Goal: Task Accomplishment & Management: Use online tool/utility

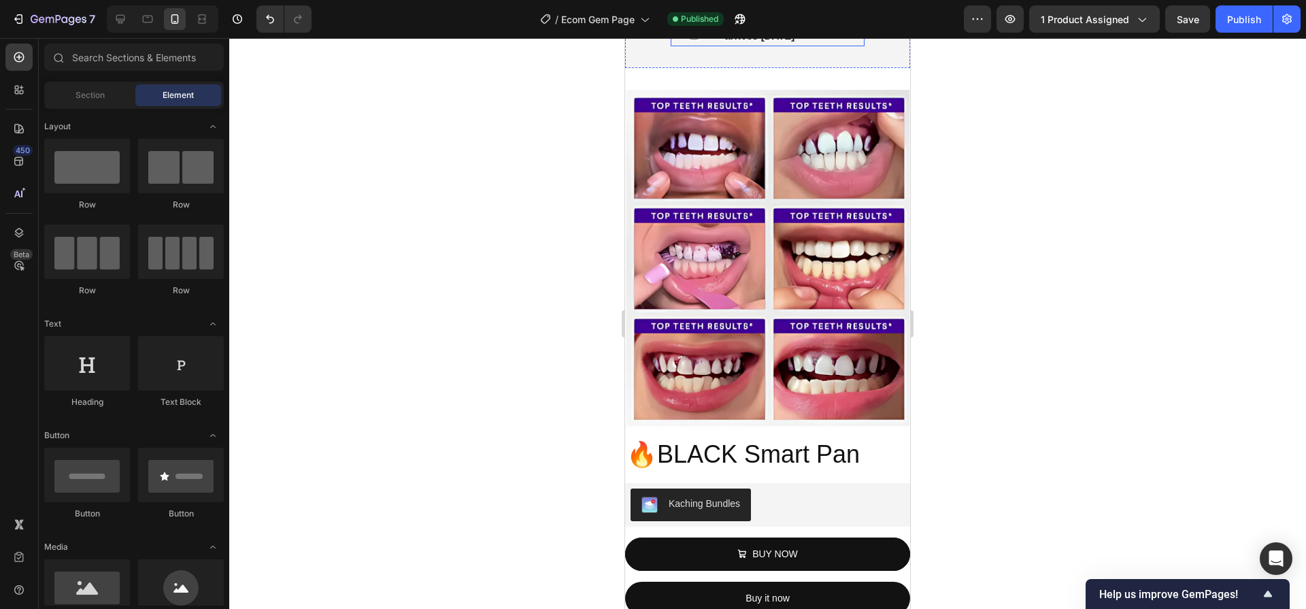
scroll to position [1145, 0]
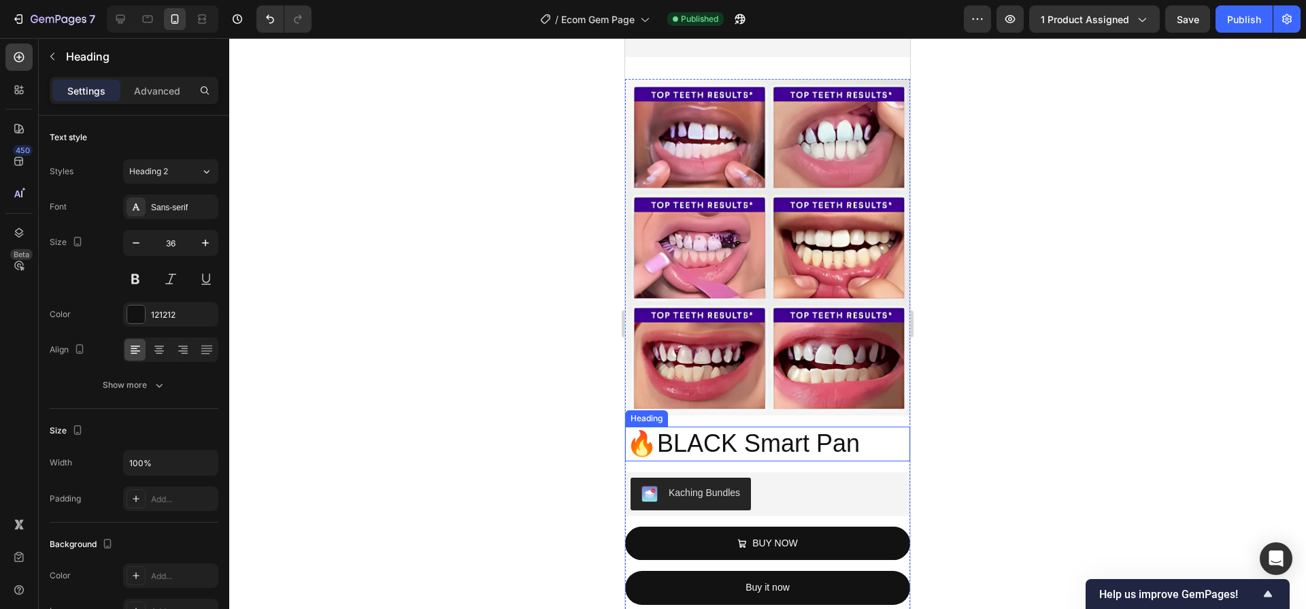
click at [790, 426] on h2 "🔥BLACK Smart Pan" at bounding box center [767, 443] width 285 height 35
click at [757, 433] on h2 "🔥BLACK Smart Pan" at bounding box center [767, 443] width 285 height 35
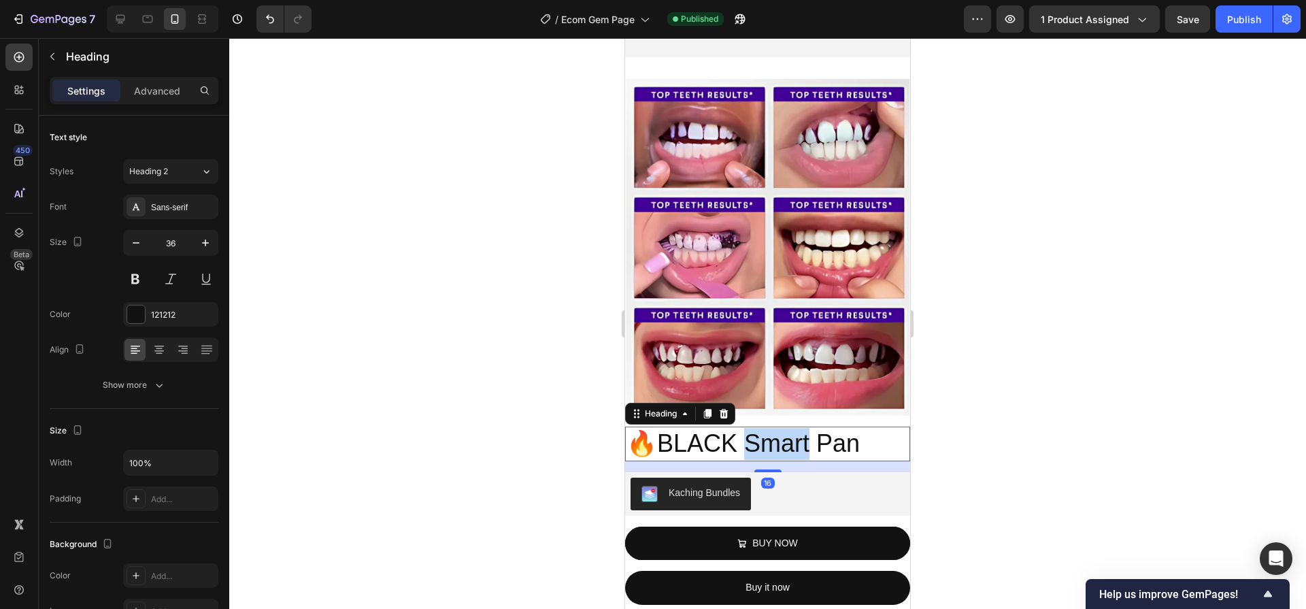
click at [757, 433] on p "🔥BLACK Smart Pan" at bounding box center [767, 444] width 282 height 32
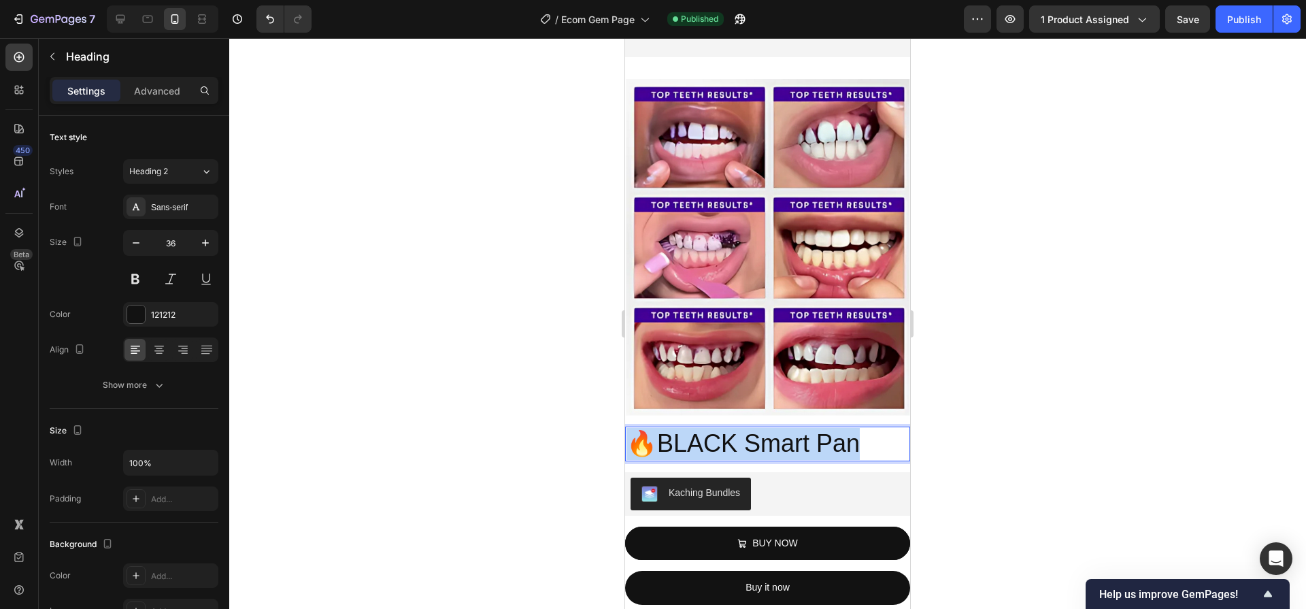
click at [757, 433] on p "🔥BLACK Smart Pan" at bounding box center [767, 444] width 282 height 32
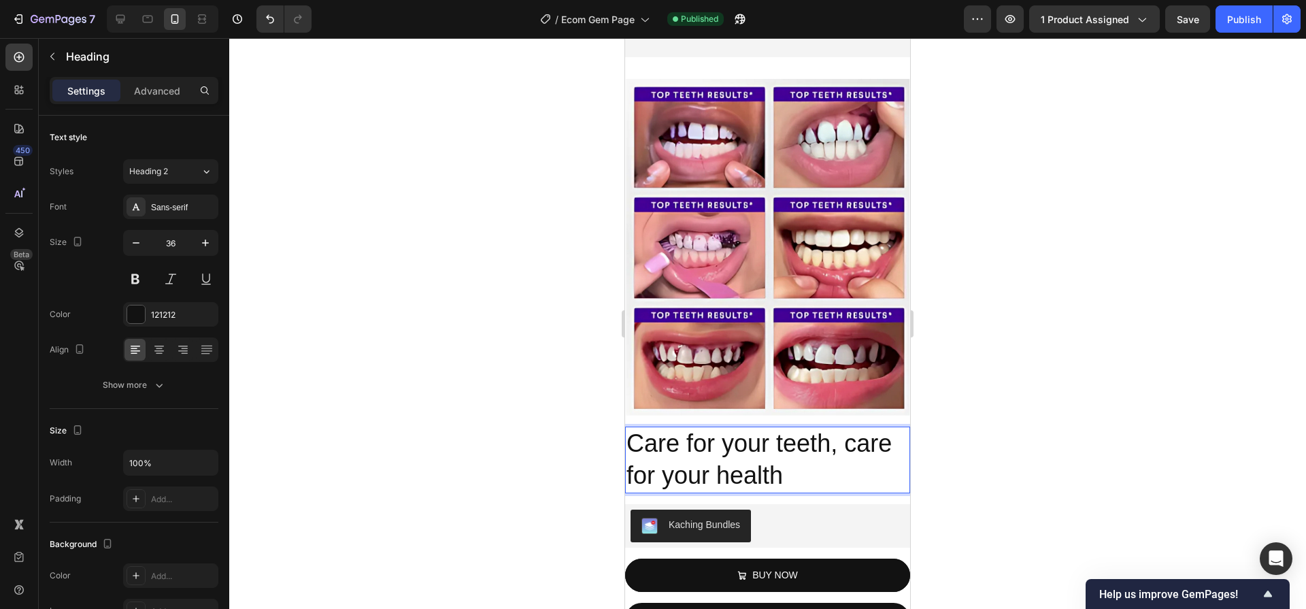
click at [631, 436] on p "Care for your teeth, care for your health" at bounding box center [767, 460] width 282 height 64
click at [833, 458] on p "Care for your teeth, care for your health" at bounding box center [767, 460] width 282 height 64
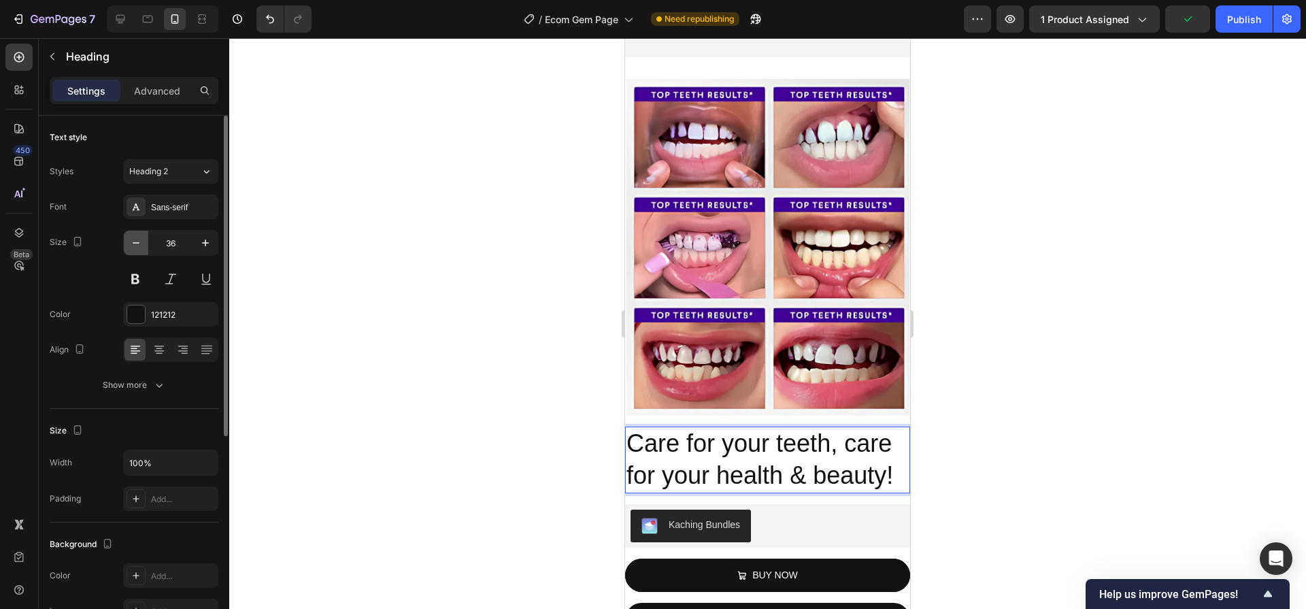
click at [138, 245] on icon "button" at bounding box center [136, 243] width 14 height 14
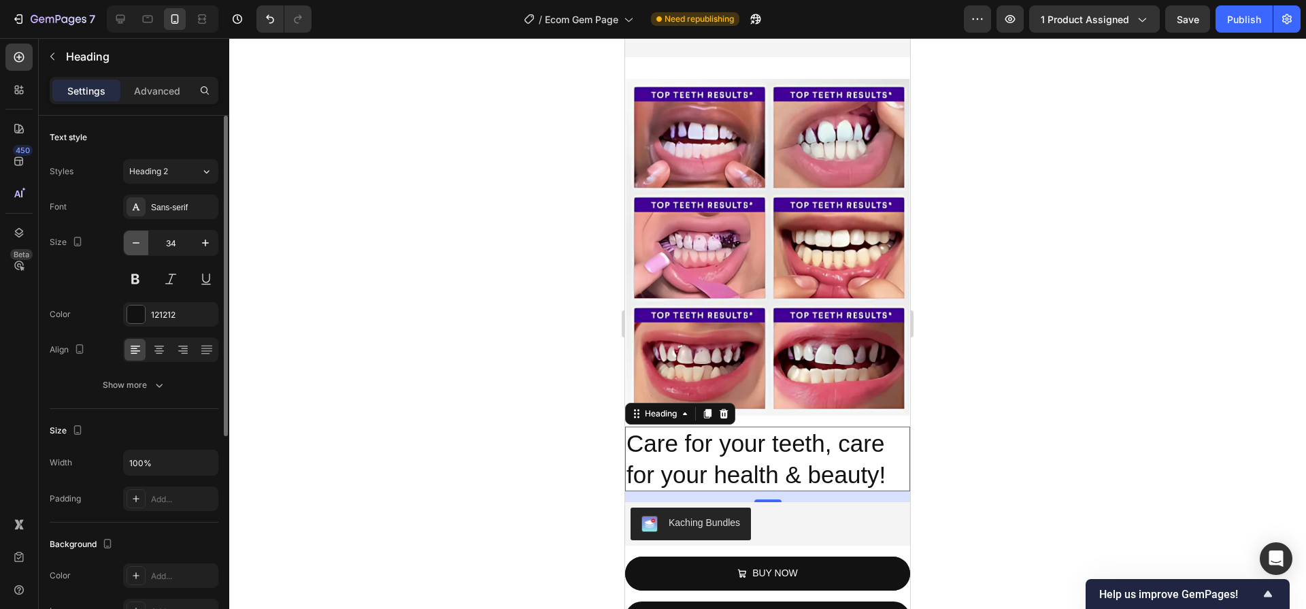
click at [138, 245] on icon "button" at bounding box center [136, 243] width 14 height 14
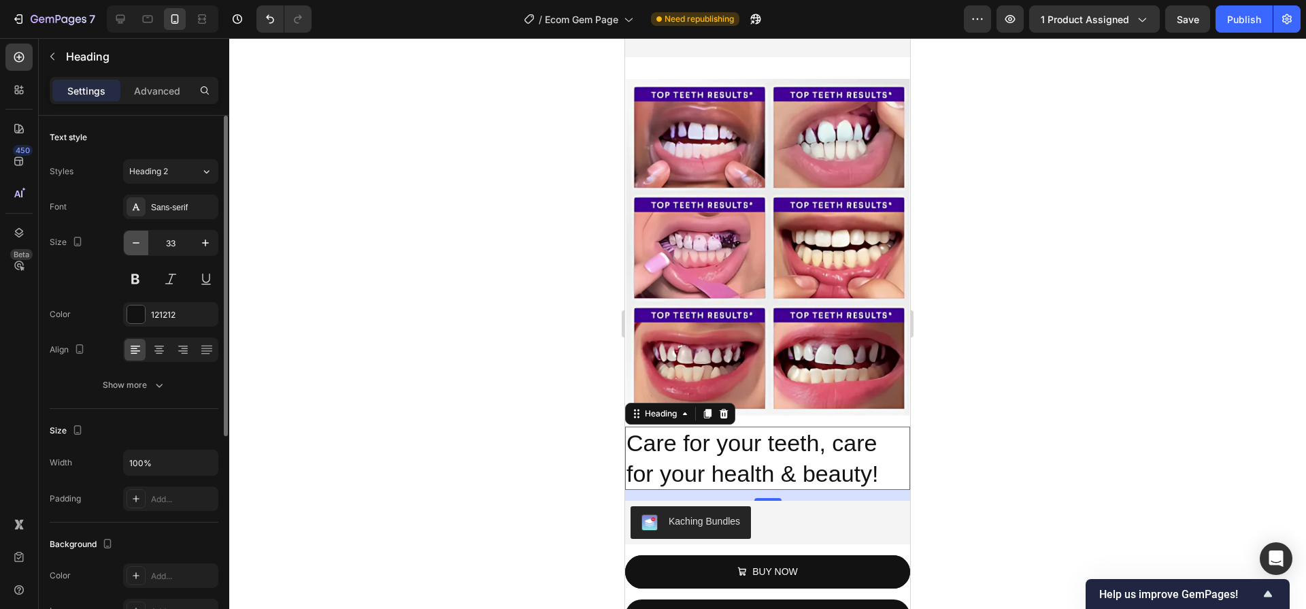
click at [138, 245] on icon "button" at bounding box center [136, 243] width 14 height 14
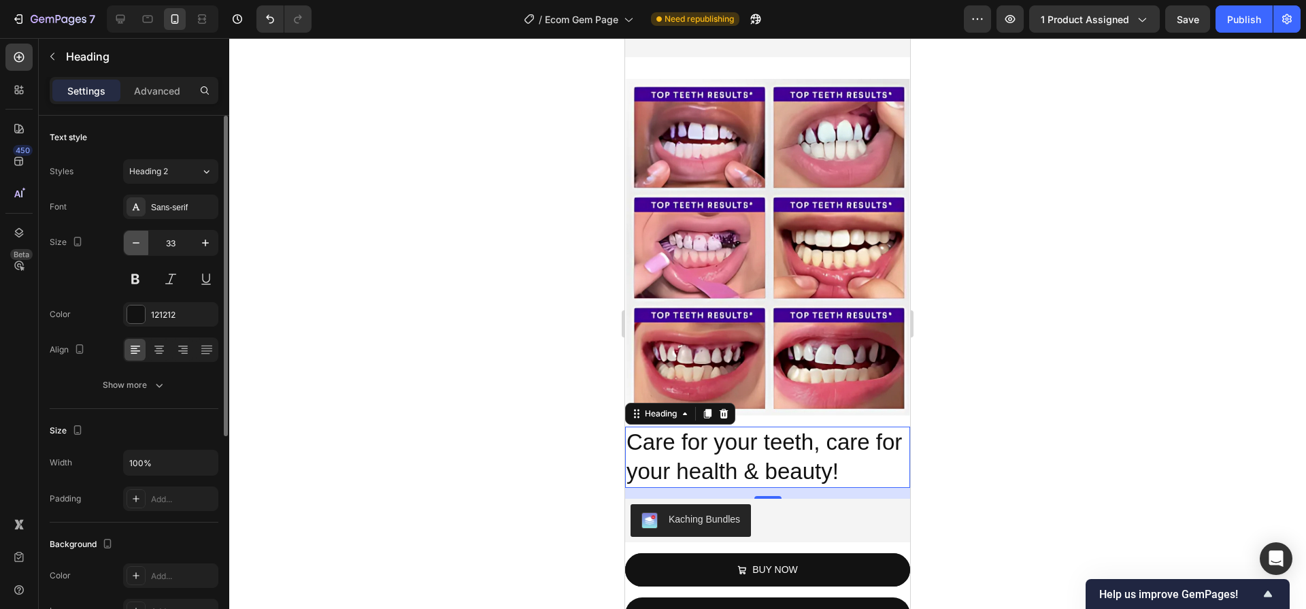
type input "32"
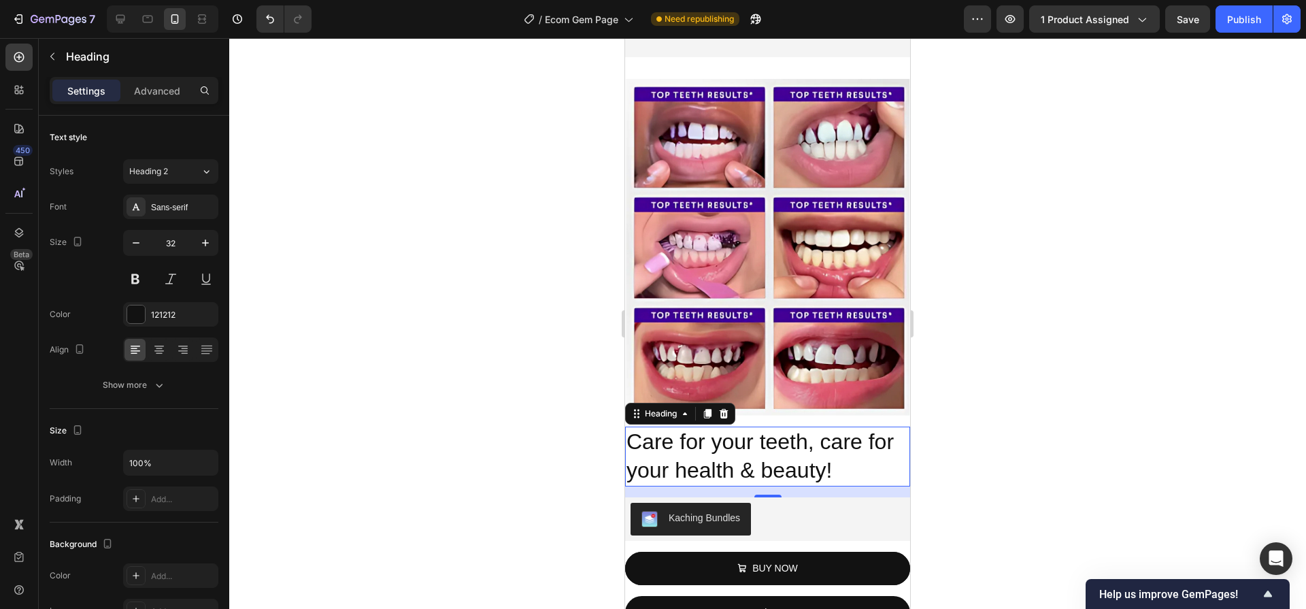
click at [792, 458] on p "Care for your teeth, care for your health & beauty!" at bounding box center [767, 456] width 282 height 56
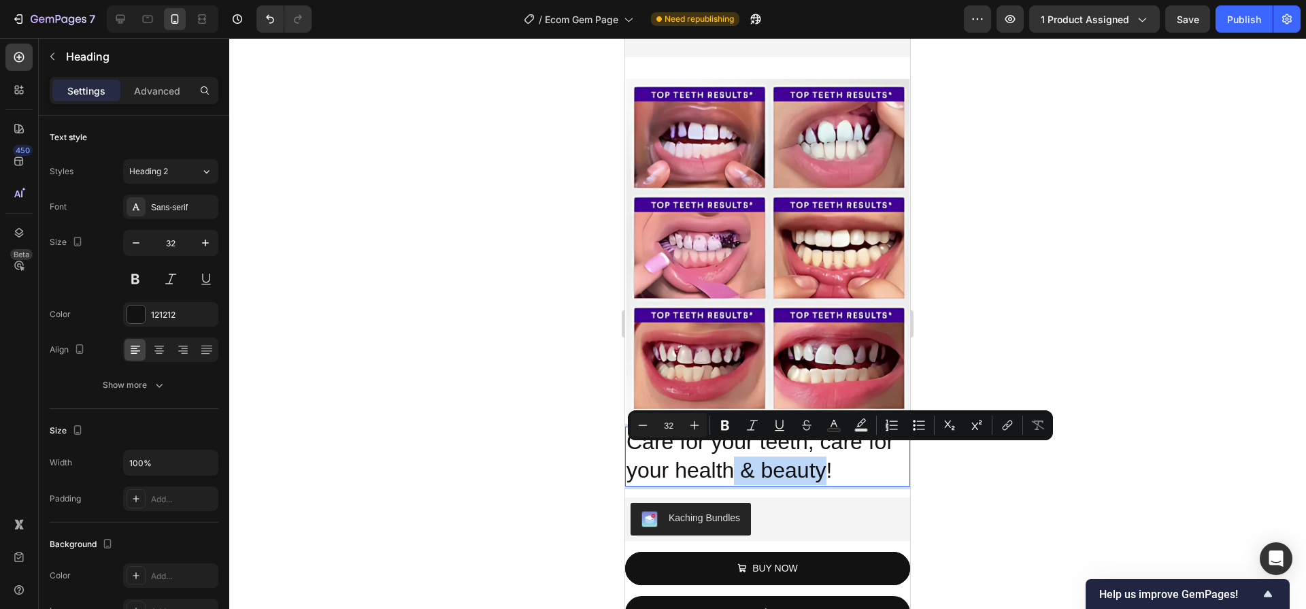
drag, startPoint x: 825, startPoint y: 460, endPoint x: 734, endPoint y: 461, distance: 91.1
click at [734, 461] on p "Care for your teeth, care for your health & beauty!" at bounding box center [767, 456] width 282 height 56
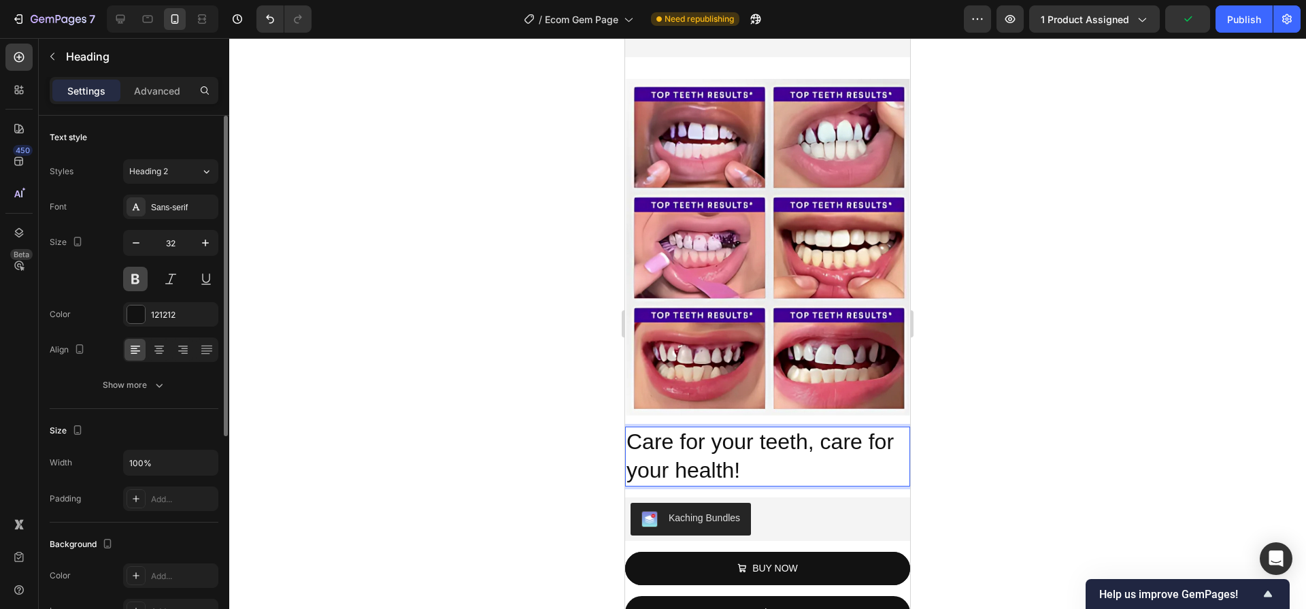
click at [133, 276] on button at bounding box center [135, 279] width 24 height 24
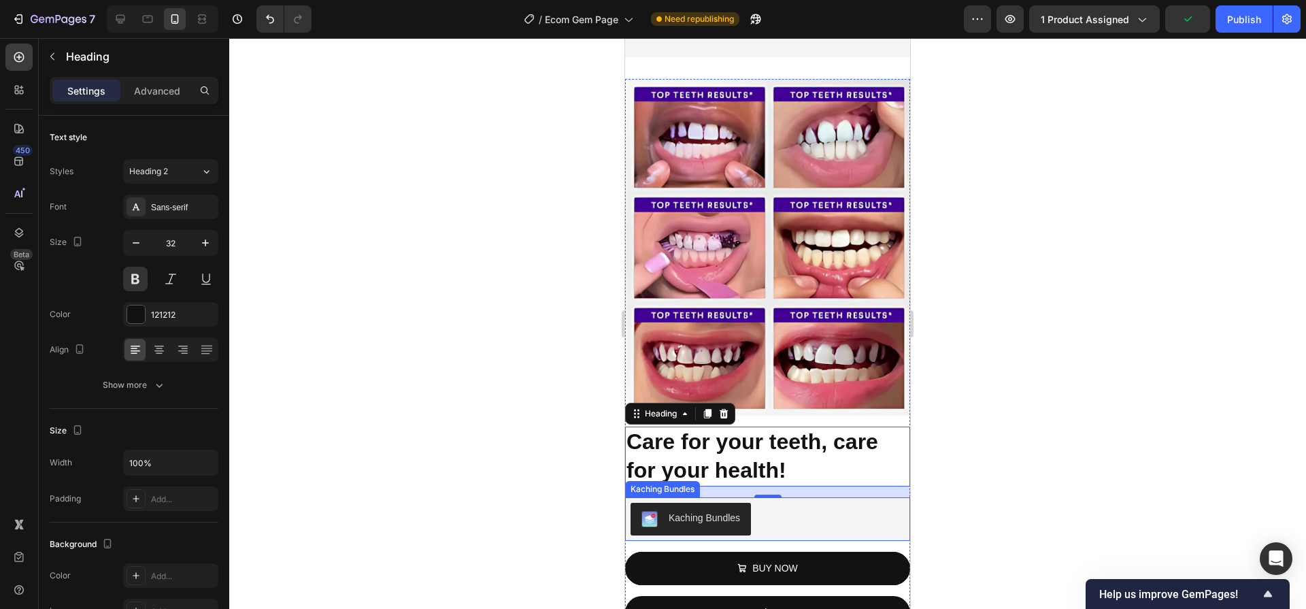
click at [836, 503] on div "Kaching Bundles" at bounding box center [767, 519] width 274 height 33
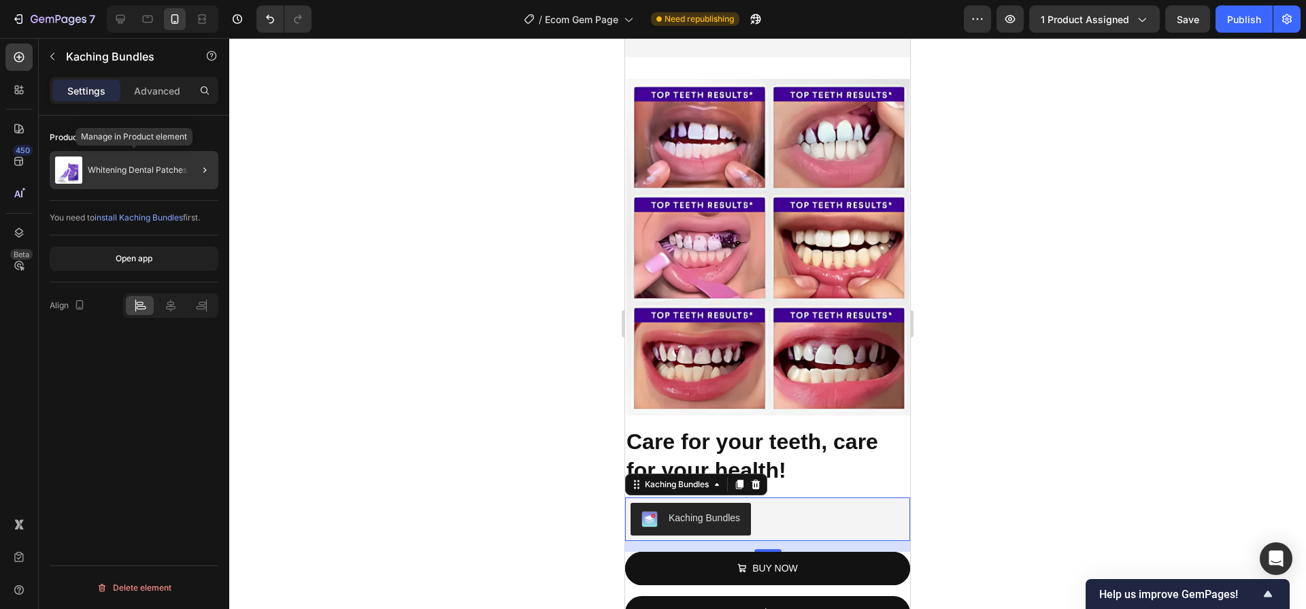
click at [140, 169] on p "Whitening Dental Patches" at bounding box center [137, 170] width 99 height 10
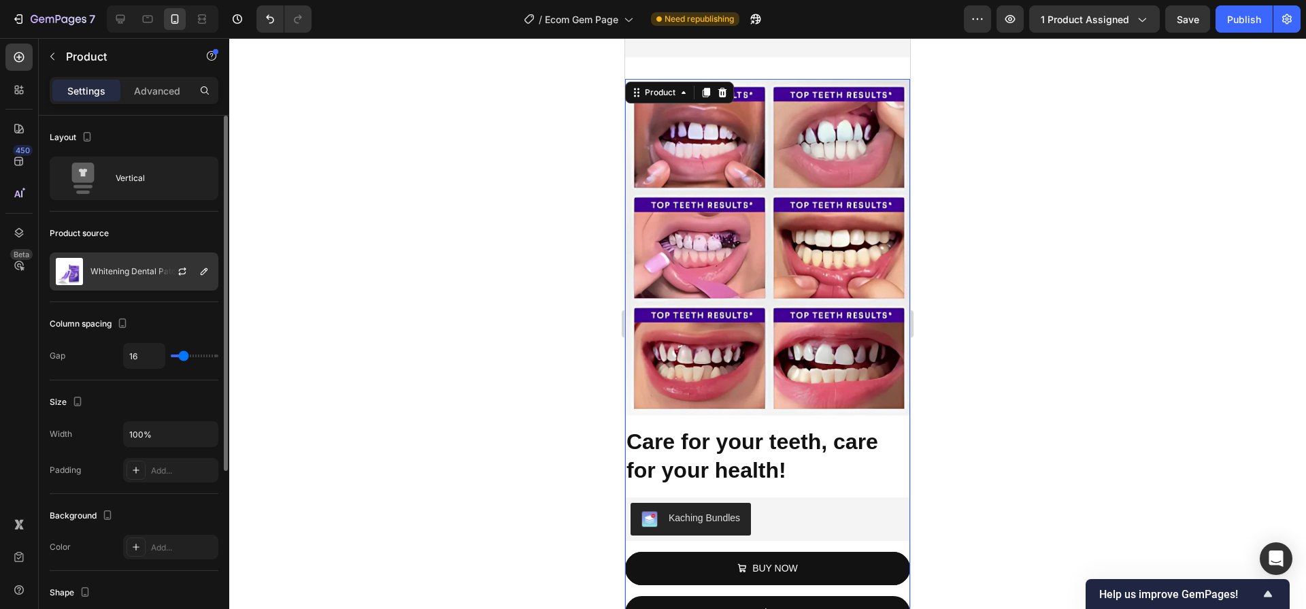
click at [154, 288] on div "Whitening Dental Patches" at bounding box center [134, 271] width 169 height 38
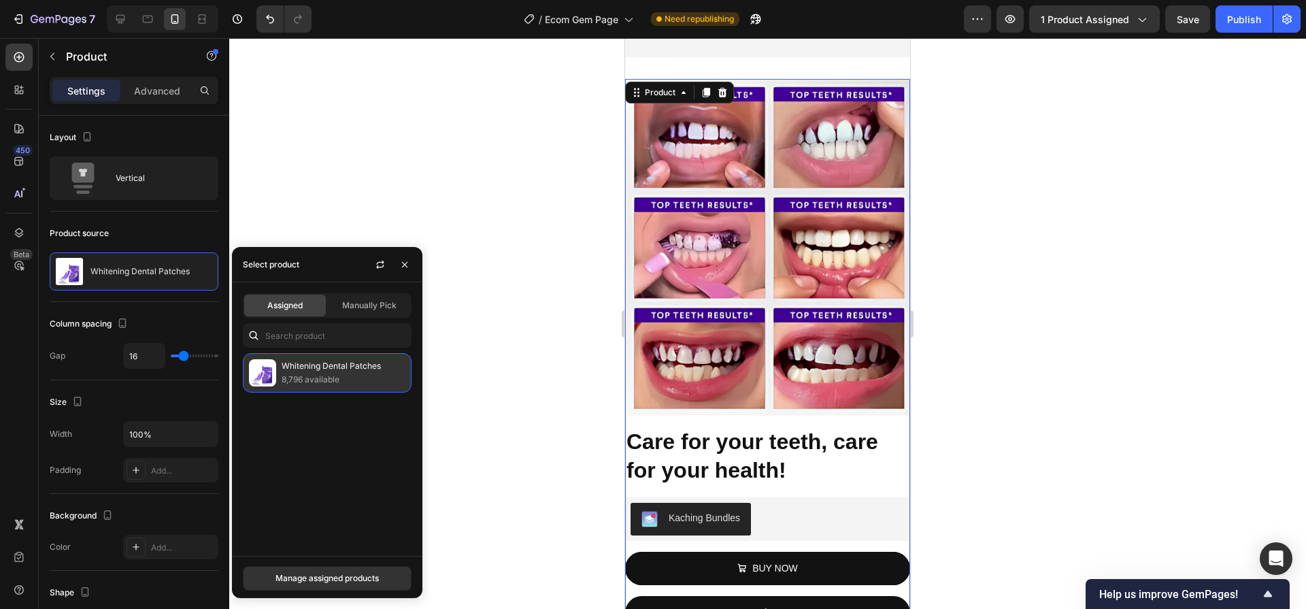
click at [359, 365] on p "Whitening Dental Patches" at bounding box center [344, 366] width 124 height 14
click at [368, 577] on div "Manage assigned products" at bounding box center [326, 578] width 103 height 12
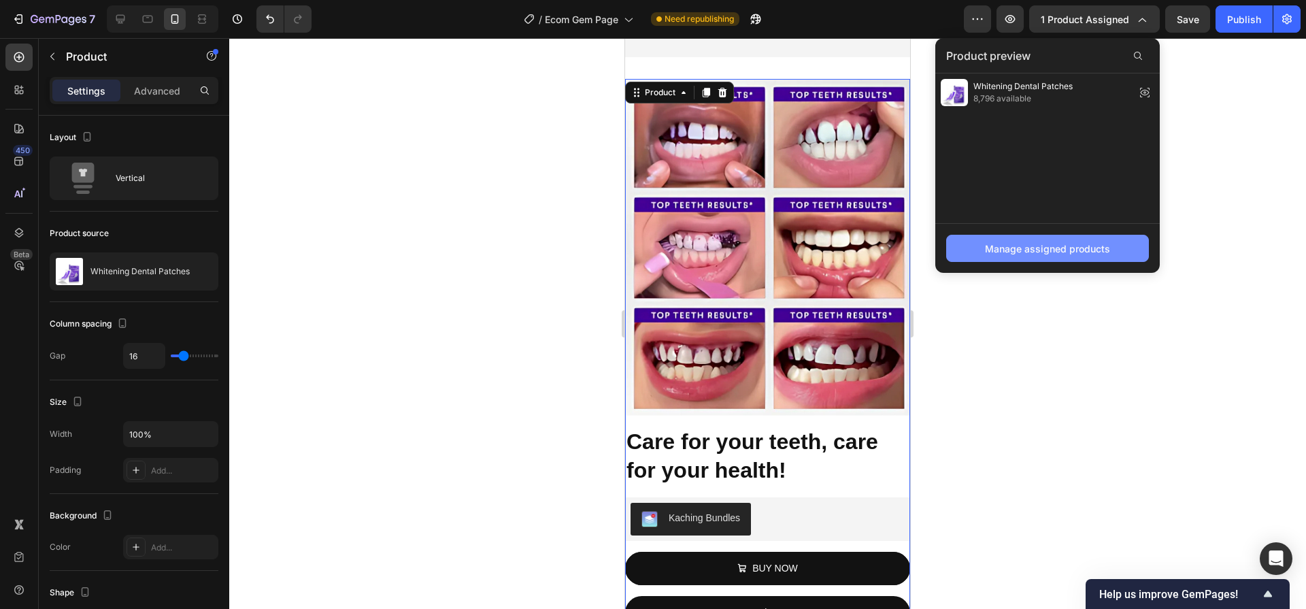
click at [1031, 246] on div "Manage assigned products" at bounding box center [1047, 248] width 125 height 14
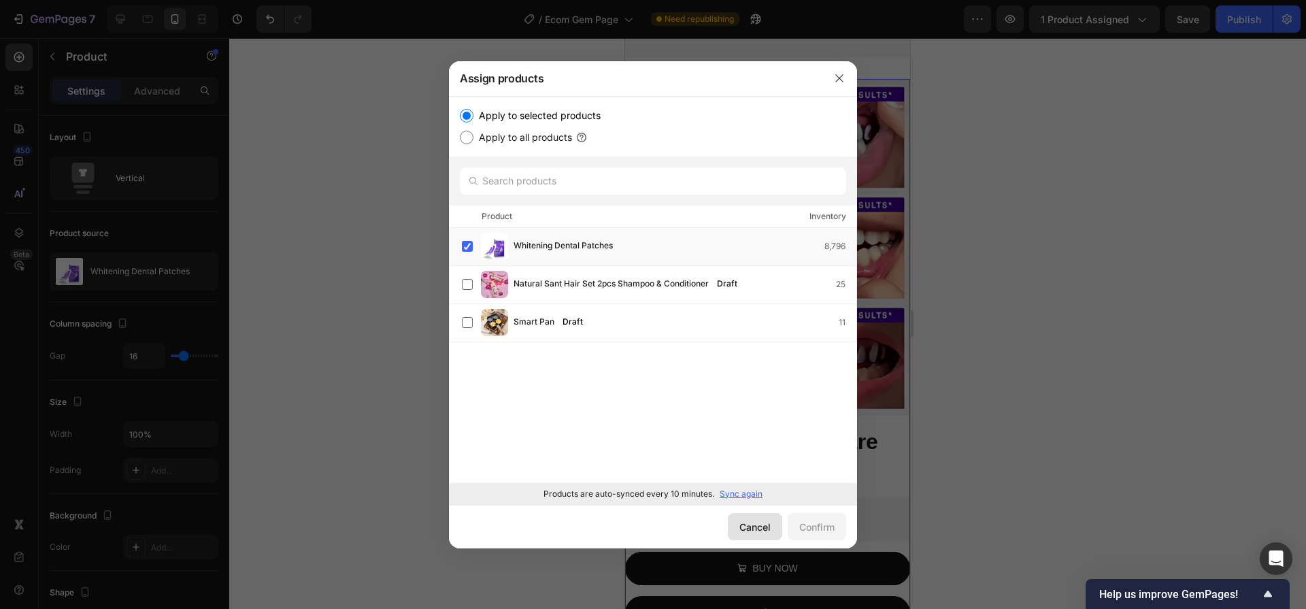
click at [766, 528] on div "Cancel" at bounding box center [754, 527] width 31 height 14
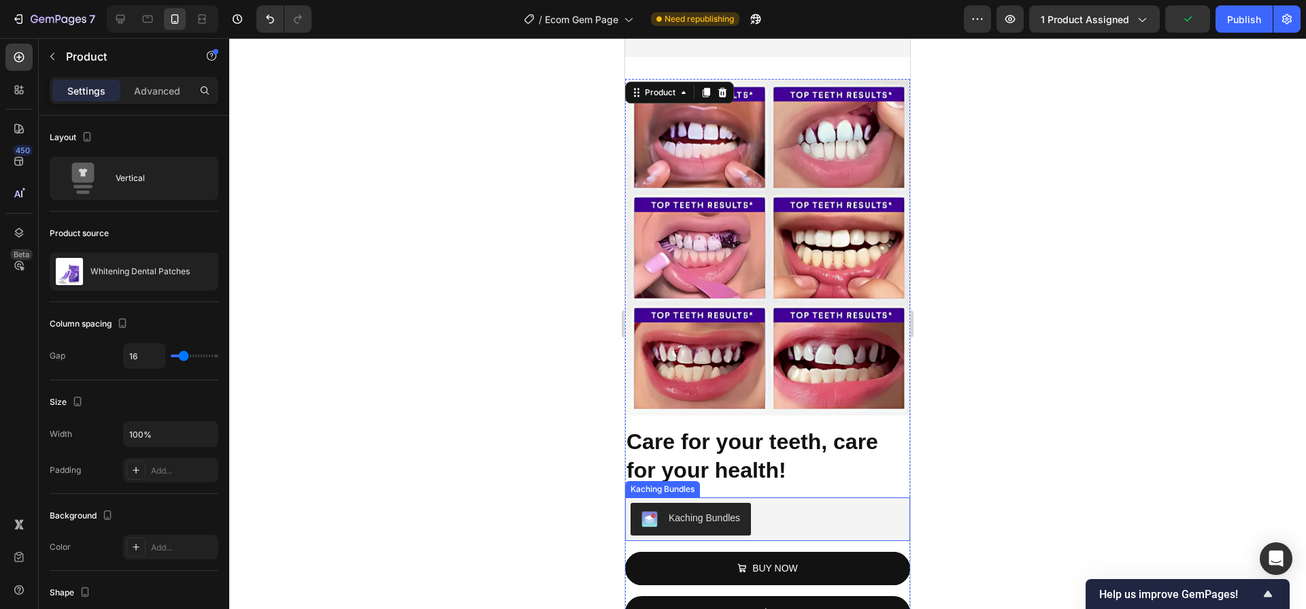
click at [514, 458] on div at bounding box center [767, 323] width 1077 height 571
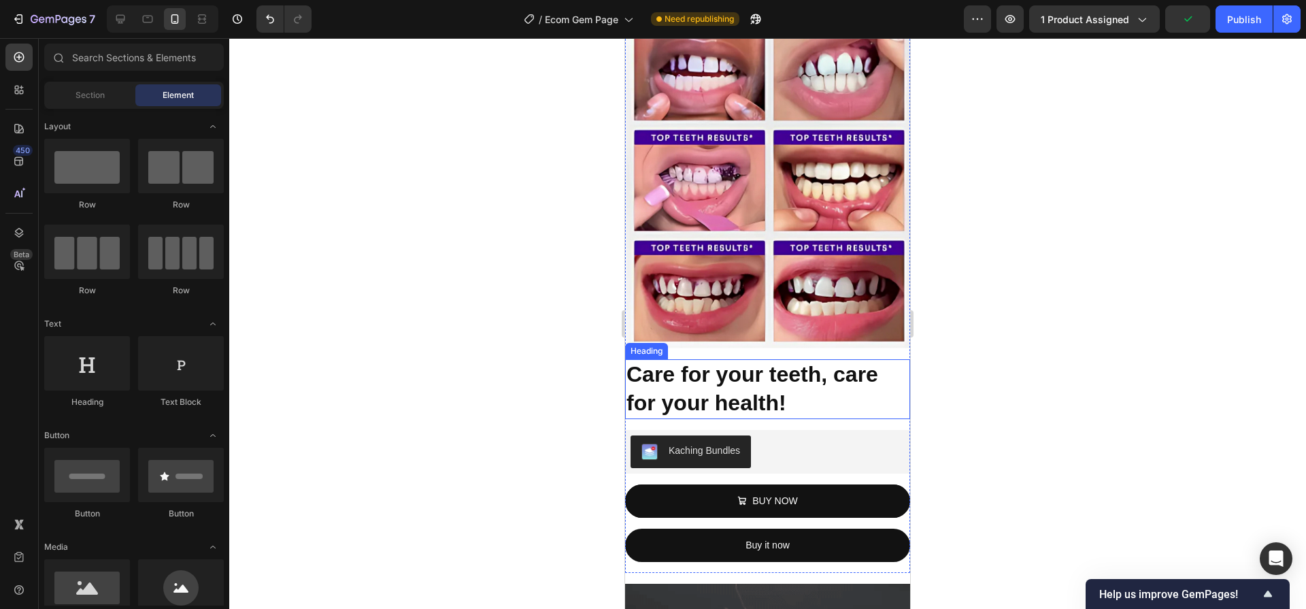
scroll to position [1346, 0]
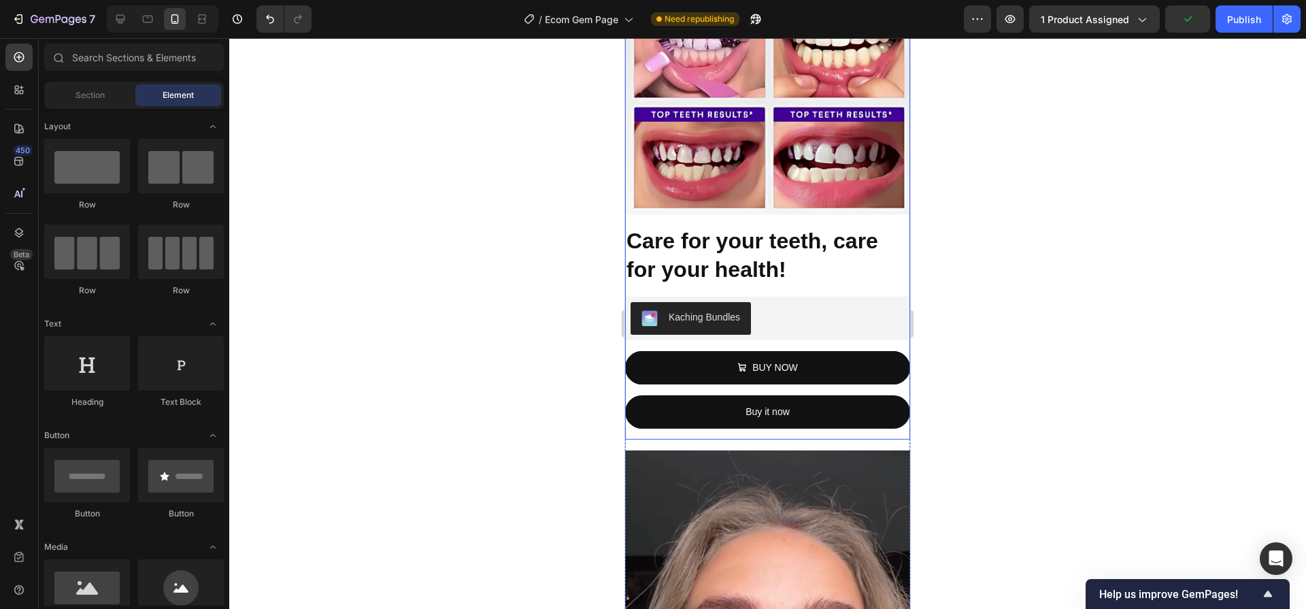
click at [813, 273] on div "Care for your teeth, care for your health! Heading Kaching Bundles Kaching Bund…" at bounding box center [767, 333] width 285 height 214
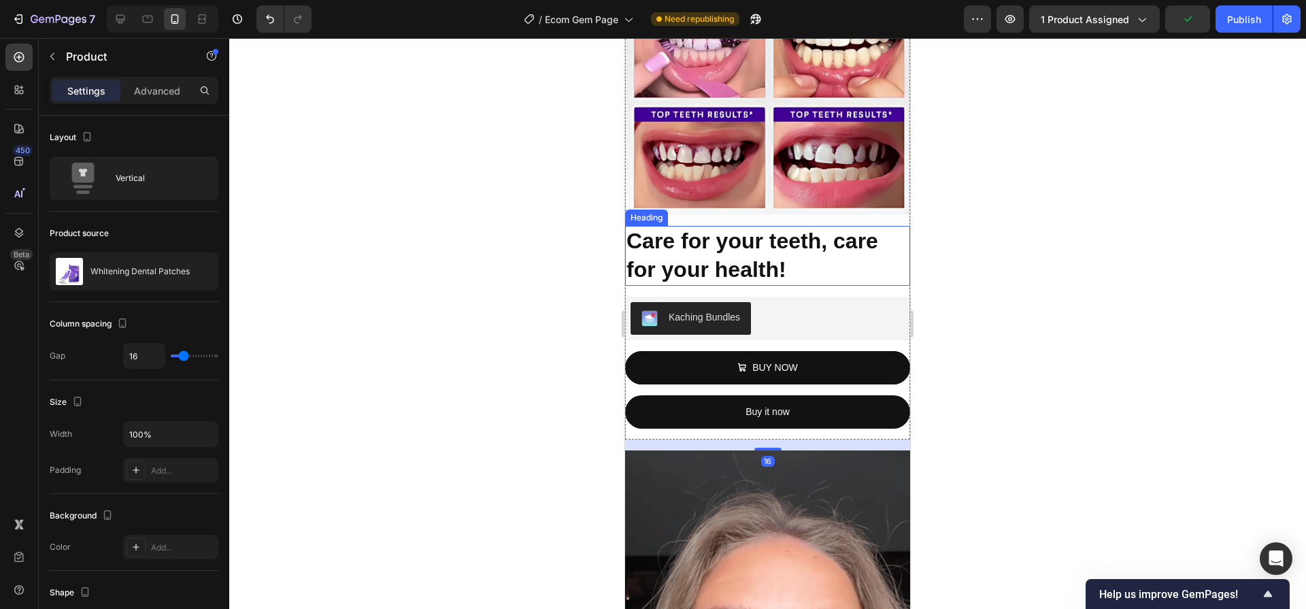
click at [411, 262] on div at bounding box center [767, 323] width 1077 height 571
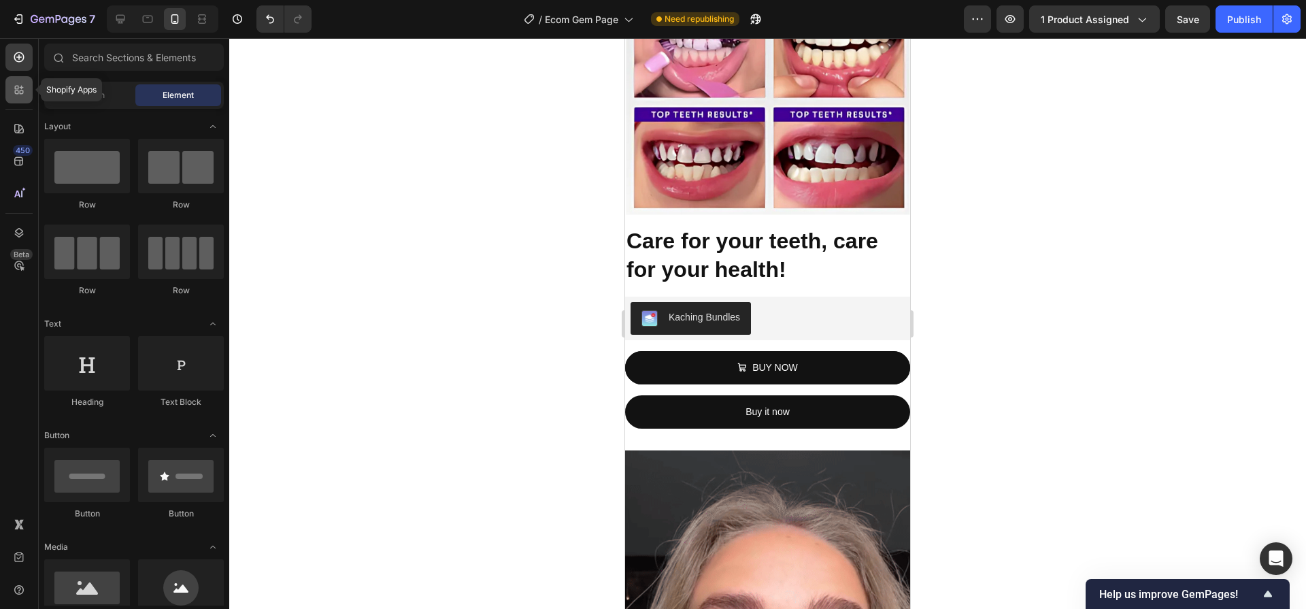
click at [30, 91] on div at bounding box center [18, 89] width 27 height 27
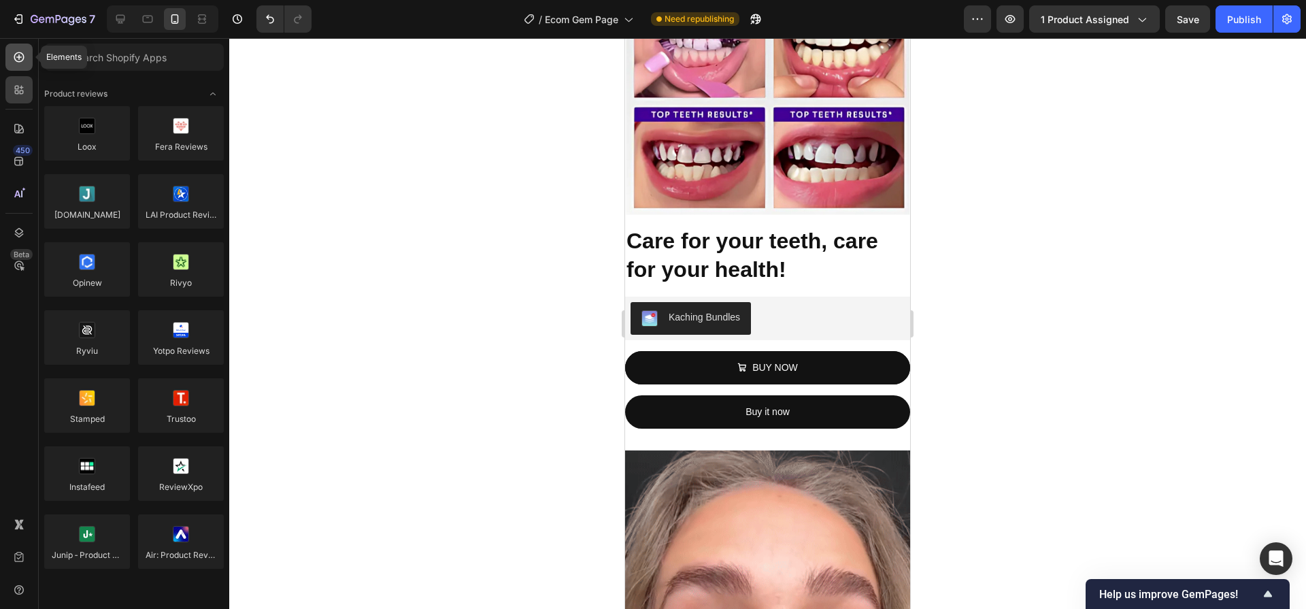
click at [5, 54] on div at bounding box center [18, 57] width 27 height 27
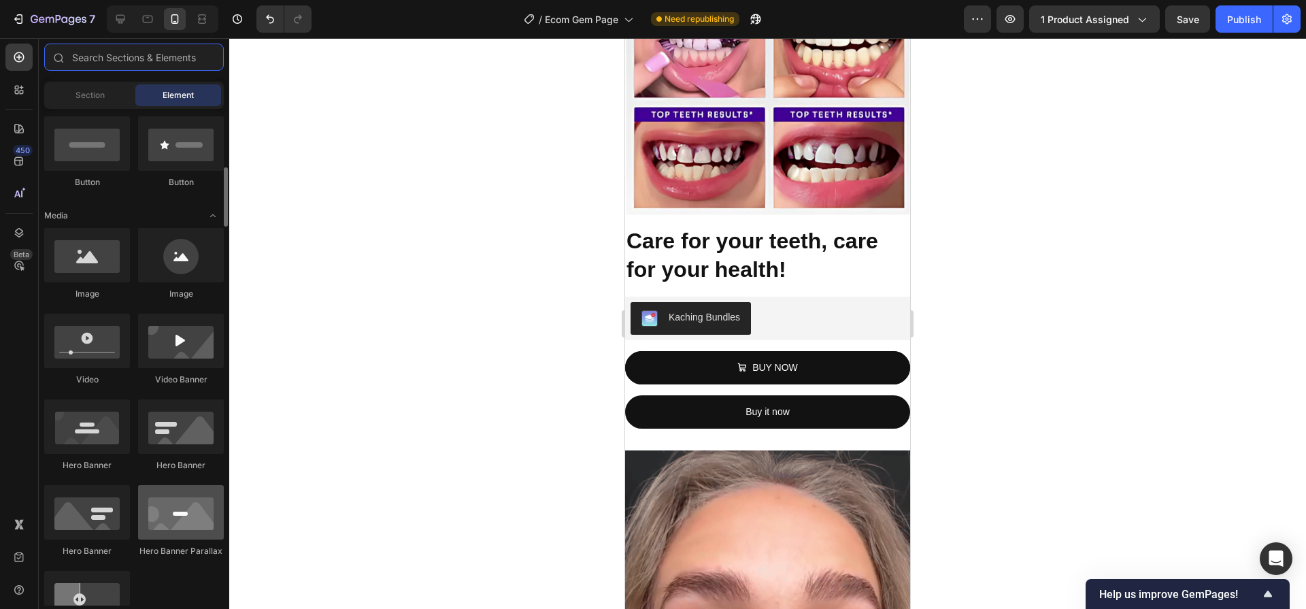
scroll to position [282, 0]
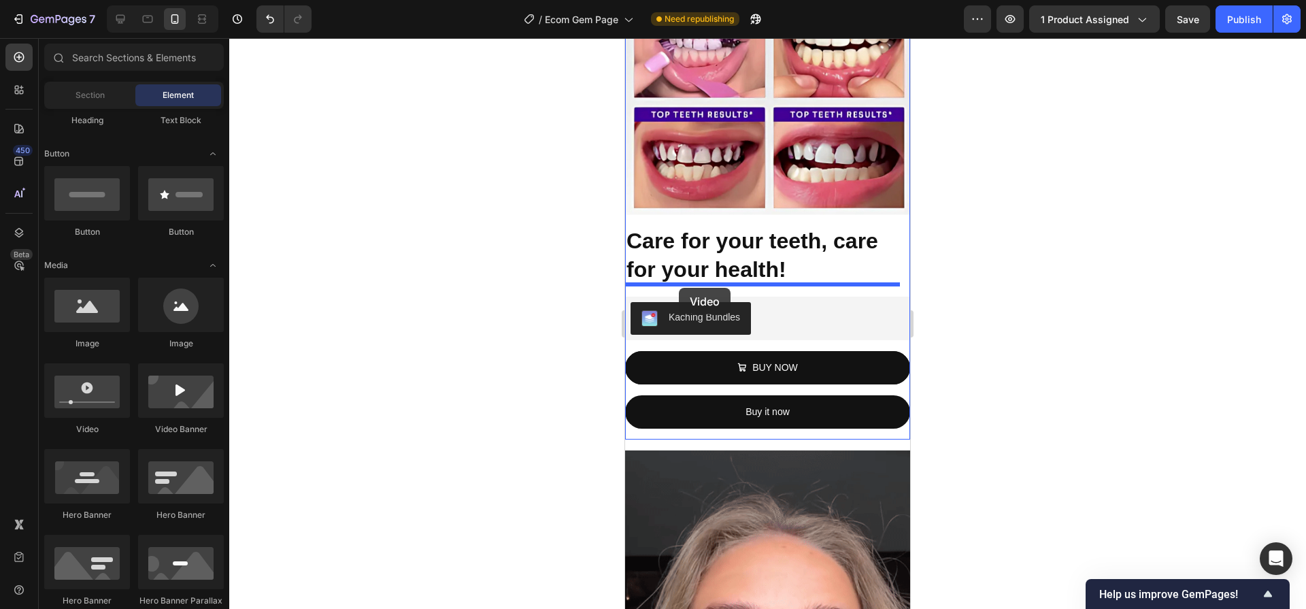
drag, startPoint x: 766, startPoint y: 420, endPoint x: 679, endPoint y: 287, distance: 158.3
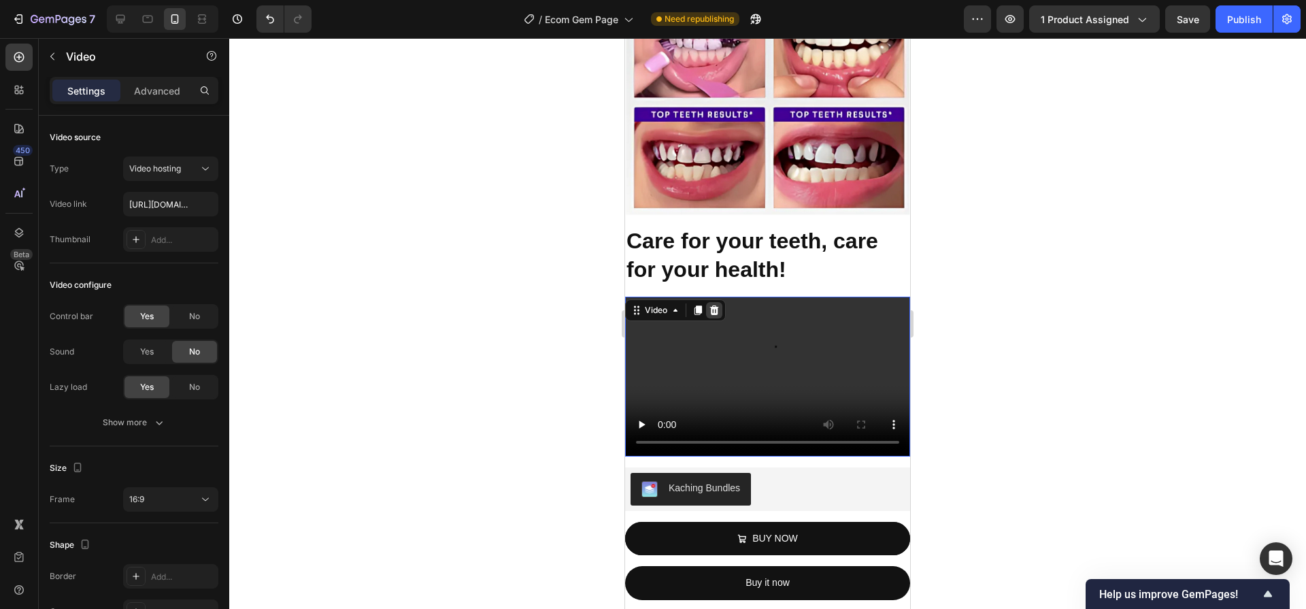
click at [717, 305] on icon at bounding box center [714, 310] width 9 height 10
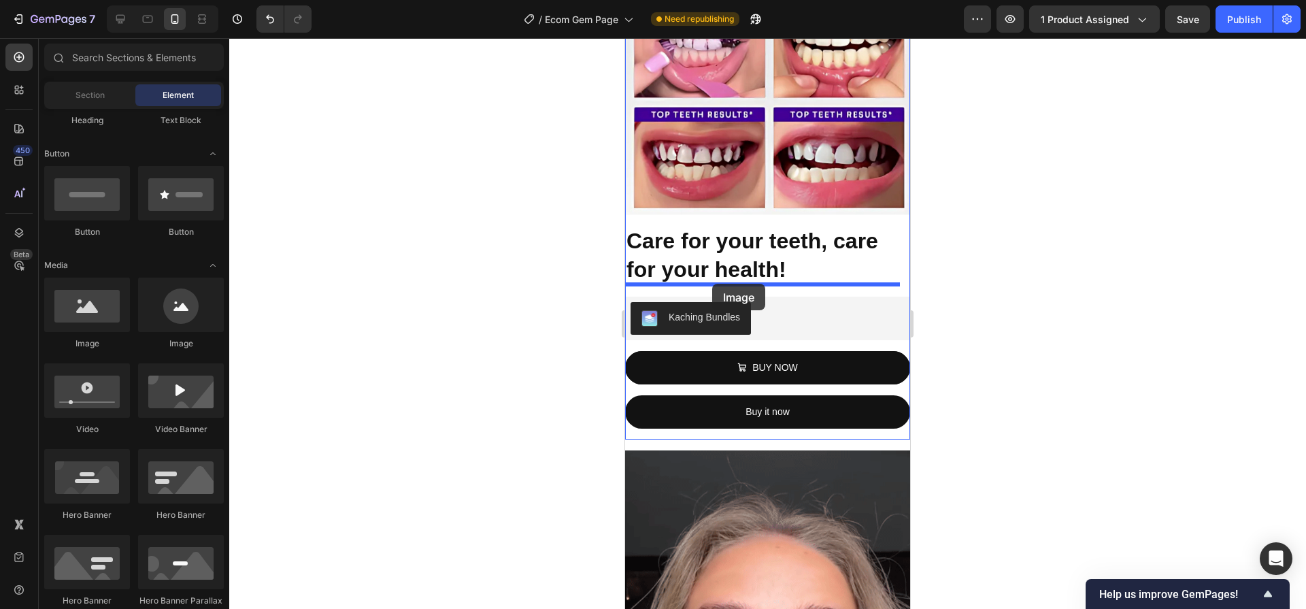
drag, startPoint x: 731, startPoint y: 364, endPoint x: 712, endPoint y: 284, distance: 82.5
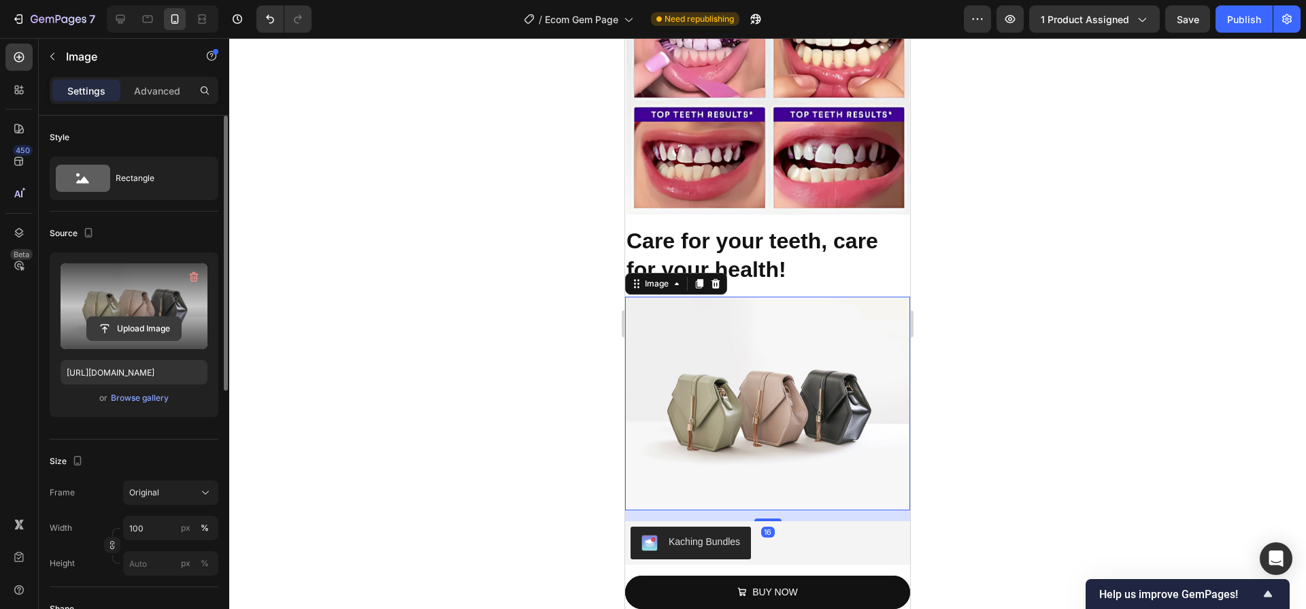
click at [135, 330] on input "file" at bounding box center [134, 328] width 94 height 23
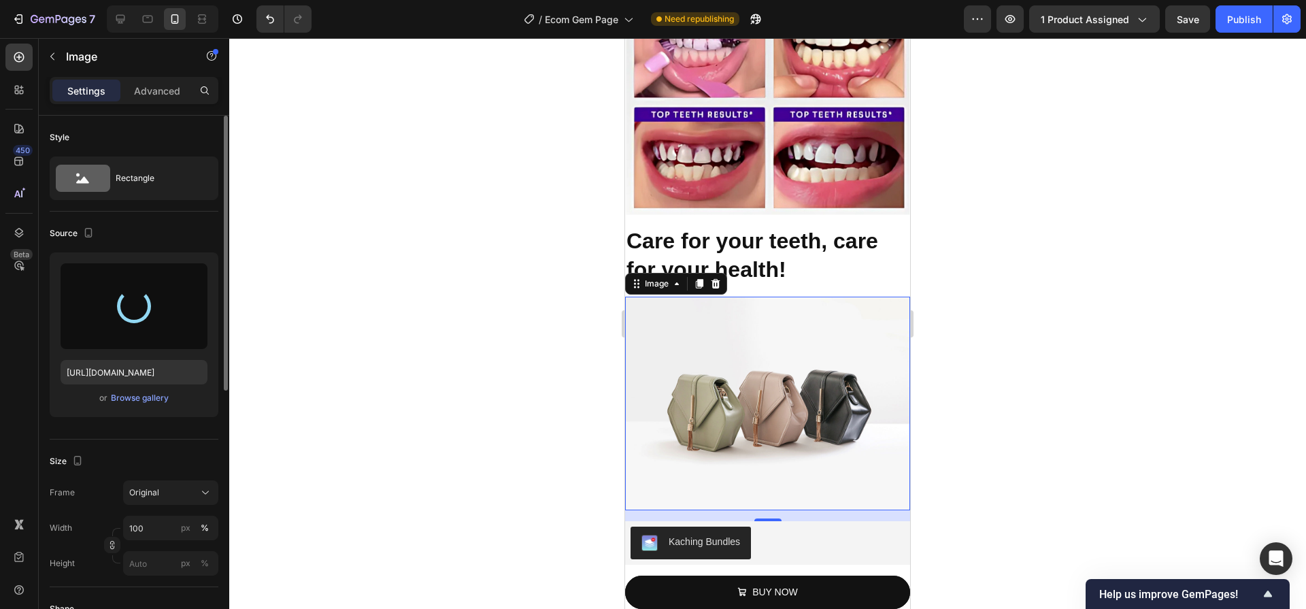
type input "[URL][DOMAIN_NAME]"
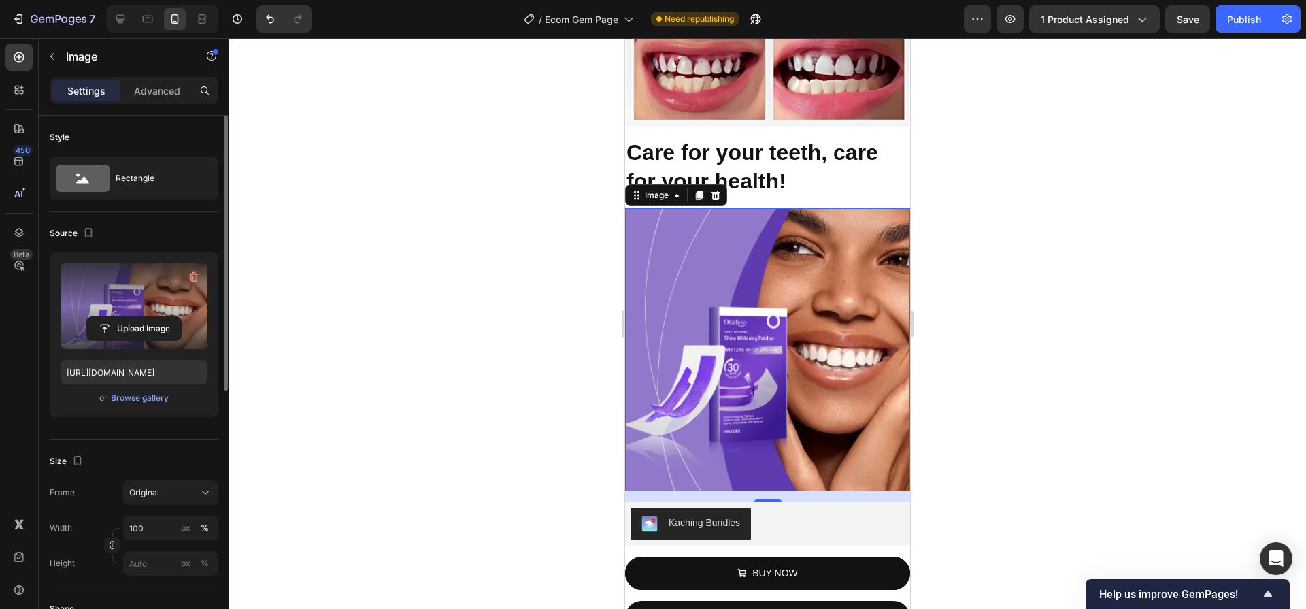
scroll to position [1288, 0]
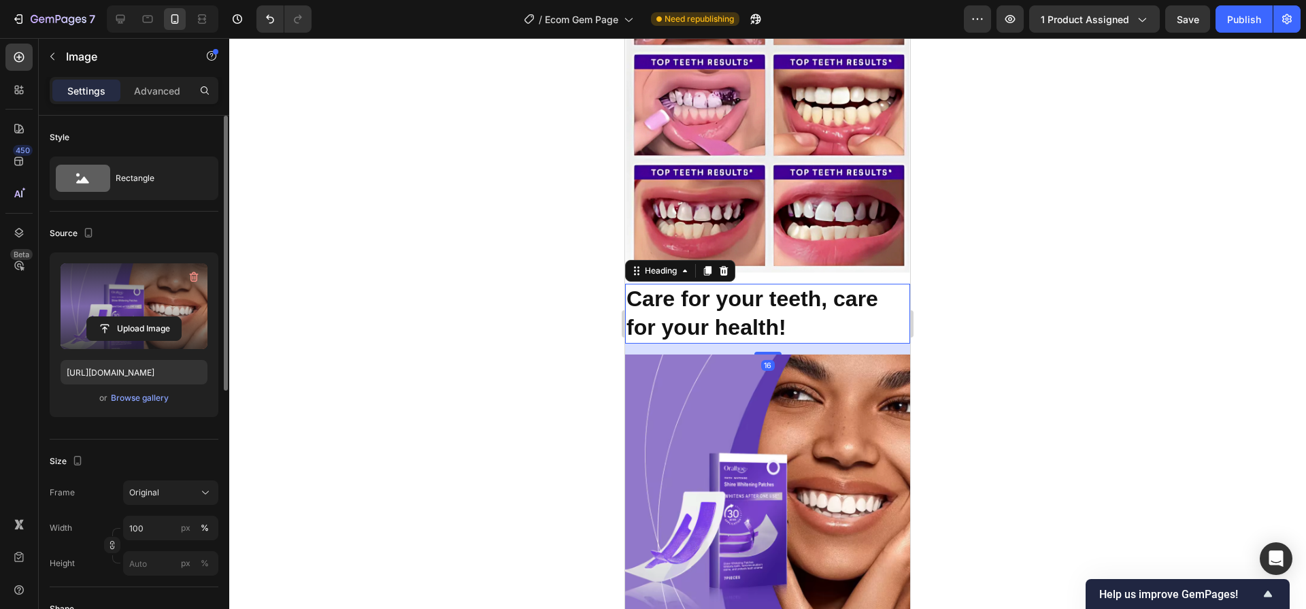
click at [824, 295] on p "Care for your teeth, care for your health!" at bounding box center [767, 313] width 282 height 56
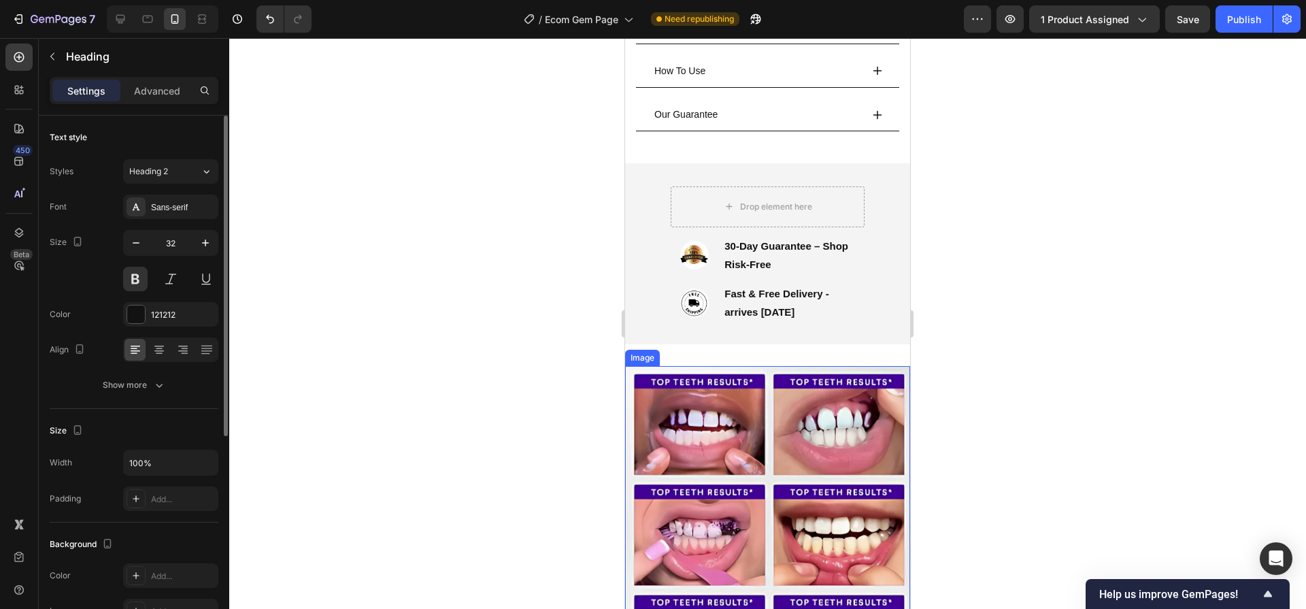
scroll to position [743, 0]
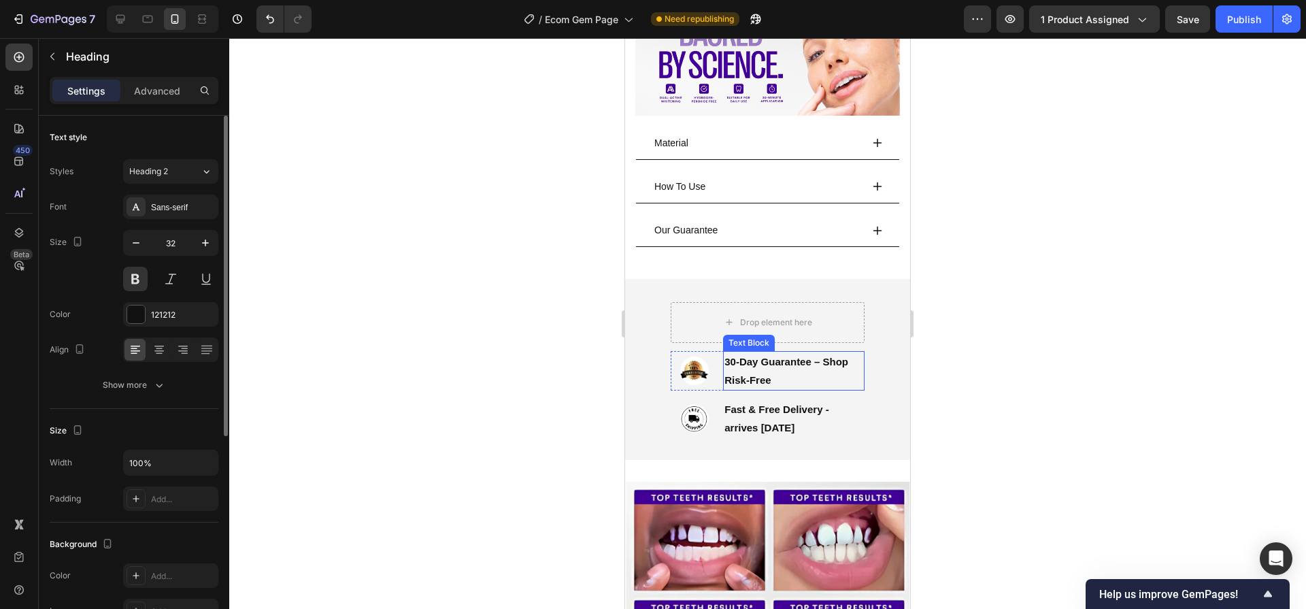
click at [800, 306] on div "Drop element here" at bounding box center [768, 322] width 194 height 41
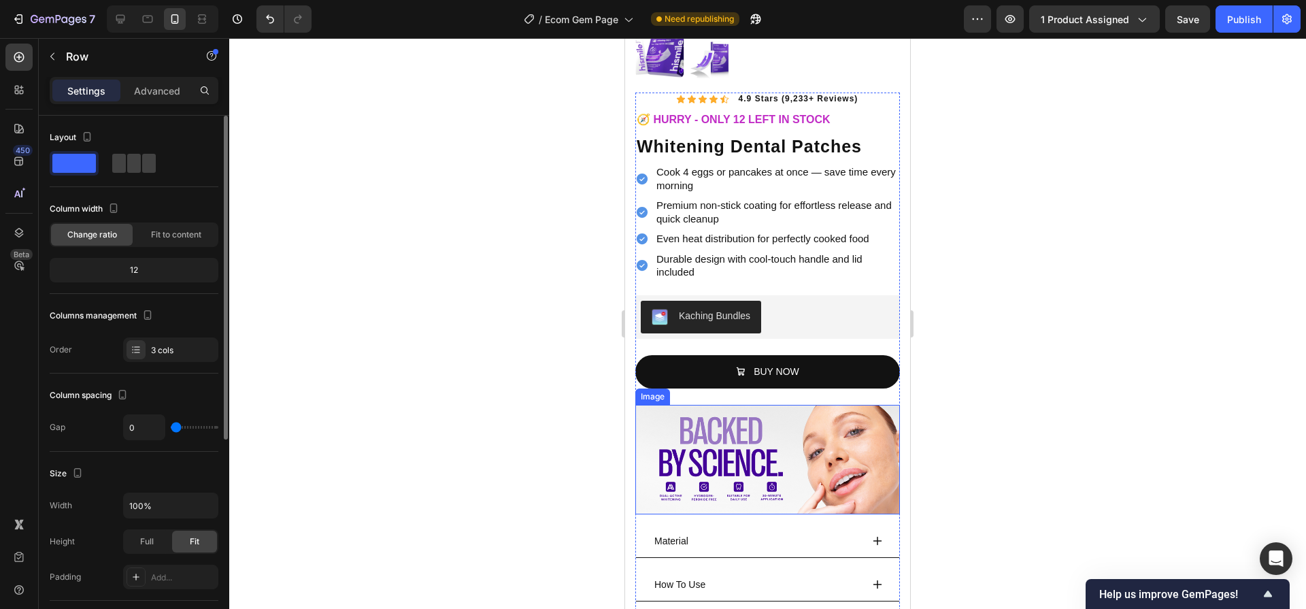
scroll to position [405, 0]
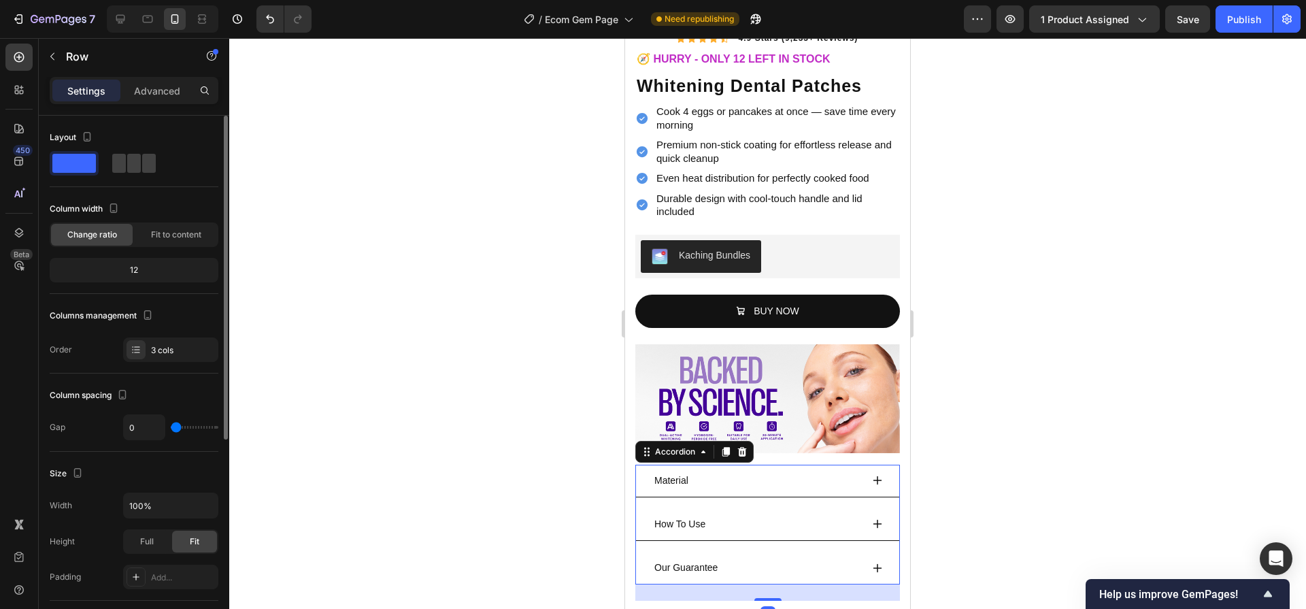
click at [784, 481] on div "Material" at bounding box center [767, 481] width 263 height 33
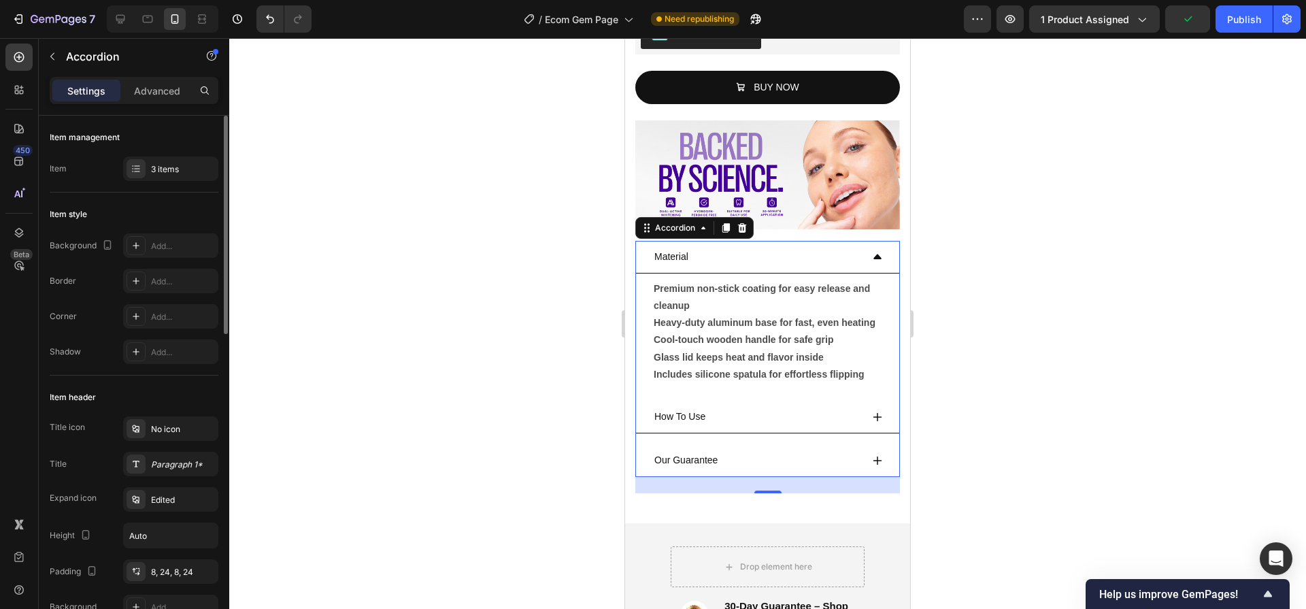
scroll to position [630, 0]
click at [824, 433] on div "How To Use" at bounding box center [767, 416] width 263 height 33
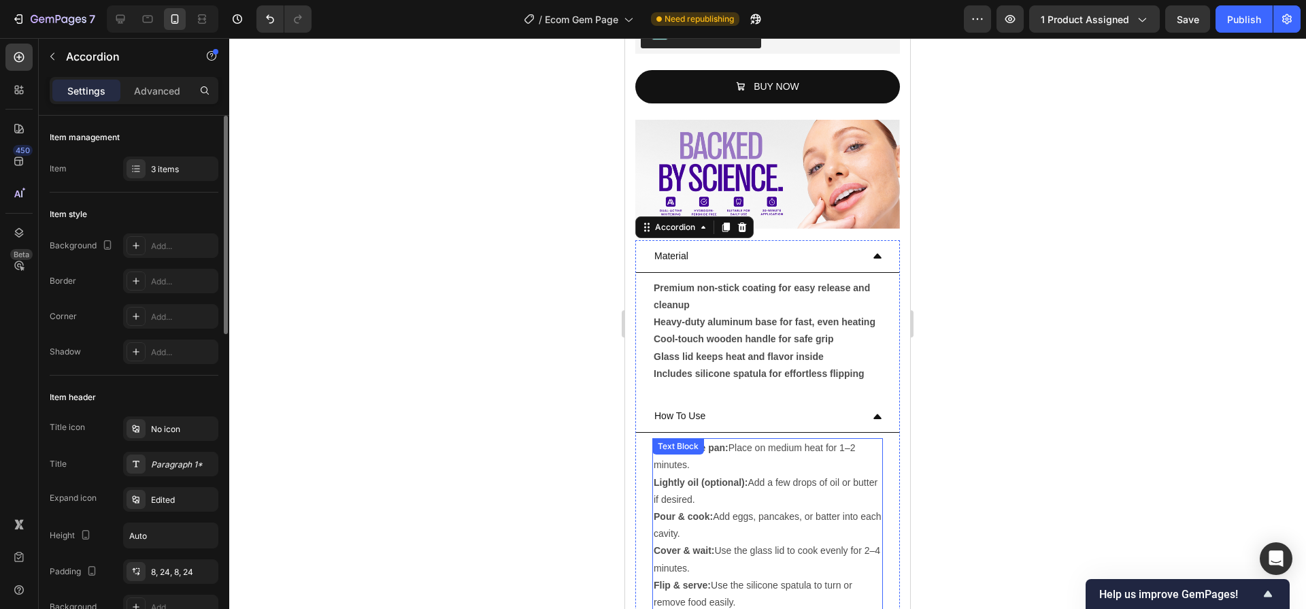
scroll to position [676, 0]
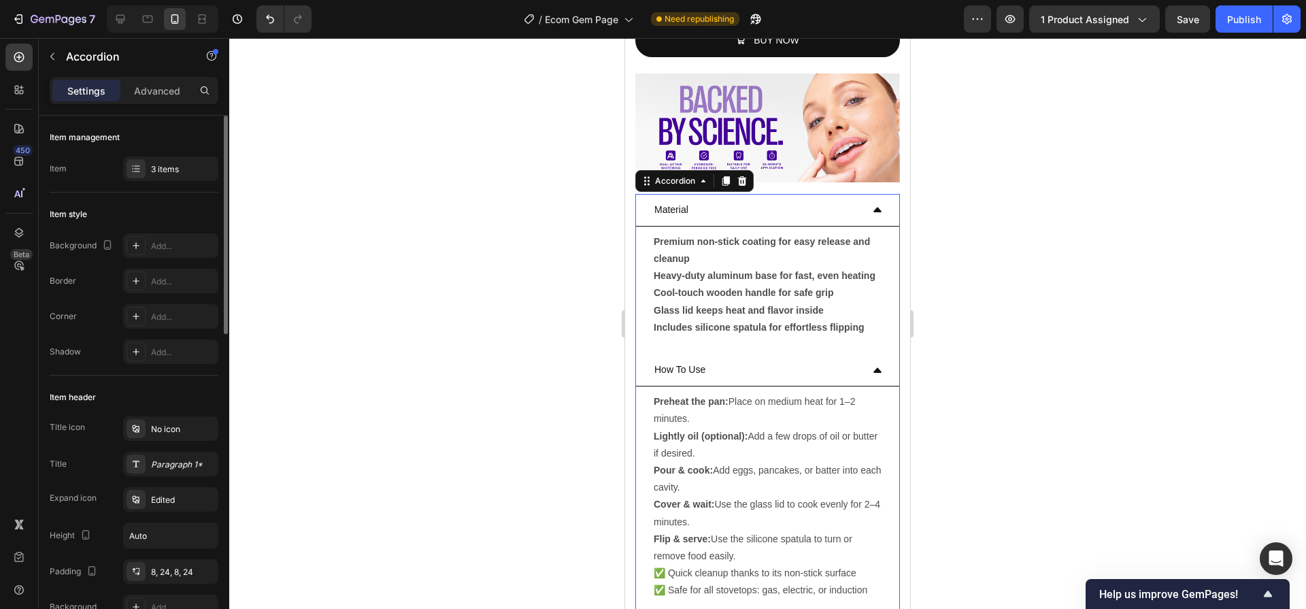
click at [798, 389] on div "Preheat the pan: Place on medium heat for 1–2 minutes. Lightly oil (optional): …" at bounding box center [767, 495] width 263 height 219
click at [794, 373] on div "How To Use" at bounding box center [756, 369] width 209 height 21
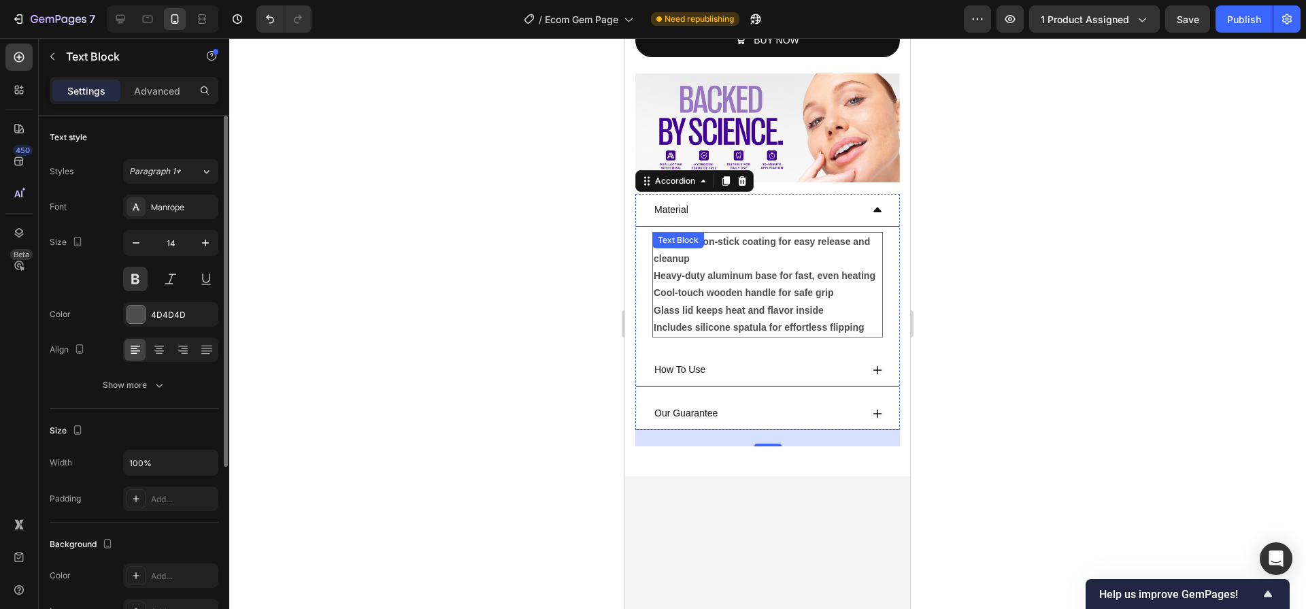
click at [794, 316] on p "Glass lid keeps heat and flavor inside" at bounding box center [768, 310] width 228 height 17
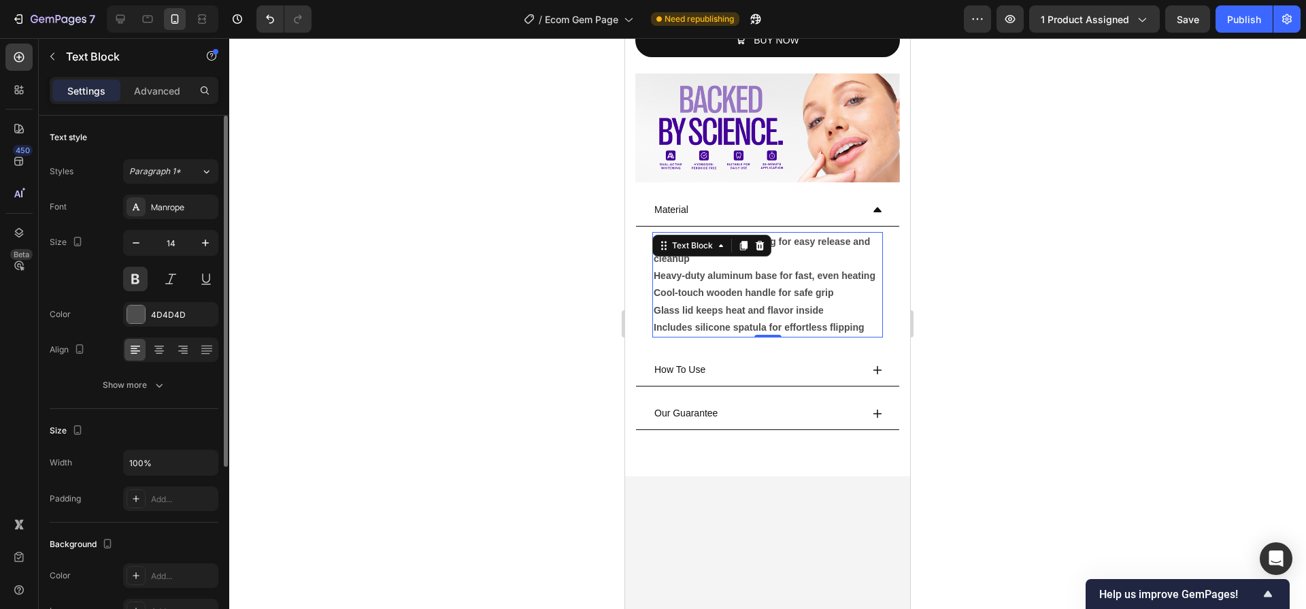
click at [759, 286] on p "Cool-touch wooden handle for safe grip" at bounding box center [768, 292] width 228 height 17
click at [769, 319] on p "Glass lid keeps heat and flavor inside" at bounding box center [768, 310] width 228 height 17
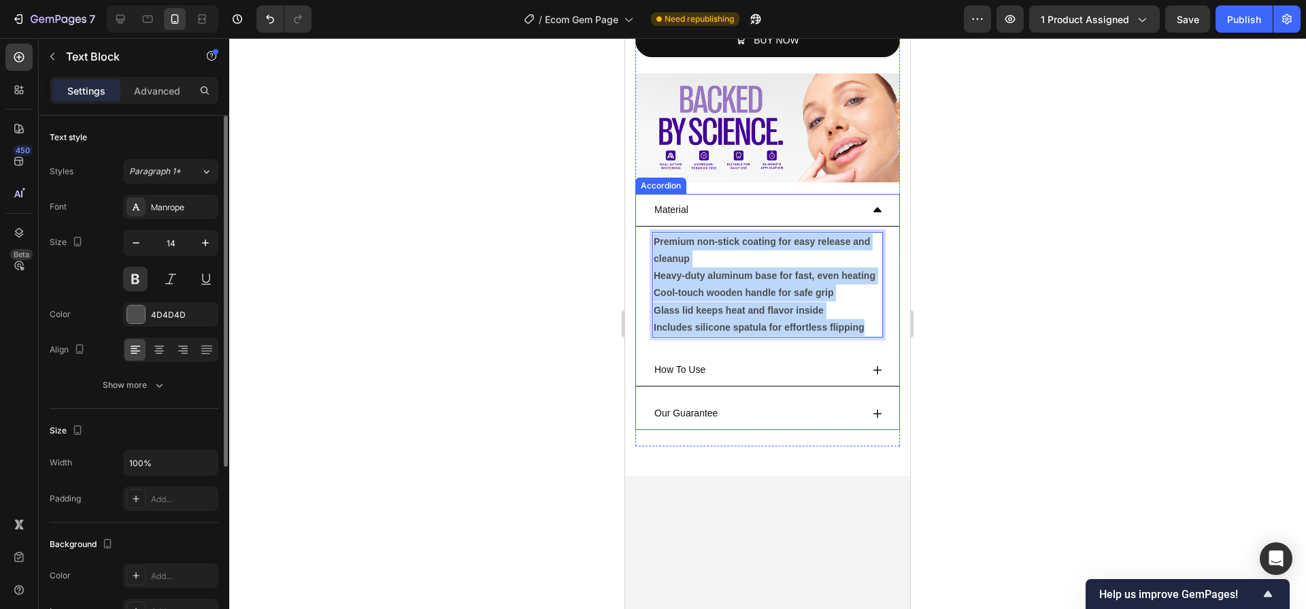
drag, startPoint x: 868, startPoint y: 331, endPoint x: 645, endPoint y: 226, distance: 246.1
click at [645, 226] on div "Premium non-stick coating for easy release and cleanup Heavy-duty aluminum base…" at bounding box center [767, 284] width 263 height 116
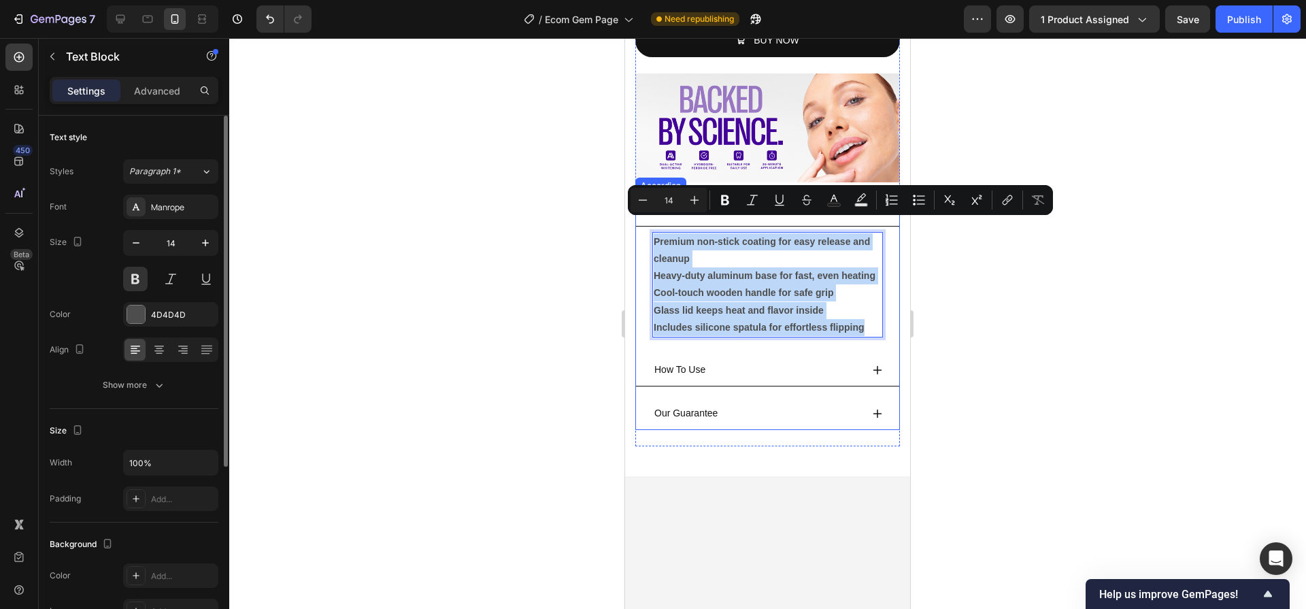
copy div "Premium non-stick coating for easy release and cleanup Heavy-duty aluminum base…"
click at [756, 267] on p "Heavy-duty aluminum base for fast, even heating" at bounding box center [768, 275] width 228 height 17
click at [750, 271] on p "Heavy-duty aluminum base for fast, even heating" at bounding box center [768, 275] width 228 height 17
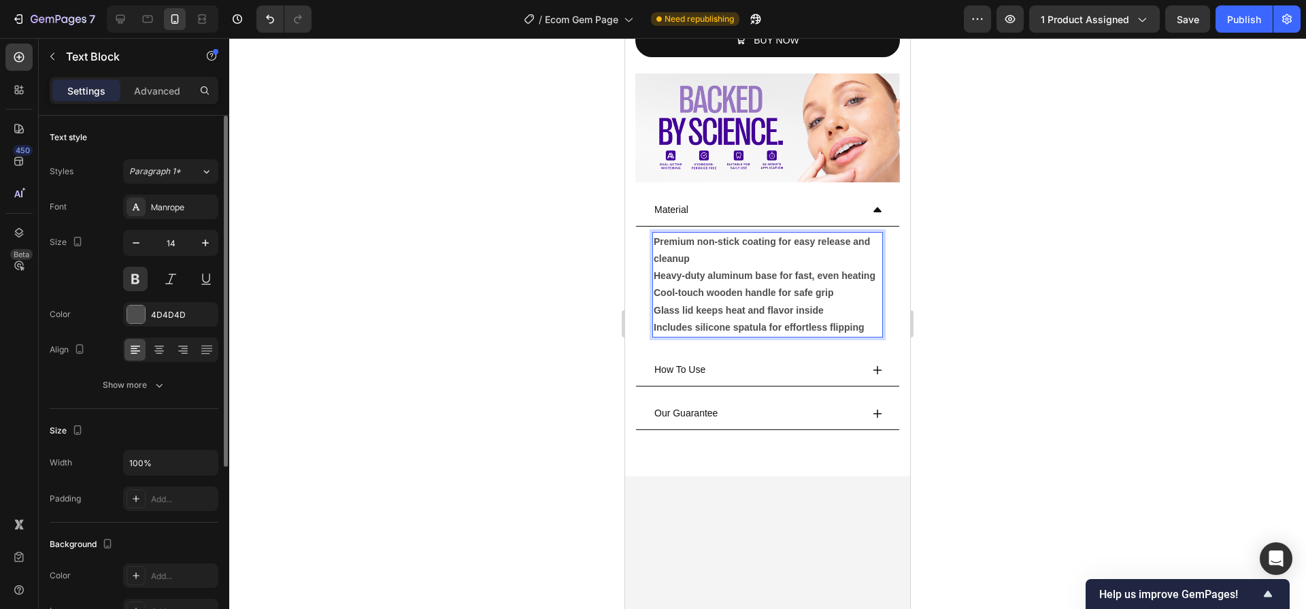
click at [975, 336] on div at bounding box center [767, 323] width 1077 height 571
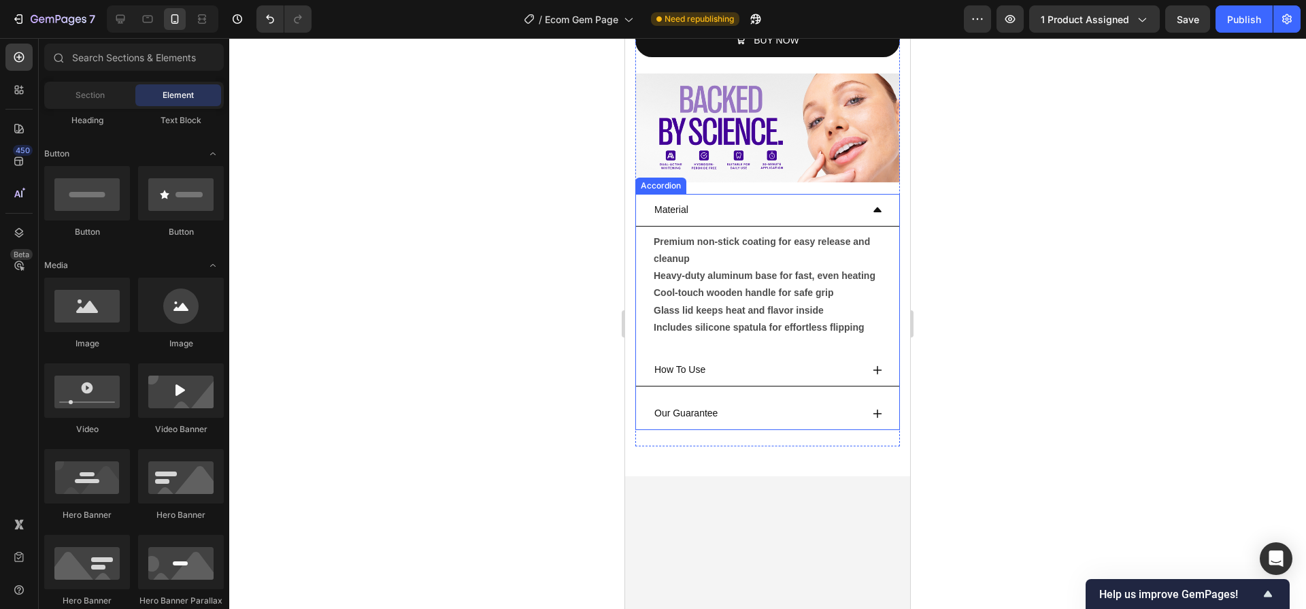
click at [670, 201] on p "Material" at bounding box center [671, 209] width 34 height 17
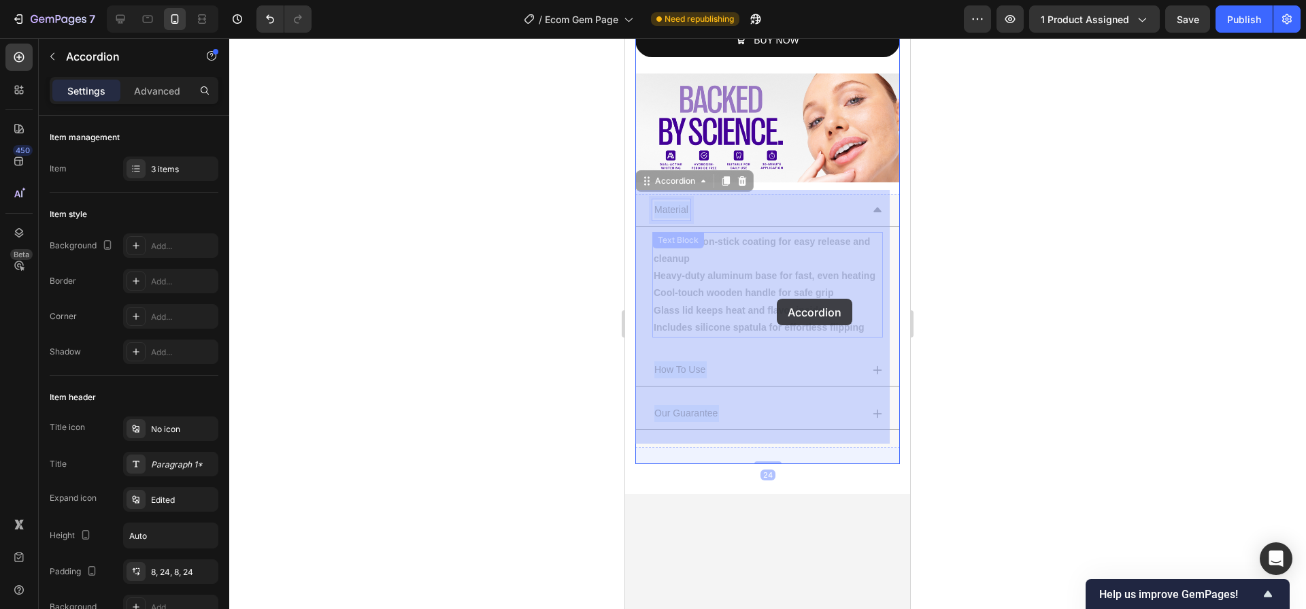
drag, startPoint x: 666, startPoint y: 206, endPoint x: 777, endPoint y: 299, distance: 143.9
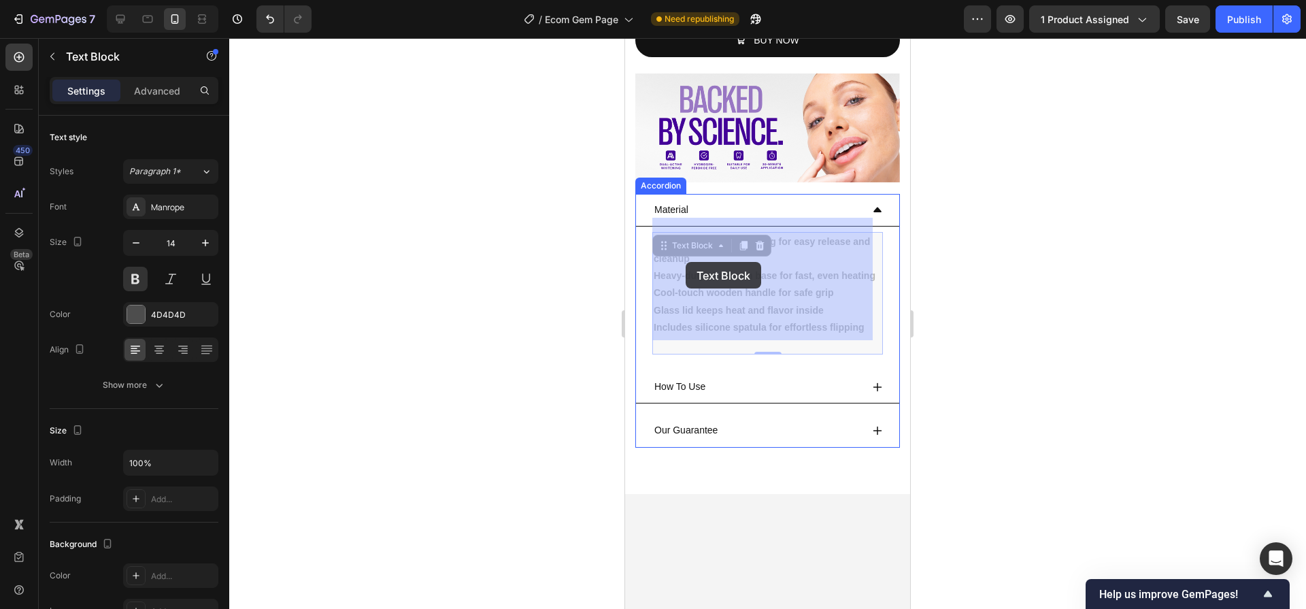
drag, startPoint x: 831, startPoint y: 321, endPoint x: 705, endPoint y: 271, distance: 135.3
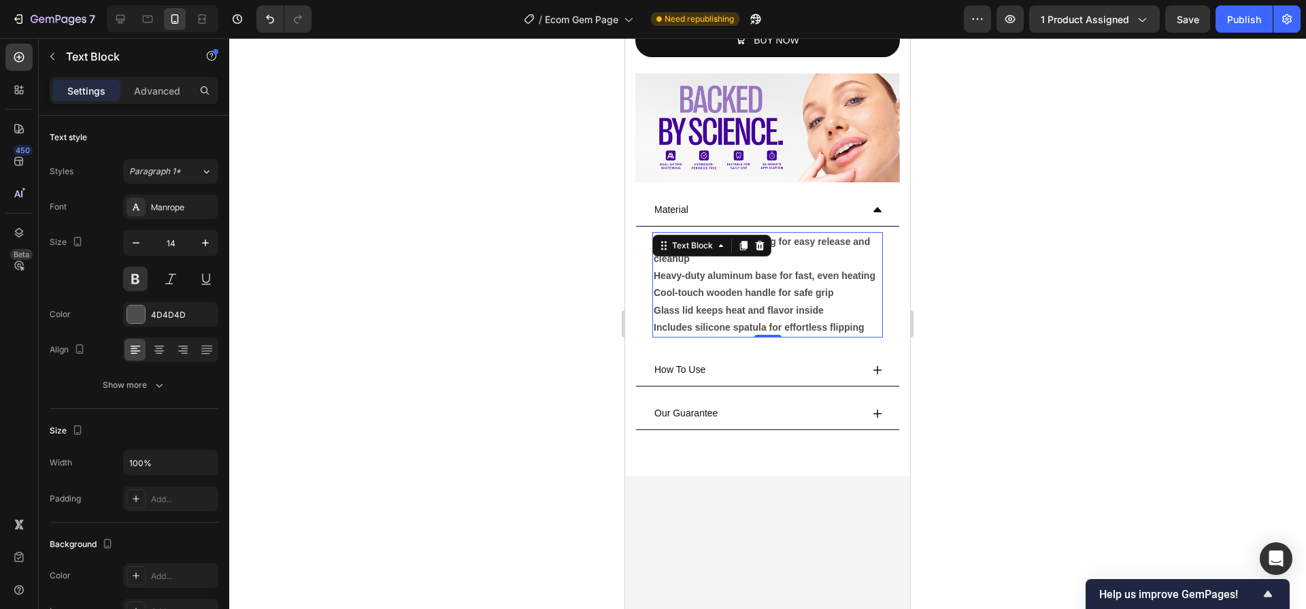
click at [743, 279] on p "Heavy-duty aluminum base for fast, even heating" at bounding box center [768, 275] width 228 height 17
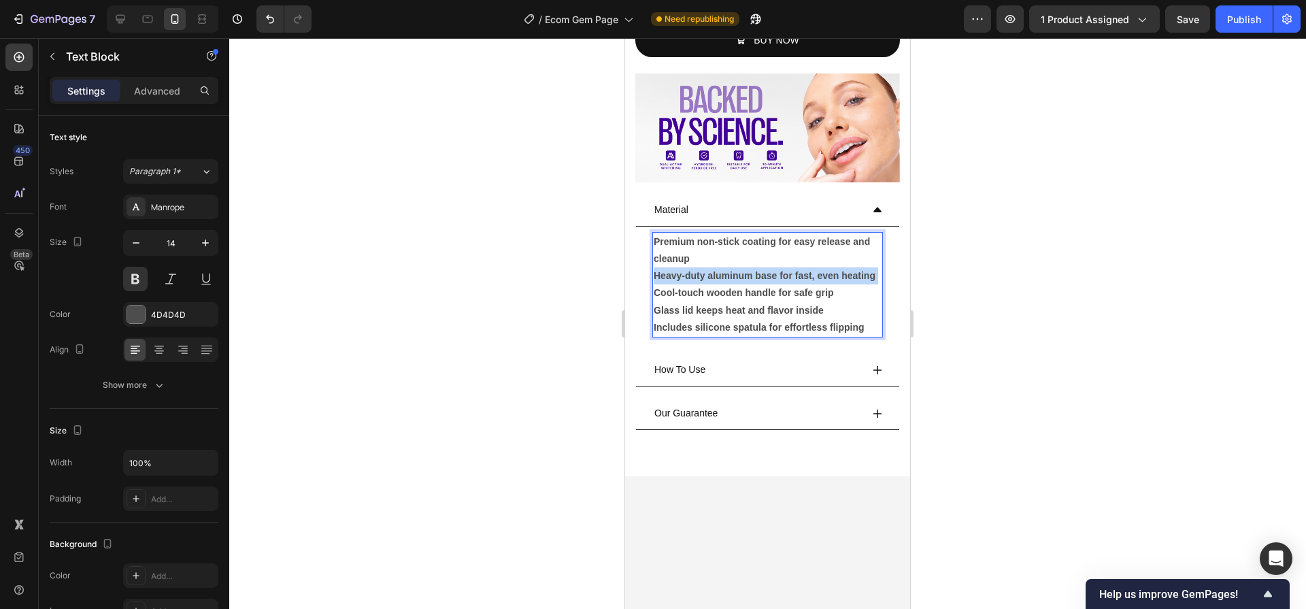
click at [743, 279] on p "Heavy-duty aluminum base for fast, even heating" at bounding box center [768, 275] width 228 height 17
click at [804, 324] on p "Includes silicone spatula for effortless flipping" at bounding box center [768, 327] width 228 height 17
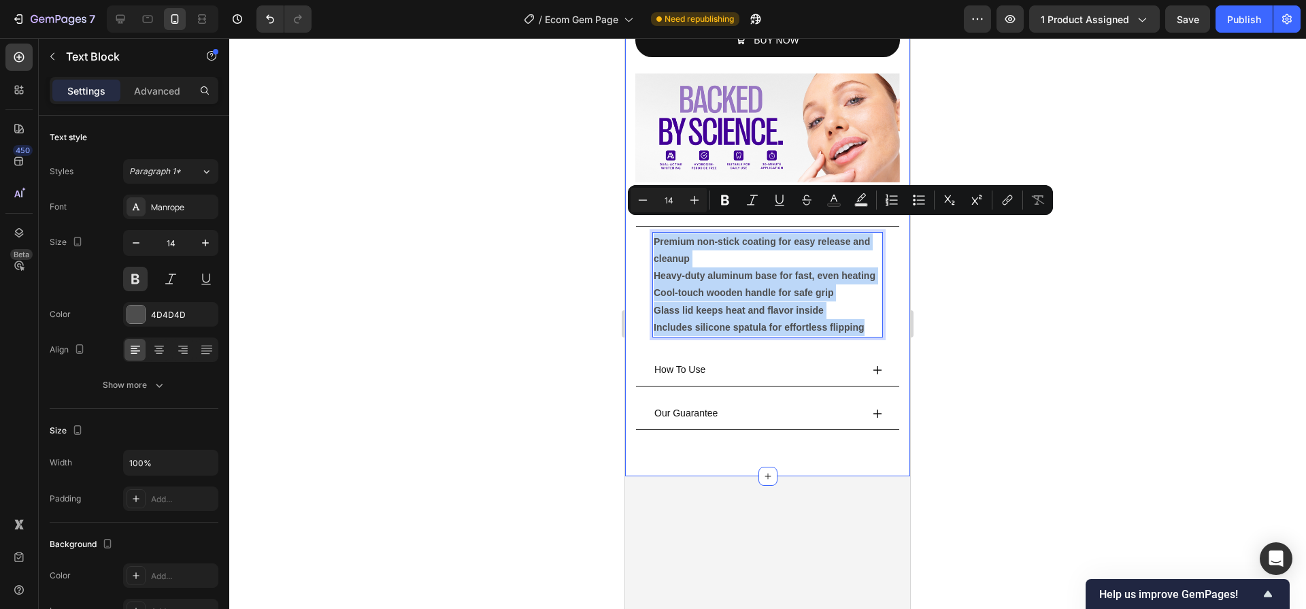
drag, startPoint x: 656, startPoint y: 229, endPoint x: 894, endPoint y: 352, distance: 267.7
copy div "Premium non-stick coating for easy release and cleanup Heavy-duty aluminum base…"
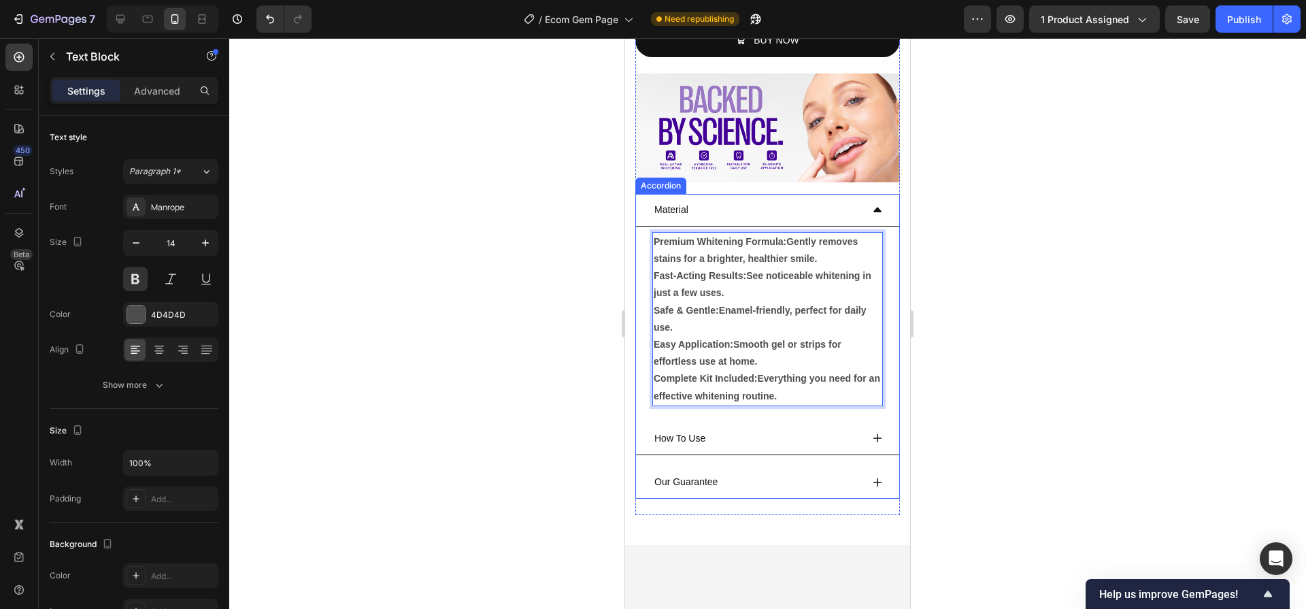
click at [683, 201] on p "Material" at bounding box center [671, 209] width 34 height 17
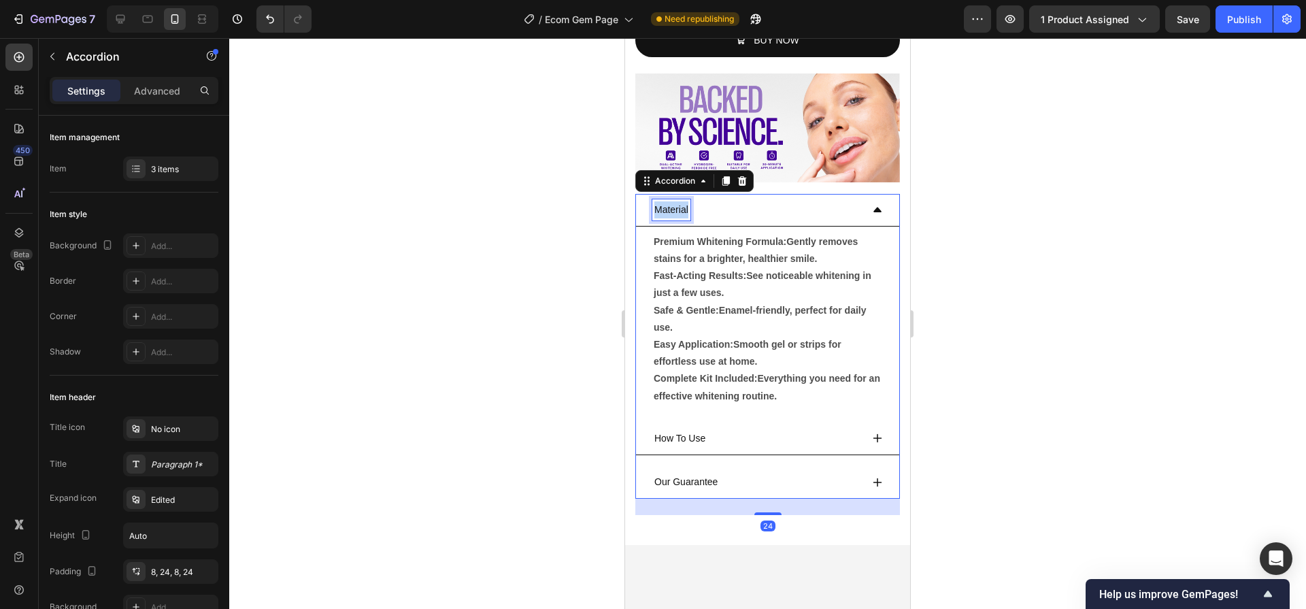
click at [676, 201] on p "Material" at bounding box center [671, 209] width 34 height 17
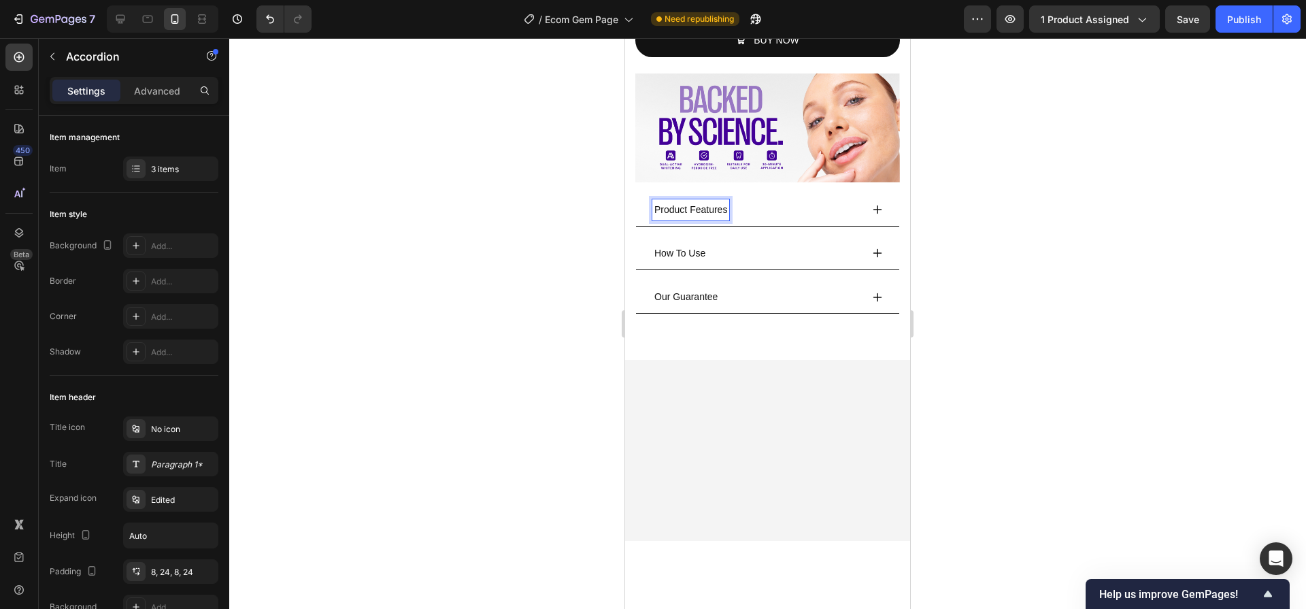
click at [737, 243] on div "How To Use" at bounding box center [756, 253] width 209 height 21
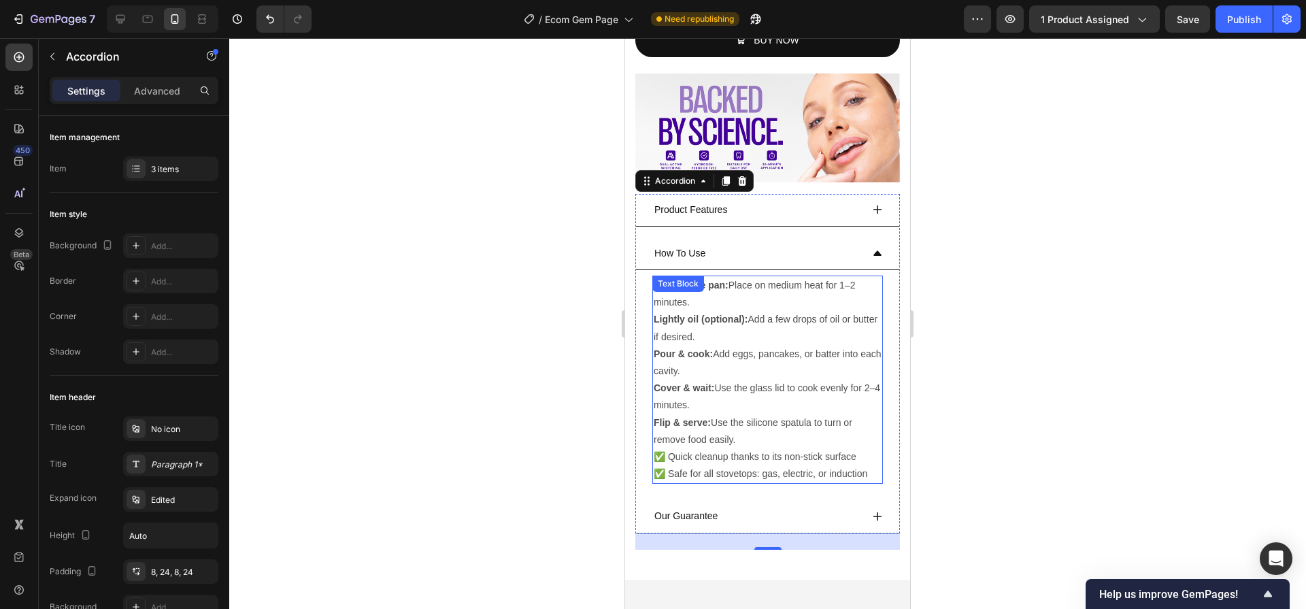
click at [721, 330] on p "Preheat the pan: Place on medium heat for 1–2 minutes. Lightly oil (optional): …" at bounding box center [768, 379] width 228 height 205
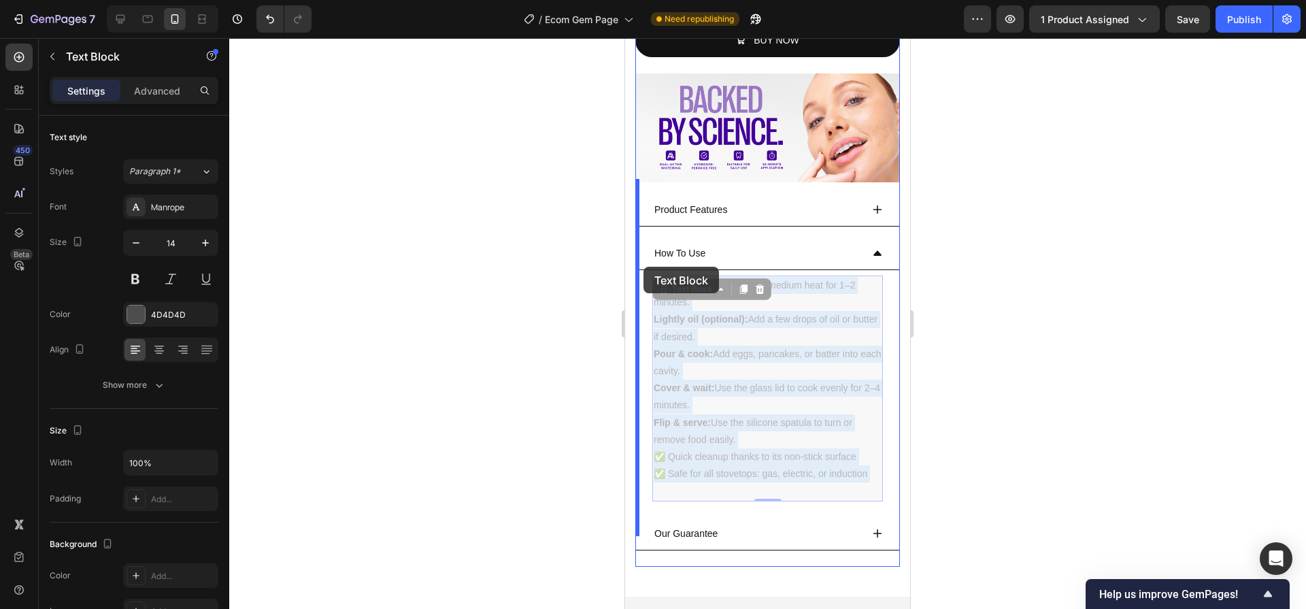
drag, startPoint x: 692, startPoint y: 474, endPoint x: 643, endPoint y: 267, distance: 213.0
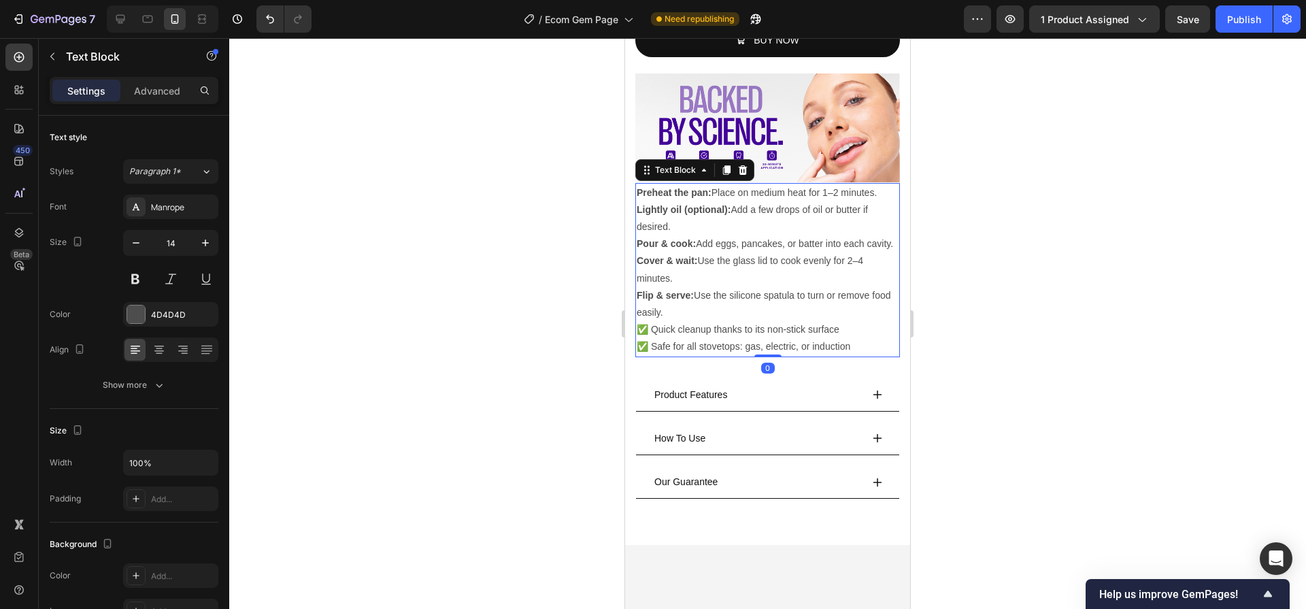
click at [707, 346] on p "Preheat the pan: Place on medium heat for 1–2 minutes. Lightly oil (optional): …" at bounding box center [768, 269] width 262 height 171
click at [1007, 393] on div at bounding box center [767, 323] width 1077 height 571
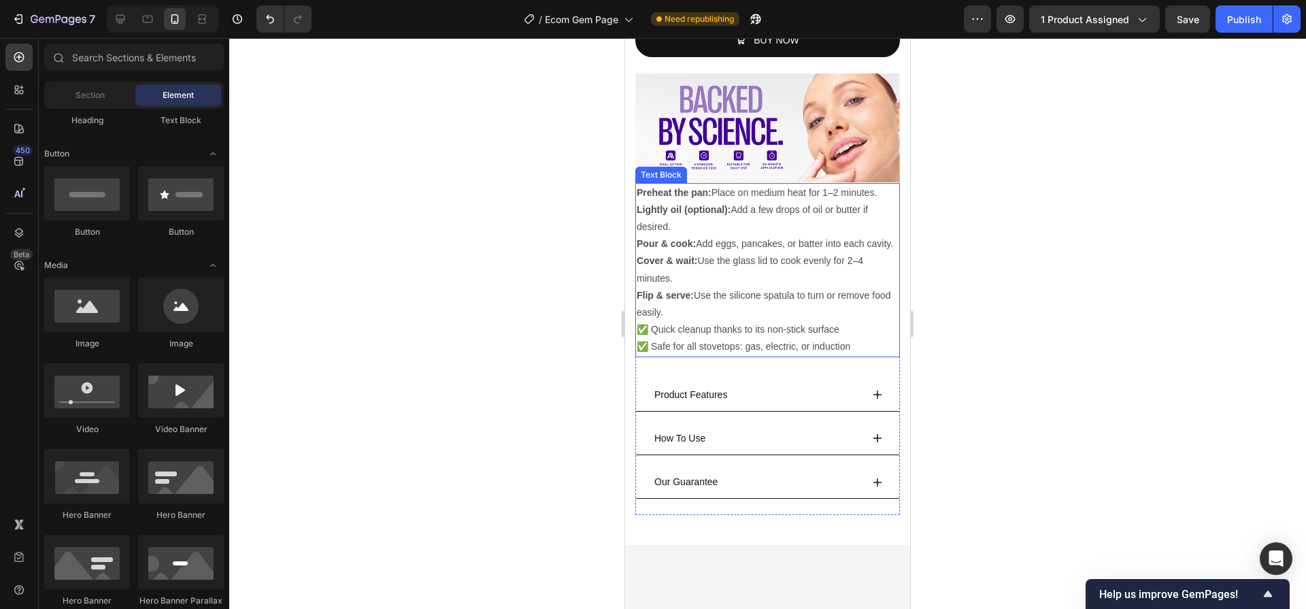
click at [737, 232] on p "Preheat the pan: Place on medium heat for 1–2 minutes. Lightly oil (optional): …" at bounding box center [768, 269] width 262 height 171
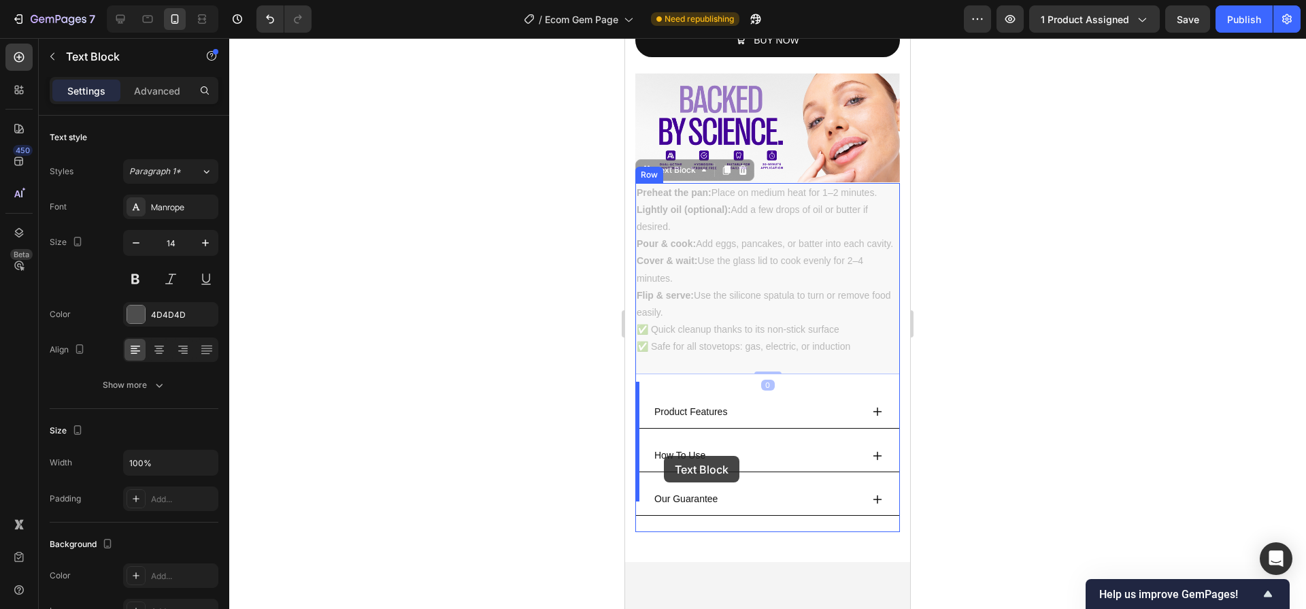
drag, startPoint x: 647, startPoint y: 158, endPoint x: 664, endPoint y: 456, distance: 297.6
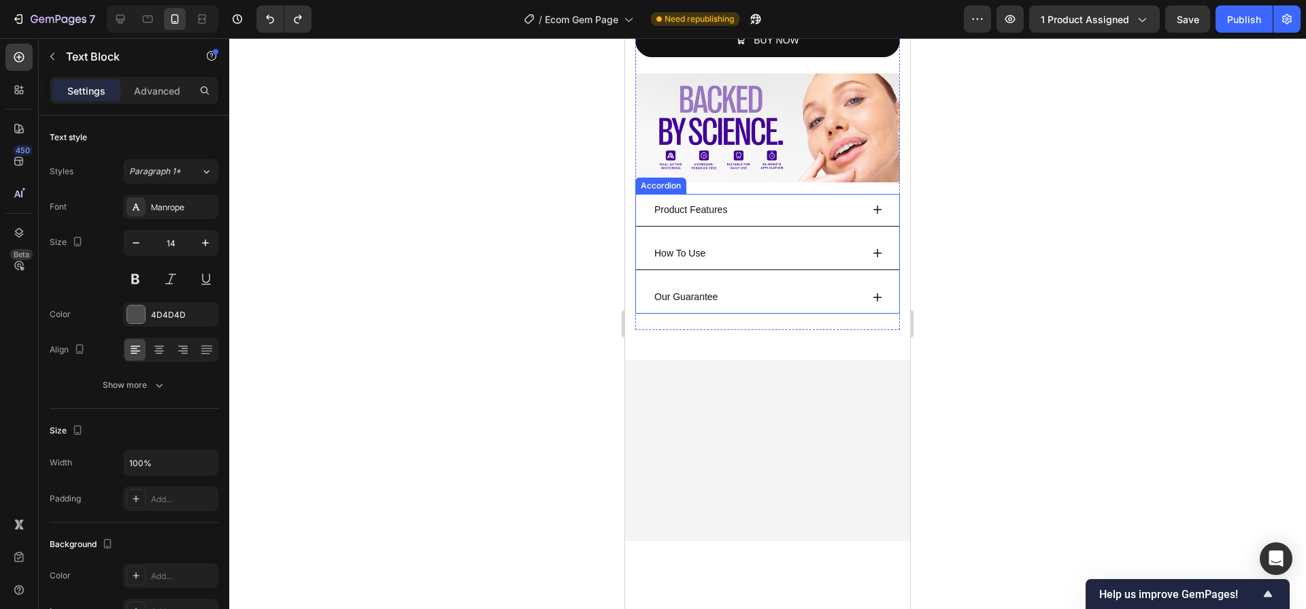
click at [720, 243] on div "How To Use" at bounding box center [756, 253] width 209 height 21
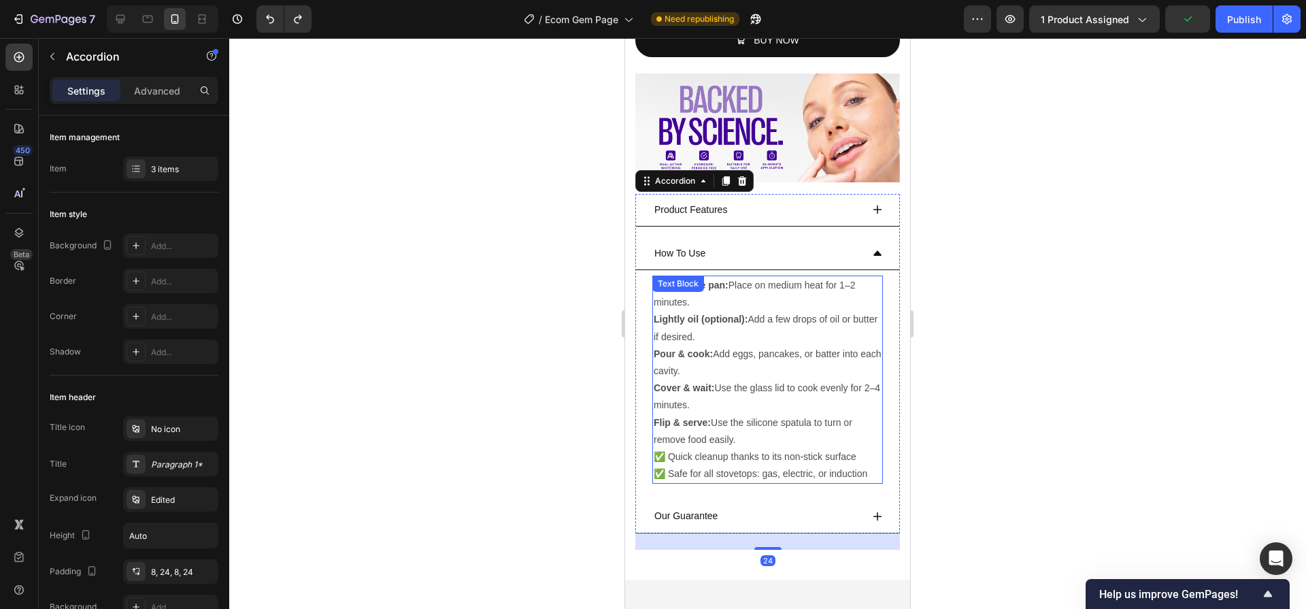
click at [696, 294] on p "Preheat the pan: Place on medium heat for 1–2 minutes. Lightly oil (optional): …" at bounding box center [768, 379] width 228 height 205
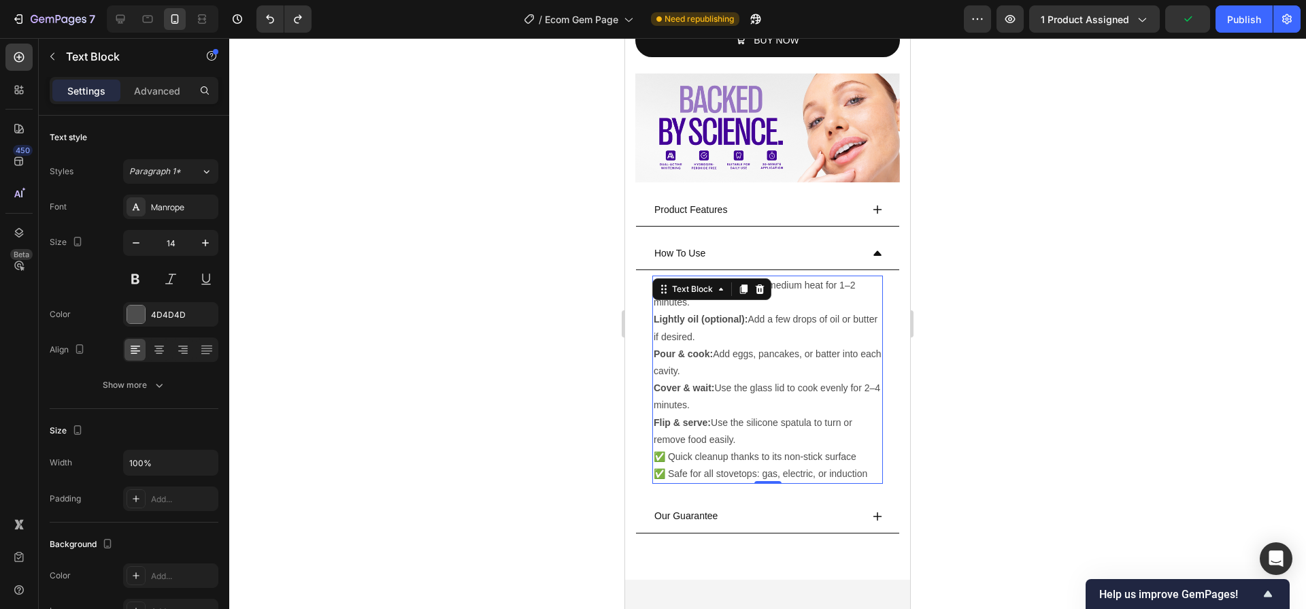
click at [709, 399] on p "Preheat the pan: Place on medium heat for 1–2 minutes. Lightly oil (optional): …" at bounding box center [768, 379] width 228 height 205
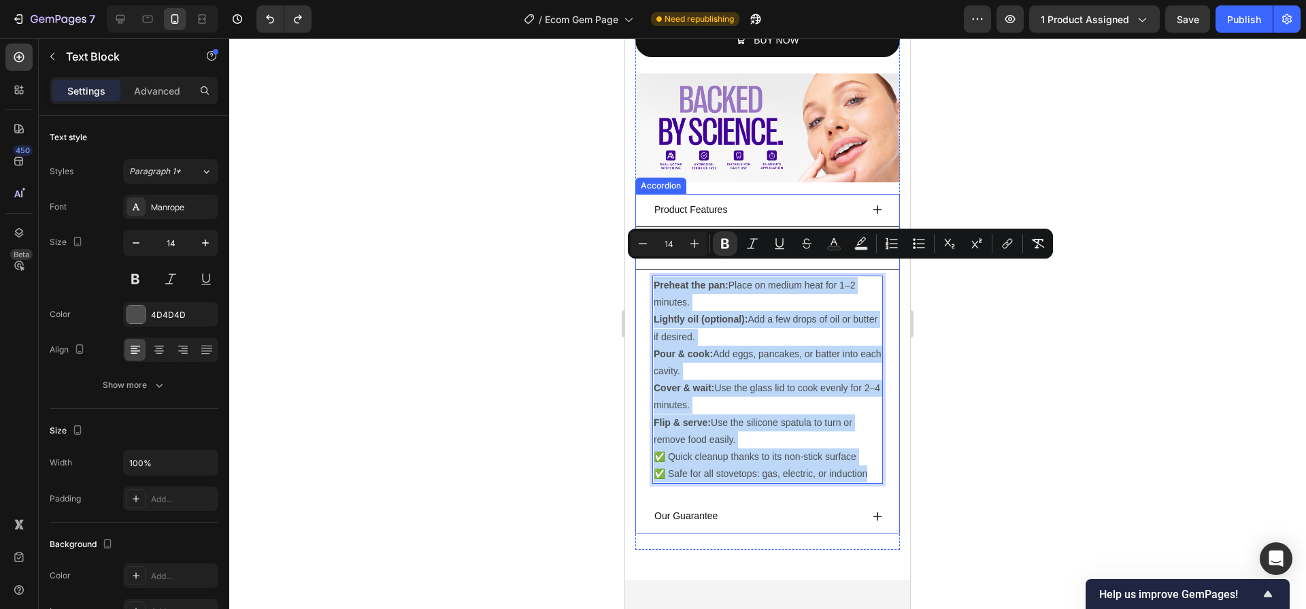
drag, startPoint x: 691, startPoint y: 469, endPoint x: 649, endPoint y: 271, distance: 202.9
click at [649, 271] on div "Preheat the pan: Place on medium heat for 1–2 minutes. Lightly oil (optional): …" at bounding box center [767, 379] width 263 height 219
copy p "Preheat the pan: Place on medium heat for 1–2 minutes. Lightly oil (optional): …"
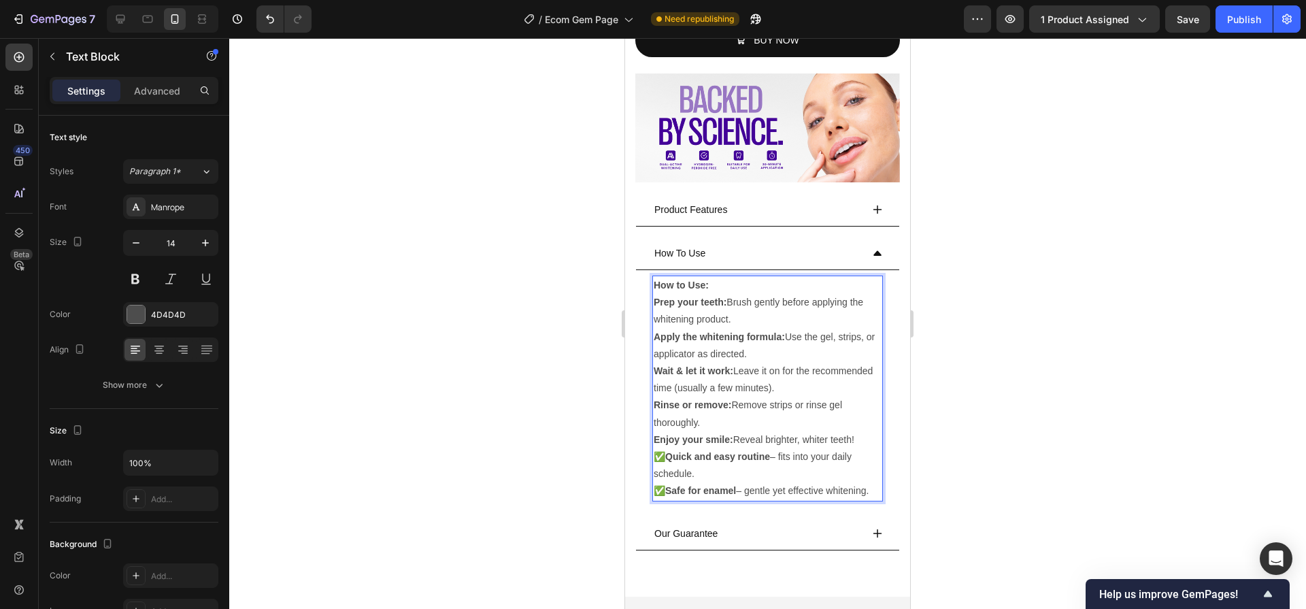
click at [710, 277] on p "How to Use:" at bounding box center [768, 285] width 228 height 17
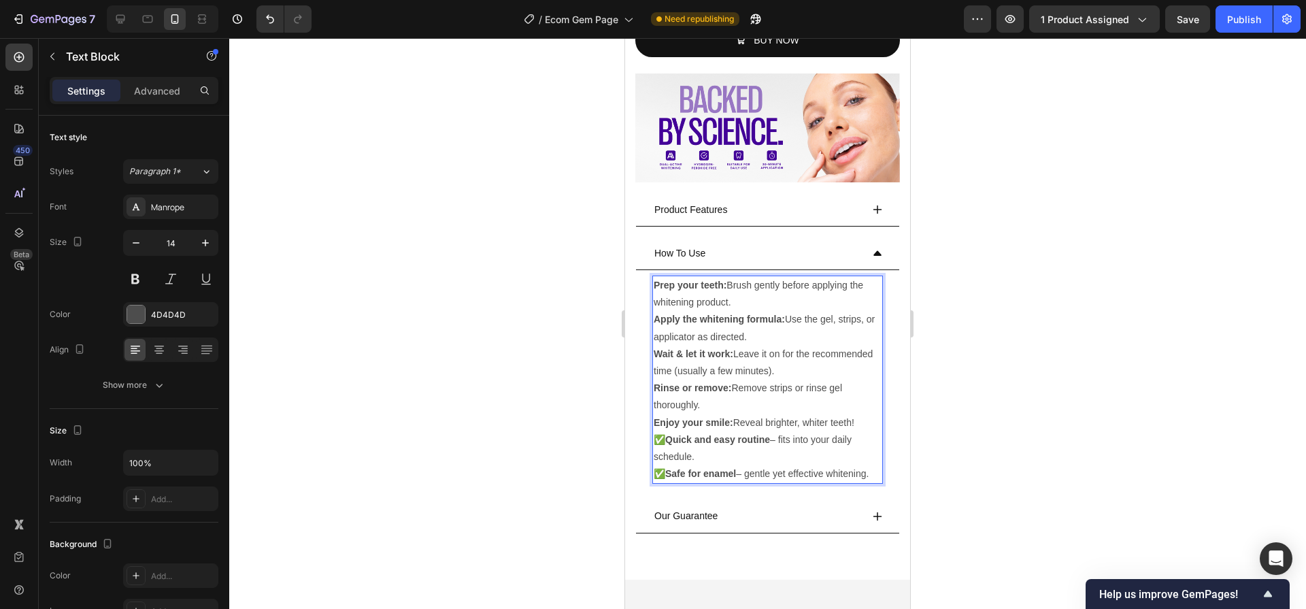
click at [714, 396] on p "Rinse or remove: Remove strips or rinse gel thoroughly." at bounding box center [768, 396] width 228 height 34
click at [721, 519] on div "Our Guarantee" at bounding box center [756, 515] width 209 height 21
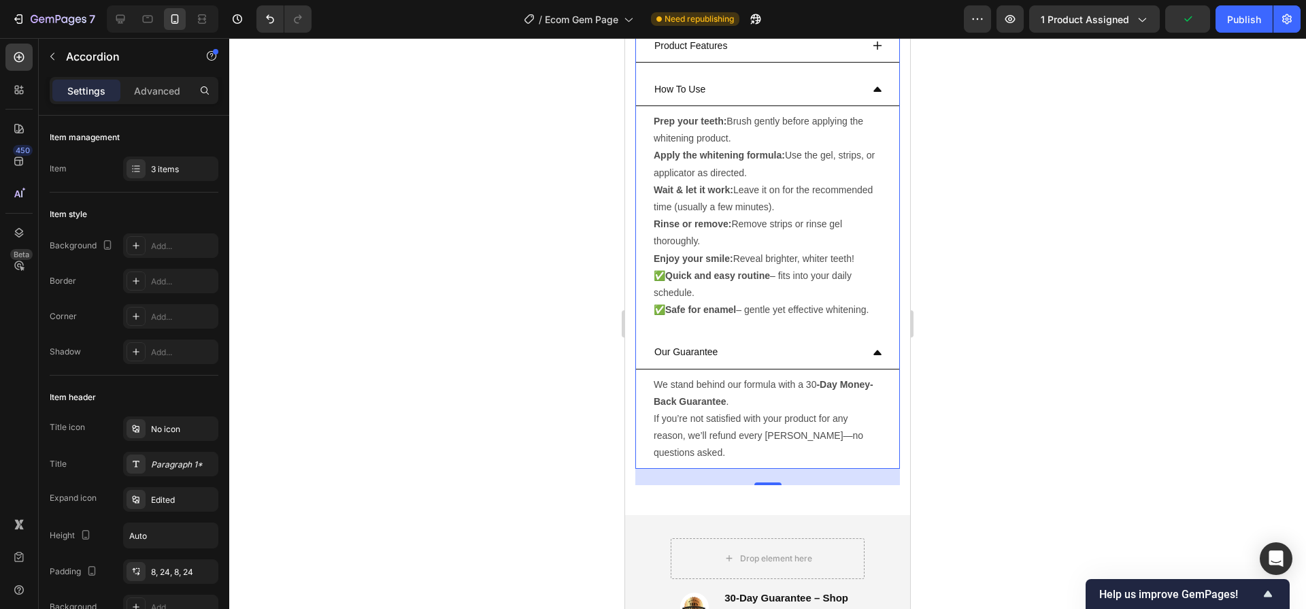
scroll to position [911, 0]
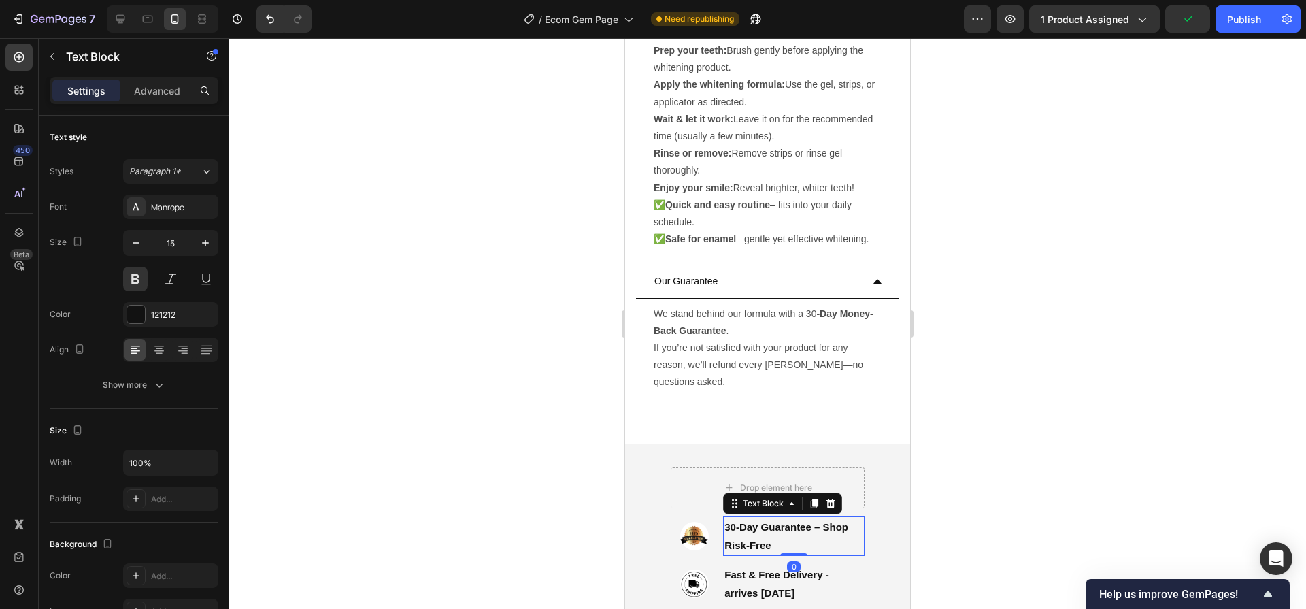
click at [790, 539] on p "30-Day Guarantee – Shop Risk-Free" at bounding box center [793, 536] width 139 height 37
click at [1183, 21] on span "Save" at bounding box center [1188, 20] width 22 height 12
click at [1238, 35] on div "7 / Ecom Gem Page Need republishing Preview 1 product assigned Publish" at bounding box center [653, 19] width 1306 height 39
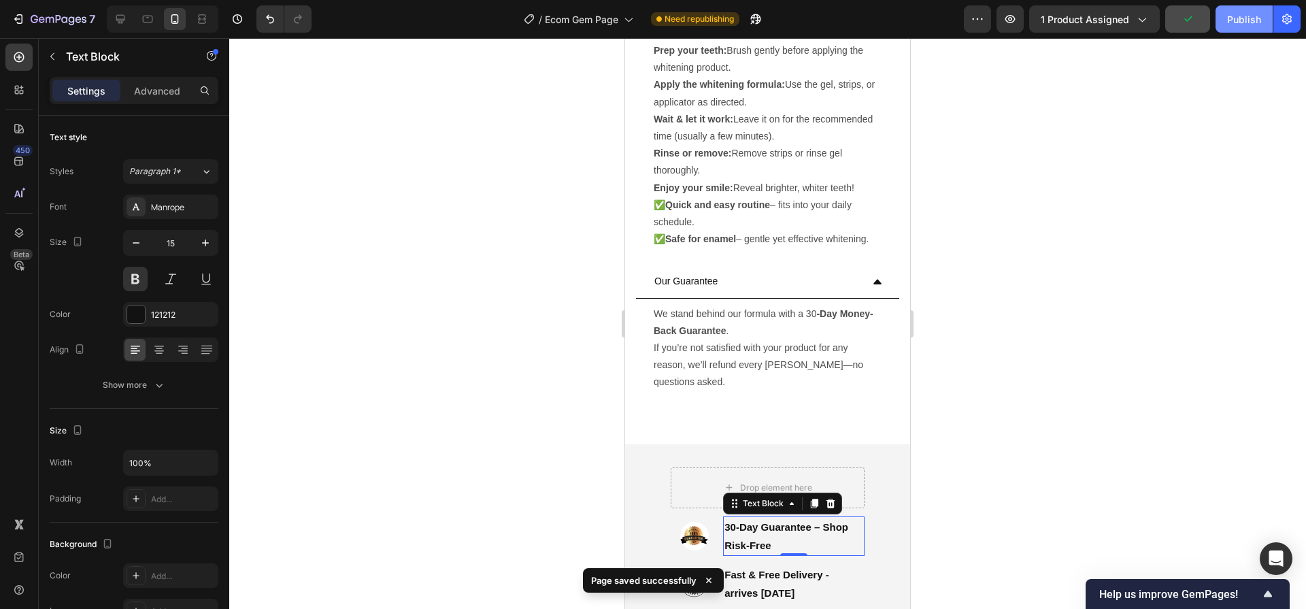
click at [1225, 24] on button "Publish" at bounding box center [1243, 18] width 57 height 27
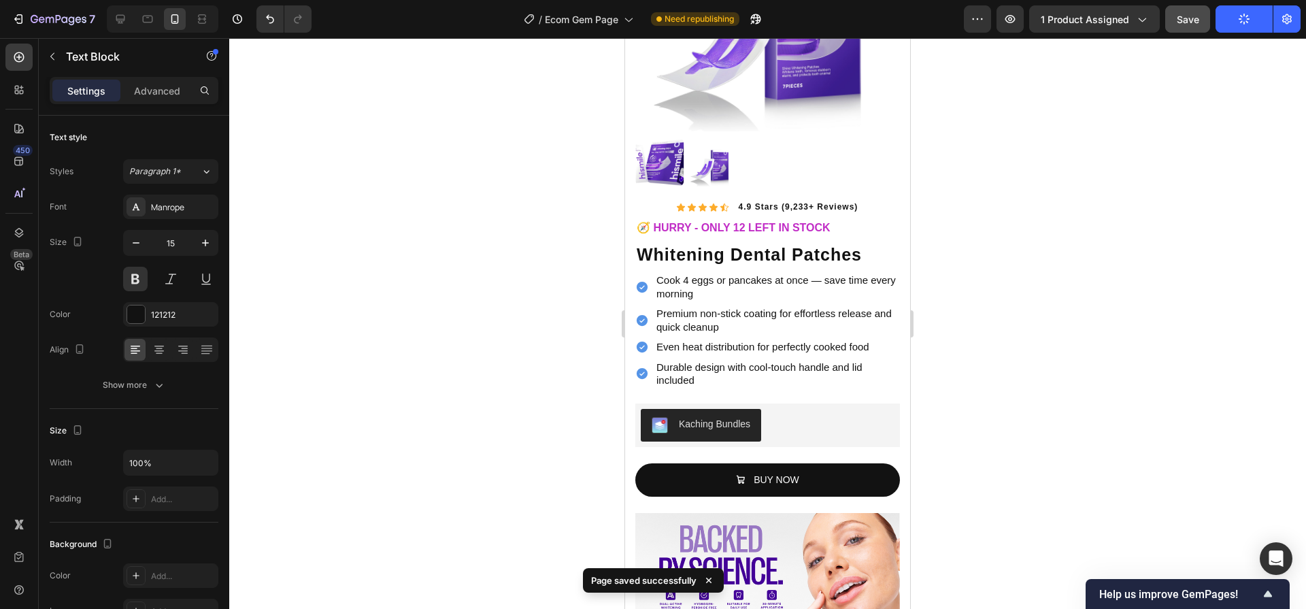
scroll to position [235, 0]
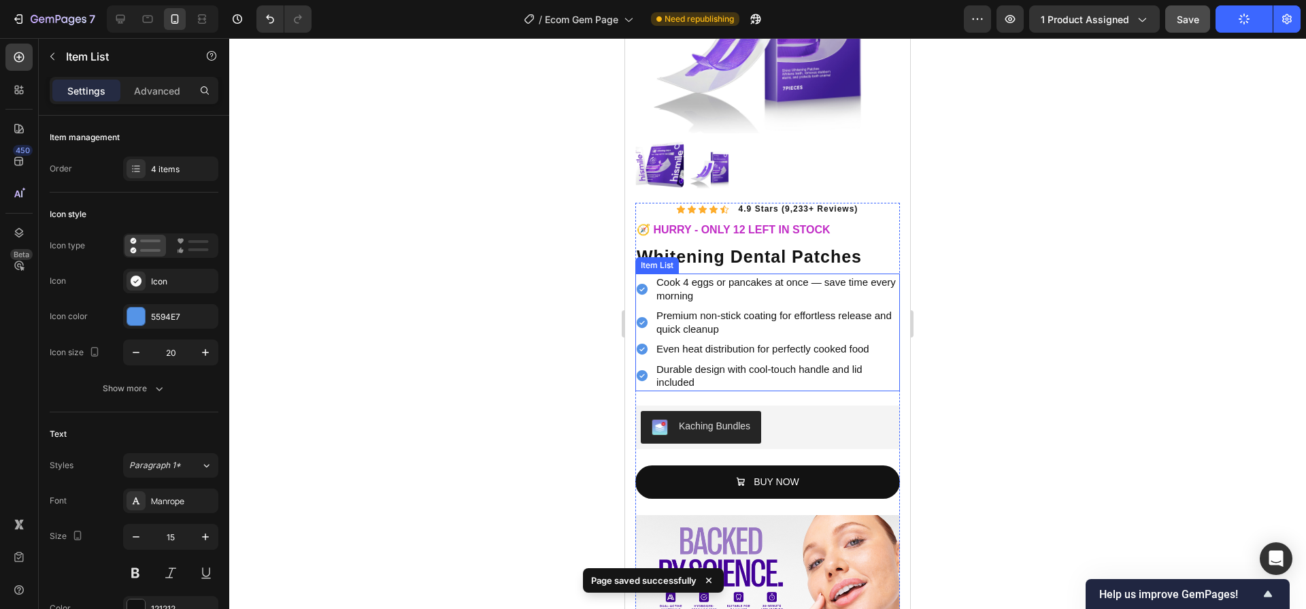
click at [741, 342] on p "Even heat distribution for perfectly cooked food" at bounding box center [776, 349] width 241 height 14
click at [681, 281] on p "Cook 4 eggs or pancakes at once — save time every morning" at bounding box center [776, 288] width 241 height 27
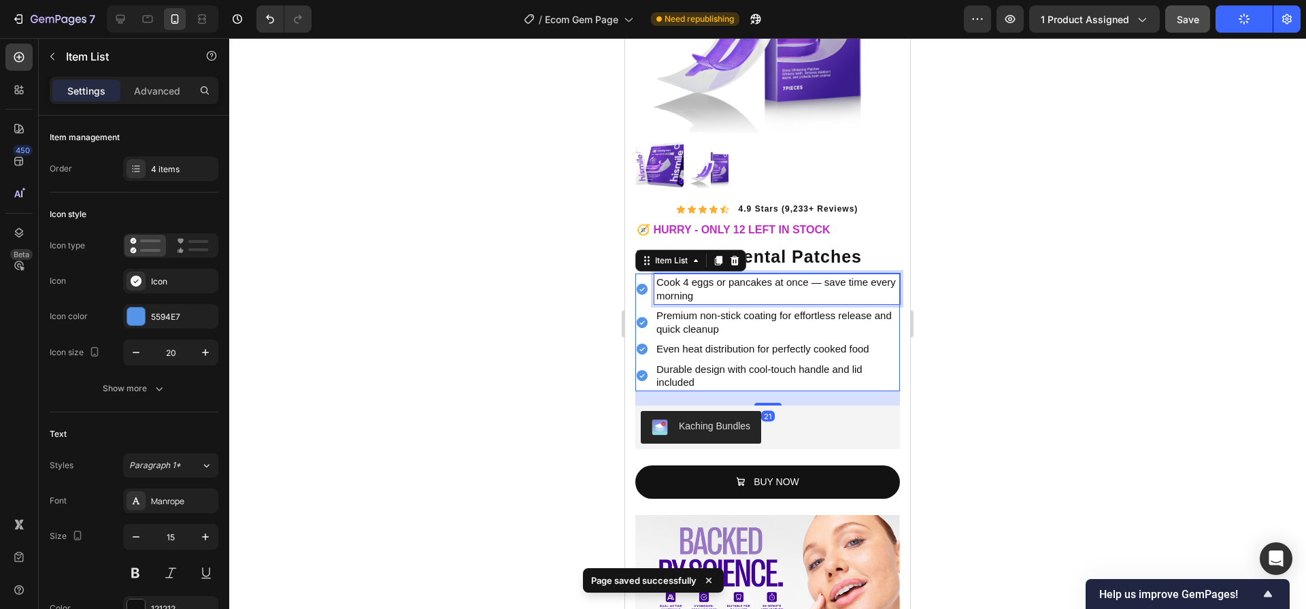
click at [681, 281] on p "Cook 4 eggs or pancakes at once — save time every morning" at bounding box center [776, 288] width 241 height 27
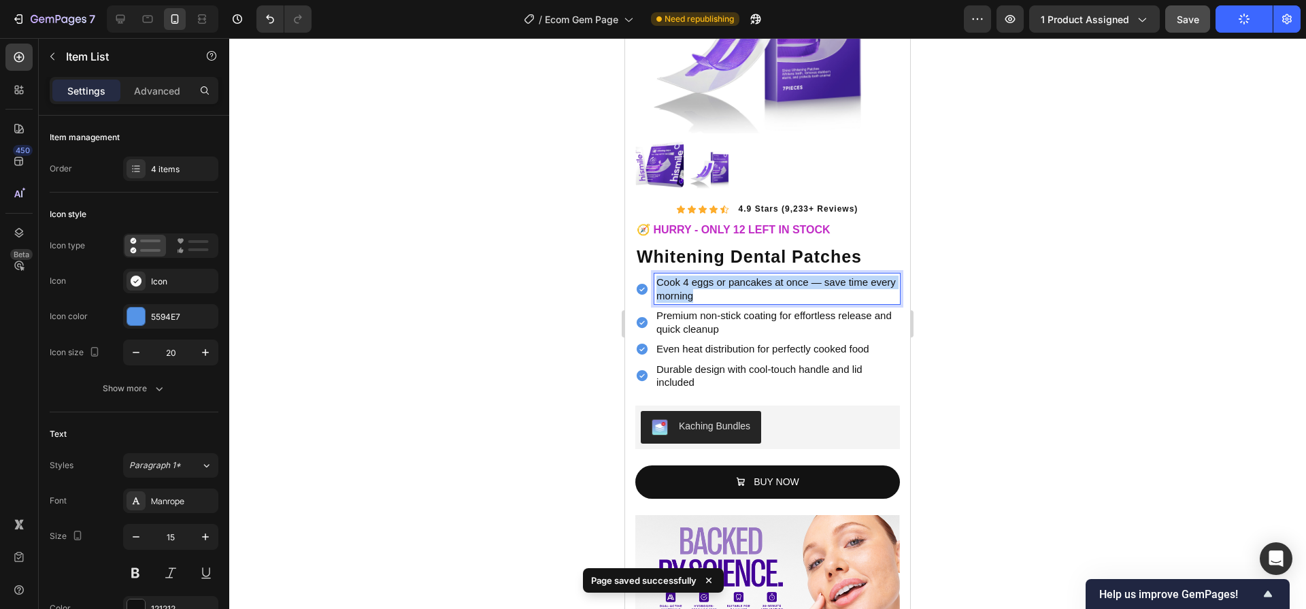
click at [681, 281] on p "Cook 4 eggs or pancakes at once — save time every morning" at bounding box center [776, 288] width 241 height 27
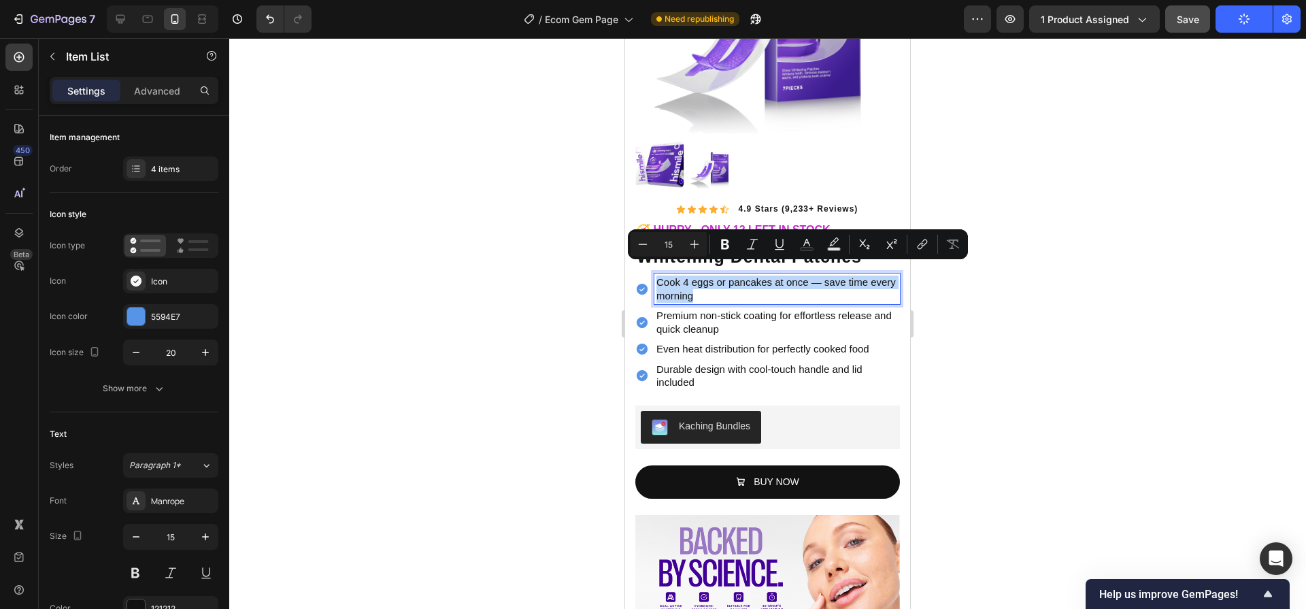
copy p "Cook 4 eggs or pancakes at once — save time every morning"
click at [972, 331] on div at bounding box center [767, 323] width 1077 height 571
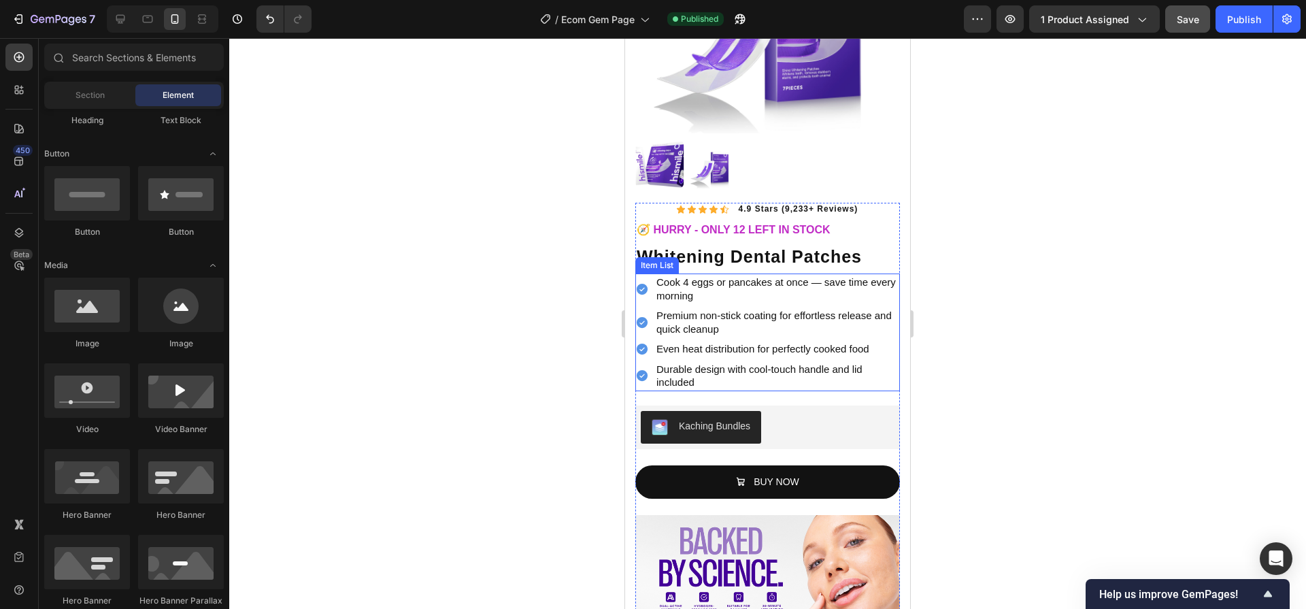
click at [728, 275] on p "Cook 4 eggs or pancakes at once — save time every morning" at bounding box center [776, 288] width 241 height 27
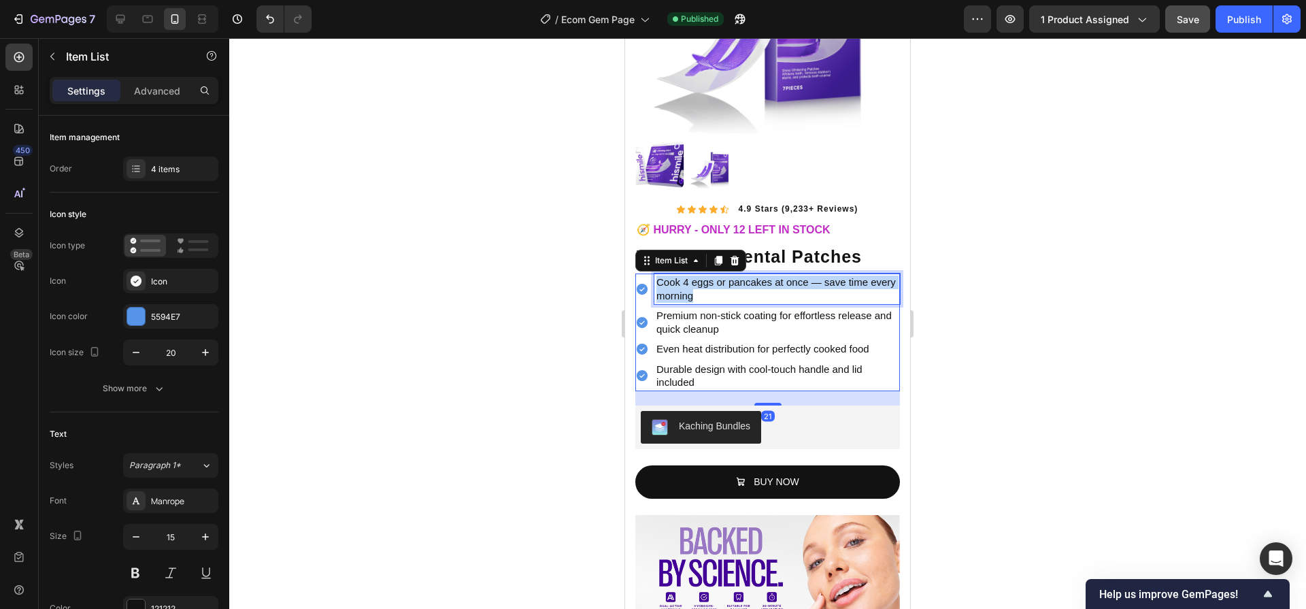
click at [728, 275] on p "Cook 4 eggs or pancakes at once — save time every morning" at bounding box center [776, 288] width 241 height 27
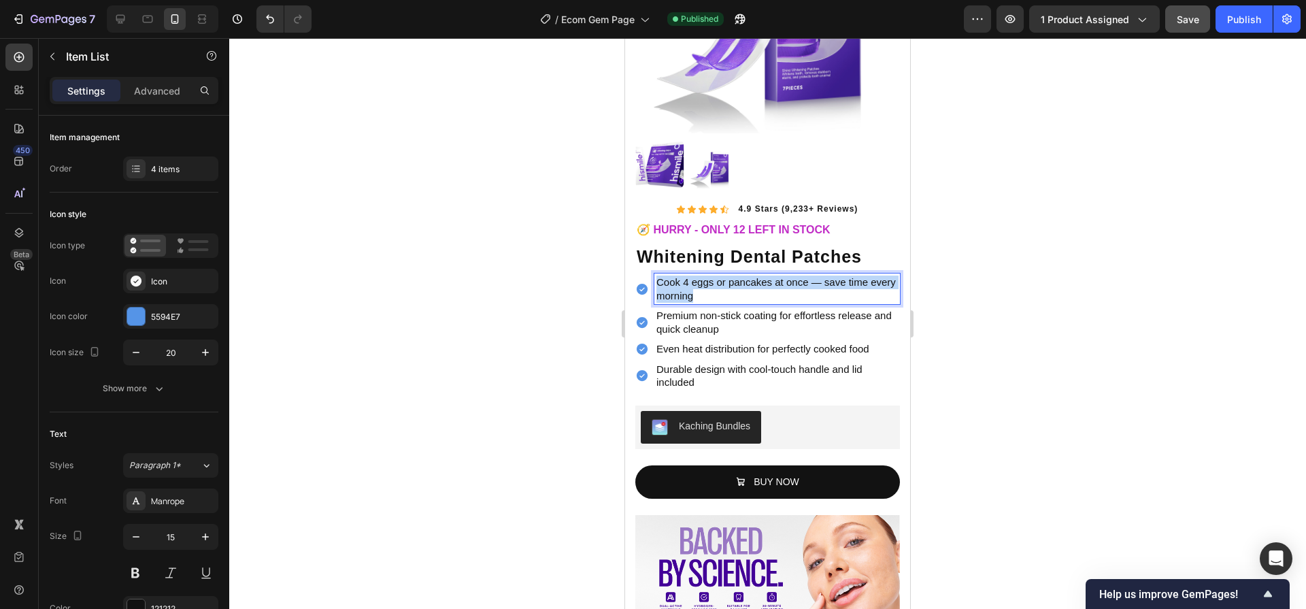
click at [728, 275] on p "Cook 4 eggs or pancakes at once — save time every morning" at bounding box center [776, 288] width 241 height 27
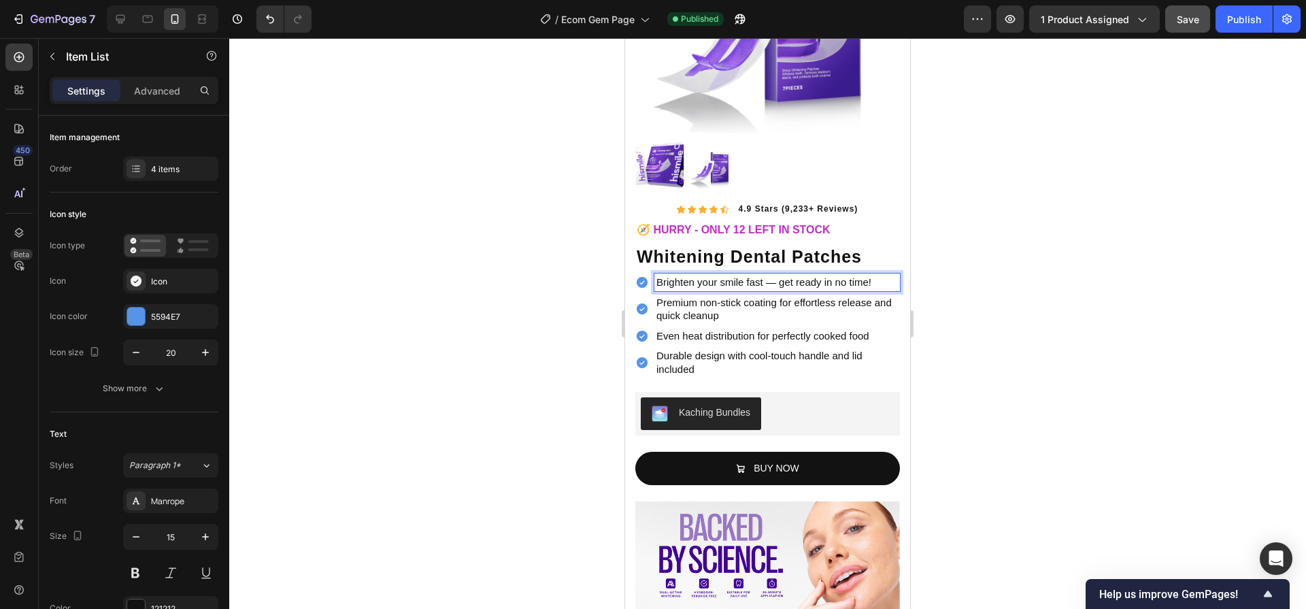
click at [783, 275] on p "Brighten your smile fast — get ready in no time!" at bounding box center [776, 282] width 241 height 14
click at [822, 275] on p "Brighten your smile fast — get ready in no time!" at bounding box center [776, 282] width 241 height 14
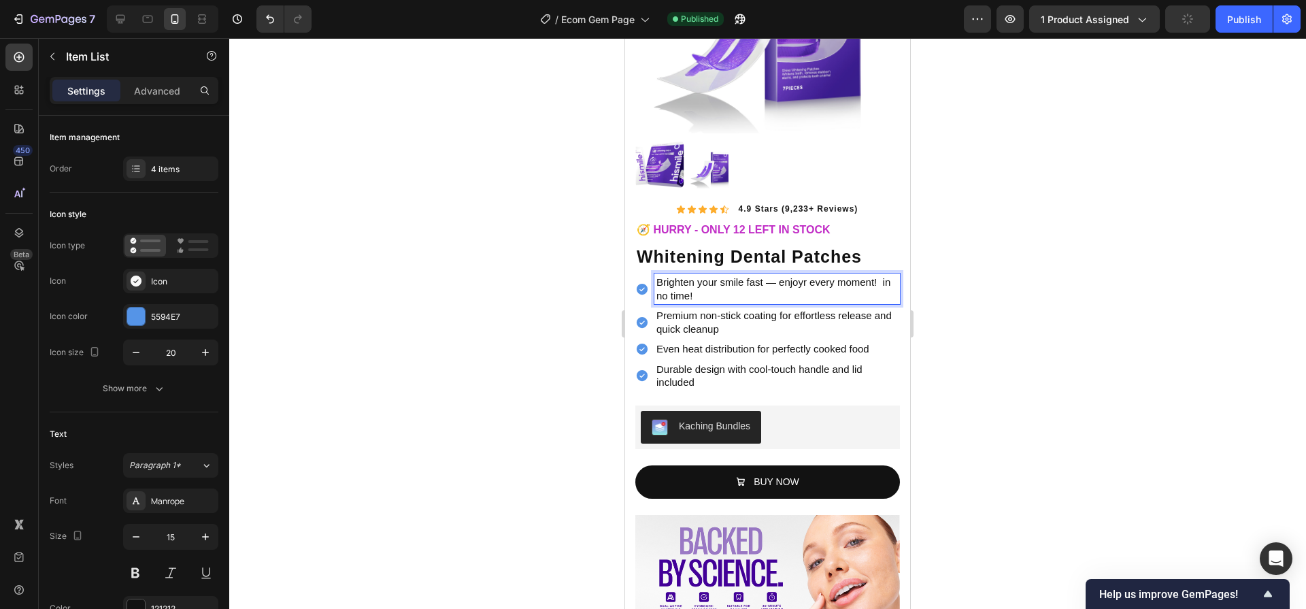
click at [714, 281] on p "Brighten your smile fast — enjoyr every moment! in no time!" at bounding box center [776, 288] width 241 height 27
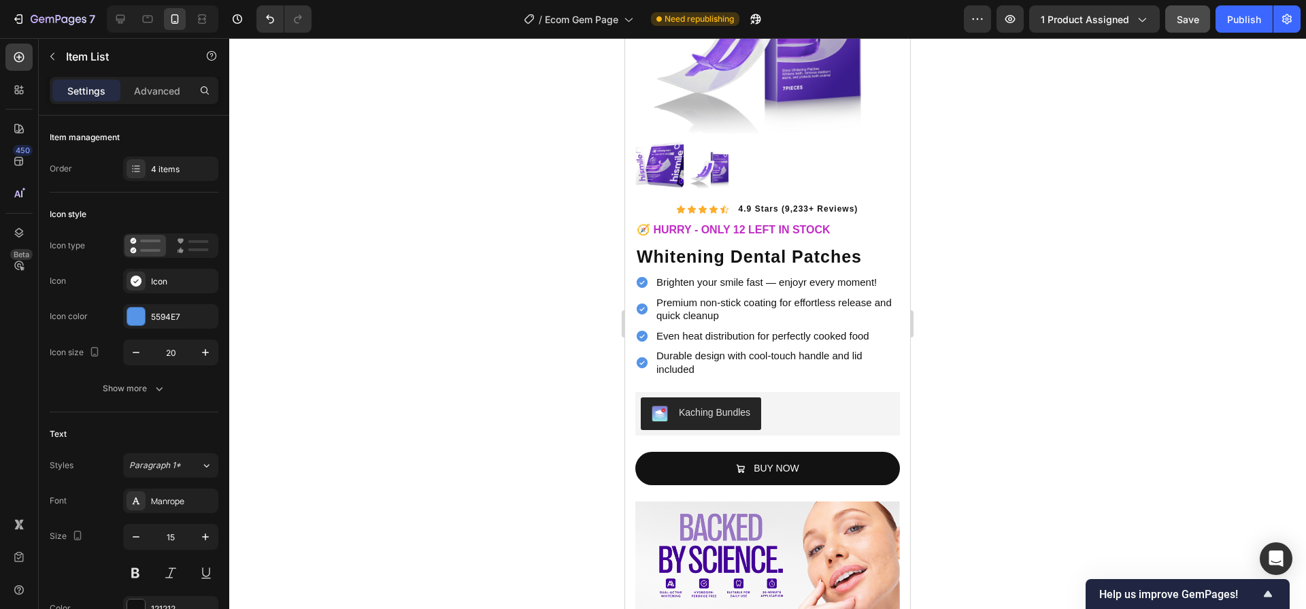
drag, startPoint x: 645, startPoint y: 272, endPoint x: 1212, endPoint y: 324, distance: 568.9
click at [645, 277] on icon at bounding box center [642, 282] width 11 height 11
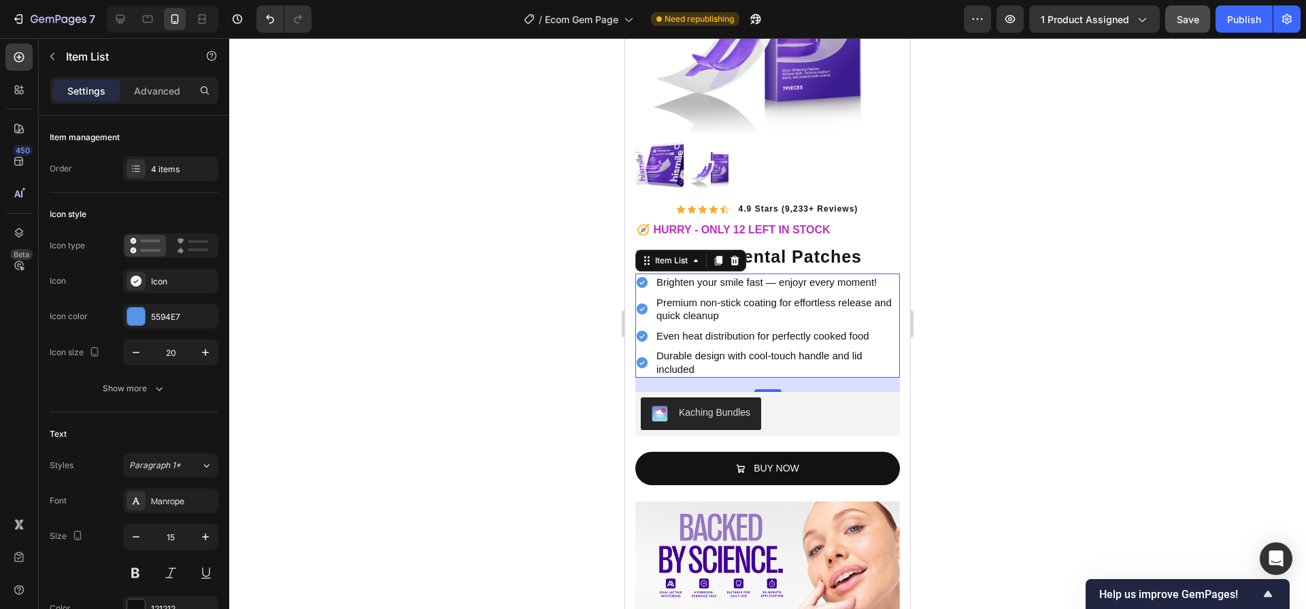
click at [639, 277] on icon at bounding box center [642, 282] width 14 height 14
click at [639, 277] on icon at bounding box center [642, 282] width 11 height 11
click at [641, 275] on icon at bounding box center [642, 282] width 14 height 14
drag, startPoint x: 644, startPoint y: 272, endPoint x: 626, endPoint y: 273, distance: 17.7
click at [644, 277] on icon at bounding box center [642, 282] width 11 height 11
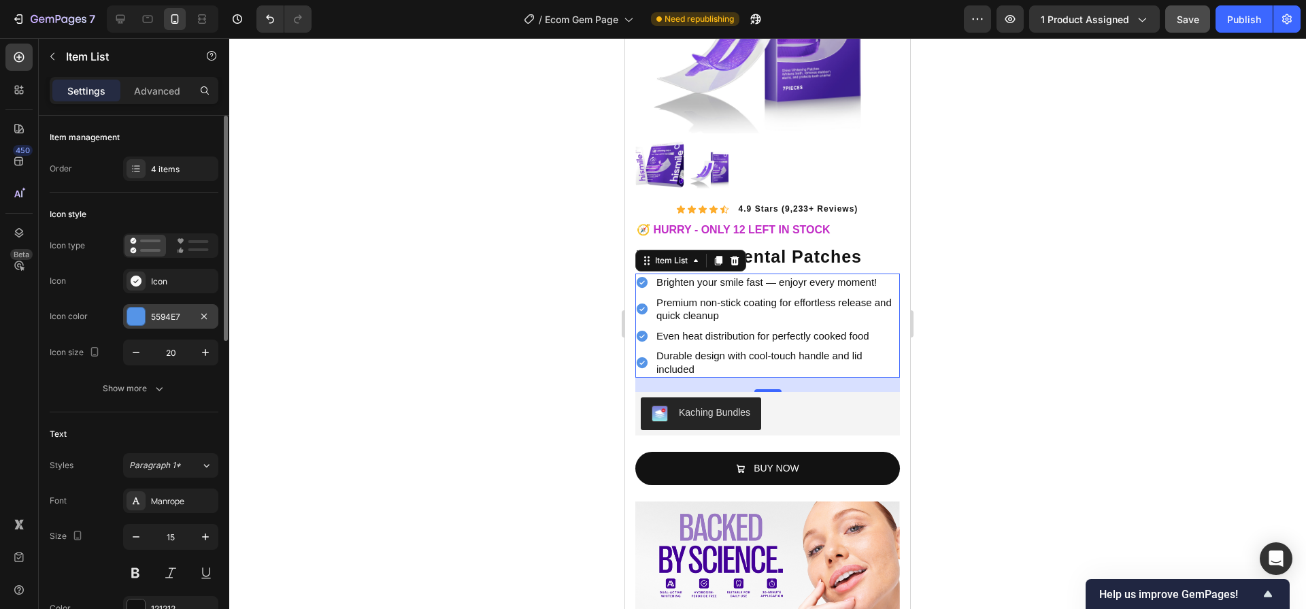
click at [171, 314] on div "5594E7" at bounding box center [170, 317] width 39 height 12
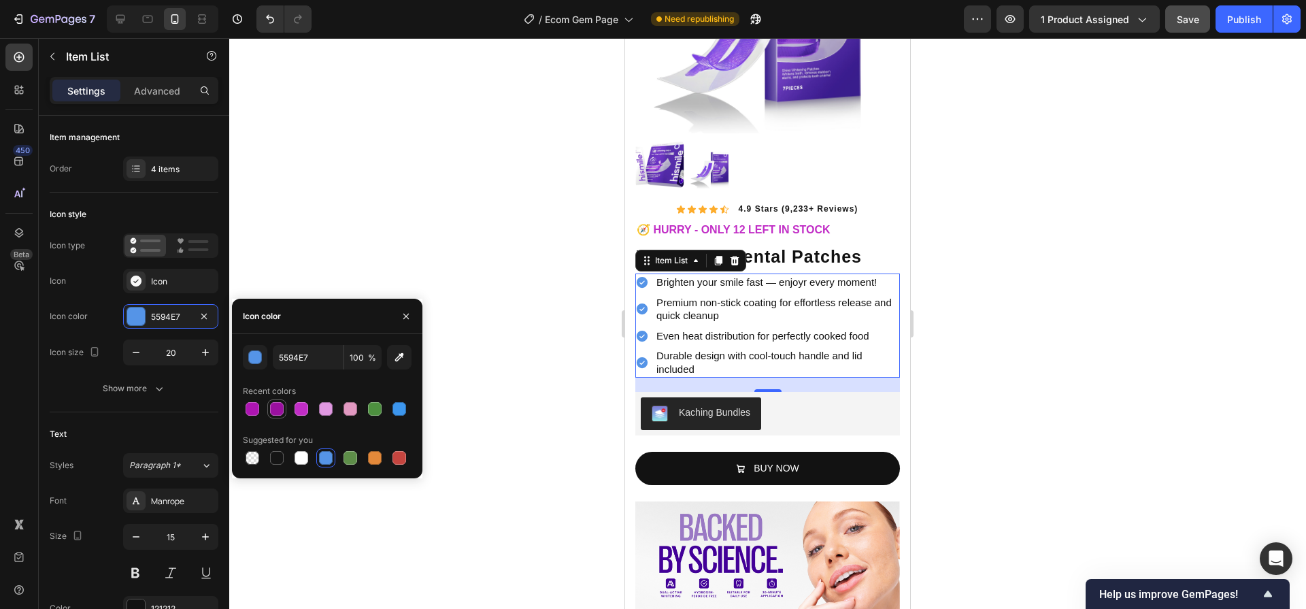
click at [271, 405] on div at bounding box center [277, 409] width 14 height 14
type input "9B10A0"
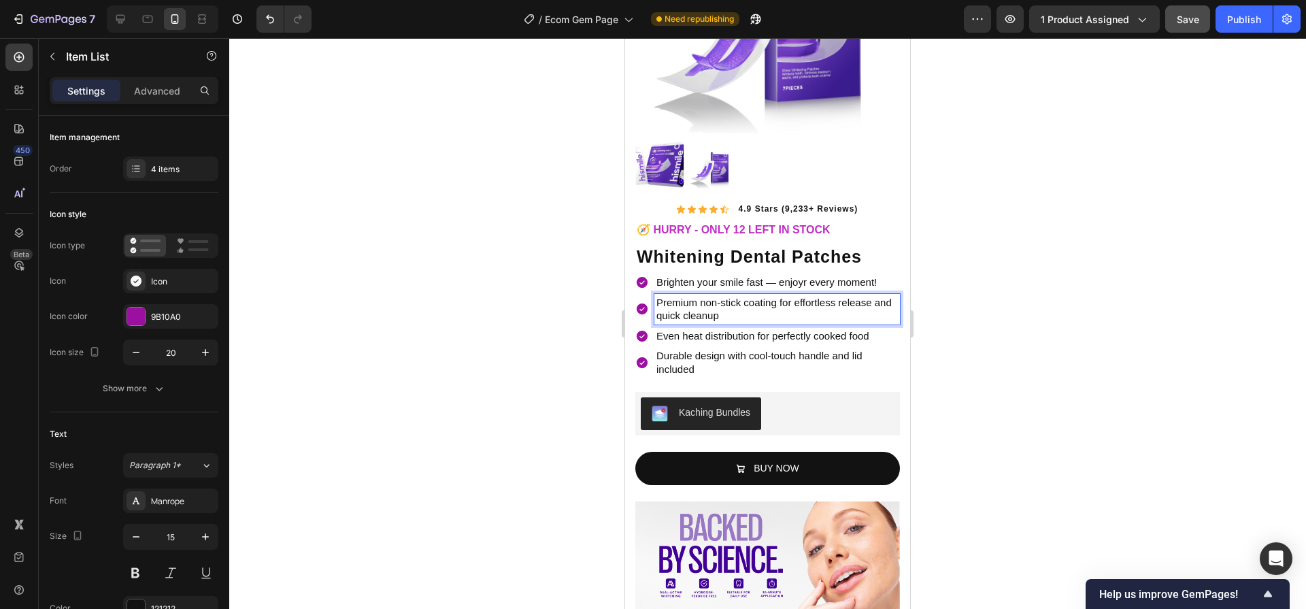
click at [717, 297] on p "Premium non-stick coating for effortless release and quick cleanup" at bounding box center [776, 309] width 241 height 27
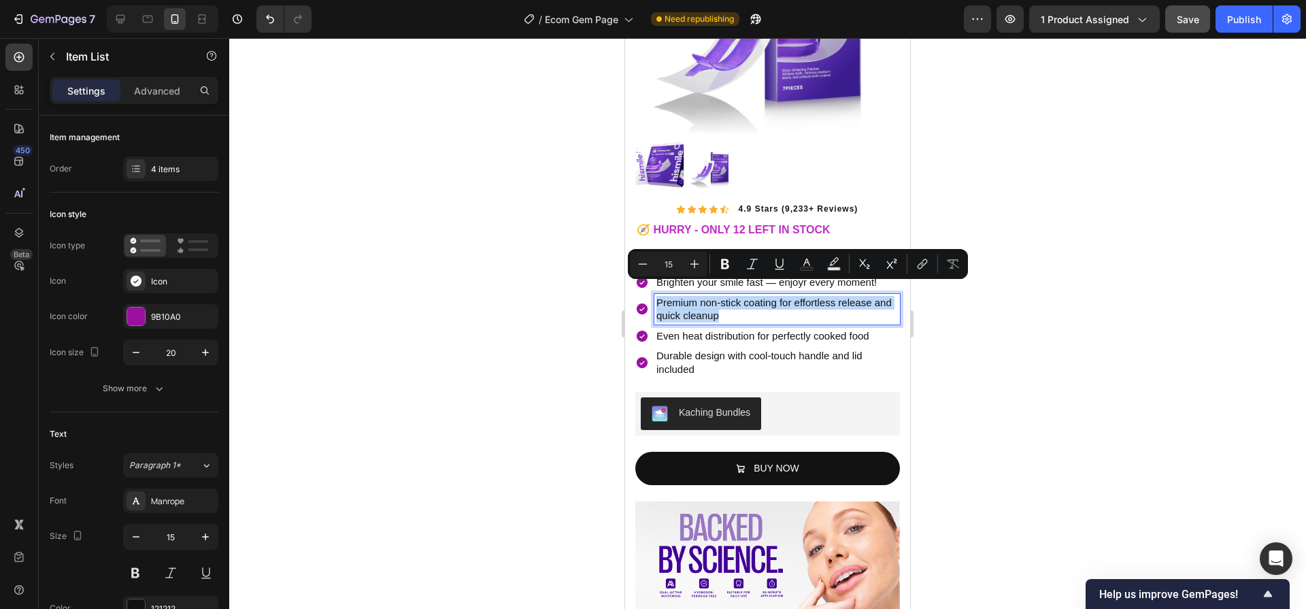
copy p "Premium non-stick coating for effortless release and quick cleanup"
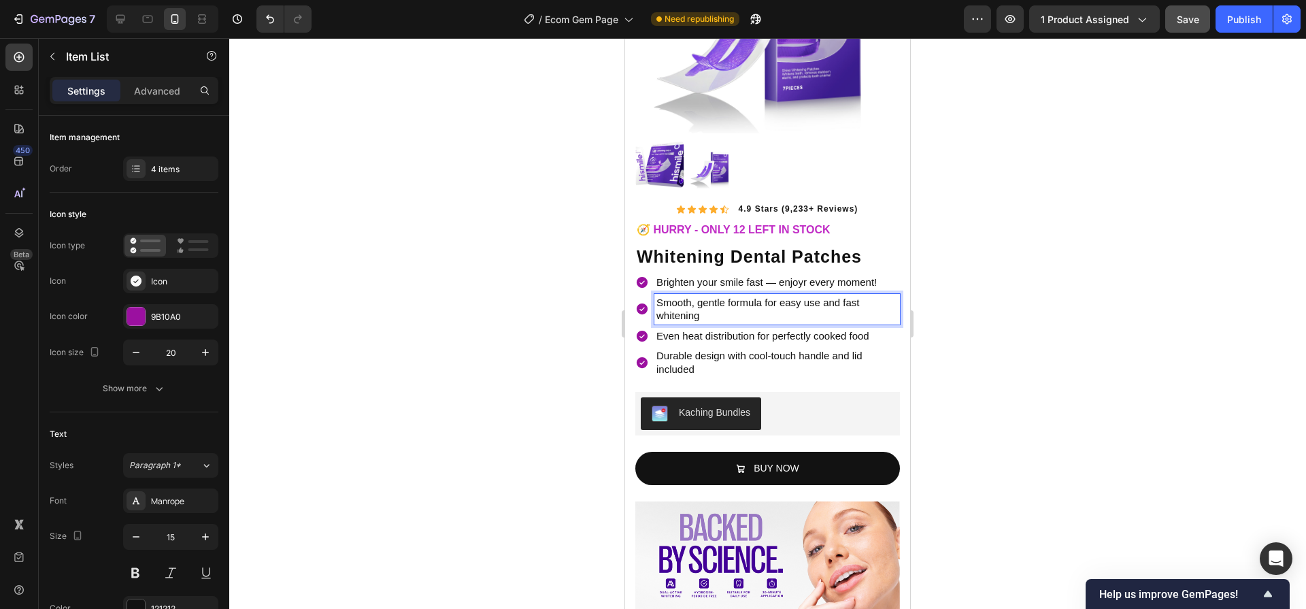
click at [703, 296] on p "Smooth, gentle formula for easy use and fast whitening" at bounding box center [776, 309] width 241 height 27
click at [742, 299] on p "Smooth, gentle formula for easy use and fast whitening" at bounding box center [776, 309] width 241 height 27
click at [705, 296] on p "Smooth, gentle formula for easy use and fast whitening" at bounding box center [776, 309] width 241 height 27
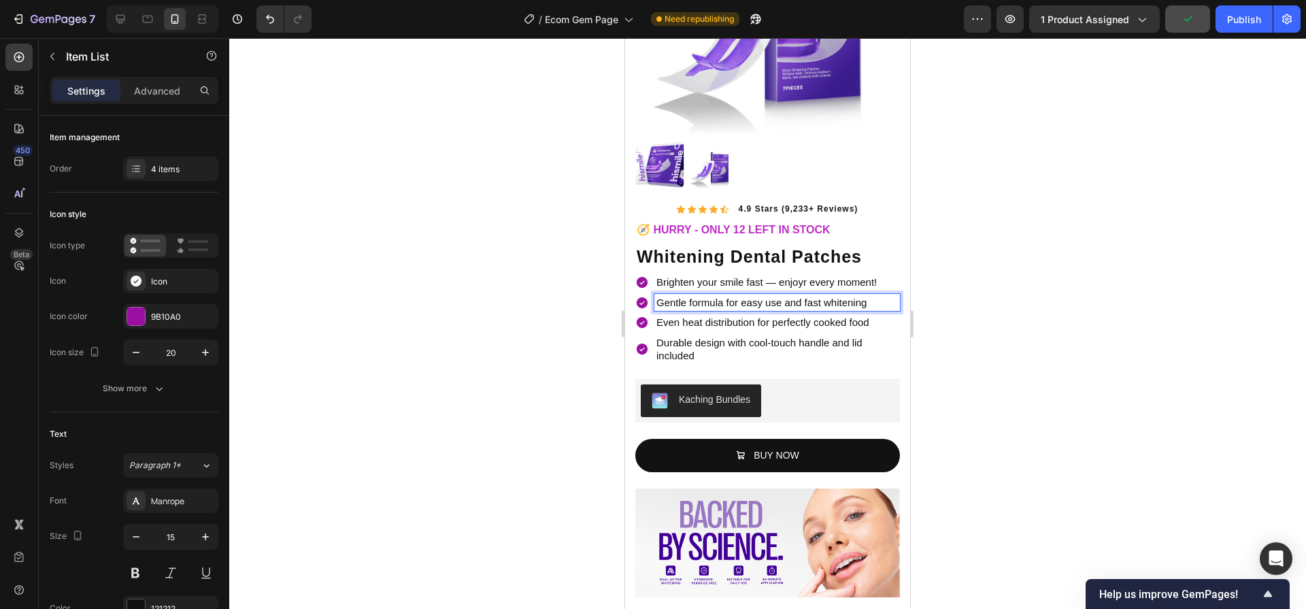
click at [875, 316] on p "Even heat distribution for perfectly cooked food" at bounding box center [776, 323] width 241 height 14
click at [869, 316] on p "Even heat distribution for perfectly cooked food" at bounding box center [776, 323] width 241 height 14
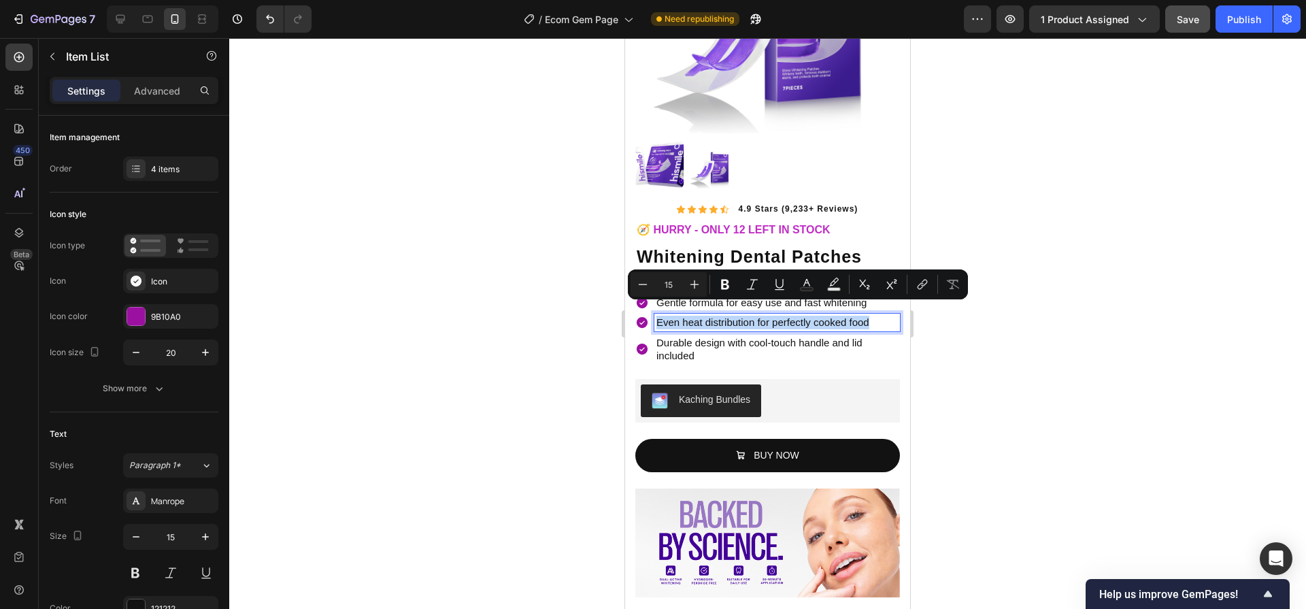
copy p "Even heat distribution for perfectly cooked food"
click at [706, 344] on p "Durable design with cool-touch handle and lid included" at bounding box center [776, 349] width 241 height 27
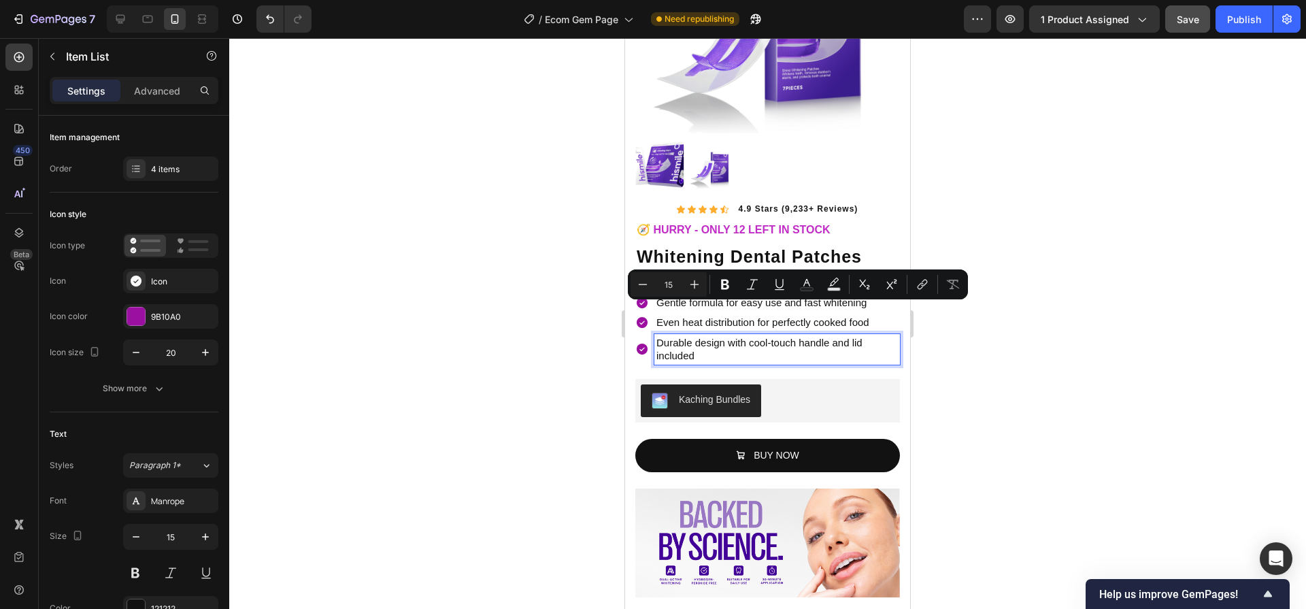
click at [706, 344] on p "Durable design with cool-touch handle and lid included" at bounding box center [776, 349] width 241 height 27
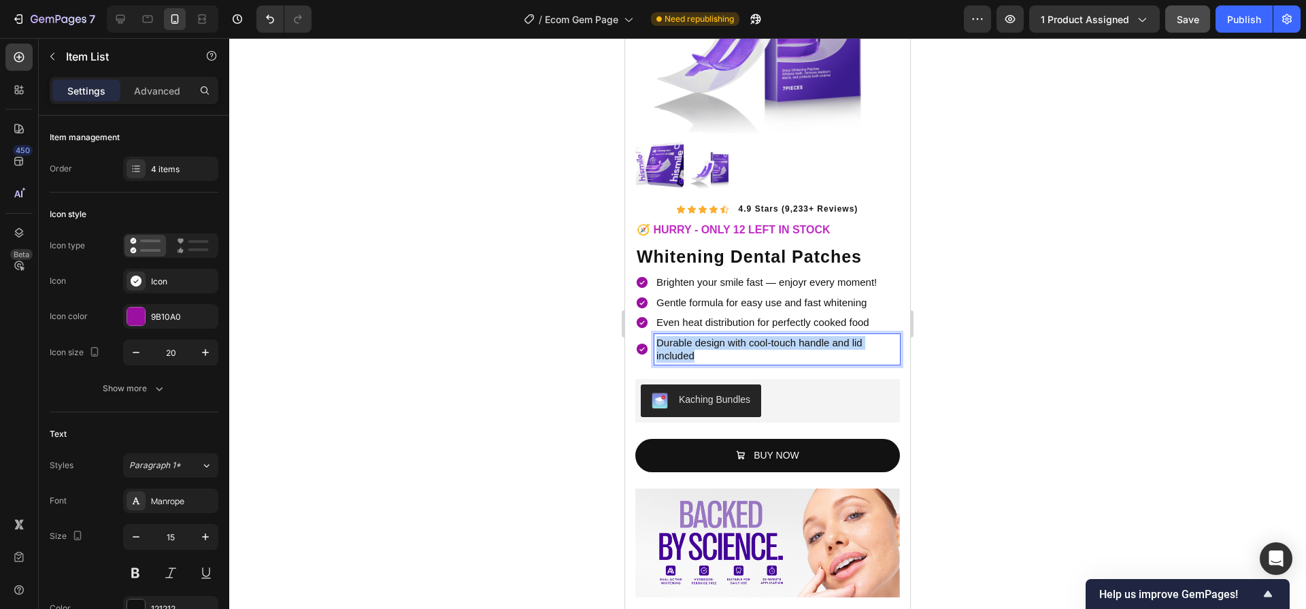
click at [706, 344] on p "Durable design with cool-touch handle and lid included" at bounding box center [776, 349] width 241 height 27
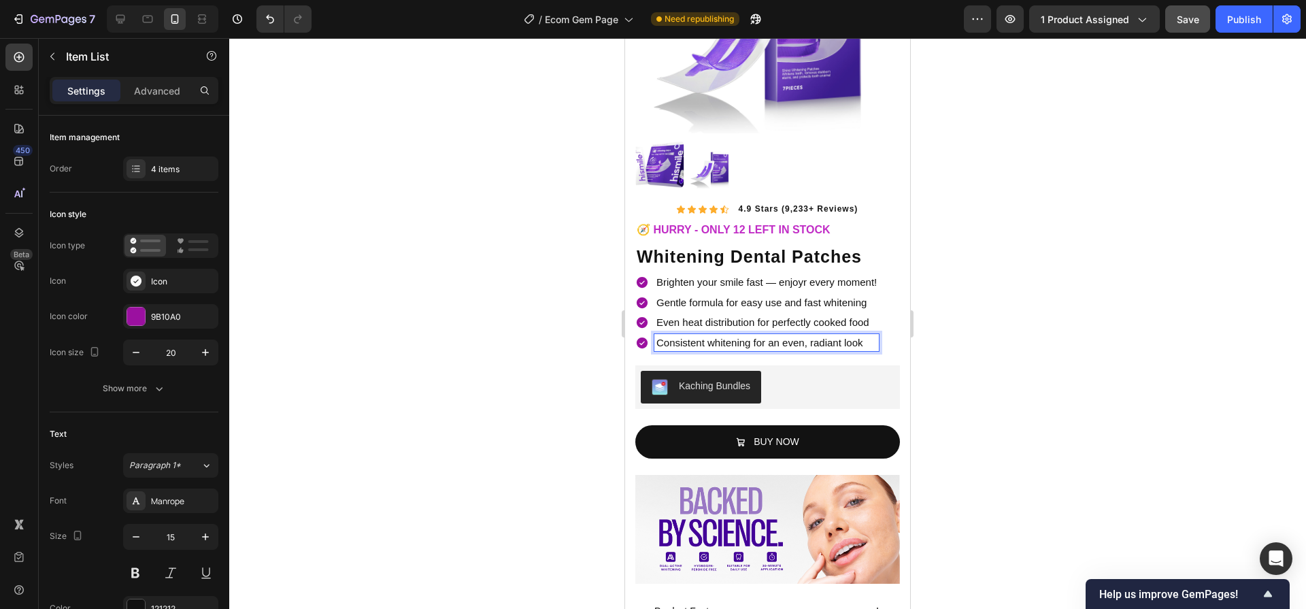
click at [700, 316] on p "Even heat distribution for perfectly cooked food" at bounding box center [766, 323] width 220 height 14
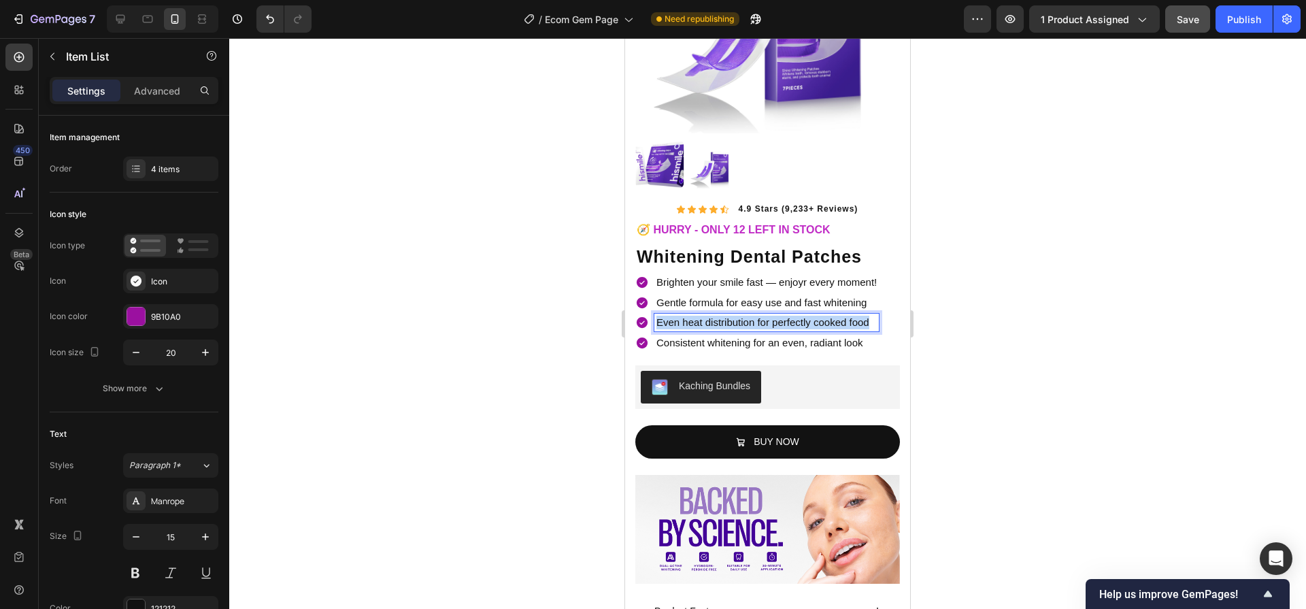
click at [700, 316] on p "Even heat distribution for perfectly cooked food" at bounding box center [766, 323] width 220 height 14
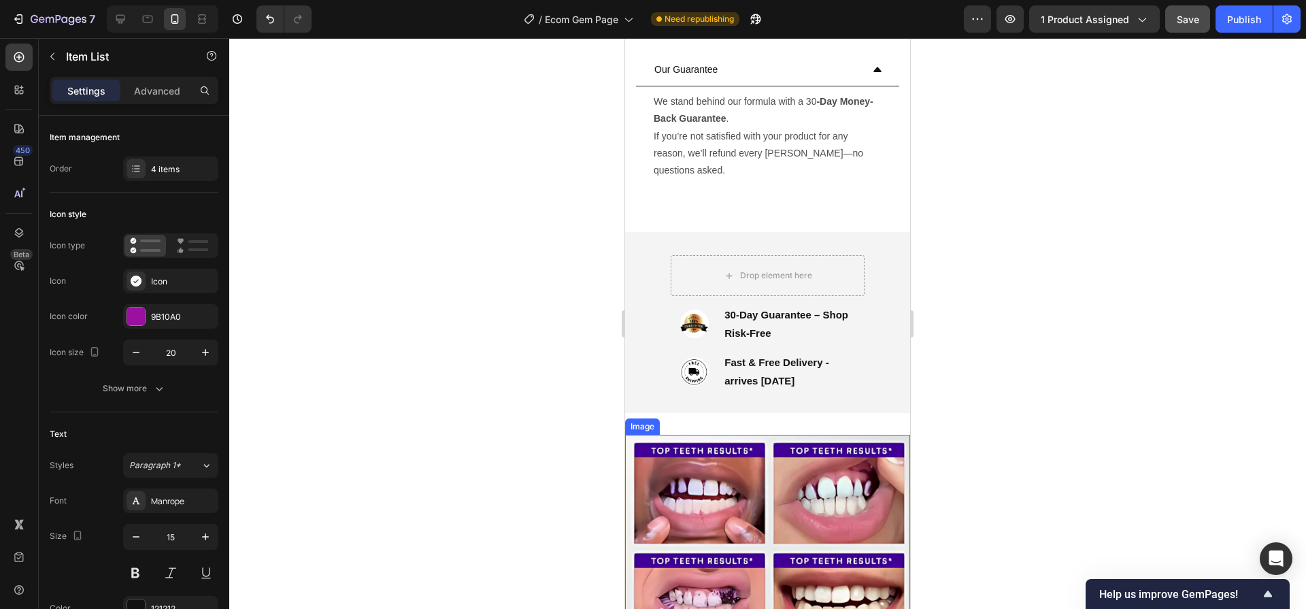
scroll to position [1096, 0]
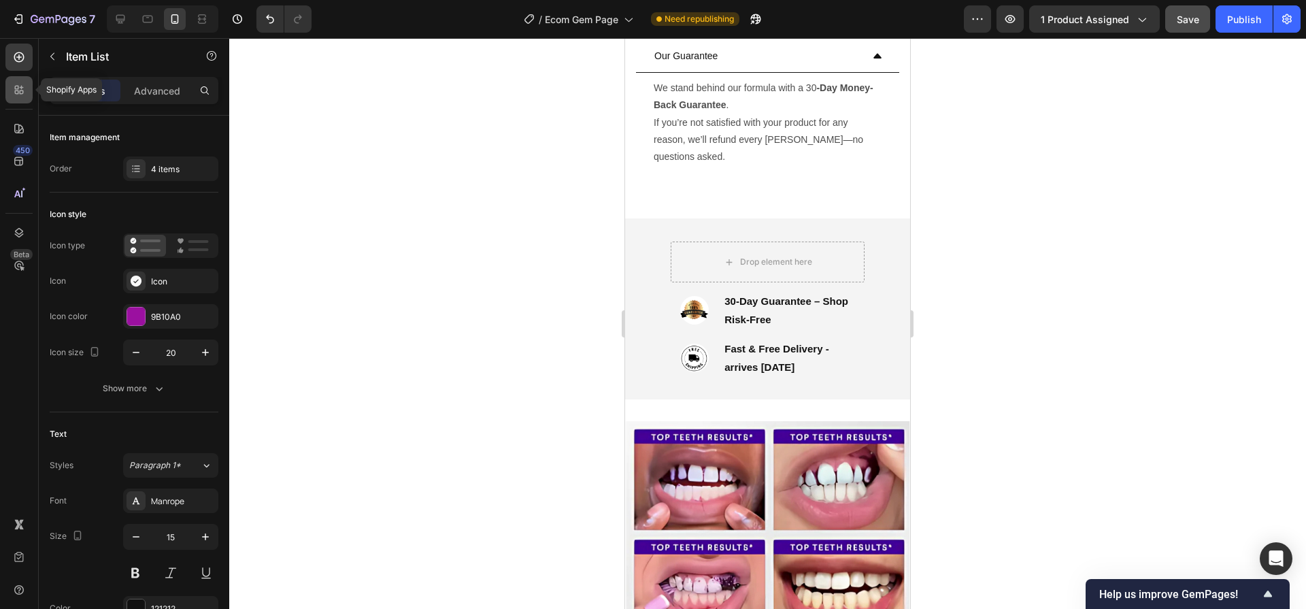
click at [26, 96] on div at bounding box center [18, 89] width 27 height 27
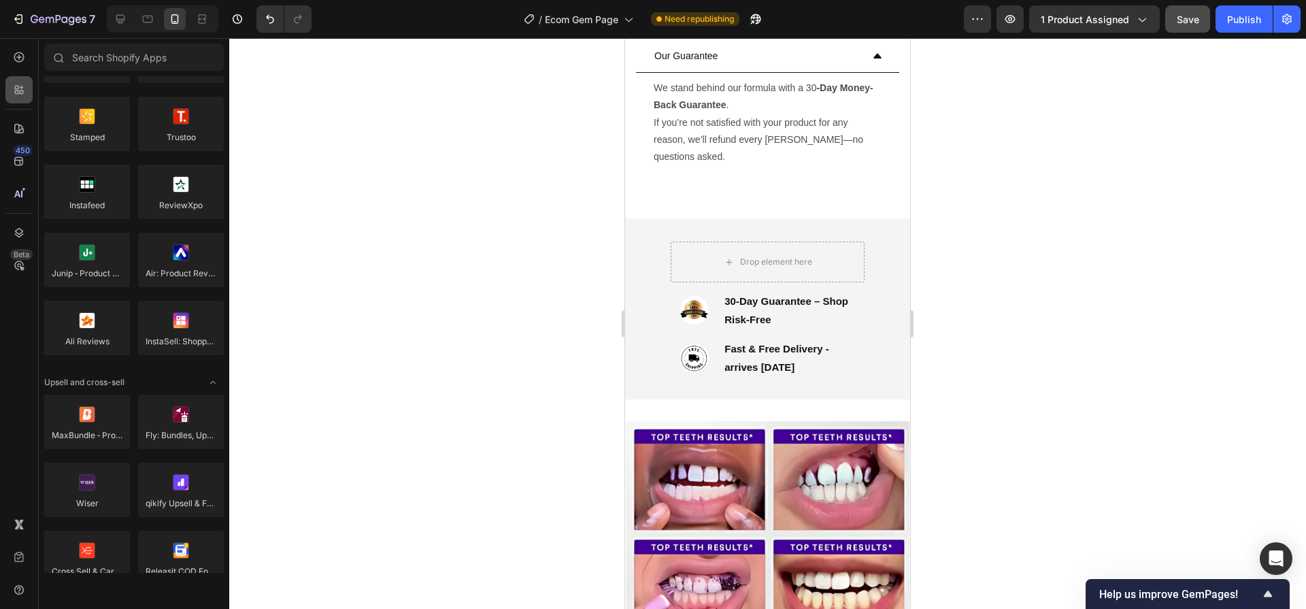
click at [31, 95] on div at bounding box center [18, 89] width 27 height 27
click at [23, 52] on icon at bounding box center [19, 57] width 14 height 14
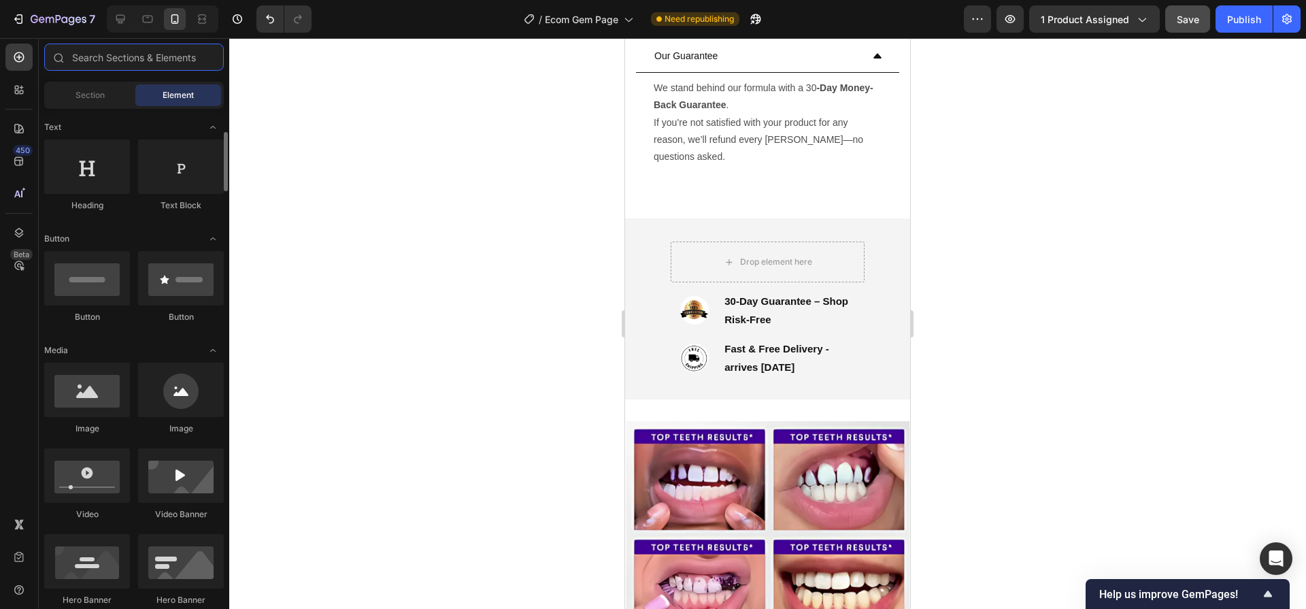
scroll to position [0, 0]
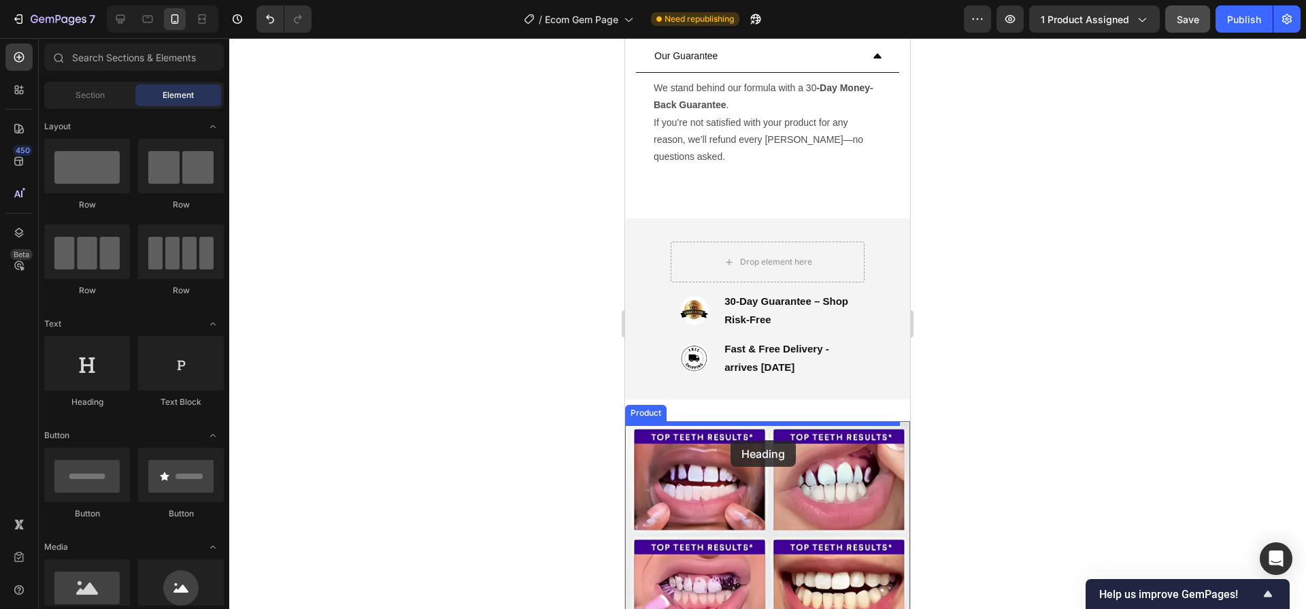
drag, startPoint x: 732, startPoint y: 422, endPoint x: 728, endPoint y: 434, distance: 12.9
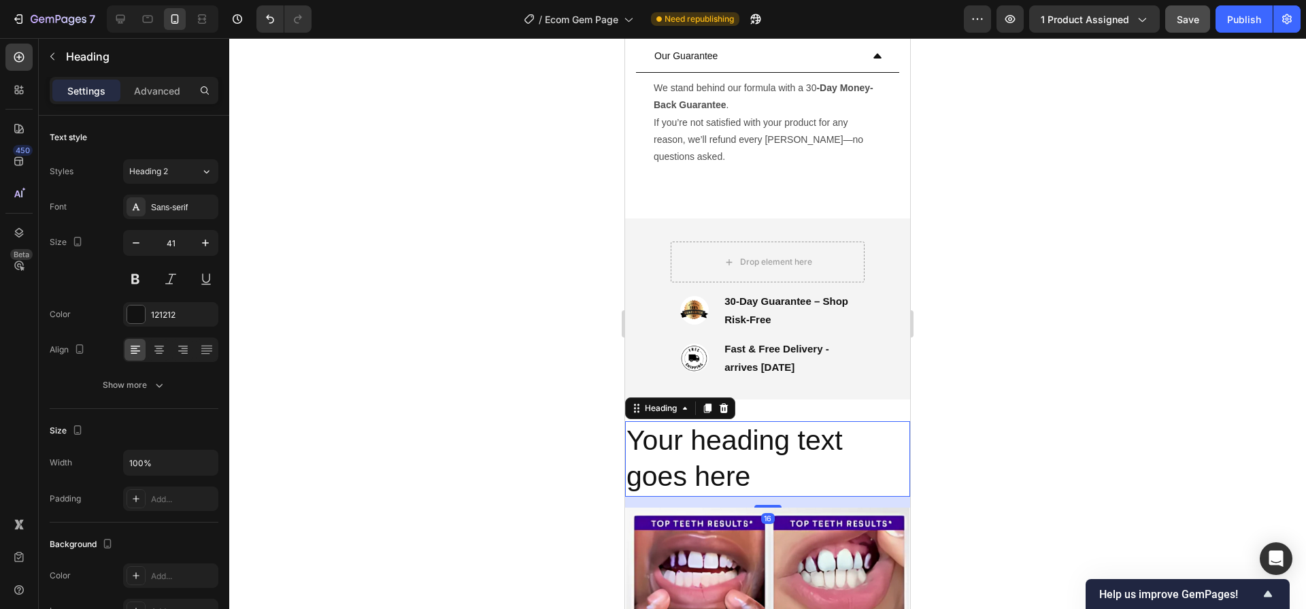
click at [773, 486] on h2 "Your heading text goes here" at bounding box center [767, 458] width 285 height 75
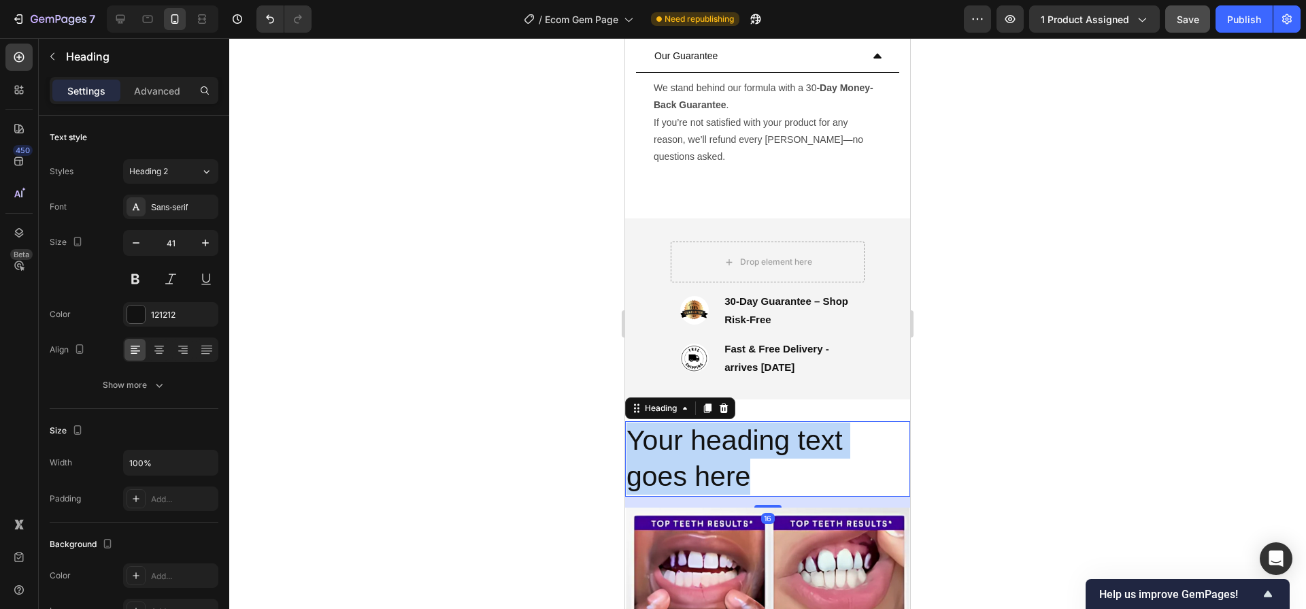
click at [773, 486] on p "Your heading text goes here" at bounding box center [767, 458] width 282 height 73
drag, startPoint x: 760, startPoint y: 484, endPoint x: 1215, endPoint y: 465, distance: 455.4
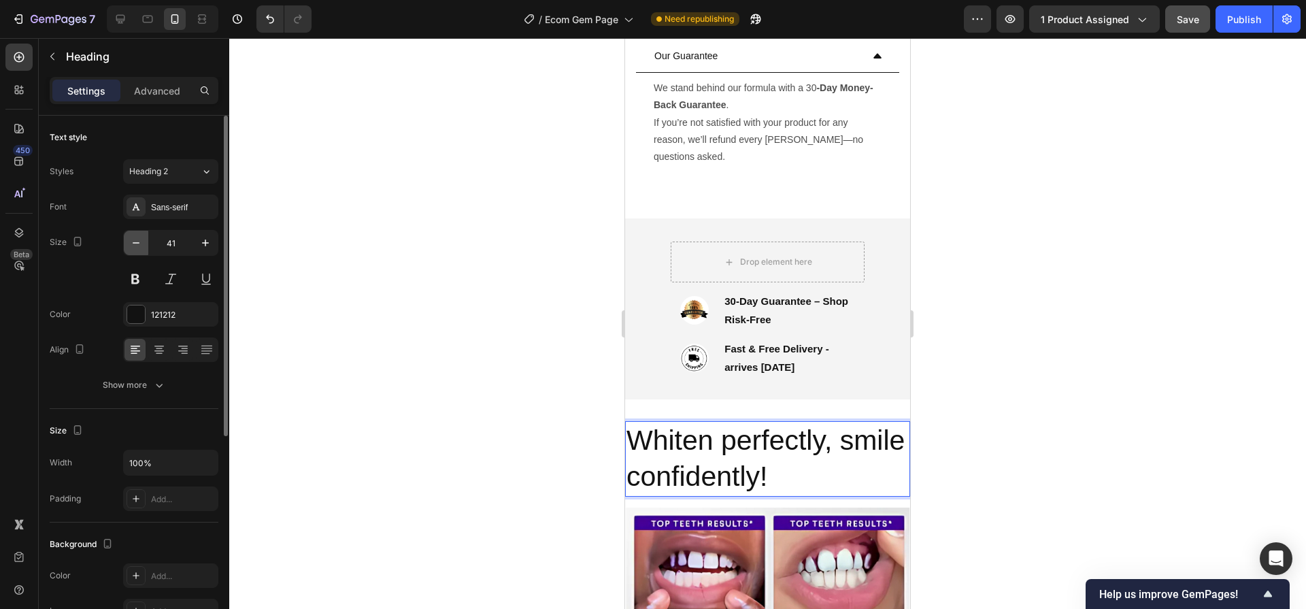
click at [133, 237] on icon "button" at bounding box center [136, 243] width 14 height 14
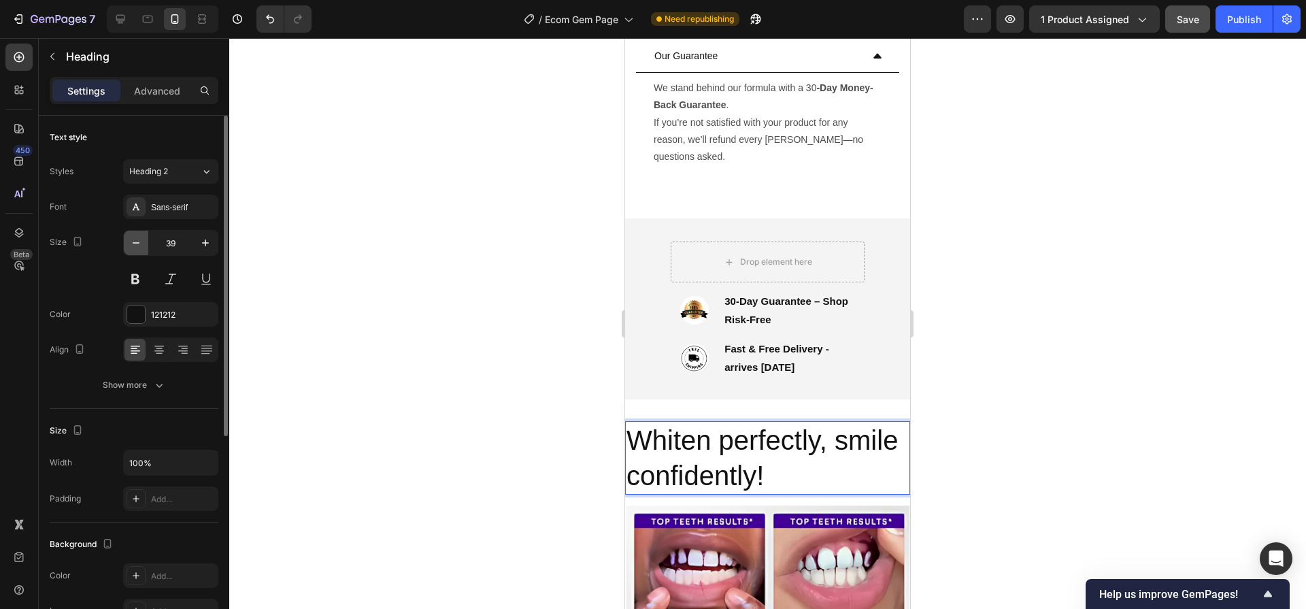
click at [133, 237] on icon "button" at bounding box center [136, 243] width 14 height 14
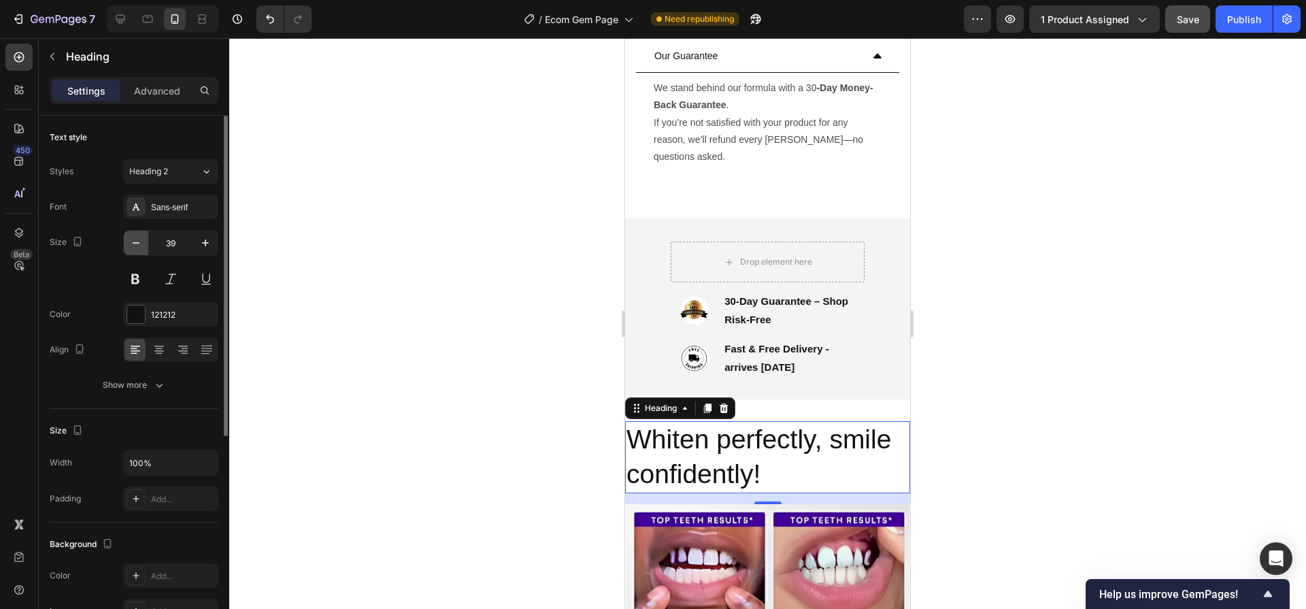
click at [133, 237] on icon "button" at bounding box center [136, 243] width 14 height 14
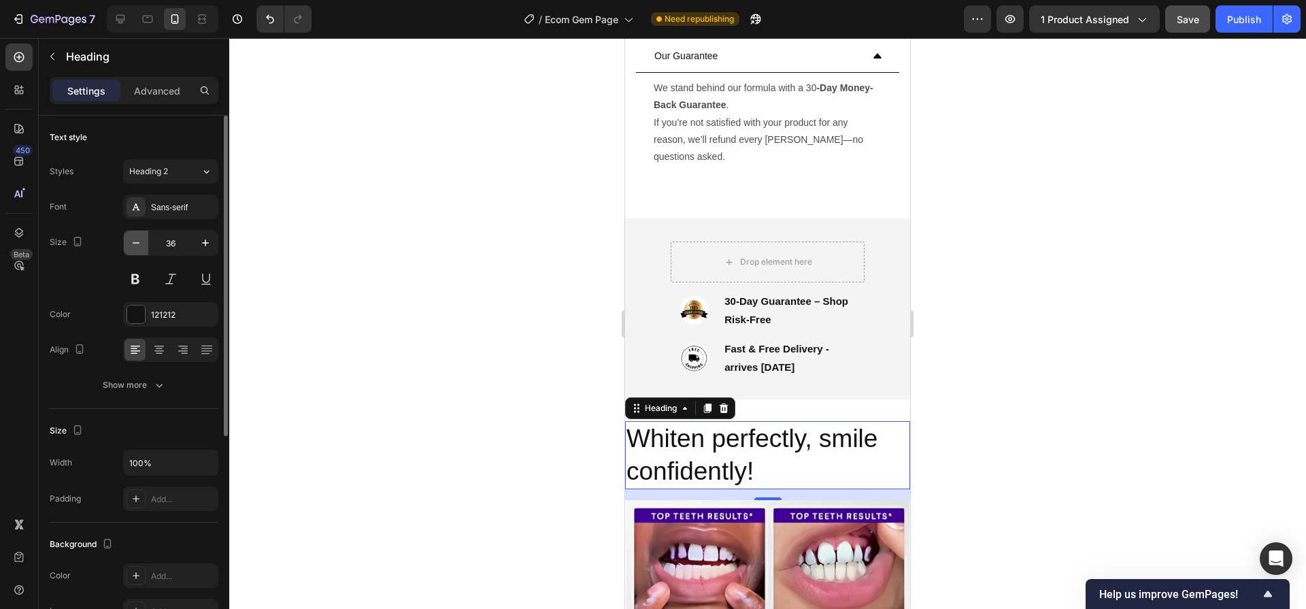
click at [133, 237] on icon "button" at bounding box center [136, 243] width 14 height 14
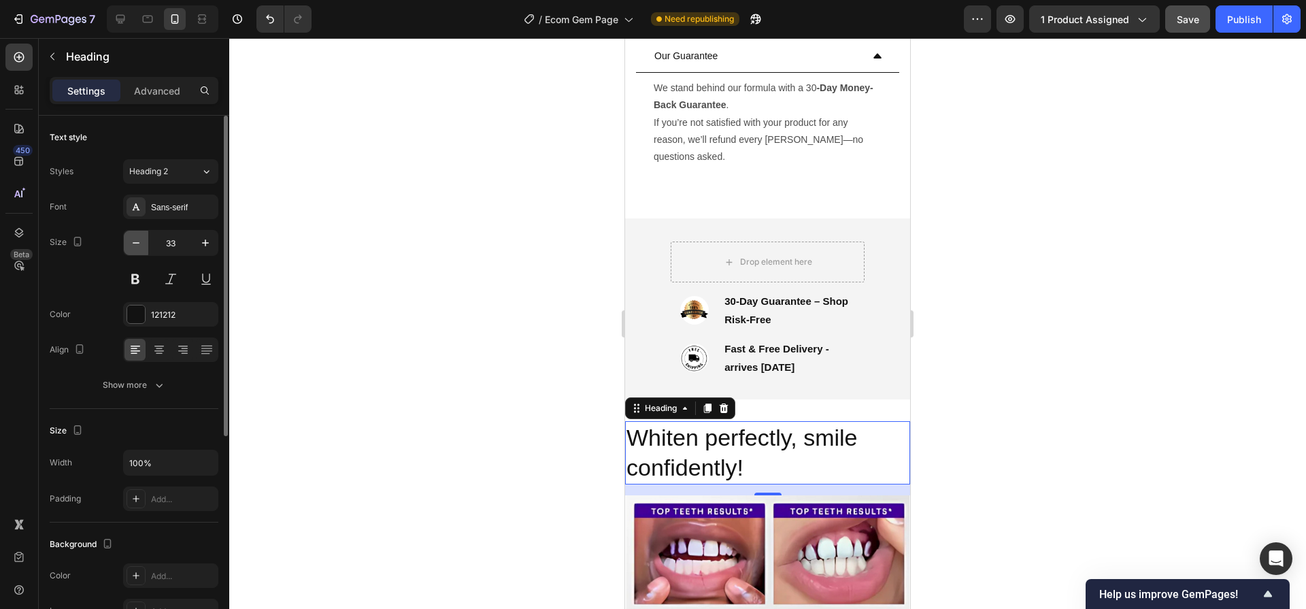
click at [133, 237] on icon "button" at bounding box center [136, 243] width 14 height 14
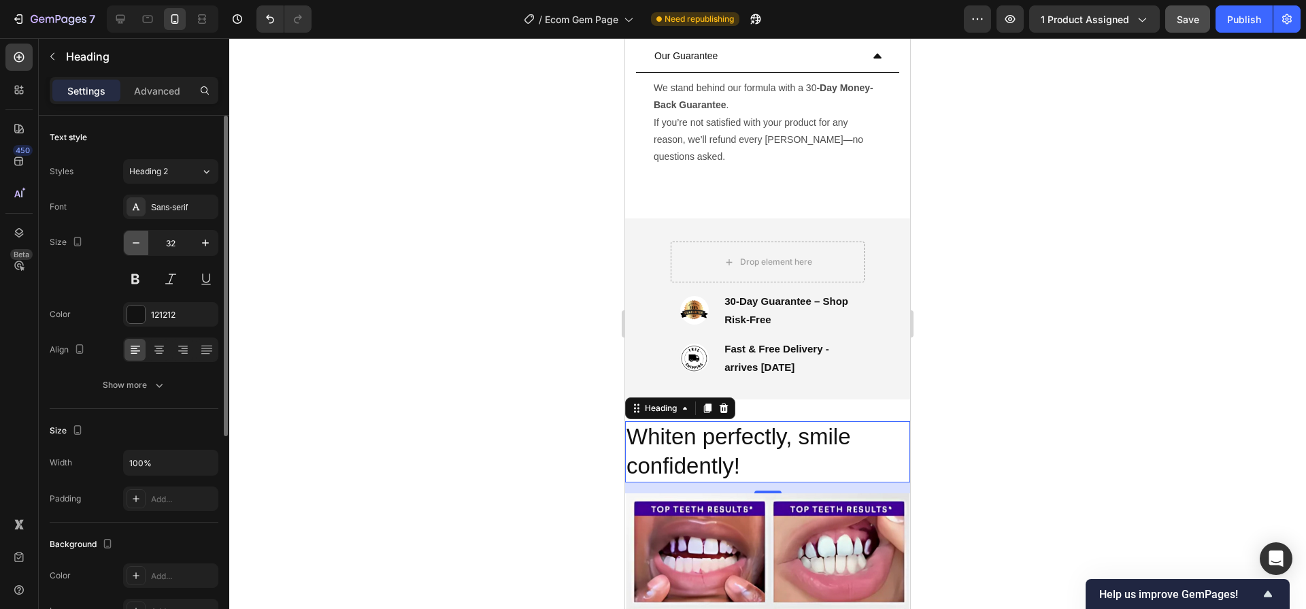
click at [133, 237] on icon "button" at bounding box center [136, 243] width 14 height 14
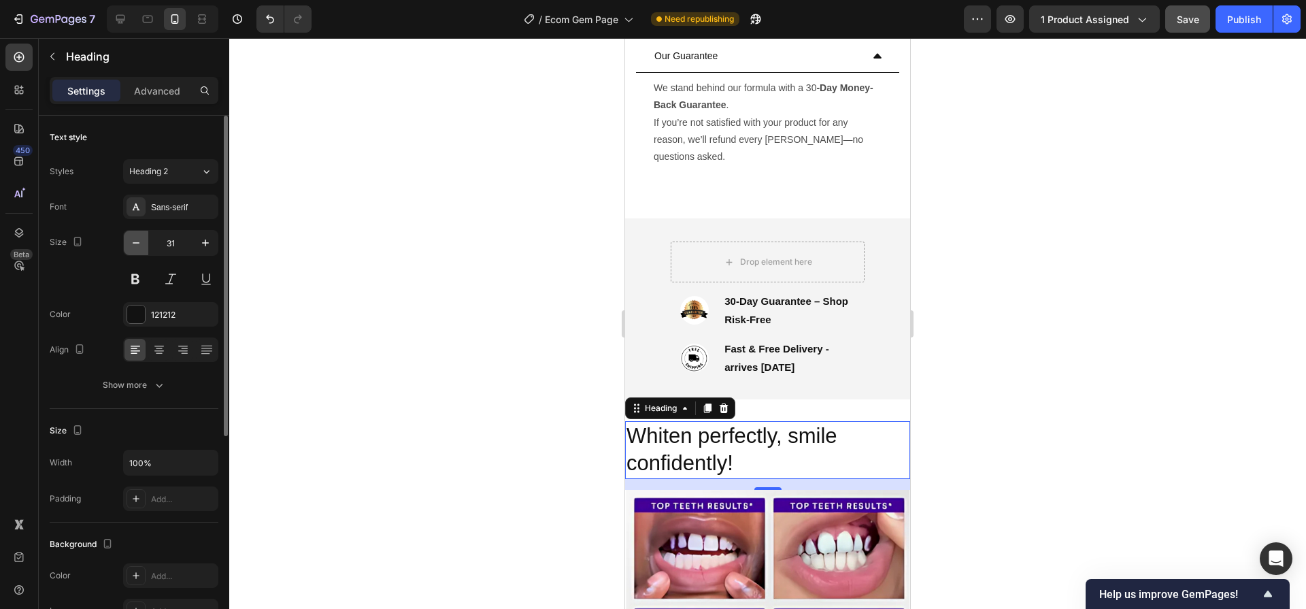
click at [133, 237] on icon "button" at bounding box center [136, 243] width 14 height 14
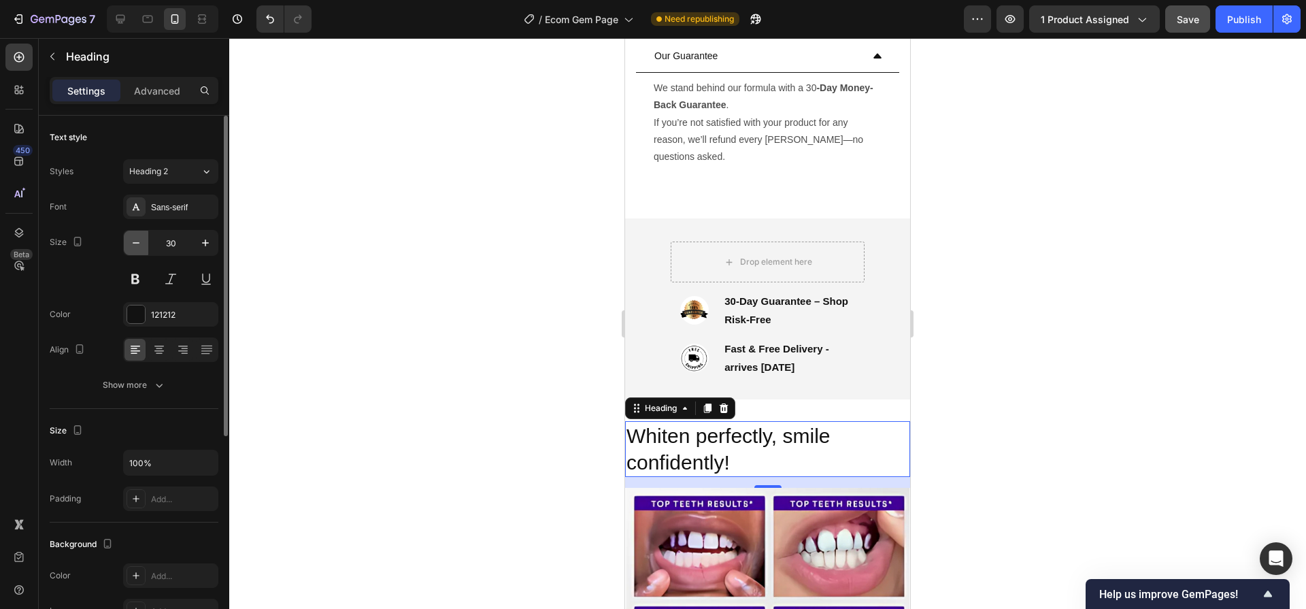
click at [133, 237] on icon "button" at bounding box center [136, 243] width 14 height 14
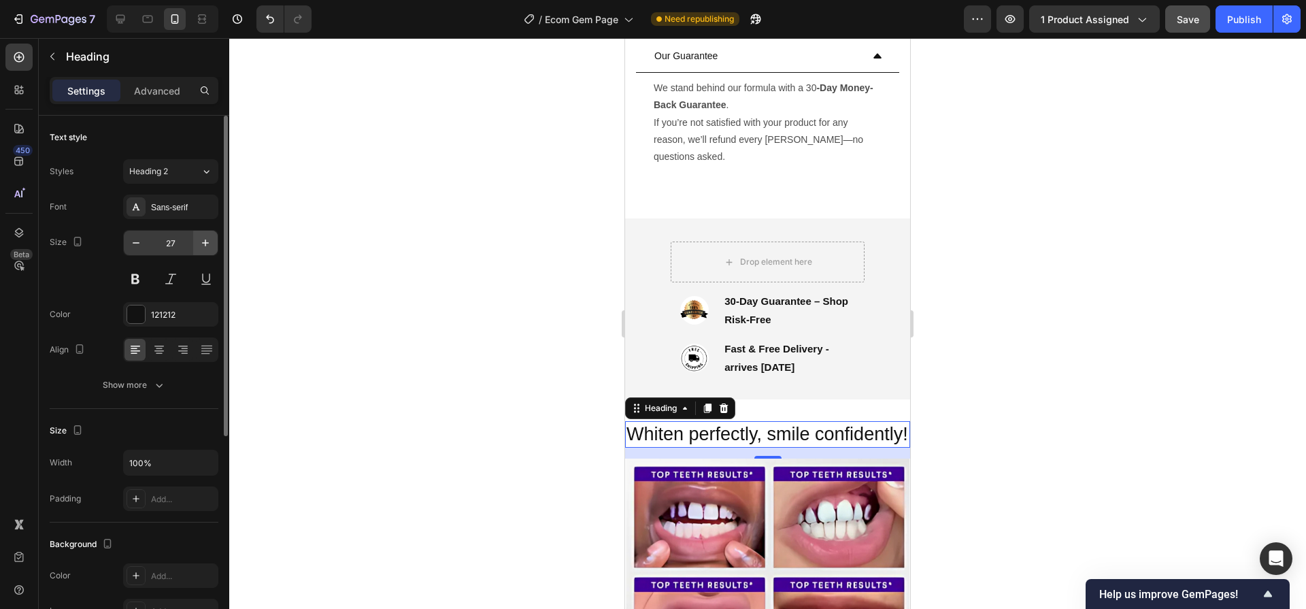
click at [196, 247] on button "button" at bounding box center [205, 243] width 24 height 24
click at [197, 248] on button "button" at bounding box center [205, 243] width 24 height 24
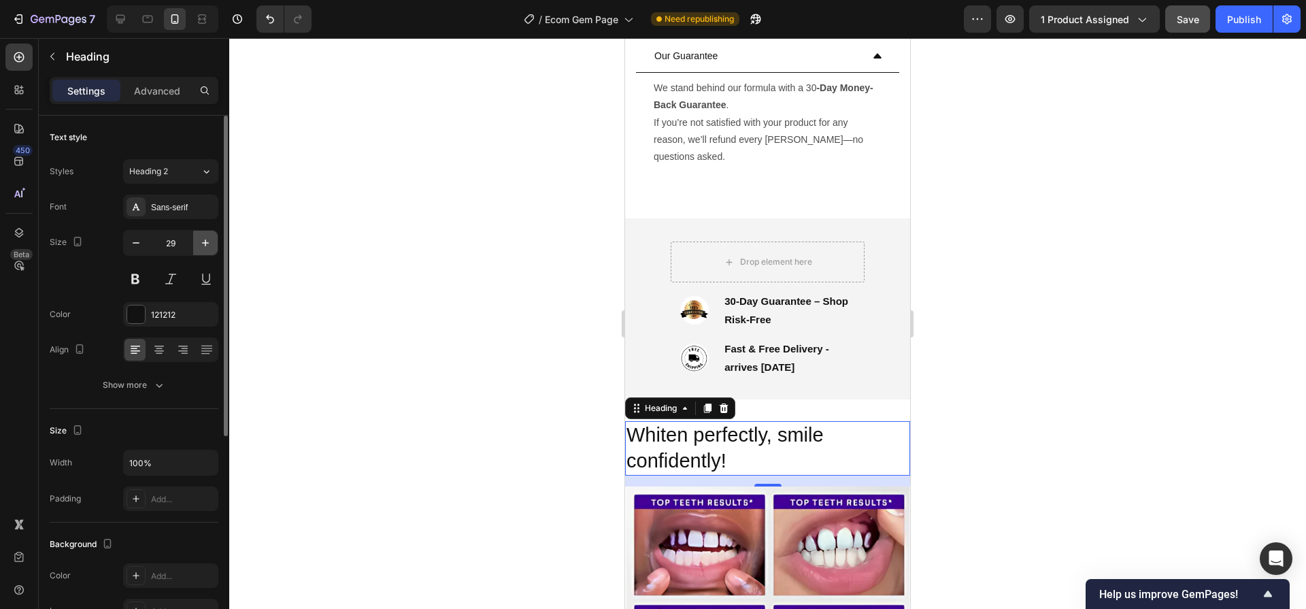
click at [200, 249] on button "button" at bounding box center [205, 243] width 24 height 24
click at [200, 250] on button "button" at bounding box center [205, 243] width 24 height 24
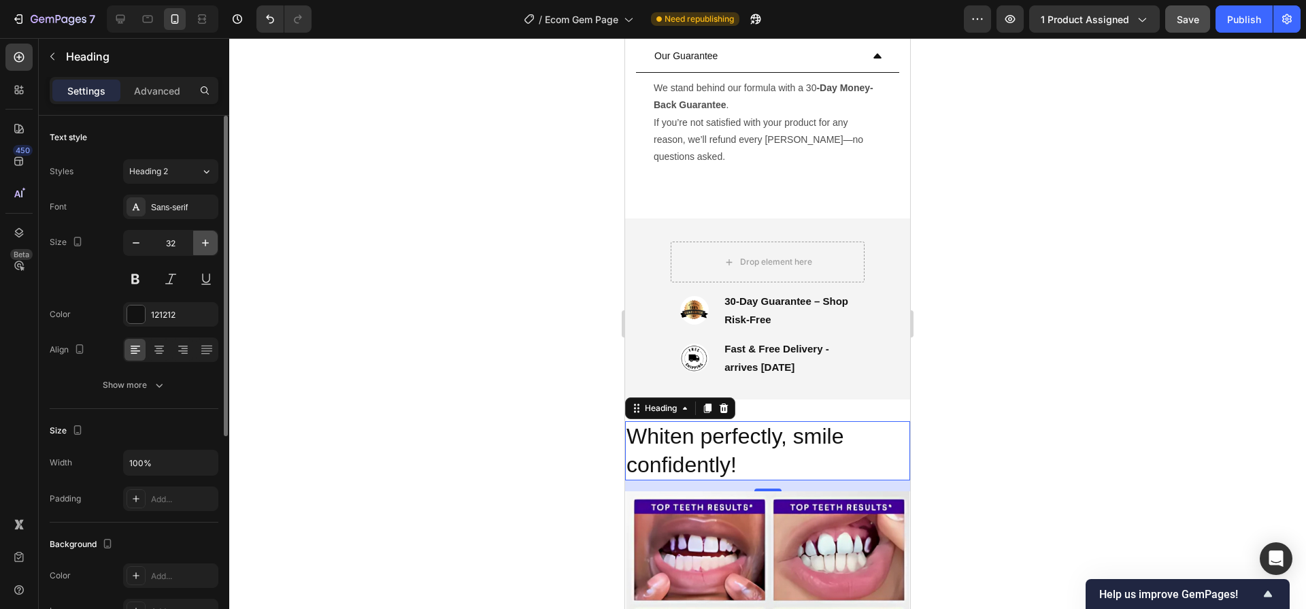
click at [200, 250] on button "button" at bounding box center [205, 243] width 24 height 24
type input "33"
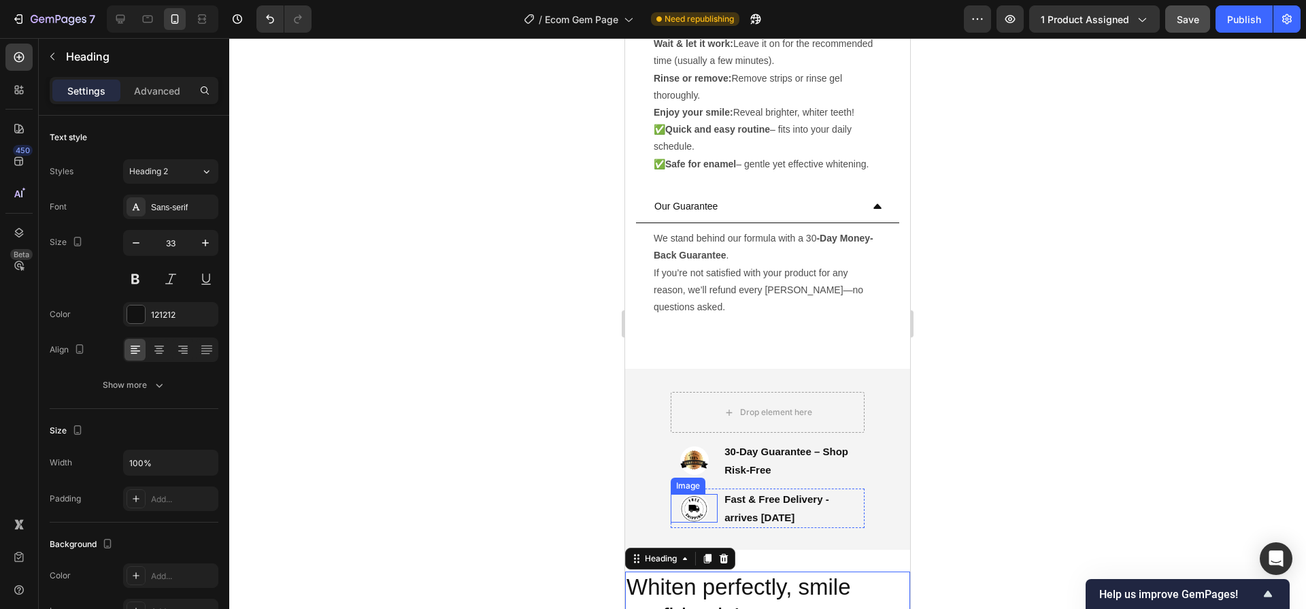
scroll to position [834, 0]
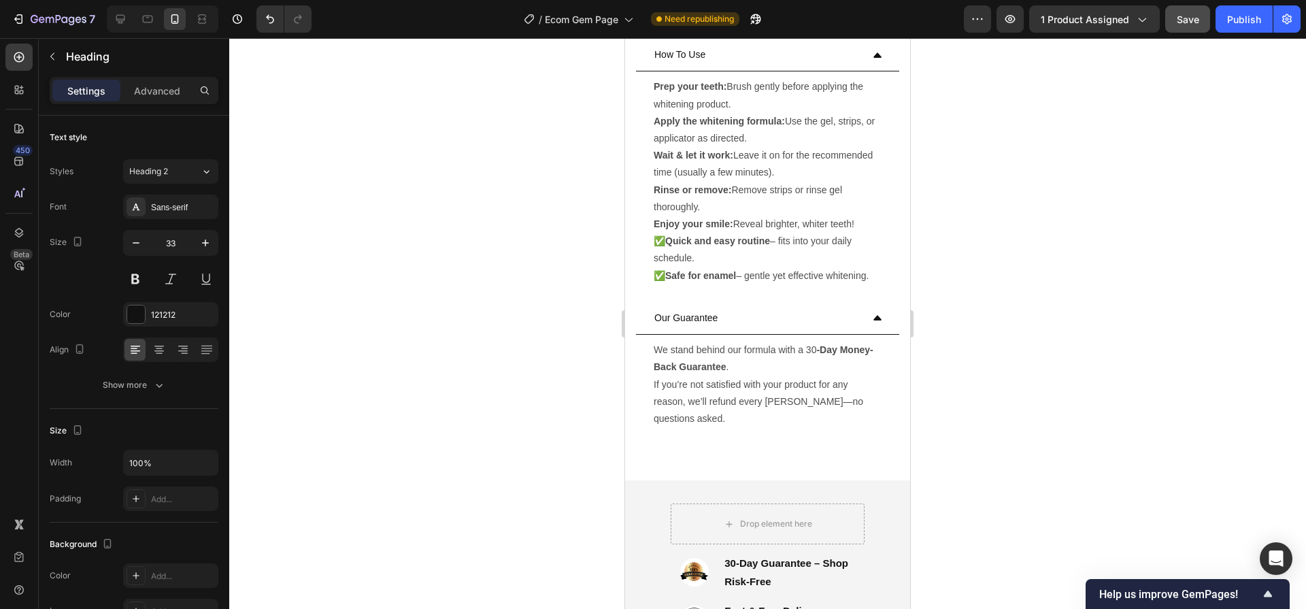
click at [1190, 22] on span "Save" at bounding box center [1188, 20] width 22 height 12
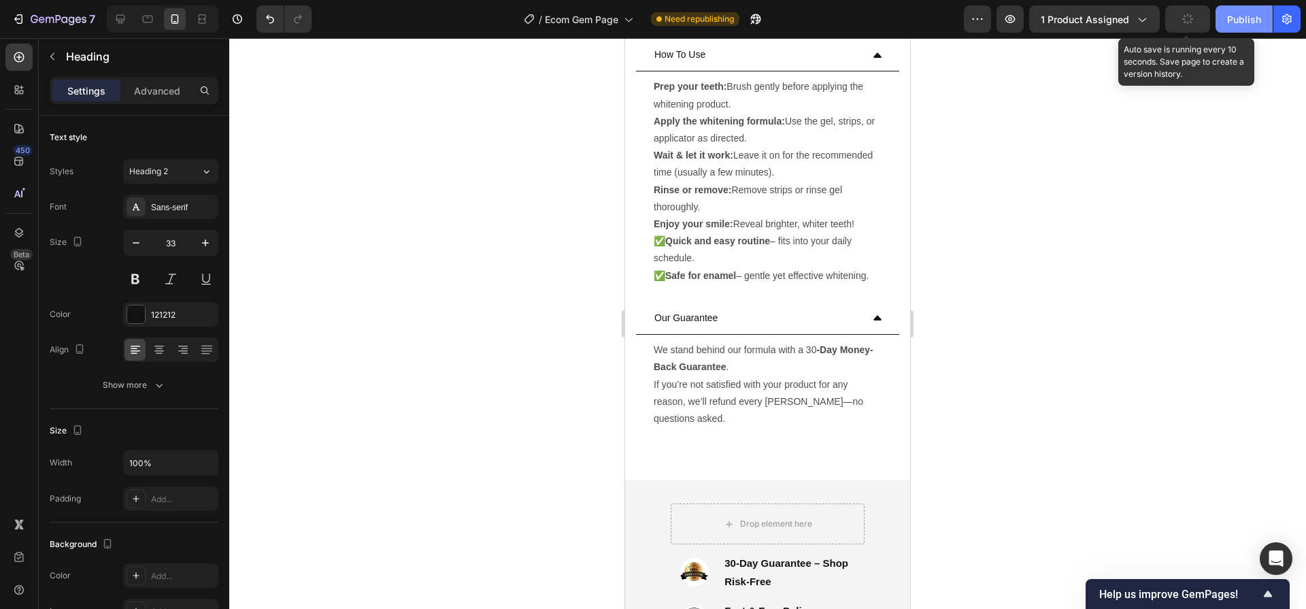
click at [1240, 21] on div "Publish" at bounding box center [1244, 19] width 34 height 14
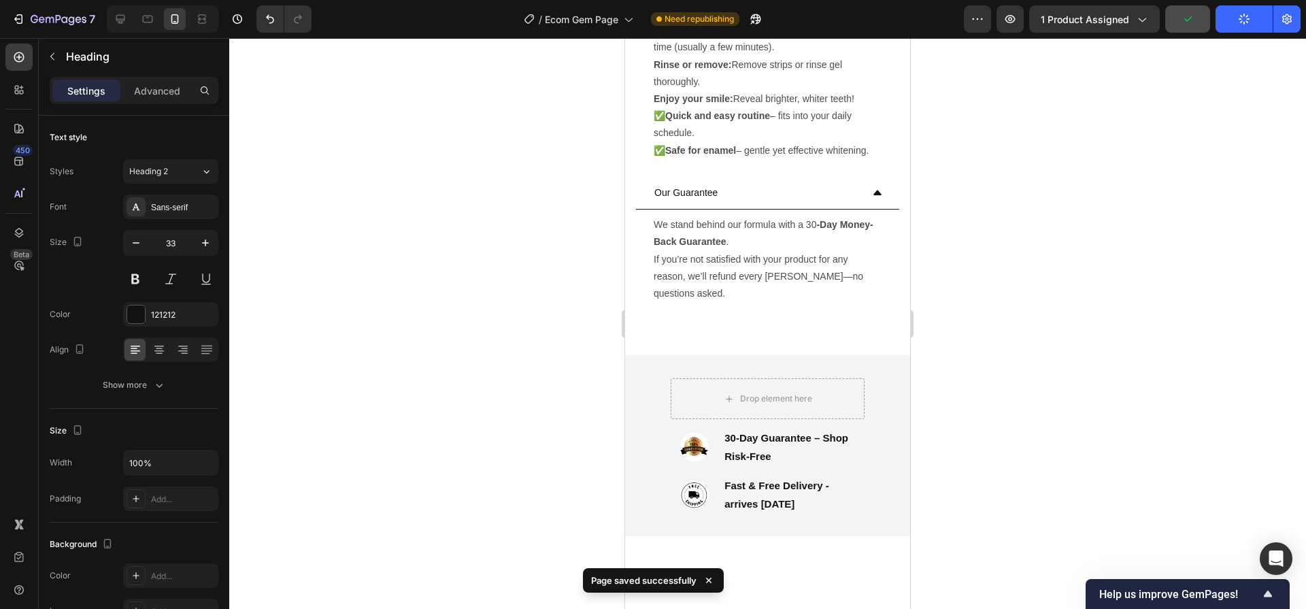
scroll to position [877, 0]
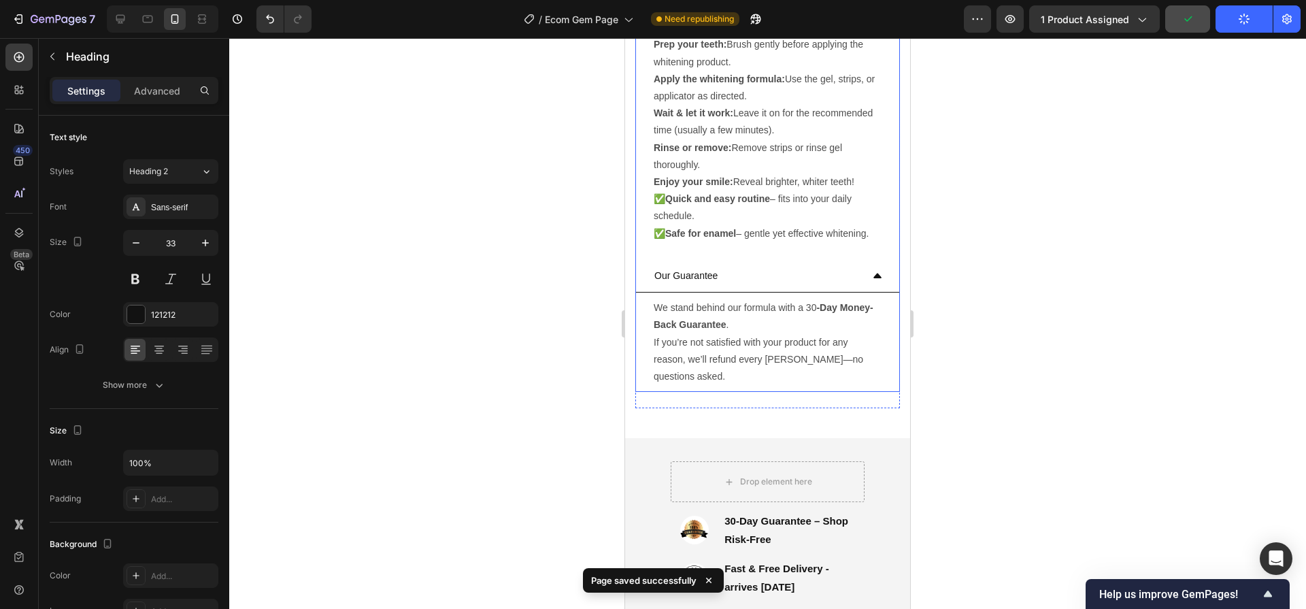
click at [873, 277] on icon at bounding box center [877, 275] width 8 height 5
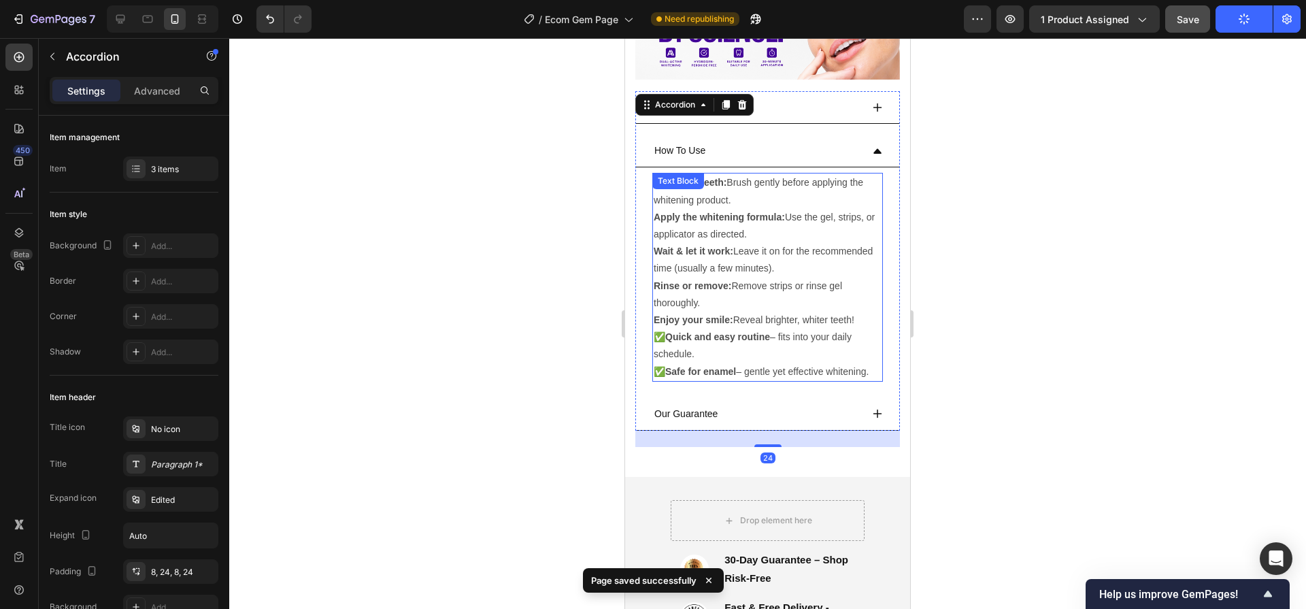
scroll to position [734, 0]
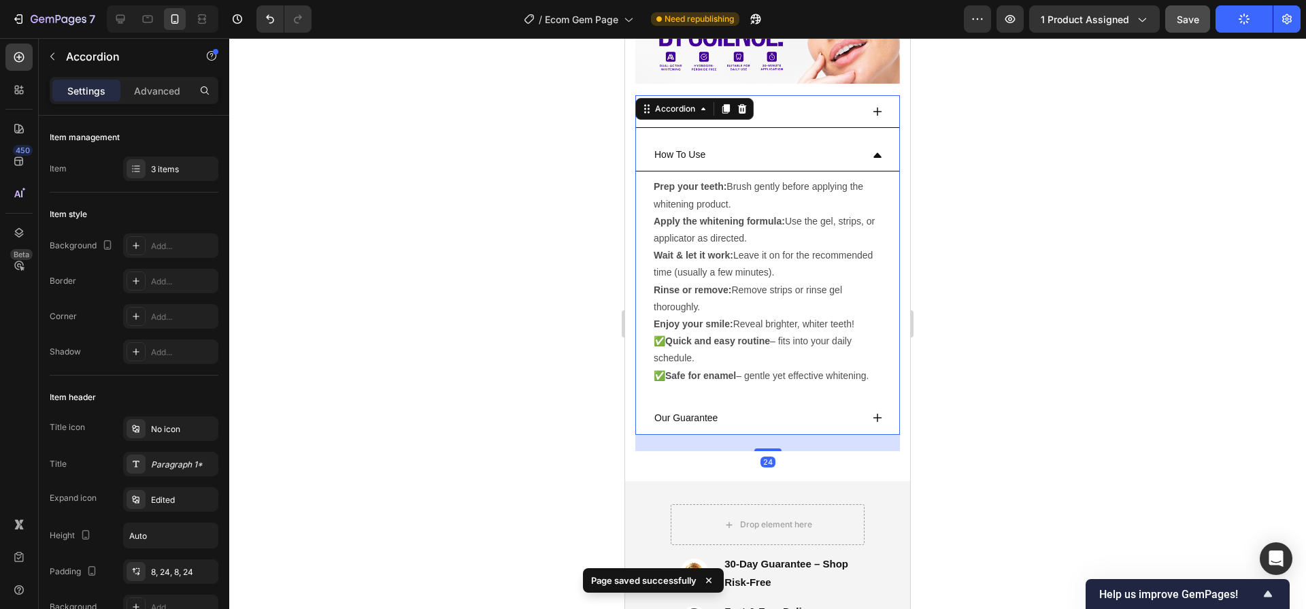
click at [872, 150] on icon at bounding box center [877, 155] width 11 height 11
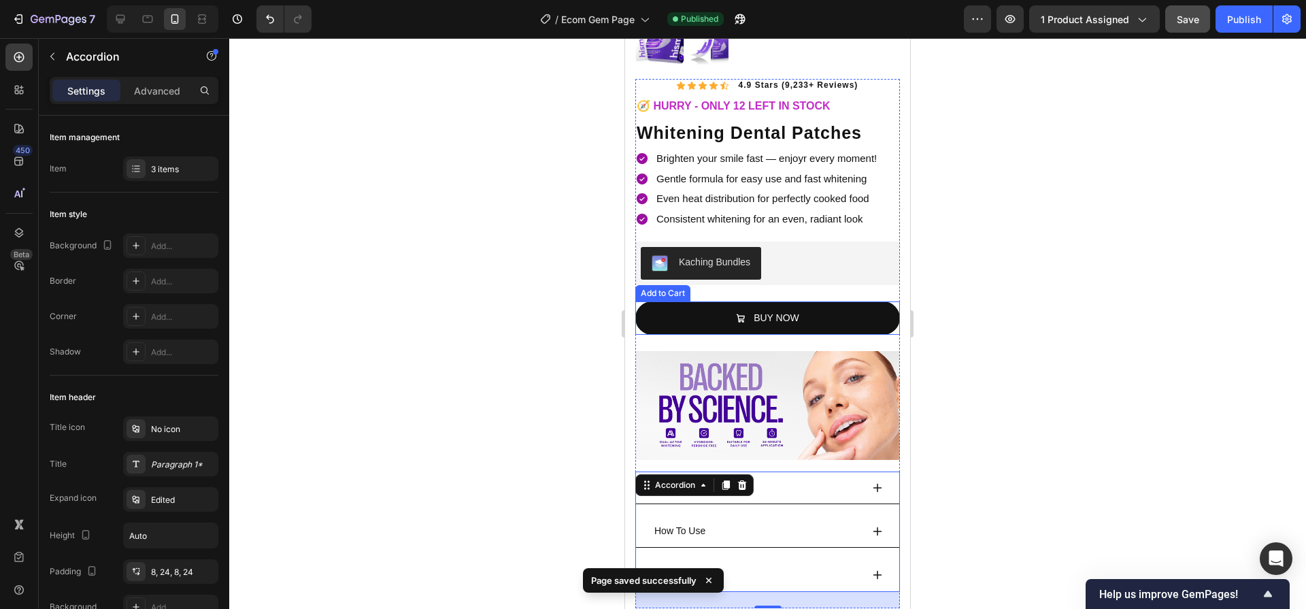
scroll to position [293, 0]
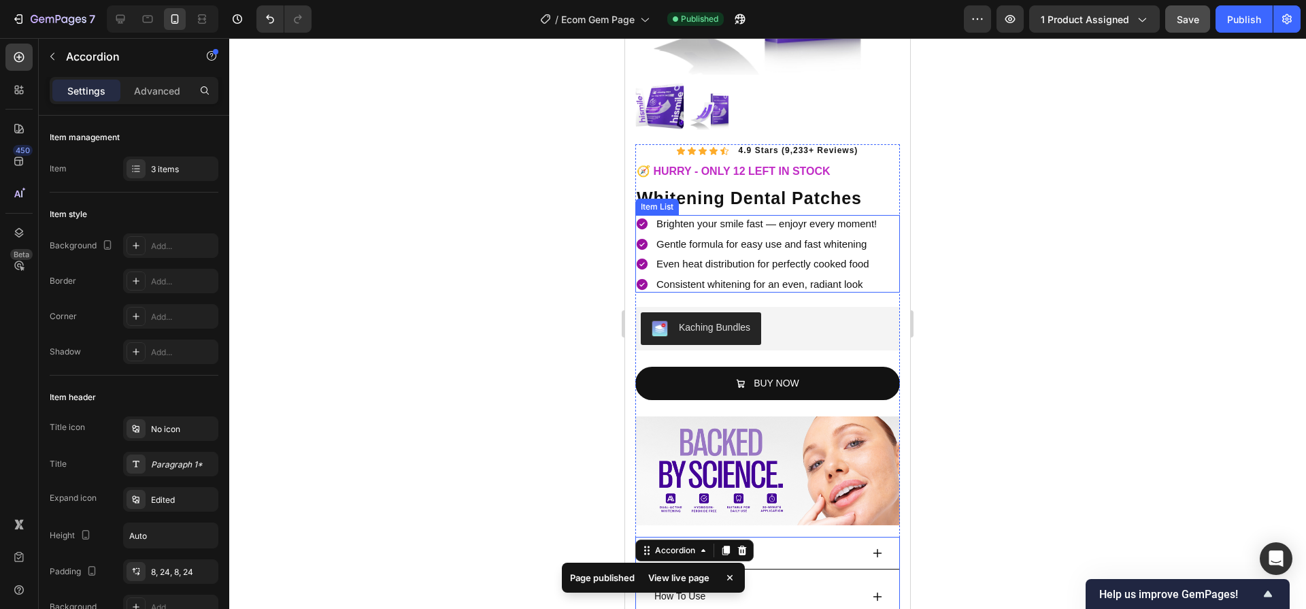
click at [754, 258] on p "Even heat distribution for perfectly cooked food" at bounding box center [766, 264] width 220 height 14
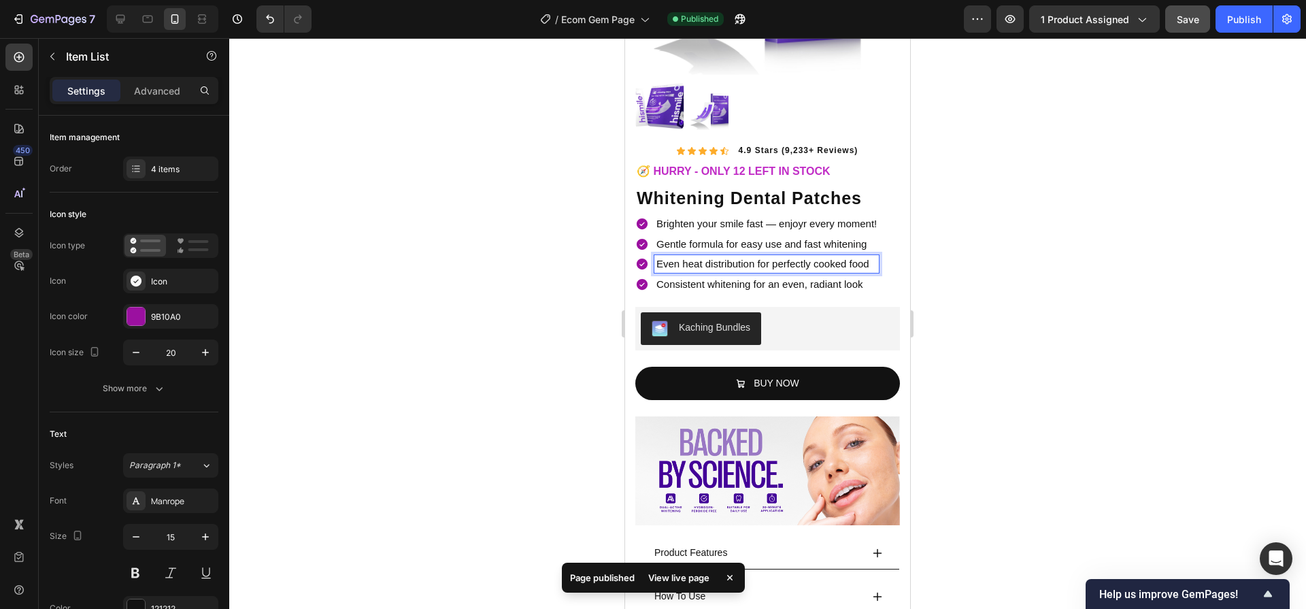
click at [749, 257] on p "Even heat distribution for perfectly cooked food" at bounding box center [766, 264] width 220 height 14
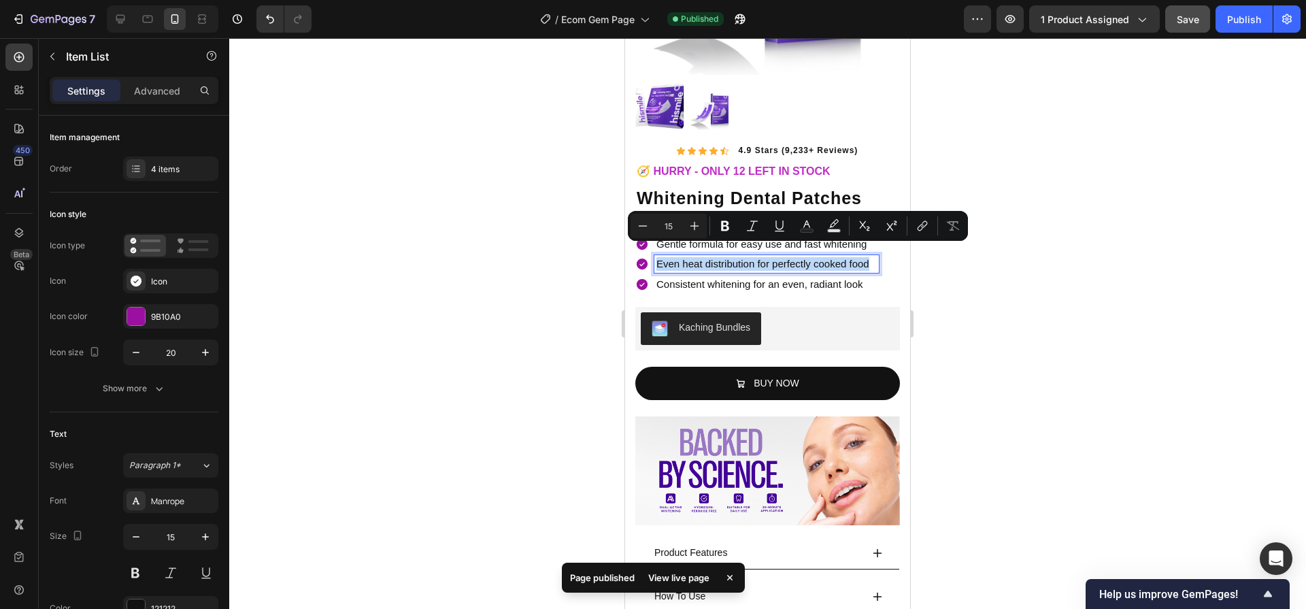
copy p "Even heat distribution for perfectly cooked food"
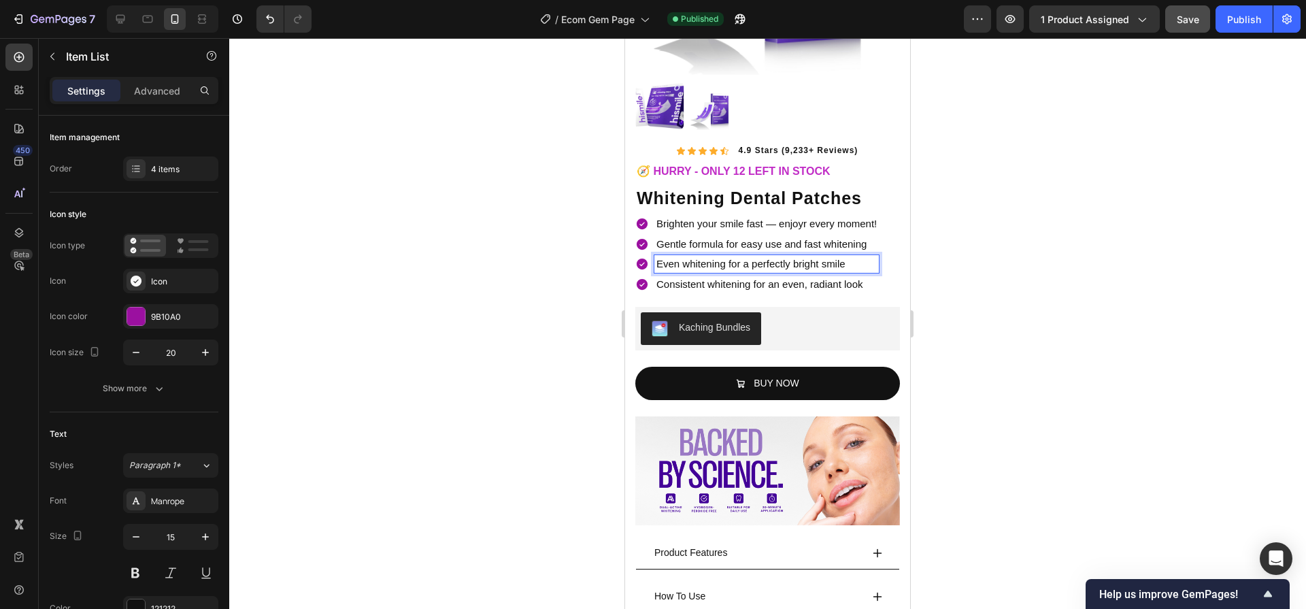
click at [779, 278] on p "Consistent whitening for an even, radiant look" at bounding box center [766, 284] width 220 height 14
click at [819, 277] on p "Consistent whitening for an even, radiant look" at bounding box center [766, 284] width 220 height 14
click at [759, 257] on p "Even whitening for a perfectly bright smile" at bounding box center [766, 264] width 220 height 14
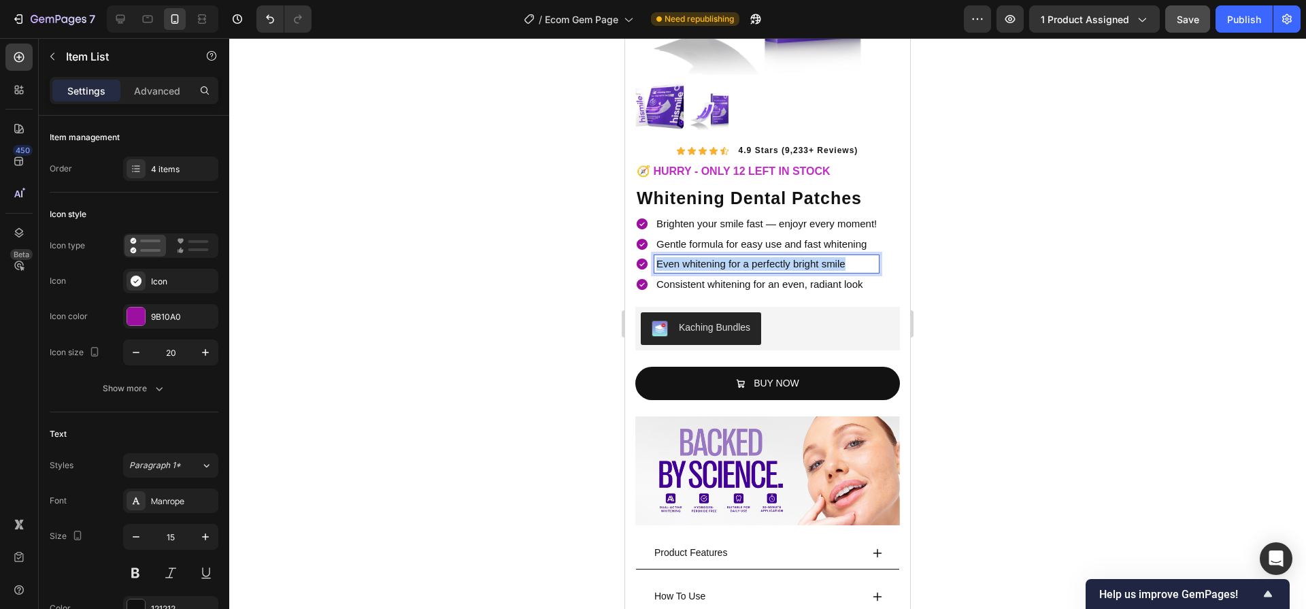
click at [759, 257] on p "Even whitening for a perfectly bright smile" at bounding box center [766, 264] width 220 height 14
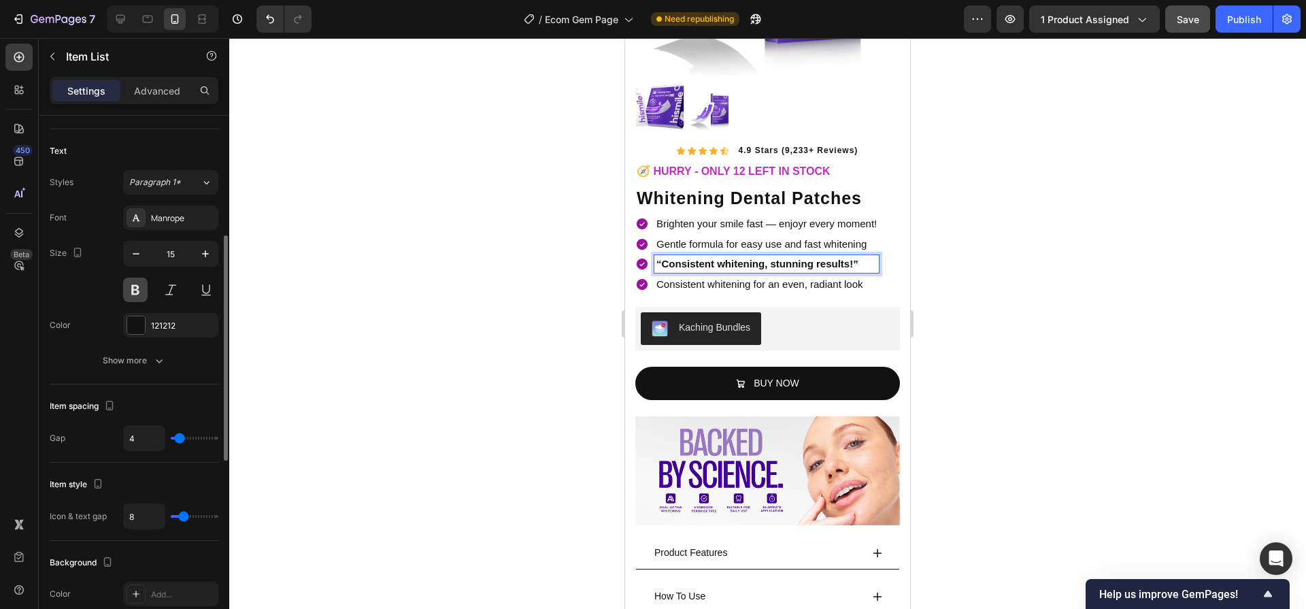
click at [139, 286] on button at bounding box center [135, 289] width 24 height 24
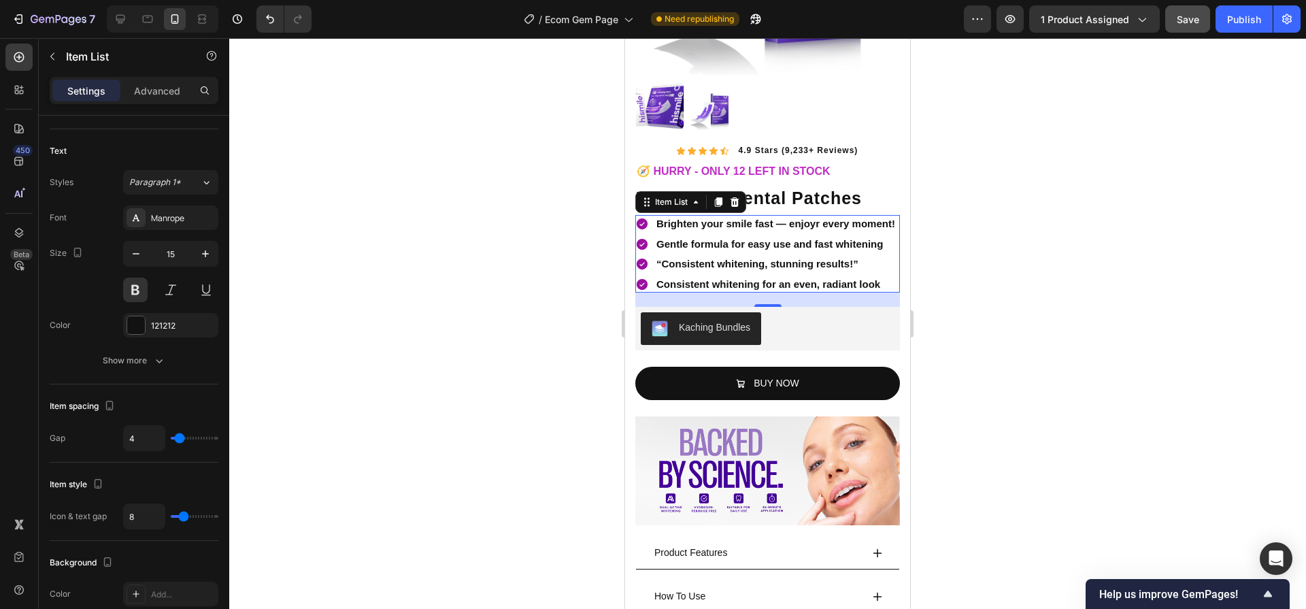
click at [1108, 284] on div at bounding box center [767, 323] width 1077 height 571
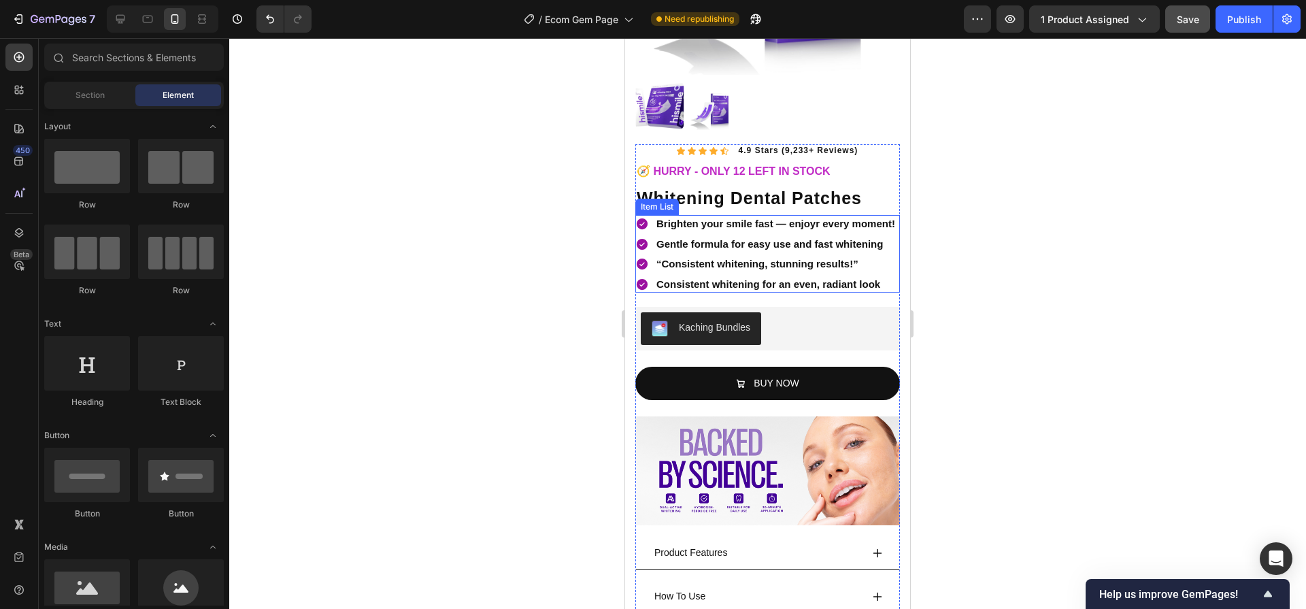
click at [815, 219] on p "Brighten your smile fast — enjoyr every moment!" at bounding box center [775, 224] width 239 height 14
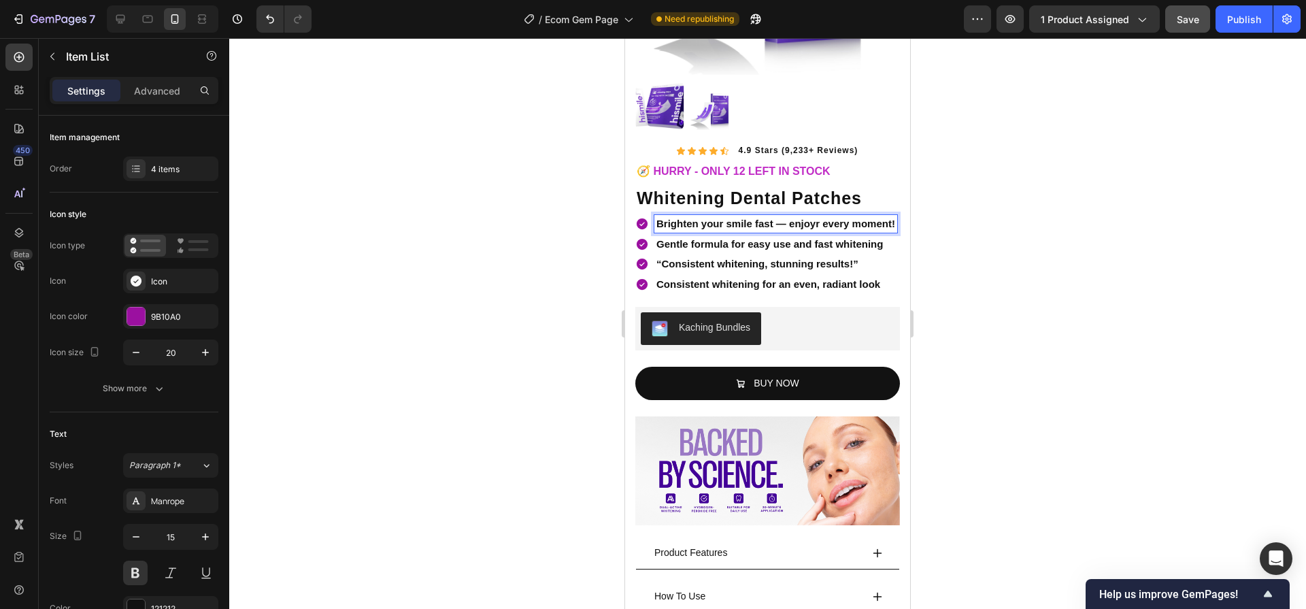
click at [815, 217] on p "Brighten your smile fast — enjoyr every moment!" at bounding box center [775, 224] width 239 height 14
click at [664, 265] on strong "“Consistent whitening, stunning results!”" at bounding box center [757, 264] width 202 height 12
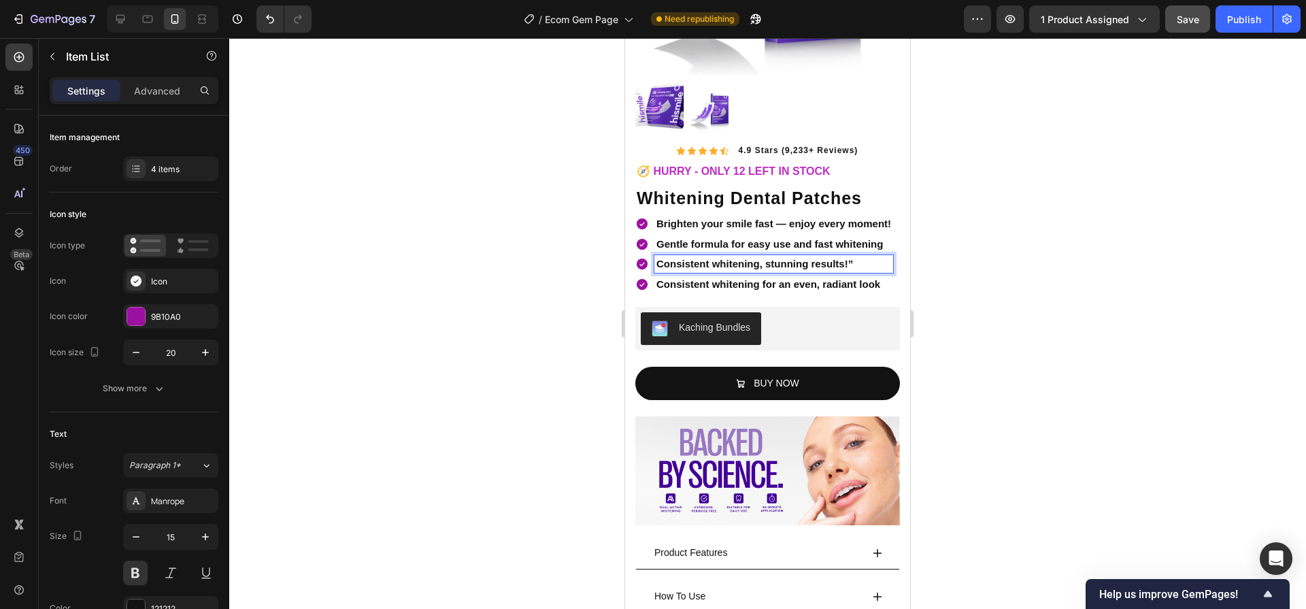
click at [874, 263] on p "Consistent whitening, stunning results!”" at bounding box center [773, 264] width 235 height 14
click at [744, 290] on p "Consistent whitening for an even, radiant look" at bounding box center [773, 284] width 235 height 14
click at [827, 282] on p "Consistent whitening for an even, radiant look" at bounding box center [773, 284] width 235 height 14
click at [811, 293] on div "Consistent whitening for an even, radiant look" at bounding box center [773, 284] width 239 height 18
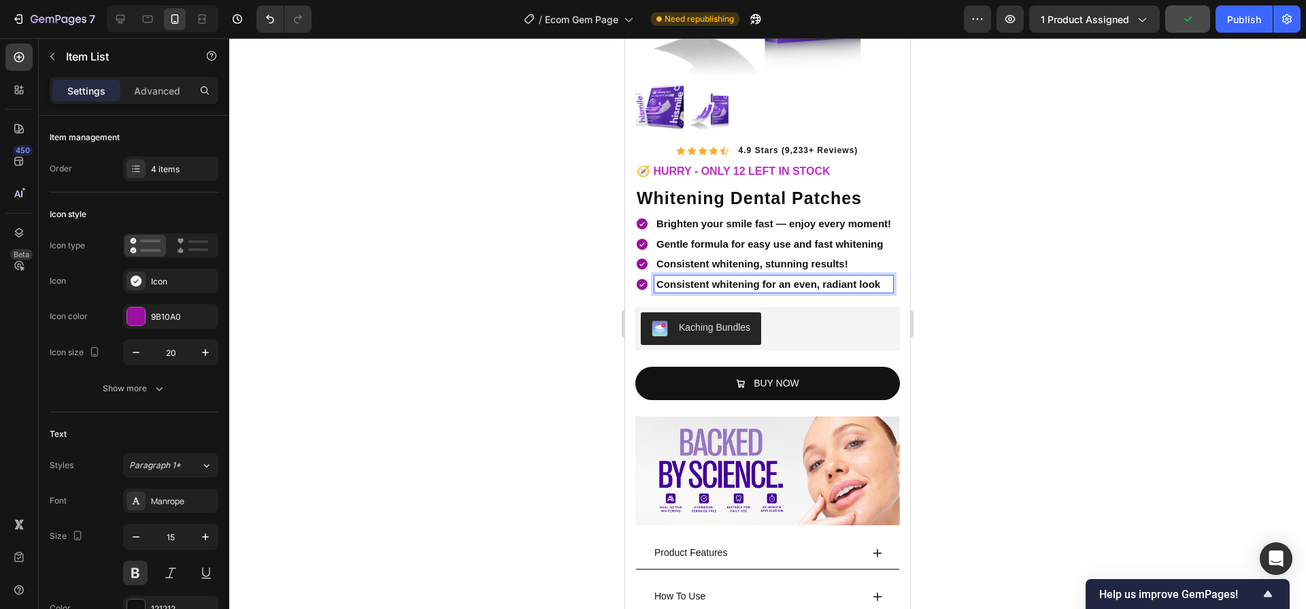
click at [811, 293] on div "Consistent whitening for an even, radiant look" at bounding box center [773, 284] width 239 height 18
click at [660, 289] on strong "“Say goodbye to uneven teeth color!" at bounding box center [745, 284] width 178 height 12
click at [758, 161] on div "🧭 HURRY - ONLY 12 LEFT IN STOCK" at bounding box center [767, 172] width 265 height 22
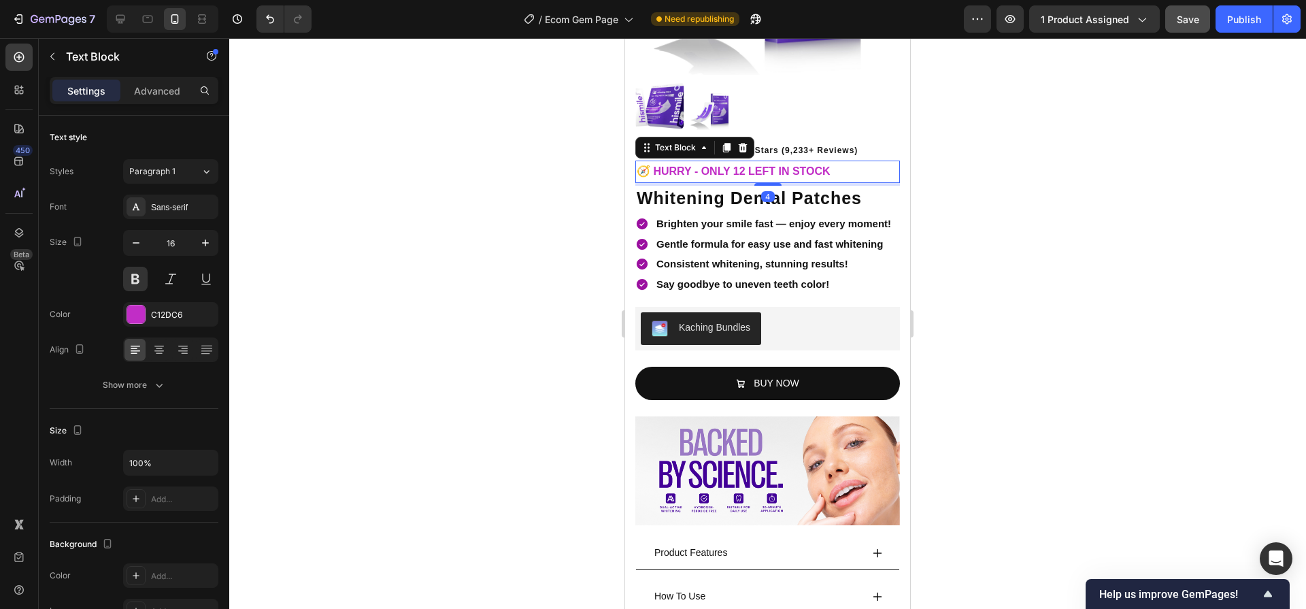
click at [722, 167] on p "🧭 HURRY - ONLY 12 LEFT IN STOCK" at bounding box center [768, 172] width 262 height 20
drag, startPoint x: 702, startPoint y: 161, endPoint x: 834, endPoint y: 158, distance: 132.6
click at [834, 162] on p "🧭 HURRY - ONLY 12 LEFT IN STOCK" at bounding box center [768, 172] width 262 height 20
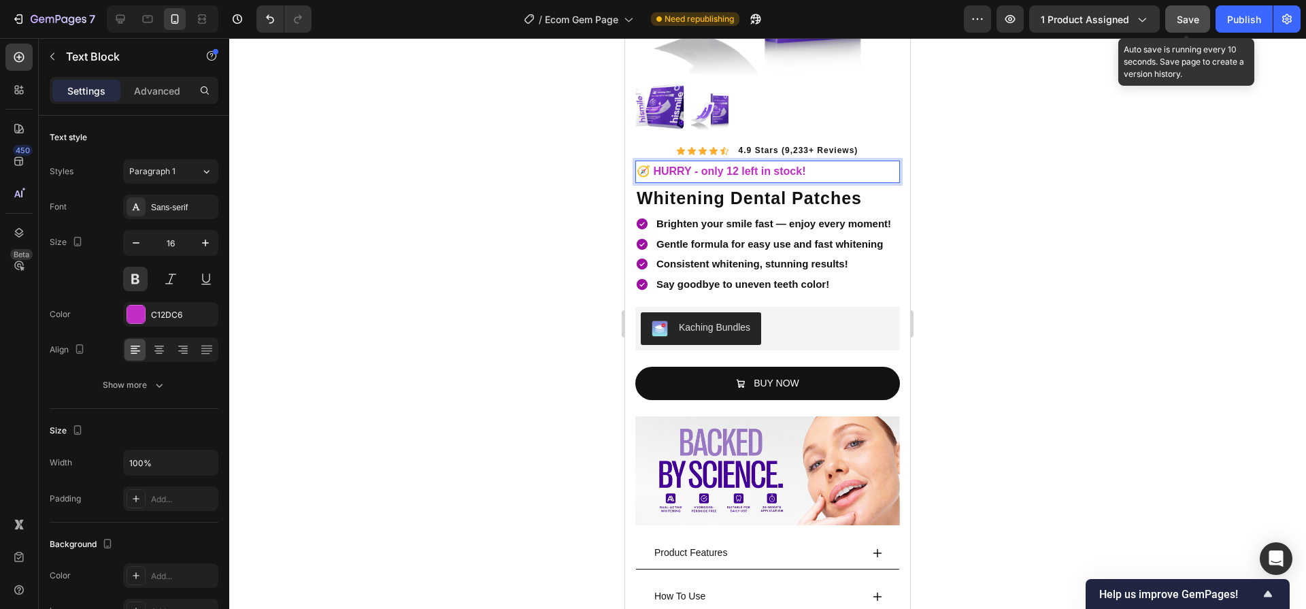
click at [1167, 22] on button "Save" at bounding box center [1187, 18] width 45 height 27
click at [1236, 27] on button "Publish" at bounding box center [1243, 18] width 57 height 27
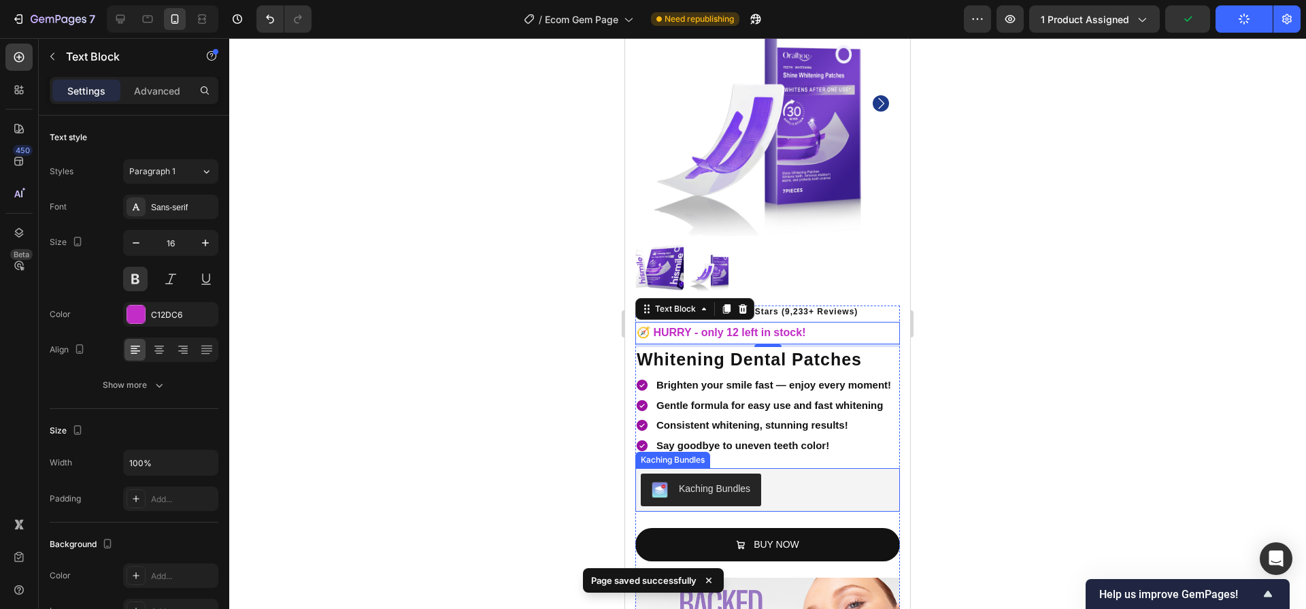
scroll to position [0, 0]
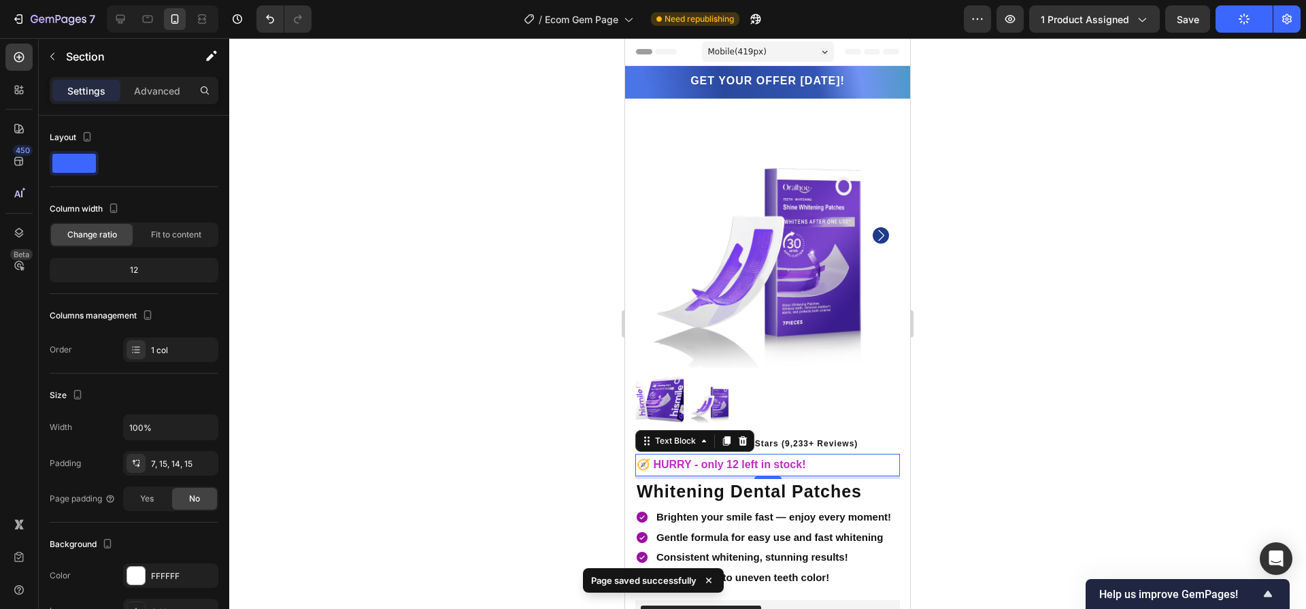
click at [862, 99] on div "Product Images Icon Icon Icon Icon Icon Icon List 4.9 stars (9,233+ reviews) Te…" at bounding box center [767, 548] width 285 height 898
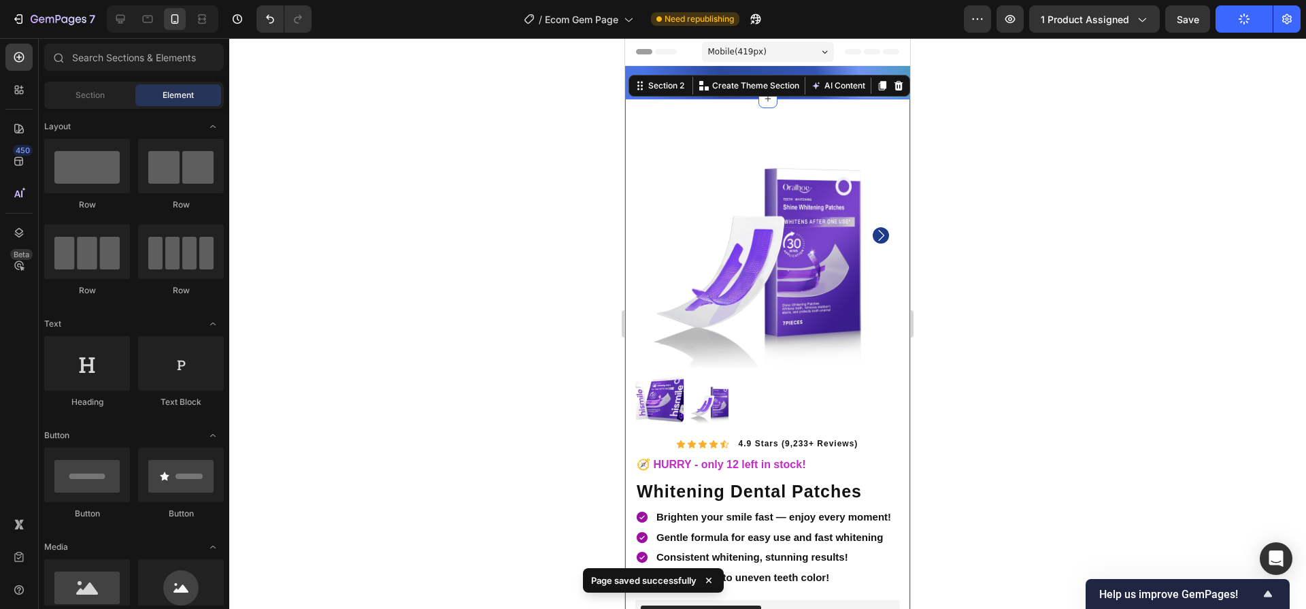
click at [868, 56] on div "Header" at bounding box center [767, 51] width 263 height 27
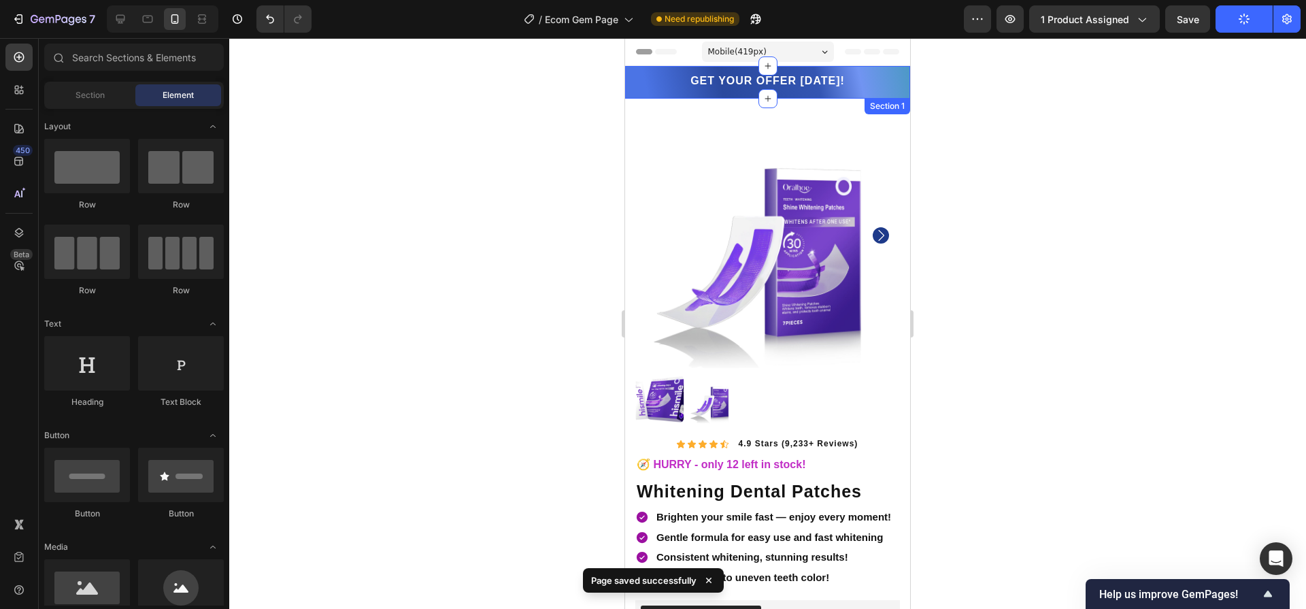
click at [871, 71] on div "GET YOUR OFFER [DATE]! Heading Row Section 1" at bounding box center [767, 82] width 285 height 33
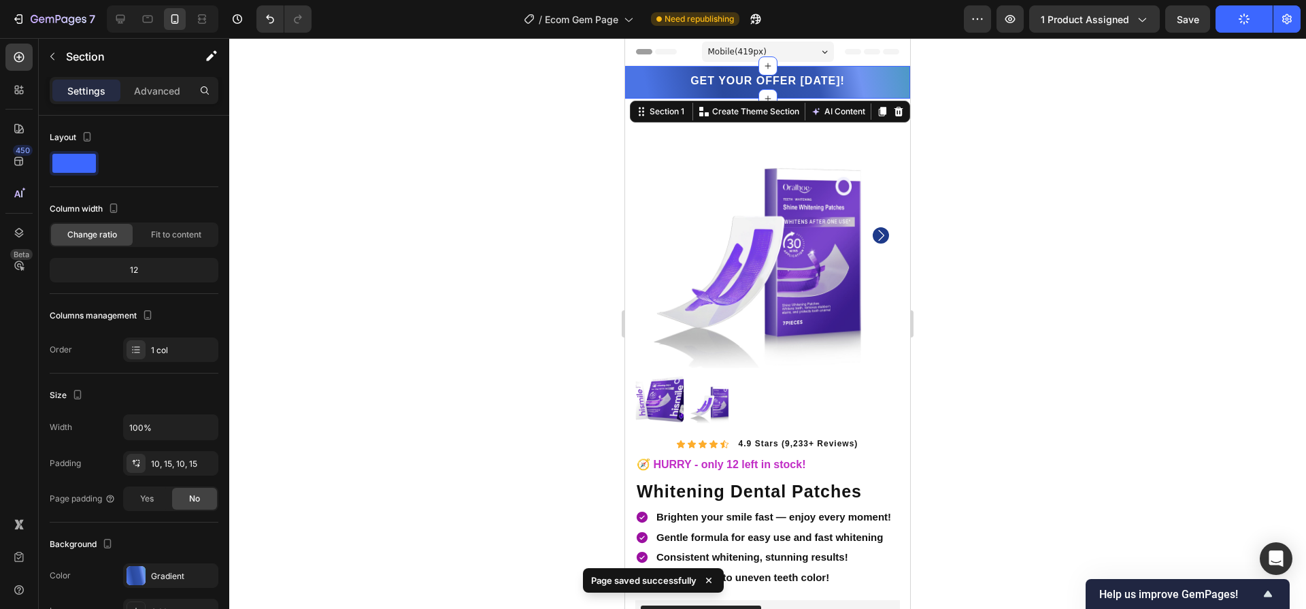
click at [871, 73] on div "GET YOUR OFFER [DATE]! Heading Row" at bounding box center [767, 82] width 265 height 19
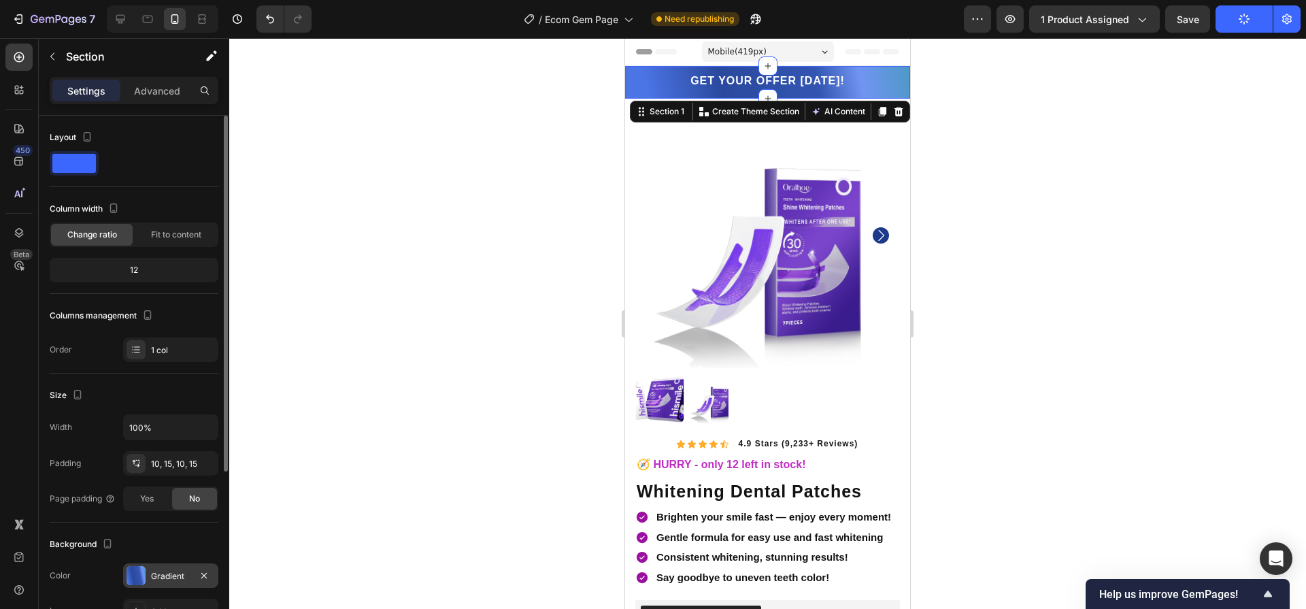
click at [192, 581] on div "Gradient" at bounding box center [170, 575] width 95 height 24
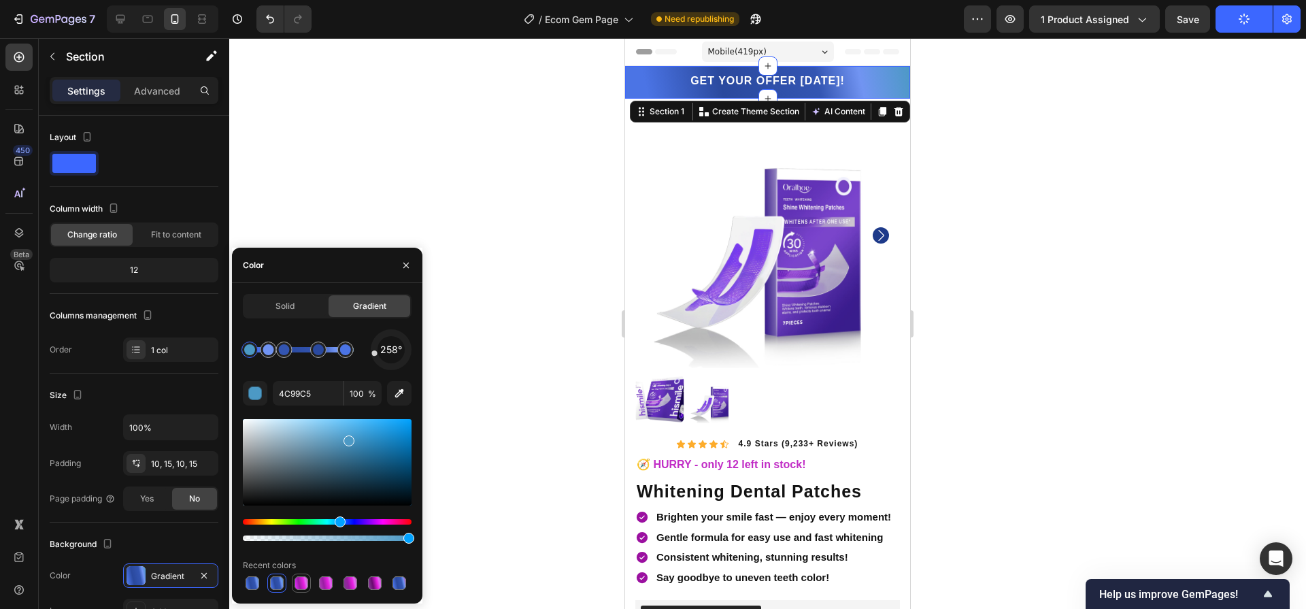
click at [304, 577] on div at bounding box center [301, 583] width 14 height 14
type input "C64DC2"
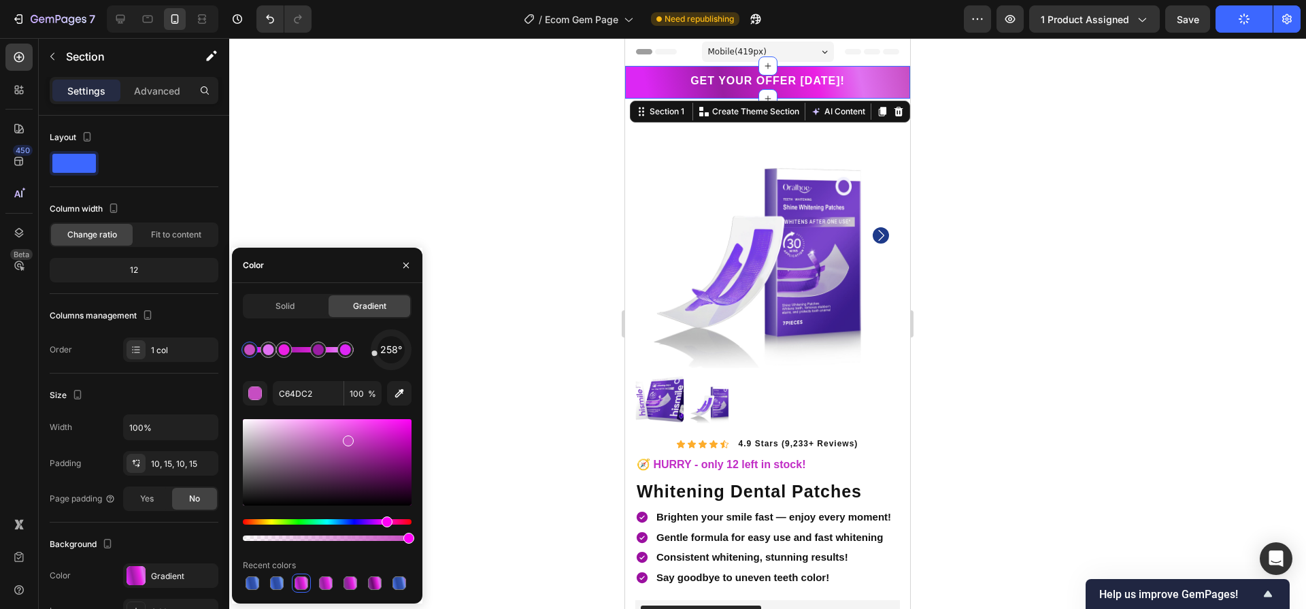
drag, startPoint x: 958, startPoint y: 339, endPoint x: 228, endPoint y: 337, distance: 730.4
click at [958, 339] on div at bounding box center [767, 323] width 1077 height 571
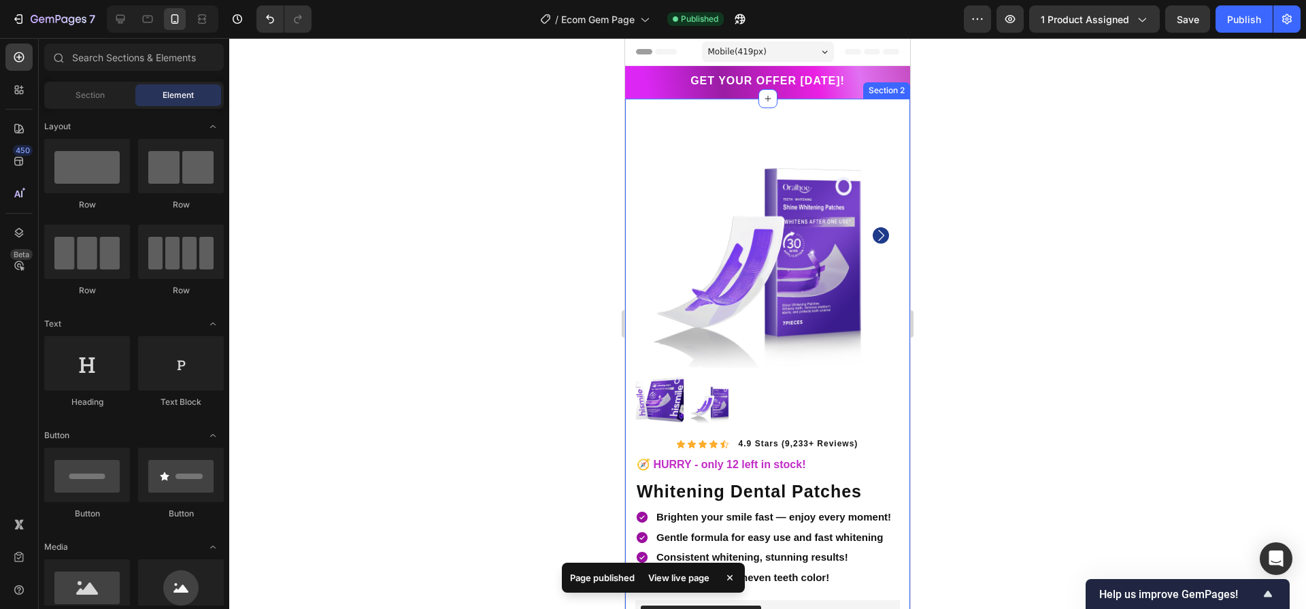
click at [869, 84] on div "Section 2" at bounding box center [886, 90] width 47 height 16
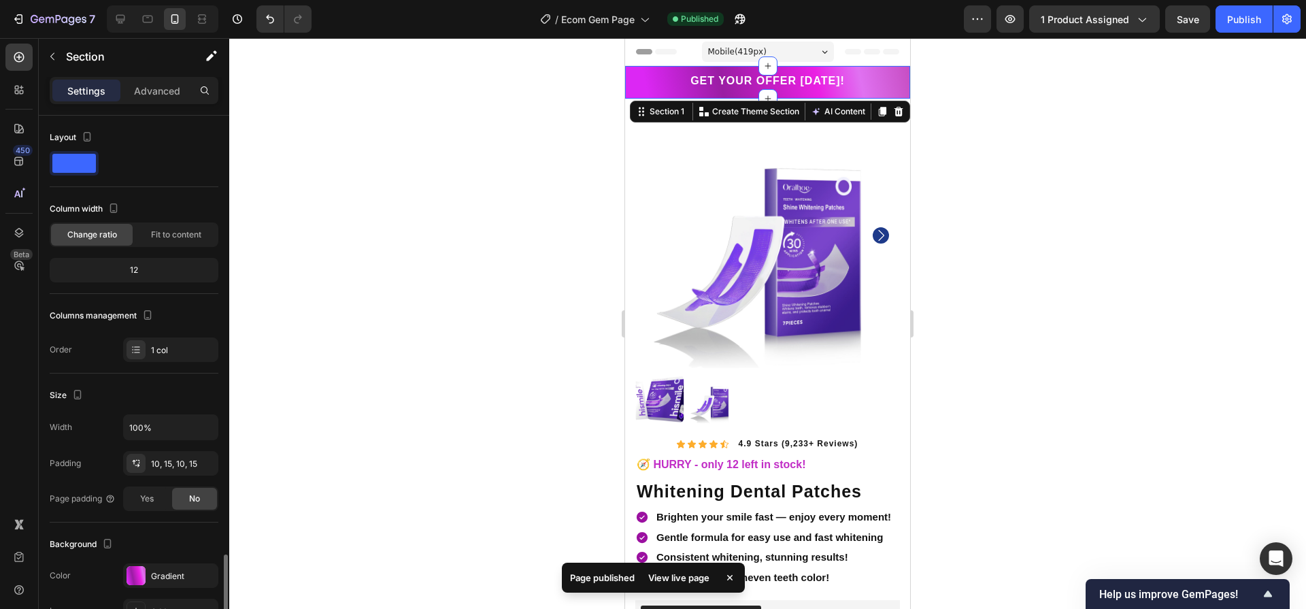
scroll to position [263, 0]
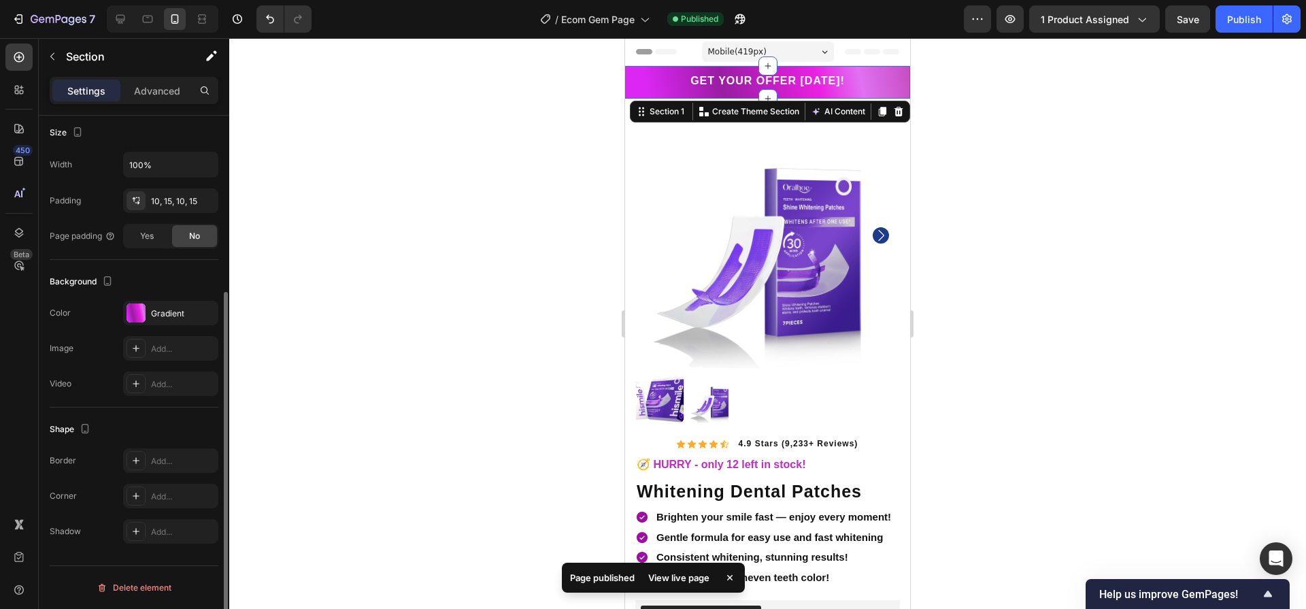
click at [875, 68] on div "GET YOUR OFFER [DATE]! Heading Row Section 1 You can create reusable sections C…" at bounding box center [767, 82] width 285 height 33
click at [143, 305] on div at bounding box center [135, 312] width 19 height 19
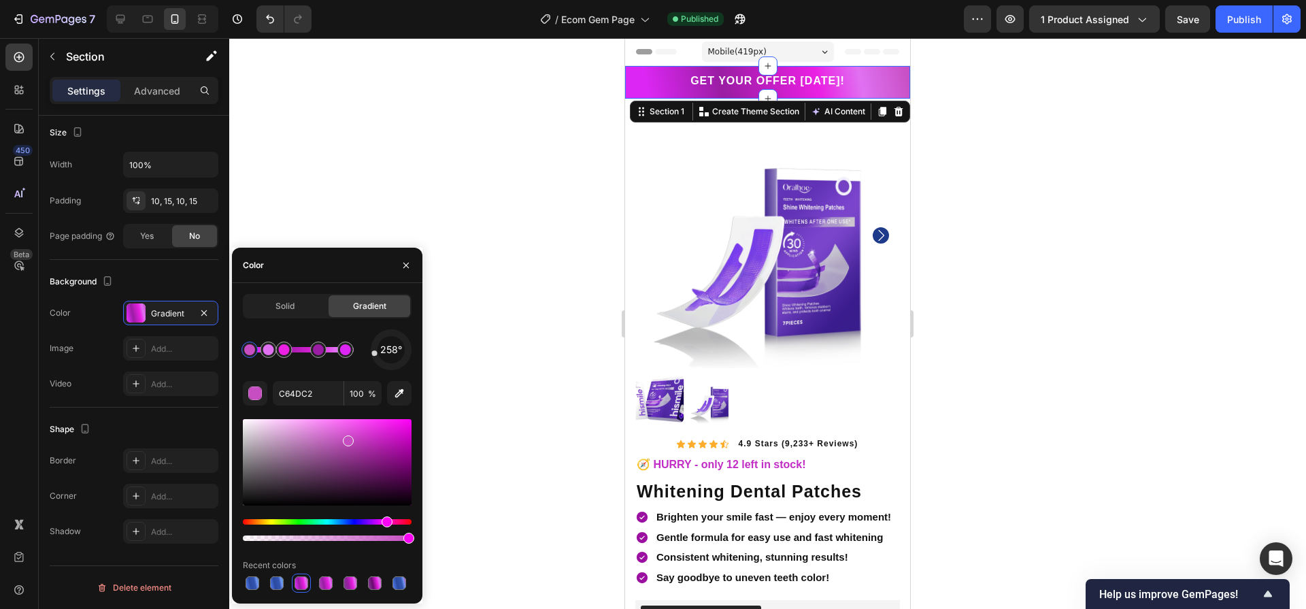
click at [366, 521] on div "Hue" at bounding box center [327, 521] width 169 height 5
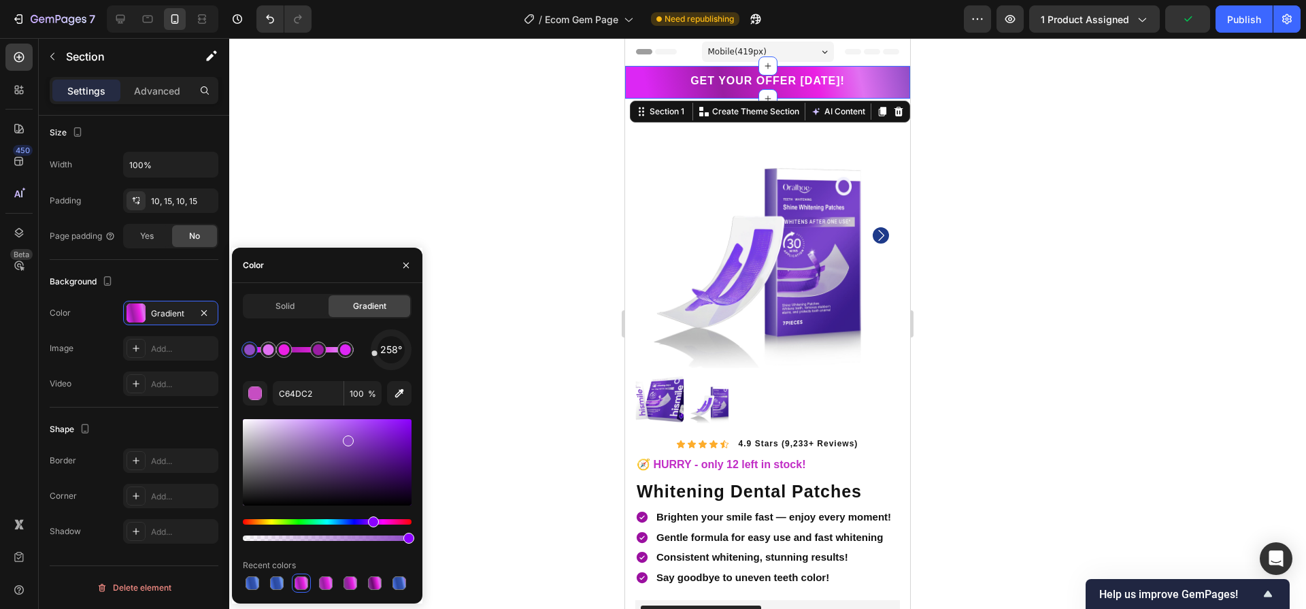
click at [371, 522] on div "Hue" at bounding box center [373, 521] width 11 height 11
click at [392, 454] on div at bounding box center [327, 462] width 169 height 86
click at [270, 350] on div at bounding box center [268, 349] width 11 height 11
click at [372, 443] on div at bounding box center [327, 462] width 169 height 86
click at [381, 523] on div "Hue" at bounding box center [327, 521] width 169 height 5
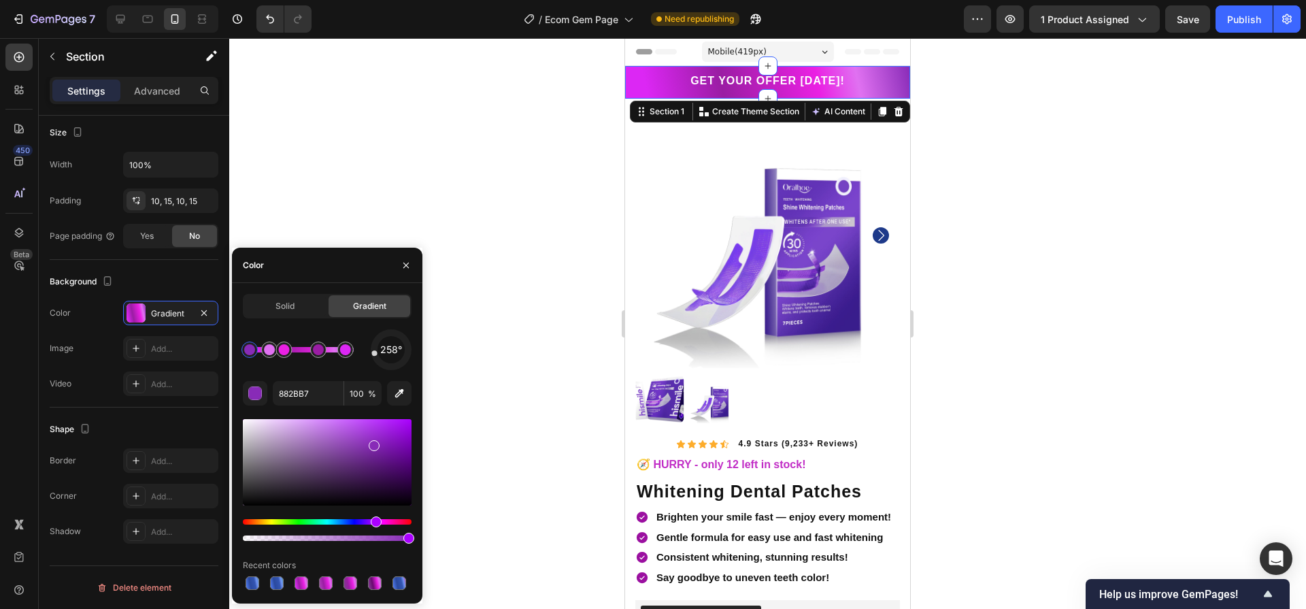
click at [374, 521] on div "Hue" at bounding box center [376, 521] width 11 height 11
click at [371, 429] on div at bounding box center [327, 462] width 169 height 86
type input "A435E0"
drag, startPoint x: 1132, startPoint y: 406, endPoint x: 1107, endPoint y: 400, distance: 25.9
click at [1132, 406] on div at bounding box center [767, 323] width 1077 height 571
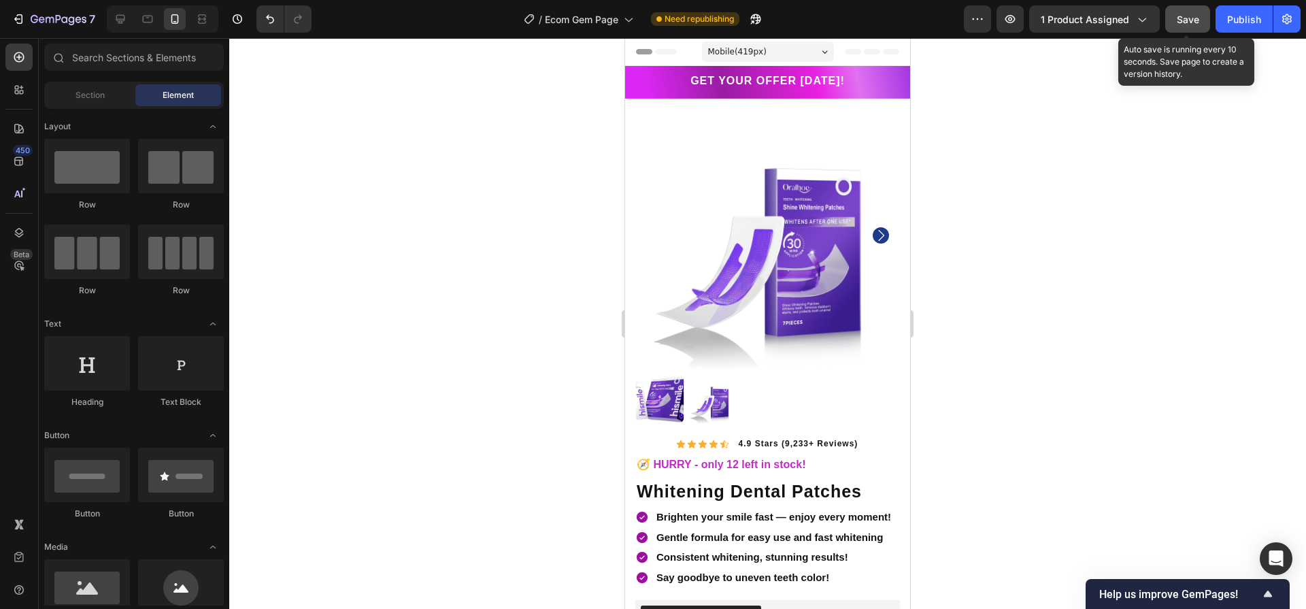
click at [1175, 21] on button "Save" at bounding box center [1187, 18] width 45 height 27
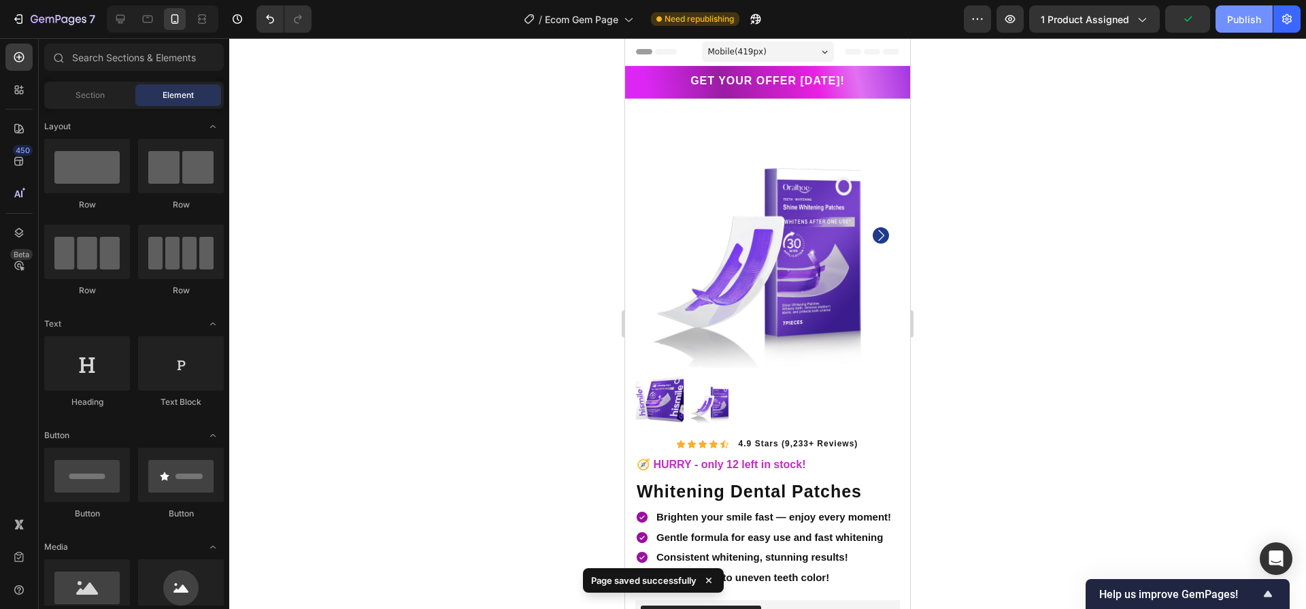
click at [1229, 24] on div "Publish" at bounding box center [1244, 19] width 34 height 14
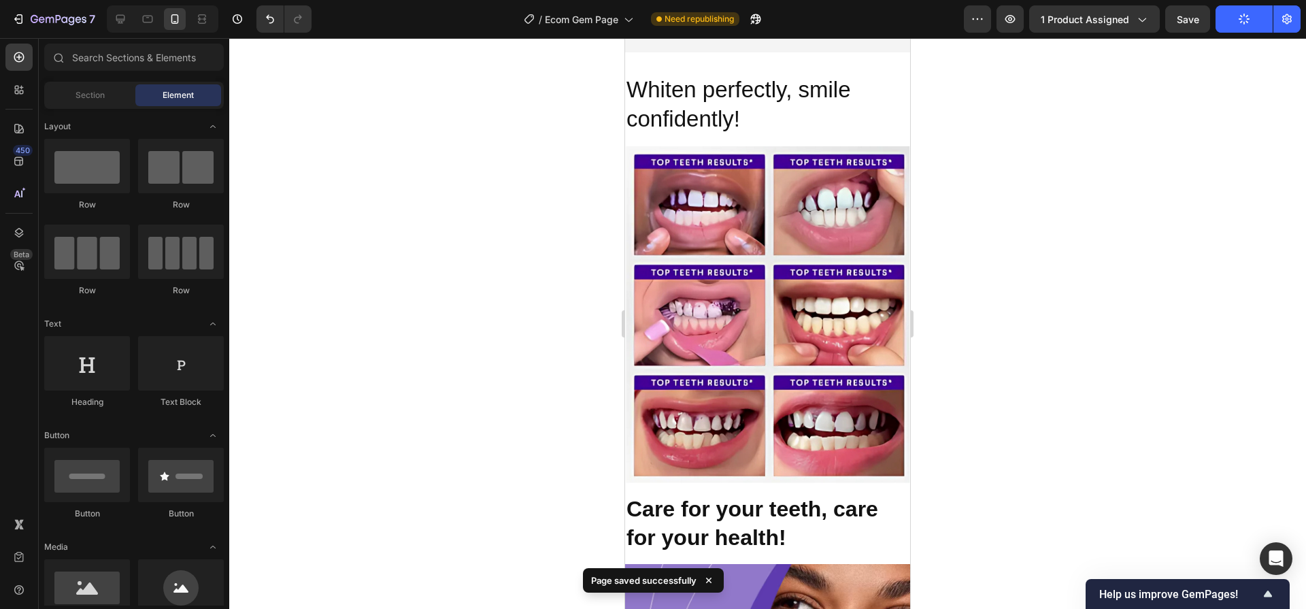
scroll to position [1146, 0]
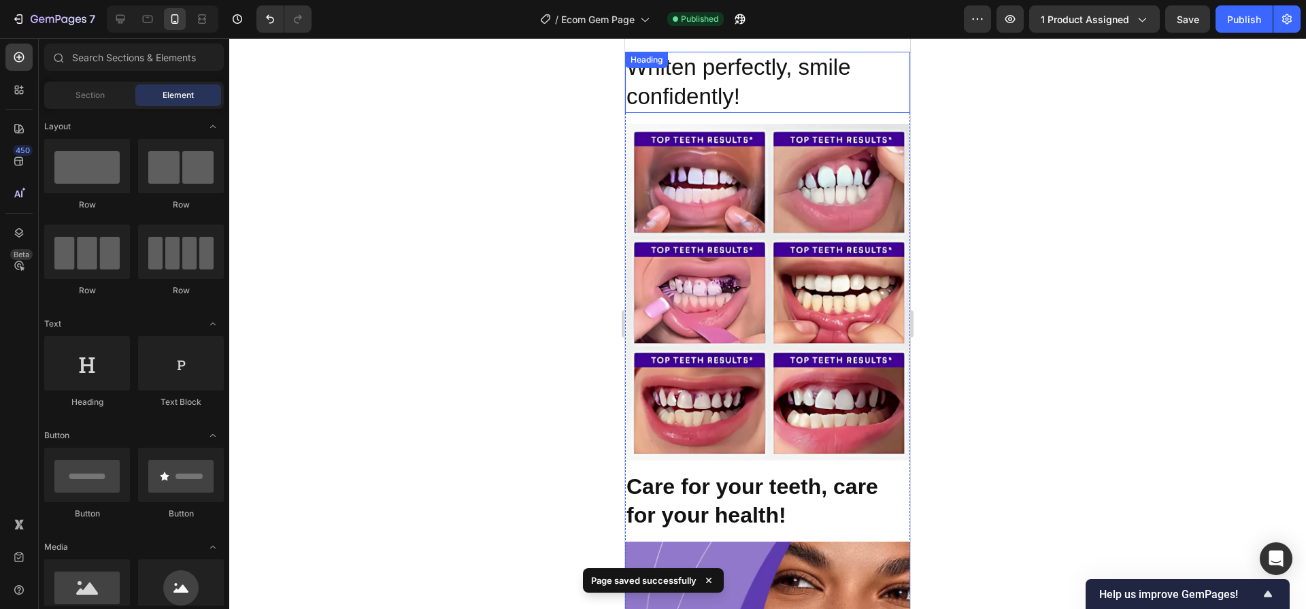
click at [747, 90] on h2 "Whiten perfectly, smile confidently!" at bounding box center [767, 82] width 285 height 61
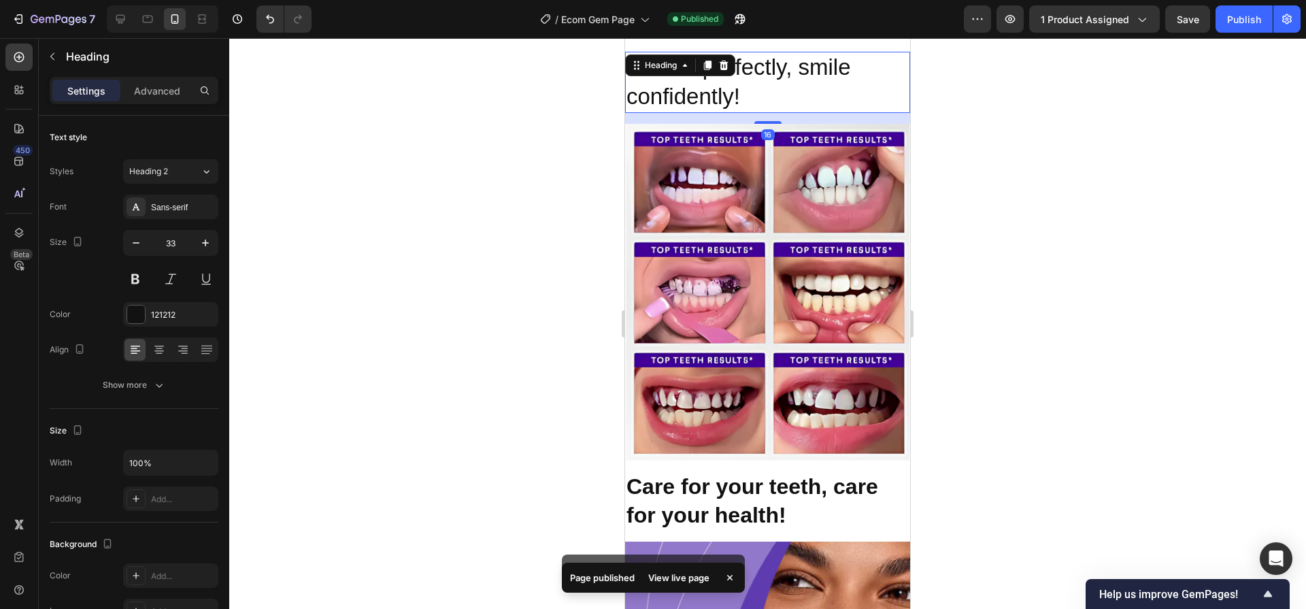
click at [760, 84] on h2 "Whiten perfectly, smile confidently!" at bounding box center [767, 82] width 285 height 61
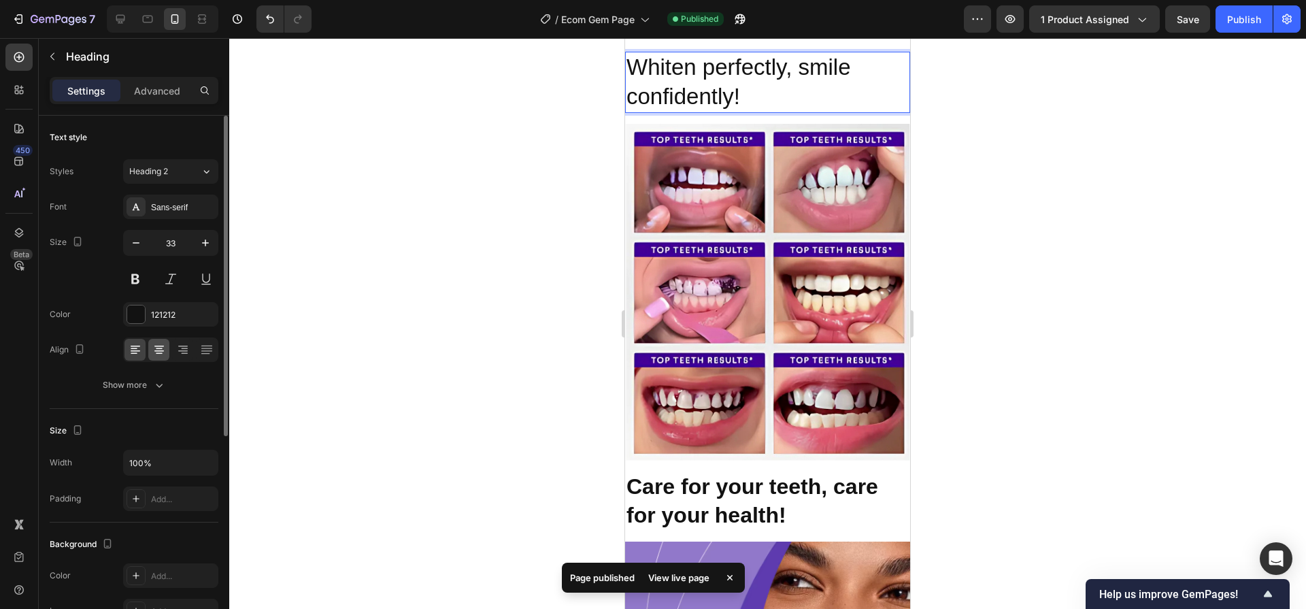
click at [158, 360] on div at bounding box center [170, 349] width 95 height 24
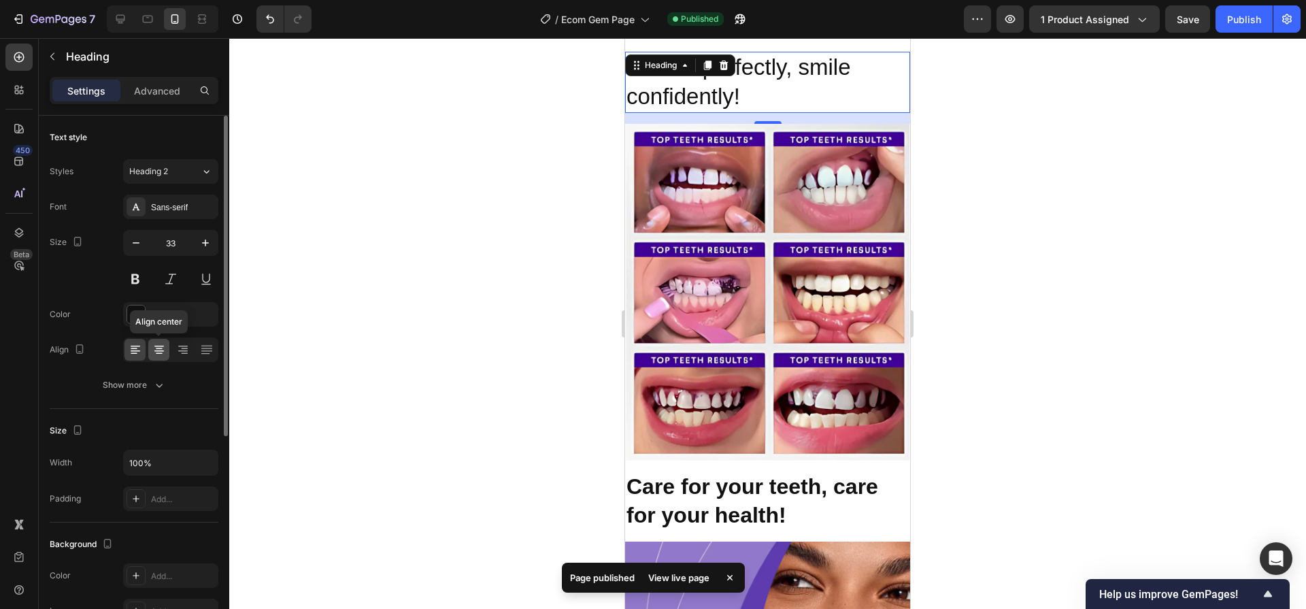
click at [156, 354] on icon at bounding box center [159, 350] width 14 height 14
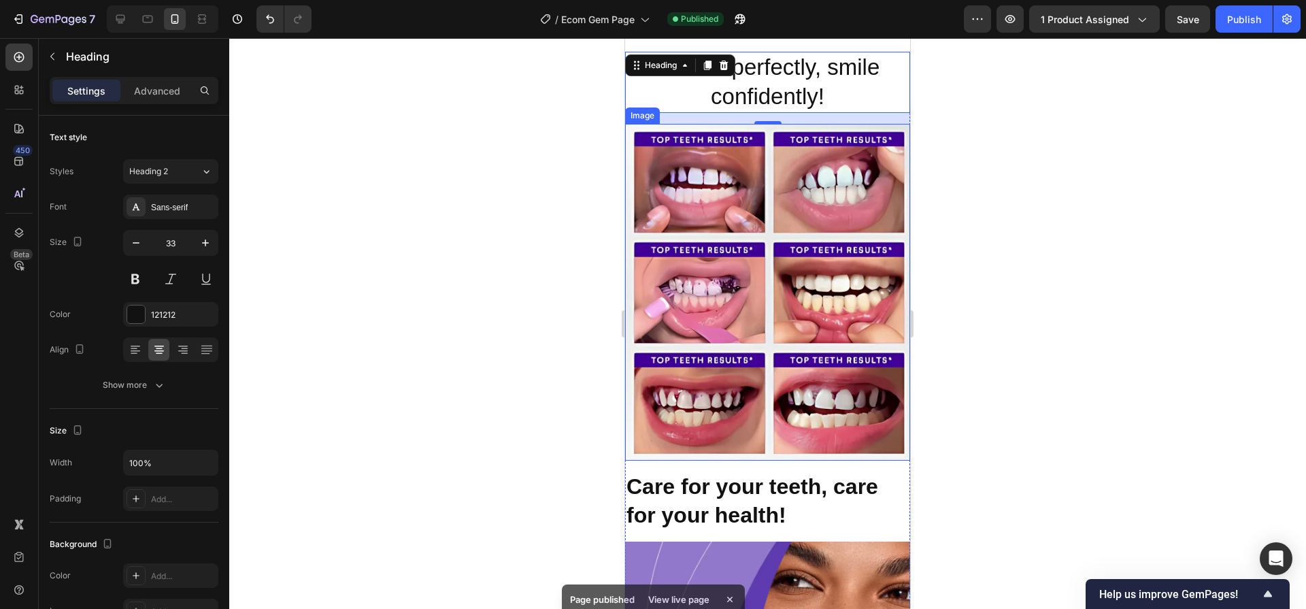
click at [865, 320] on img at bounding box center [767, 292] width 285 height 337
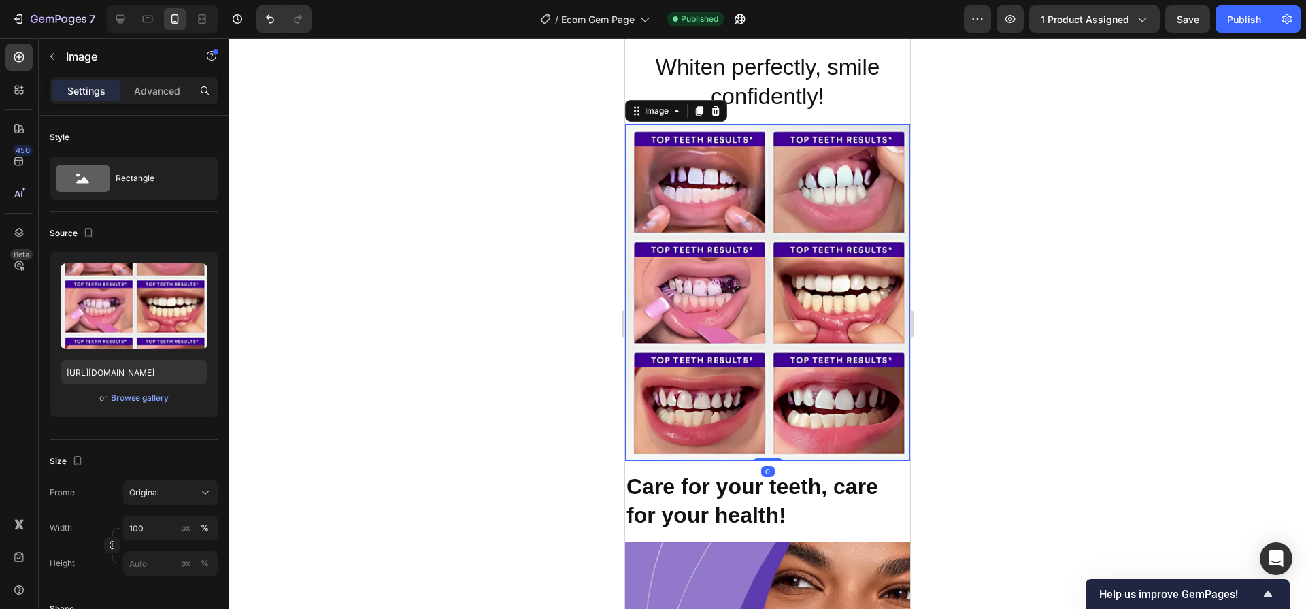
click at [1000, 311] on div at bounding box center [767, 323] width 1077 height 571
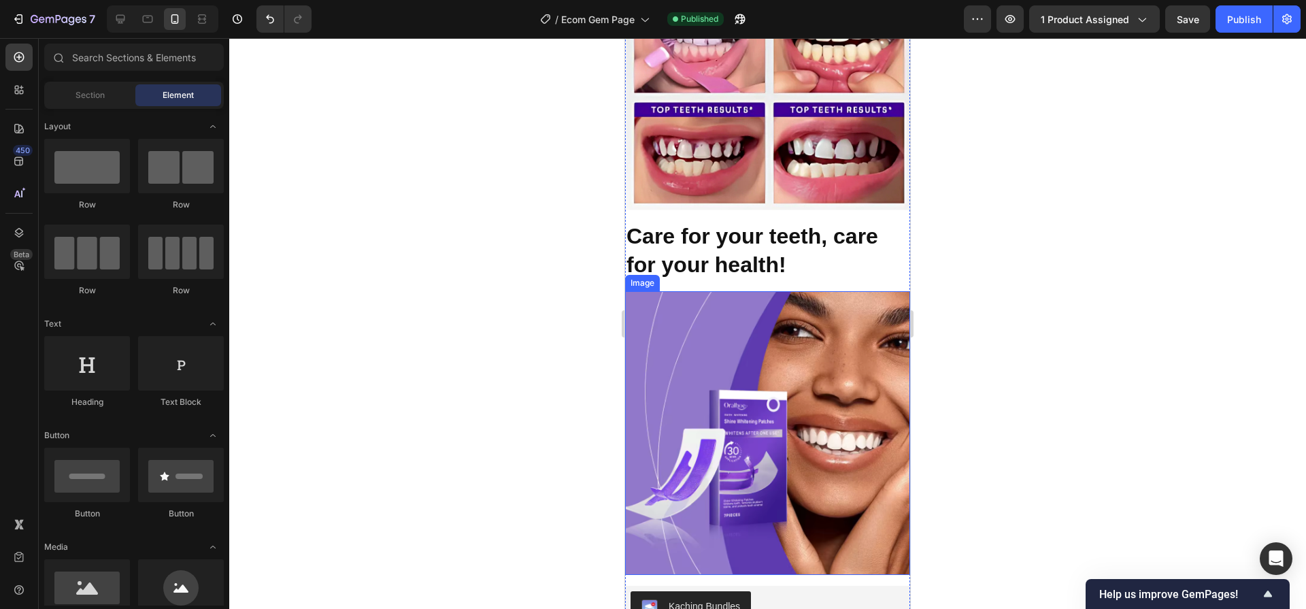
scroll to position [1397, 0]
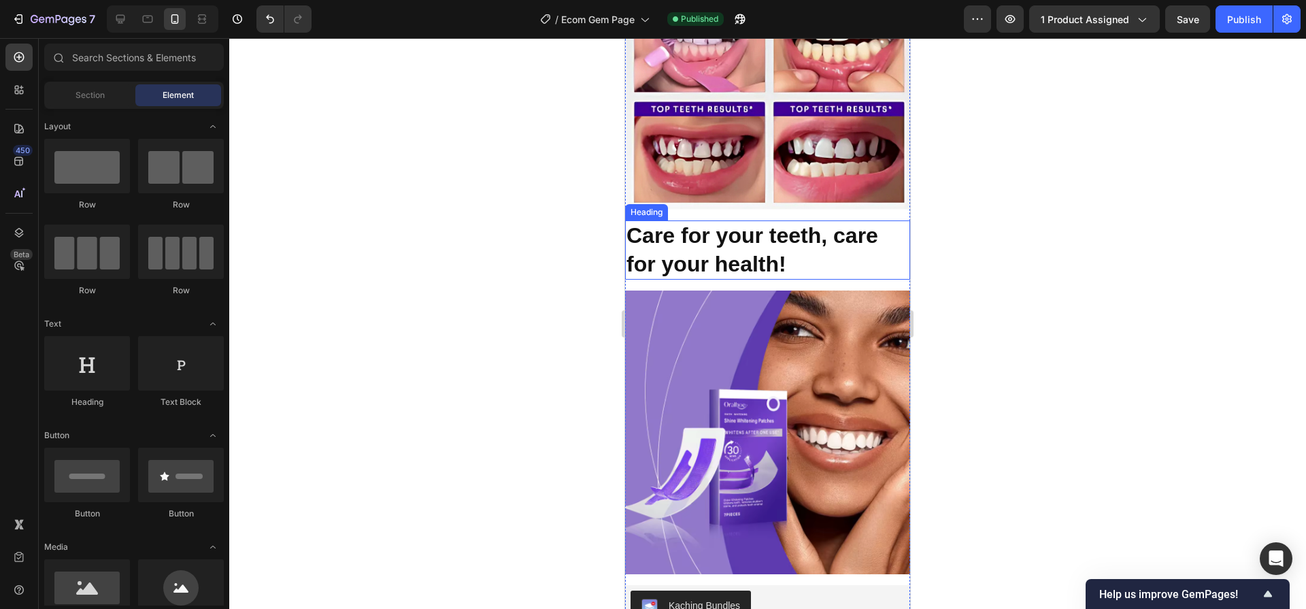
click at [798, 242] on h2 "Care for your teeth, care for your health!" at bounding box center [767, 249] width 285 height 59
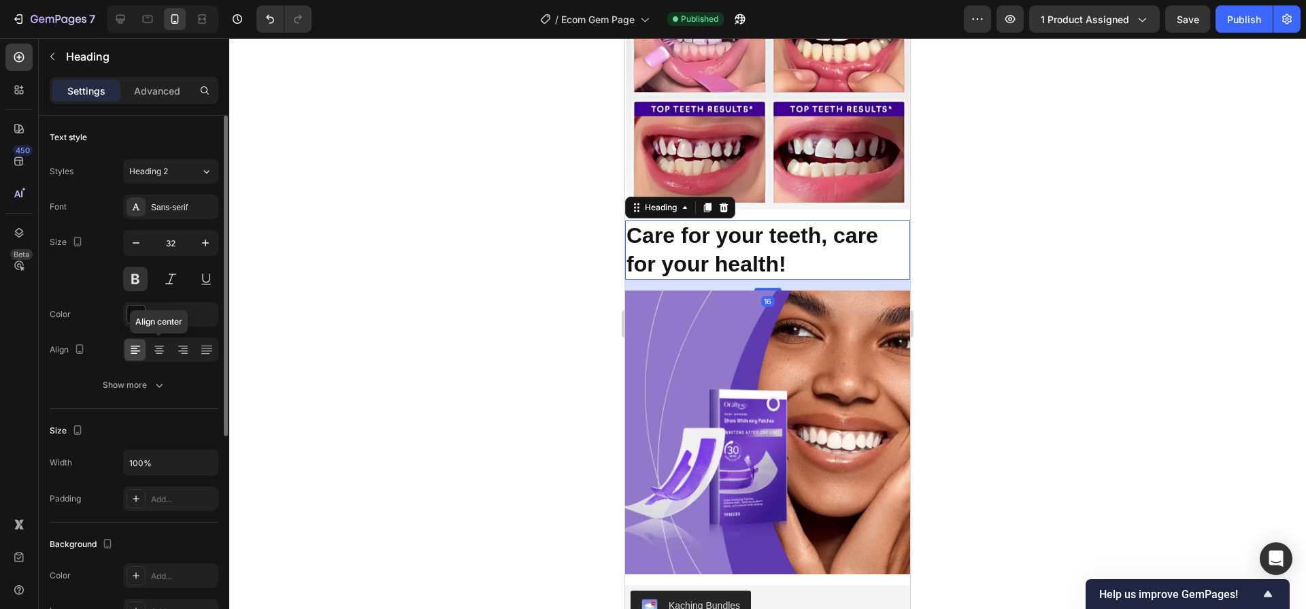
drag, startPoint x: 160, startPoint y: 350, endPoint x: 193, endPoint y: 353, distance: 33.5
click at [160, 350] on icon at bounding box center [159, 350] width 14 height 14
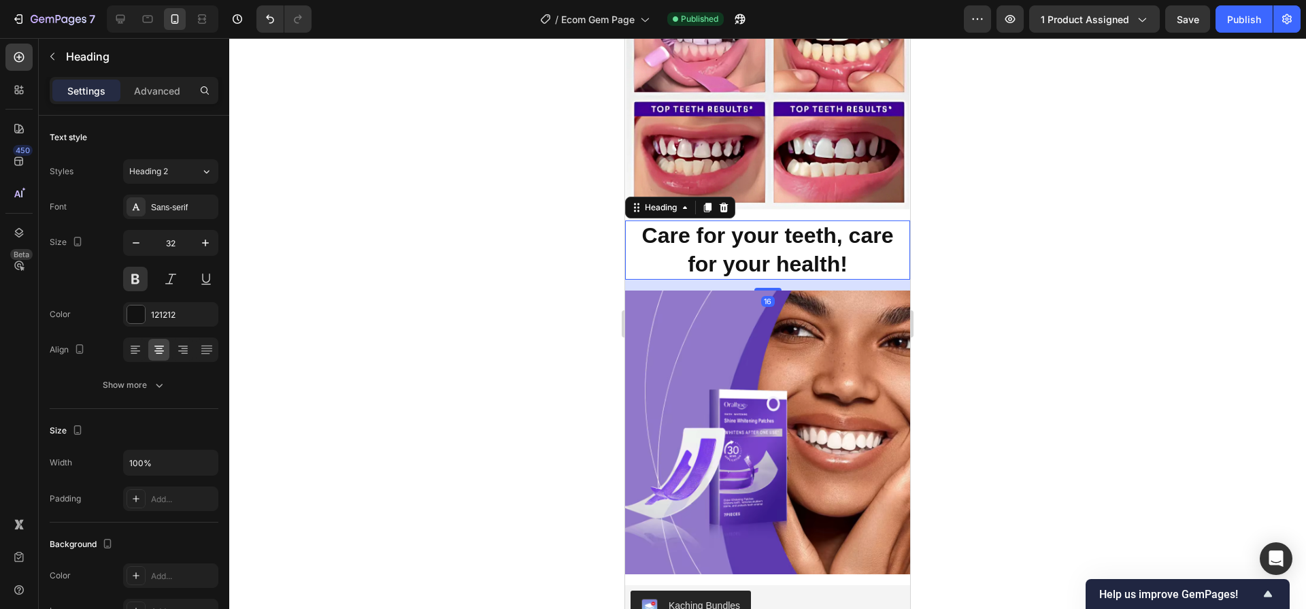
click at [1002, 320] on div at bounding box center [767, 323] width 1077 height 571
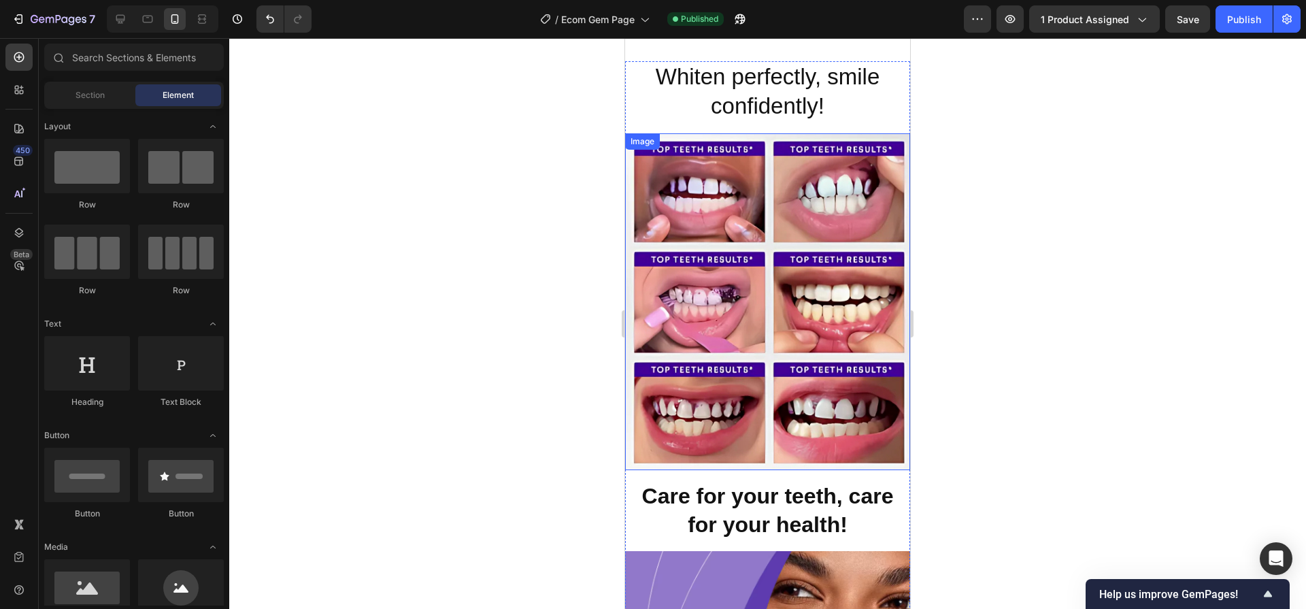
scroll to position [1135, 0]
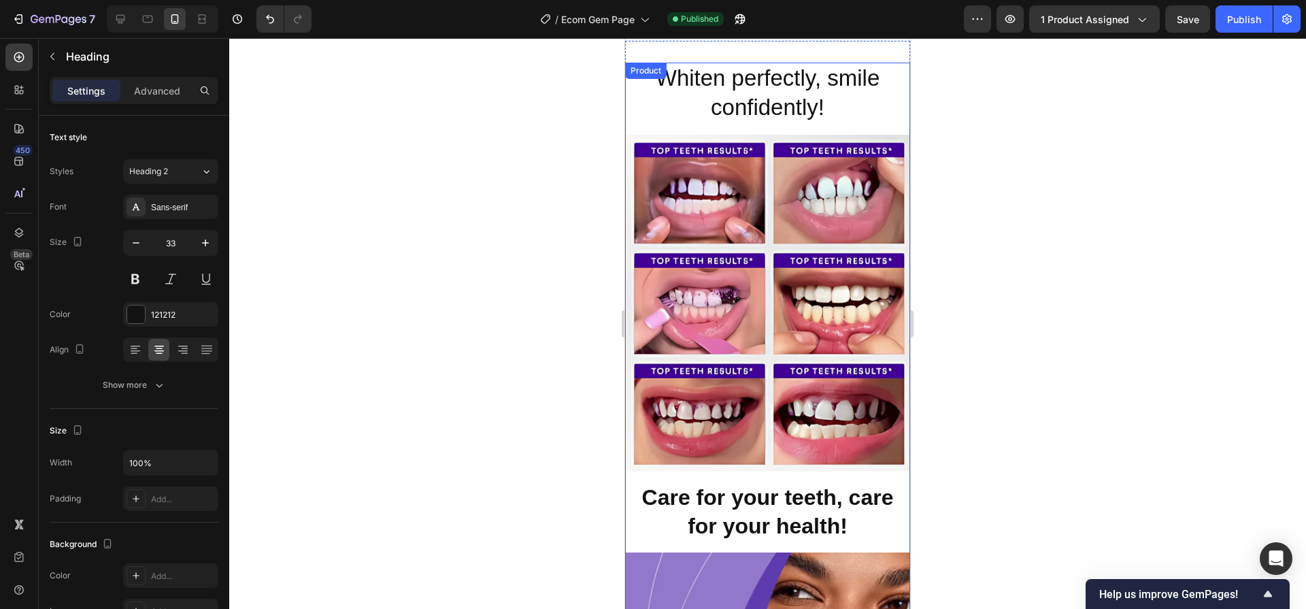
click at [794, 98] on p "Whiten perfectly, smile confidently!" at bounding box center [767, 93] width 282 height 58
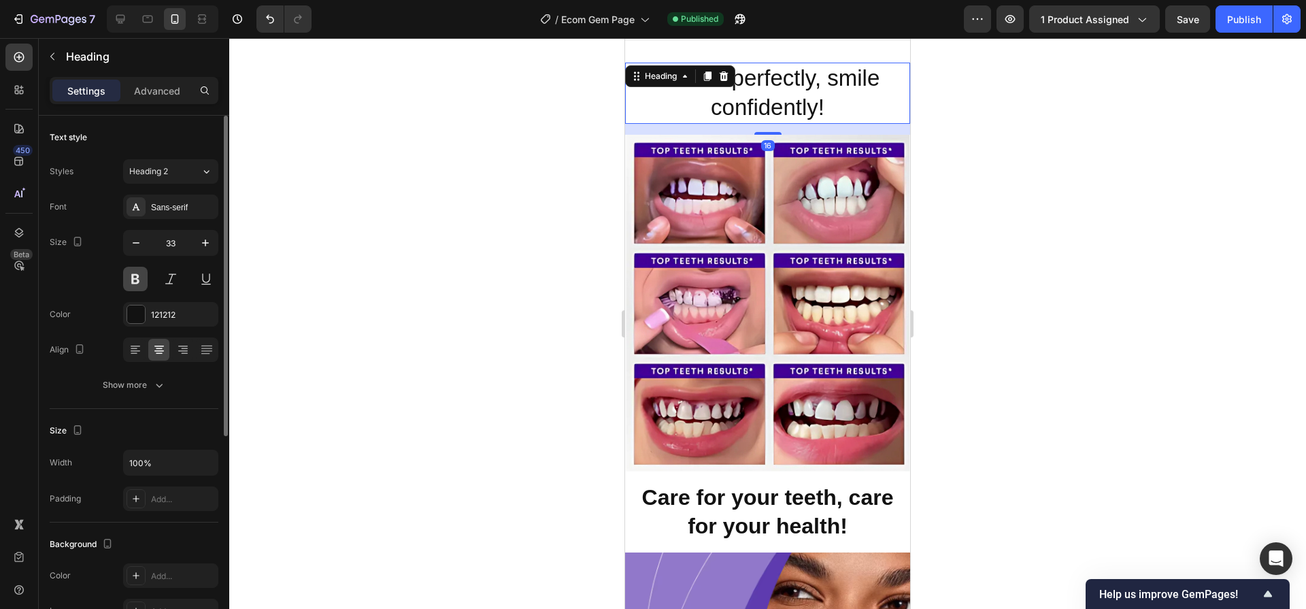
click at [141, 284] on button at bounding box center [135, 279] width 24 height 24
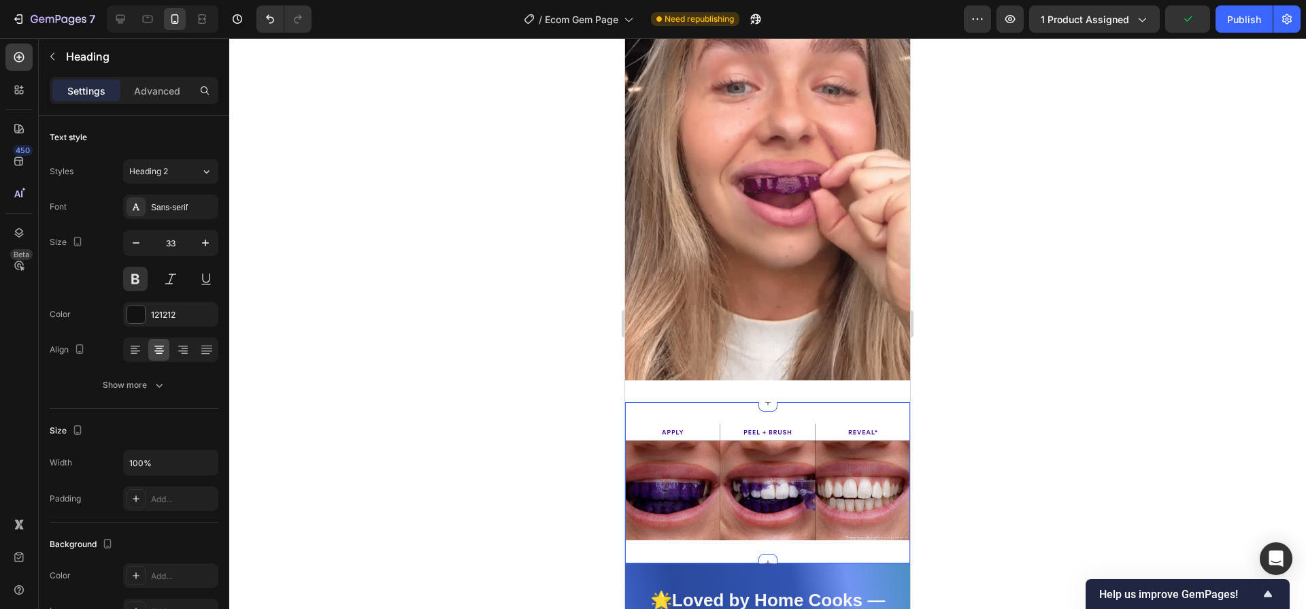
scroll to position [2279, 0]
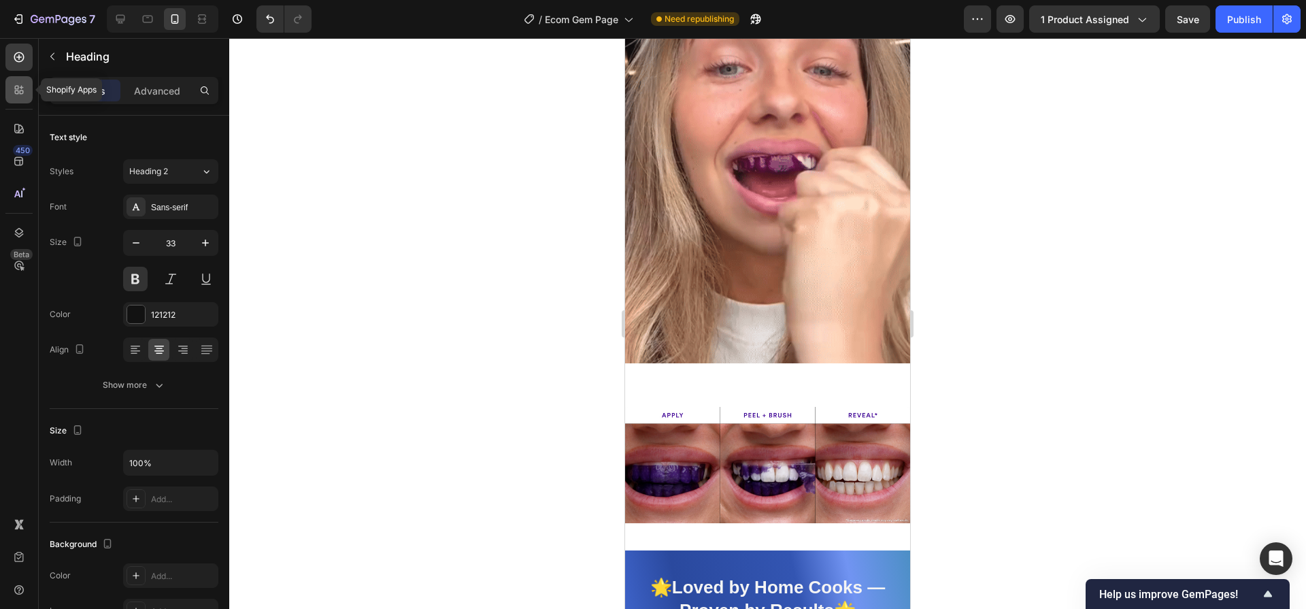
click at [10, 85] on div at bounding box center [18, 89] width 27 height 27
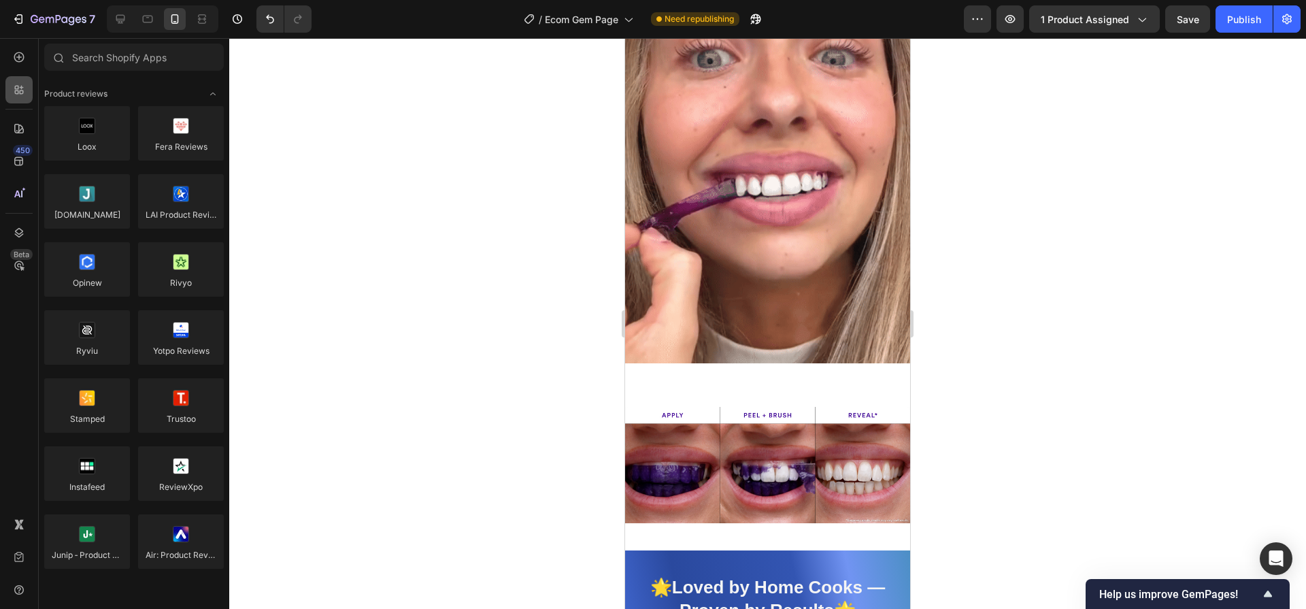
click at [19, 84] on icon at bounding box center [19, 90] width 14 height 14
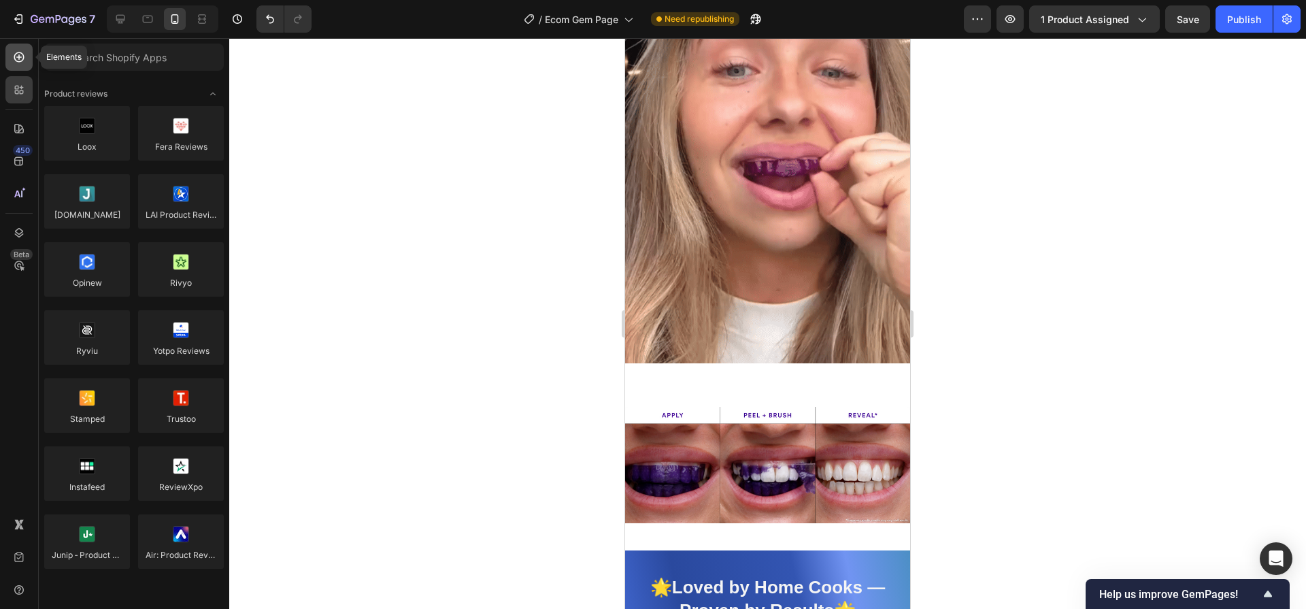
click at [19, 58] on icon at bounding box center [18, 56] width 5 height 5
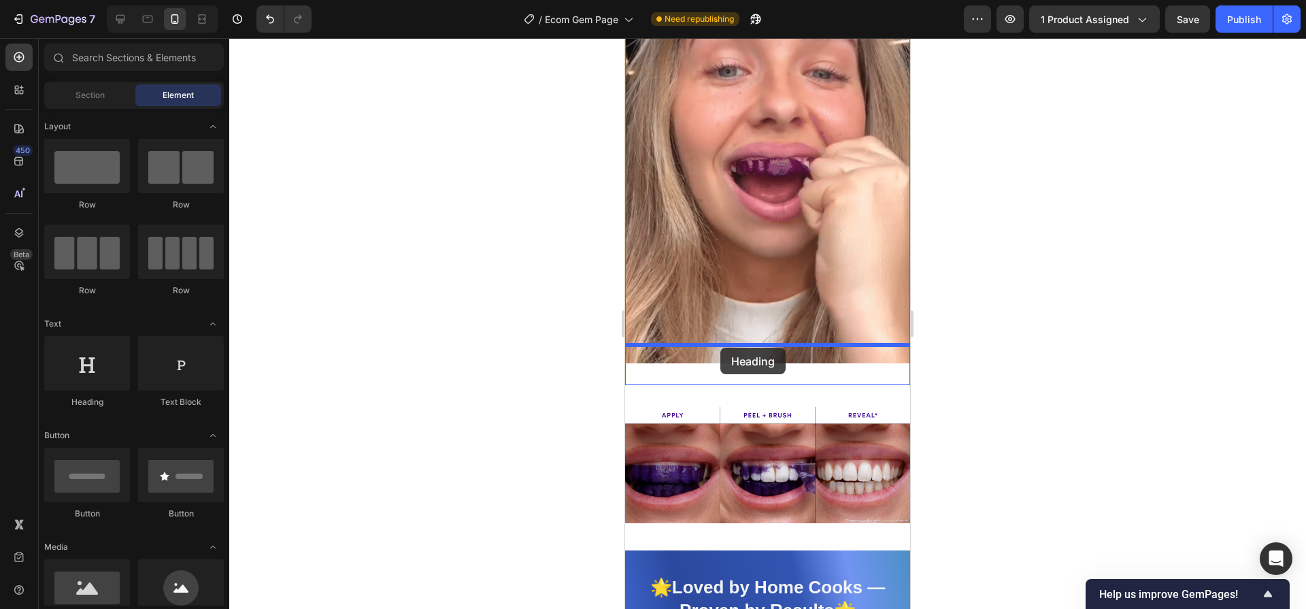
drag, startPoint x: 720, startPoint y: 403, endPoint x: 720, endPoint y: 348, distance: 55.8
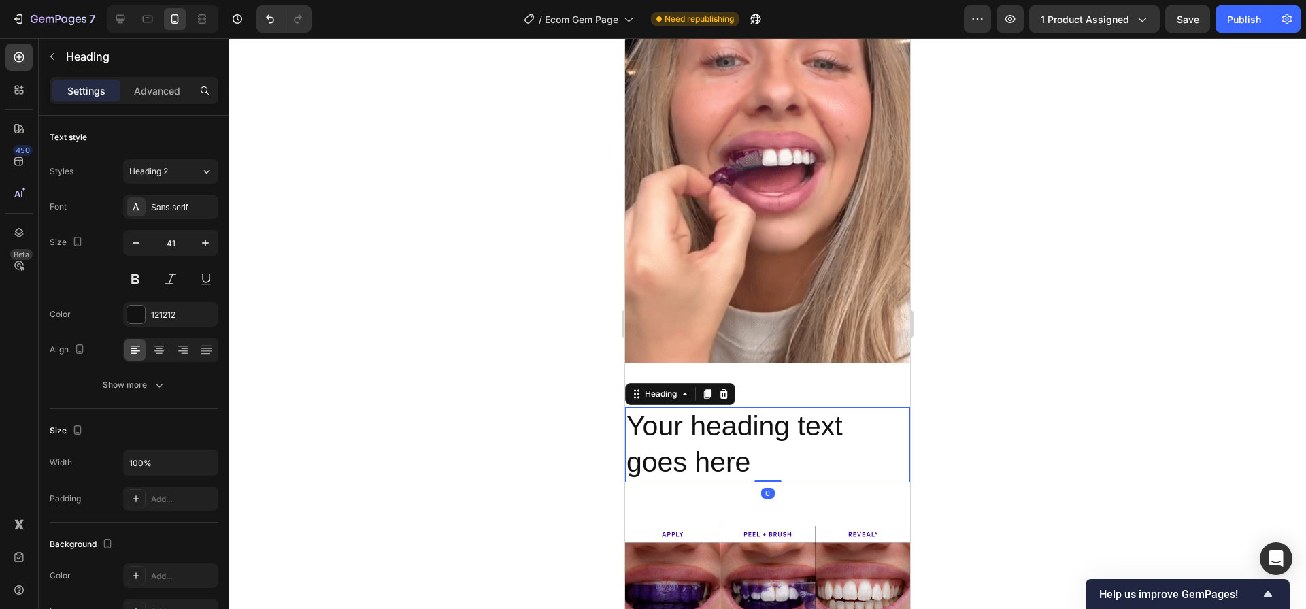
click at [747, 420] on h2 "Your heading text goes here" at bounding box center [767, 444] width 285 height 75
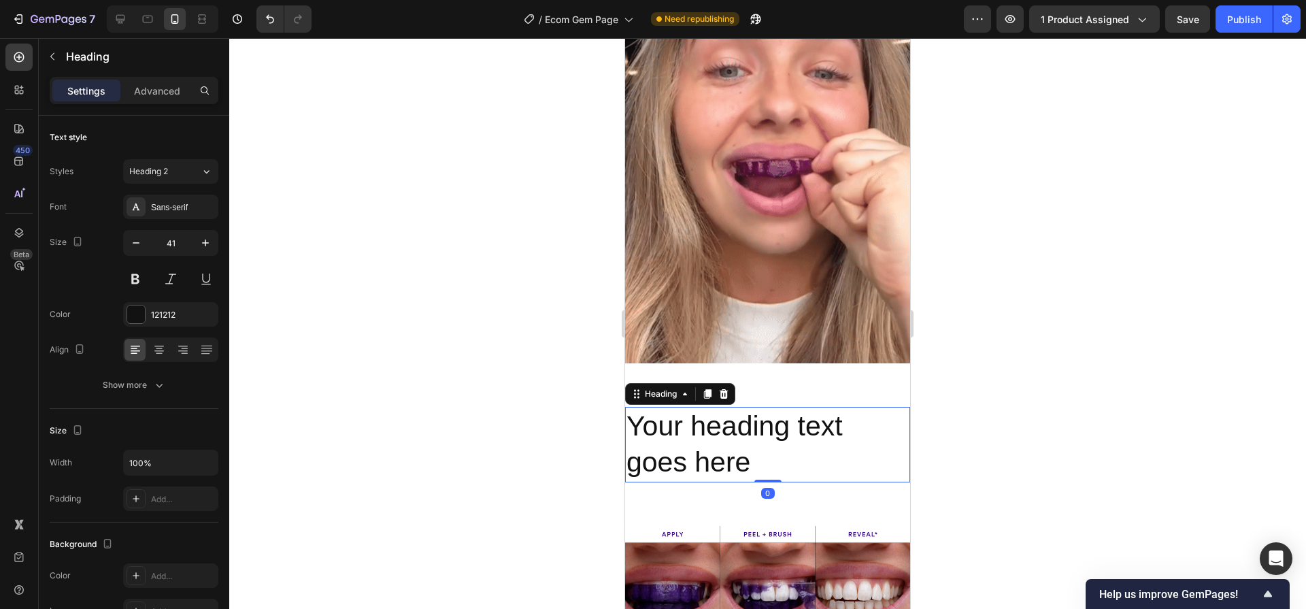
click at [747, 420] on p "Your heading text goes here" at bounding box center [767, 444] width 282 height 73
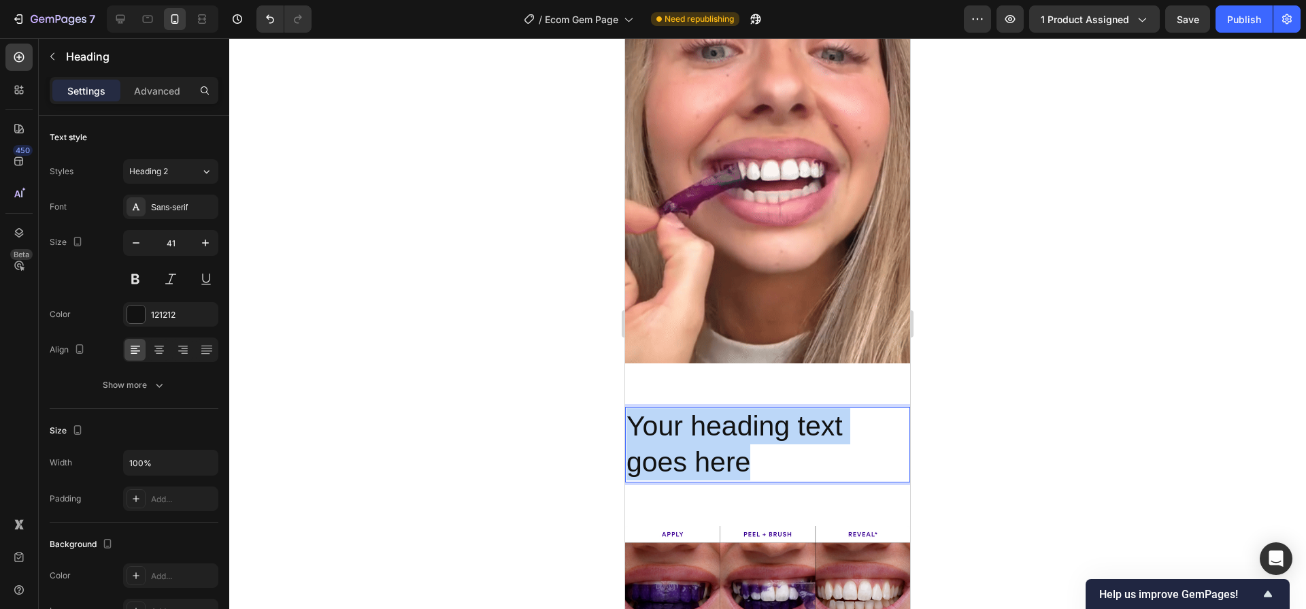
click at [747, 420] on p "Your heading text goes here" at bounding box center [767, 444] width 282 height 73
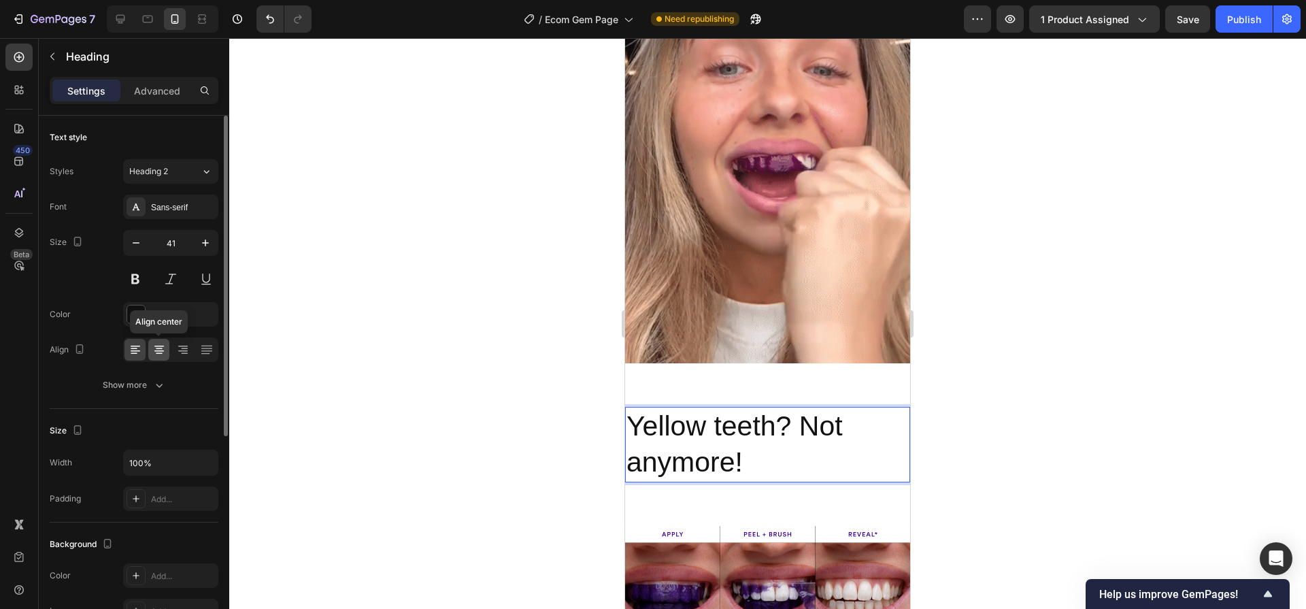
click at [157, 349] on icon at bounding box center [159, 350] width 14 height 14
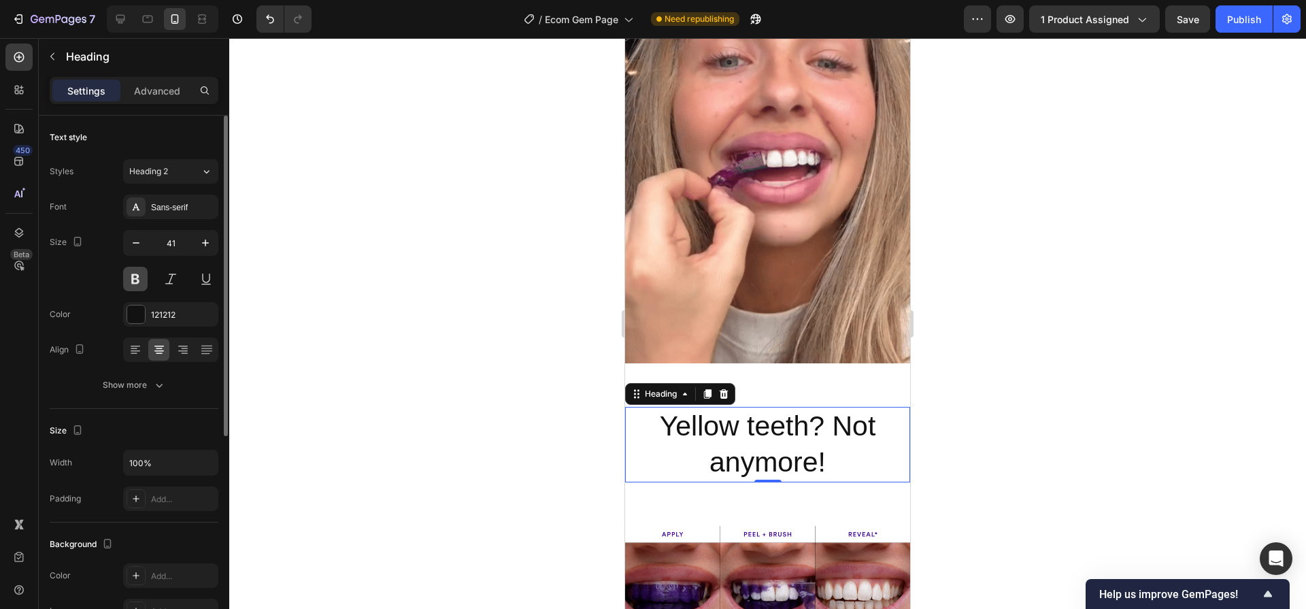
click at [138, 271] on button at bounding box center [135, 279] width 24 height 24
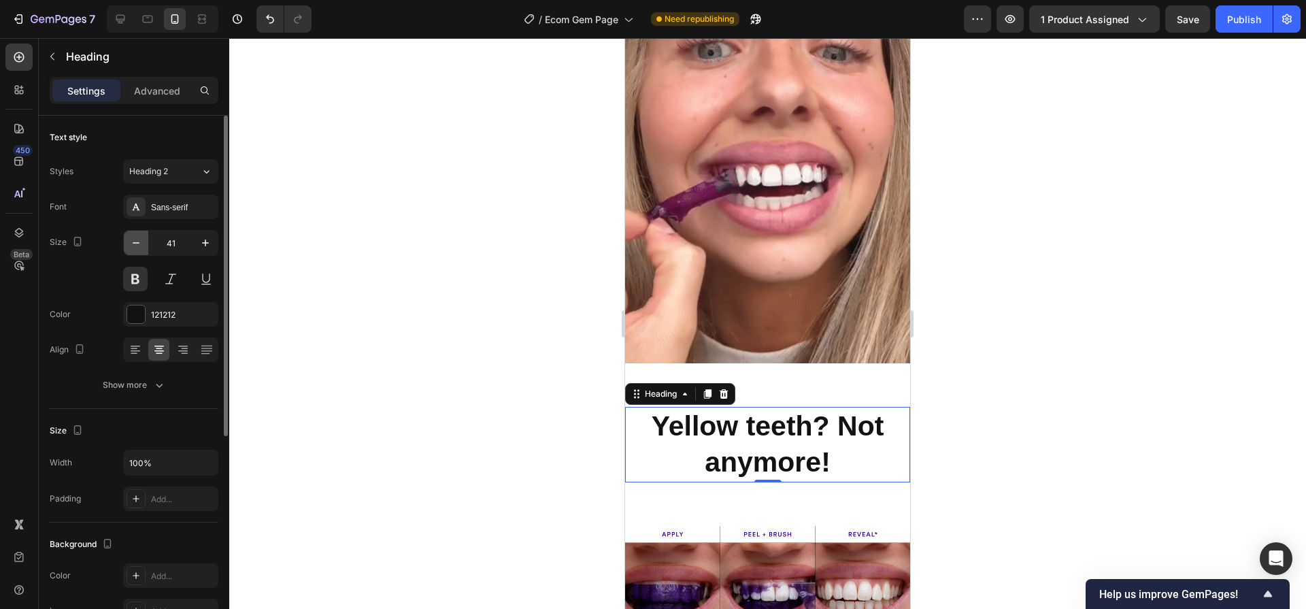
click at [134, 240] on icon "button" at bounding box center [136, 243] width 14 height 14
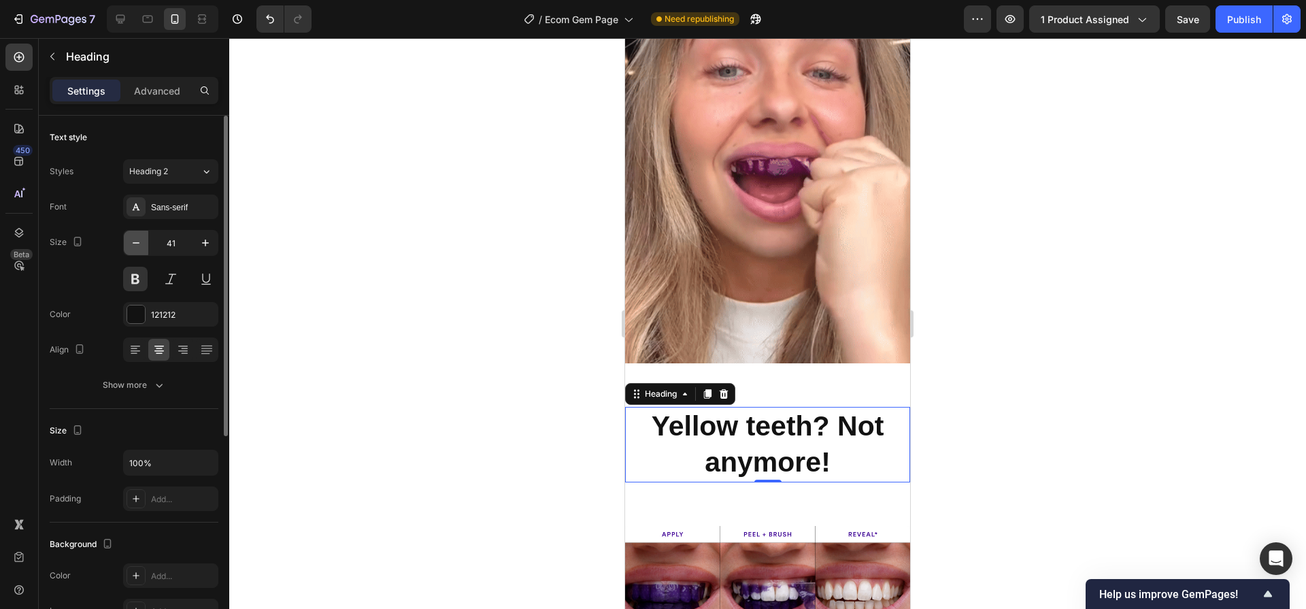
click at [134, 240] on icon "button" at bounding box center [136, 243] width 14 height 14
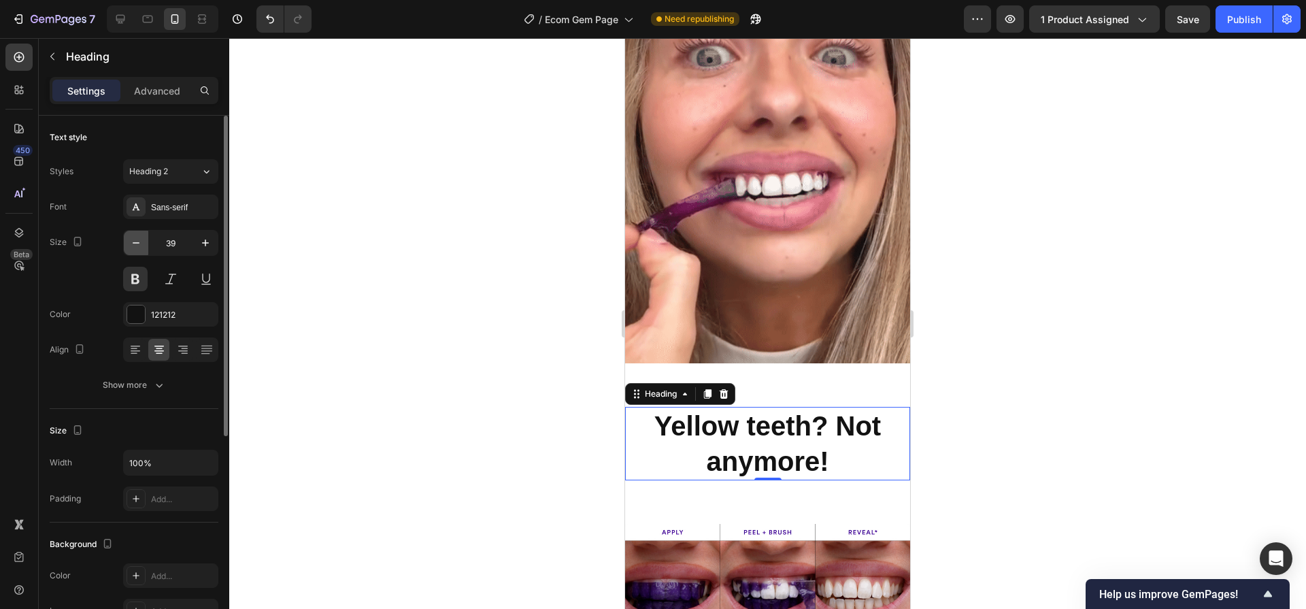
click at [134, 240] on icon "button" at bounding box center [136, 243] width 14 height 14
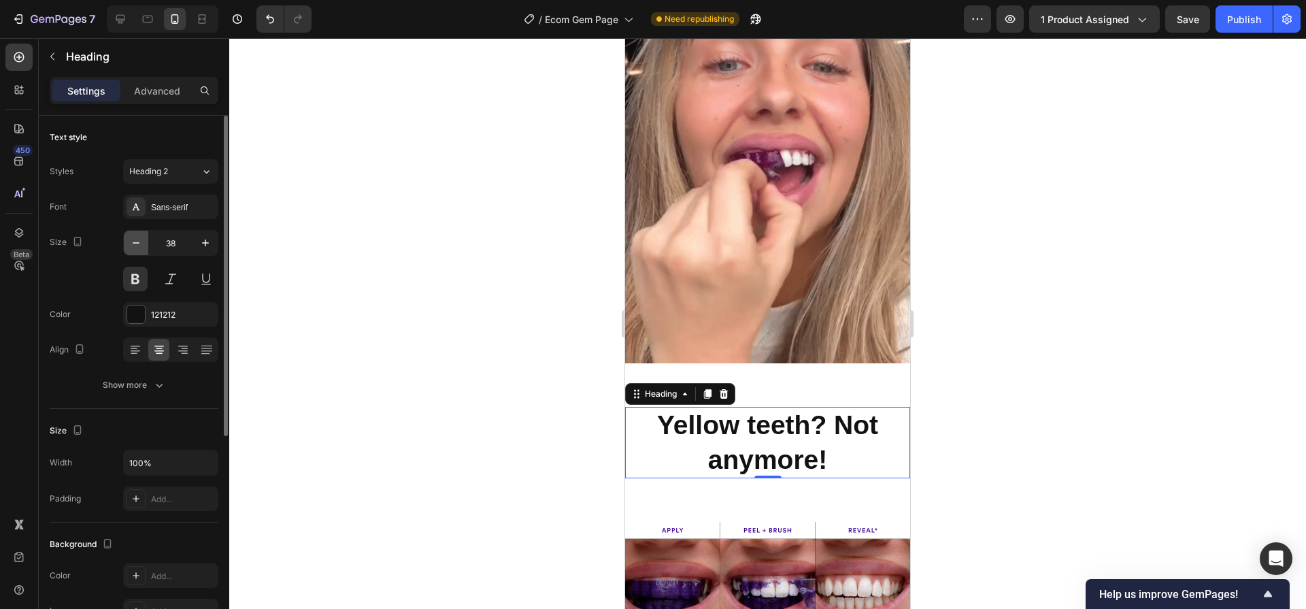
click at [134, 240] on icon "button" at bounding box center [136, 243] width 14 height 14
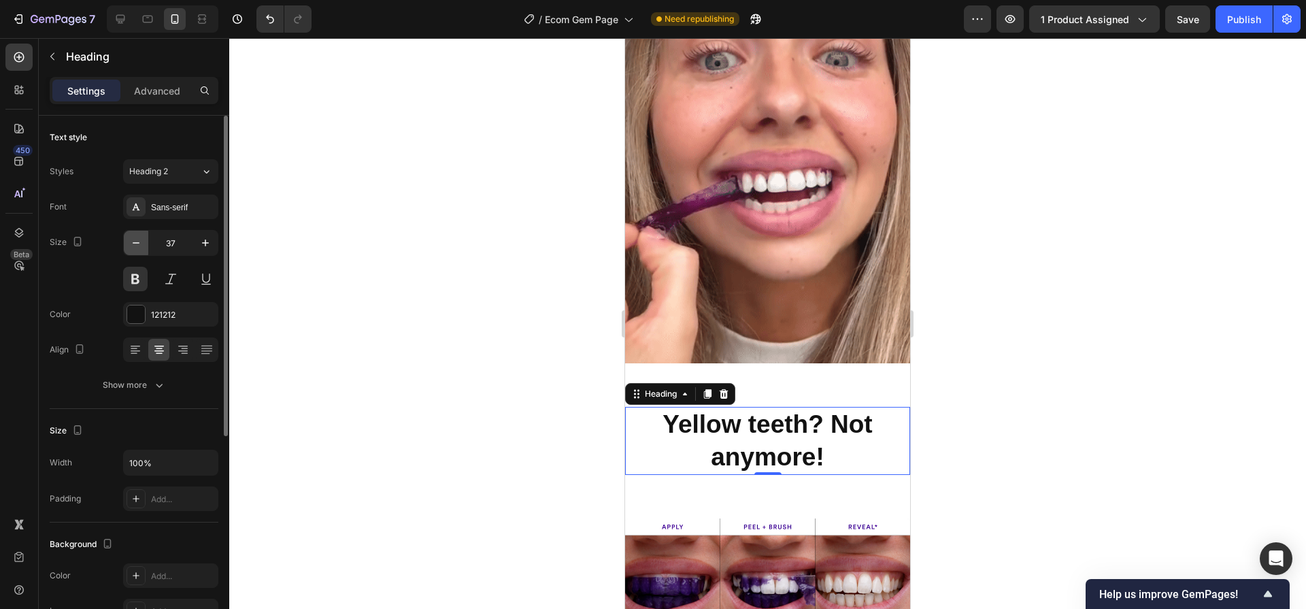
click at [134, 240] on icon "button" at bounding box center [136, 243] width 14 height 14
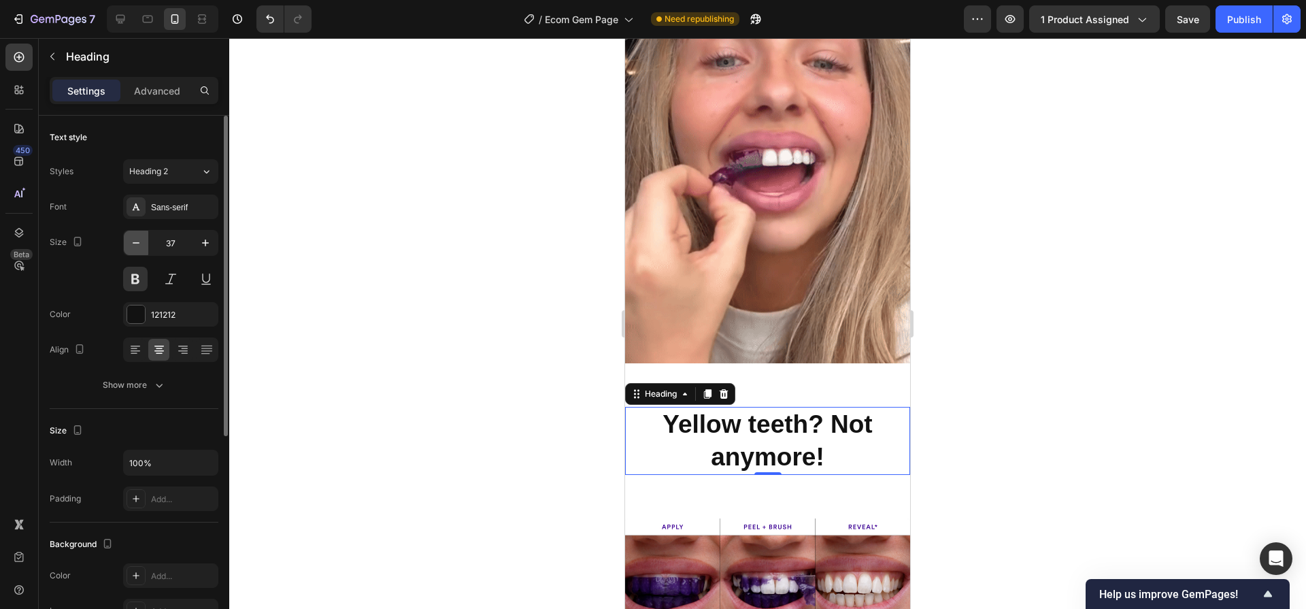
type input "36"
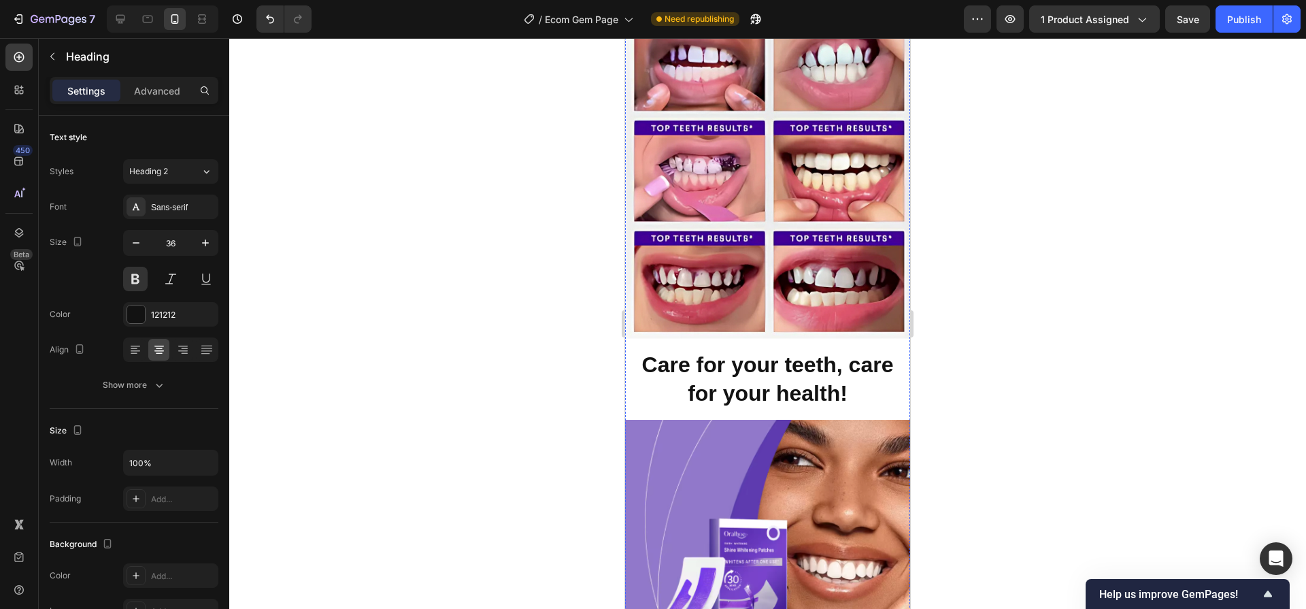
scroll to position [1201, 0]
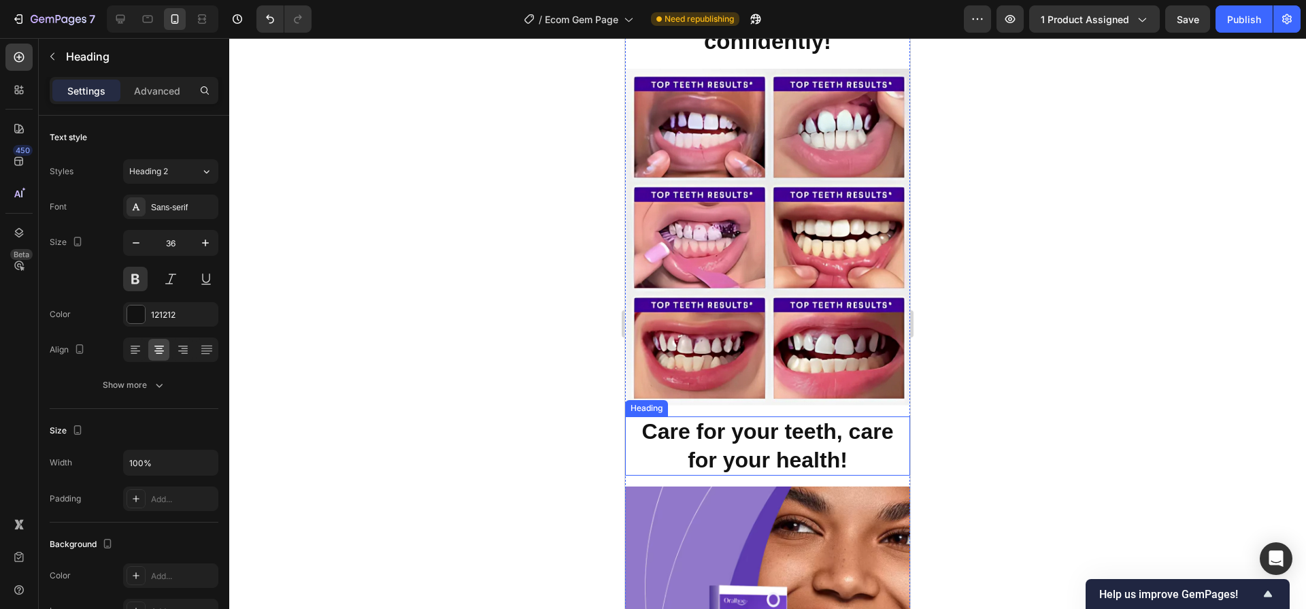
click at [773, 441] on h2 "Care for your teeth, care for your health!" at bounding box center [767, 445] width 285 height 59
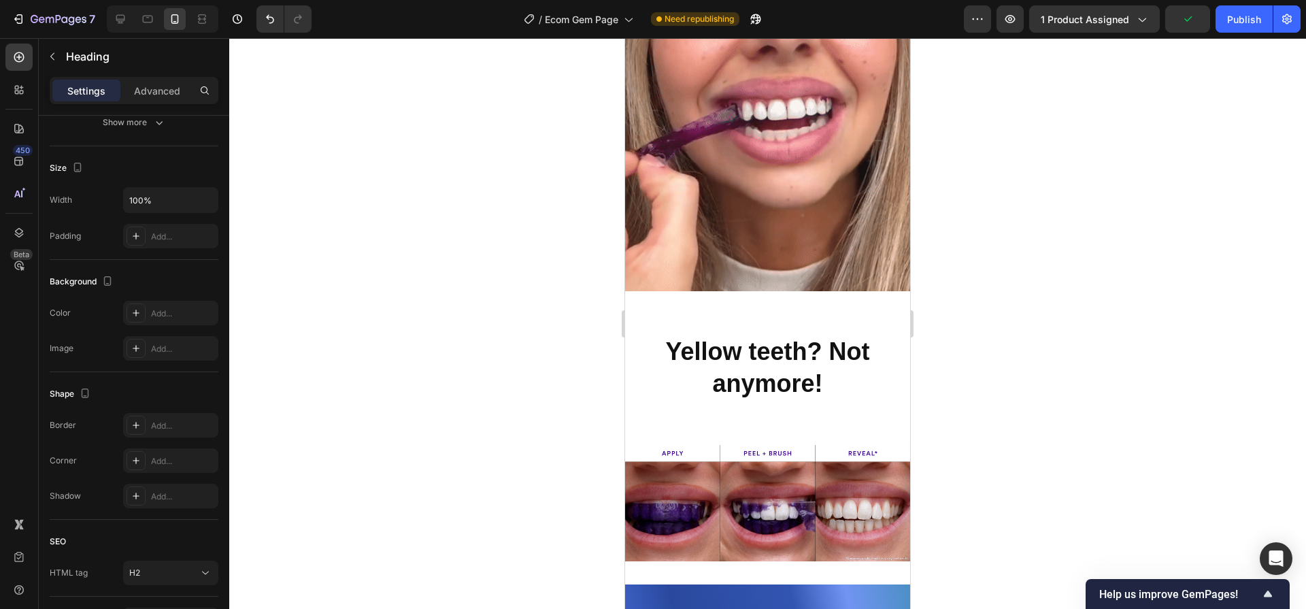
click at [1089, 412] on div at bounding box center [767, 323] width 1077 height 571
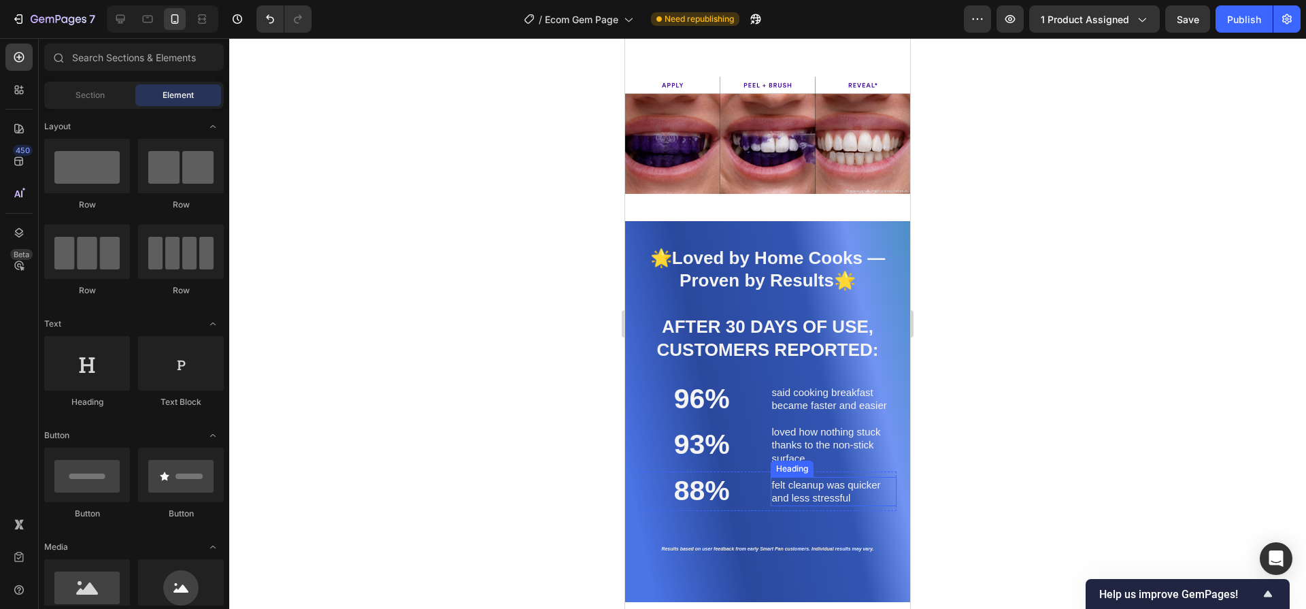
scroll to position [2694, 0]
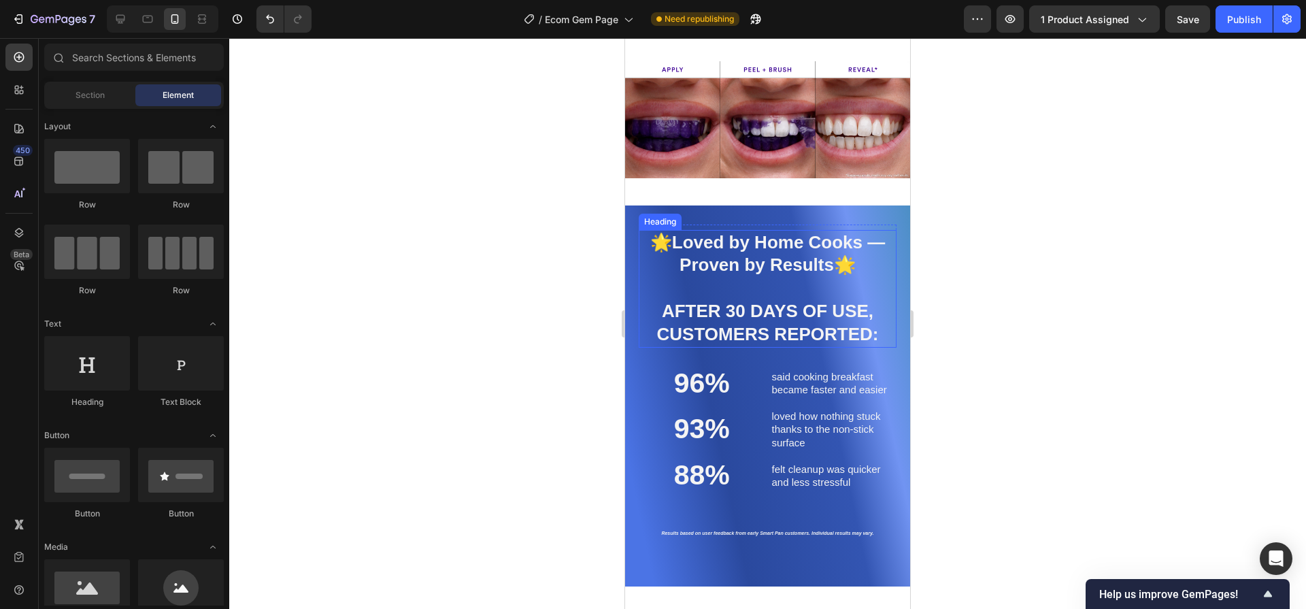
click at [790, 260] on strong "Loved by Home Cooks — Proven by Results" at bounding box center [779, 254] width 214 height 44
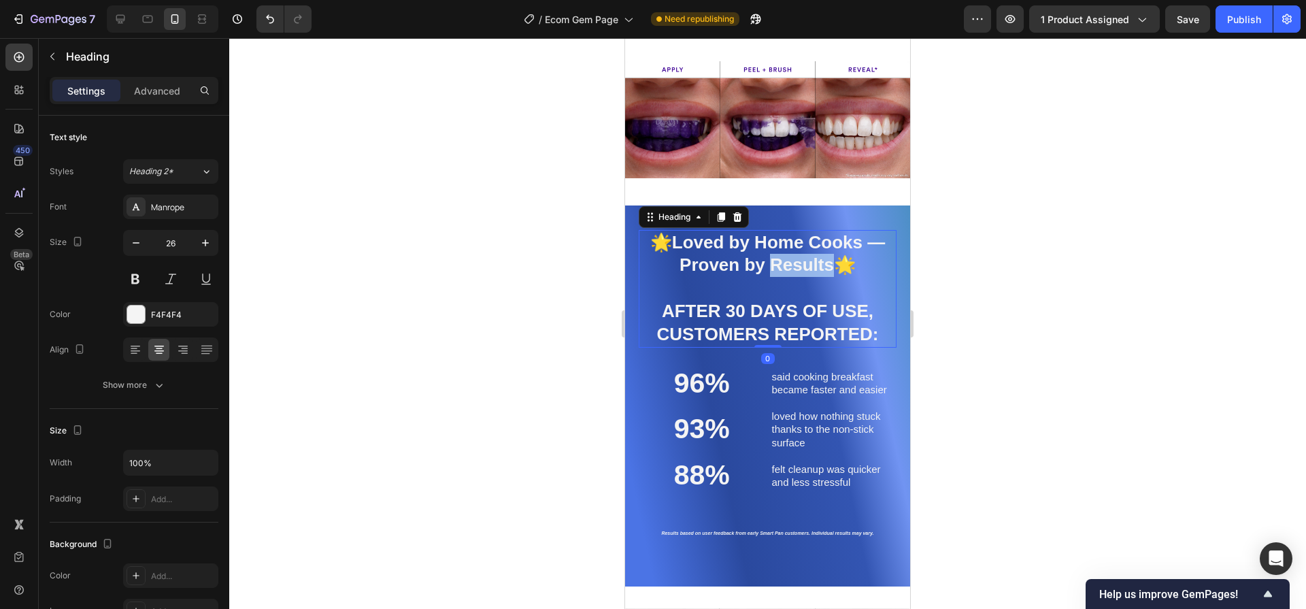
click at [786, 265] on strong "Loved by Home Cooks — Proven by Results" at bounding box center [779, 254] width 214 height 44
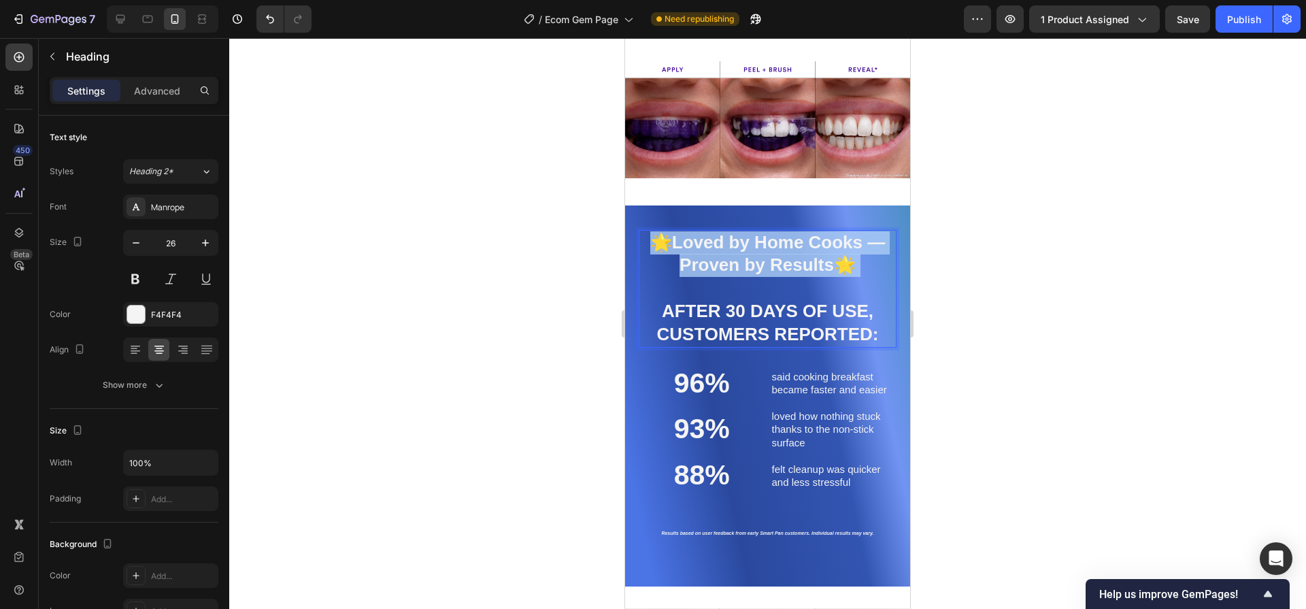
click at [786, 265] on strong "Loved by Home Cooks — Proven by Results" at bounding box center [779, 254] width 214 height 44
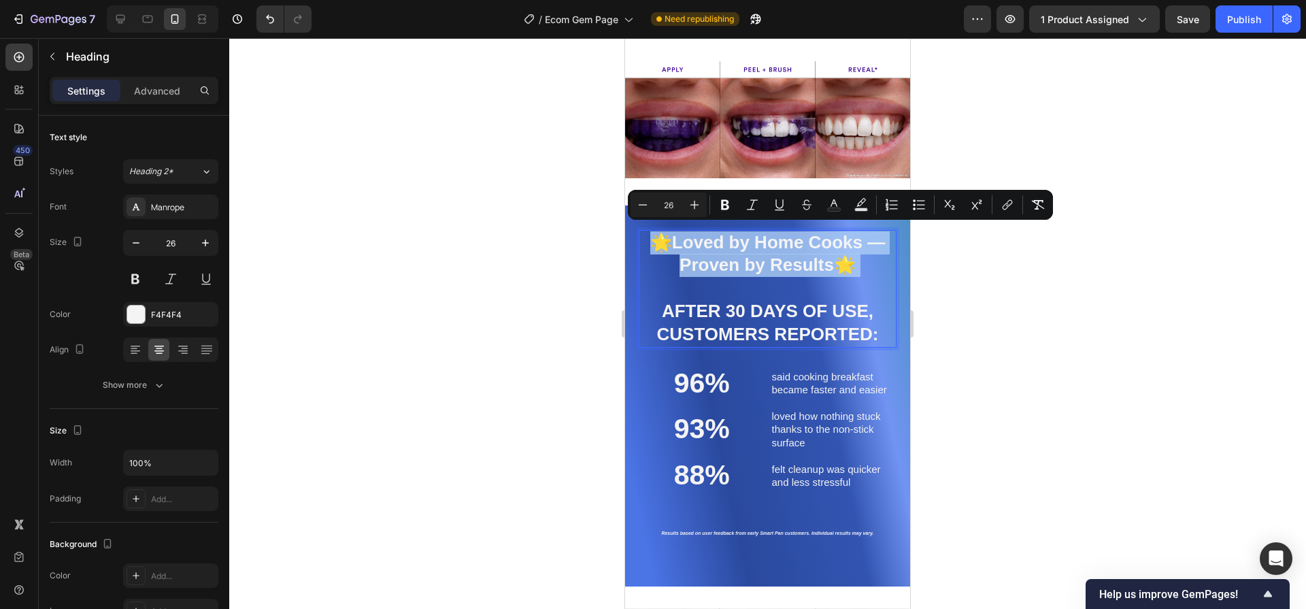
click at [709, 243] on strong "Loved by Home Cooks — Proven by Results" at bounding box center [779, 254] width 214 height 44
drag, startPoint x: 657, startPoint y: 244, endPoint x: 866, endPoint y: 348, distance: 233.6
click at [866, 348] on div "🌟 Loved by Home Cooks — Proven by Results 🌟 AFTER 30 DAYS OF USE, CUSTOMERS REP…" at bounding box center [768, 377] width 258 height 323
copy p "🌟 Loved by Home Cooks — Proven by Results 🌟 AFTER 30 DAYS OF USE, CUSTOMERS REP…"
click at [762, 350] on div "🌟 Loved by Home Cooks — Proven by Results 🌟 AFTER 30 DAYS OF USE, CUSTOMERS REP…" at bounding box center [768, 377] width 258 height 323
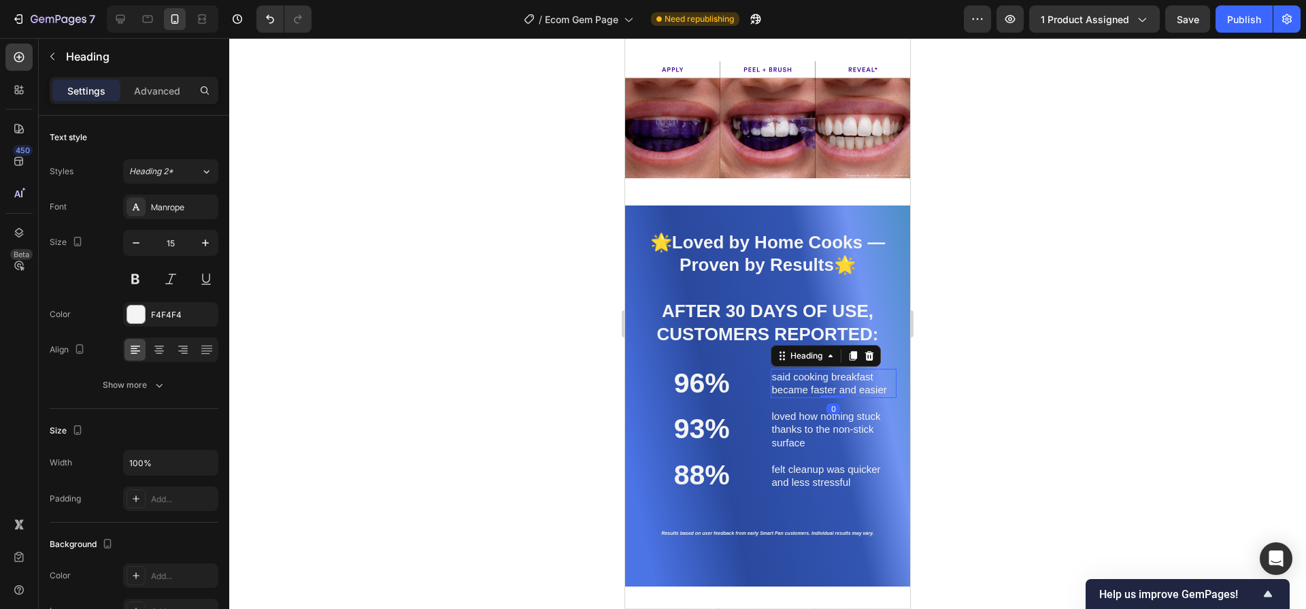
click at [808, 382] on h2 "said cooking breakfast became faster and easier" at bounding box center [834, 383] width 126 height 29
click at [808, 382] on p "said cooking breakfast became faster and easier" at bounding box center [834, 383] width 124 height 27
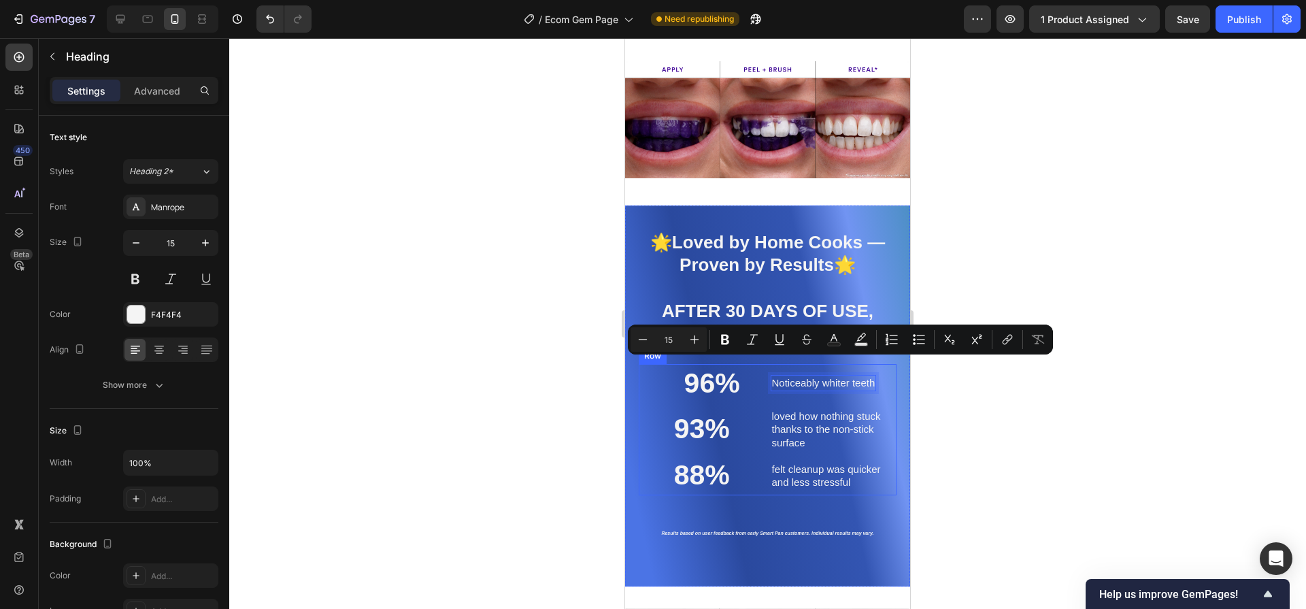
scroll to position [2705, 0]
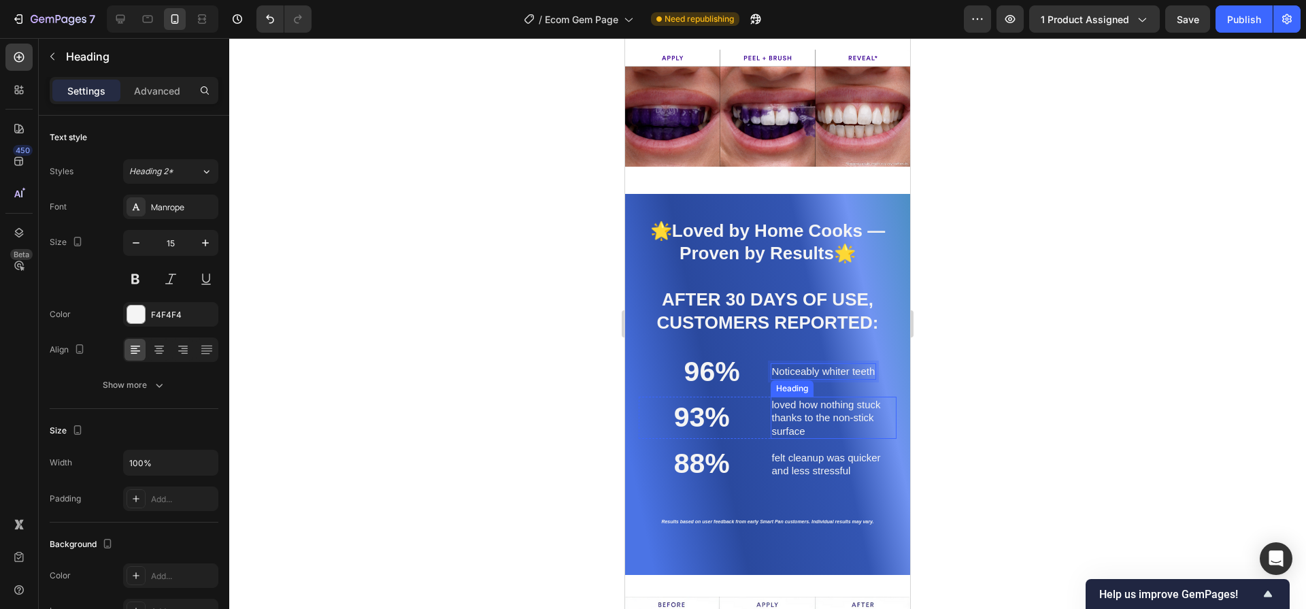
click at [832, 419] on h2 "loved how nothing stuck thanks to the non-stick surface" at bounding box center [834, 417] width 126 height 43
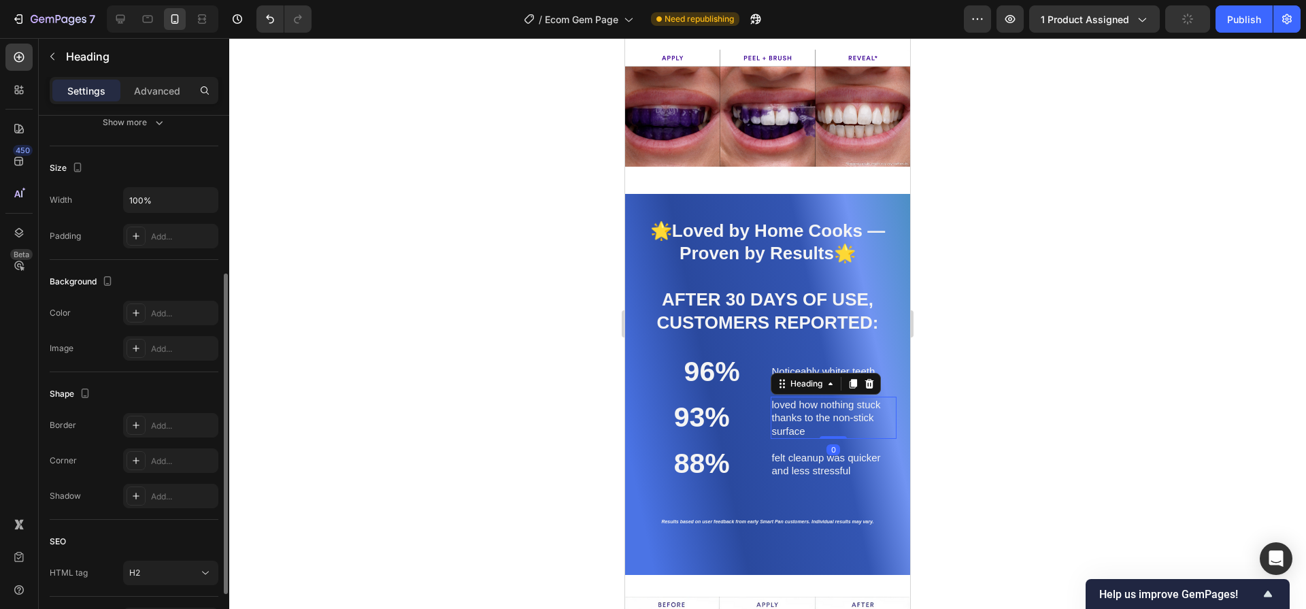
click at [832, 419] on h2 "loved how nothing stuck thanks to the non-stick surface" at bounding box center [834, 417] width 126 height 43
click at [832, 419] on p "loved how nothing stuck thanks to the non-stick surface" at bounding box center [834, 418] width 124 height 40
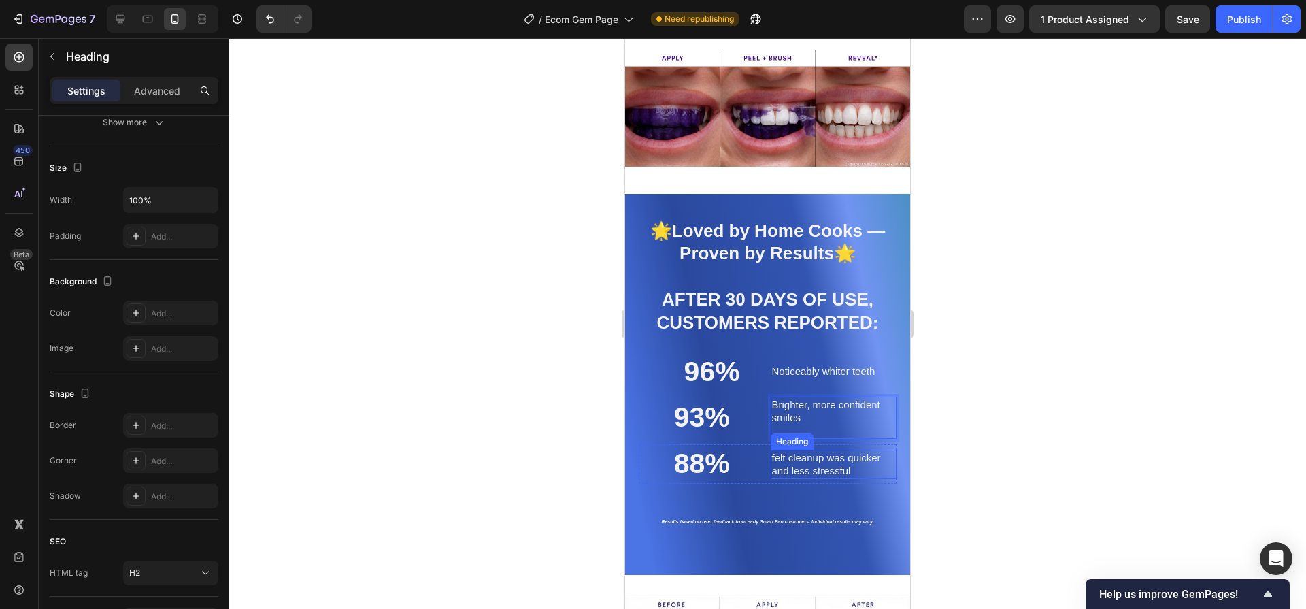
click at [822, 471] on div "felt cleanup was quicker and less stressful Heading" at bounding box center [834, 464] width 126 height 29
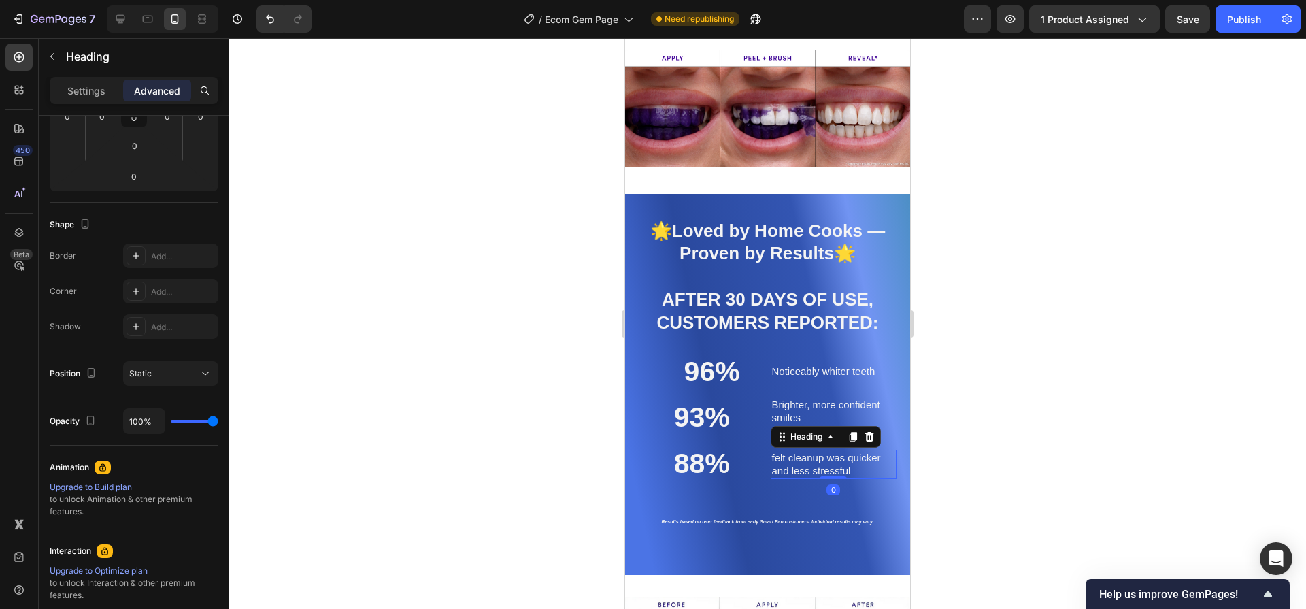
click at [822, 476] on div at bounding box center [833, 477] width 27 height 3
click at [820, 466] on h2 "felt cleanup was quicker and less stressful" at bounding box center [834, 464] width 126 height 29
click at [820, 466] on p "felt cleanup was quicker and less stressful" at bounding box center [834, 464] width 124 height 27
click at [978, 441] on div at bounding box center [767, 323] width 1077 height 571
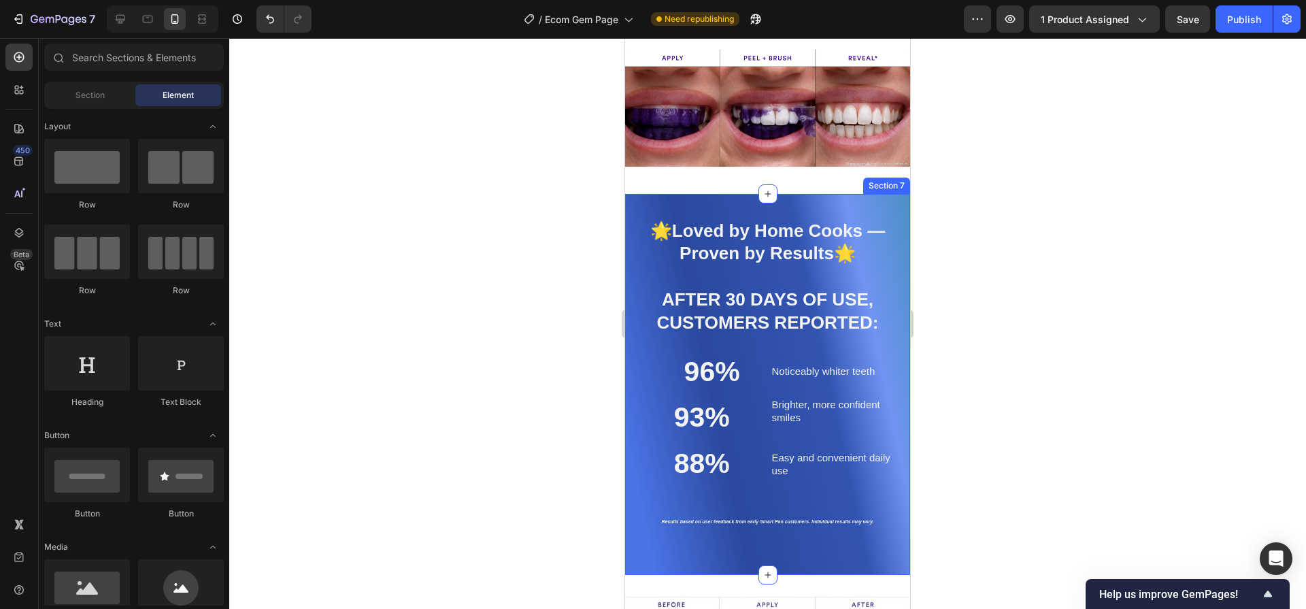
click at [881, 194] on div "🌟 Loved by Home Cooks — Proven by Results 🌟 AFTER 30 DAYS OF USE, CUSTOMERS REP…" at bounding box center [767, 385] width 285 height 382
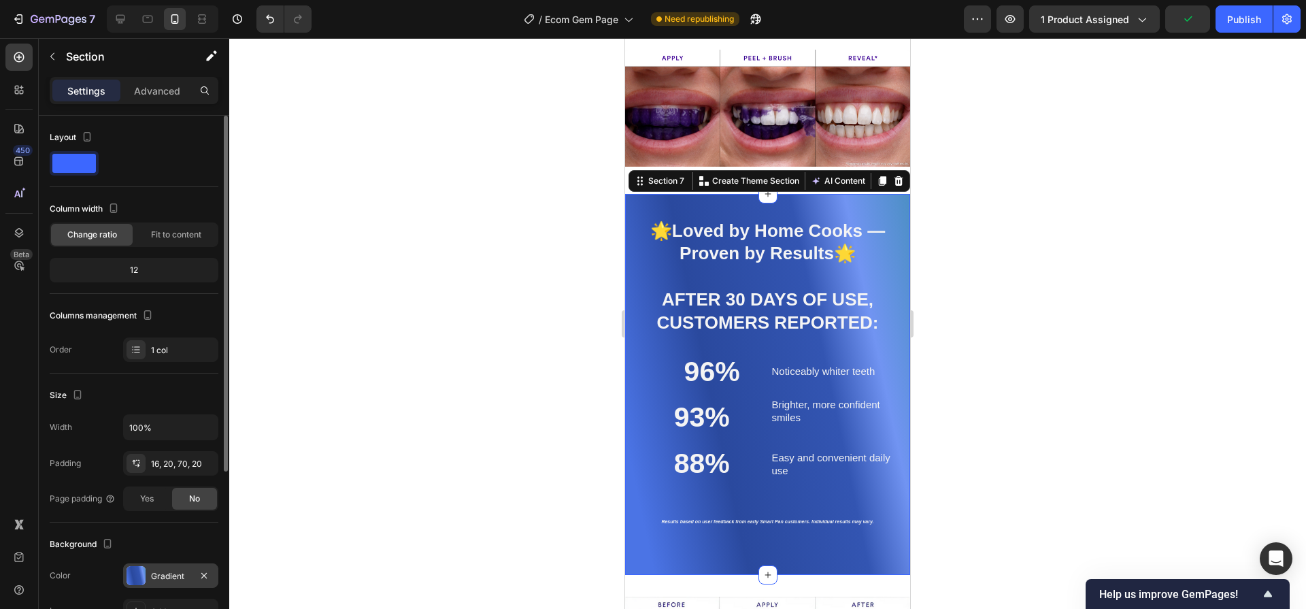
click at [141, 571] on div at bounding box center [135, 575] width 19 height 19
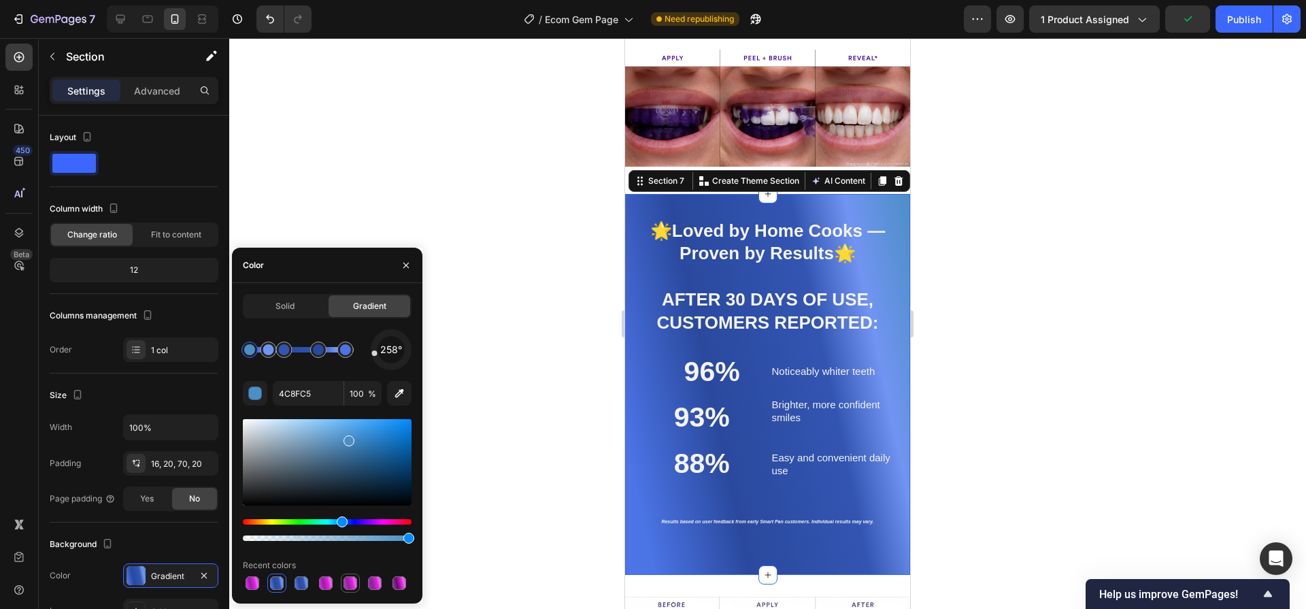
click at [358, 584] on div at bounding box center [350, 583] width 16 height 16
type input "E819E1"
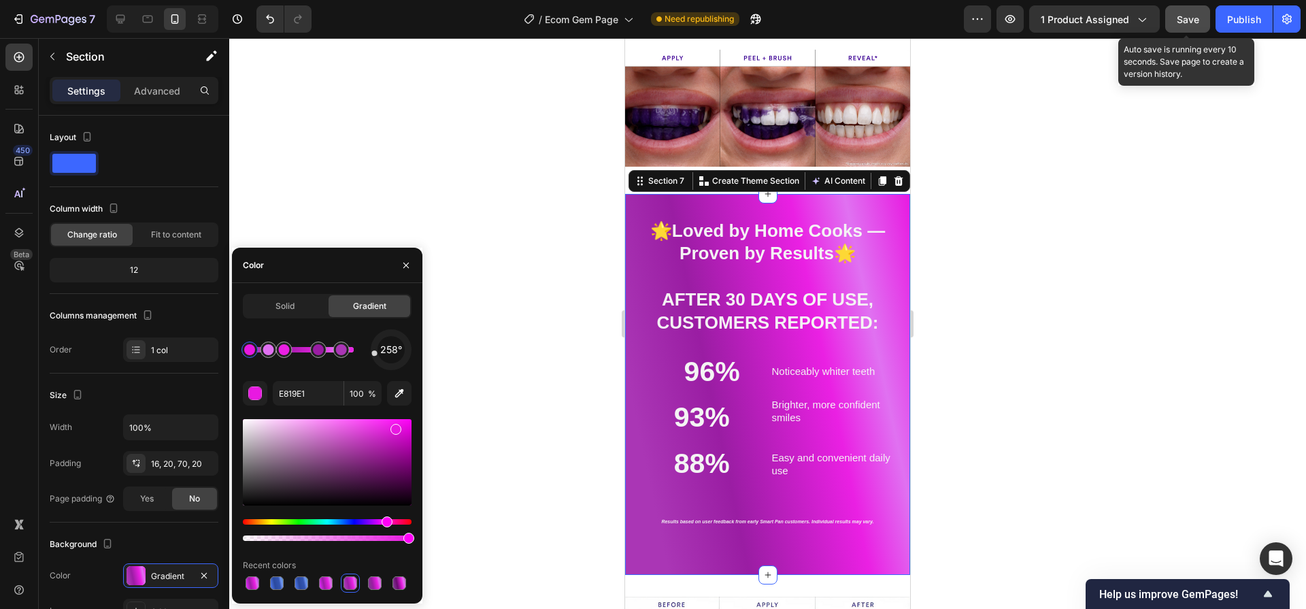
click at [1179, 29] on button "Save" at bounding box center [1187, 18] width 45 height 27
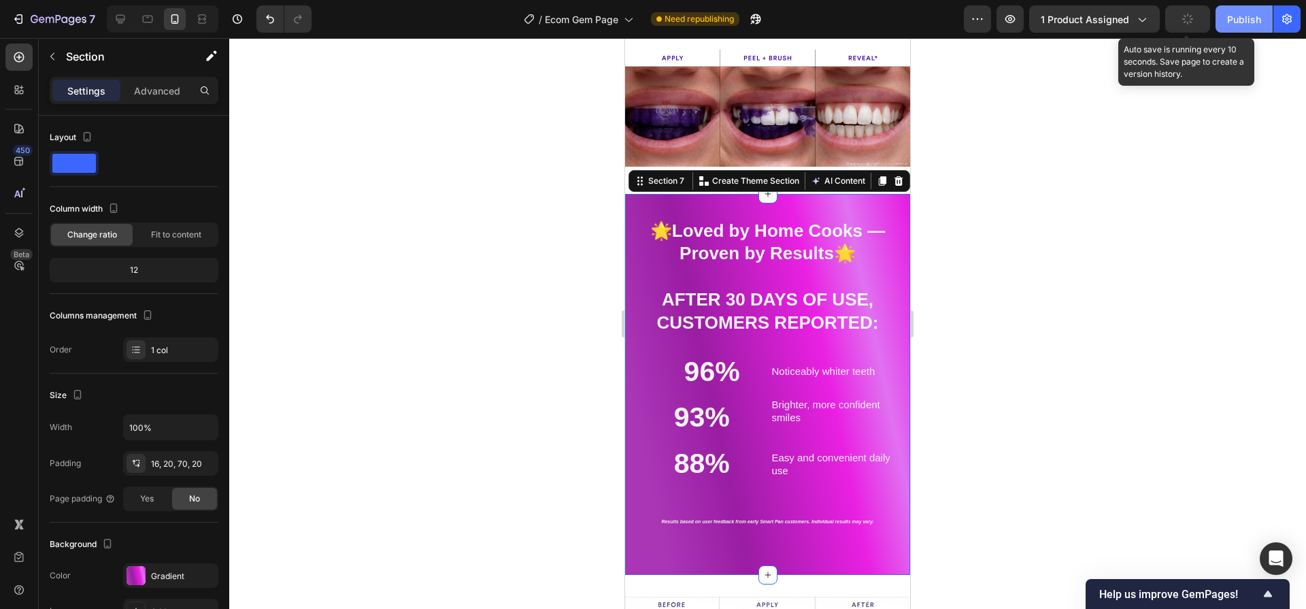
click at [1234, 27] on button "Publish" at bounding box center [1243, 18] width 57 height 27
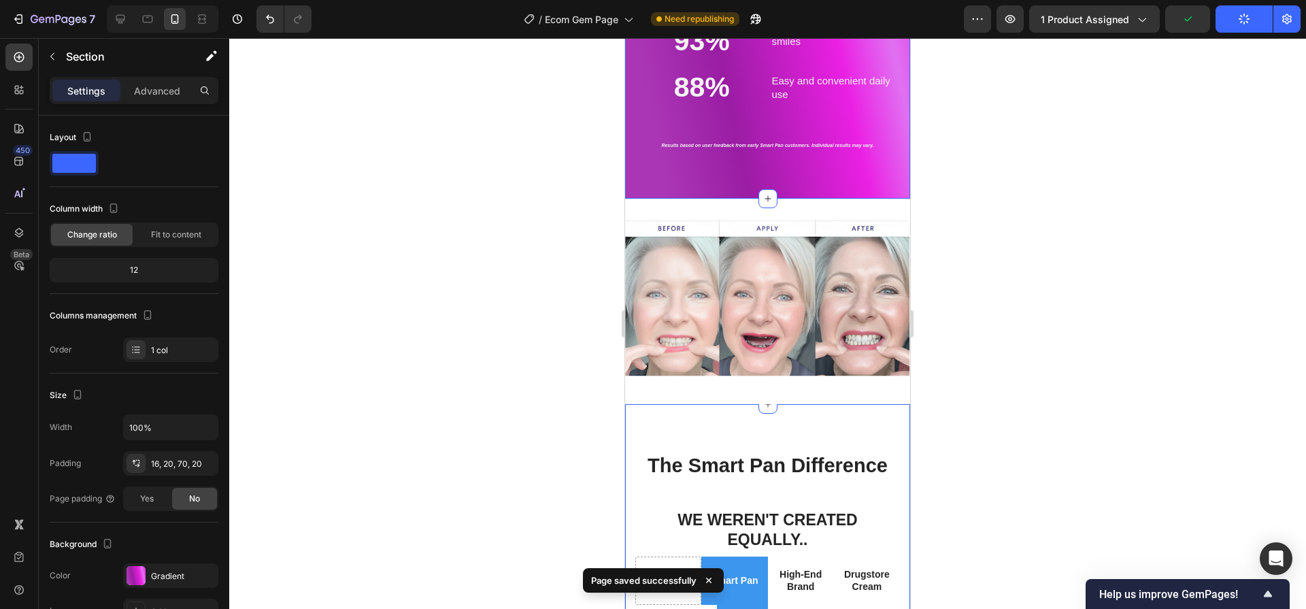
scroll to position [3137, 0]
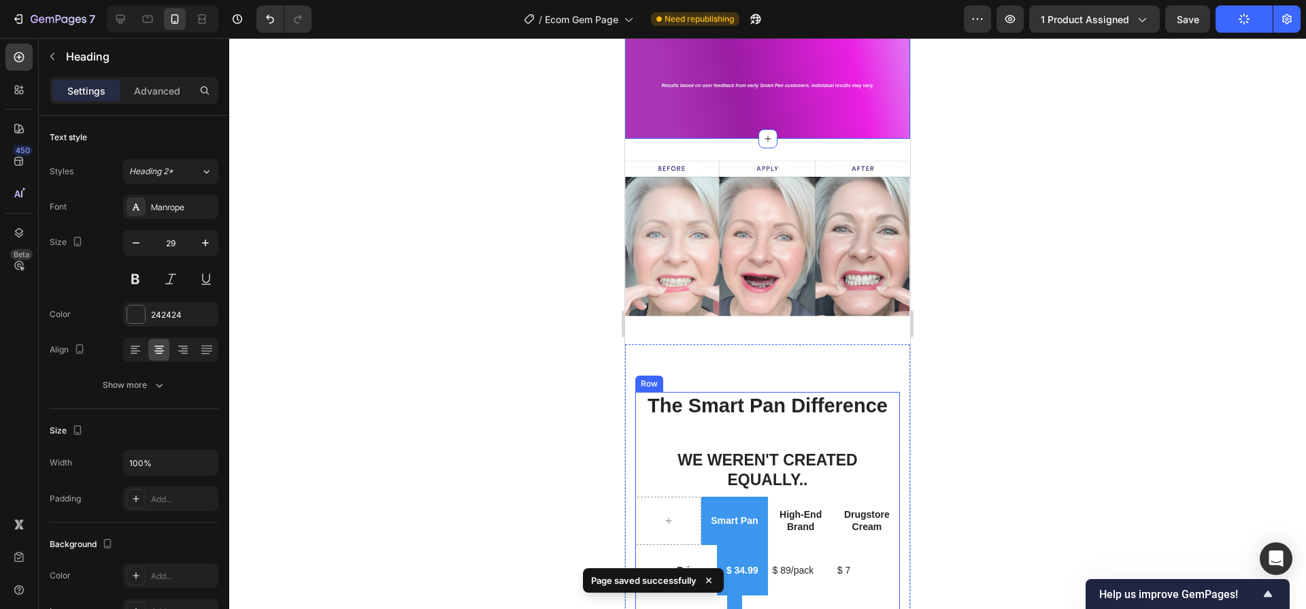
click at [778, 399] on h2 "The Smart Pan Difference" at bounding box center [767, 406] width 265 height 29
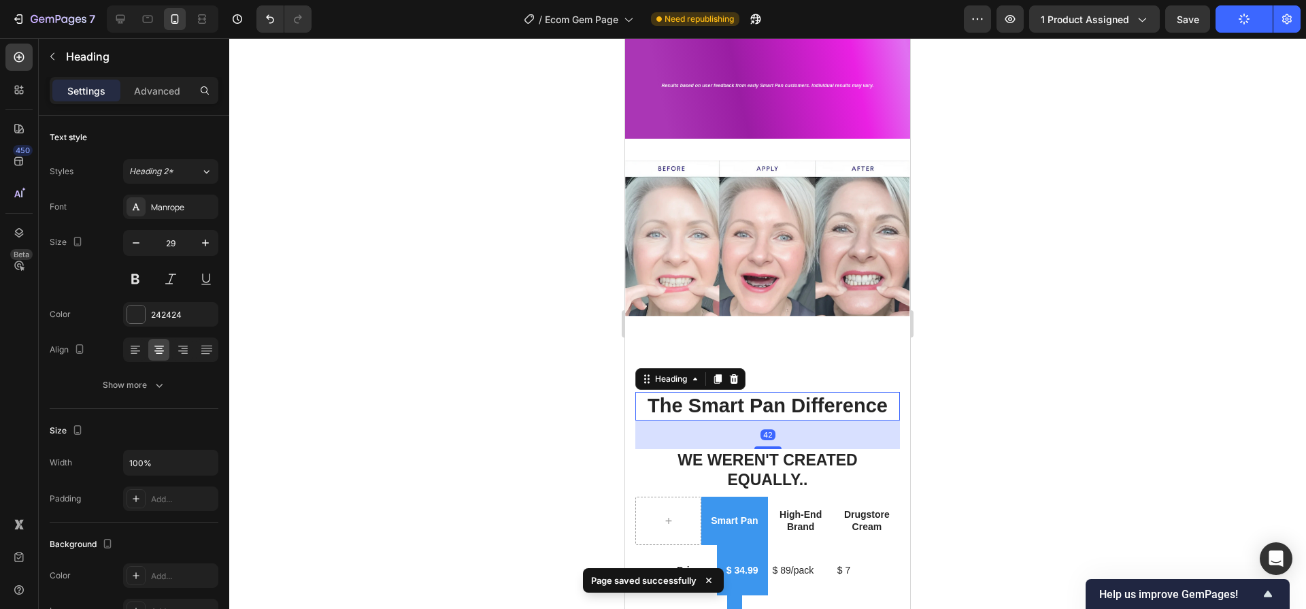
click at [778, 399] on h2 "The Smart Pan Difference" at bounding box center [767, 406] width 265 height 29
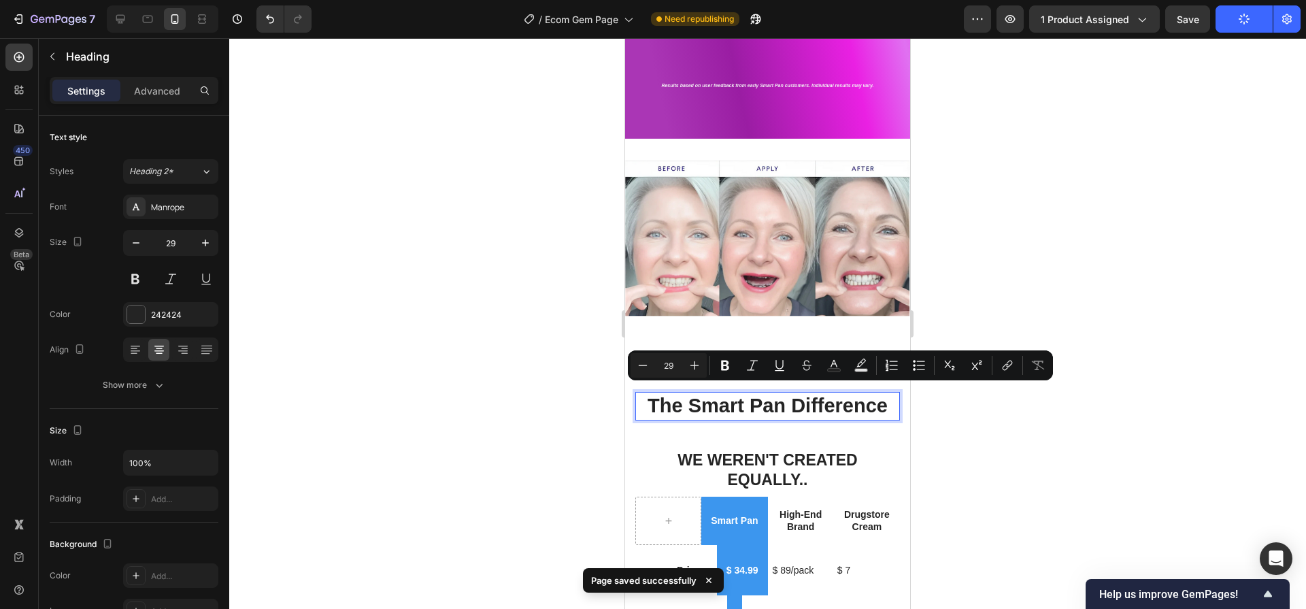
drag, startPoint x: 1025, startPoint y: 443, endPoint x: 281, endPoint y: 384, distance: 746.4
click at [1025, 443] on div at bounding box center [767, 323] width 1077 height 571
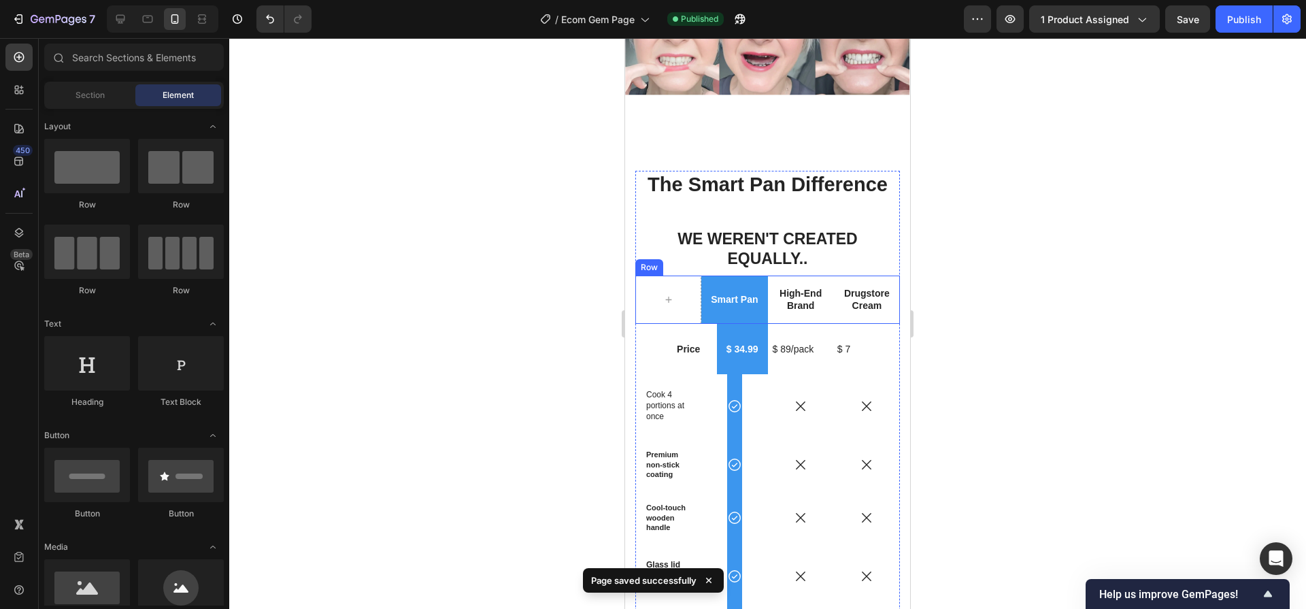
scroll to position [3362, 0]
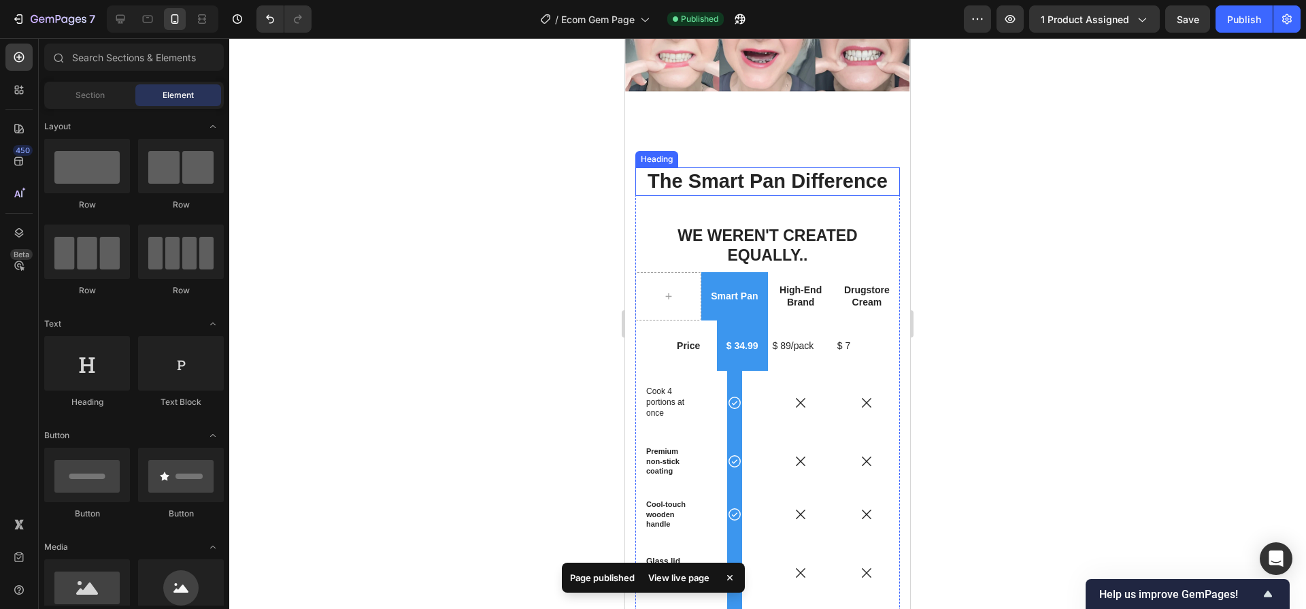
click at [666, 178] on p "The Smart Pan Difference" at bounding box center [768, 182] width 262 height 26
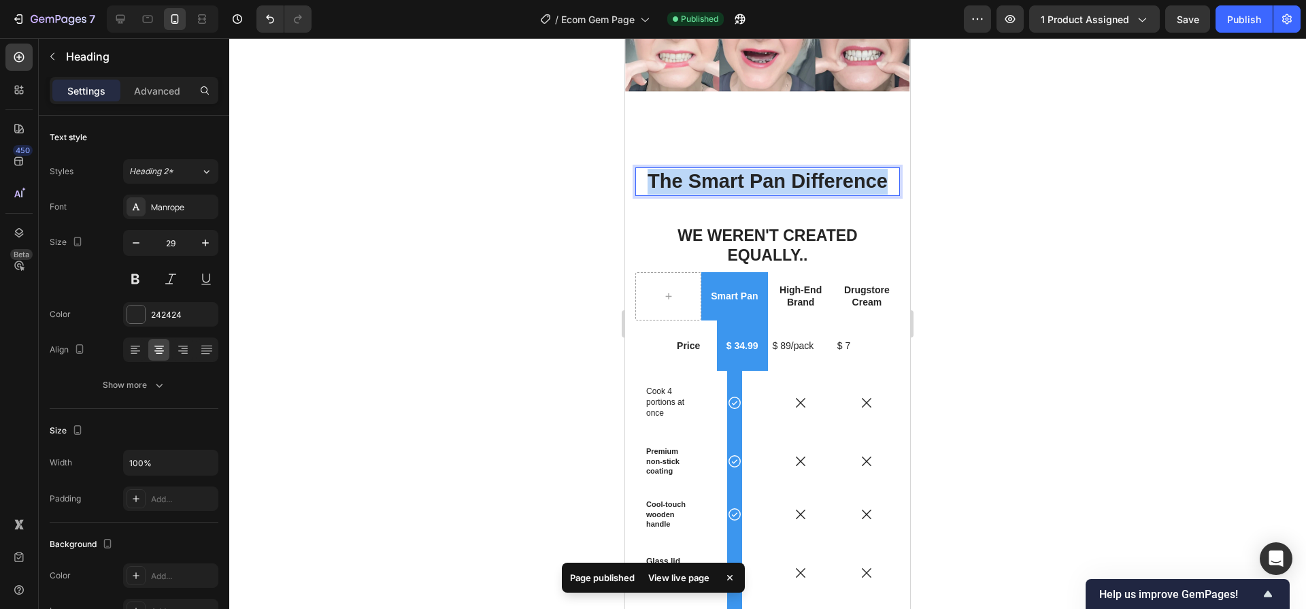
click at [666, 178] on p "The Smart Pan Difference" at bounding box center [768, 182] width 262 height 26
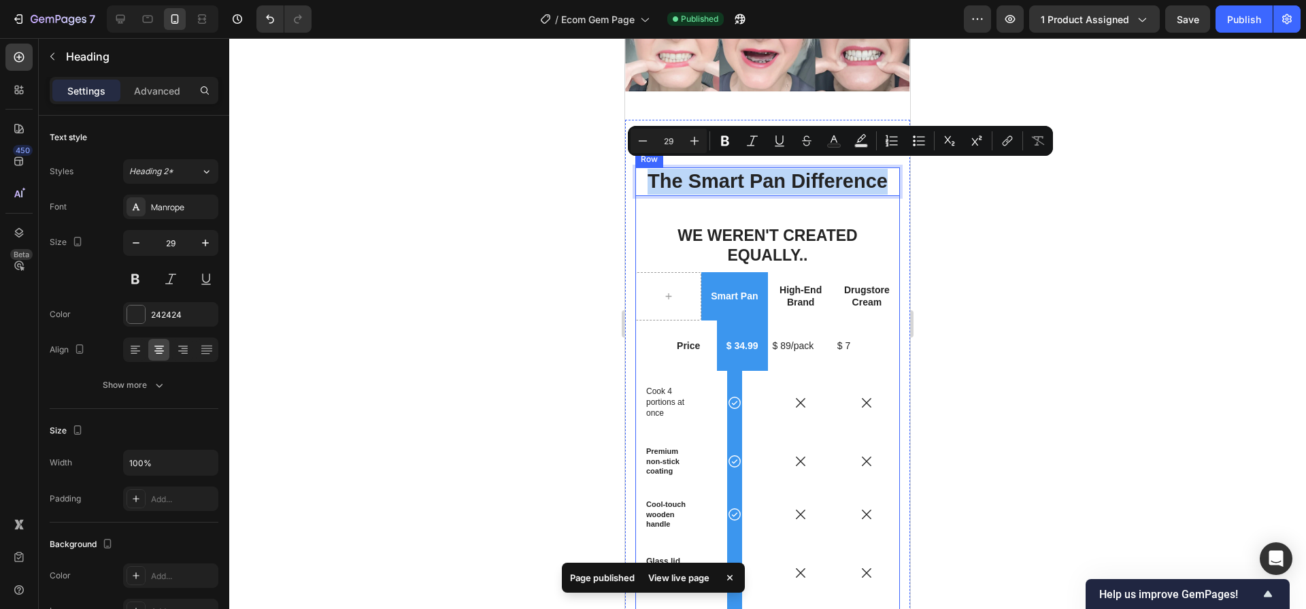
copy p "The Smart Pan Difference"
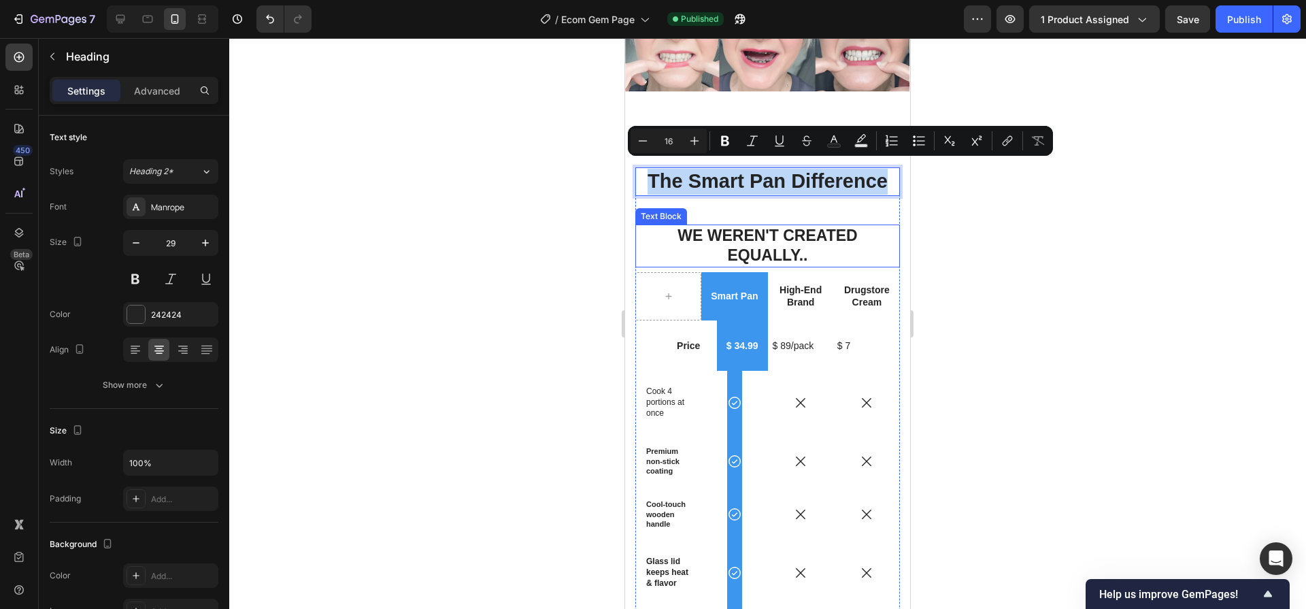
click at [807, 226] on p "we weren't created equally.." at bounding box center [768, 246] width 262 height 41
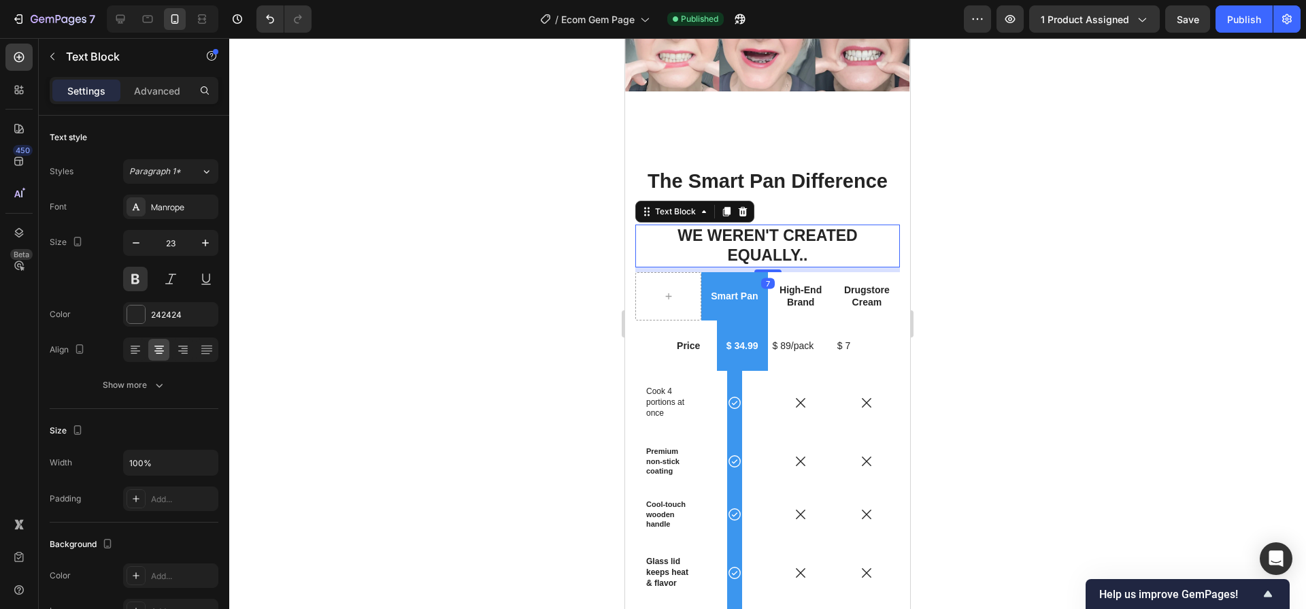
click at [807, 226] on p "we weren't created equally.." at bounding box center [768, 246] width 262 height 41
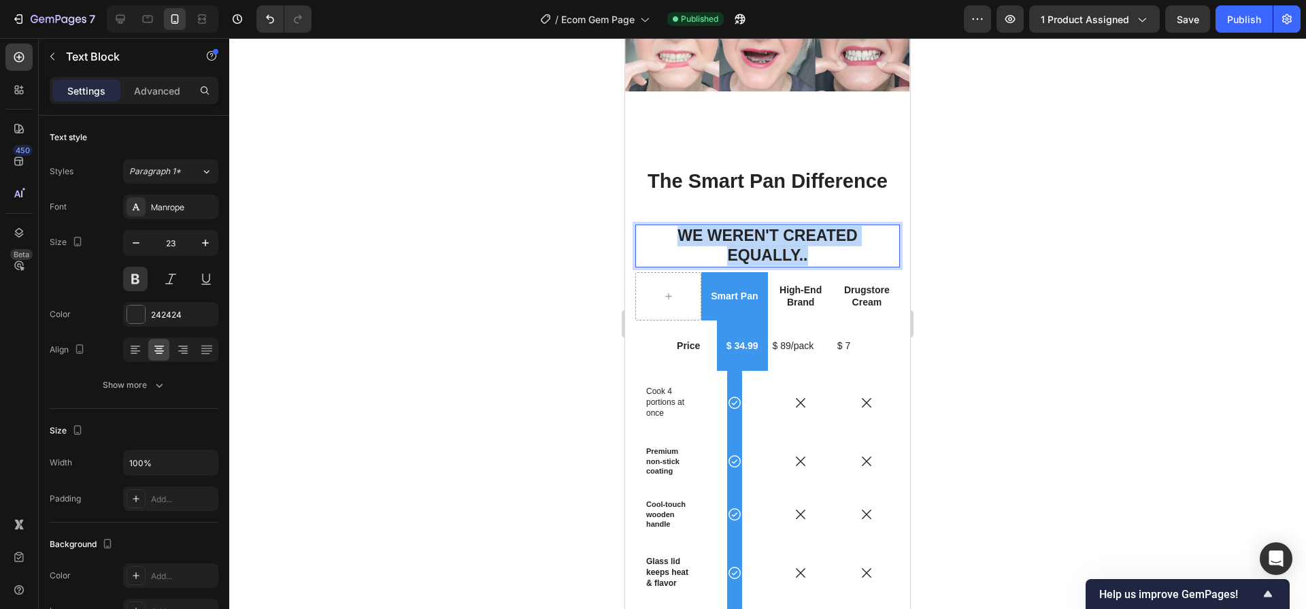
click at [807, 226] on p "we weren't created equally.." at bounding box center [768, 246] width 262 height 41
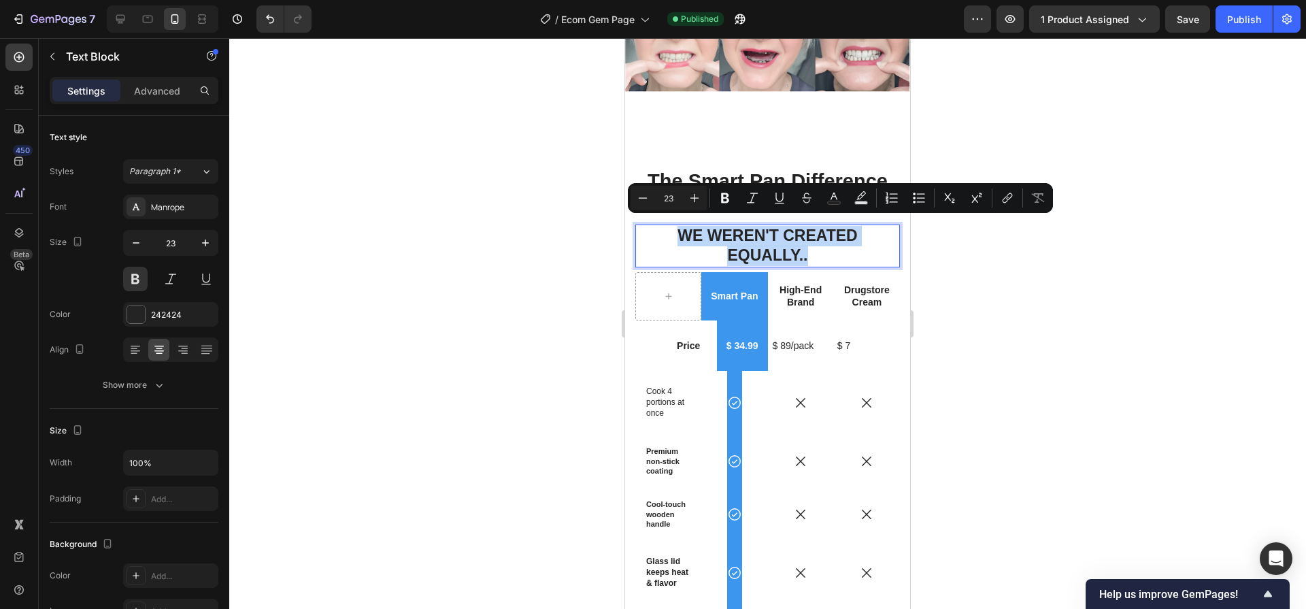
copy p "we weren't created equally.."
click at [751, 174] on p "The Smart Pan Difference" at bounding box center [768, 182] width 262 height 26
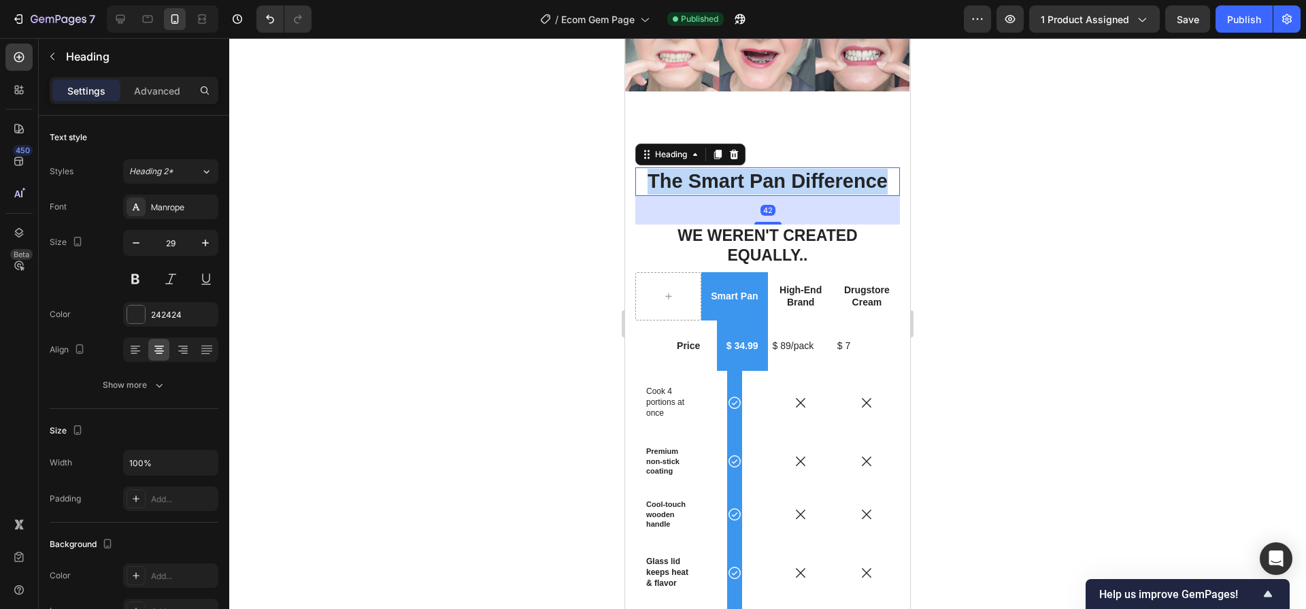
click at [751, 174] on p "The Smart Pan Difference" at bounding box center [768, 182] width 262 height 26
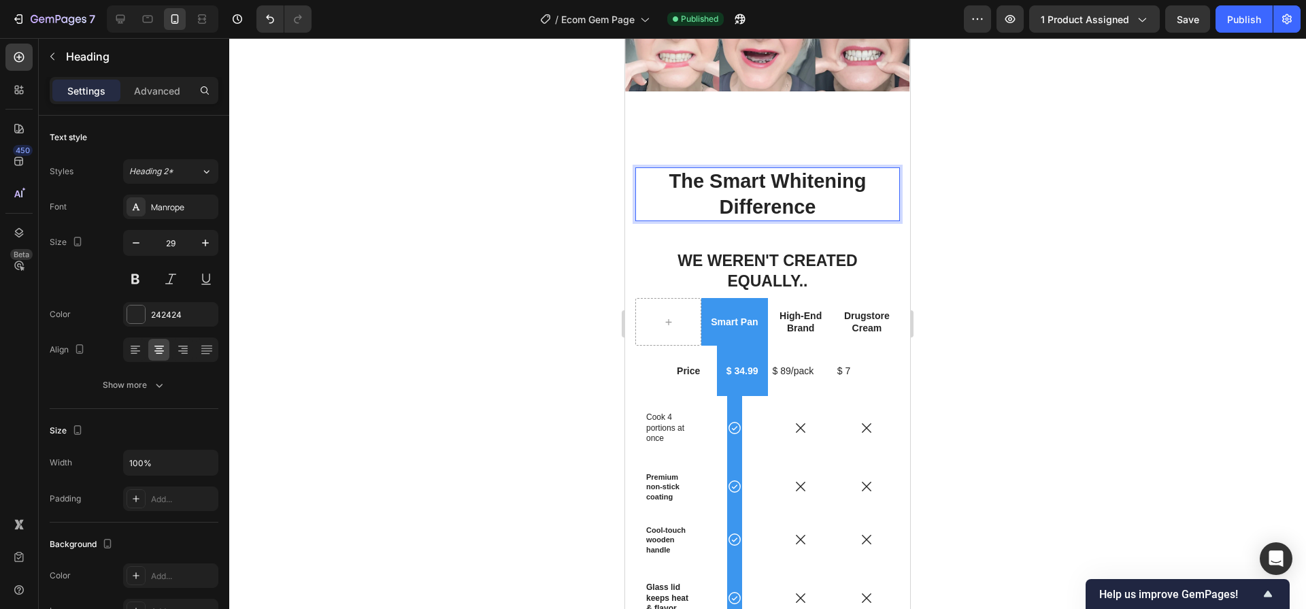
click at [1189, 25] on div "Save" at bounding box center [1188, 19] width 22 height 14
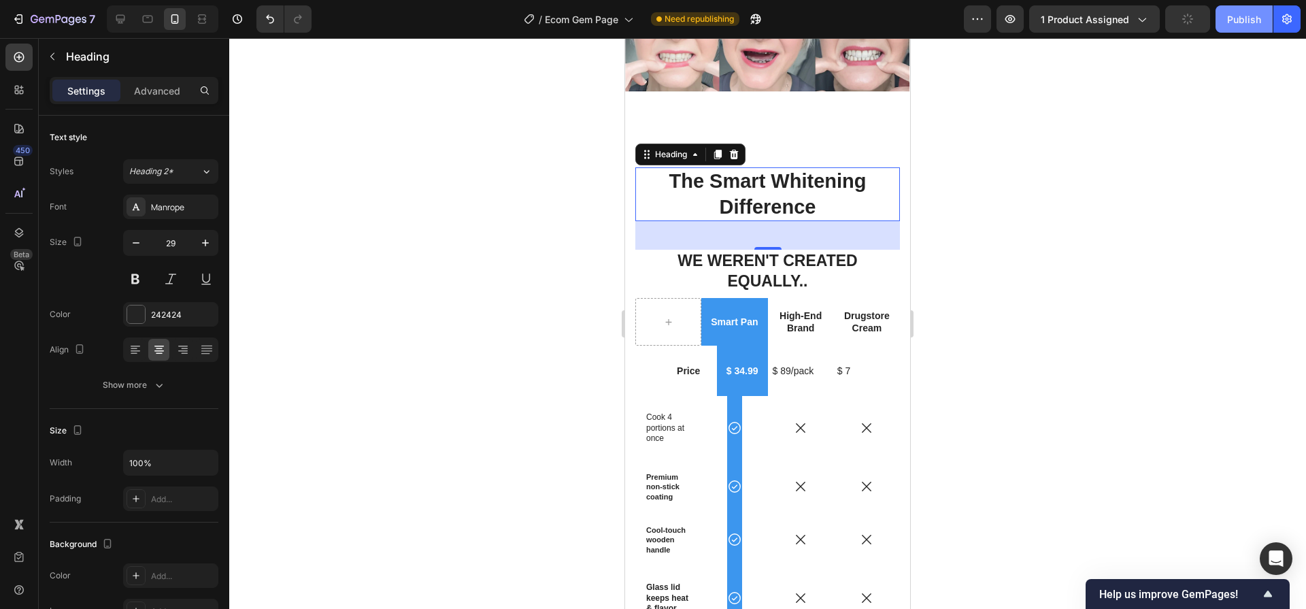
click at [1242, 24] on div "Publish" at bounding box center [1244, 19] width 34 height 14
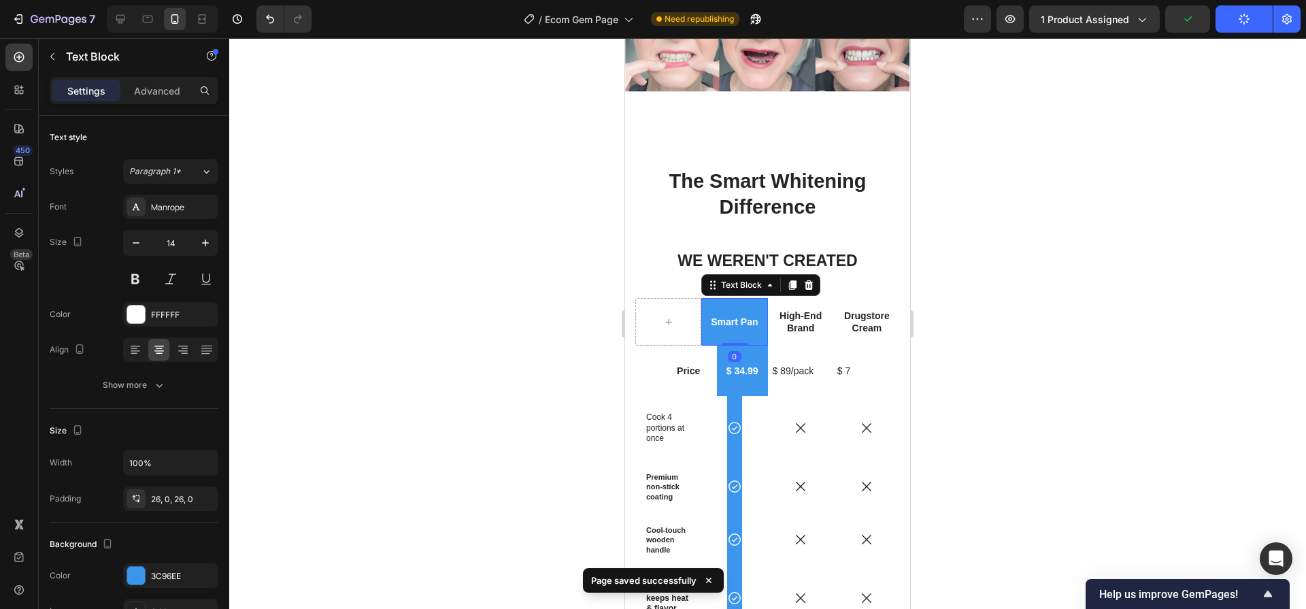
click at [728, 316] on p "Smart Pan" at bounding box center [734, 322] width 63 height 12
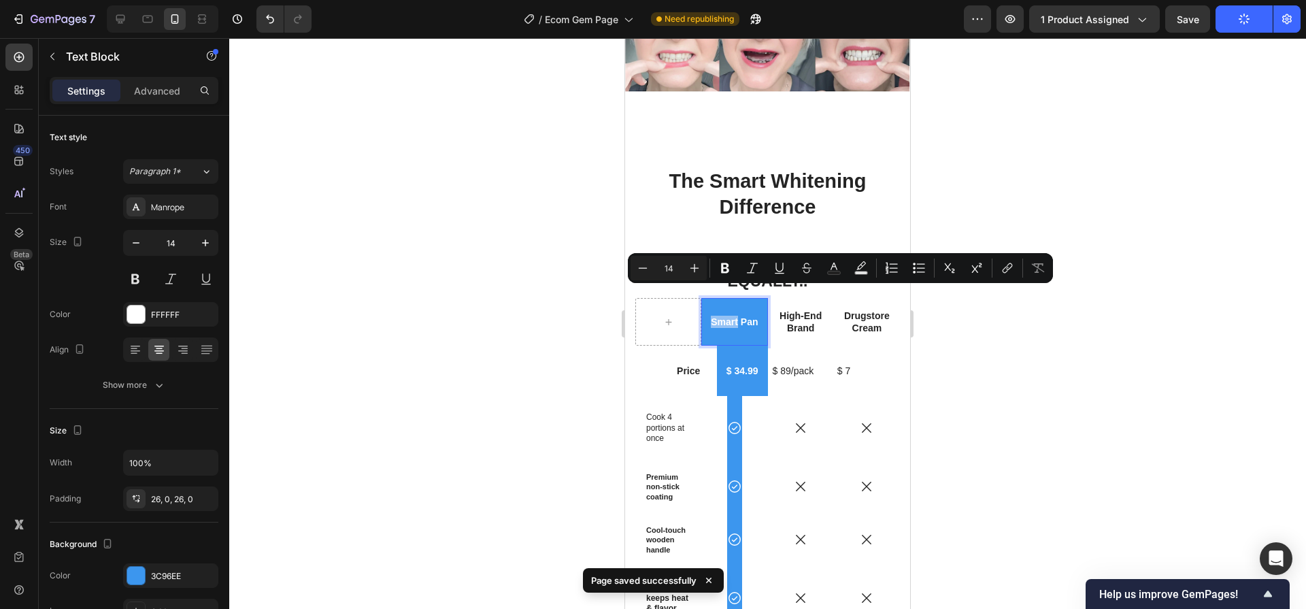
click at [734, 316] on p "Smart Pan" at bounding box center [734, 322] width 63 height 12
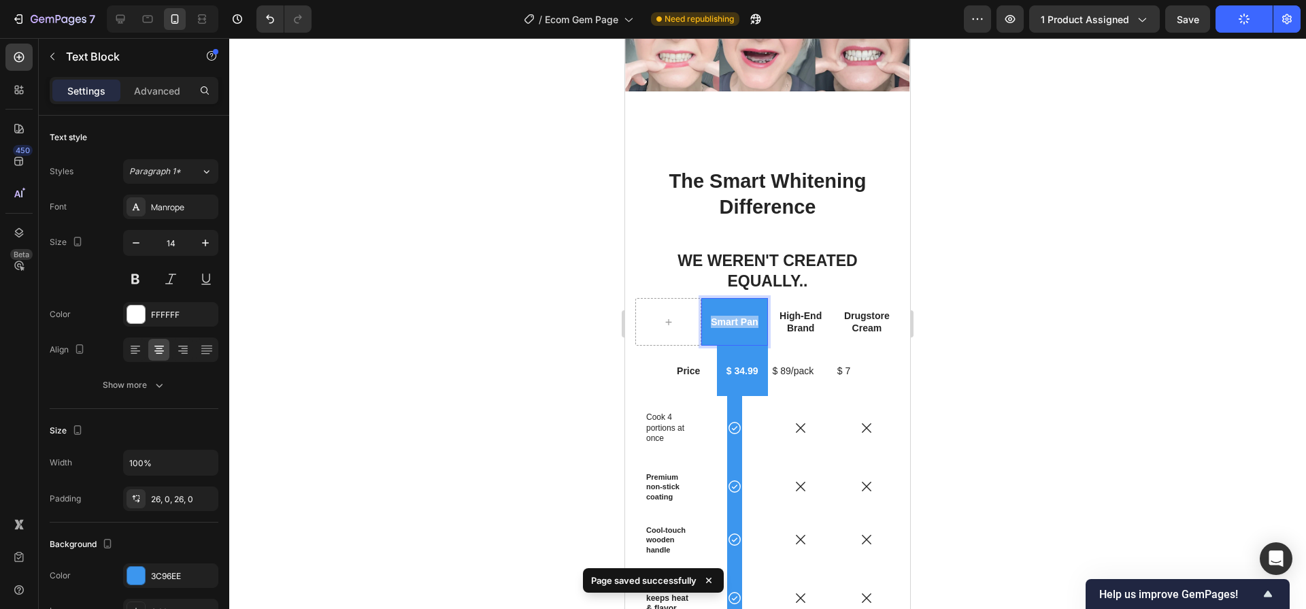
click at [734, 316] on p "Smart Pan" at bounding box center [734, 322] width 63 height 12
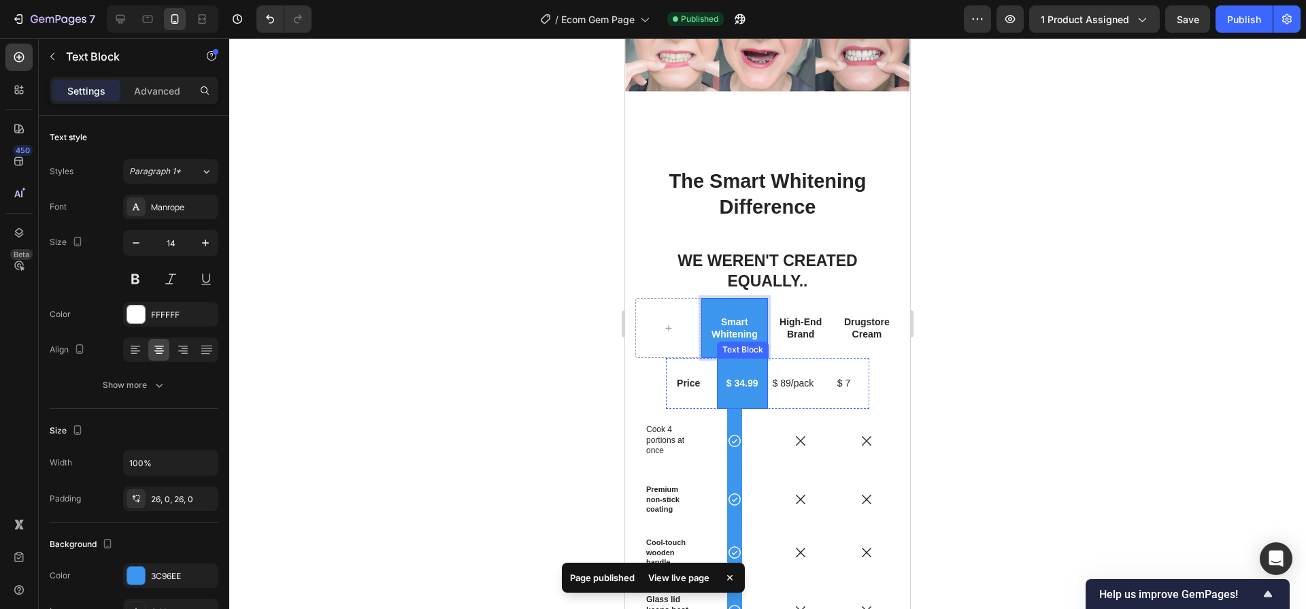
click at [743, 377] on p "$ 34.99" at bounding box center [742, 383] width 48 height 12
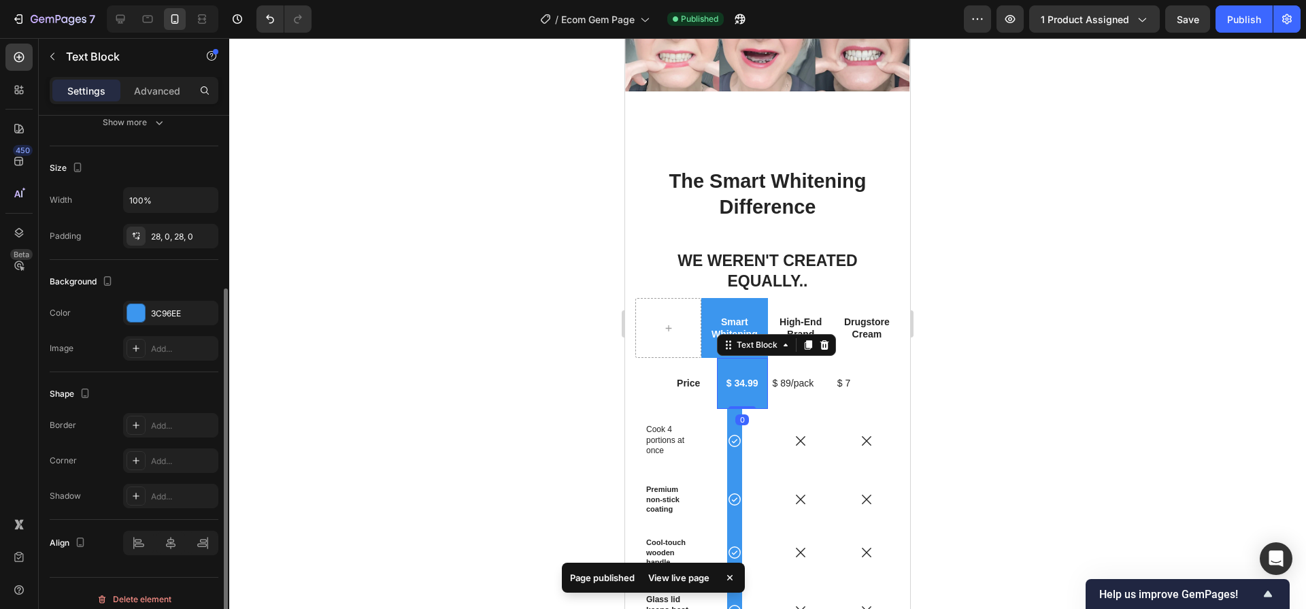
click at [743, 377] on p "$ 34.99" at bounding box center [742, 383] width 48 height 12
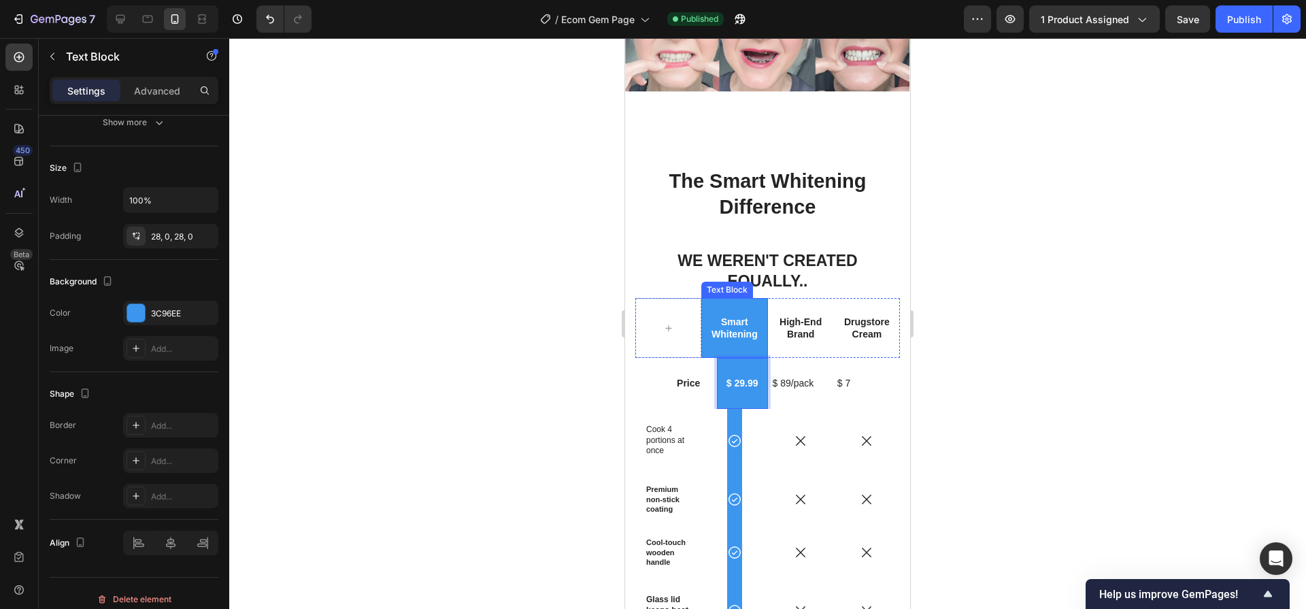
click at [752, 298] on div "Smart Whitening" at bounding box center [734, 328] width 66 height 60
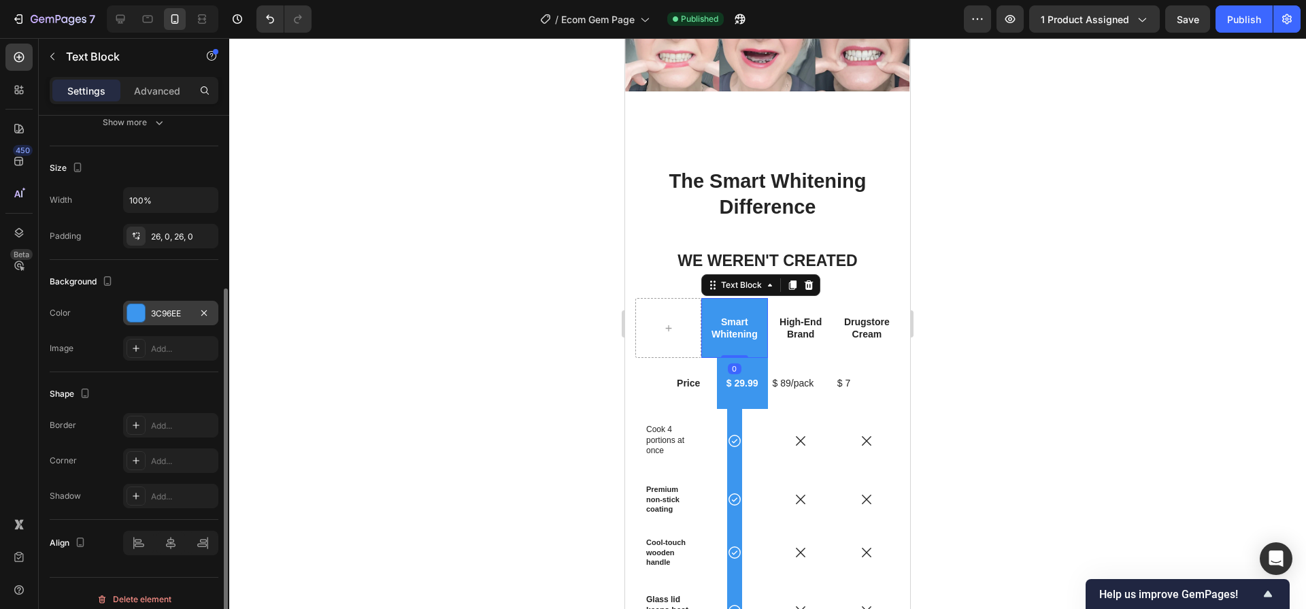
click at [165, 319] on div "3C96EE" at bounding box center [170, 313] width 95 height 24
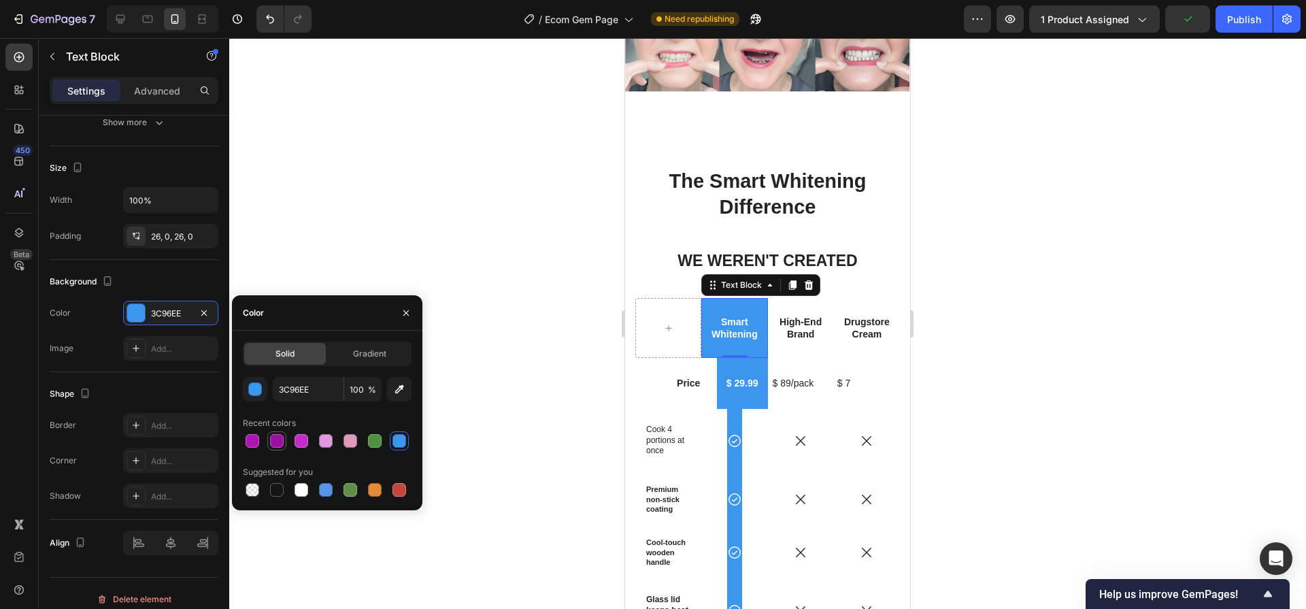
click at [275, 447] on div at bounding box center [277, 441] width 14 height 14
click at [392, 393] on icon "button" at bounding box center [399, 389] width 14 height 14
click at [409, 312] on icon "button" at bounding box center [406, 312] width 11 height 11
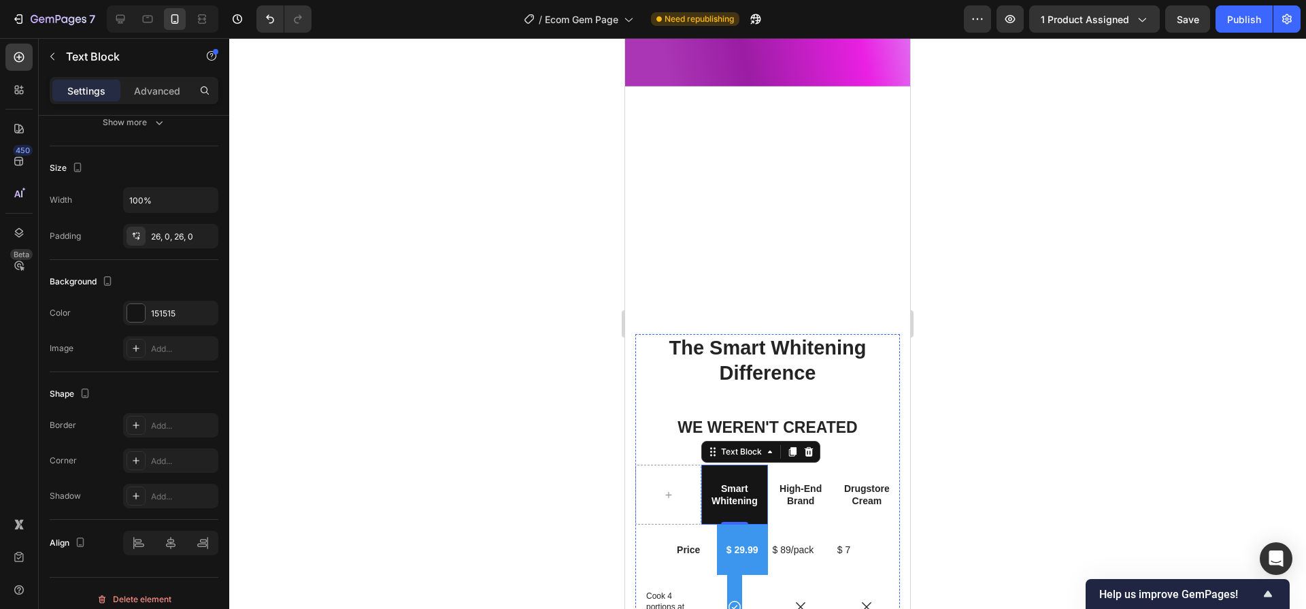
scroll to position [3158, 0]
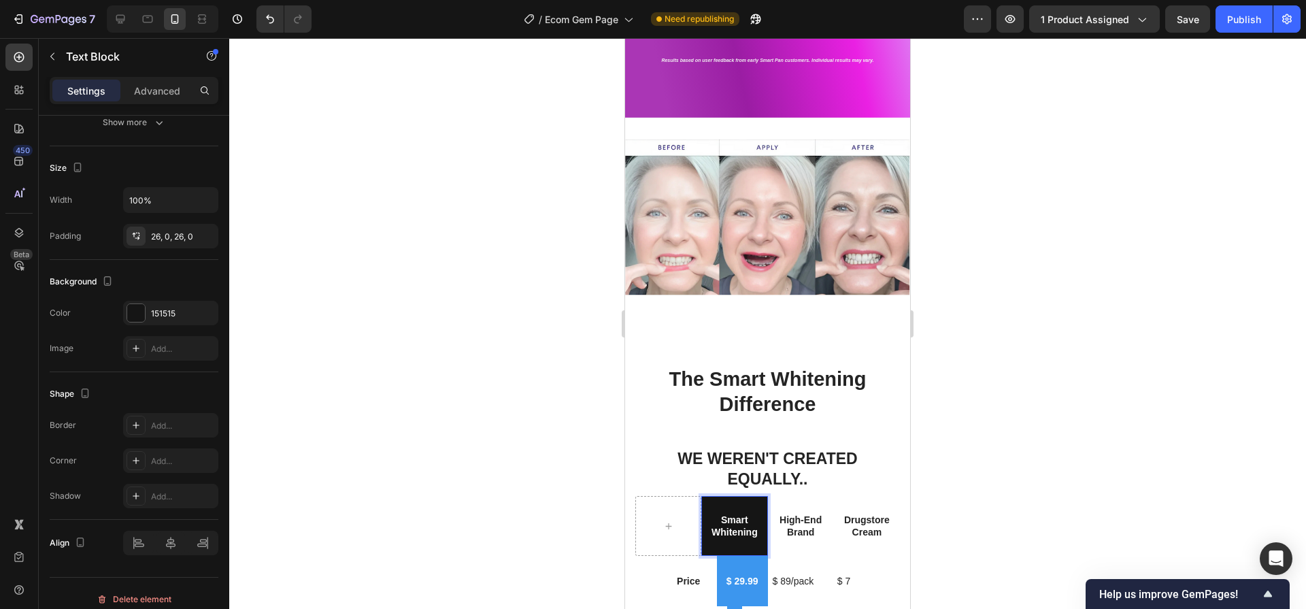
click at [754, 513] on p "Smart Whitening" at bounding box center [734, 525] width 63 height 24
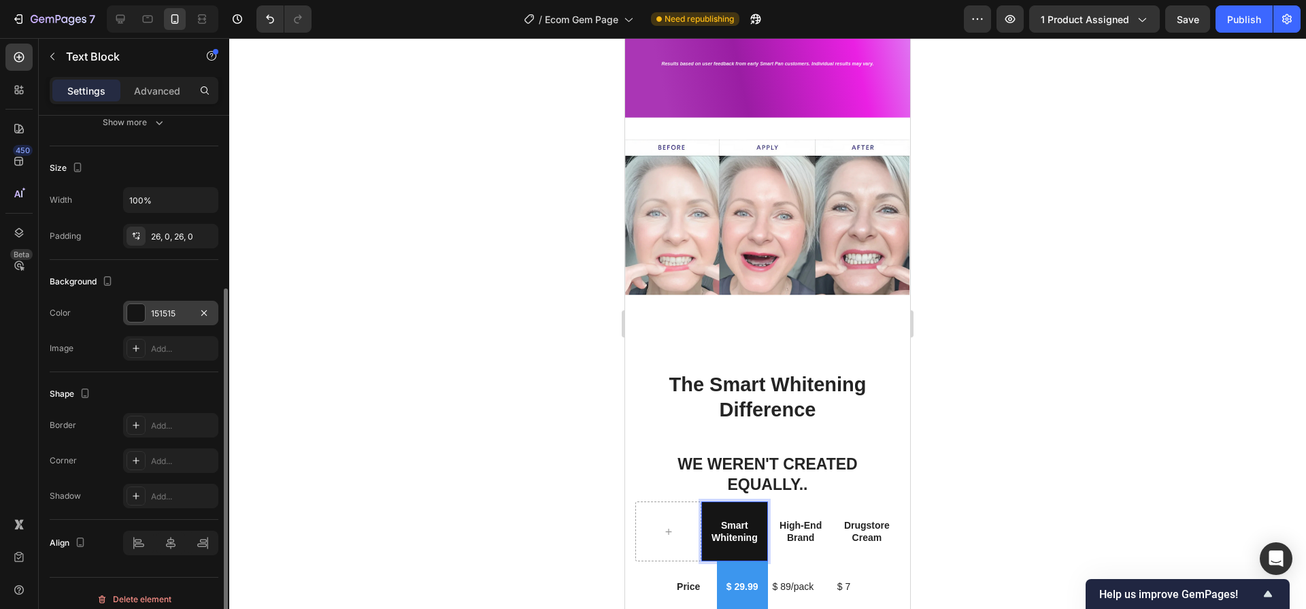
click at [182, 317] on div "151515" at bounding box center [170, 313] width 39 height 12
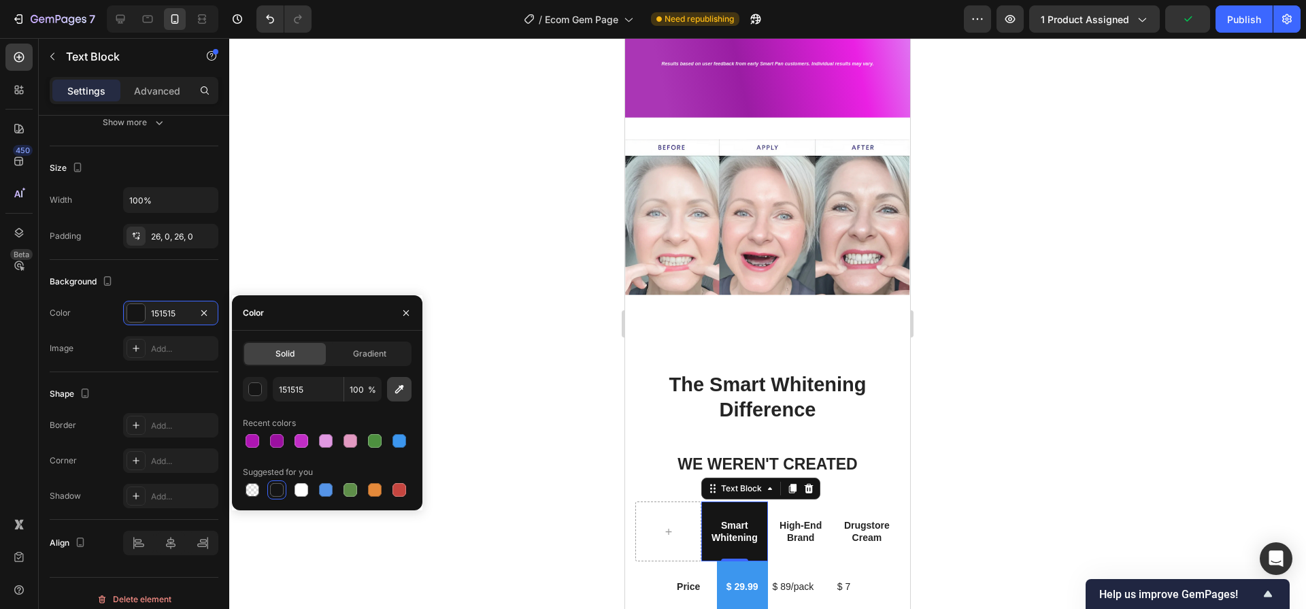
click at [407, 388] on button "button" at bounding box center [399, 389] width 24 height 24
type input "A027AB"
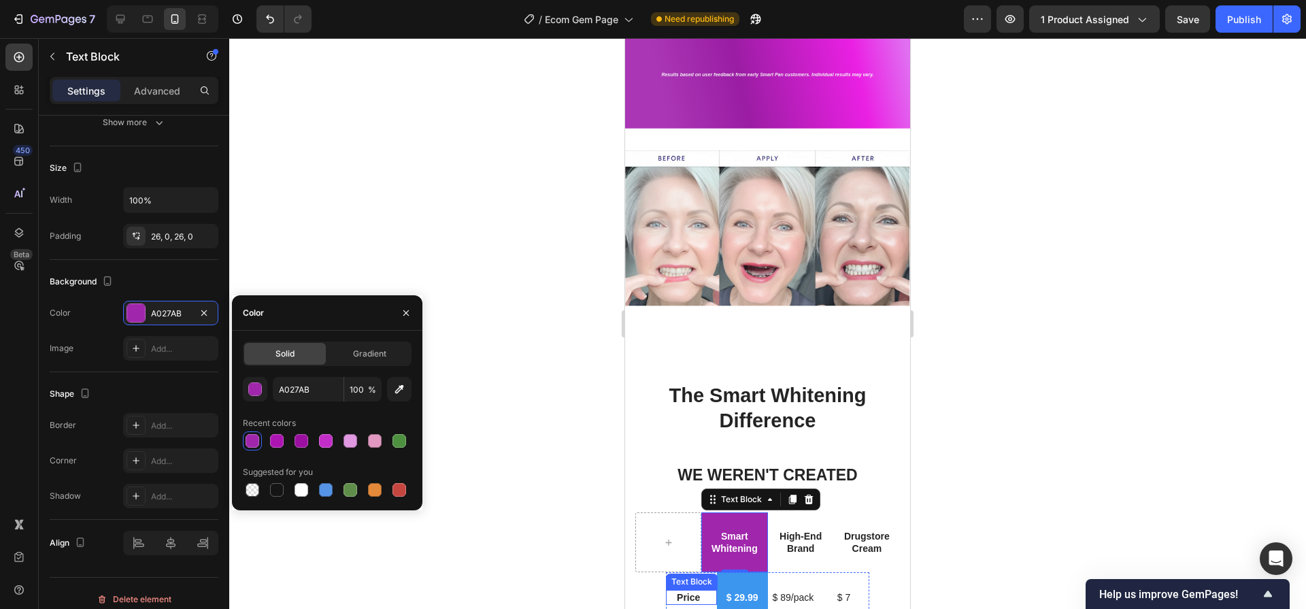
scroll to position [3129, 0]
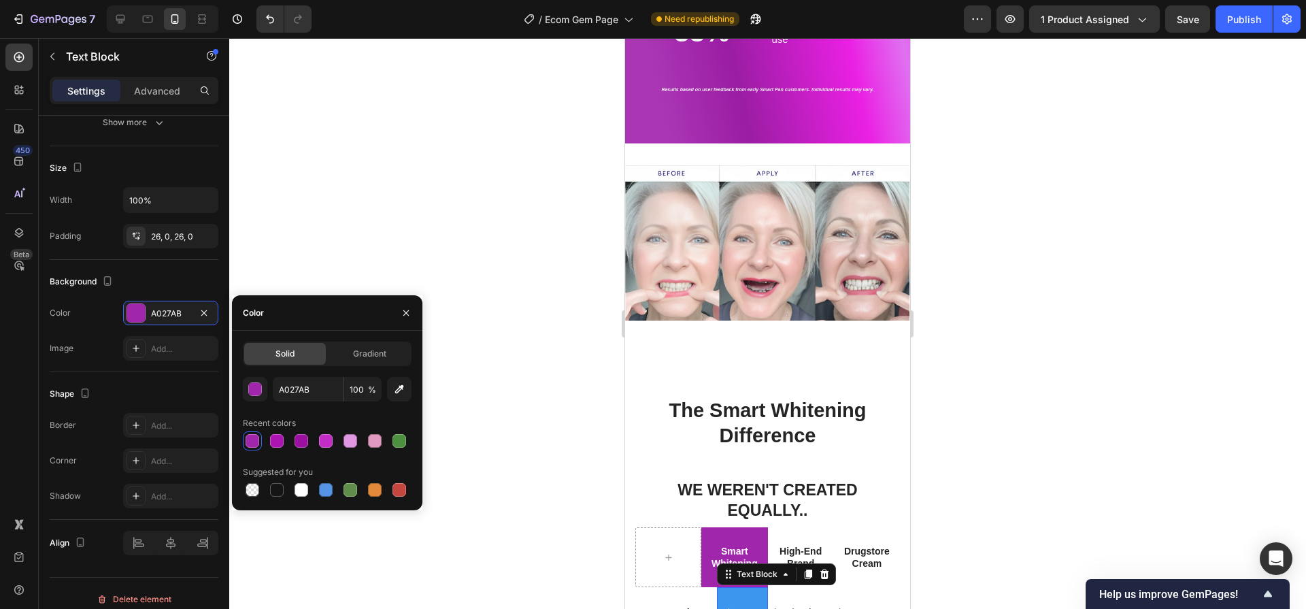
click at [750, 587] on div "$ 29.99" at bounding box center [742, 612] width 51 height 50
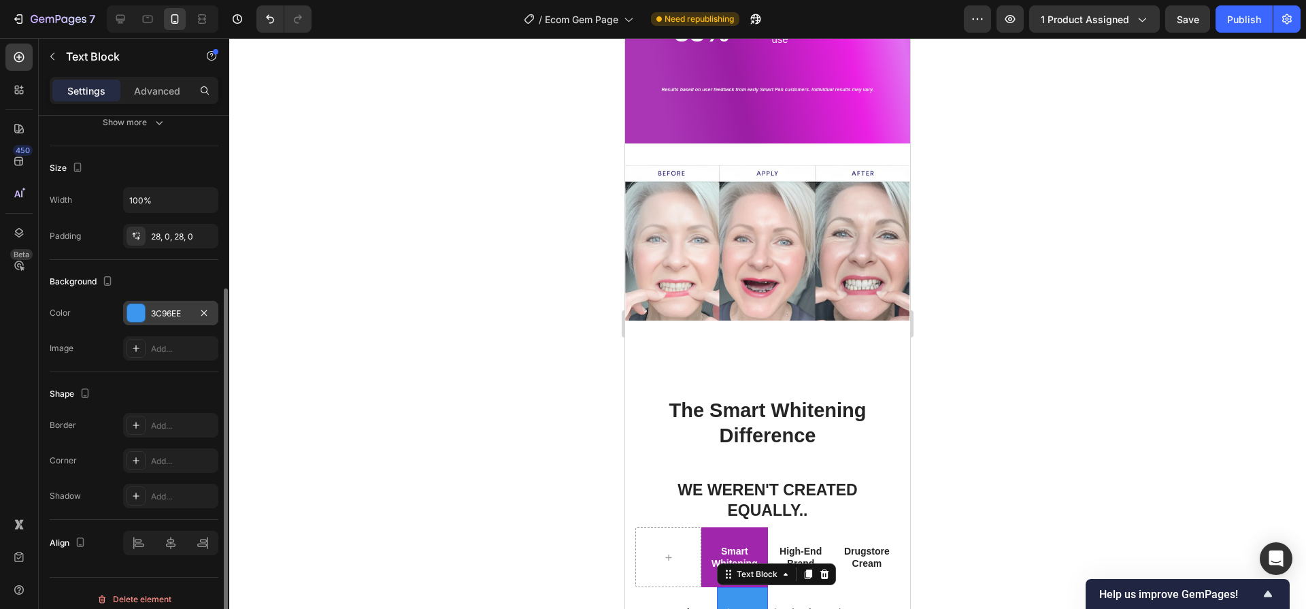
click at [178, 309] on div "3C96EE" at bounding box center [170, 313] width 39 height 12
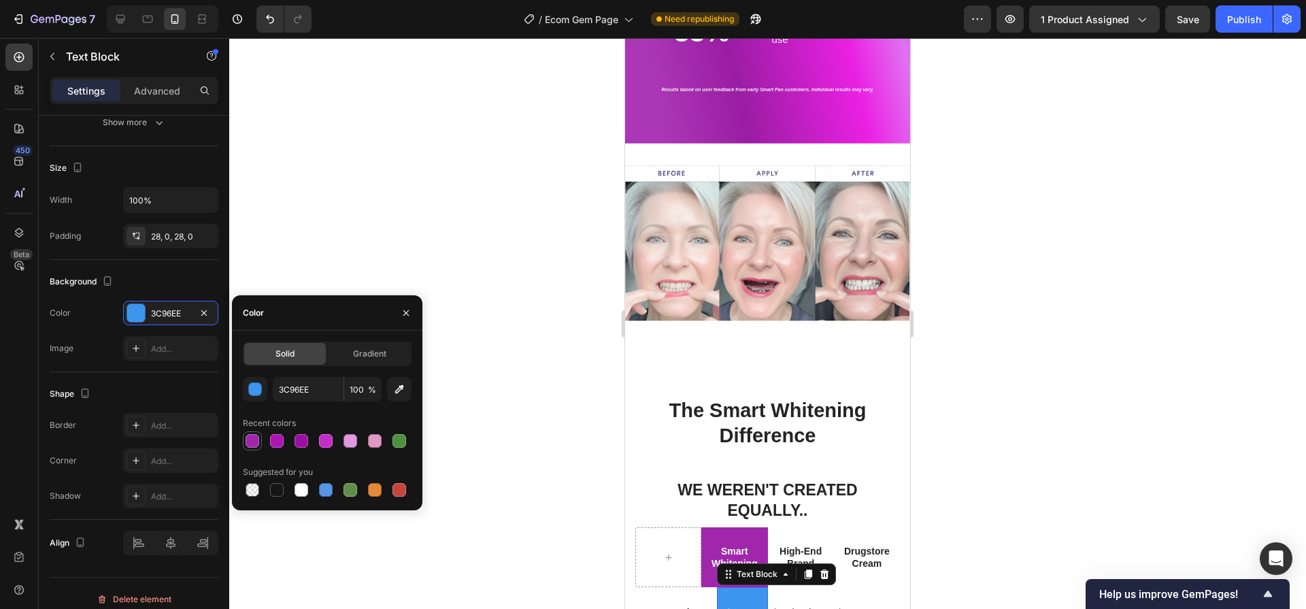
click at [248, 446] on div at bounding box center [253, 441] width 14 height 14
type input "A027AB"
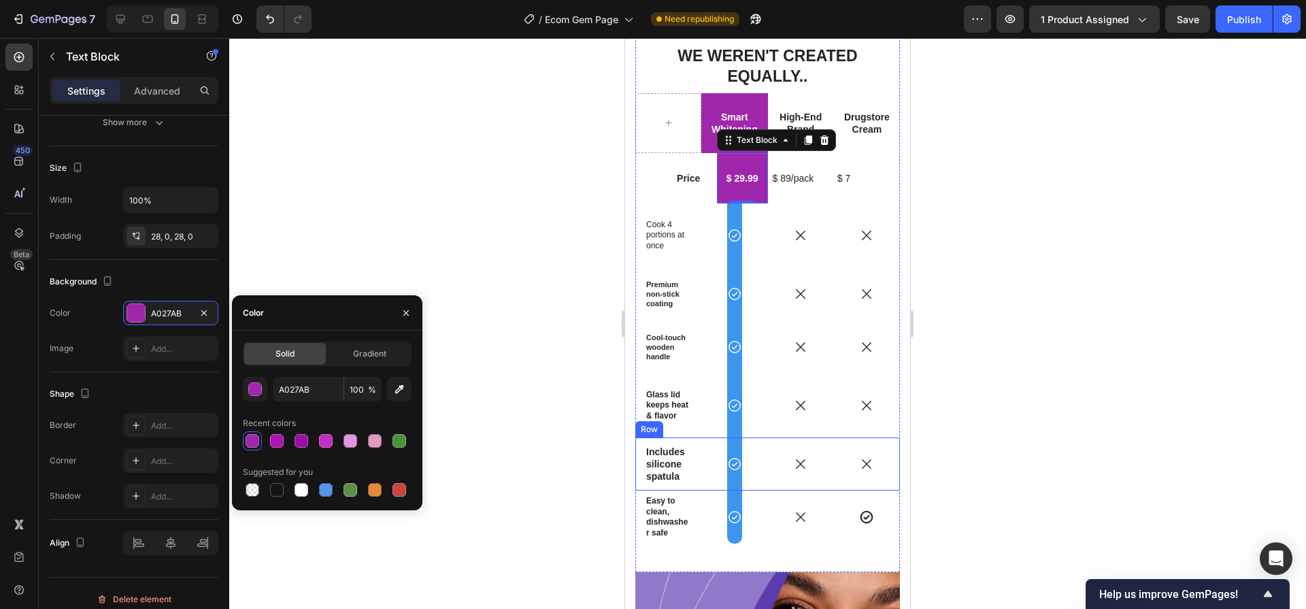
scroll to position [3577, 0]
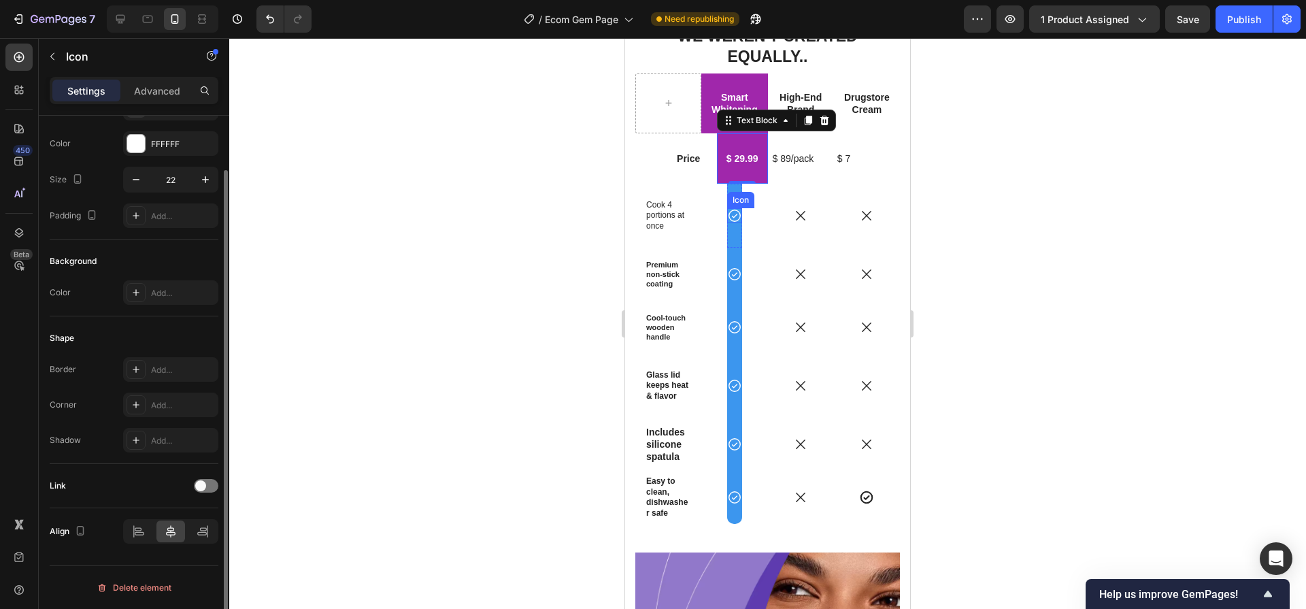
click at [727, 192] on div "Icon" at bounding box center [740, 200] width 27 height 16
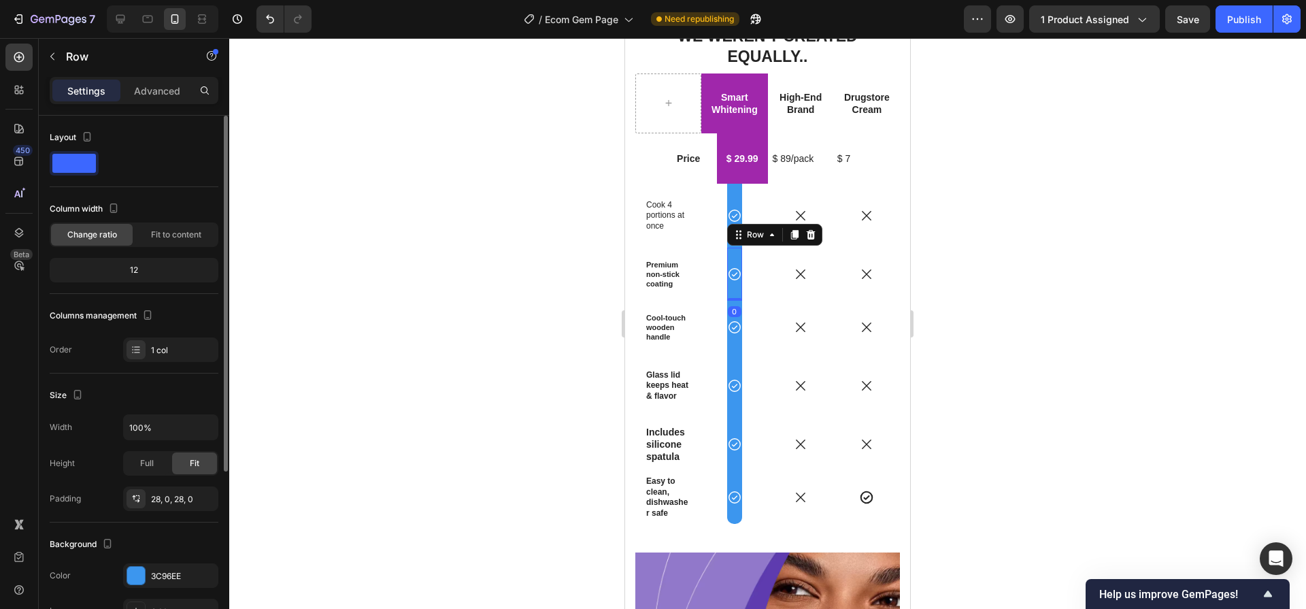
click at [728, 248] on div "Icon Row 0" at bounding box center [734, 274] width 15 height 53
click at [168, 577] on div "3C96EE" at bounding box center [170, 576] width 39 height 12
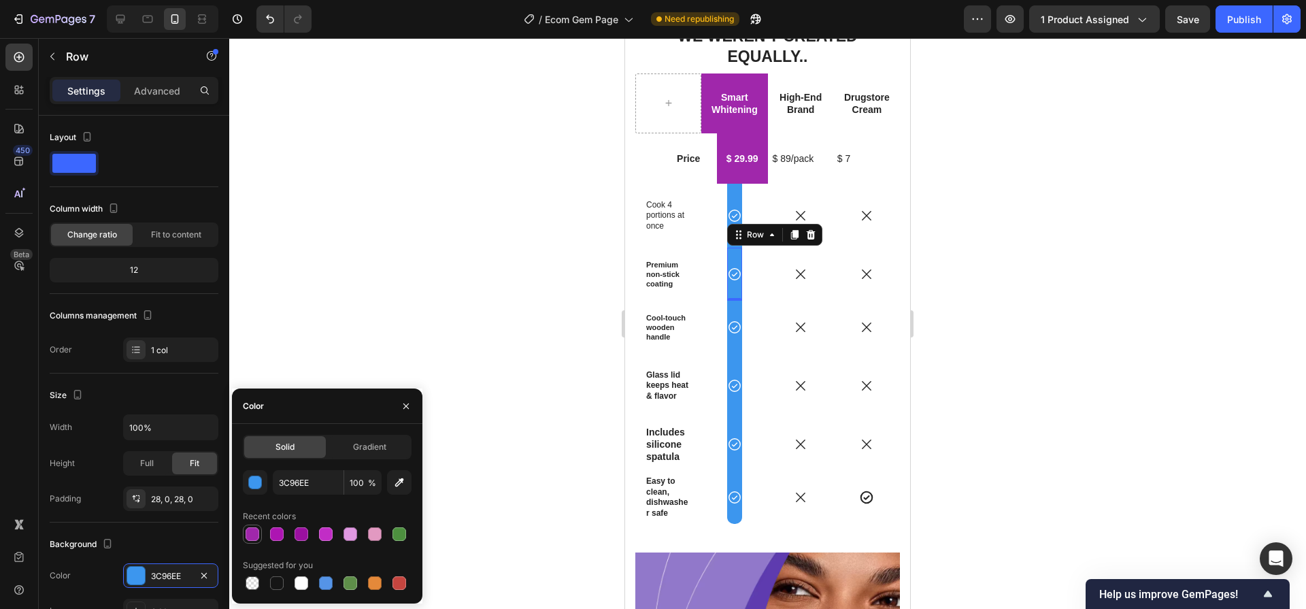
click at [254, 537] on div at bounding box center [253, 534] width 14 height 14
type input "A027AB"
click at [737, 184] on div "Icon Row" at bounding box center [734, 216] width 15 height 64
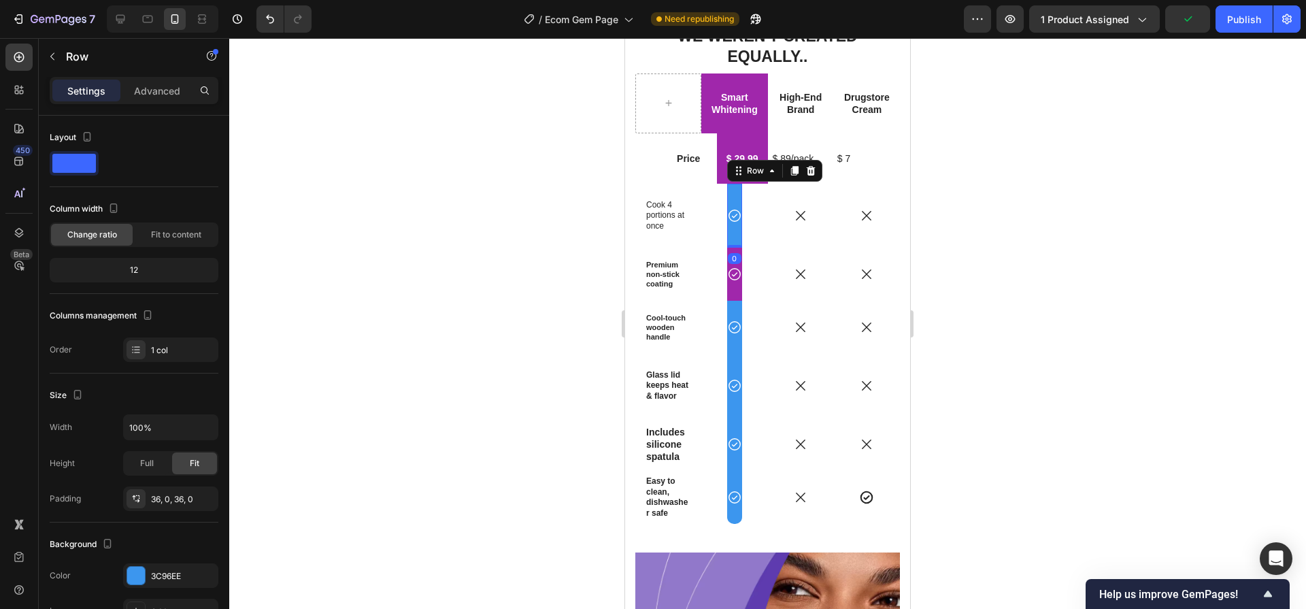
click at [734, 184] on div "Icon Row 0" at bounding box center [734, 216] width 15 height 64
click at [730, 186] on div "Icon Row 0" at bounding box center [734, 216] width 15 height 64
click at [727, 220] on div "Icon Row 0" at bounding box center [734, 216] width 15 height 64
click at [152, 566] on div "3C96EE" at bounding box center [170, 575] width 95 height 24
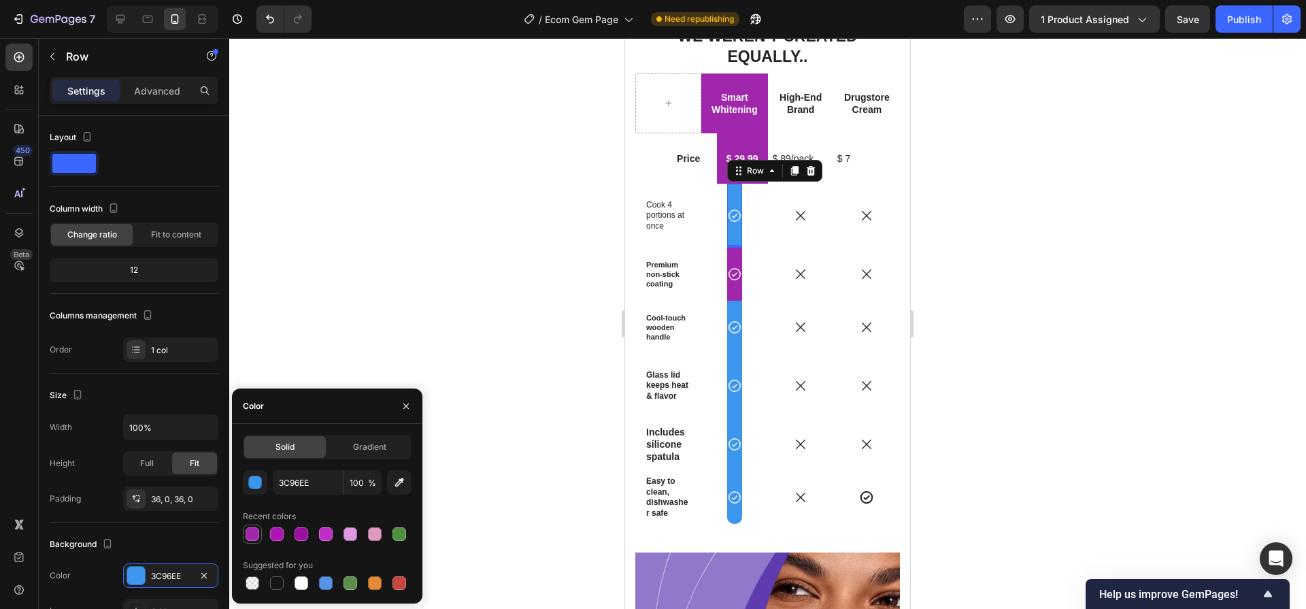
click at [260, 535] on div at bounding box center [252, 534] width 16 height 16
type input "A027AB"
click at [734, 328] on div "Icon Row" at bounding box center [734, 327] width 15 height 53
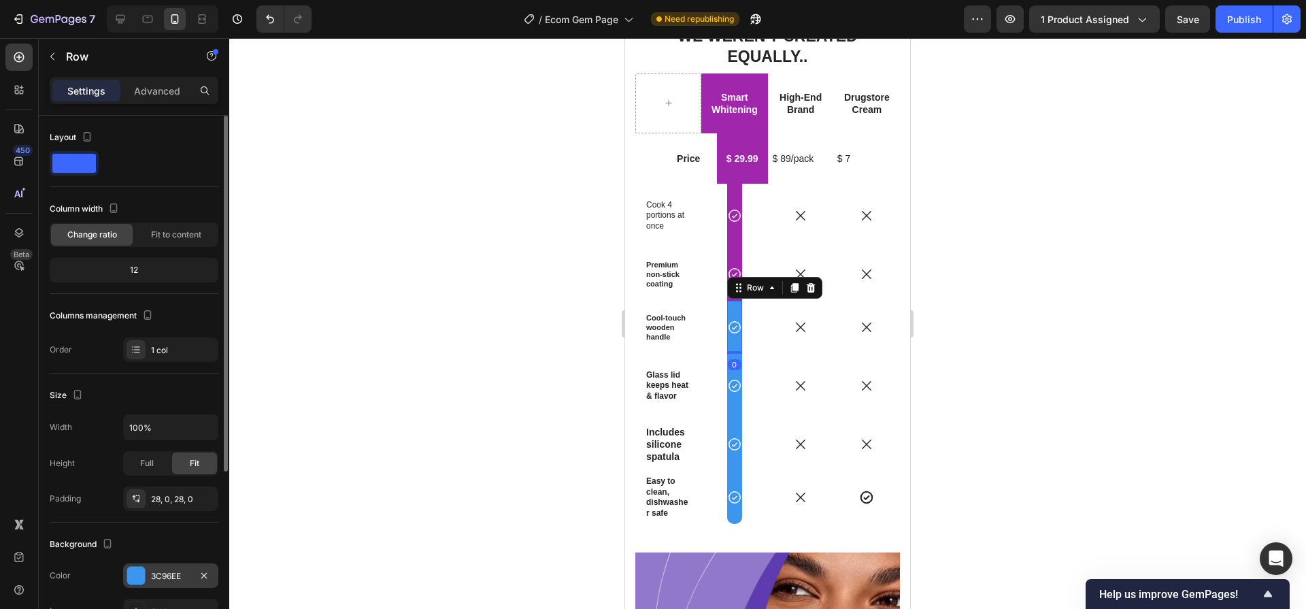
click at [148, 584] on div "3C96EE" at bounding box center [170, 575] width 95 height 24
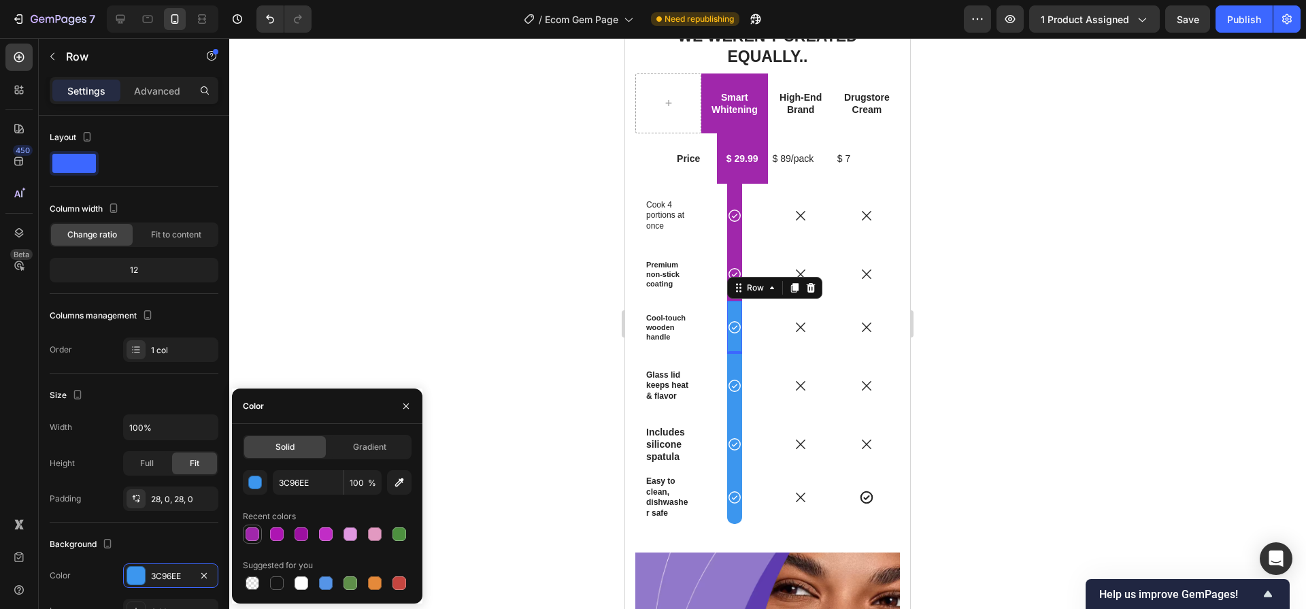
click at [258, 539] on div at bounding box center [252, 534] width 16 height 16
type input "A027AB"
click at [730, 356] on div "Icon Row" at bounding box center [734, 386] width 15 height 64
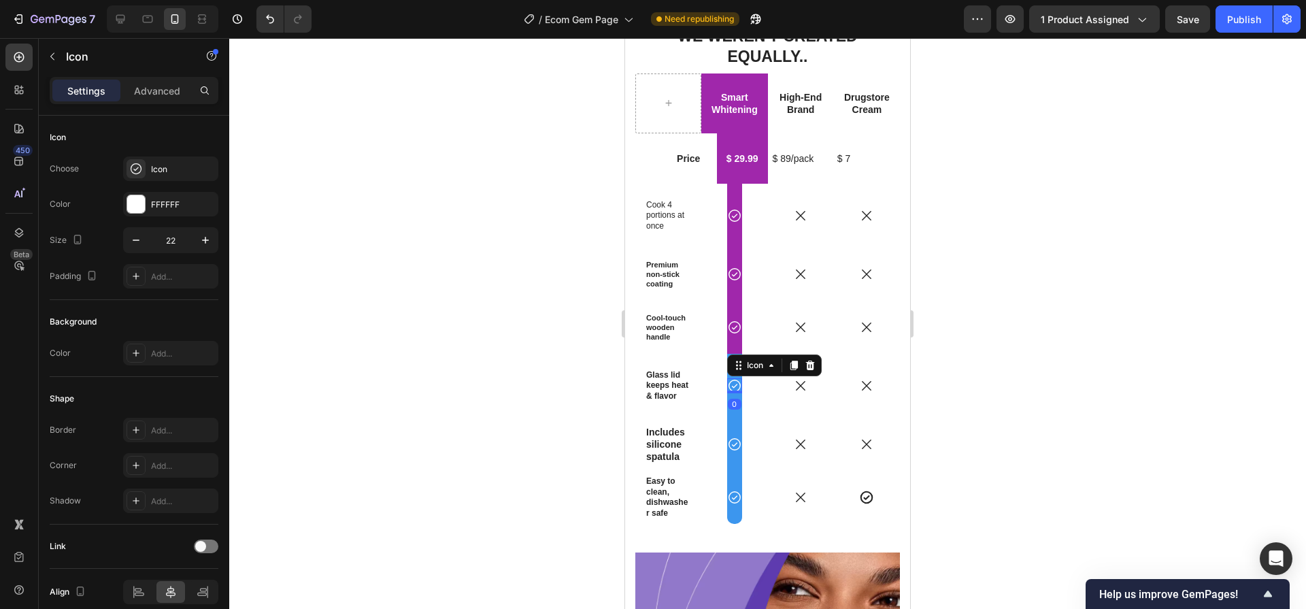
click at [729, 399] on div "0" at bounding box center [735, 404] width 14 height 11
click at [730, 391] on div "Icon 0 Row" at bounding box center [734, 386] width 15 height 64
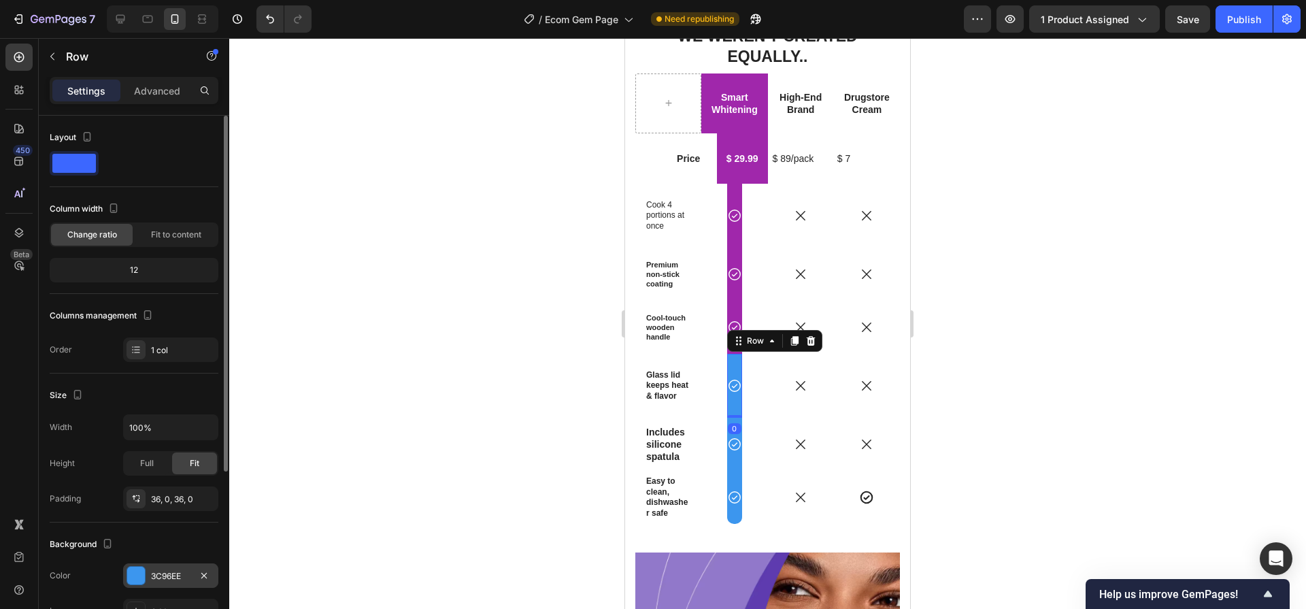
click at [175, 577] on div "3C96EE" at bounding box center [170, 576] width 39 height 12
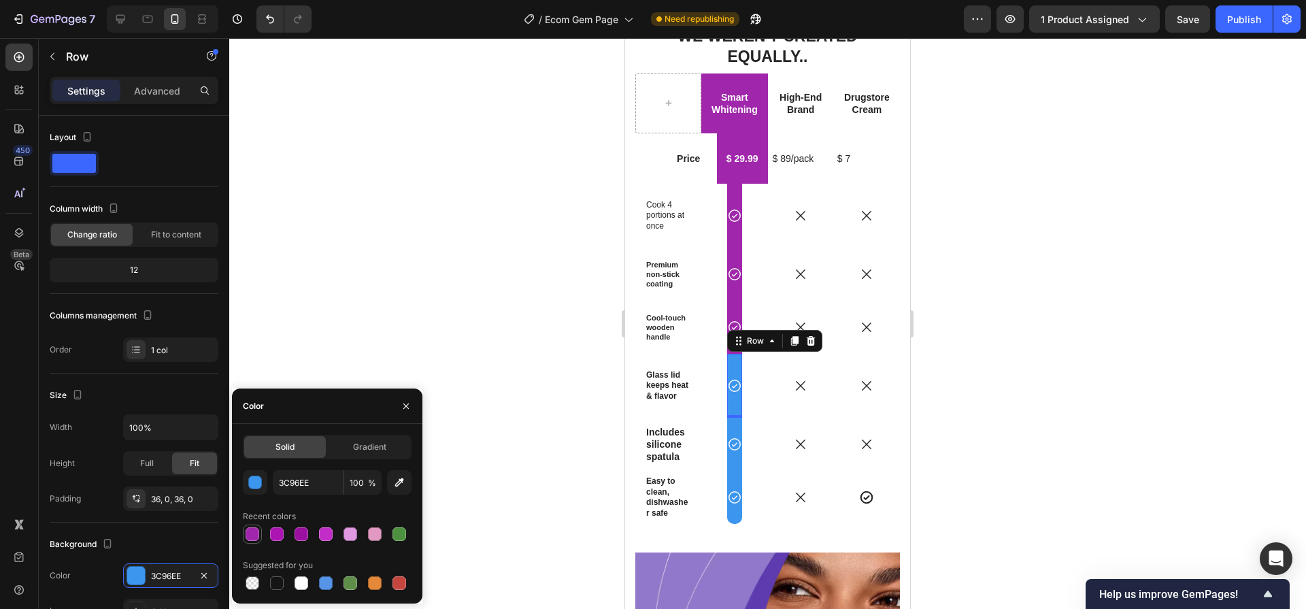
click at [249, 535] on div at bounding box center [253, 534] width 14 height 14
type input "A027AB"
click at [740, 447] on div "Icon Row" at bounding box center [734, 444] width 66 height 53
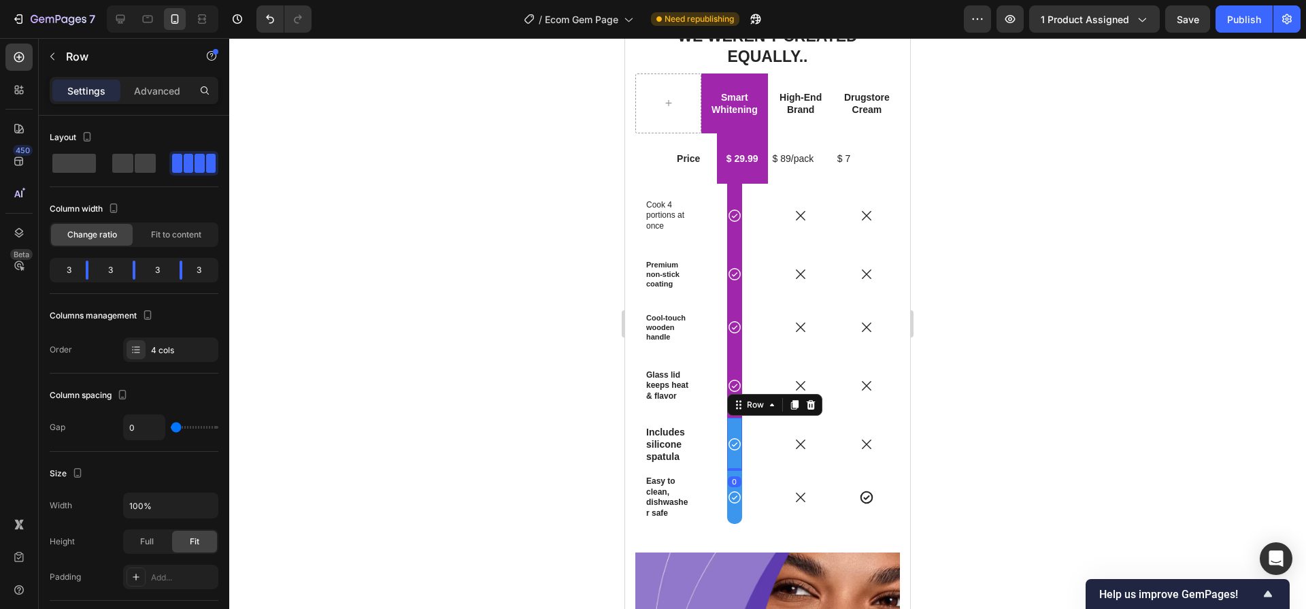
click at [730, 446] on div "Icon Row 0" at bounding box center [734, 444] width 15 height 53
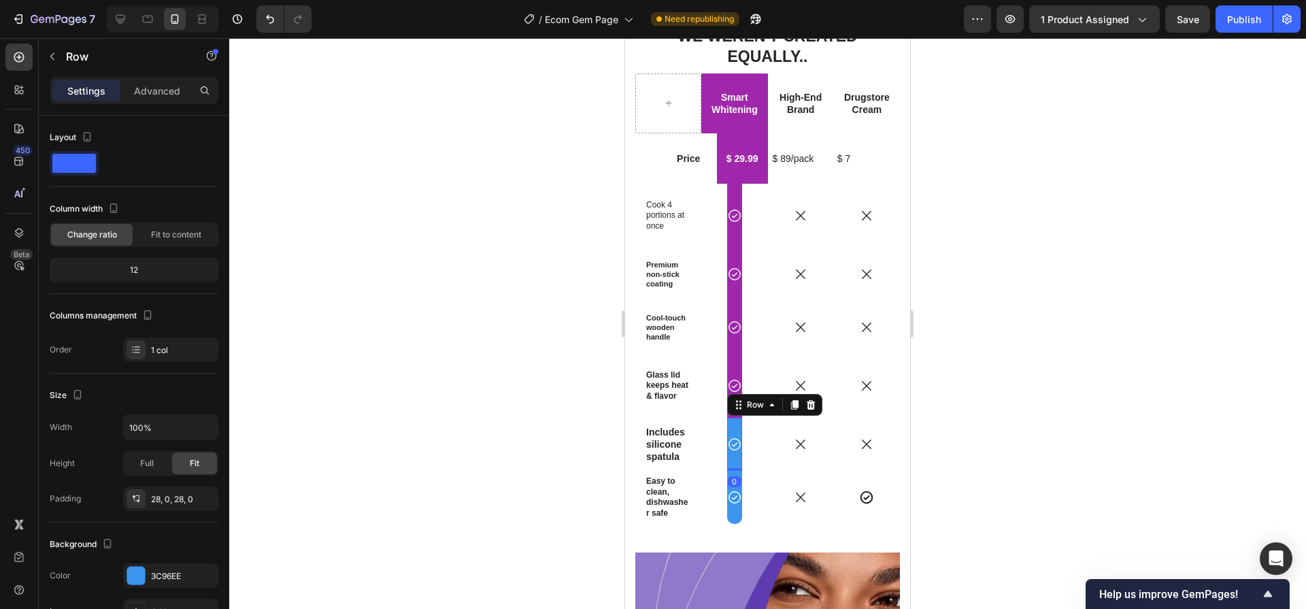
click at [729, 443] on div "Icon Row 0" at bounding box center [734, 444] width 15 height 53
click at [176, 572] on div "3C96EE" at bounding box center [170, 576] width 39 height 12
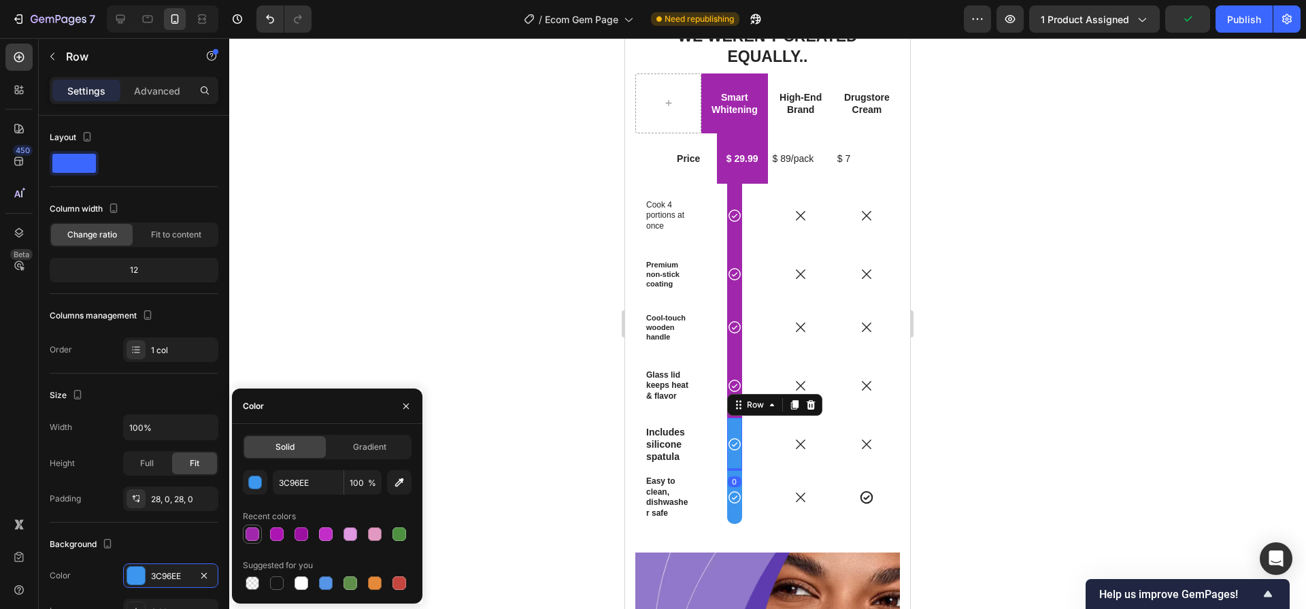
click at [252, 530] on div at bounding box center [253, 534] width 14 height 14
type input "A027AB"
click at [727, 496] on div "Icon Row" at bounding box center [734, 497] width 15 height 53
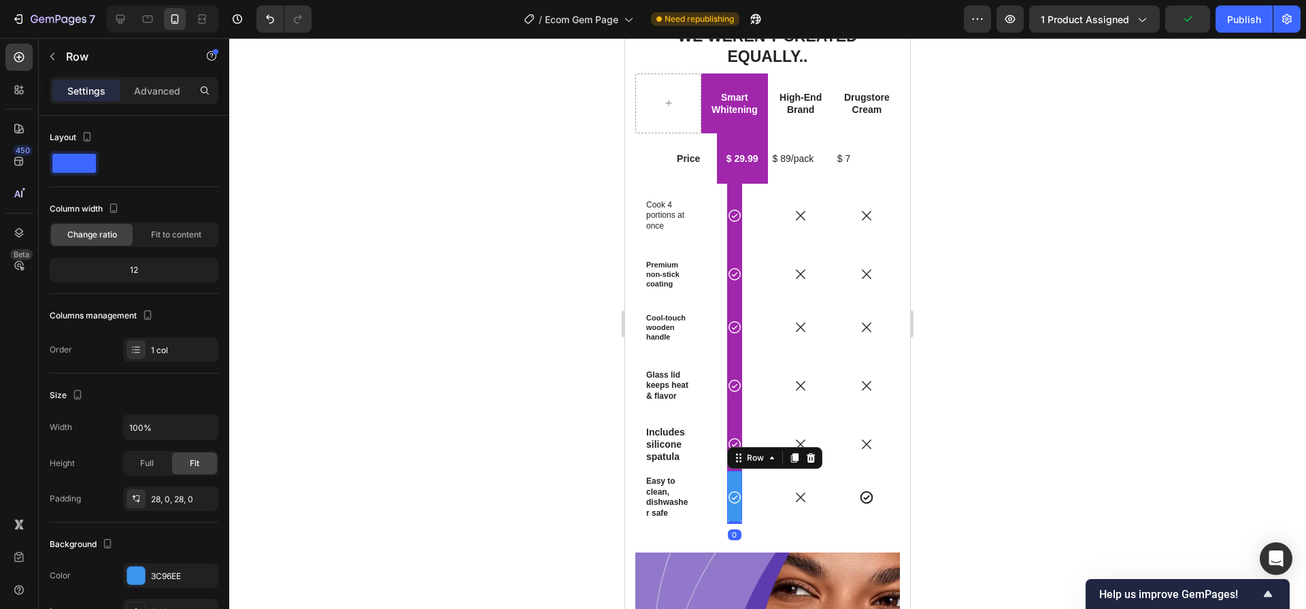
click at [728, 494] on div "Icon Row 0" at bounding box center [734, 497] width 15 height 53
click at [190, 578] on div "3C96EE" at bounding box center [170, 575] width 95 height 24
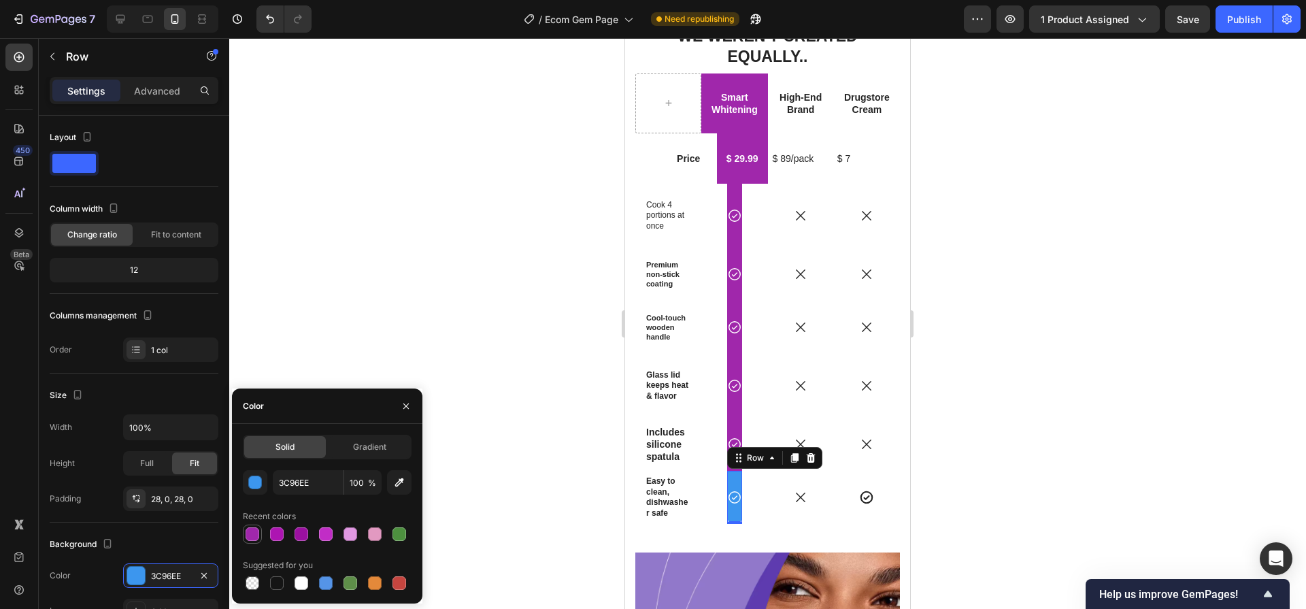
click at [261, 539] on div at bounding box center [252, 533] width 19 height 19
type input "A027AB"
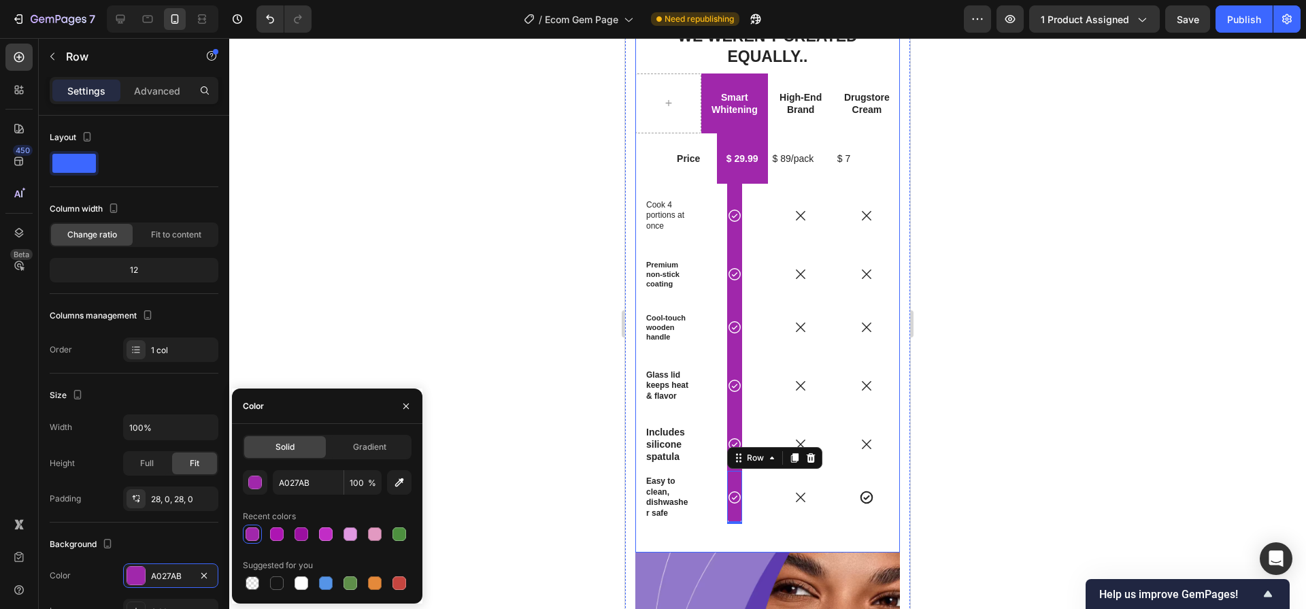
click at [1026, 490] on div at bounding box center [767, 323] width 1077 height 571
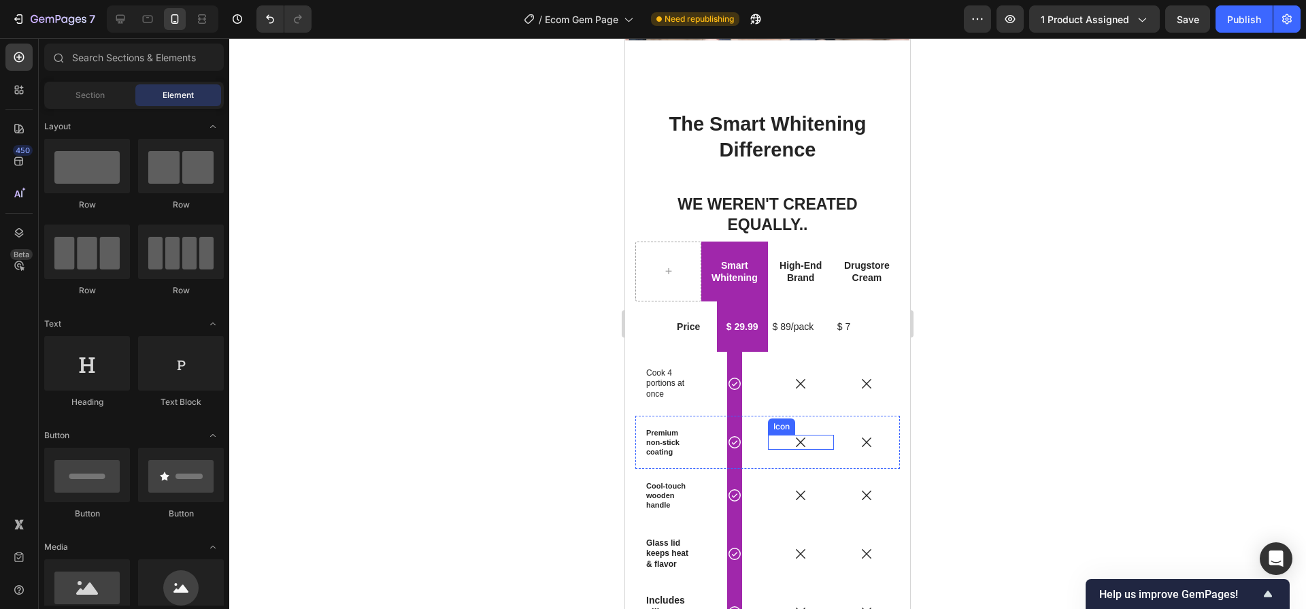
scroll to position [3354, 0]
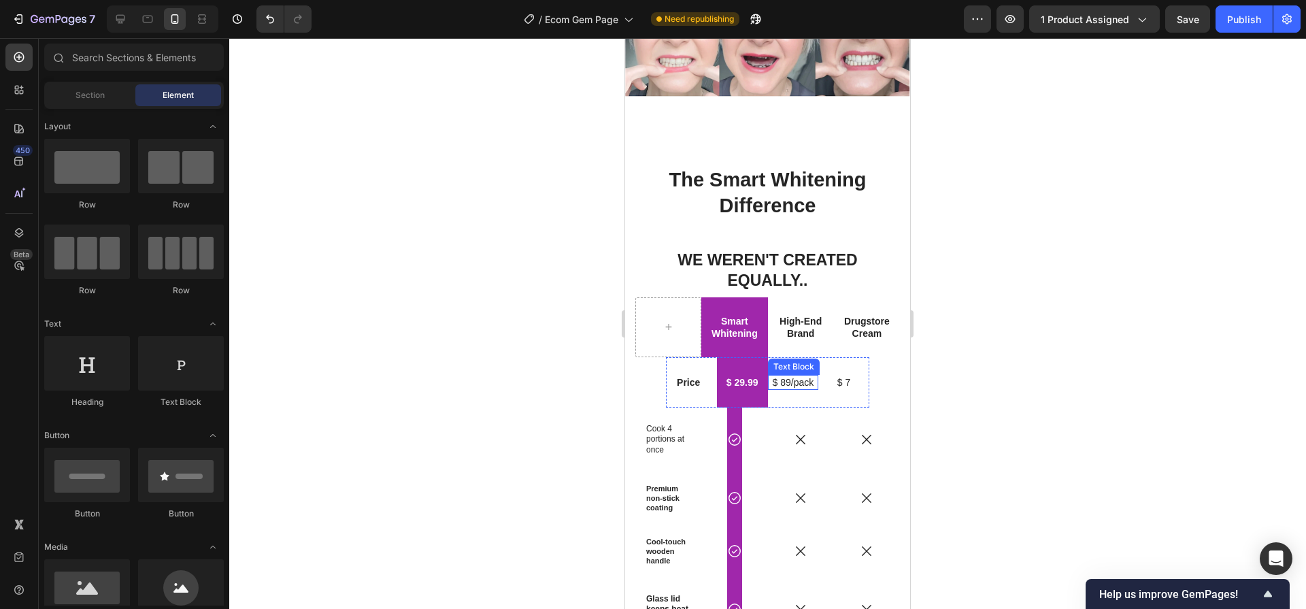
click at [793, 376] on p "$ 89/pack" at bounding box center [793, 382] width 41 height 12
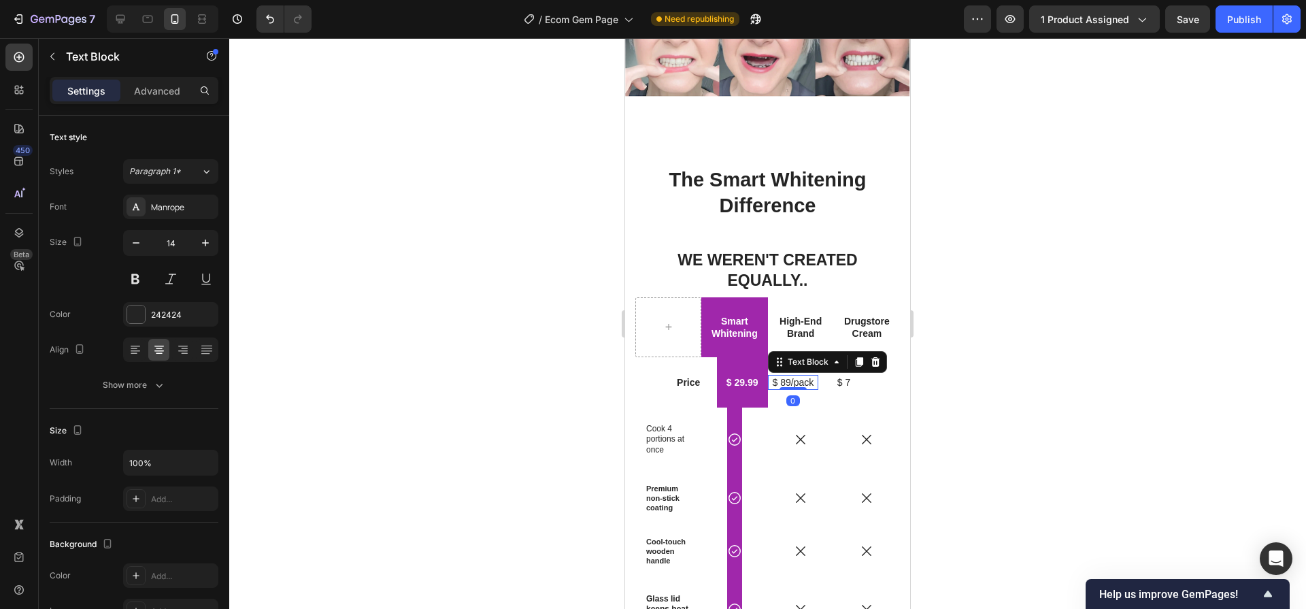
click at [855, 376] on p "$ 7" at bounding box center [843, 382] width 41 height 12
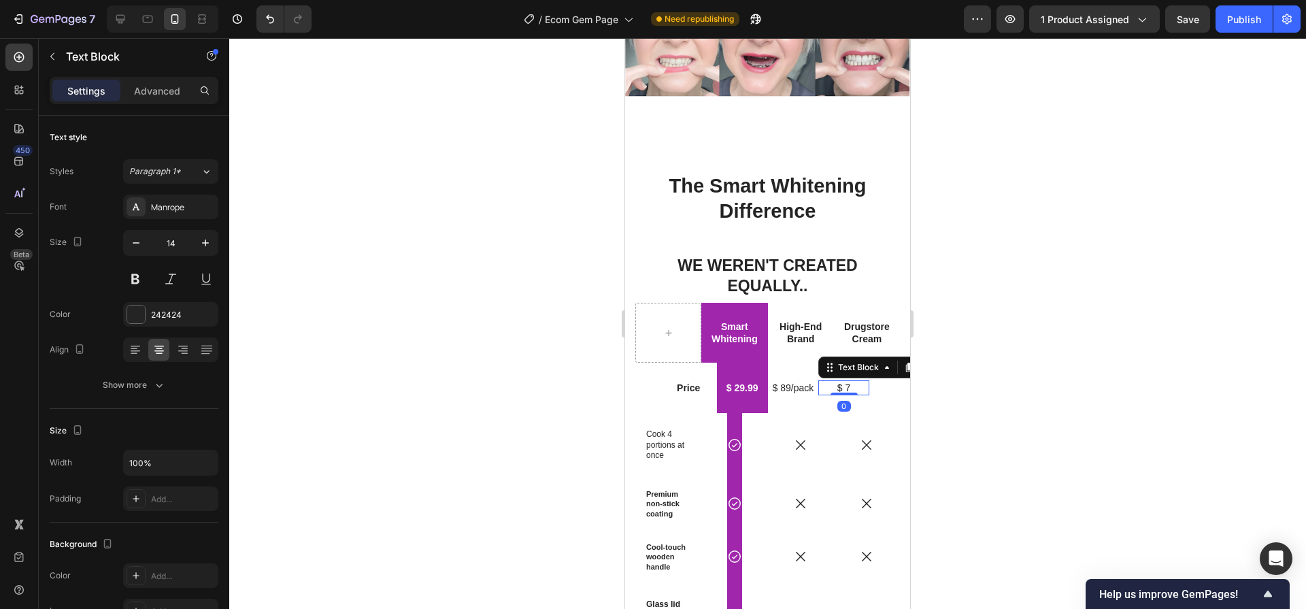
click at [851, 382] on p "$ 7" at bounding box center [843, 388] width 41 height 12
click at [1004, 382] on div at bounding box center [767, 323] width 1077 height 571
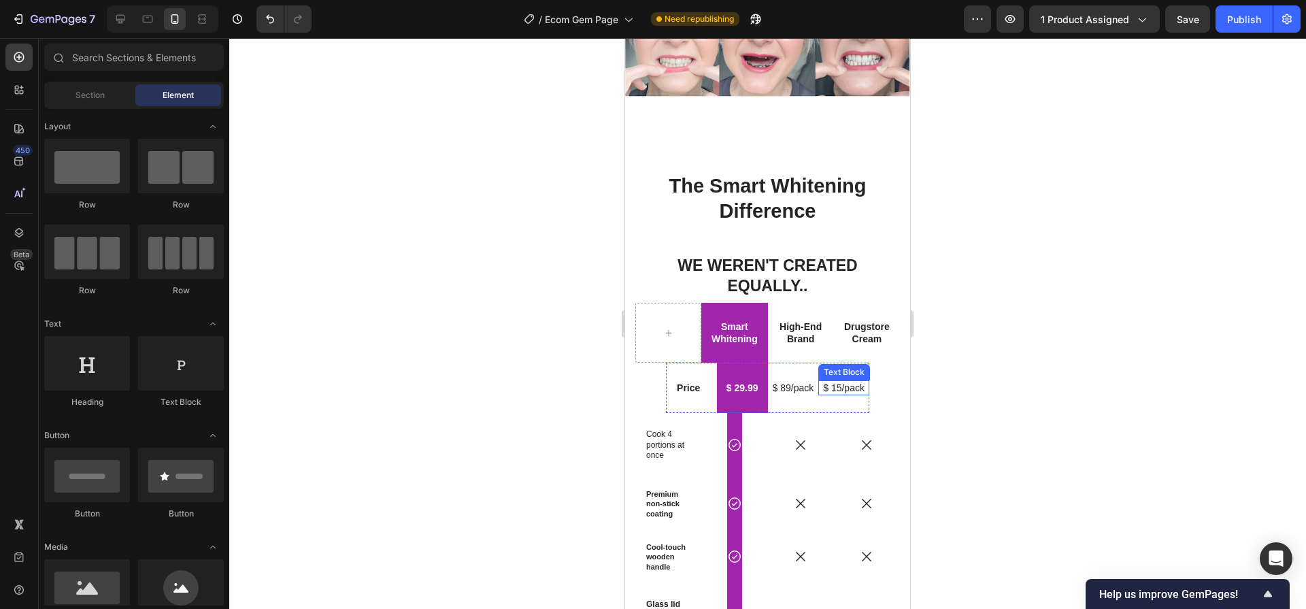
click at [850, 382] on p "$ 15/pack" at bounding box center [843, 388] width 41 height 12
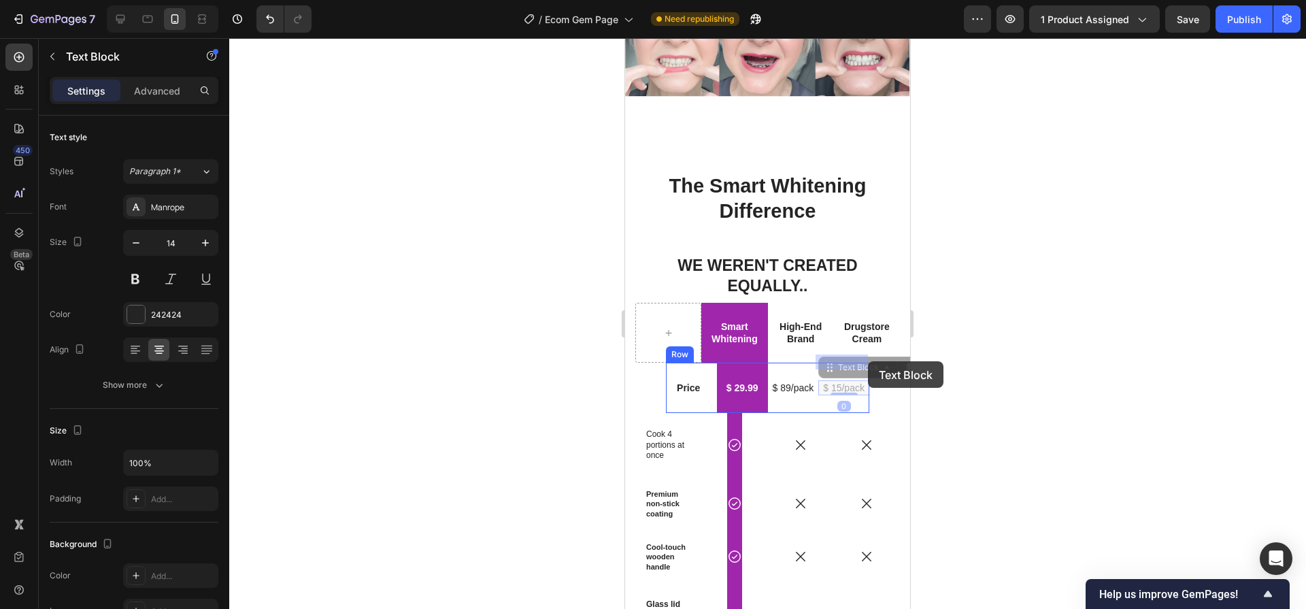
drag, startPoint x: 835, startPoint y: 354, endPoint x: 863, endPoint y: 360, distance: 28.5
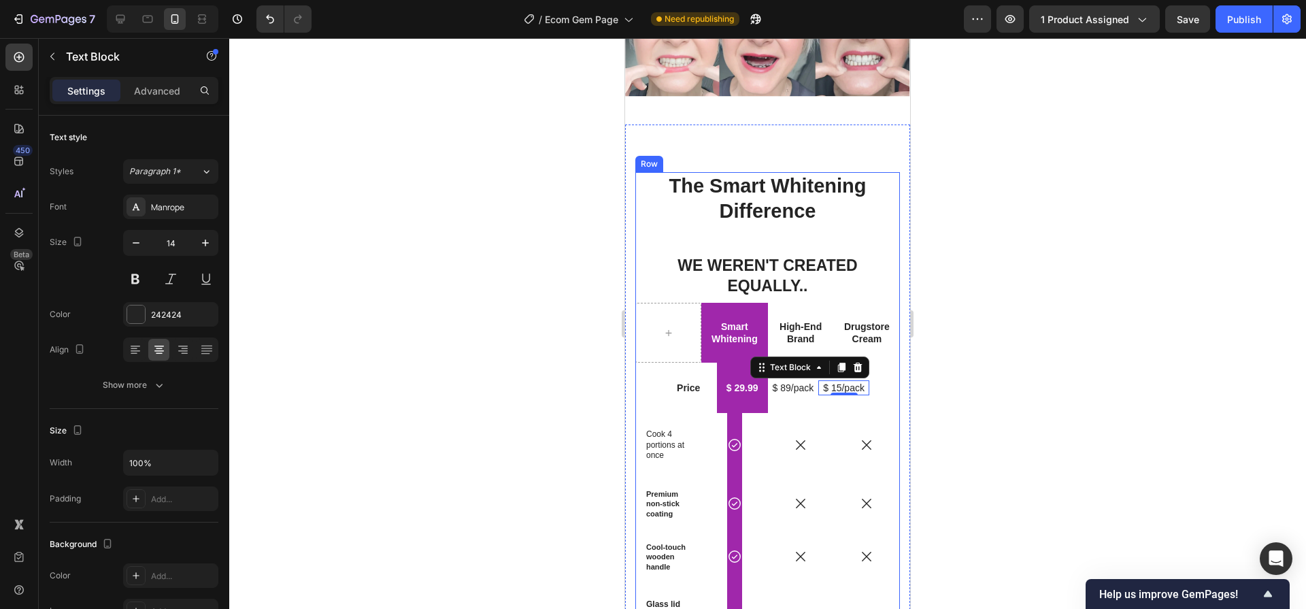
click at [1003, 368] on div at bounding box center [767, 323] width 1077 height 571
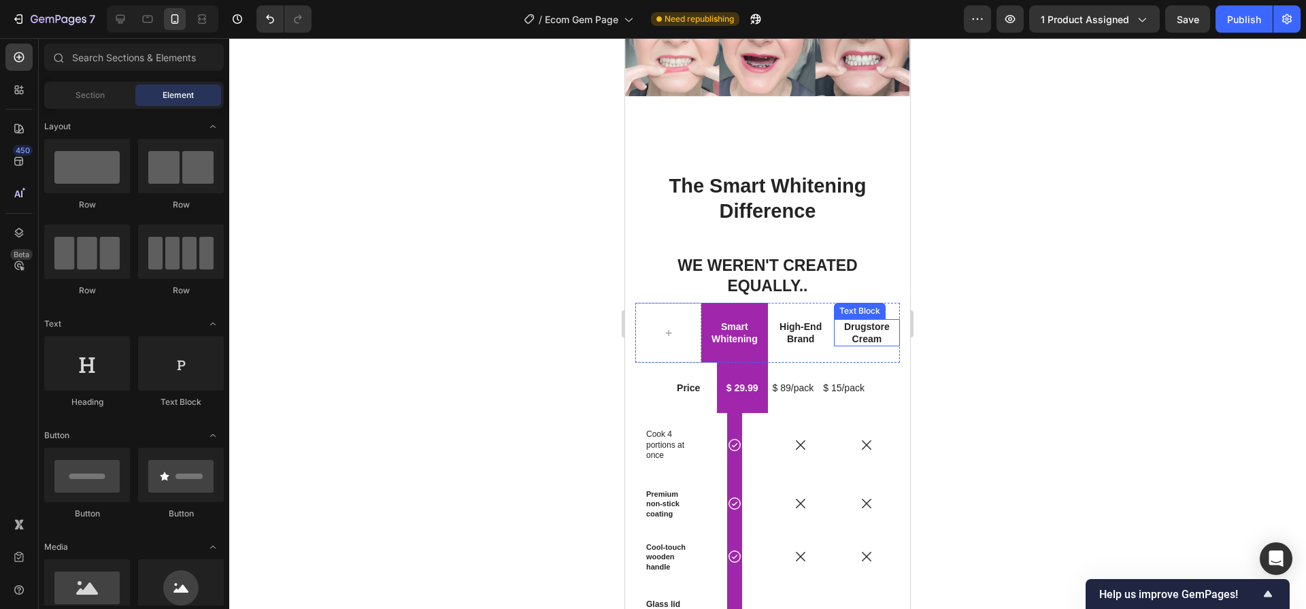
click at [862, 320] on p "Drugstore Cream" at bounding box center [866, 332] width 63 height 24
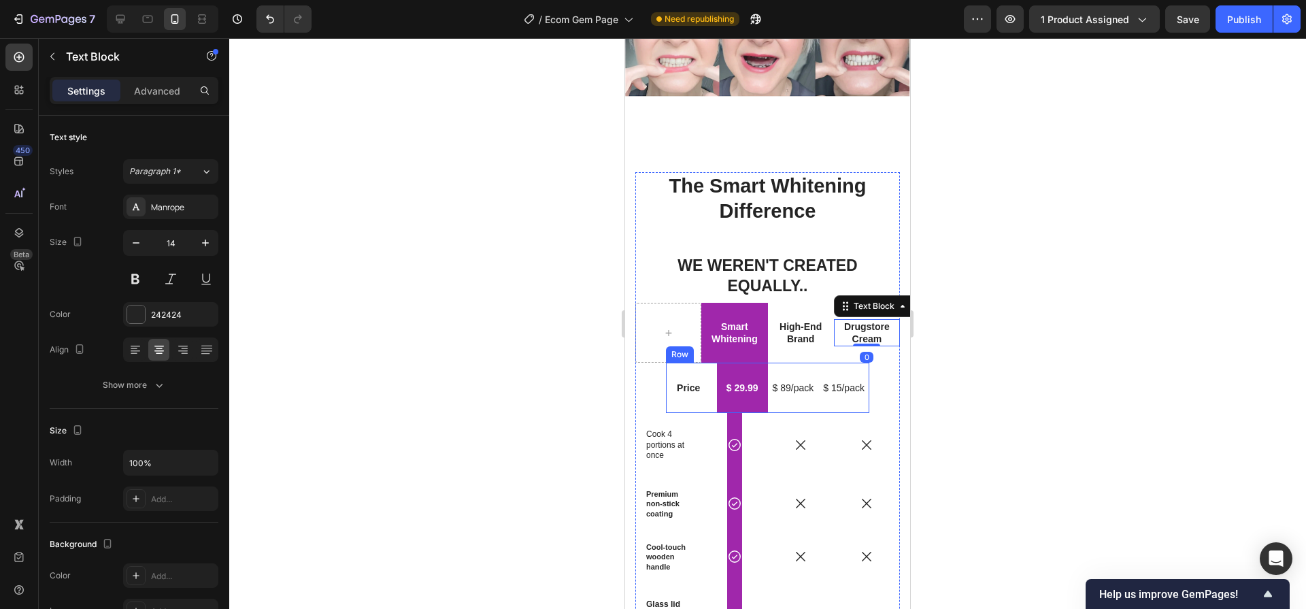
click at [844, 380] on div "$ 15/pack Text Block" at bounding box center [843, 387] width 51 height 15
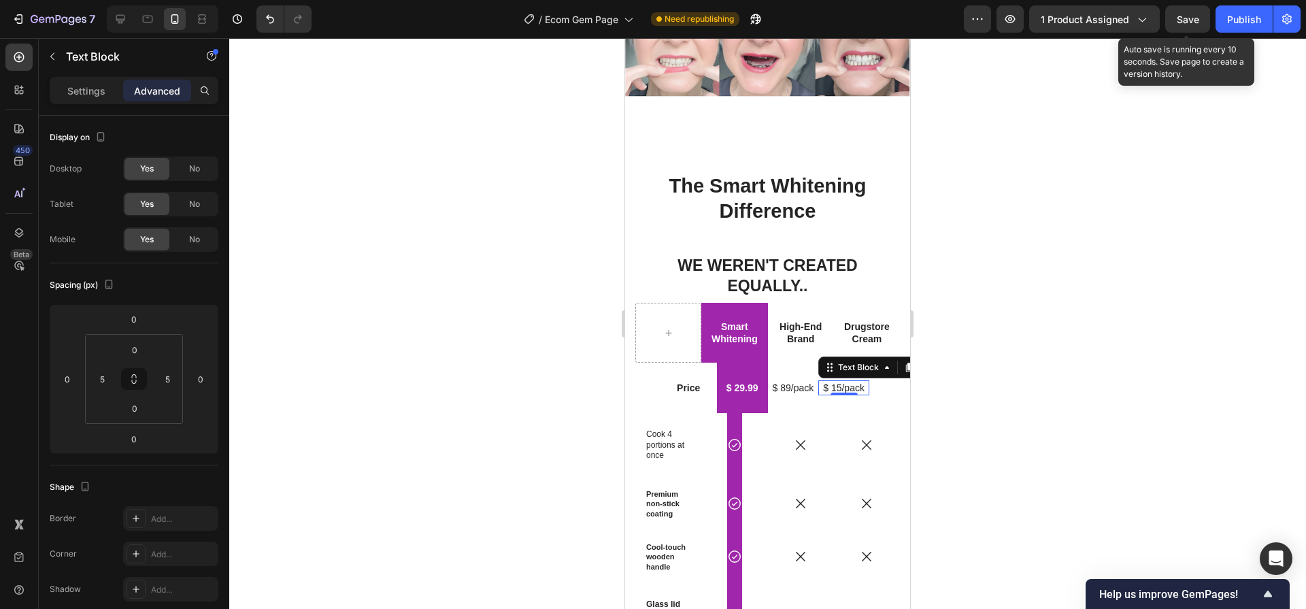
click at [1198, 14] on span "Save" at bounding box center [1188, 20] width 22 height 12
click at [1238, 25] on div "Publish" at bounding box center [1244, 19] width 34 height 14
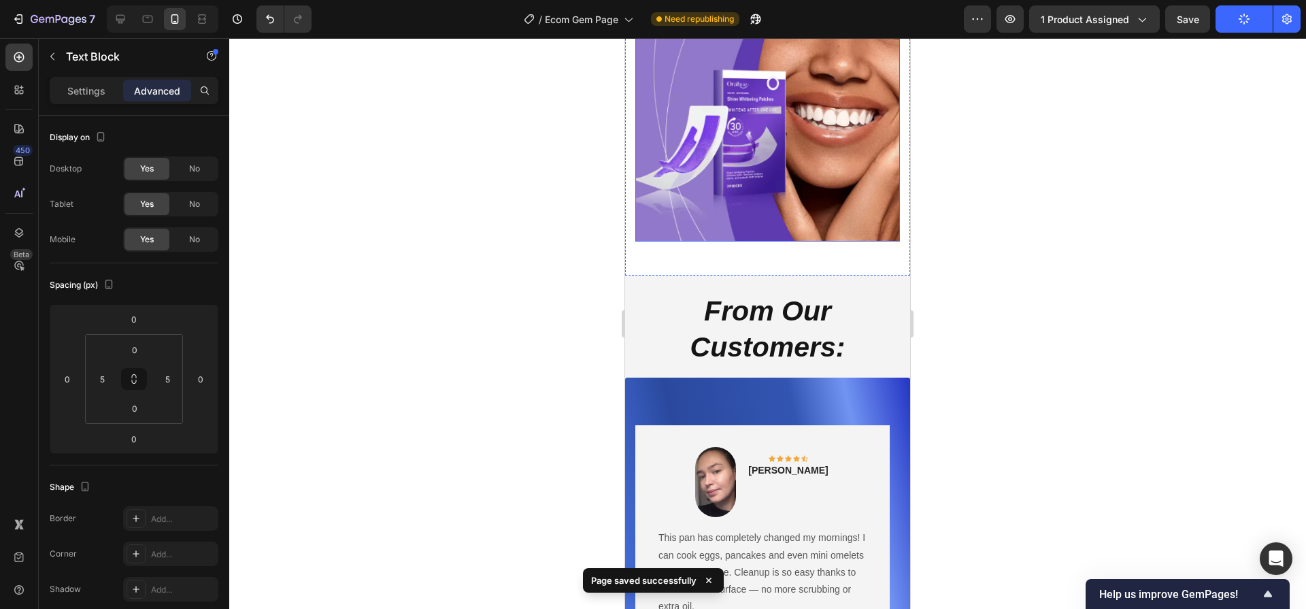
scroll to position [4378, 0]
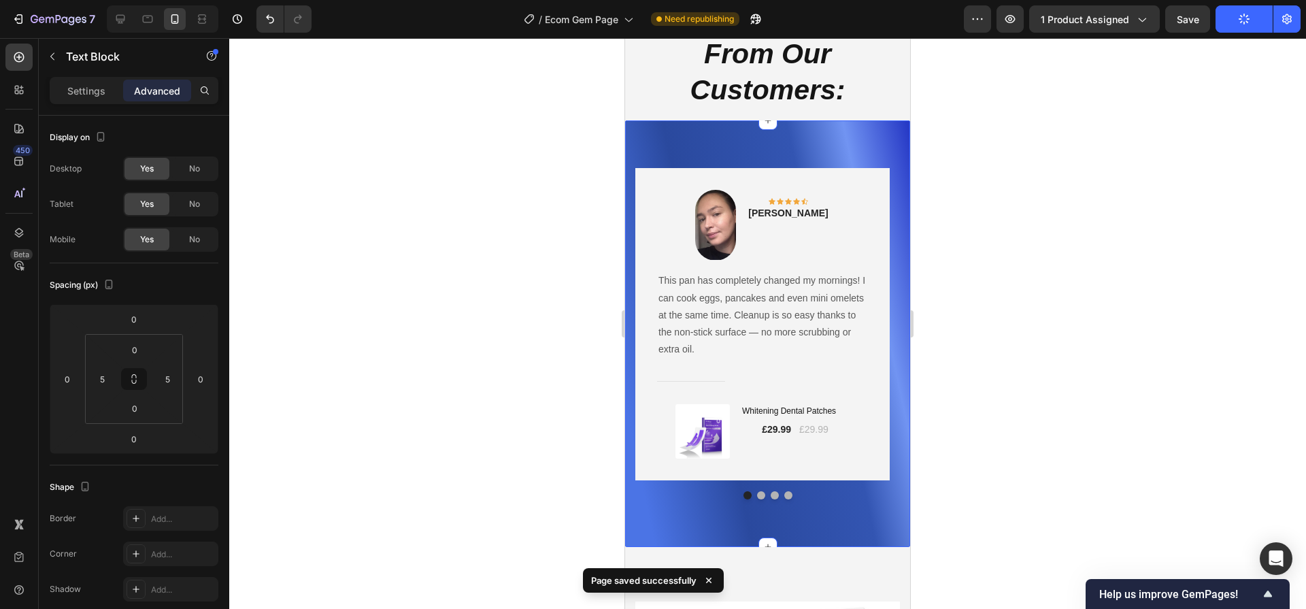
click at [828, 148] on div "Image Icon Icon Icon Icon Icon Row [PERSON_NAME] Text block Row This pan has co…" at bounding box center [767, 333] width 285 height 426
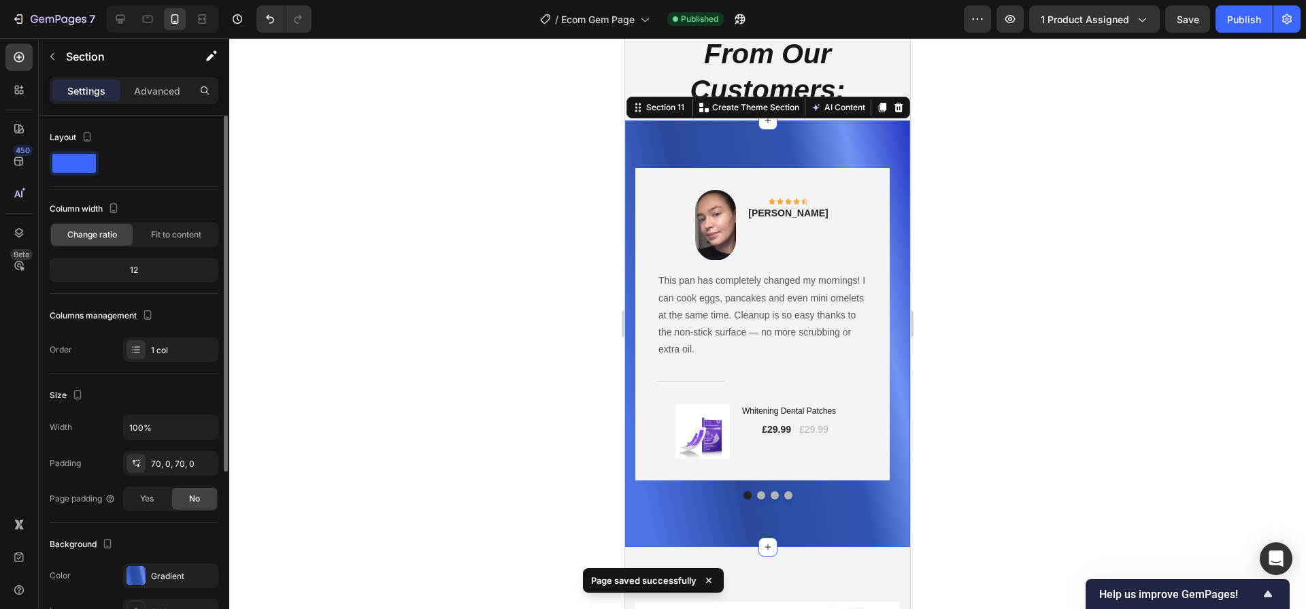
click at [140, 588] on div "The changes might be hidden by the video. Color Gradient Image Add... Video Add…" at bounding box center [134, 610] width 169 height 95
click at [147, 581] on div "Gradient" at bounding box center [170, 575] width 95 height 24
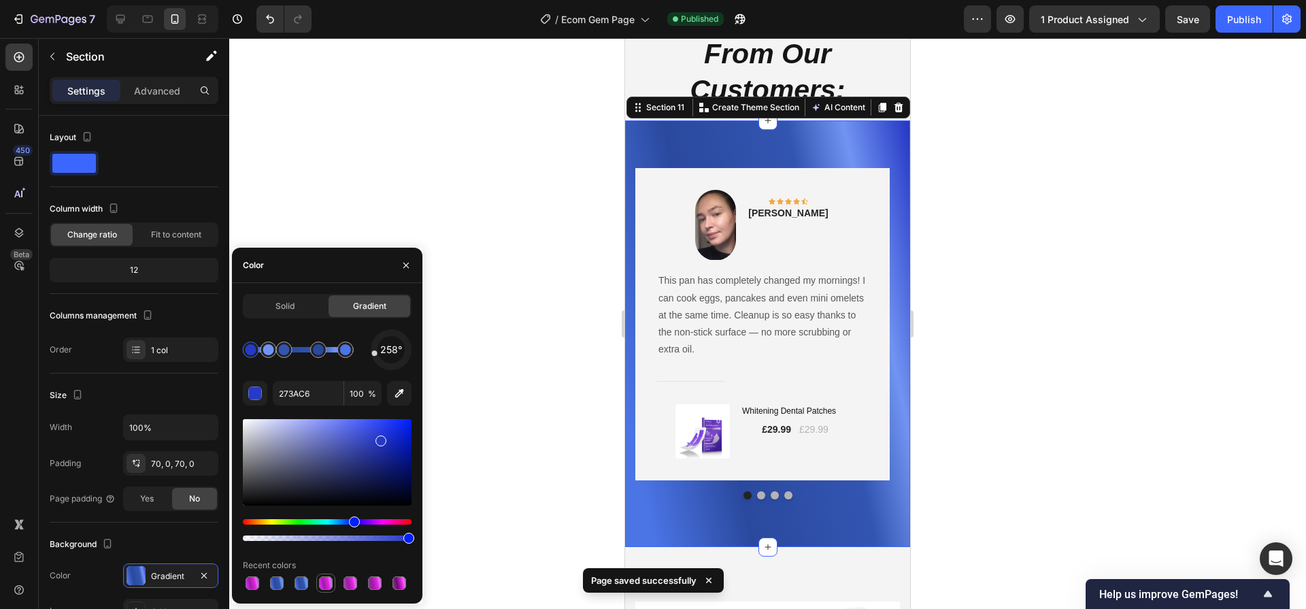
click at [330, 583] on div at bounding box center [326, 583] width 14 height 14
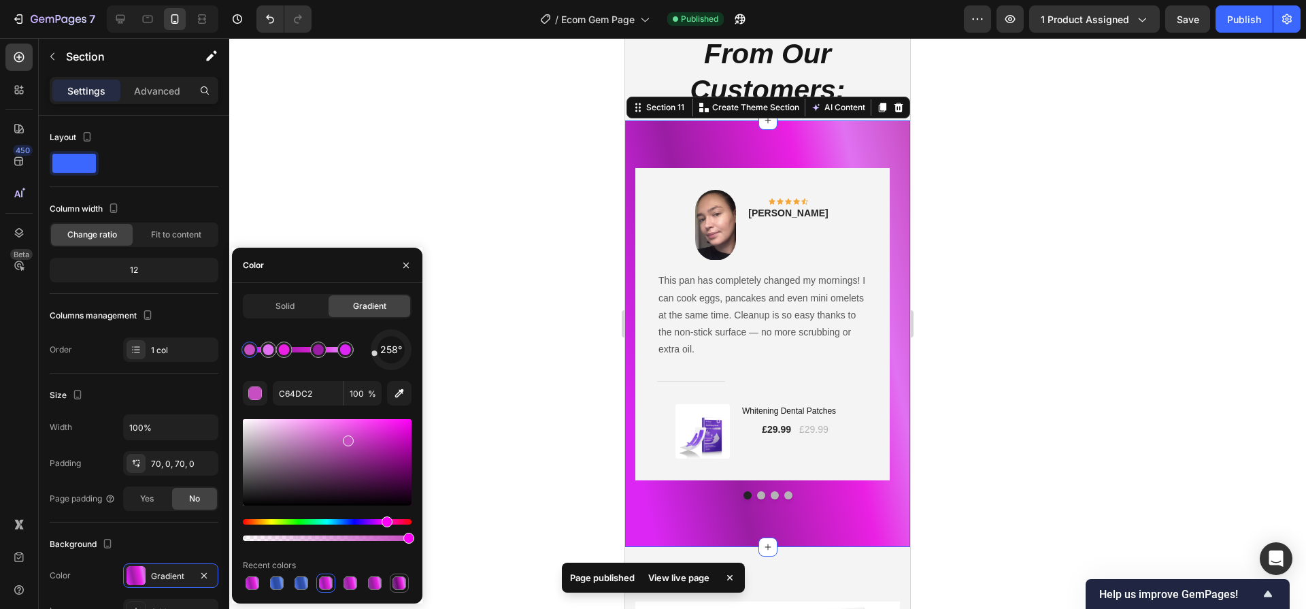
click at [398, 580] on div at bounding box center [399, 583] width 14 height 14
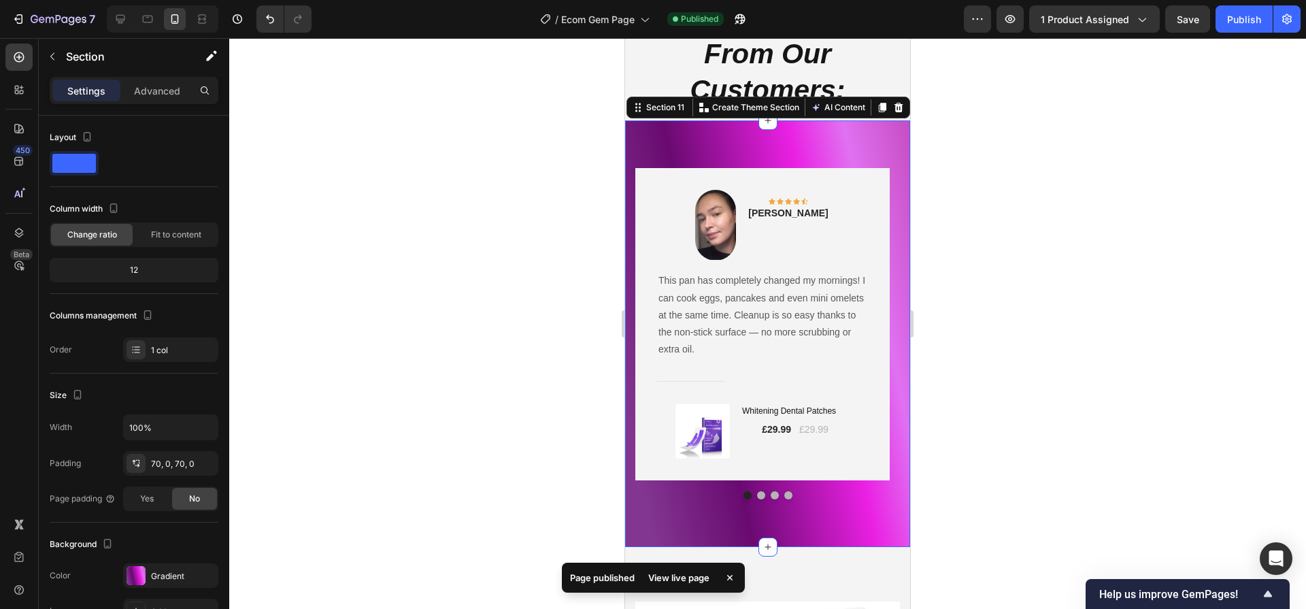
click at [630, 509] on div "Image Icon Icon Icon Icon Icon Row [PERSON_NAME] Text block Row This pan has co…" at bounding box center [767, 333] width 285 height 426
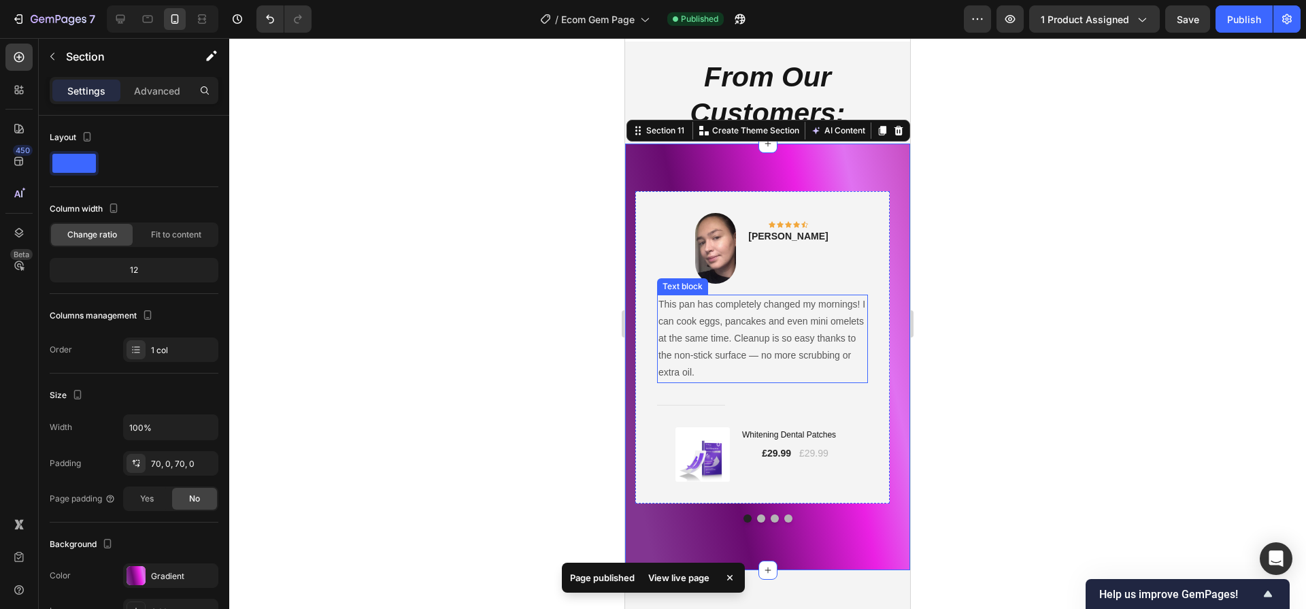
scroll to position [4283, 0]
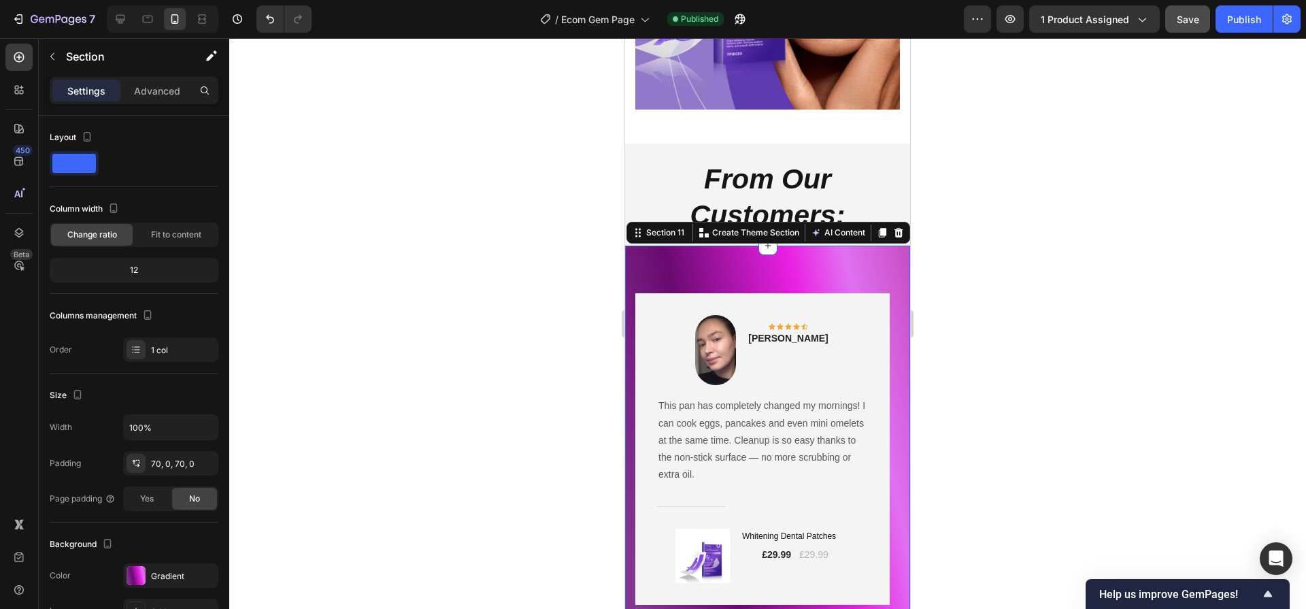
click at [1189, 27] on button "Save" at bounding box center [1187, 18] width 45 height 27
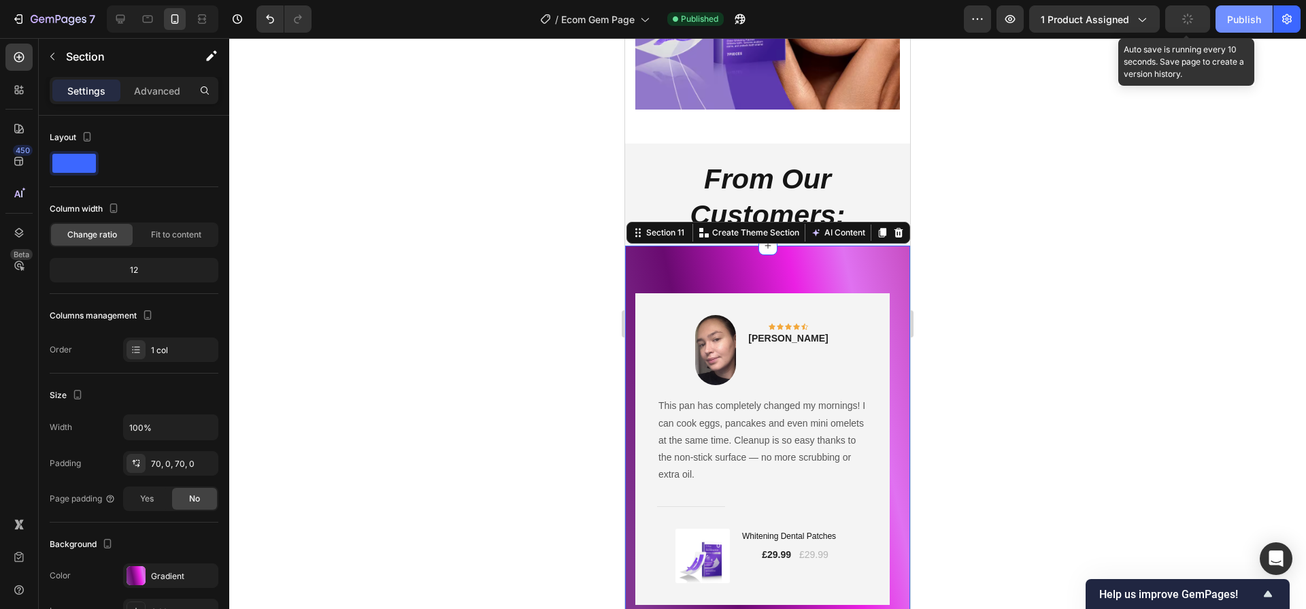
click at [1222, 24] on button "Publish" at bounding box center [1243, 18] width 57 height 27
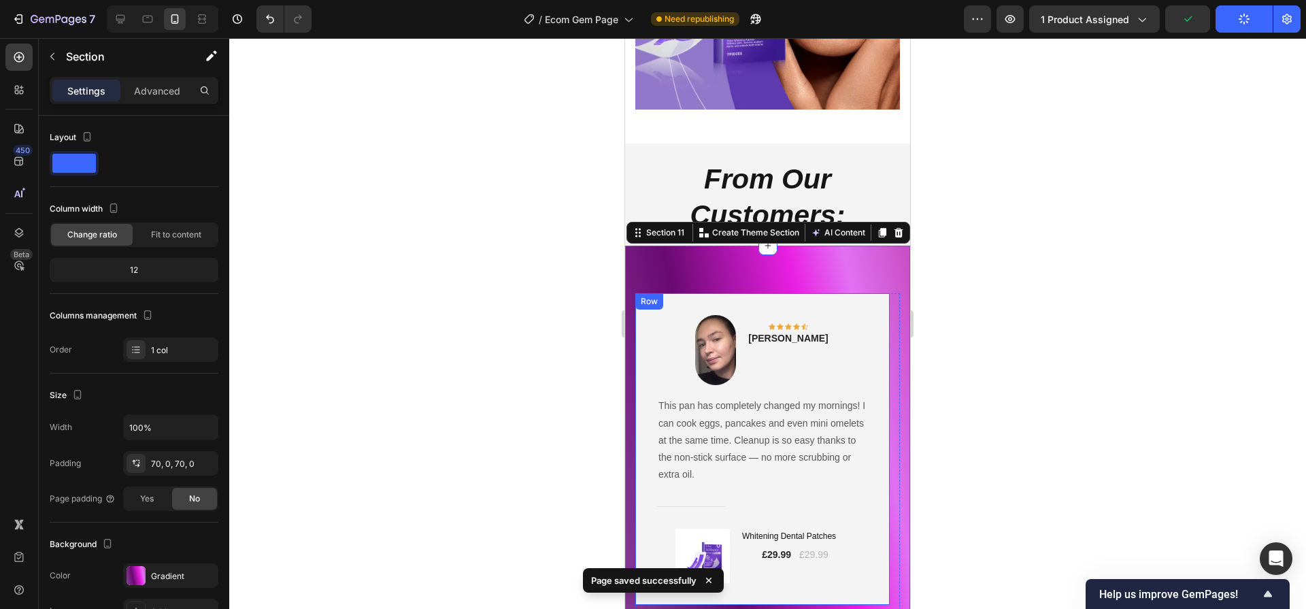
scroll to position [4286, 0]
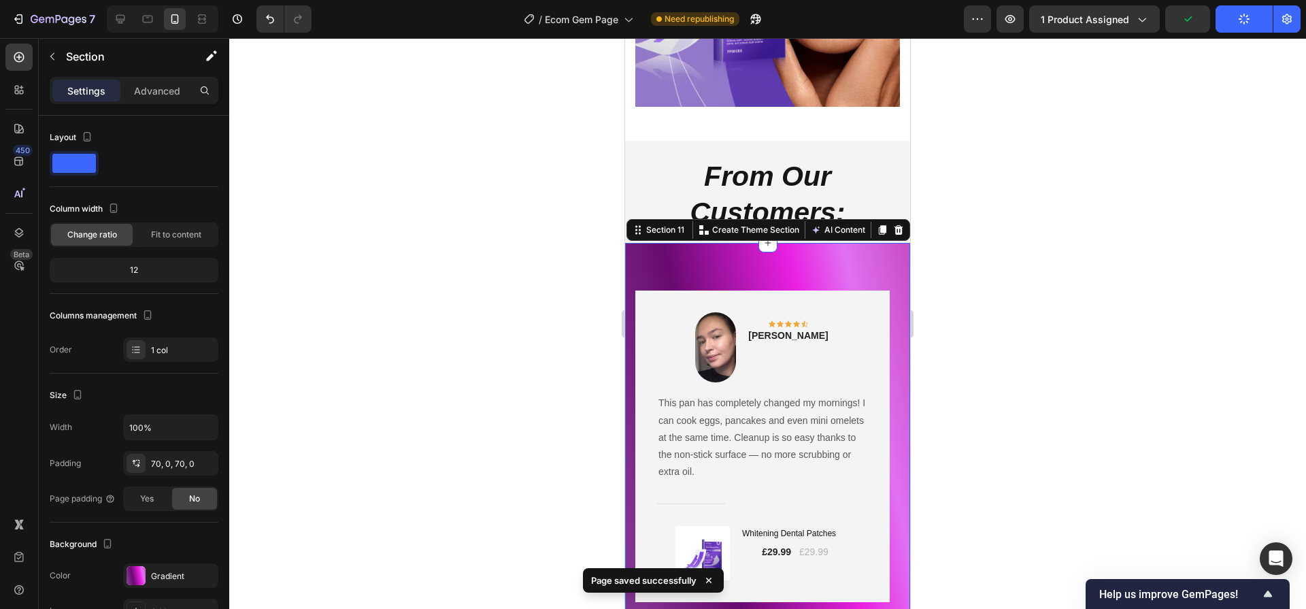
click at [886, 243] on div "Image Icon Icon Icon Icon Icon Row [PERSON_NAME] Text block Row This pan has co…" at bounding box center [767, 456] width 285 height 426
click at [151, 570] on div "Gradient" at bounding box center [170, 576] width 39 height 12
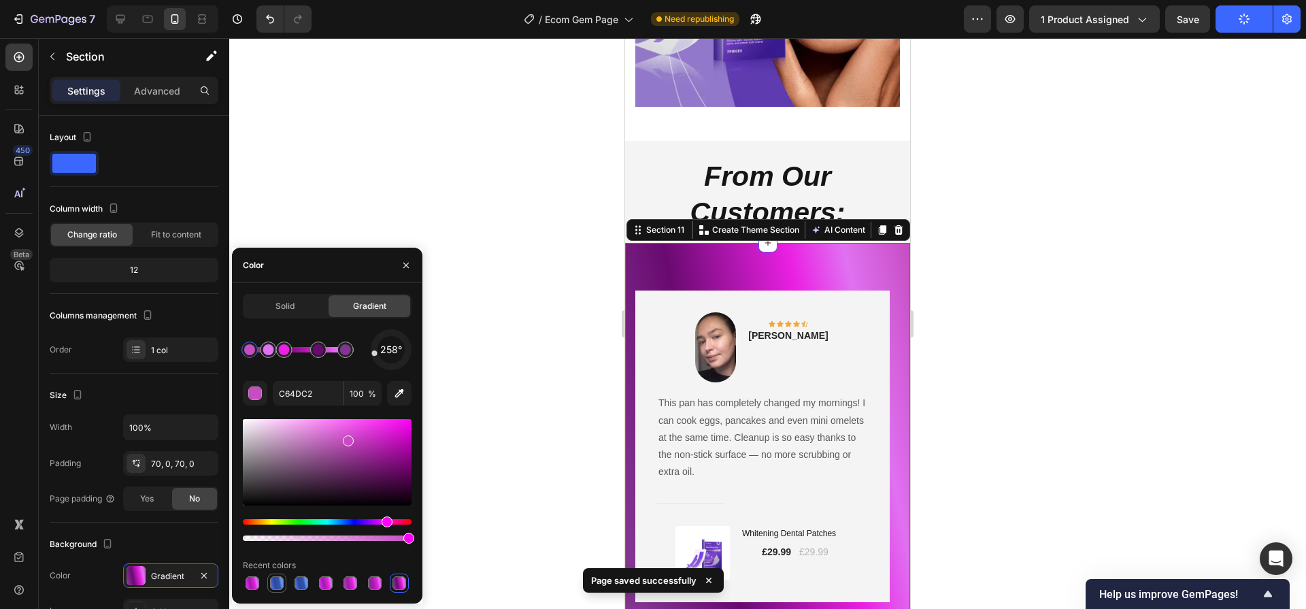
click at [275, 586] on div at bounding box center [277, 583] width 14 height 14
type input "4C8FC5"
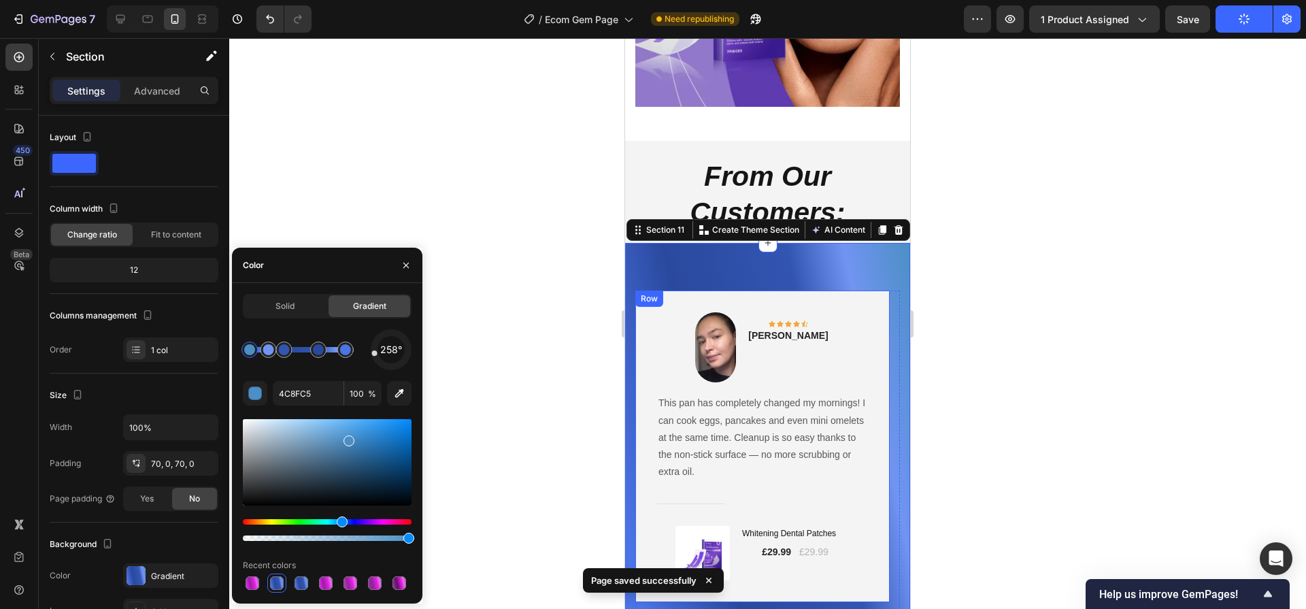
click at [1019, 406] on div at bounding box center [767, 323] width 1077 height 571
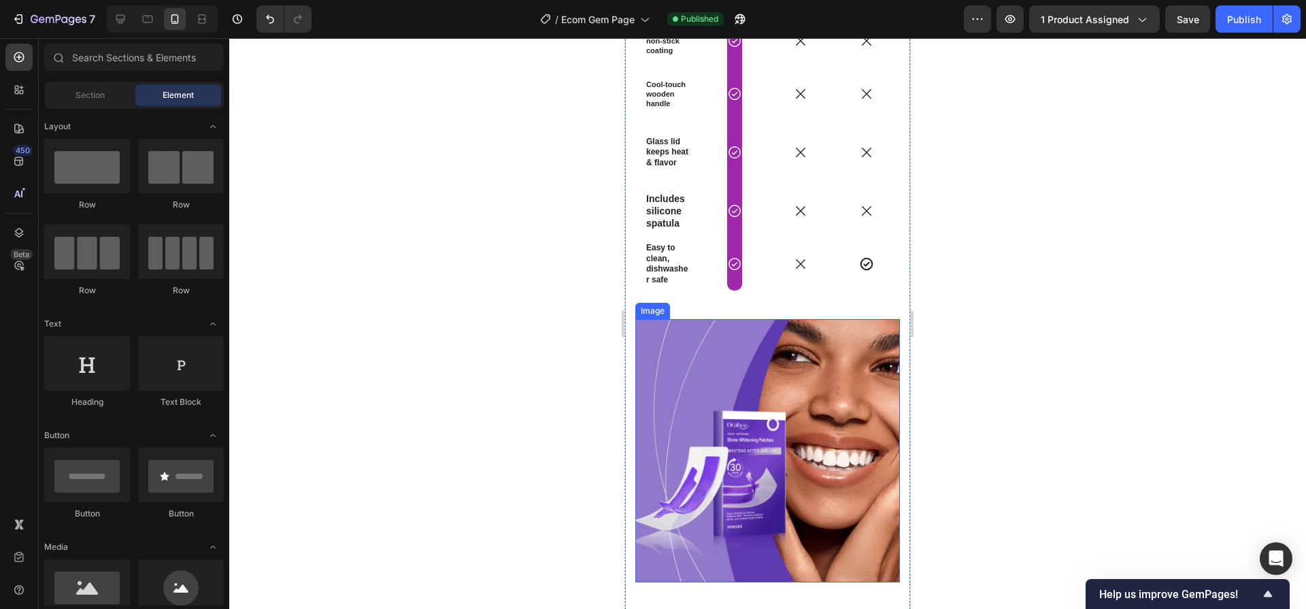
scroll to position [3576, 0]
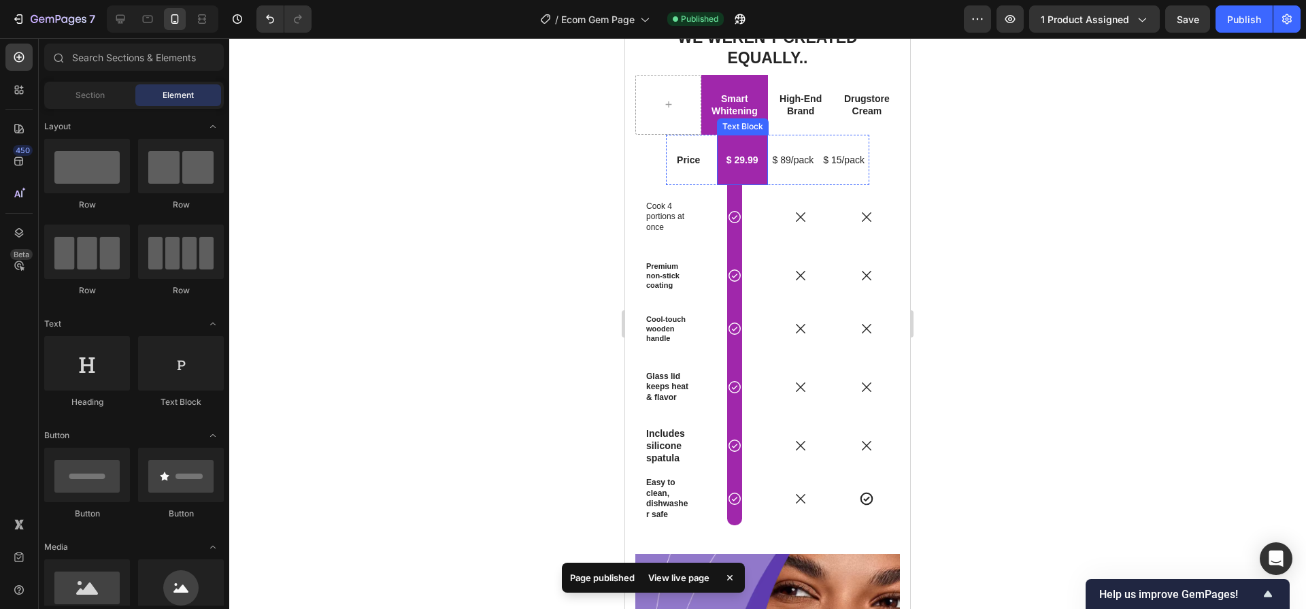
click at [728, 120] on div "Text Block" at bounding box center [743, 126] width 46 height 12
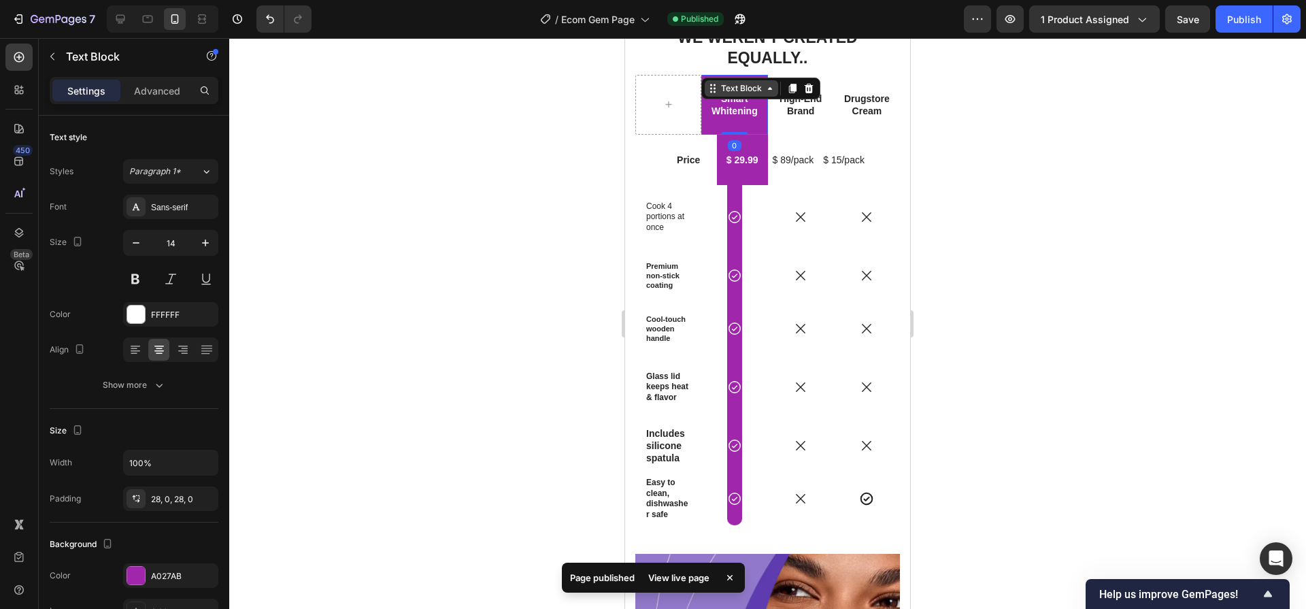
click at [740, 82] on div "Text Block" at bounding box center [741, 88] width 46 height 12
click at [756, 107] on div "Smart Whitening" at bounding box center [734, 105] width 66 height 60
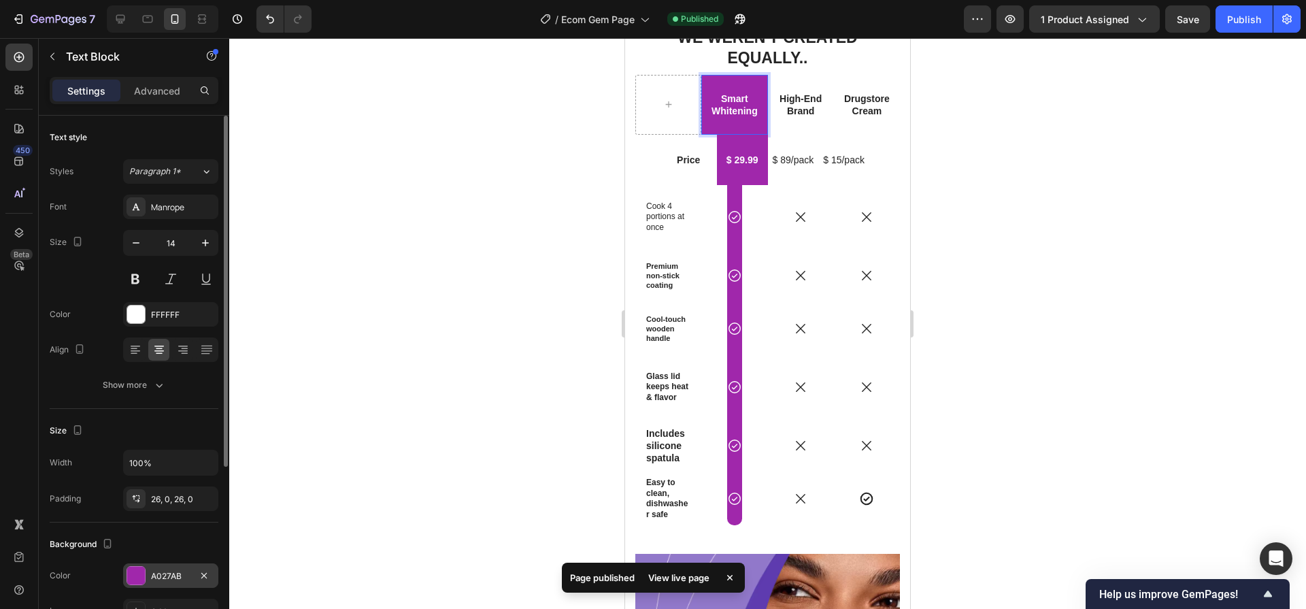
click at [161, 573] on div "A027AB" at bounding box center [170, 576] width 39 height 12
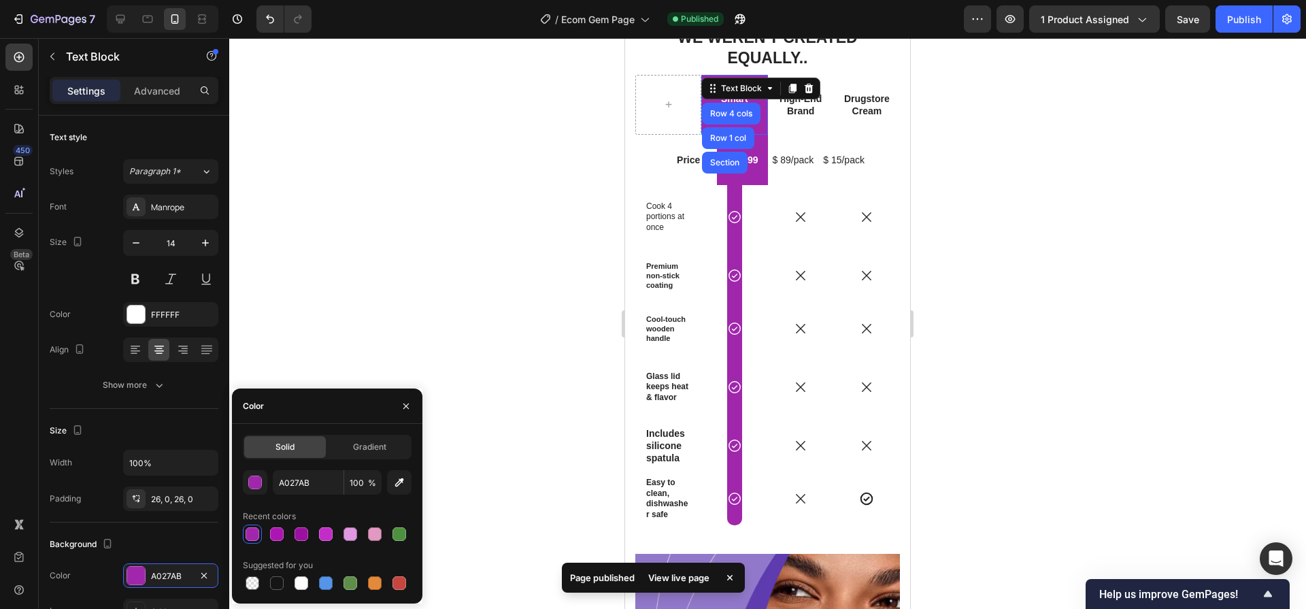
click at [321, 583] on div at bounding box center [326, 583] width 14 height 14
type input "5594E7"
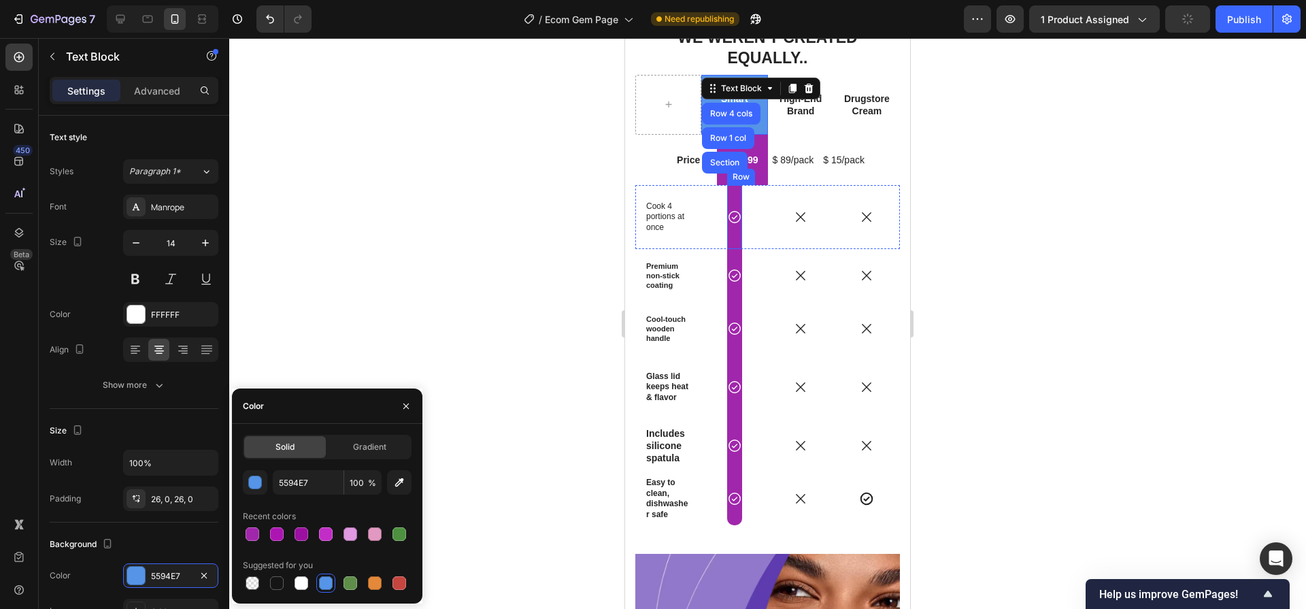
click at [749, 169] on div "Row" at bounding box center [741, 177] width 28 height 16
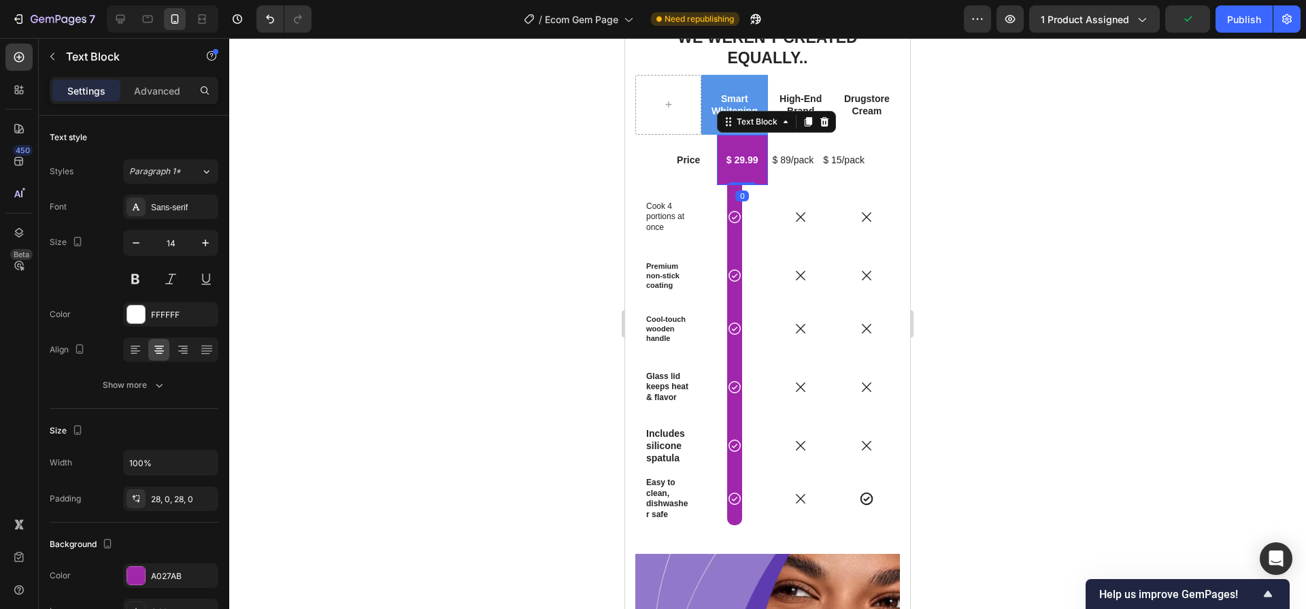
click at [751, 135] on div "$ 29.99" at bounding box center [742, 160] width 51 height 50
click at [174, 554] on div "Background" at bounding box center [134, 544] width 169 height 22
click at [169, 569] on div "A027AB" at bounding box center [170, 575] width 95 height 24
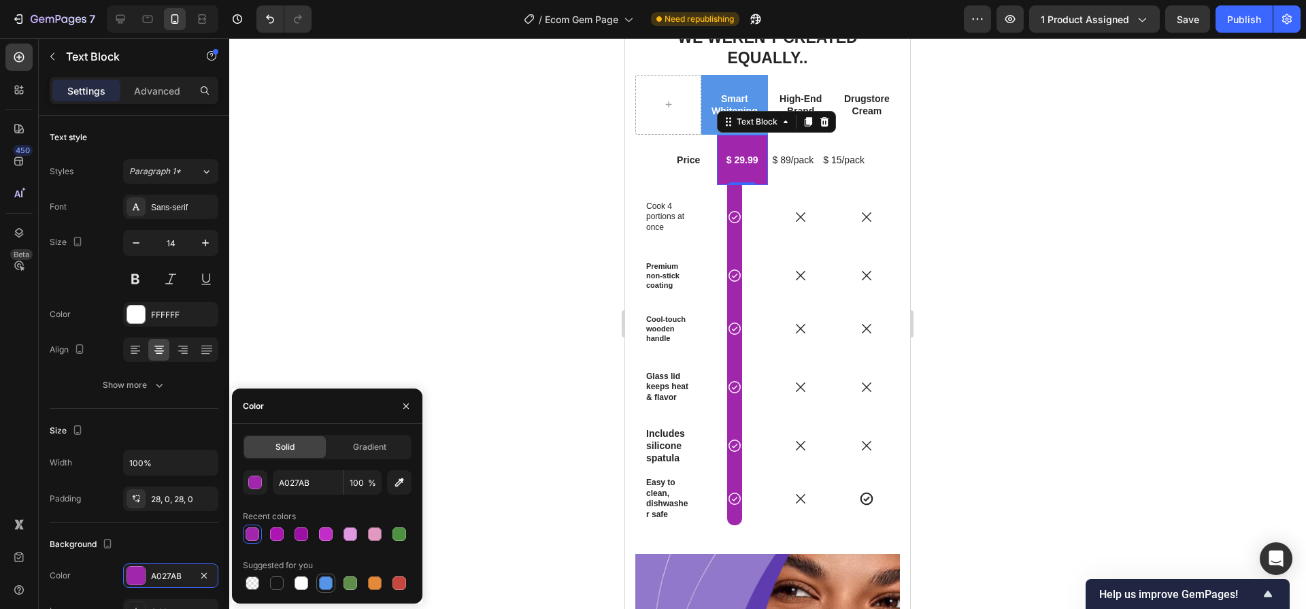
click at [333, 582] on div at bounding box center [326, 583] width 16 height 16
type input "5594E7"
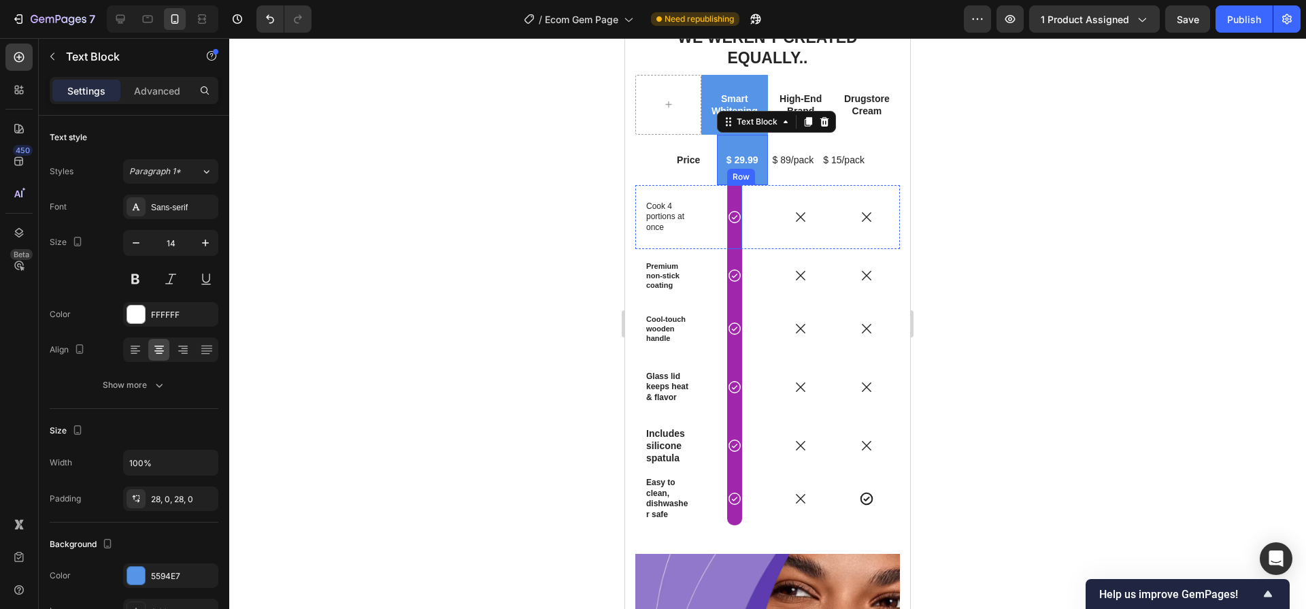
click at [735, 190] on div "0" at bounding box center [742, 195] width 14 height 11
drag, startPoint x: 733, startPoint y: 178, endPoint x: 968, endPoint y: 439, distance: 351.1
click at [735, 190] on div "0" at bounding box center [742, 195] width 14 height 11
click at [165, 571] on div "5594E7" at bounding box center [170, 576] width 39 height 12
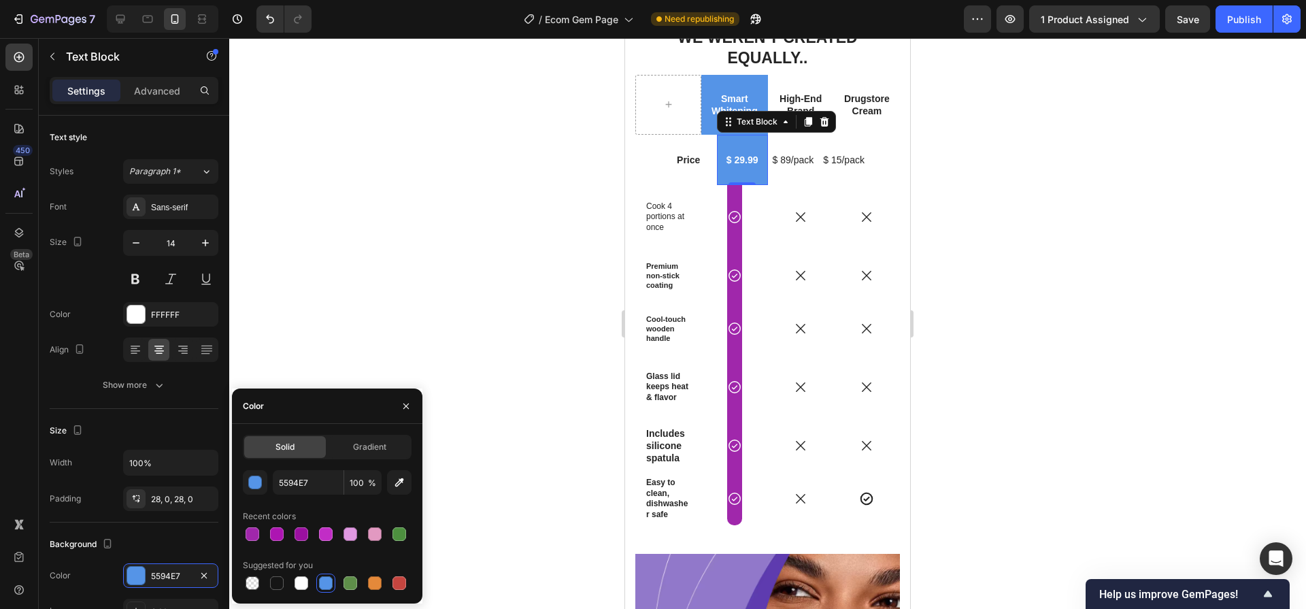
click at [320, 583] on div at bounding box center [326, 583] width 14 height 14
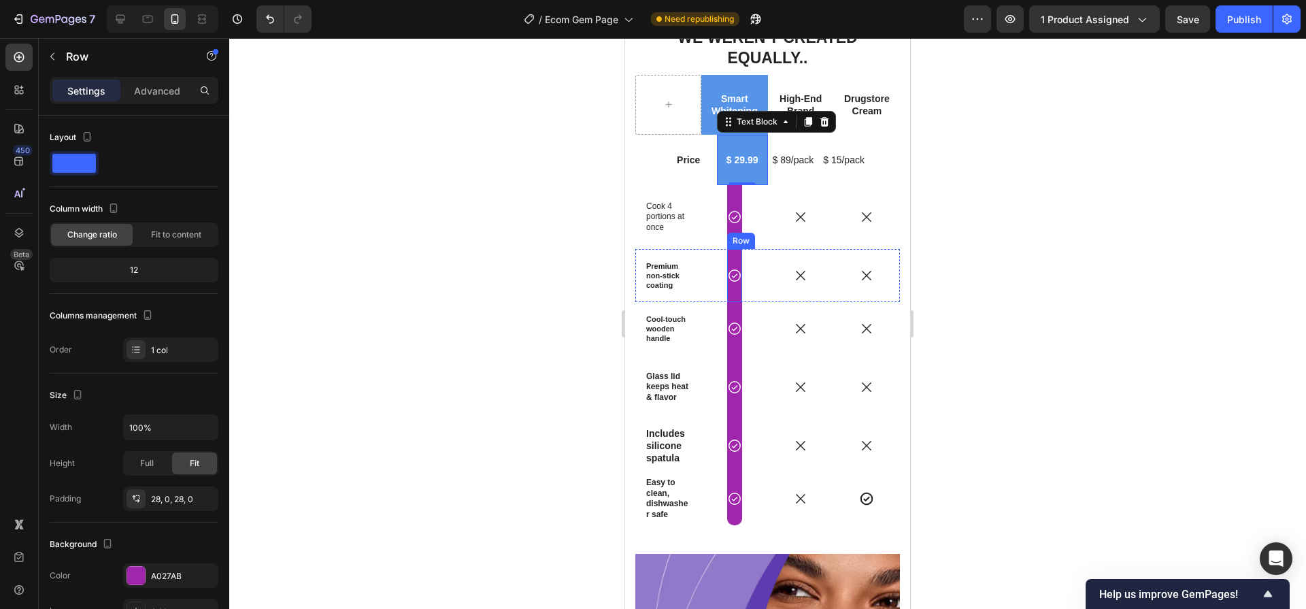
click at [730, 233] on div "Row" at bounding box center [741, 241] width 28 height 16
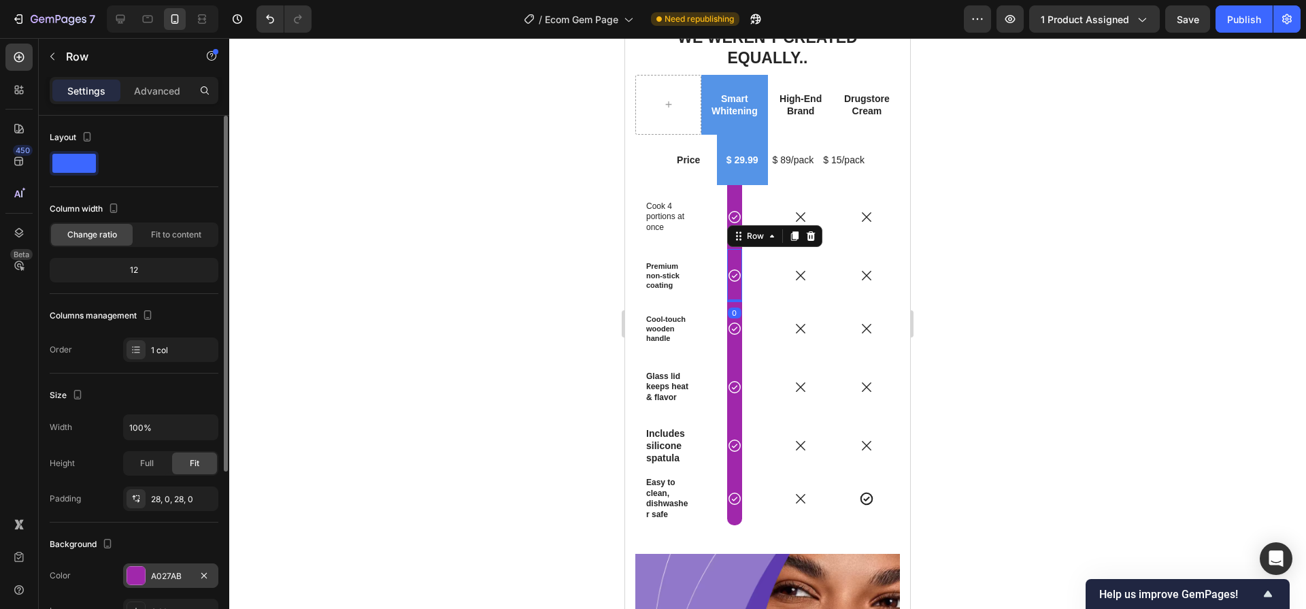
click at [184, 565] on div "A027AB" at bounding box center [170, 575] width 95 height 24
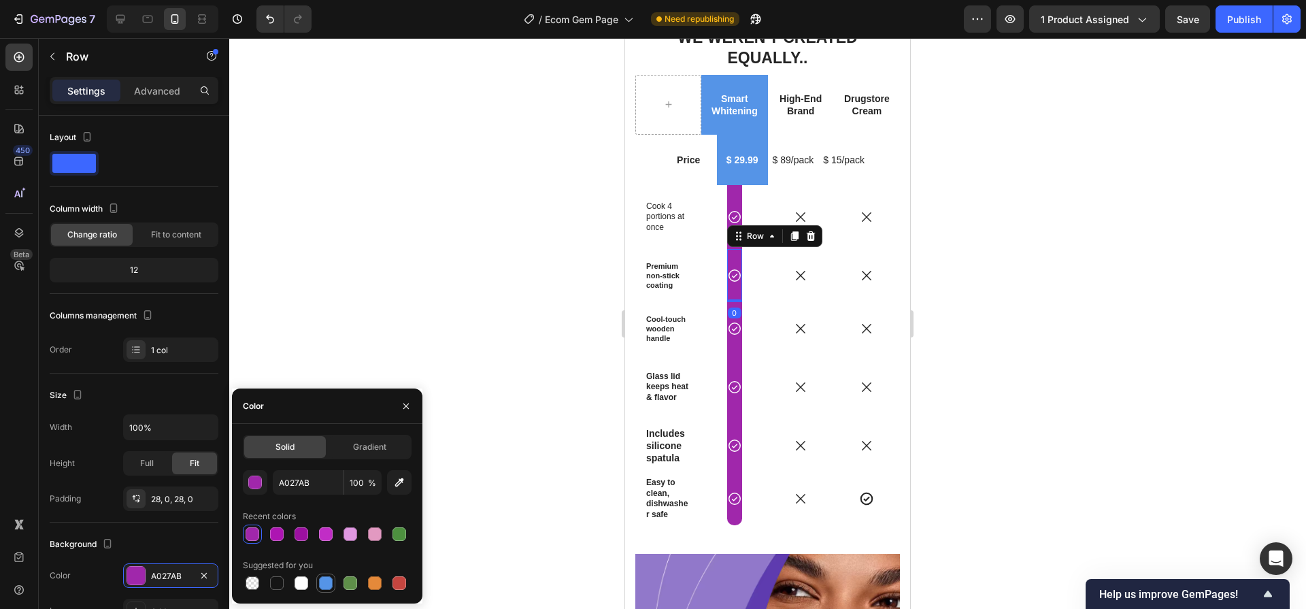
click at [324, 584] on div at bounding box center [326, 583] width 14 height 14
type input "5594E7"
click at [735, 328] on div "Icon Row" at bounding box center [734, 328] width 15 height 53
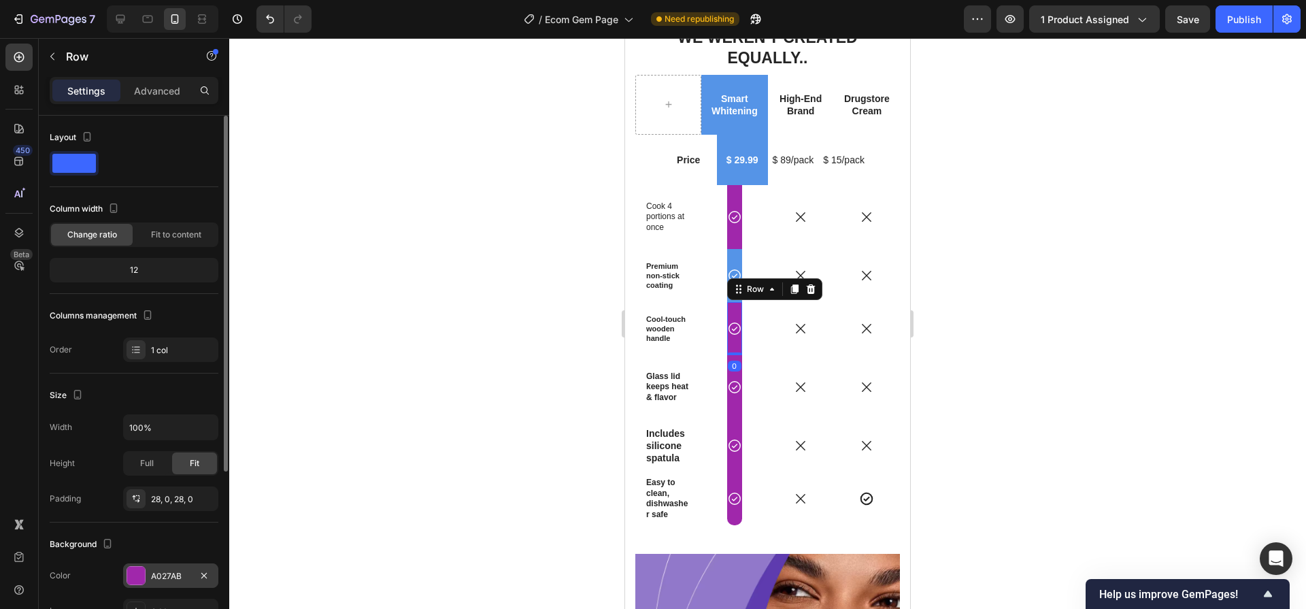
click at [161, 565] on div "A027AB" at bounding box center [170, 575] width 95 height 24
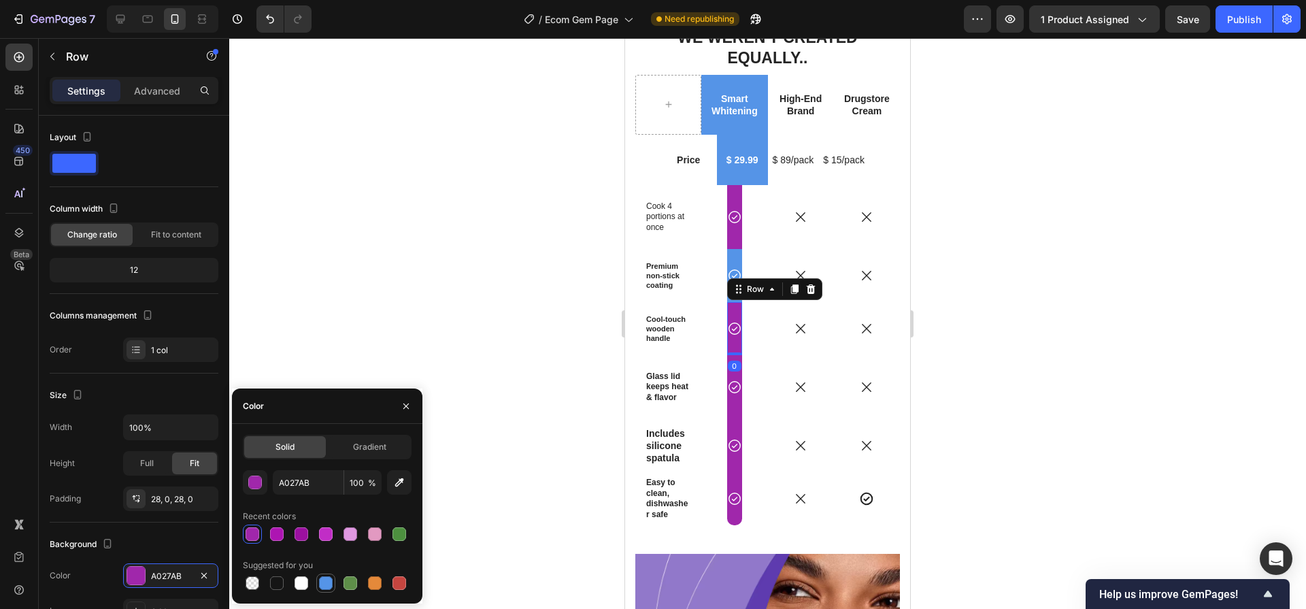
click at [319, 579] on div at bounding box center [326, 583] width 14 height 14
type input "5594E7"
click at [734, 185] on div "Icon Row" at bounding box center [734, 217] width 15 height 64
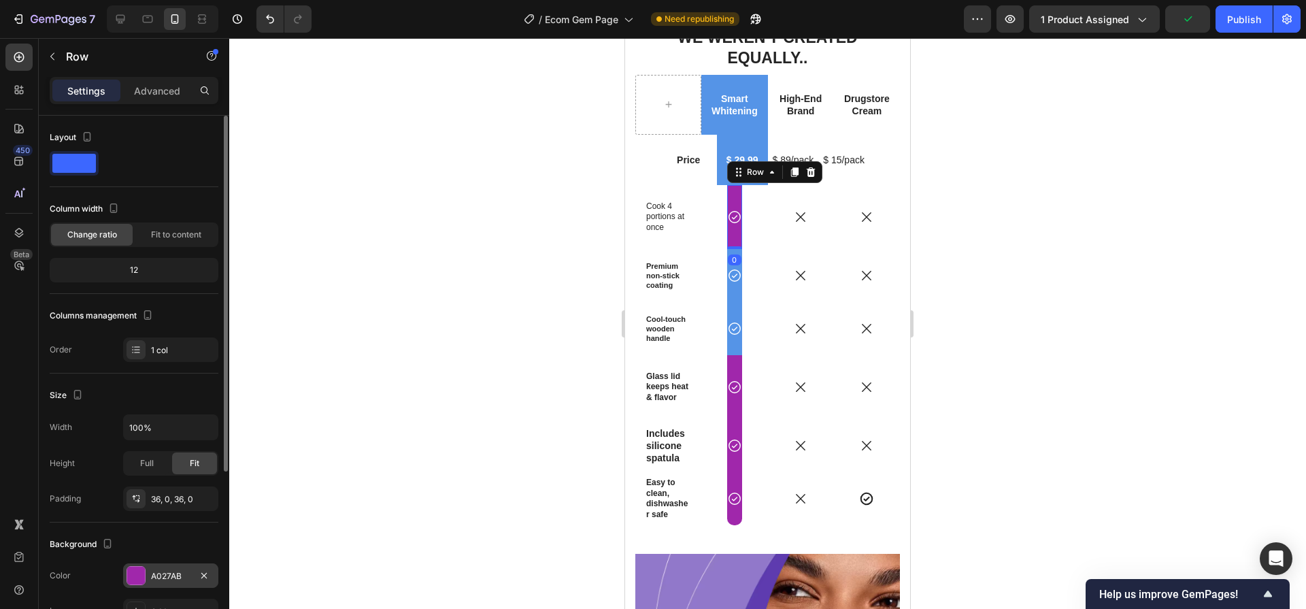
click at [171, 567] on div "A027AB" at bounding box center [170, 575] width 95 height 24
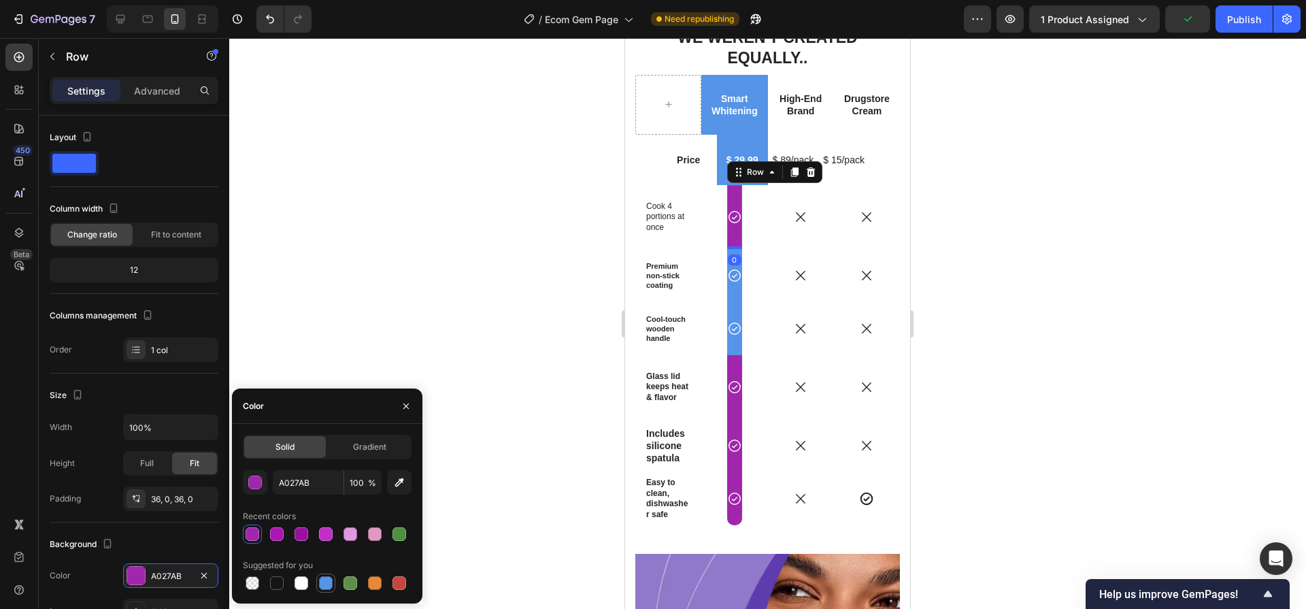
click at [318, 582] on div at bounding box center [326, 583] width 16 height 16
type input "5594E7"
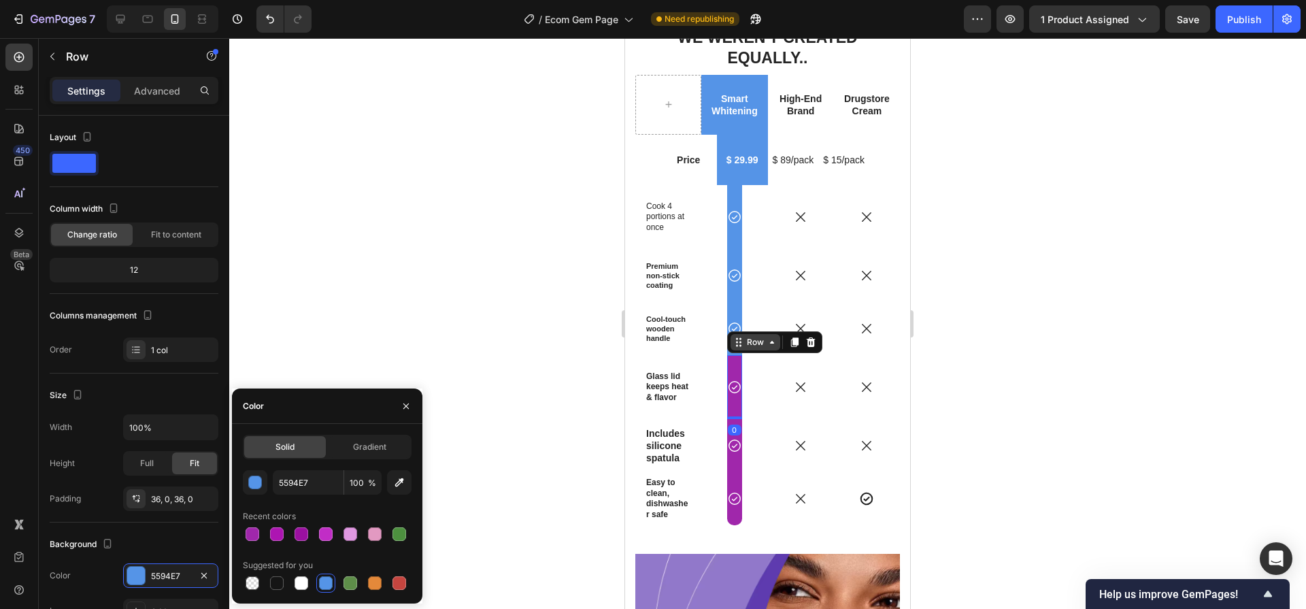
click at [736, 333] on div "The Smart Whitening Difference Heading we weren't created equally.. Text Block …" at bounding box center [767, 249] width 265 height 610
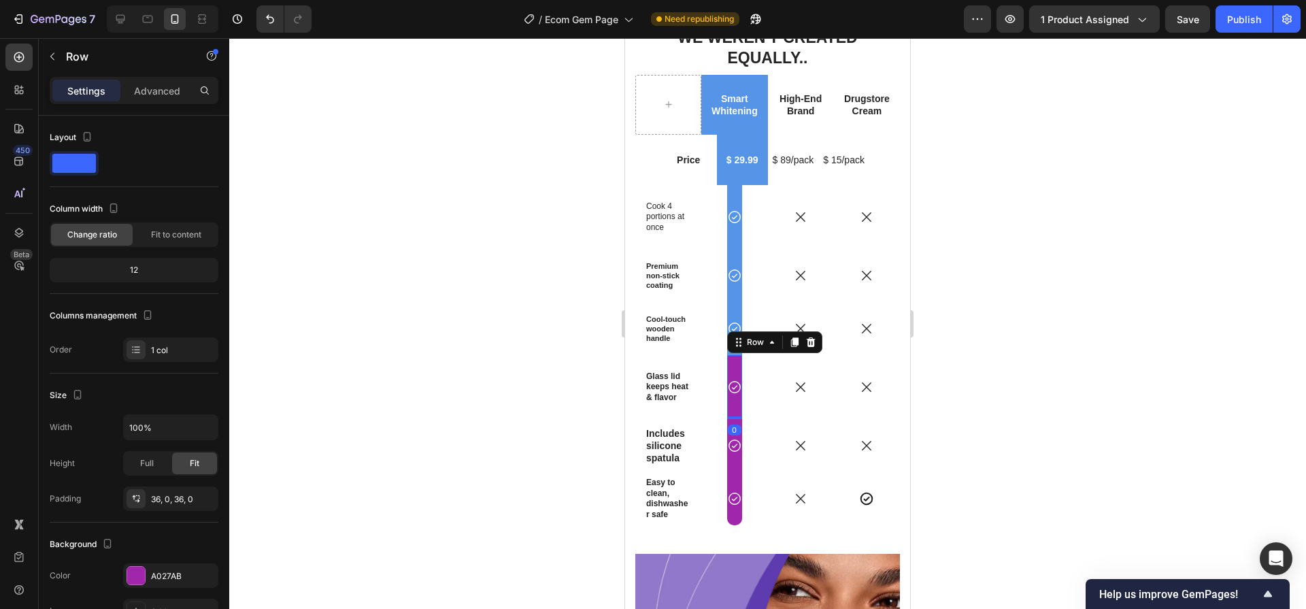
click at [734, 355] on div "Icon Row 0" at bounding box center [734, 387] width 15 height 64
click at [180, 580] on div "A027AB" at bounding box center [170, 576] width 39 height 12
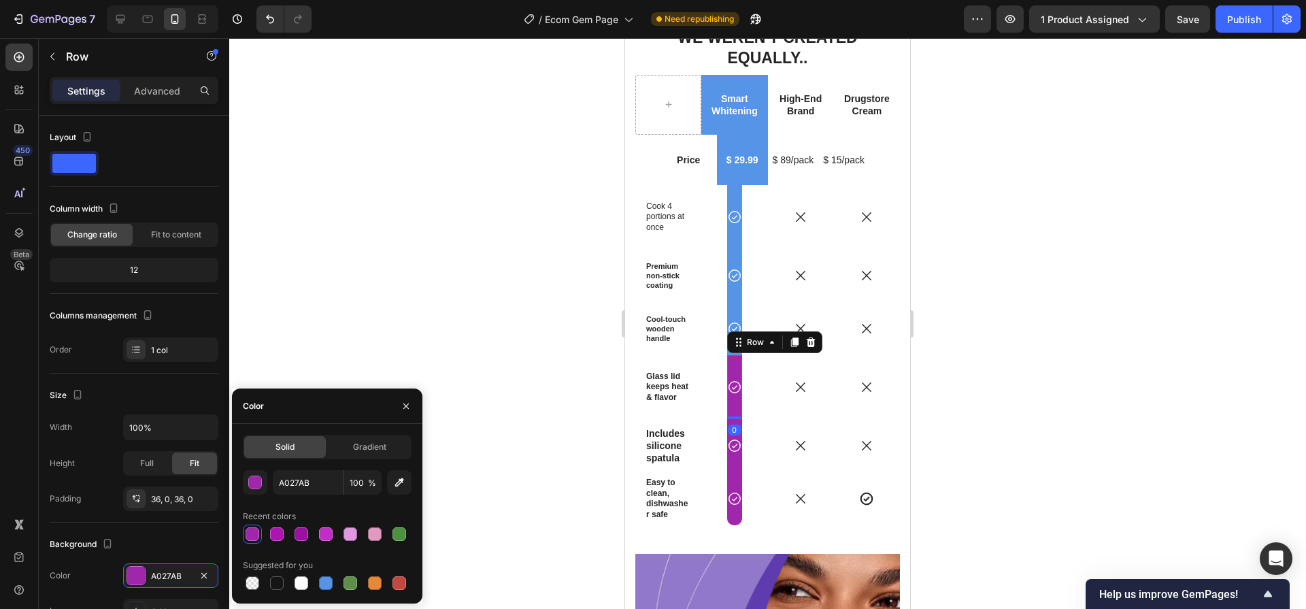
drag, startPoint x: 331, startPoint y: 588, endPoint x: 384, endPoint y: 562, distance: 58.1
click at [331, 587] on div at bounding box center [326, 583] width 14 height 14
type input "5594E7"
click at [730, 449] on div "Icon Row" at bounding box center [734, 445] width 15 height 53
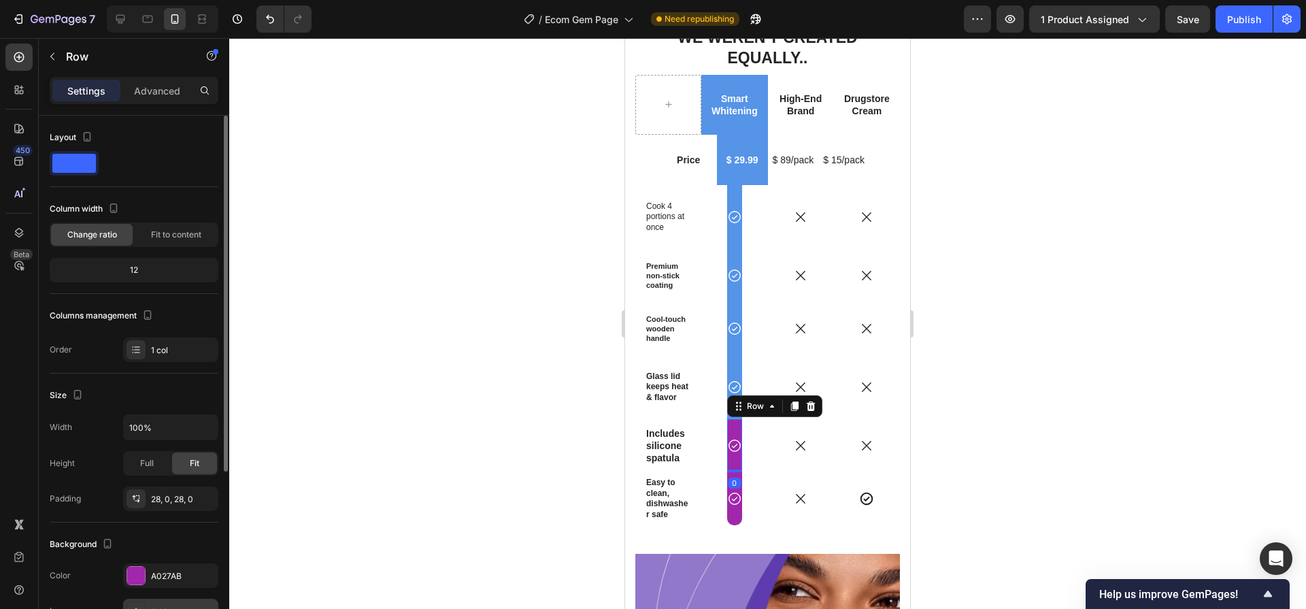
drag, startPoint x: 231, startPoint y: 592, endPoint x: 180, endPoint y: 605, distance: 52.6
click at [226, 0] on div "7 / Ecom Gem Page Need republishing Preview 1 product assigned Save Publish 450…" at bounding box center [653, 0] width 1306 height 0
click at [166, 575] on div "A027AB" at bounding box center [170, 576] width 39 height 12
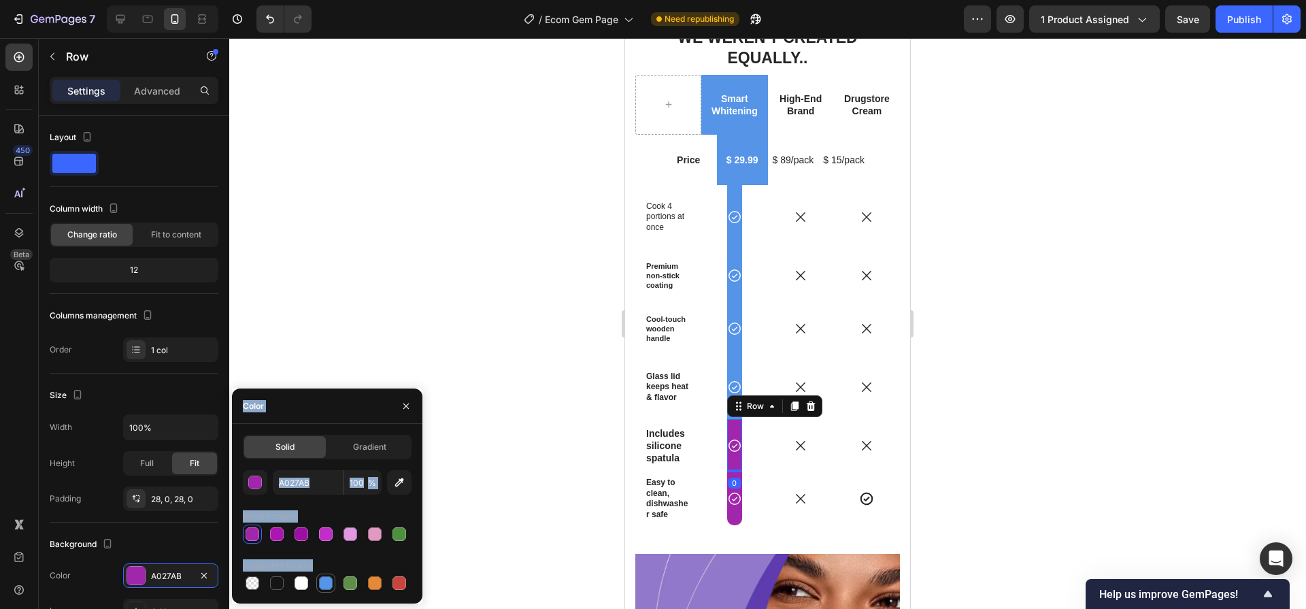
click at [326, 587] on div at bounding box center [326, 583] width 14 height 14
type input "5594E7"
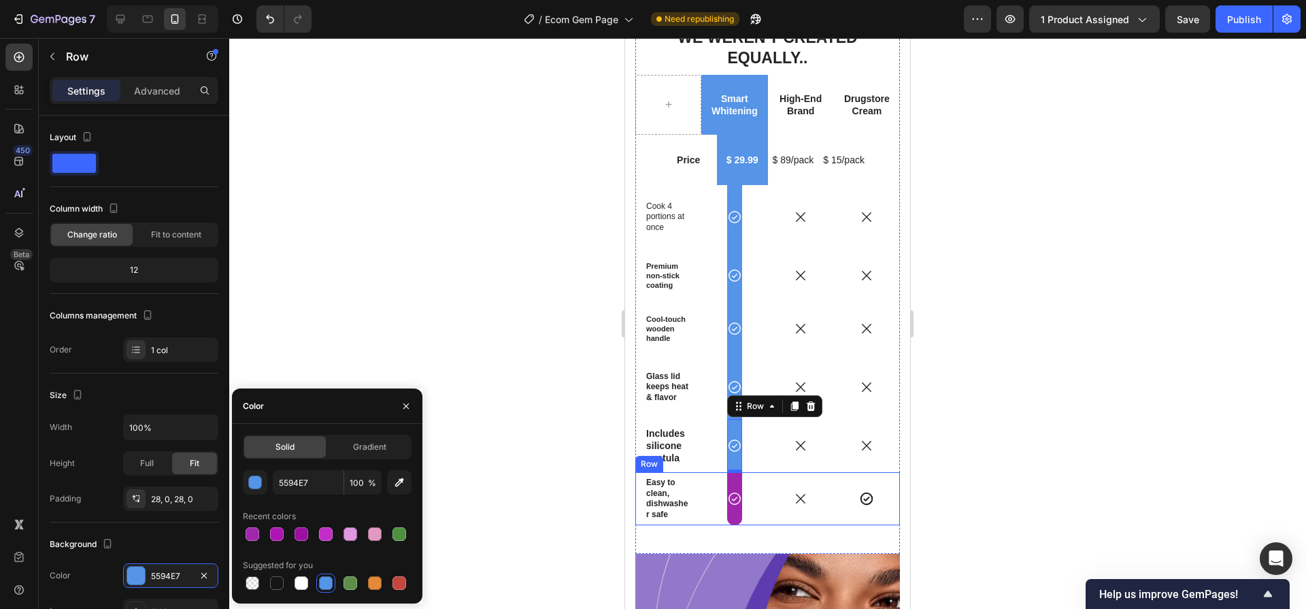
click at [741, 485] on div "Icon Row" at bounding box center [734, 498] width 66 height 53
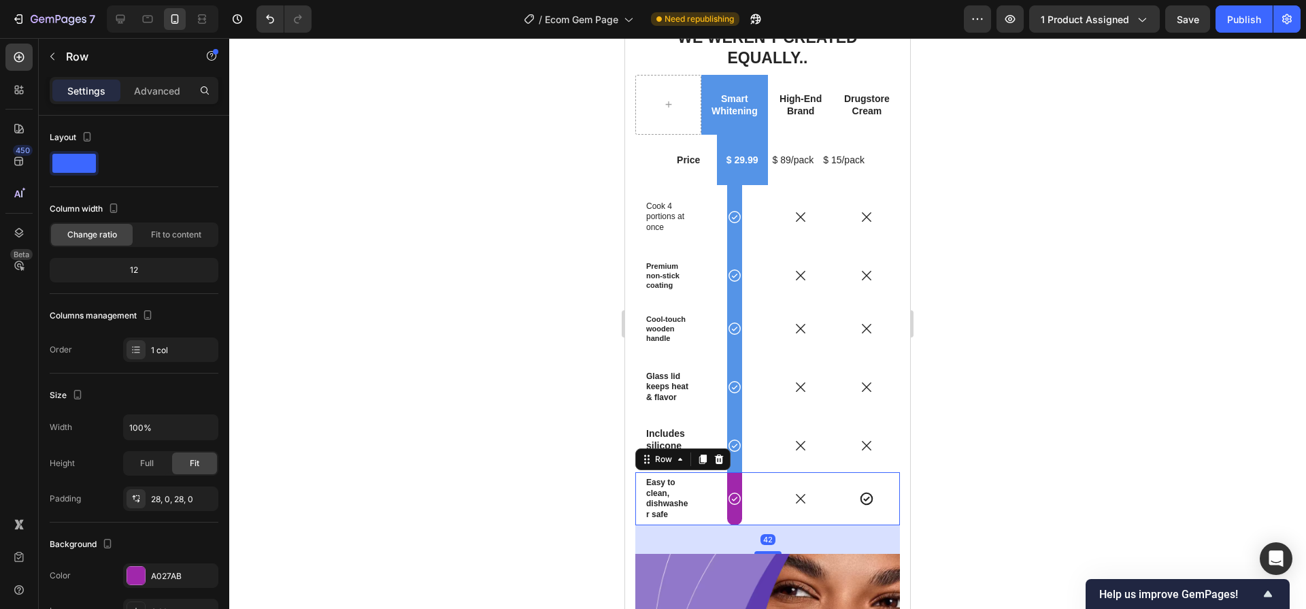
click at [728, 492] on div "Icon Row" at bounding box center [734, 498] width 15 height 53
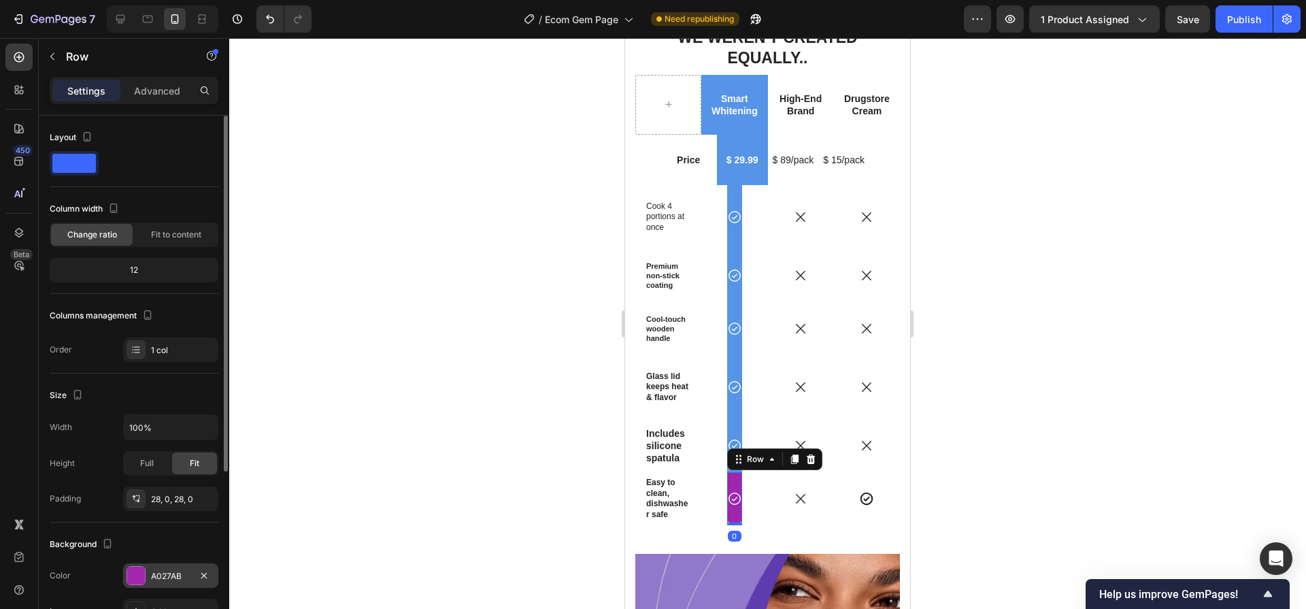
click at [174, 576] on div "A027AB" at bounding box center [170, 576] width 39 height 12
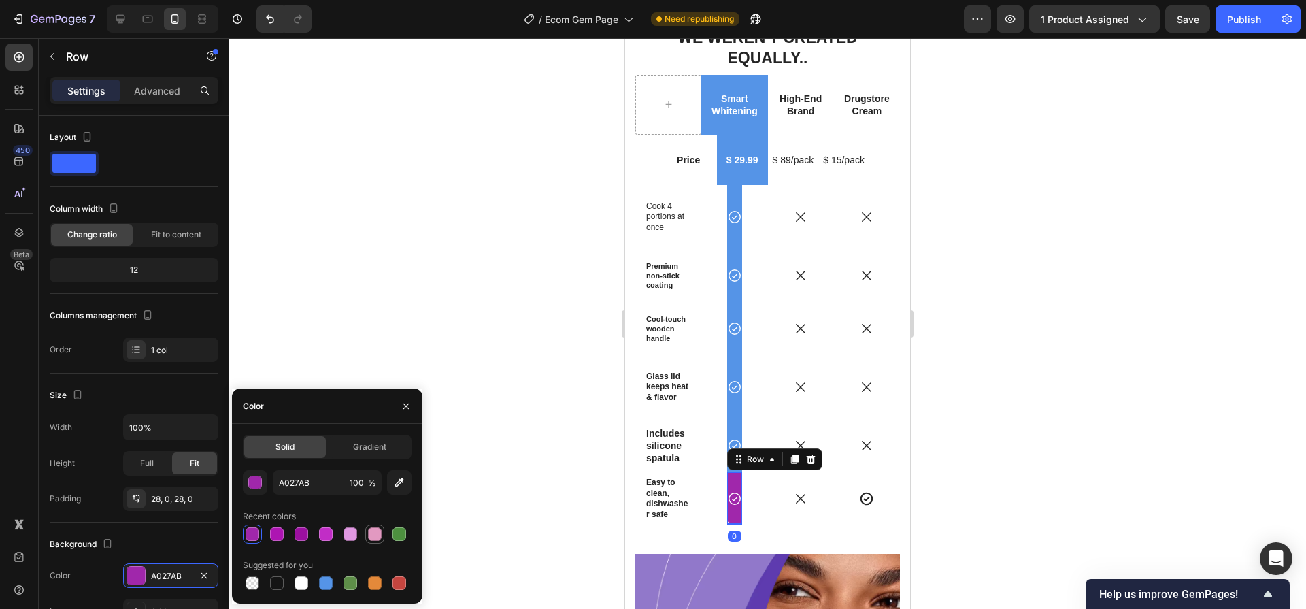
click at [324, 581] on div at bounding box center [326, 583] width 14 height 14
type input "5594E7"
click at [743, 75] on div "Smart Whitening Text Block" at bounding box center [734, 105] width 66 height 60
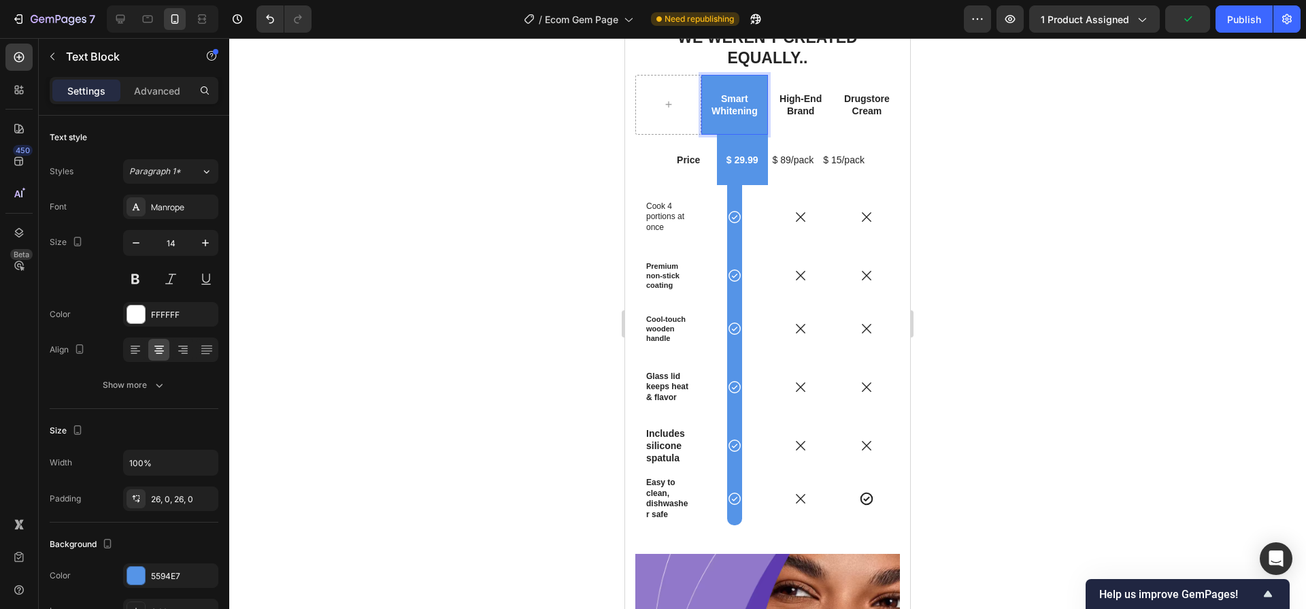
click at [732, 97] on div "Smart Whitening" at bounding box center [734, 105] width 66 height 60
click at [730, 92] on p "Smart Whitening" at bounding box center [734, 104] width 63 height 24
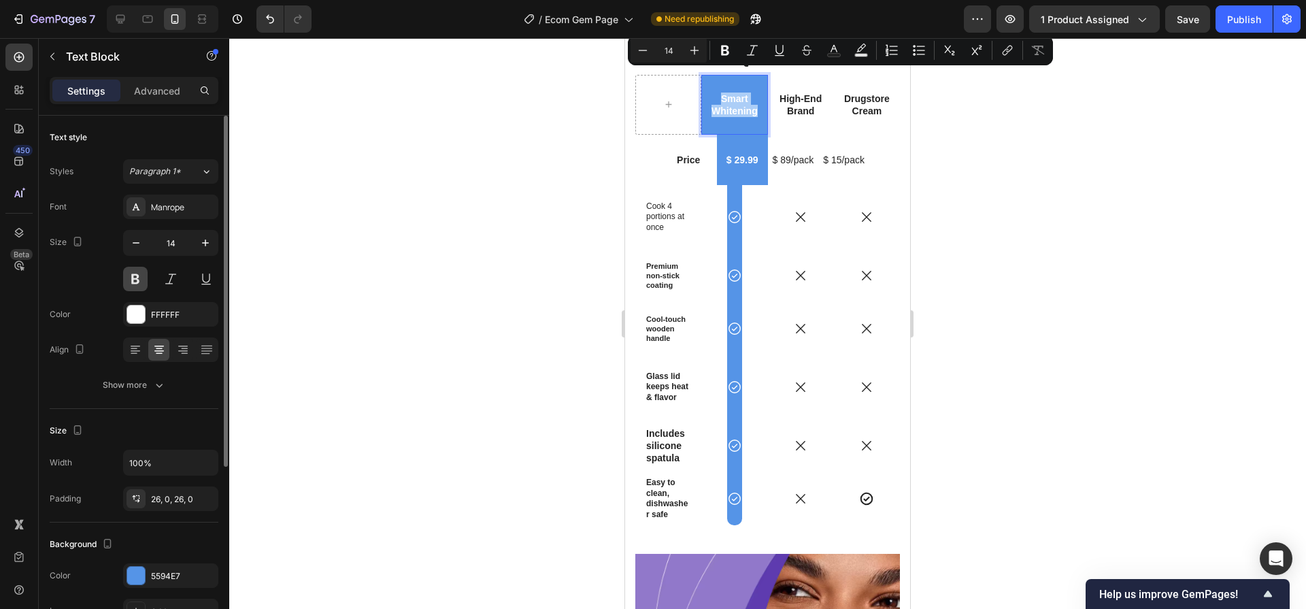
click at [139, 283] on button at bounding box center [135, 279] width 24 height 24
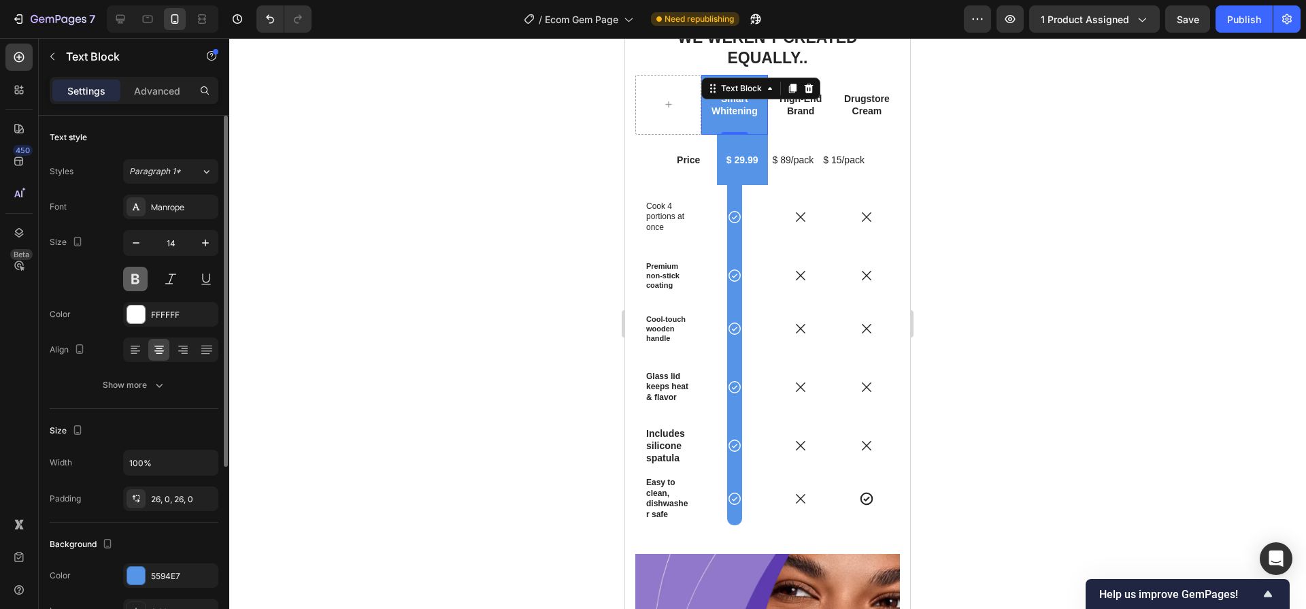
click at [139, 284] on button at bounding box center [135, 279] width 24 height 24
click at [212, 247] on button "button" at bounding box center [205, 243] width 24 height 24
type input "16"
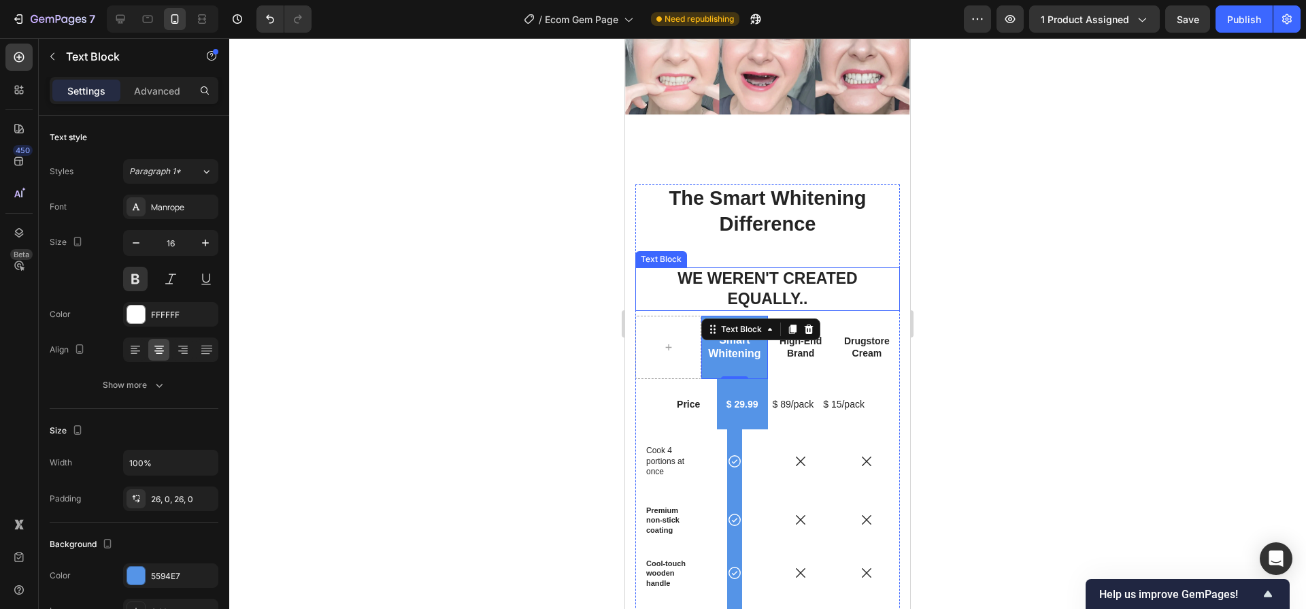
scroll to position [3321, 0]
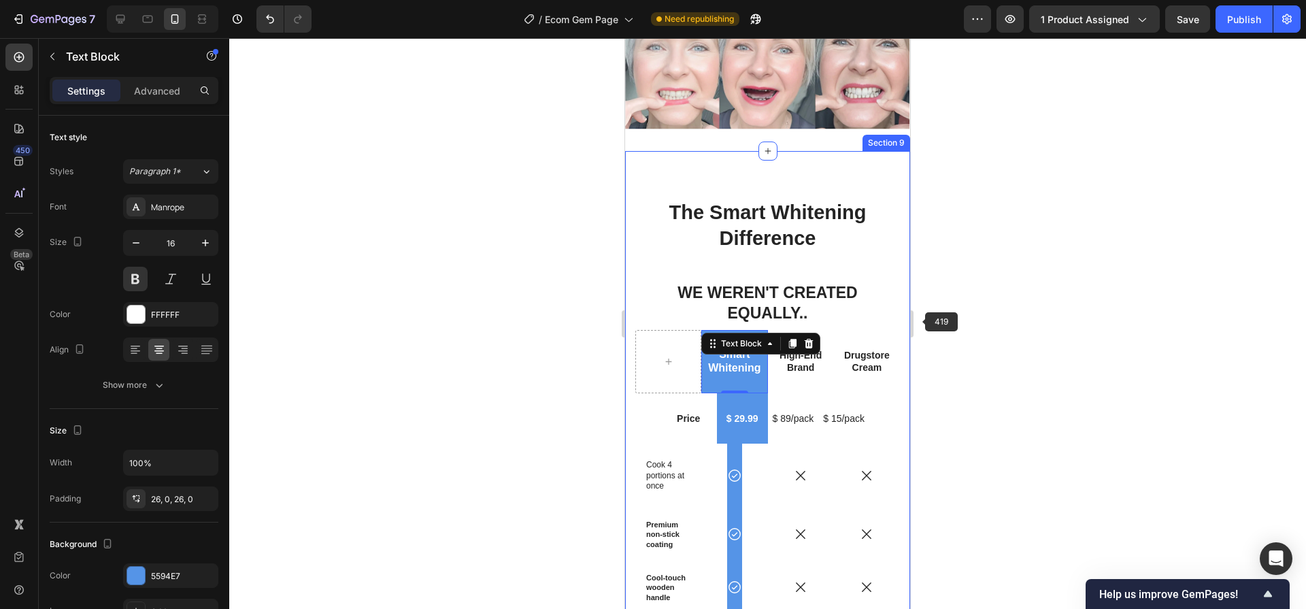
click at [996, 308] on div at bounding box center [767, 323] width 1077 height 571
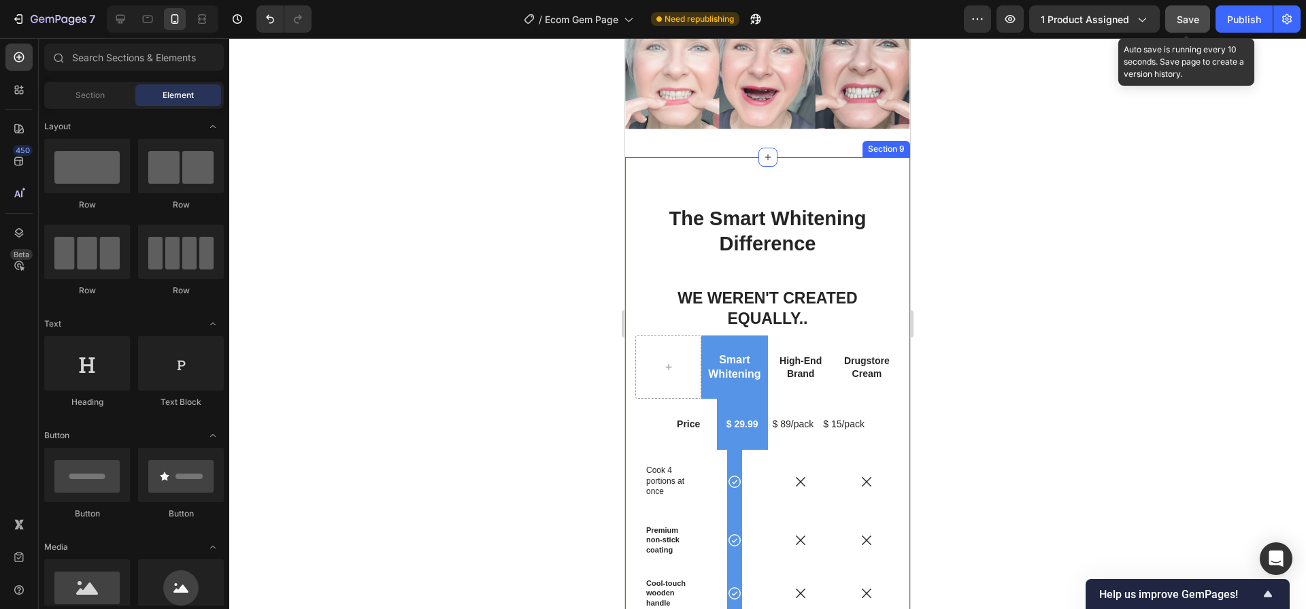
click at [1203, 18] on button "Save" at bounding box center [1187, 18] width 45 height 27
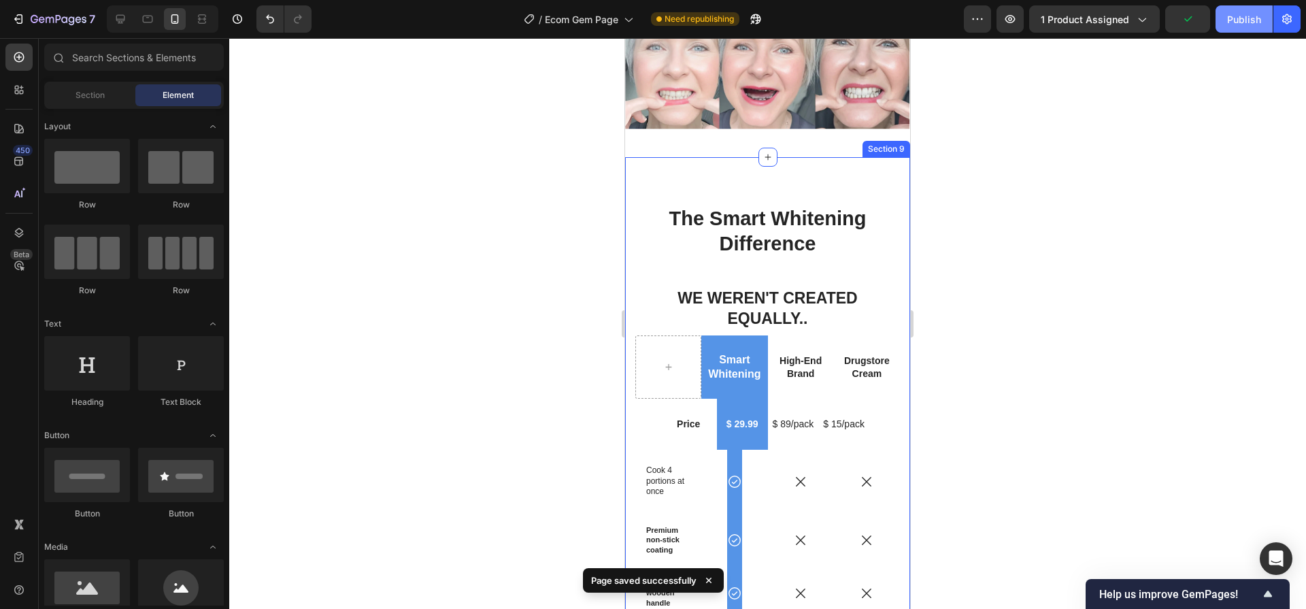
click at [1251, 22] on div "Publish" at bounding box center [1244, 19] width 34 height 14
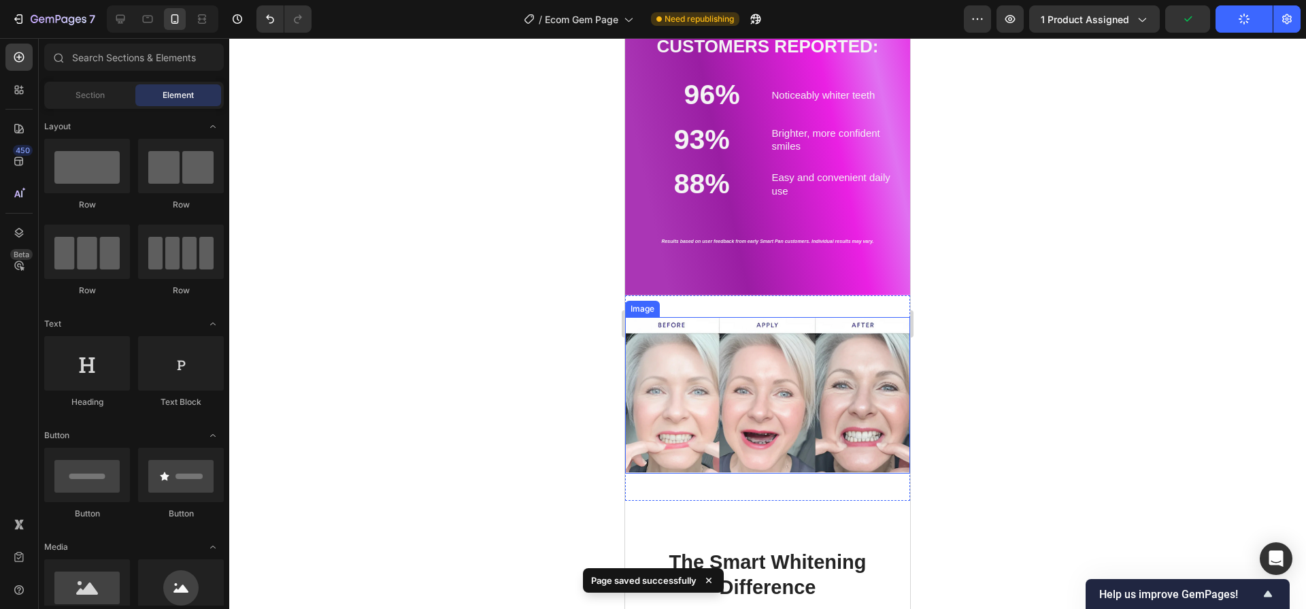
scroll to position [2903, 0]
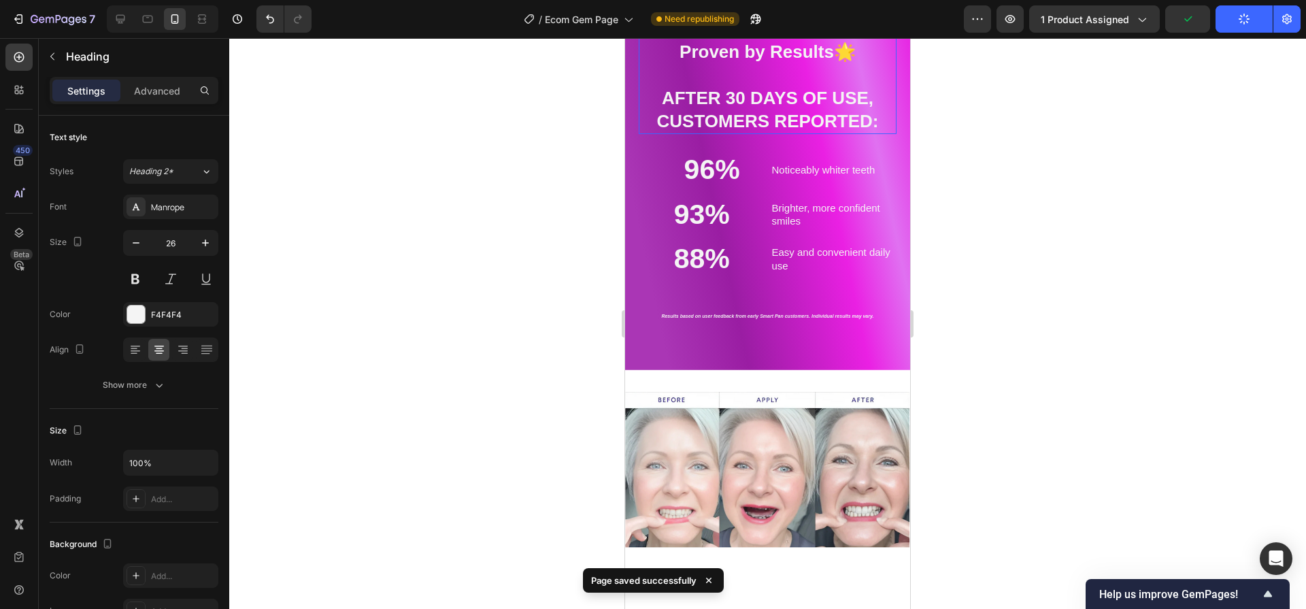
click at [863, 73] on h2 "🌟 Loved by Home Cooks — Proven by Results 🌟 AFTER 30 DAYS OF USE, CUSTOMERS REP…" at bounding box center [768, 75] width 258 height 118
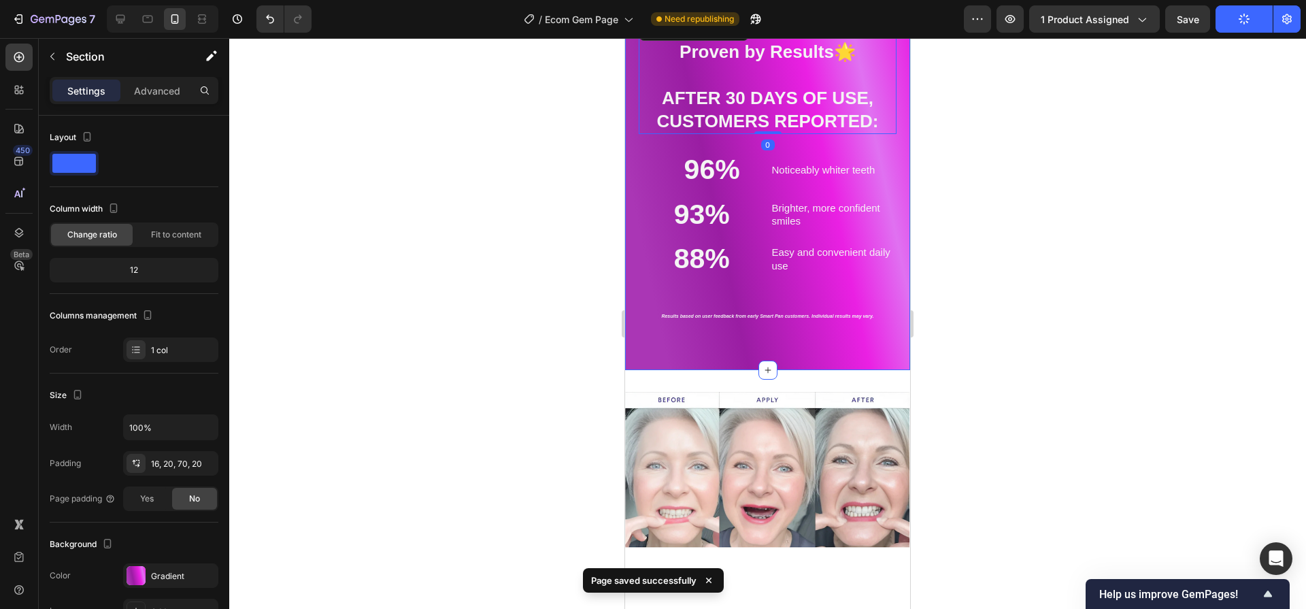
click at [858, 345] on div "🌟 Loved by Home Cooks — Proven by Results 🌟 AFTER 30 DAYS OF USE, CUSTOMERS REP…" at bounding box center [767, 180] width 285 height 377
click at [156, 581] on div "Gradient" at bounding box center [170, 576] width 39 height 12
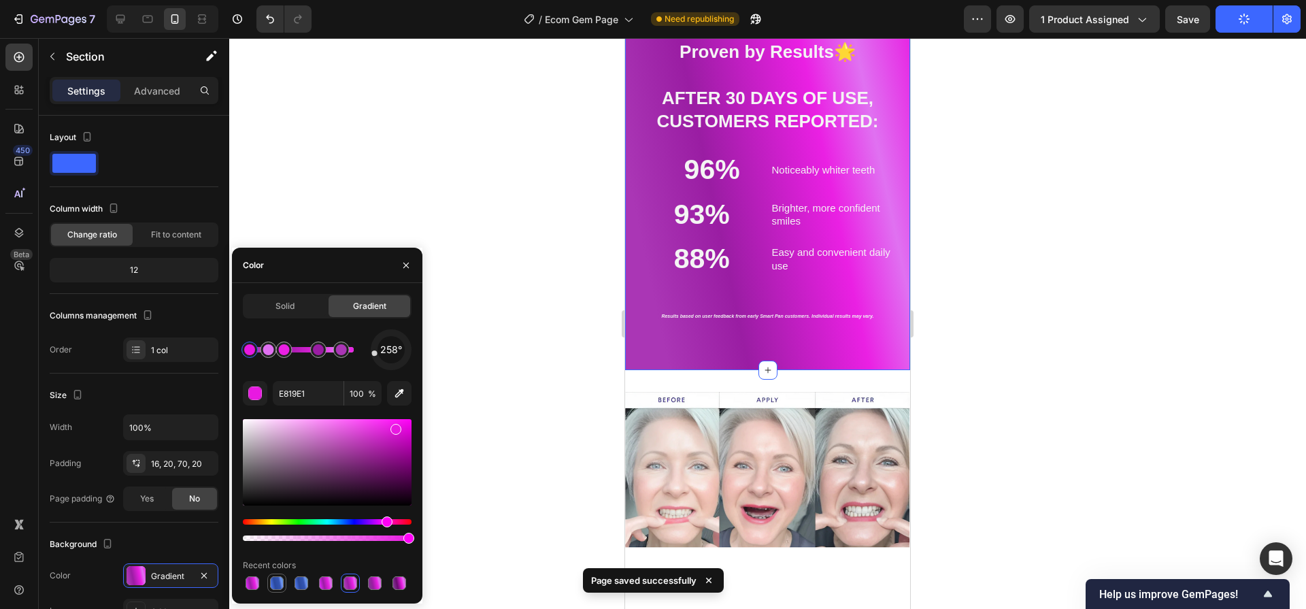
click at [280, 585] on div at bounding box center [277, 583] width 14 height 14
type input "4C8FC5"
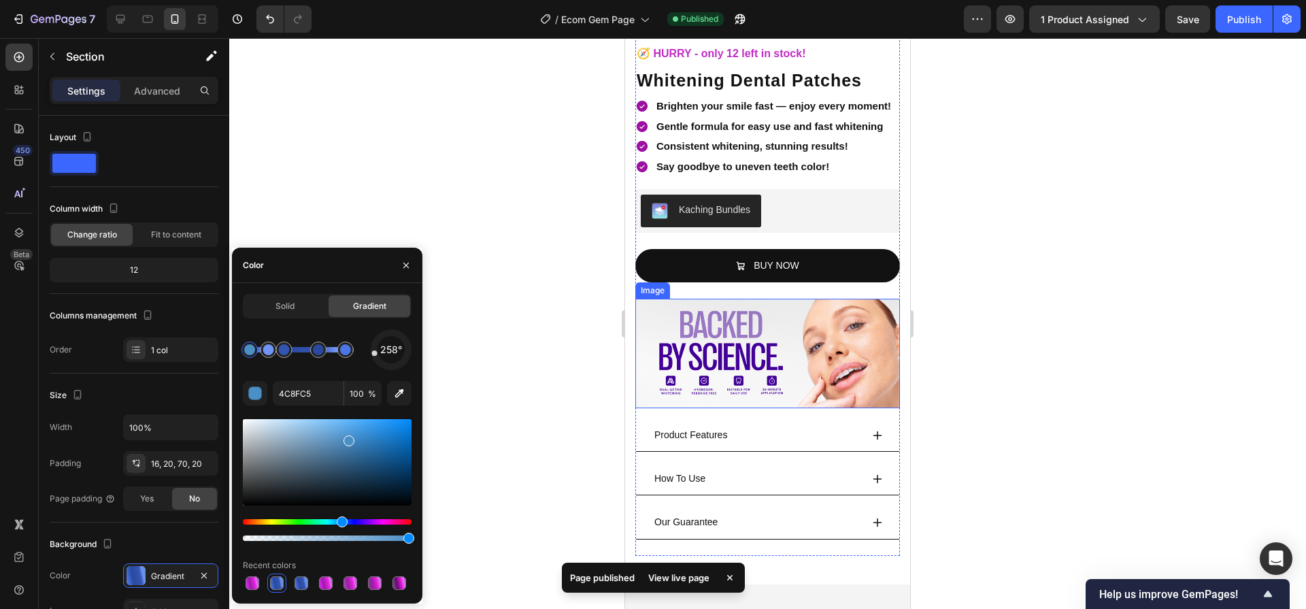
scroll to position [345, 0]
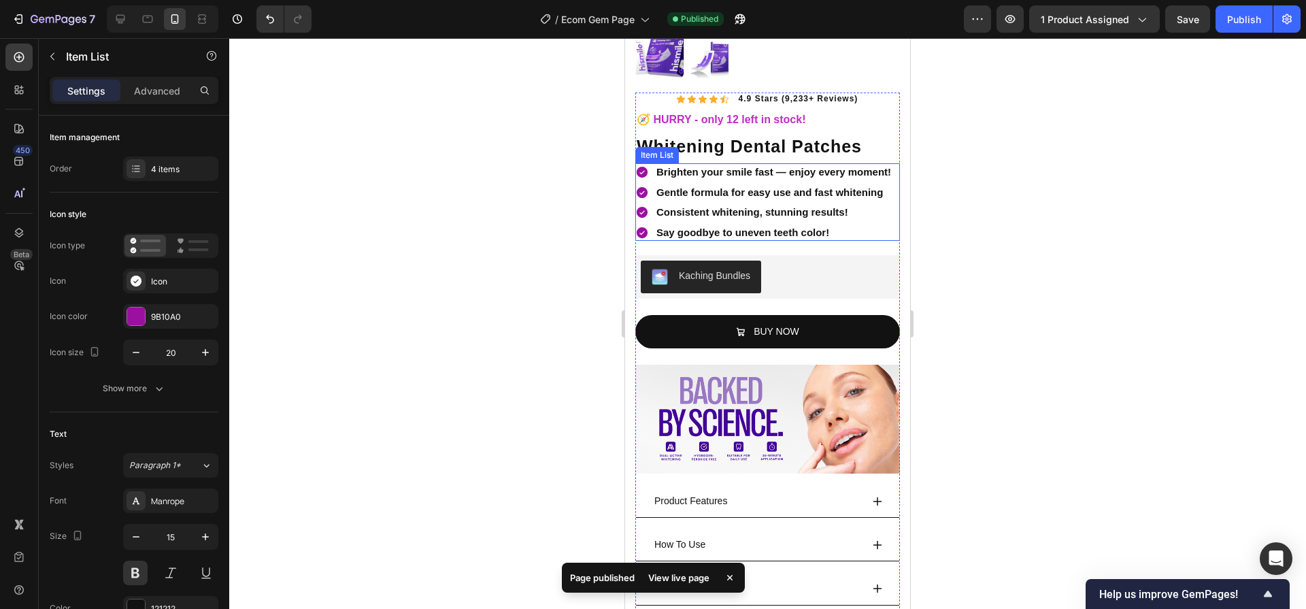
click at [643, 165] on icon at bounding box center [642, 172] width 14 height 14
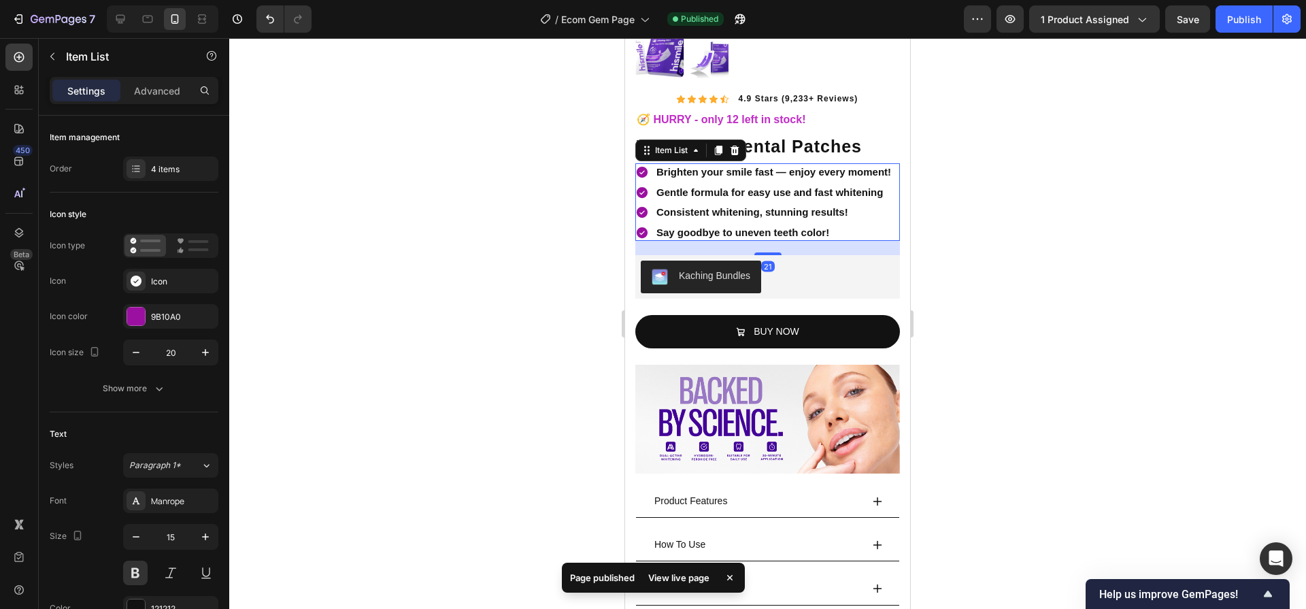
click at [644, 169] on icon at bounding box center [642, 172] width 11 height 11
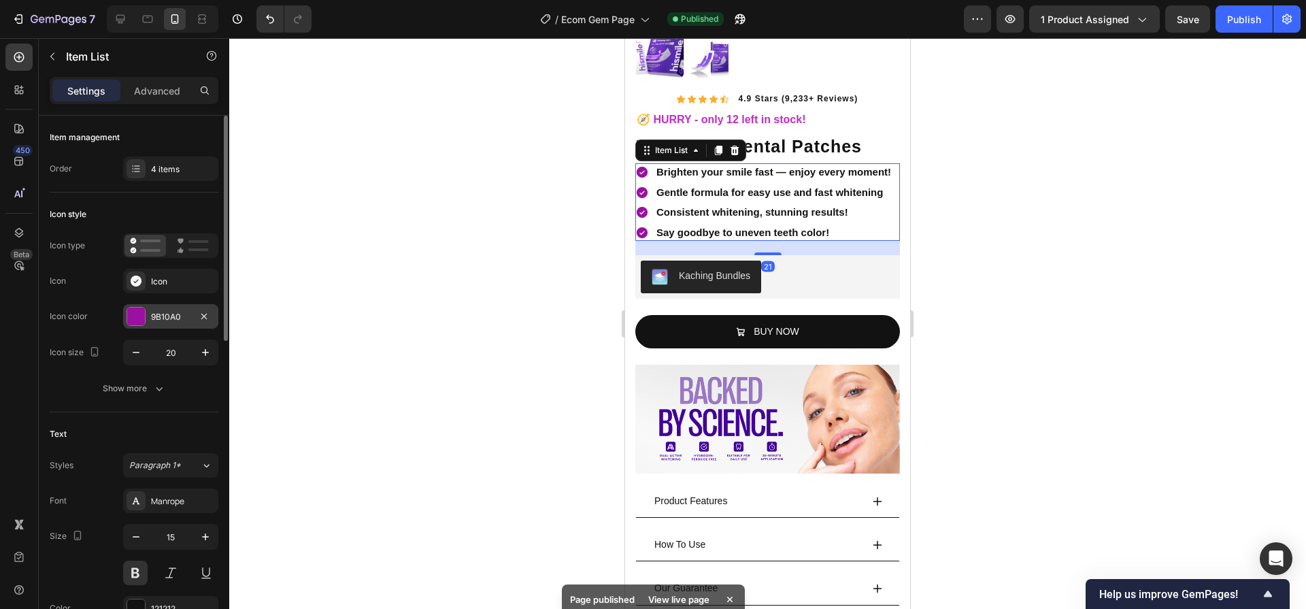
click at [144, 314] on div at bounding box center [136, 316] width 18 height 18
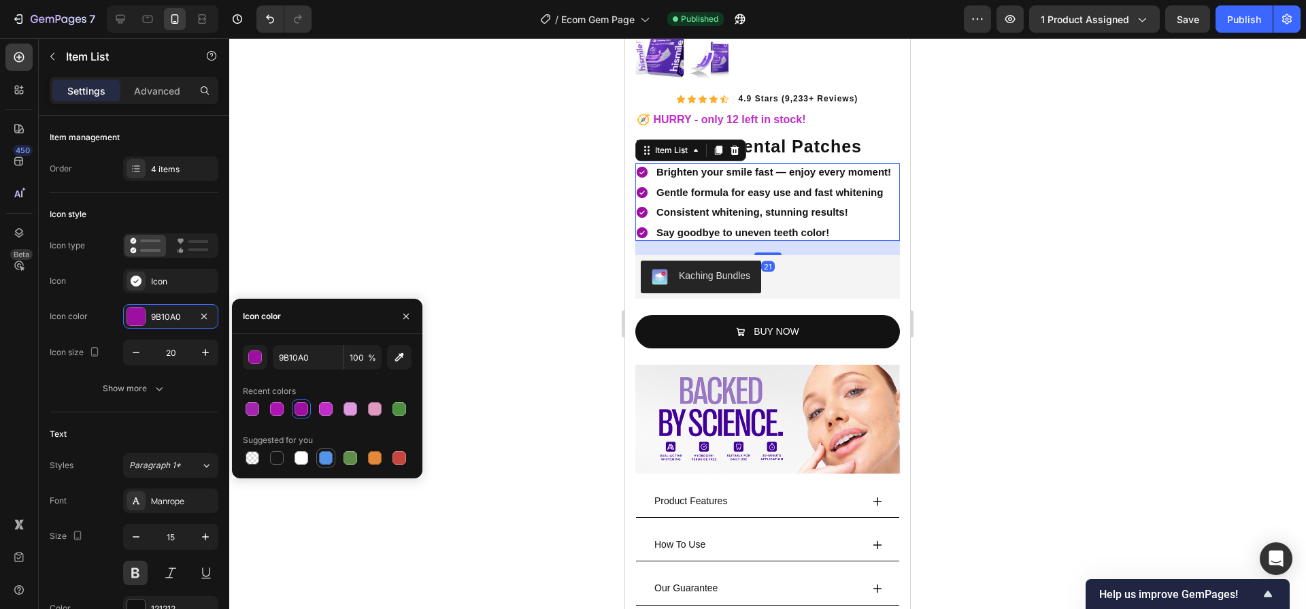
click at [326, 458] on div at bounding box center [326, 458] width 14 height 14
type input "5594E7"
click at [687, 110] on p "🧭 HURRY - only 12 left in stock!" at bounding box center [768, 120] width 262 height 20
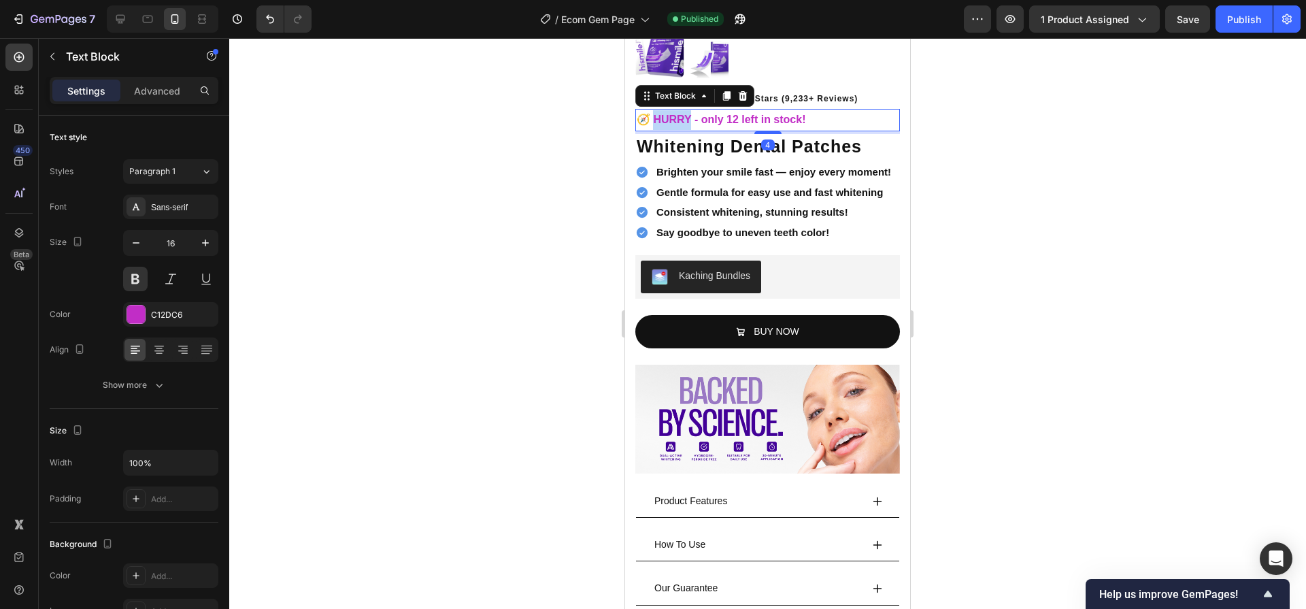
click at [687, 110] on p "🧭 HURRY - only 12 left in stock!" at bounding box center [768, 120] width 262 height 20
drag, startPoint x: 687, startPoint y: 104, endPoint x: 856, endPoint y: 260, distance: 230.0
click at [687, 110] on p "🧭 HURRY - only 12 left in stock!" at bounding box center [768, 120] width 262 height 20
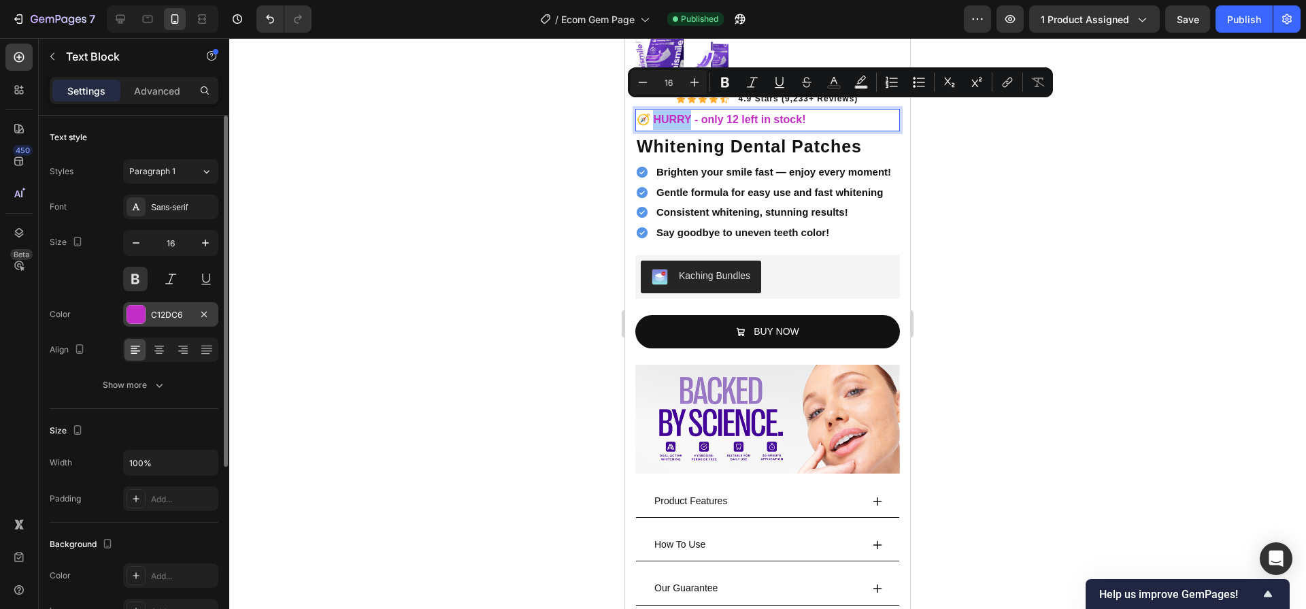
click at [143, 305] on div at bounding box center [135, 314] width 19 height 19
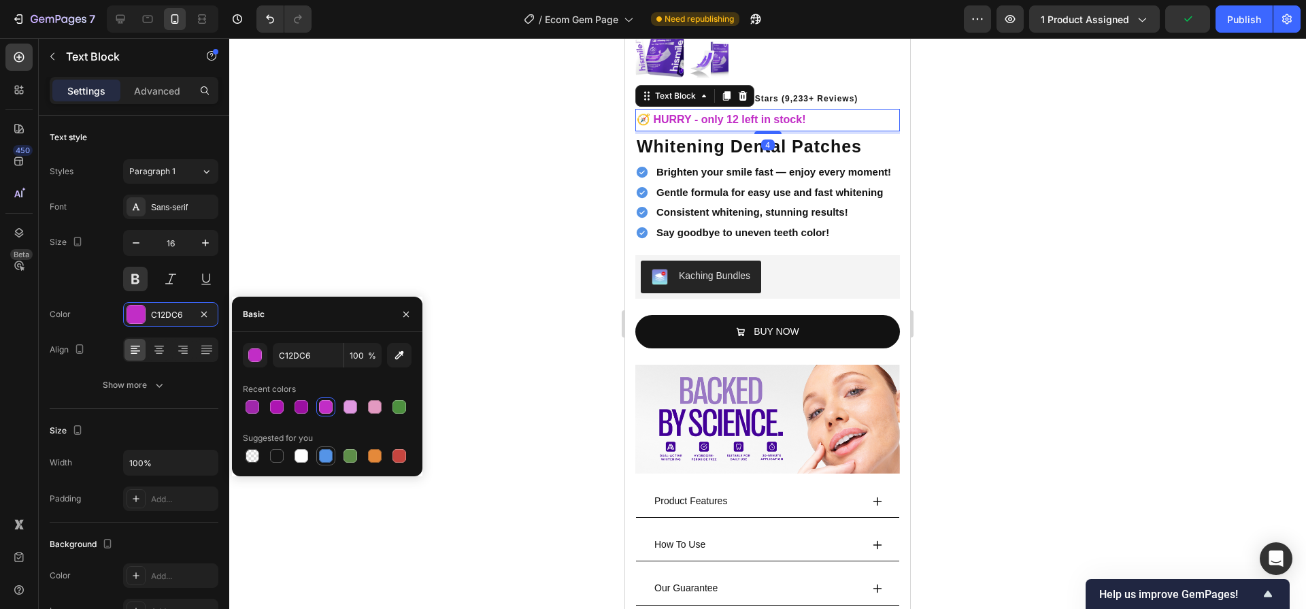
click at [330, 457] on div at bounding box center [326, 456] width 14 height 14
type input "5594E7"
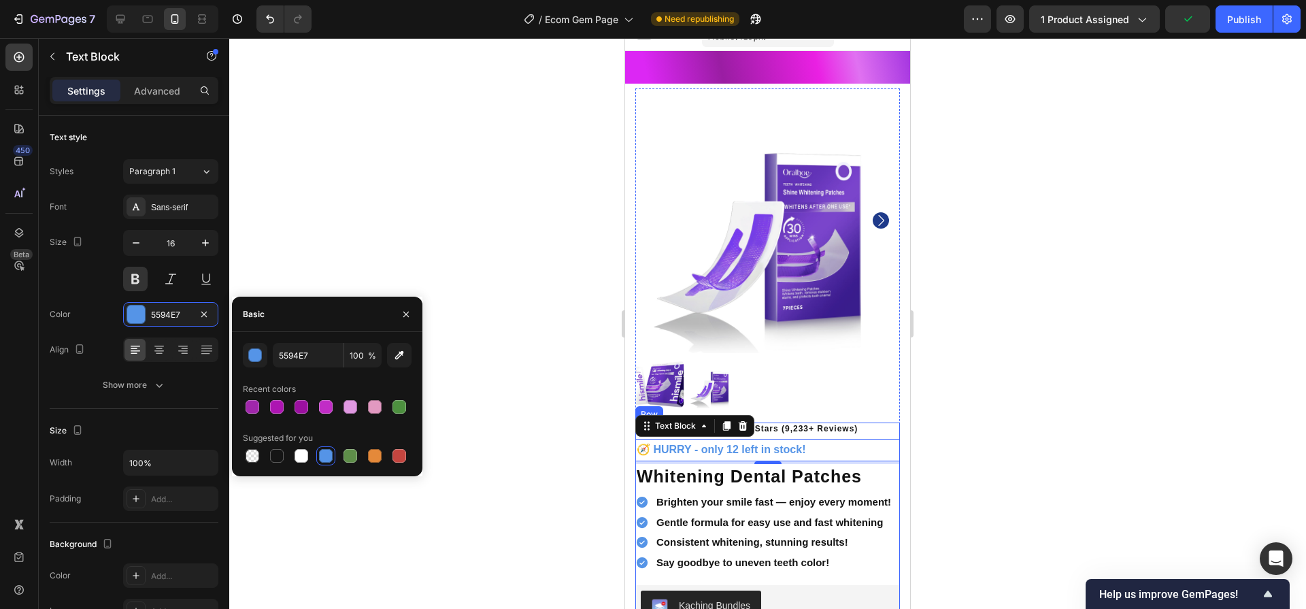
scroll to position [0, 0]
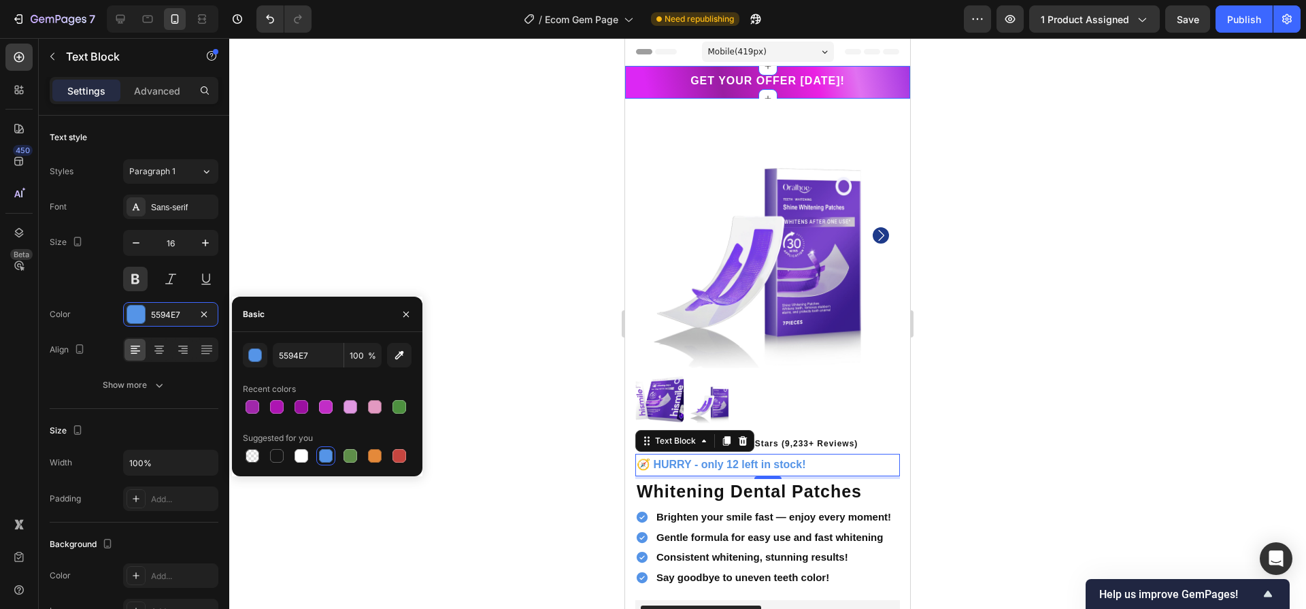
click at [879, 71] on div "GET YOUR OFFER [DATE]! Heading Row Section 1" at bounding box center [767, 82] width 285 height 33
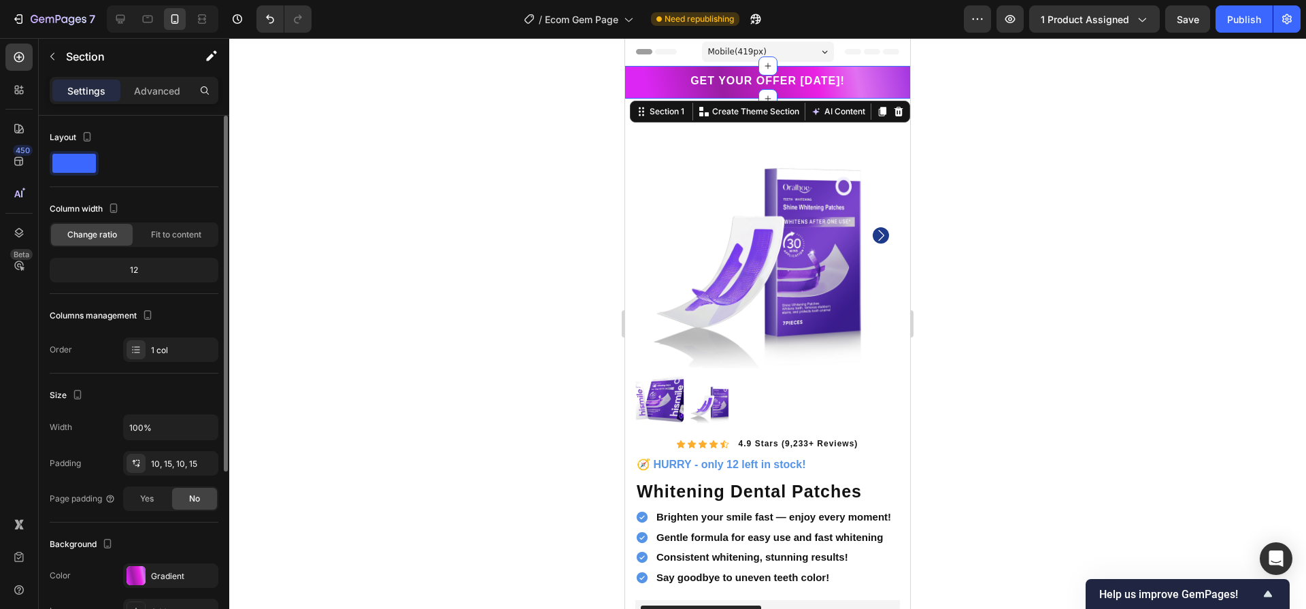
click at [158, 588] on div "The changes might be hidden by the video. Color Gradient Image Add... Video Add…" at bounding box center [134, 610] width 169 height 95
click at [158, 585] on div "Gradient" at bounding box center [170, 575] width 95 height 24
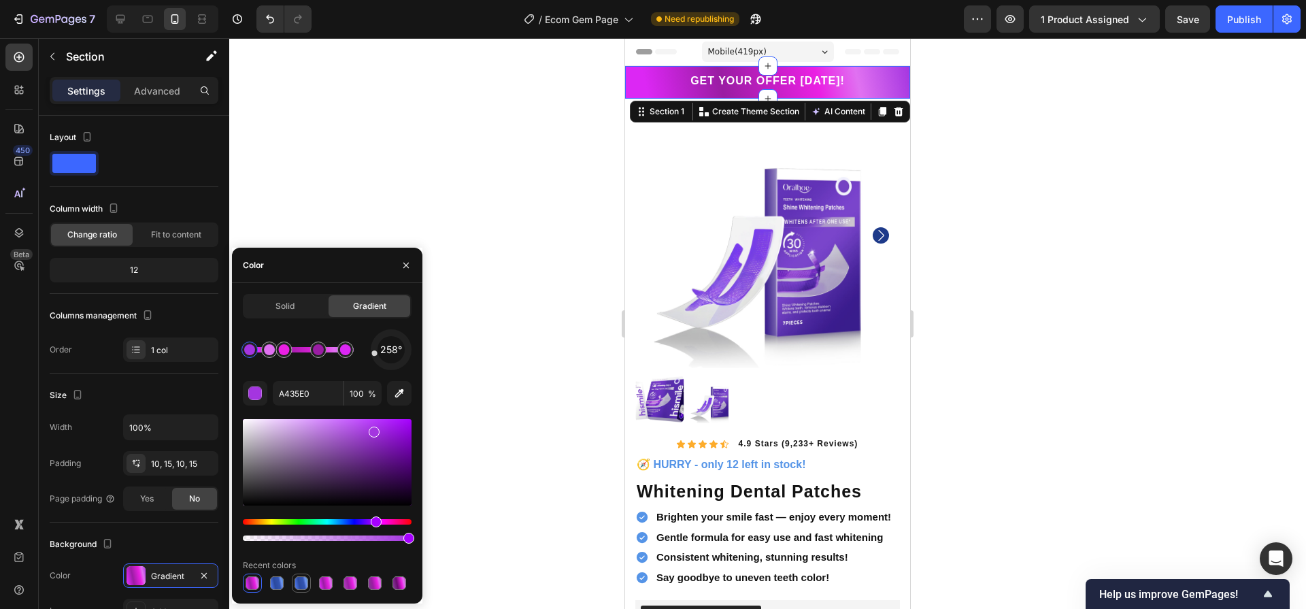
click at [304, 586] on div at bounding box center [301, 583] width 14 height 14
type input "4C99C5"
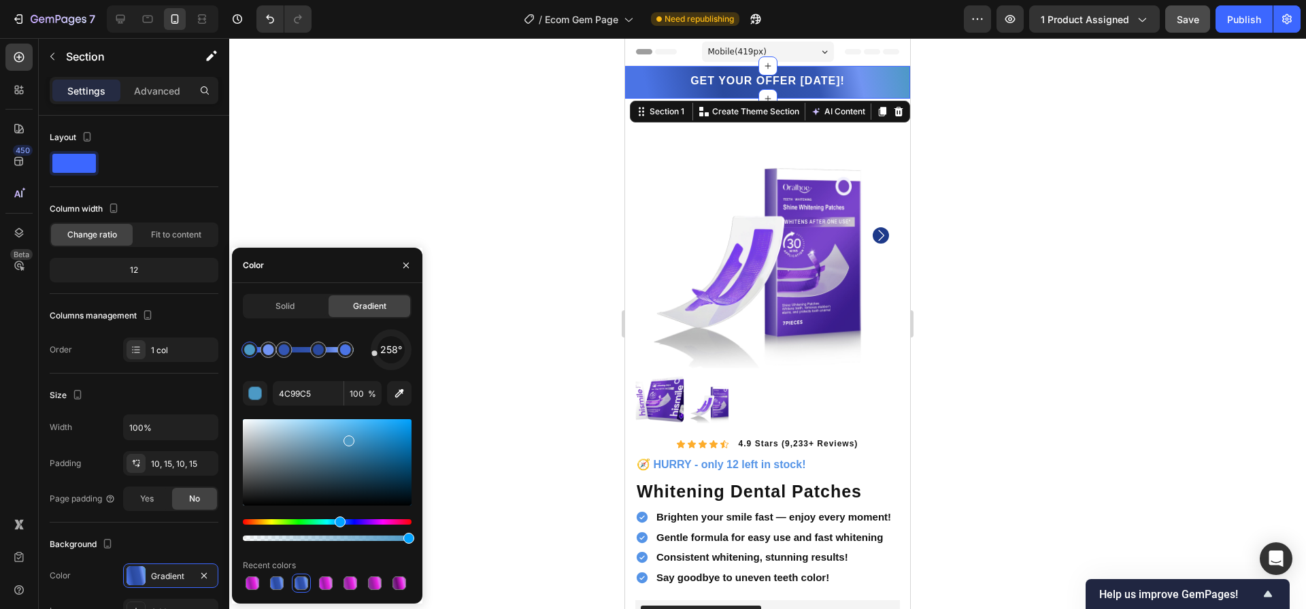
click at [1174, 29] on button "Save" at bounding box center [1187, 18] width 45 height 27
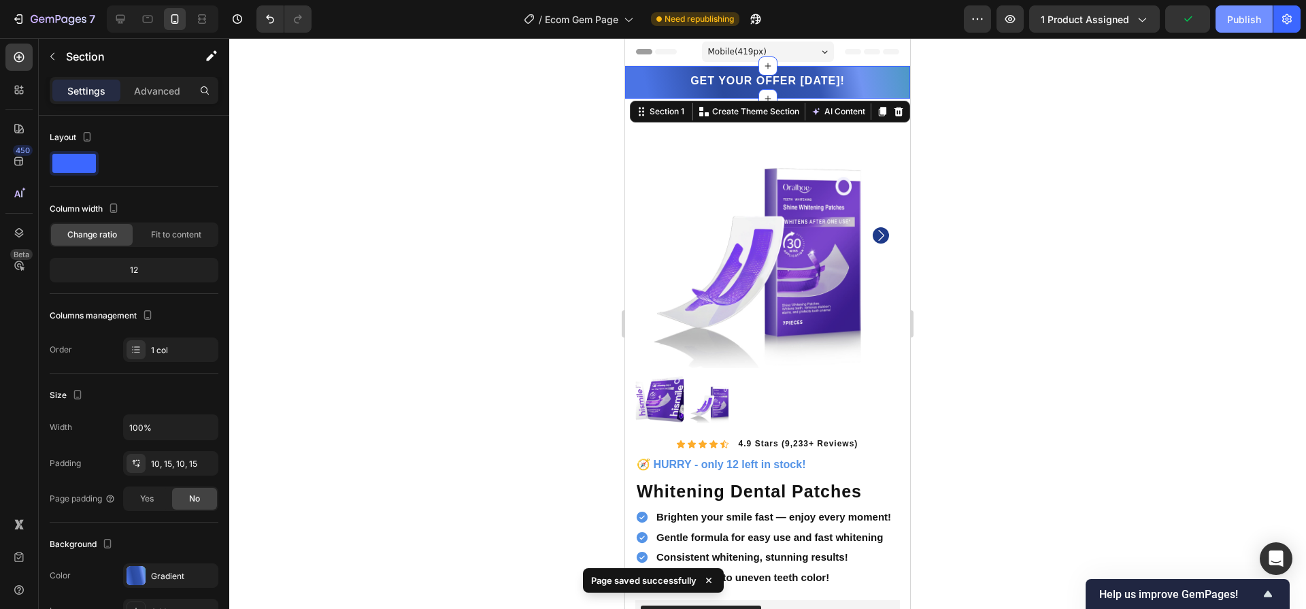
click at [1232, 7] on button "Publish" at bounding box center [1243, 18] width 57 height 27
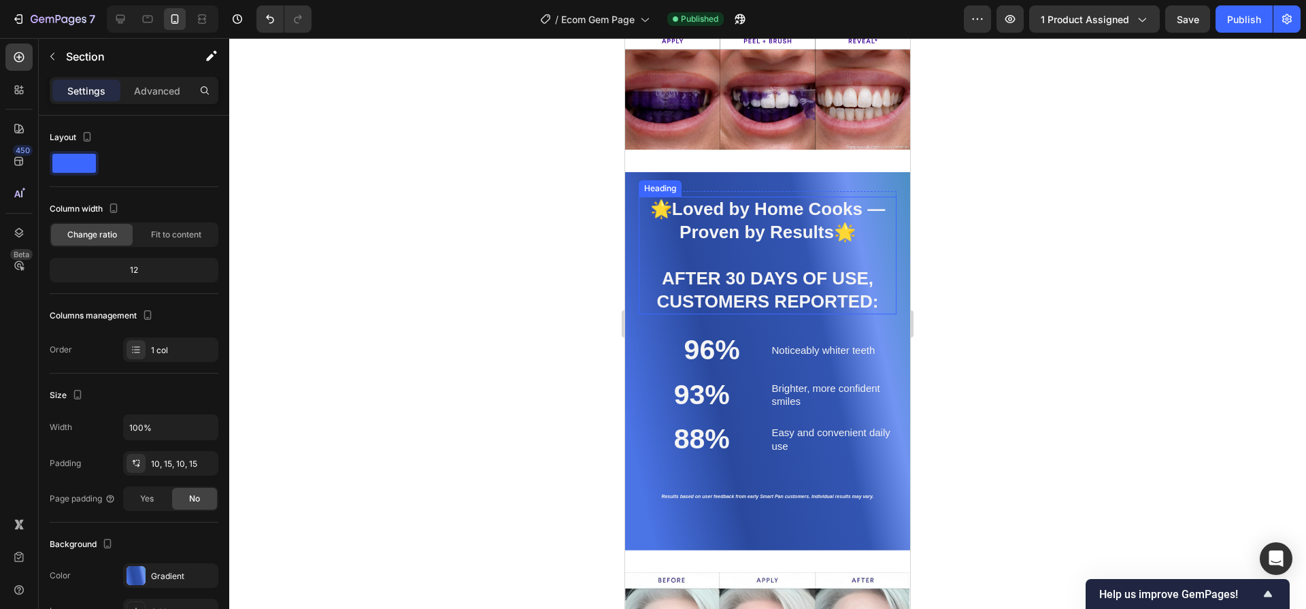
scroll to position [2771, 0]
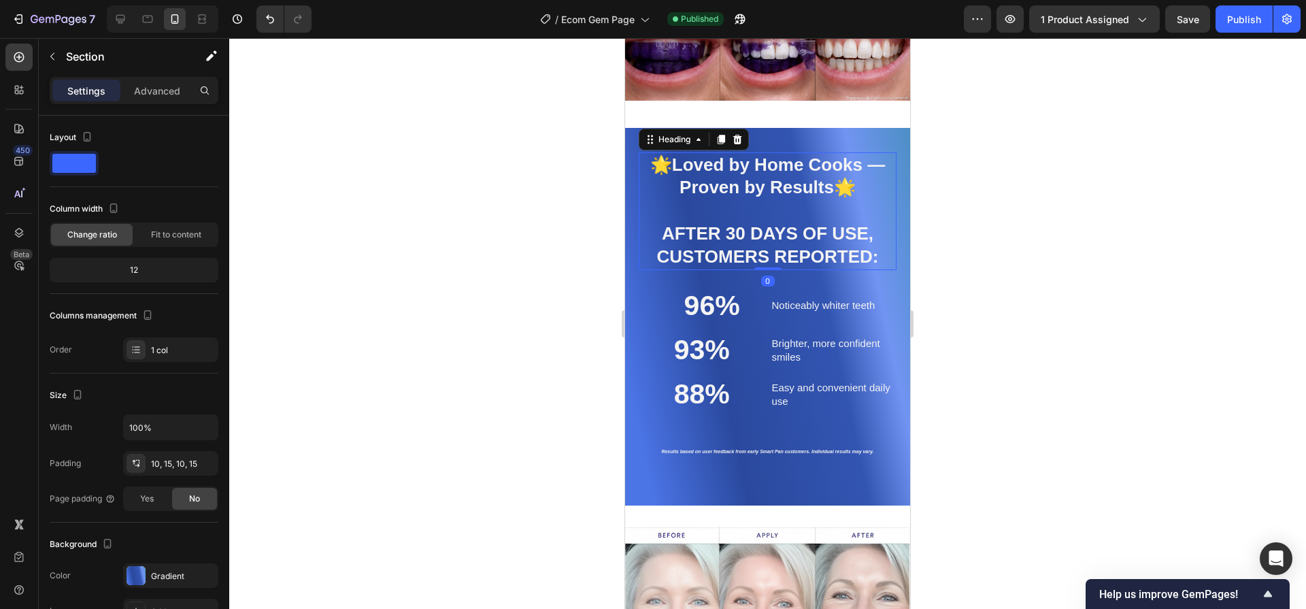
click at [817, 155] on strong "Loved by Home Cooks — Proven by Results" at bounding box center [779, 176] width 214 height 44
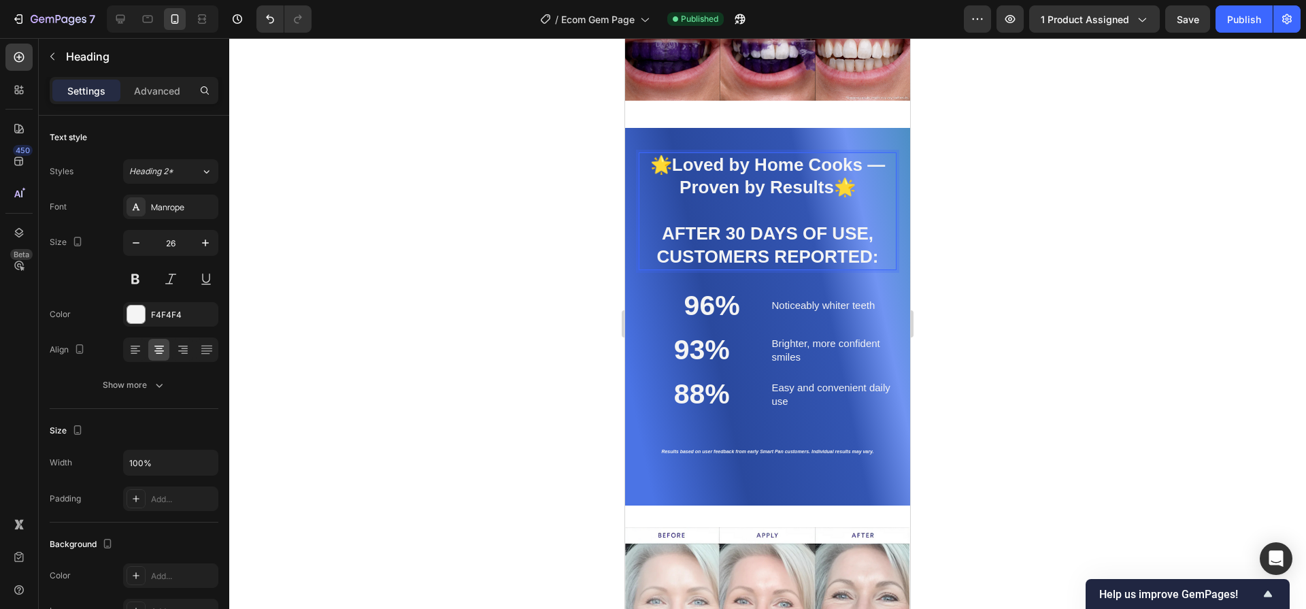
click at [858, 165] on strong "Loved by Home Cooks — Proven by Results" at bounding box center [779, 176] width 214 height 44
click at [841, 171] on p "🌟 Loved by Home Cooks — Proven by Results 🌟 AFTER 30 DAYS OF USE, CUSTOMERS REP…" at bounding box center [767, 211] width 255 height 115
click at [857, 162] on strong "Loved by Home Cooks — Proven by Results" at bounding box center [779, 176] width 214 height 44
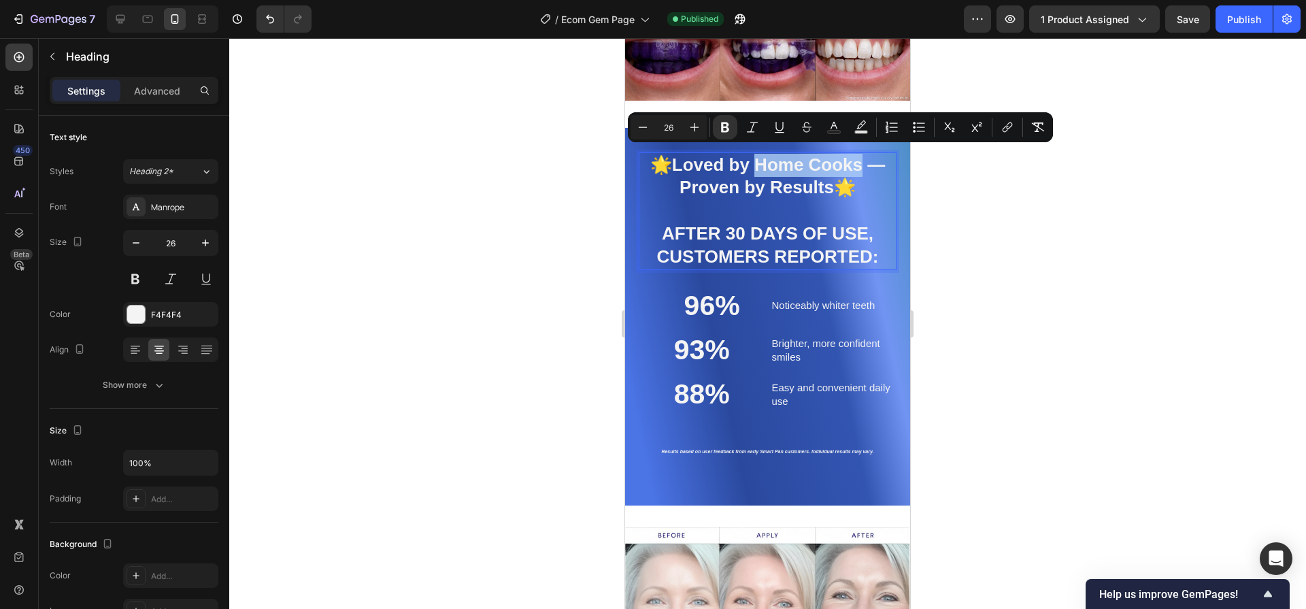
drag, startPoint x: 856, startPoint y: 160, endPoint x: 755, endPoint y: 165, distance: 101.4
click at [755, 165] on strong "Loved by Home Cooks — Proven by Results" at bounding box center [779, 176] width 214 height 44
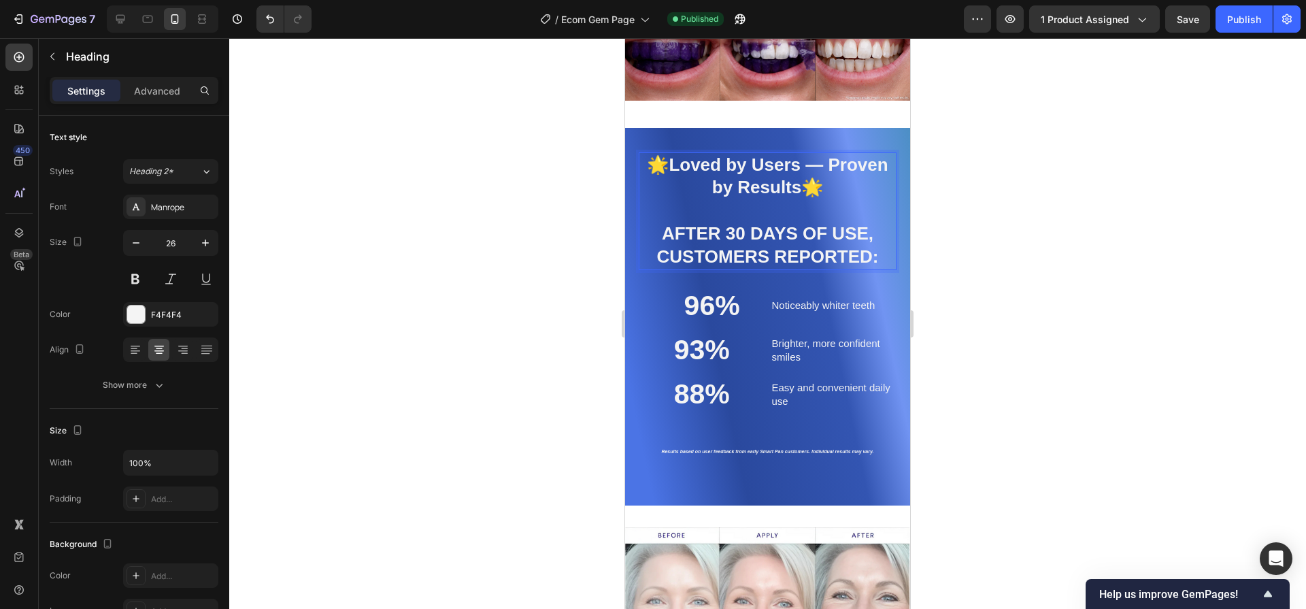
click at [767, 247] on strong "AFTER 30 DAYS OF USE, CUSTOMERS REPORTED:" at bounding box center [768, 245] width 222 height 44
click at [1192, 27] on button "Save" at bounding box center [1187, 18] width 45 height 27
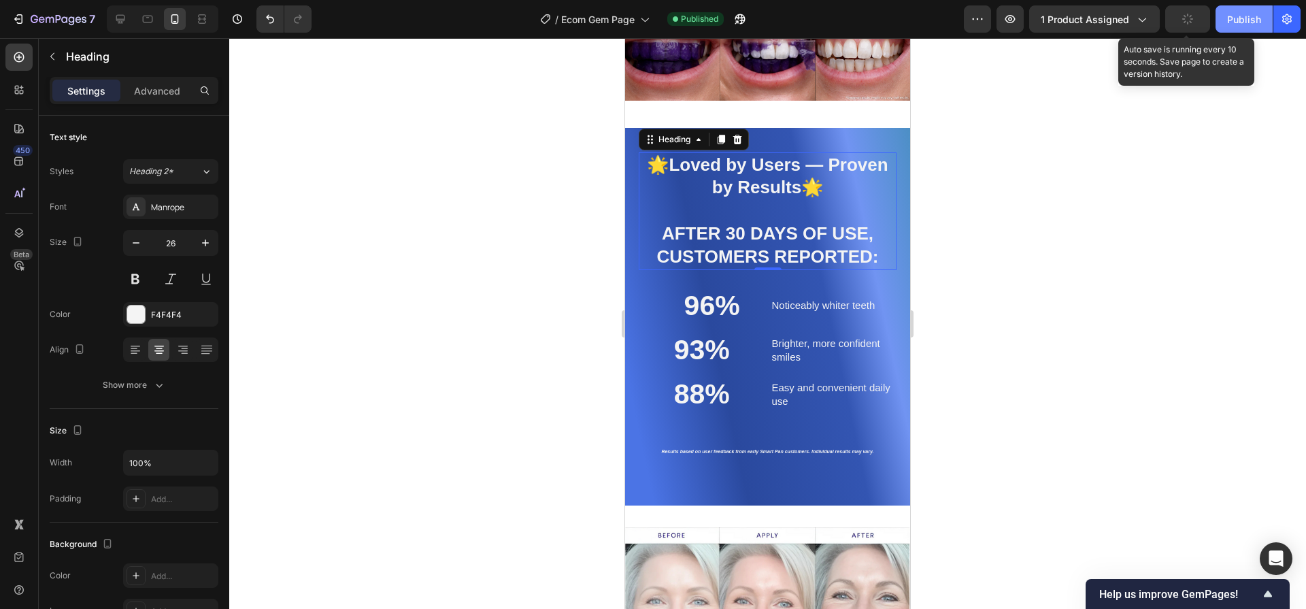
click at [1245, 20] on div "Publish" at bounding box center [1244, 19] width 34 height 14
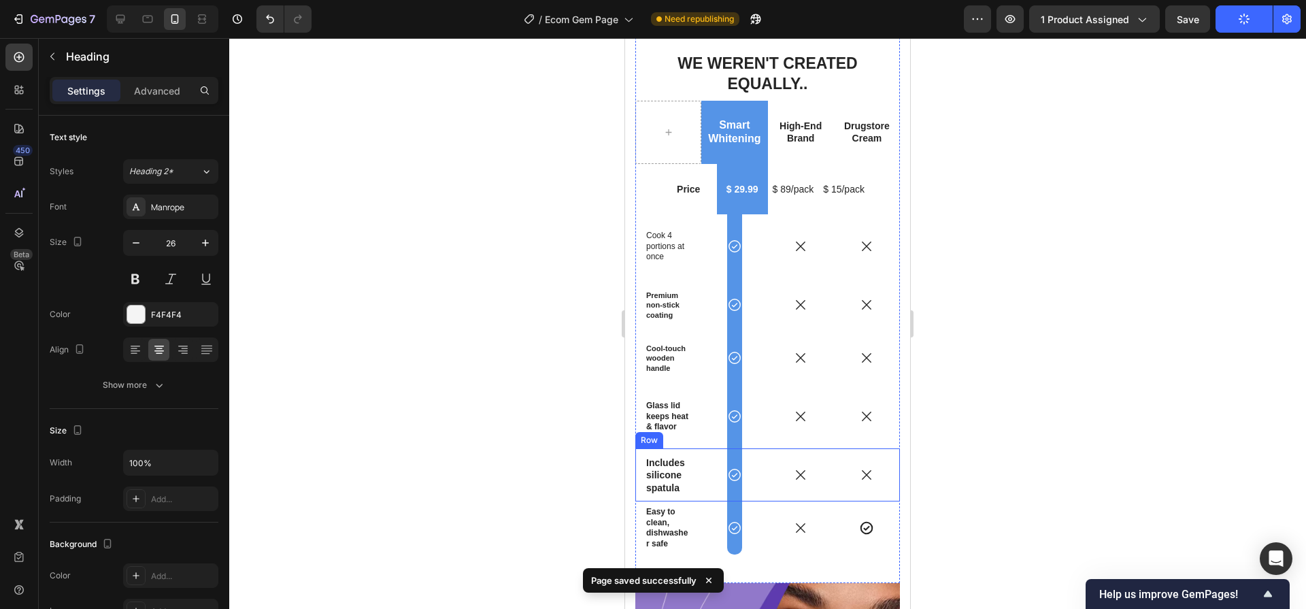
scroll to position [3548, 0]
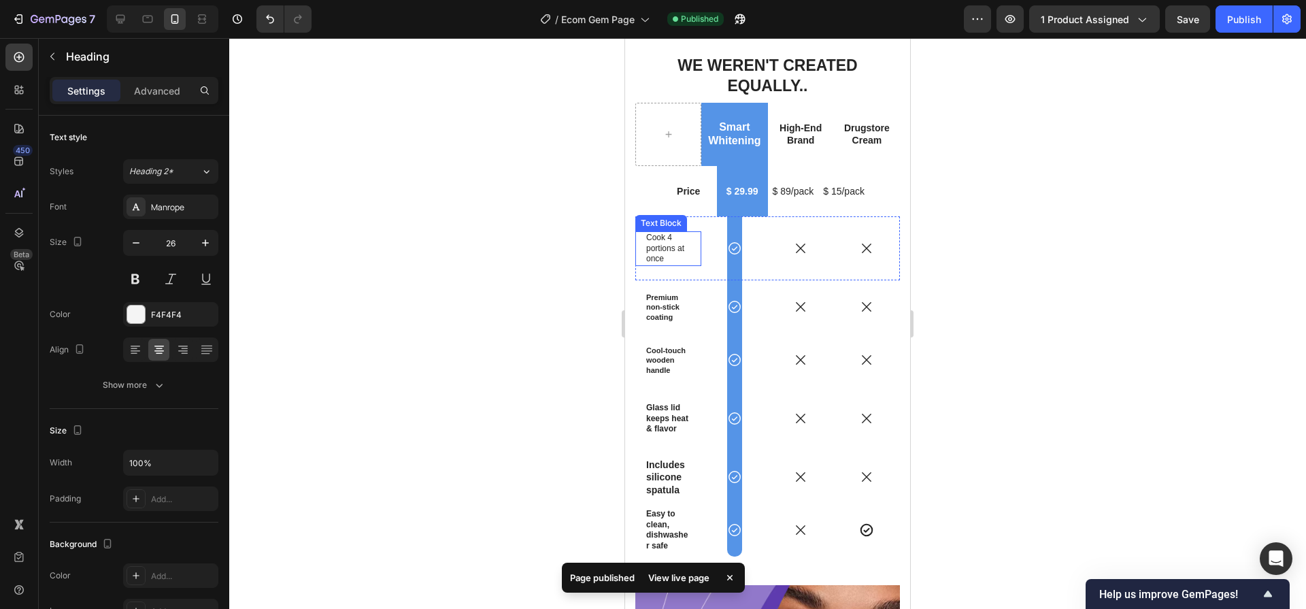
click at [664, 233] on p "Cook 4 portions at once" at bounding box center [668, 249] width 44 height 32
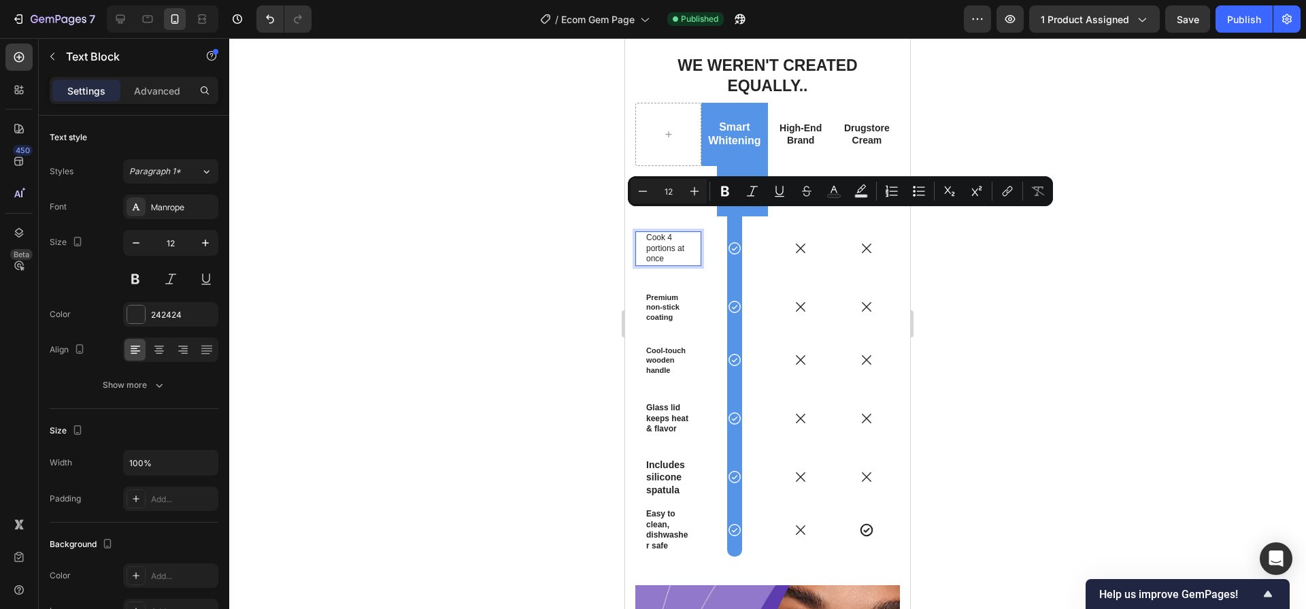
click at [668, 233] on p "Cook 4 portions at once" at bounding box center [668, 249] width 44 height 32
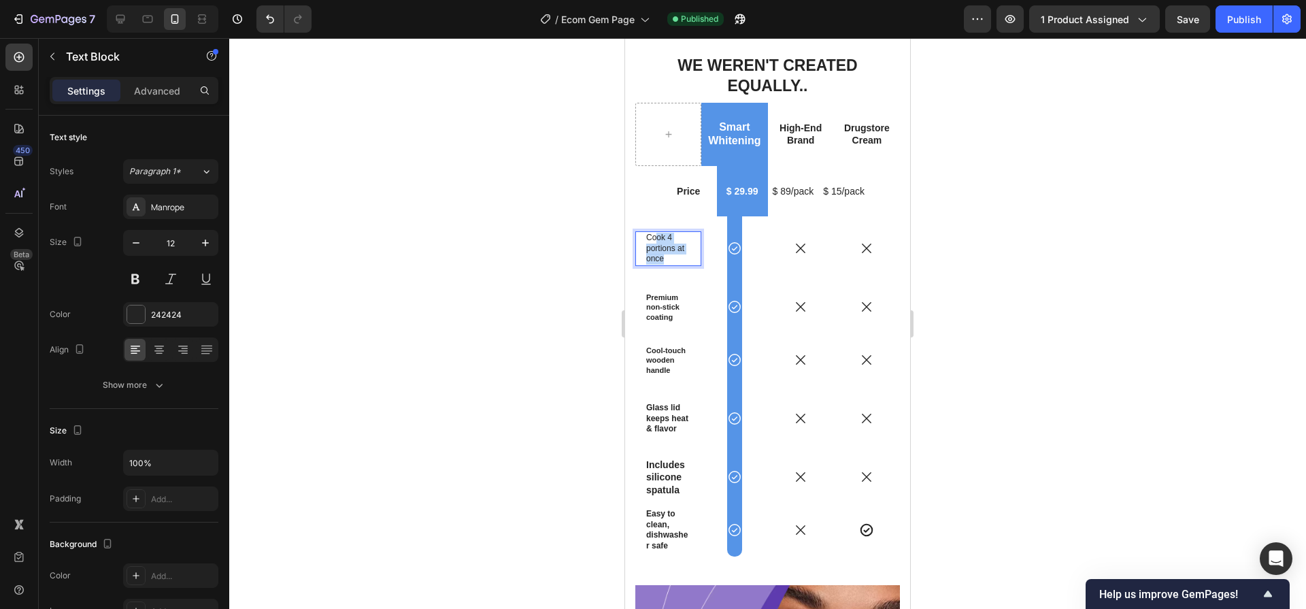
drag, startPoint x: 666, startPoint y: 235, endPoint x: 655, endPoint y: 220, distance: 18.4
click at [655, 233] on p "Cook 4 portions at once" at bounding box center [668, 249] width 44 height 32
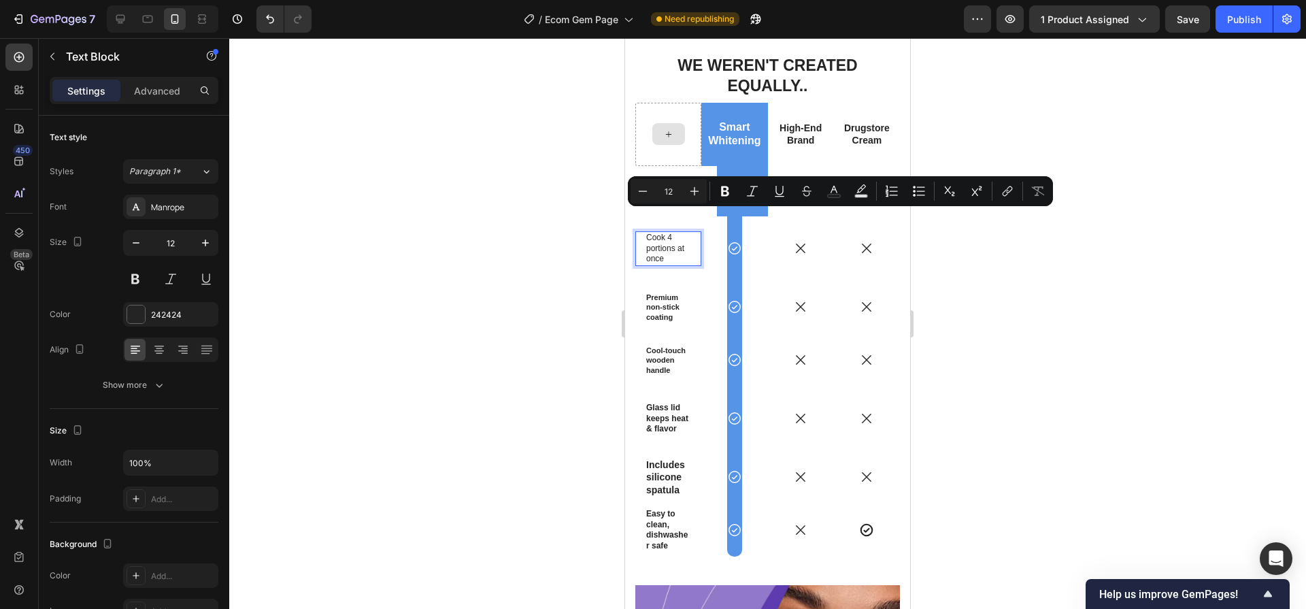
click at [1087, 295] on div at bounding box center [767, 323] width 1077 height 571
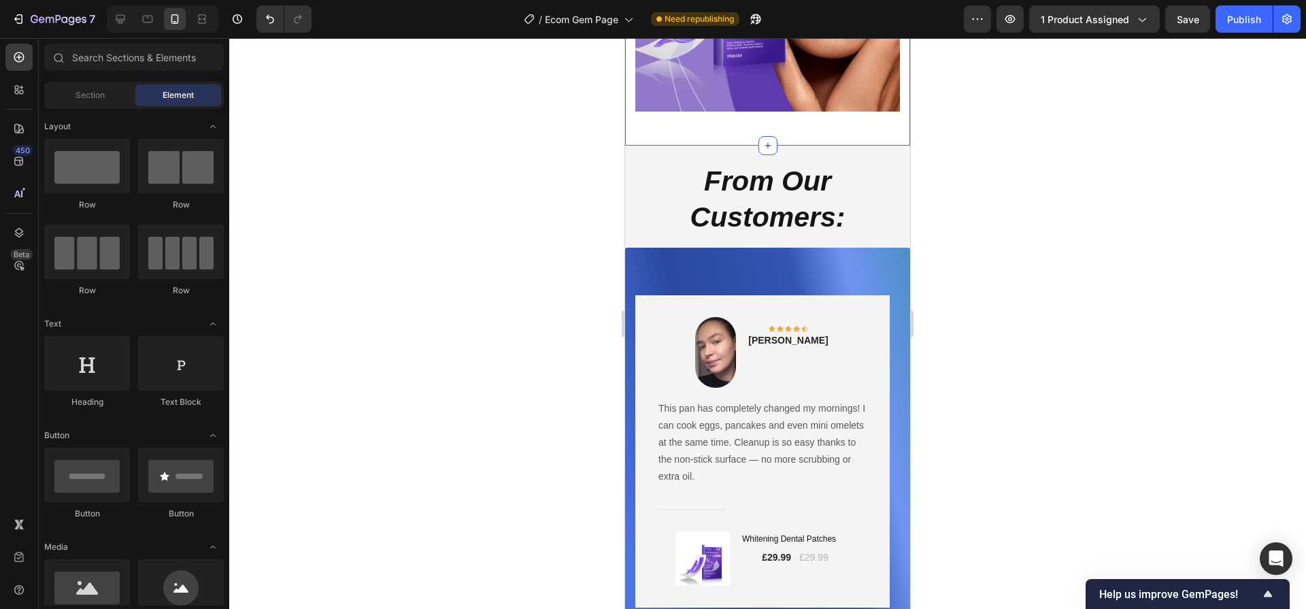
scroll to position [4392, 0]
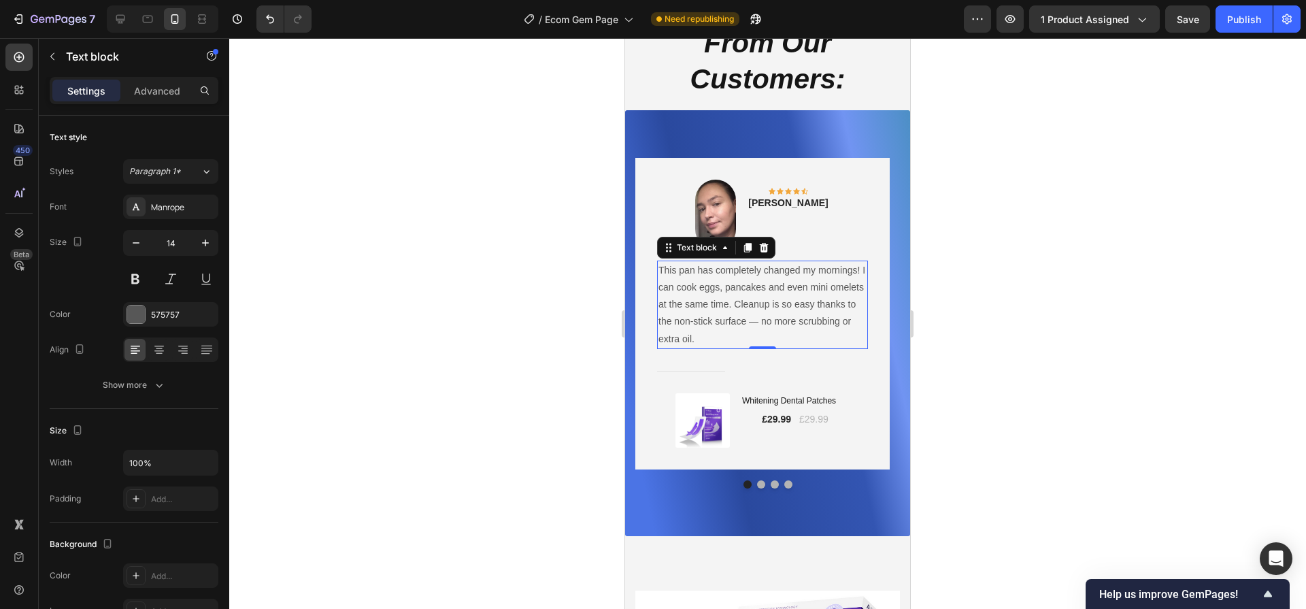
click at [758, 295] on p "This pan has completely changed my mornings! I can cook eggs, pancakes and even…" at bounding box center [762, 305] width 208 height 86
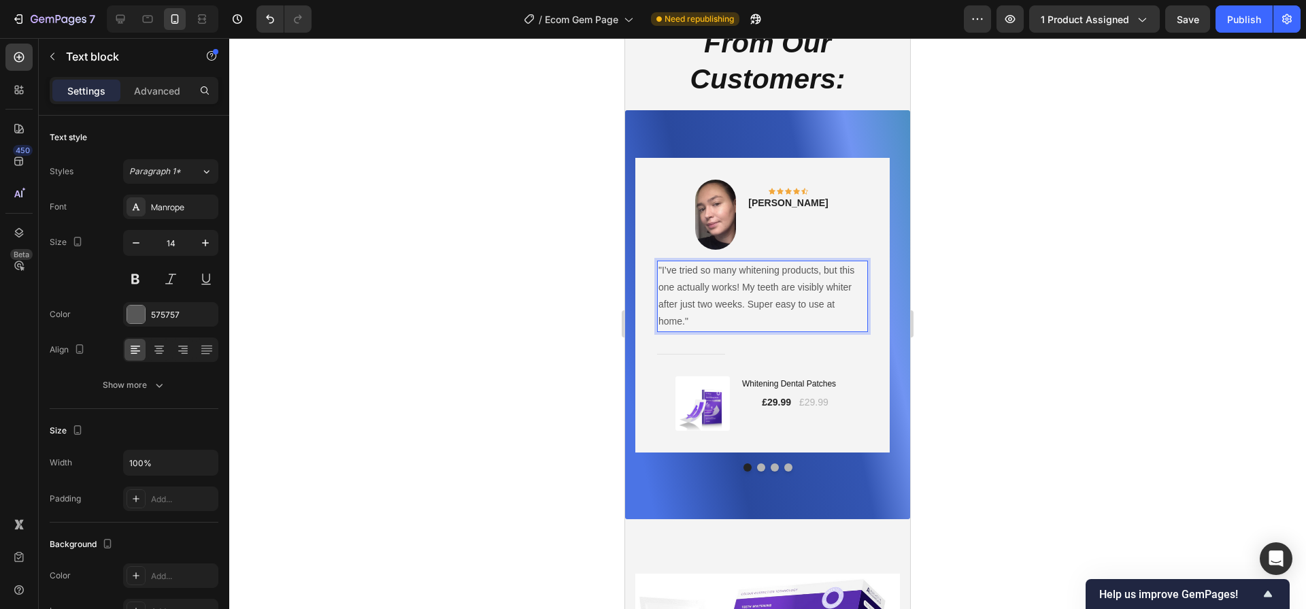
click at [658, 272] on p ""I’ve tried so many whitening products, but this one actually works! My teeth a…" at bounding box center [762, 296] width 208 height 69
drag, startPoint x: 749, startPoint y: 306, endPoint x: 675, endPoint y: 306, distance: 74.1
click at [675, 306] on p "I’ve tried so many whitening products, but this one actually works! My teeth ar…" at bounding box center [762, 296] width 208 height 69
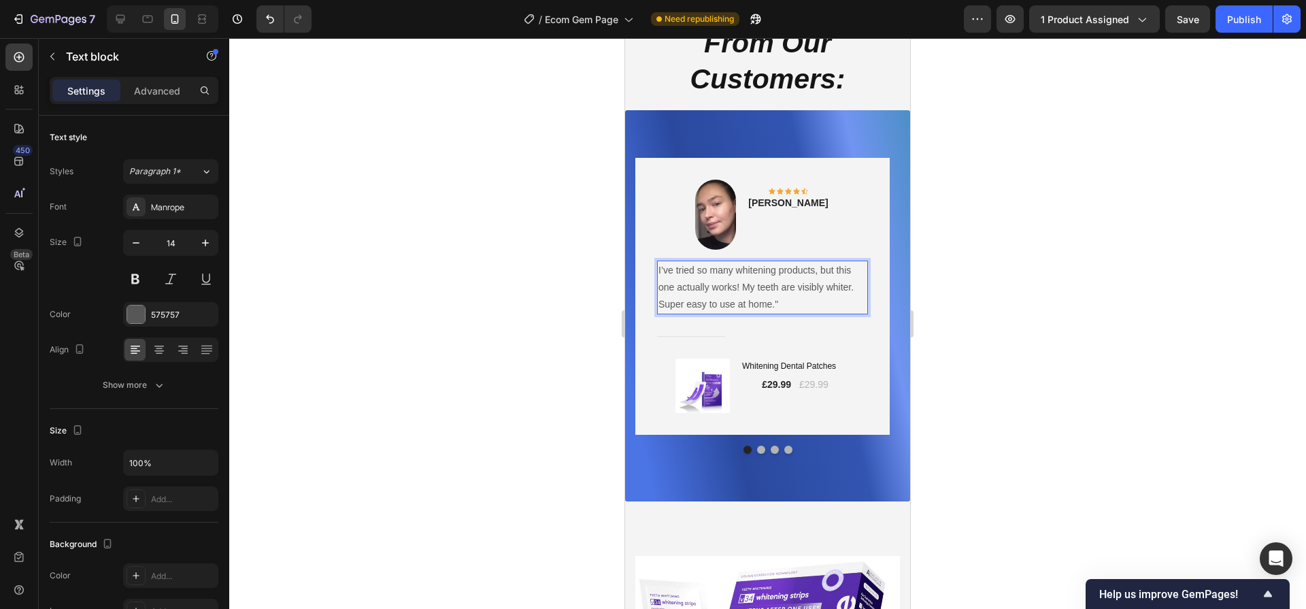
click at [790, 308] on p "I’ve tried so many whitening products, but this one actually works! My teeth ar…" at bounding box center [762, 288] width 208 height 52
click at [727, 216] on img at bounding box center [715, 215] width 41 height 70
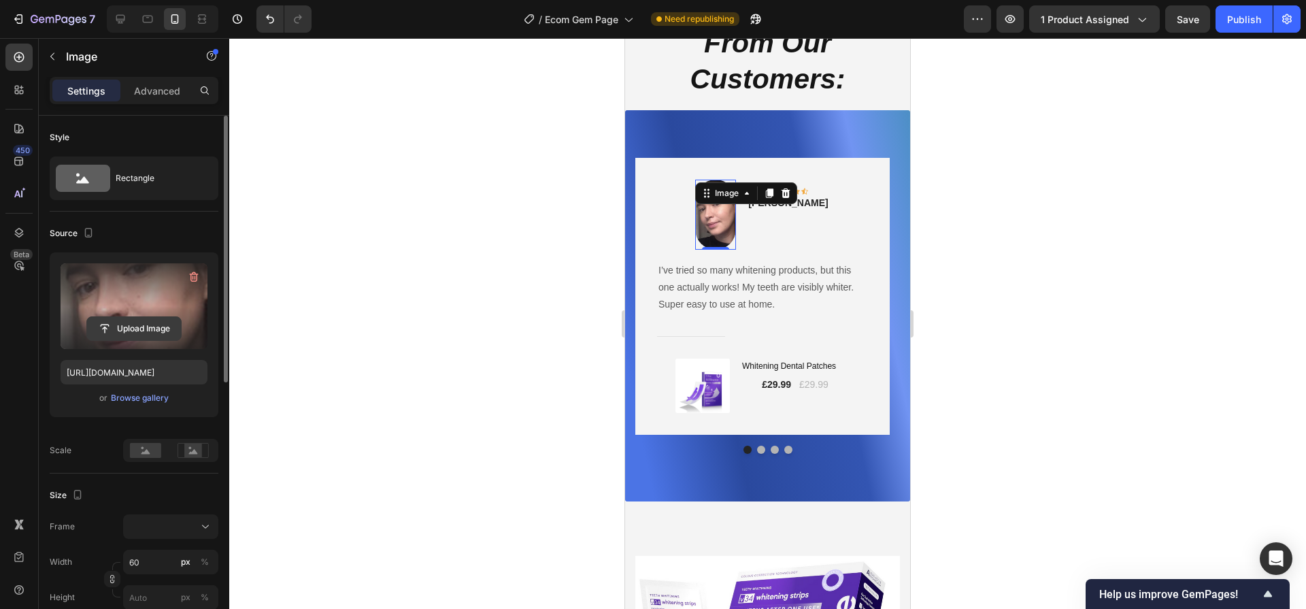
click at [122, 322] on input "file" at bounding box center [134, 328] width 94 height 23
click at [112, 331] on input "file" at bounding box center [134, 328] width 94 height 23
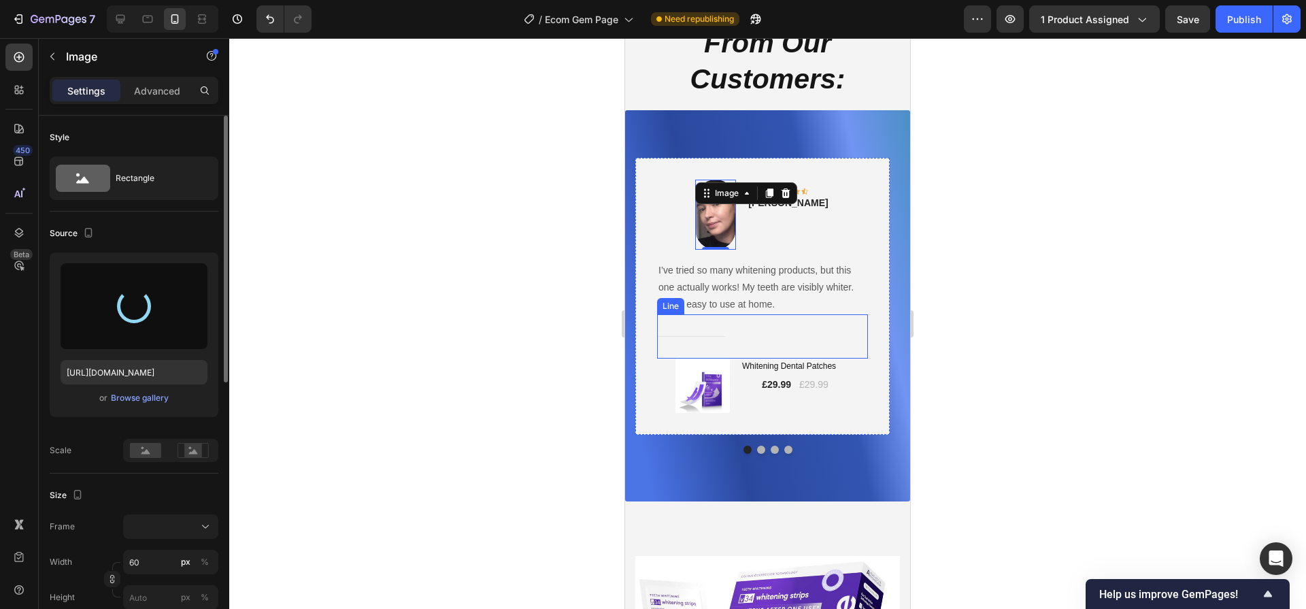
type input "[URL][DOMAIN_NAME]"
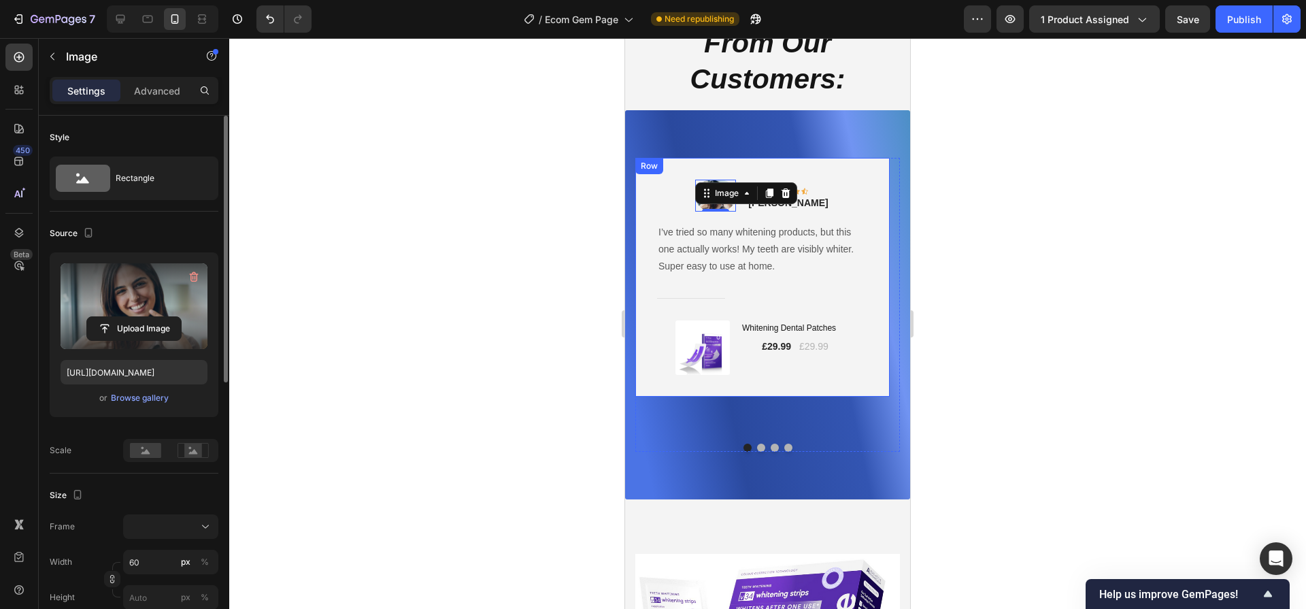
click at [843, 341] on div "Whitening Dental Patches (P) Title £29.99 (P) Price (P) Price £29.99 (P) Price …" at bounding box center [795, 347] width 109 height 54
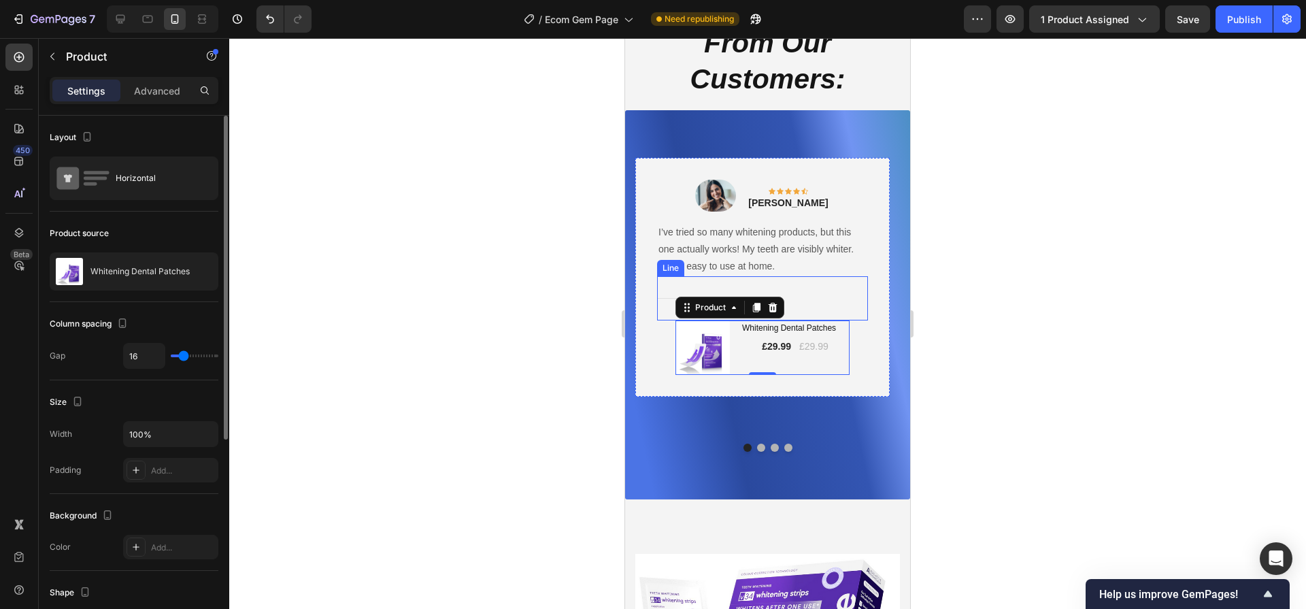
click at [860, 301] on div "Title Line" at bounding box center [762, 298] width 211 height 44
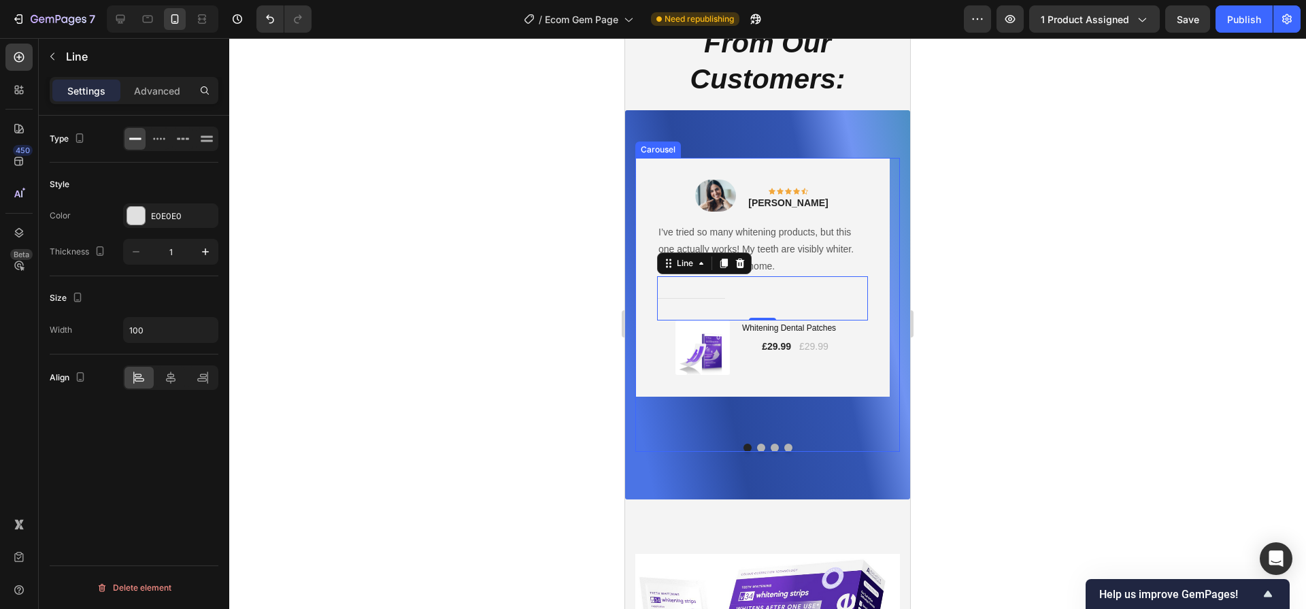
click at [757, 443] on button "Dot" at bounding box center [761, 447] width 8 height 8
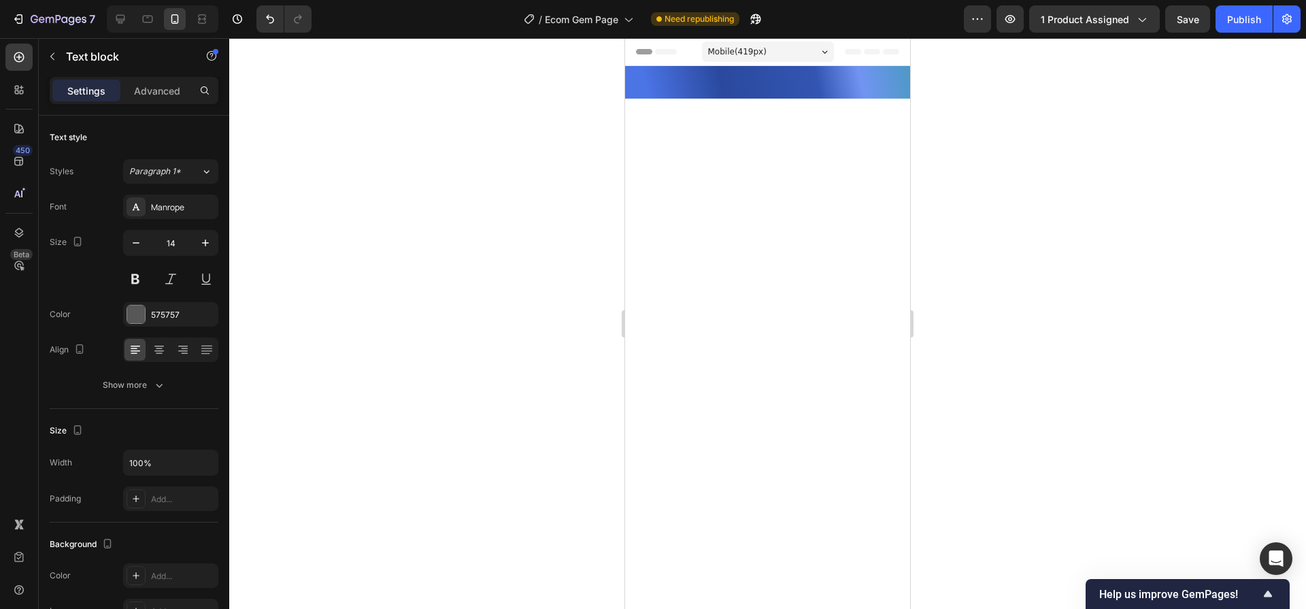
scroll to position [4392, 0]
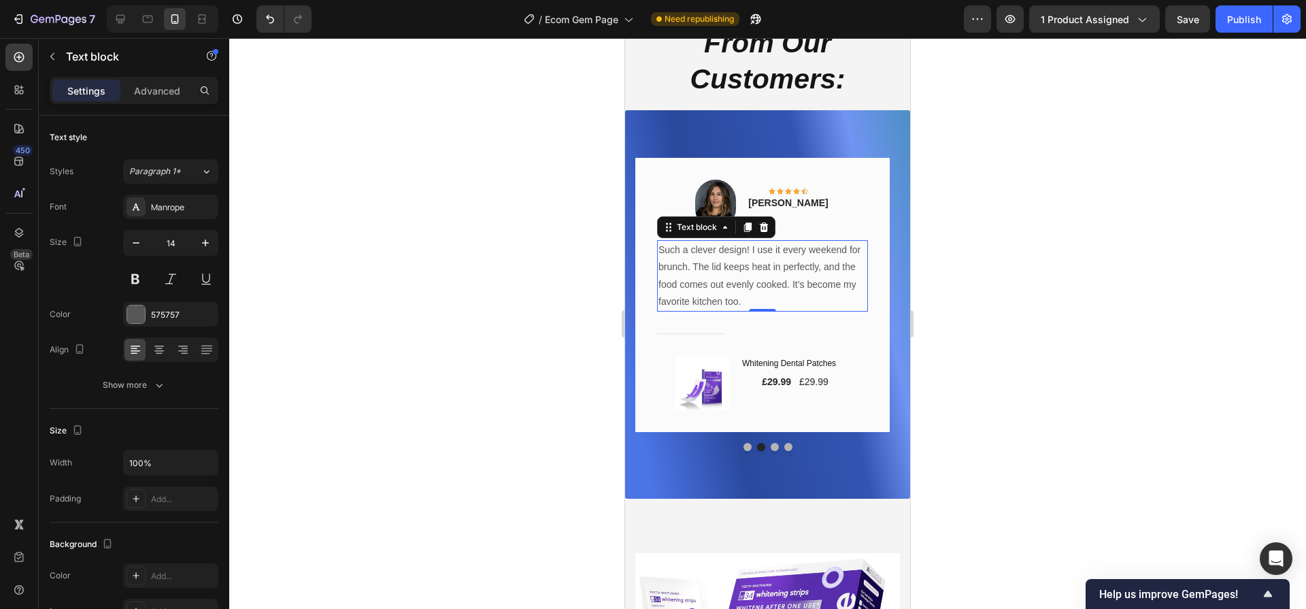
click at [753, 305] on p "Such a clever design! I use it every weekend for brunch. The lid keeps heat in …" at bounding box center [762, 275] width 208 height 69
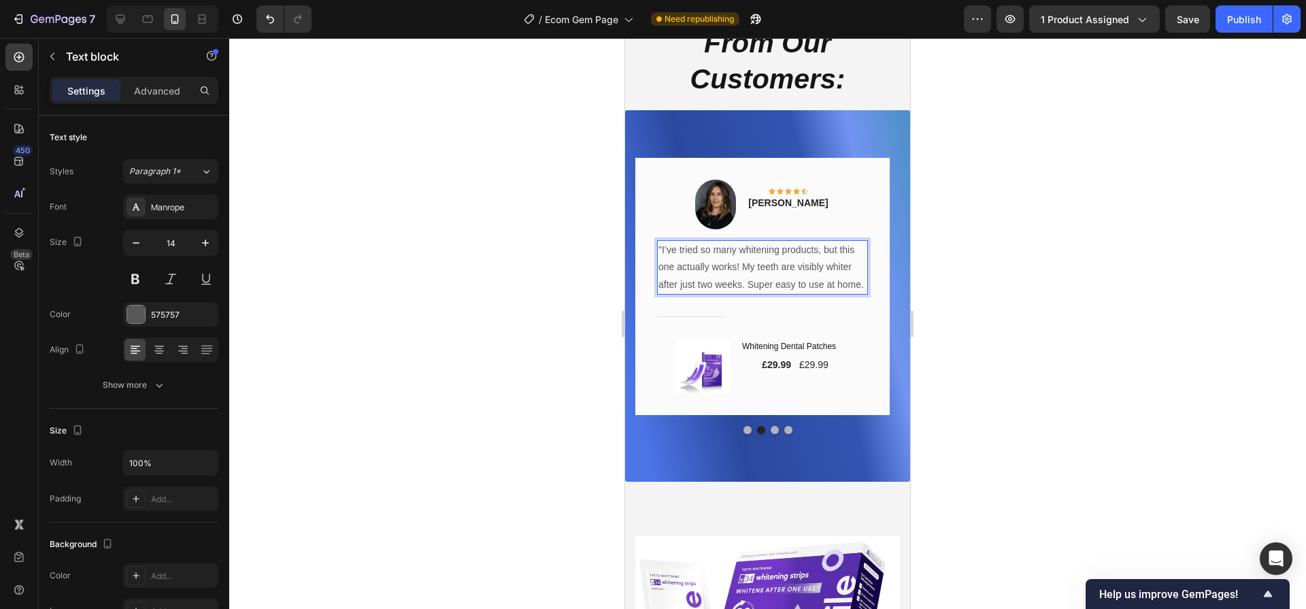
click at [664, 251] on p ""I’ve tried so many whitening products, but this one actually works! My teeth a…" at bounding box center [762, 267] width 208 height 52
click at [757, 275] on p "I’ve tried so many whitening products, but this one actually works! My teeth ar…" at bounding box center [762, 267] width 208 height 52
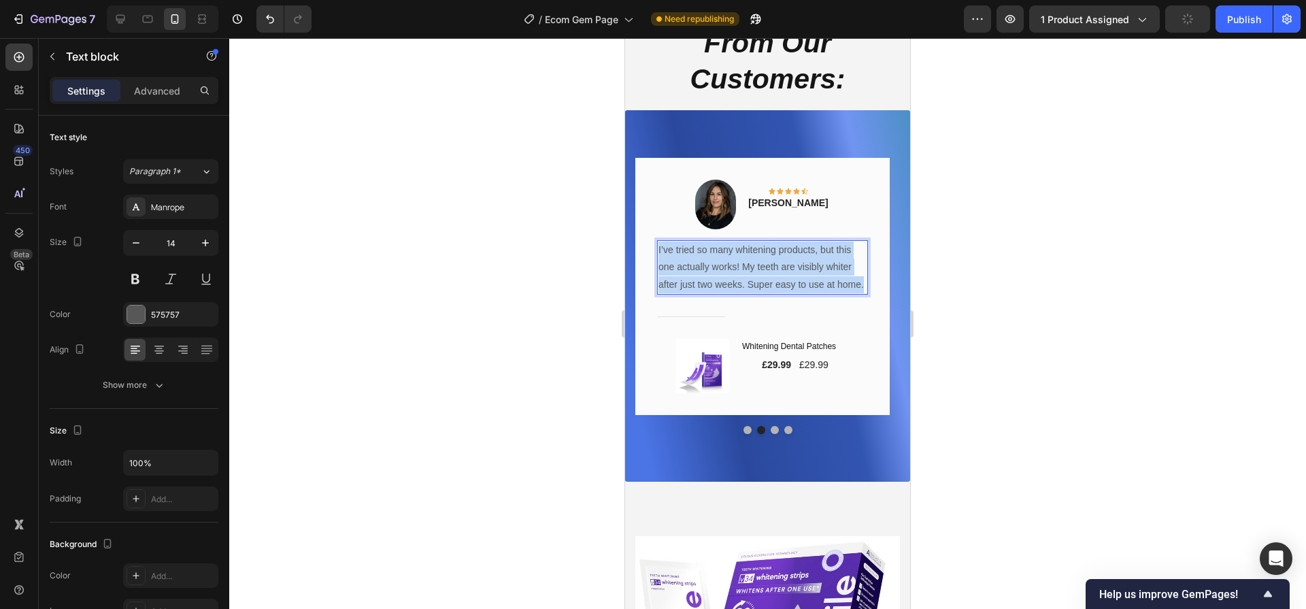
click at [757, 275] on p "I’ve tried so many whitening products, but this one actually works! My teeth ar…" at bounding box center [762, 267] width 208 height 52
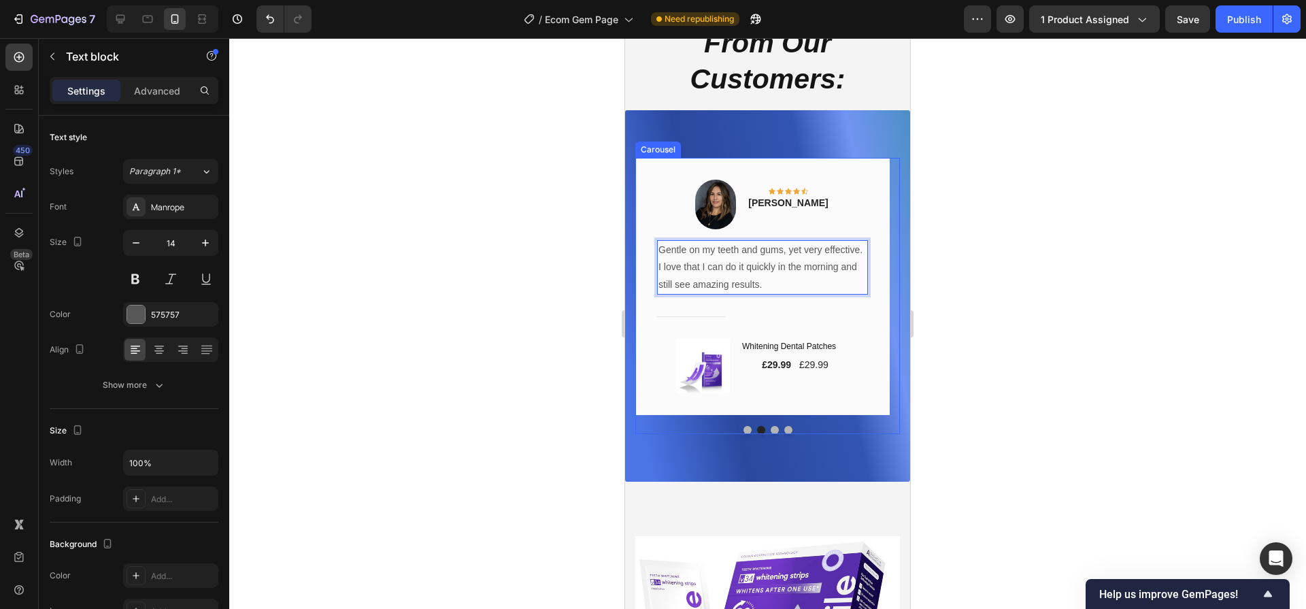
click at [771, 429] on button "Dot" at bounding box center [775, 430] width 8 height 8
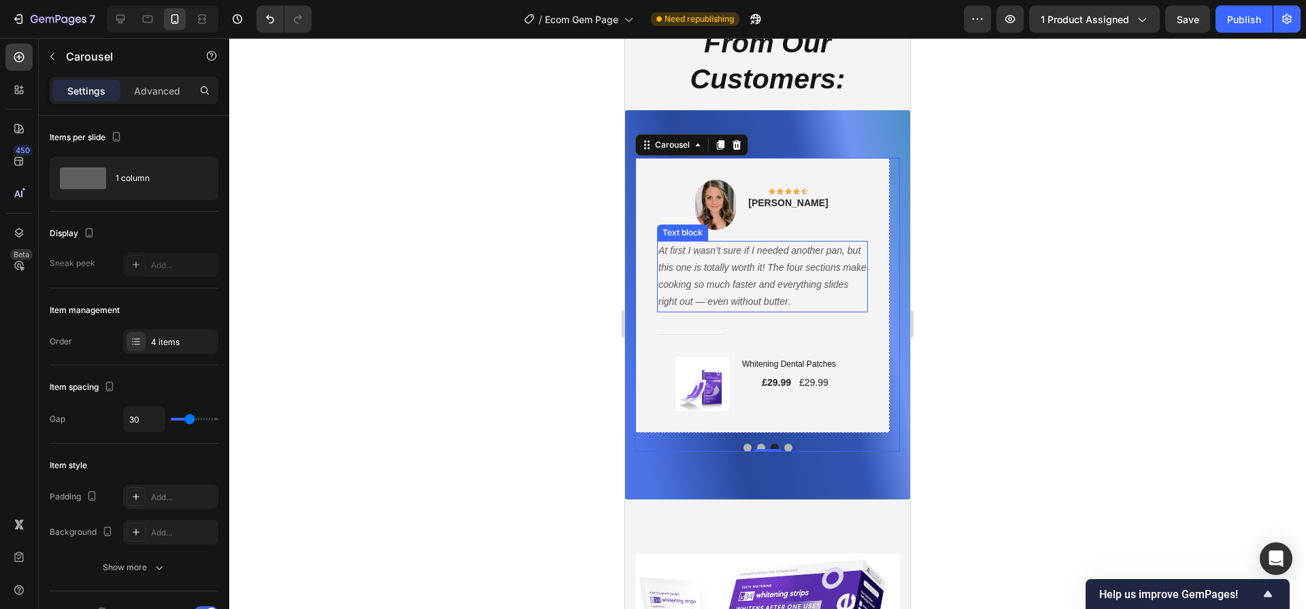
click at [736, 290] on icon "At first I wasn’t sure if I needed another pan, but this one is totally worth i…" at bounding box center [762, 276] width 208 height 63
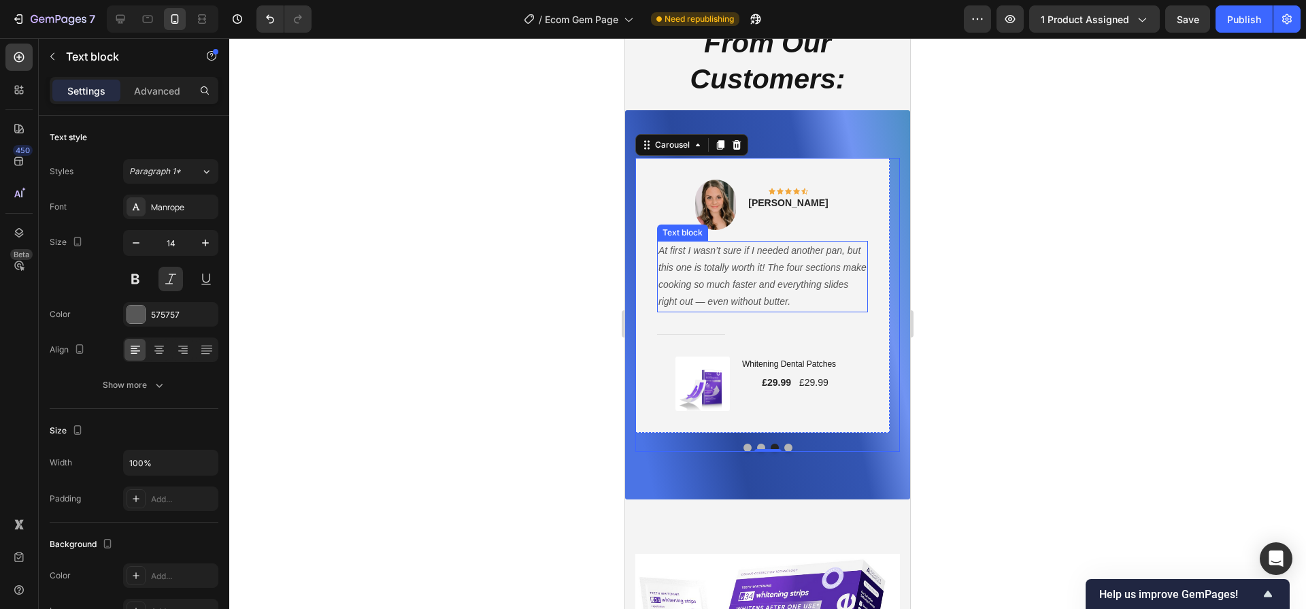
click at [736, 290] on icon "At first I wasn’t sure if I needed another pan, but this one is totally worth i…" at bounding box center [762, 276] width 208 height 63
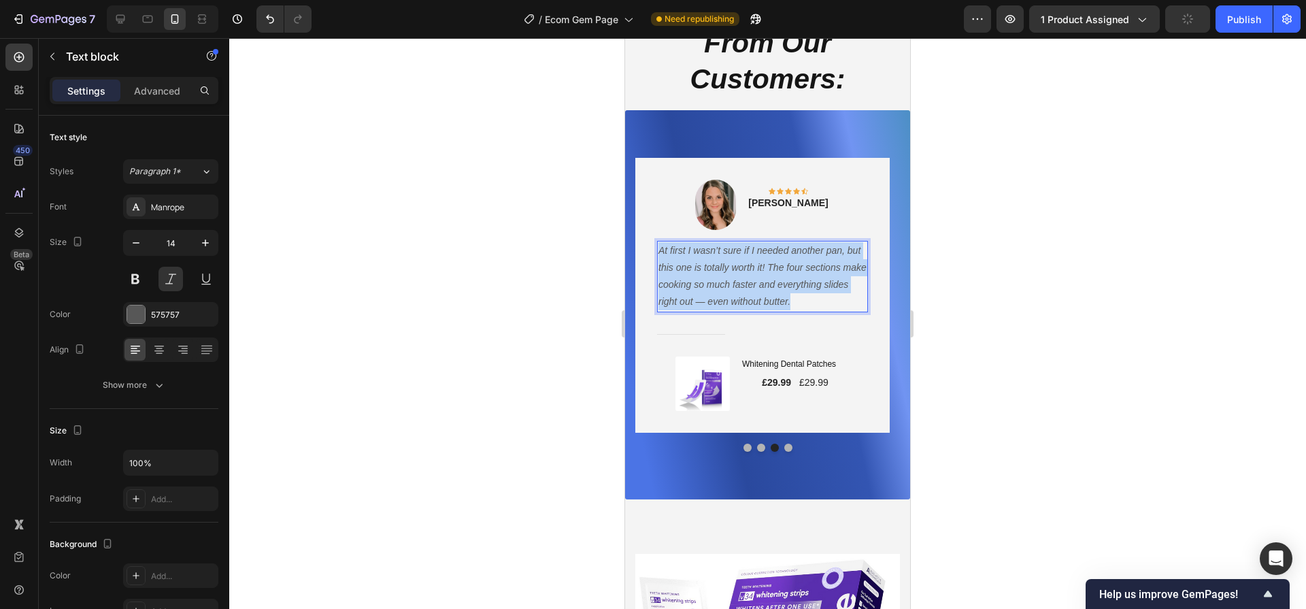
click at [736, 290] on icon "At first I wasn’t sure if I needed another pan, but this one is totally worth i…" at bounding box center [762, 276] width 208 height 63
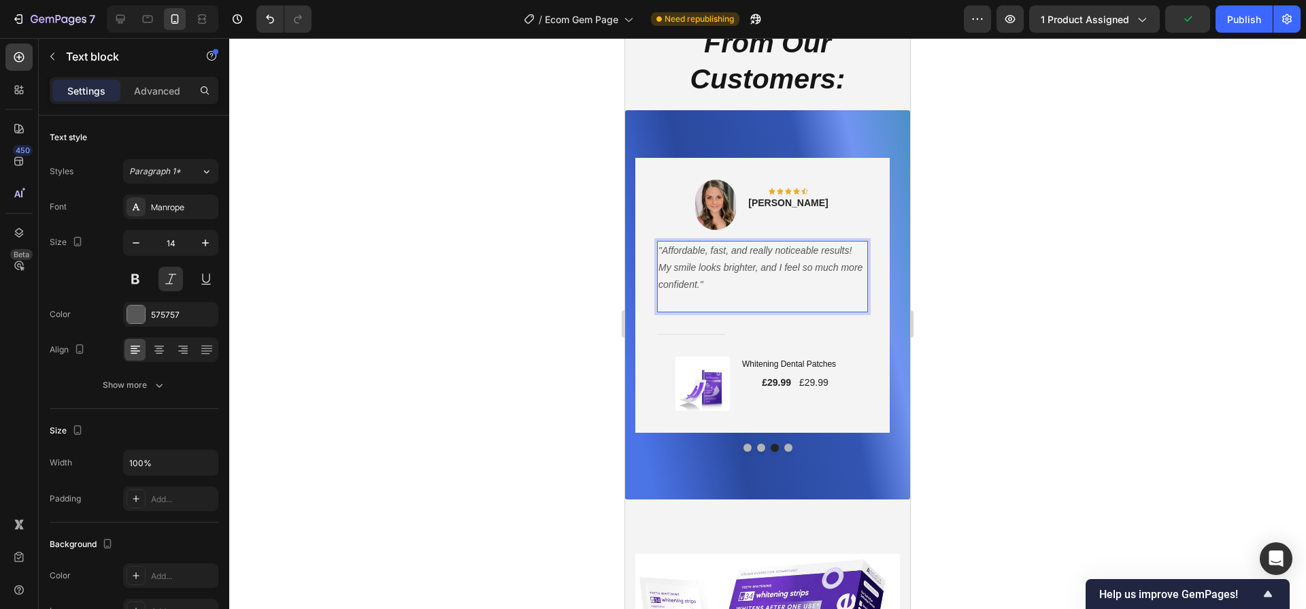
click at [720, 288] on p ""Affordable, fast, and really noticeable results! My smile looks brighter, and …" at bounding box center [762, 268] width 208 height 52
click at [664, 252] on icon ""Affordable, fast, and really noticeable results! My smile looks brighter, and …" at bounding box center [760, 267] width 204 height 45
click at [784, 449] on button "Dot" at bounding box center [788, 447] width 8 height 8
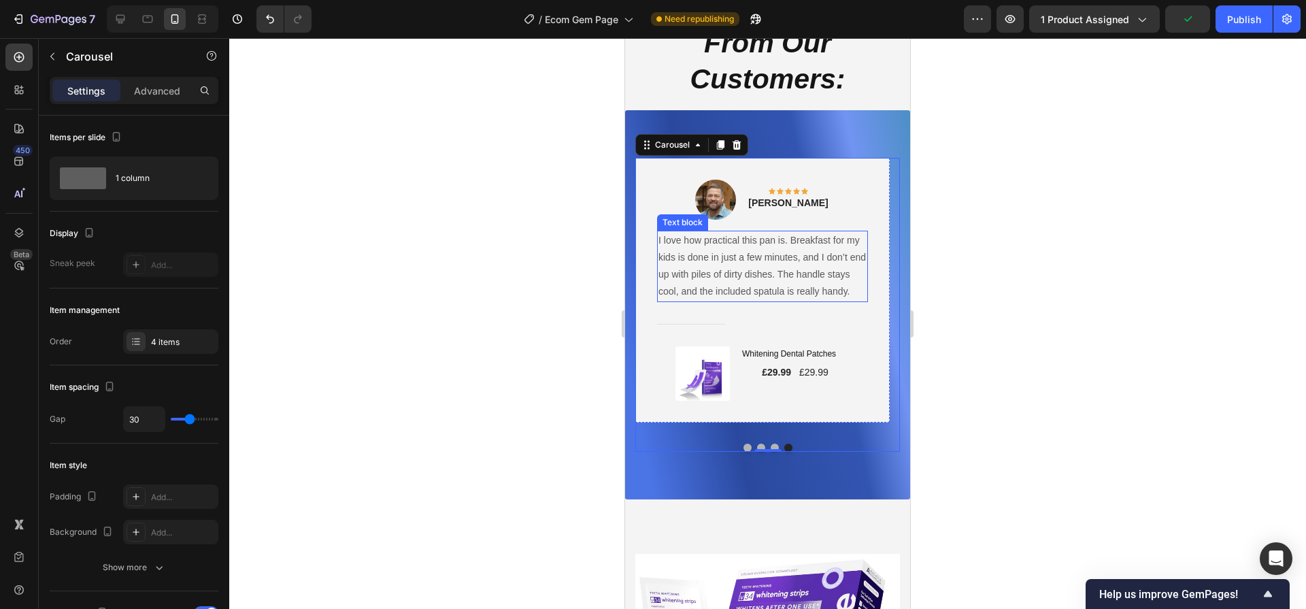
click at [764, 284] on p "I love how practical this pan is. Breakfast for my kids is done in just a few m…" at bounding box center [762, 266] width 208 height 69
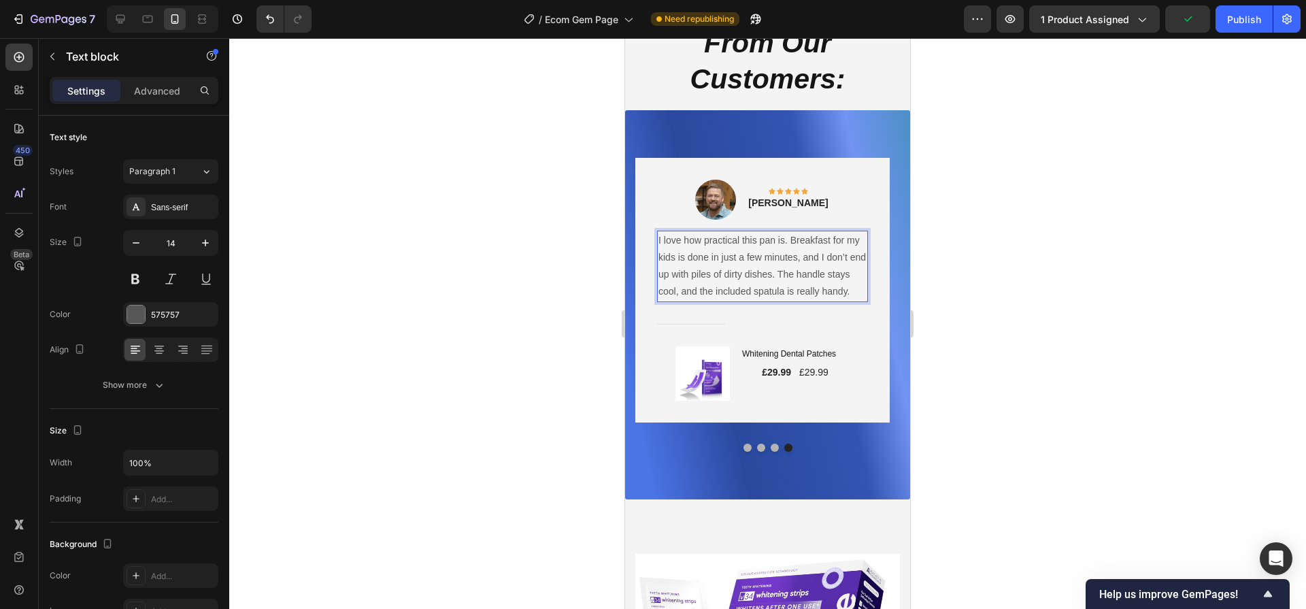
click at [764, 284] on p "I love how practical this pan is. Breakfast for my kids is done in just a few m…" at bounding box center [762, 266] width 208 height 69
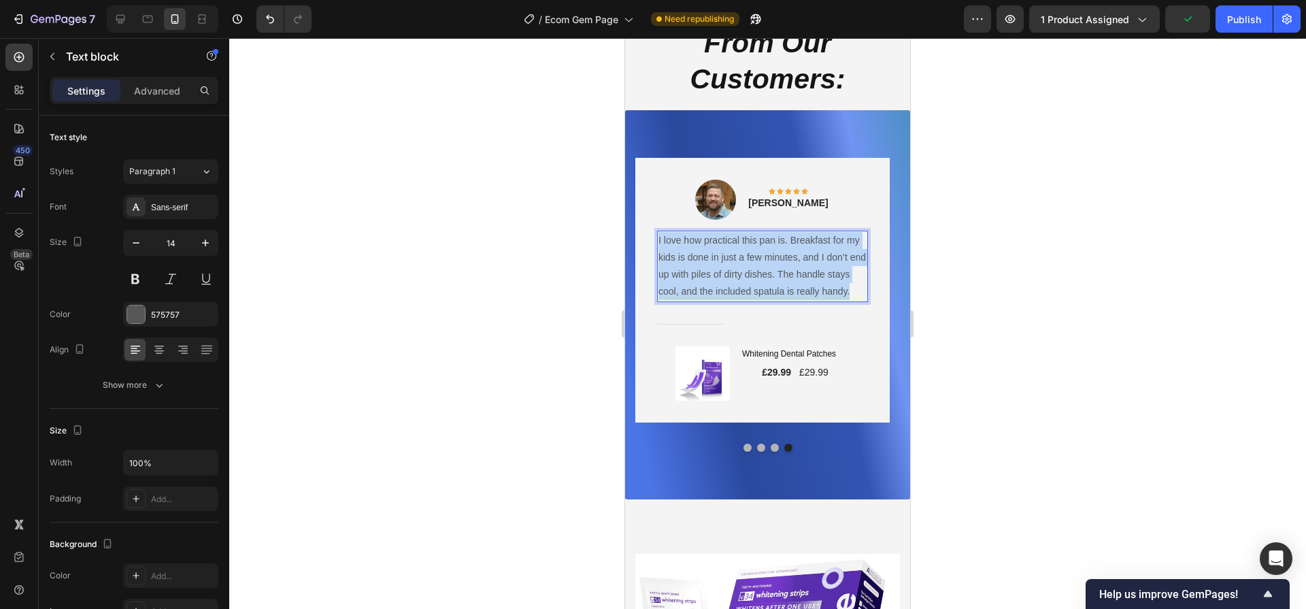
click at [764, 284] on p "I love how practical this pan is. Breakfast for my kids is done in just a few m…" at bounding box center [762, 266] width 208 height 69
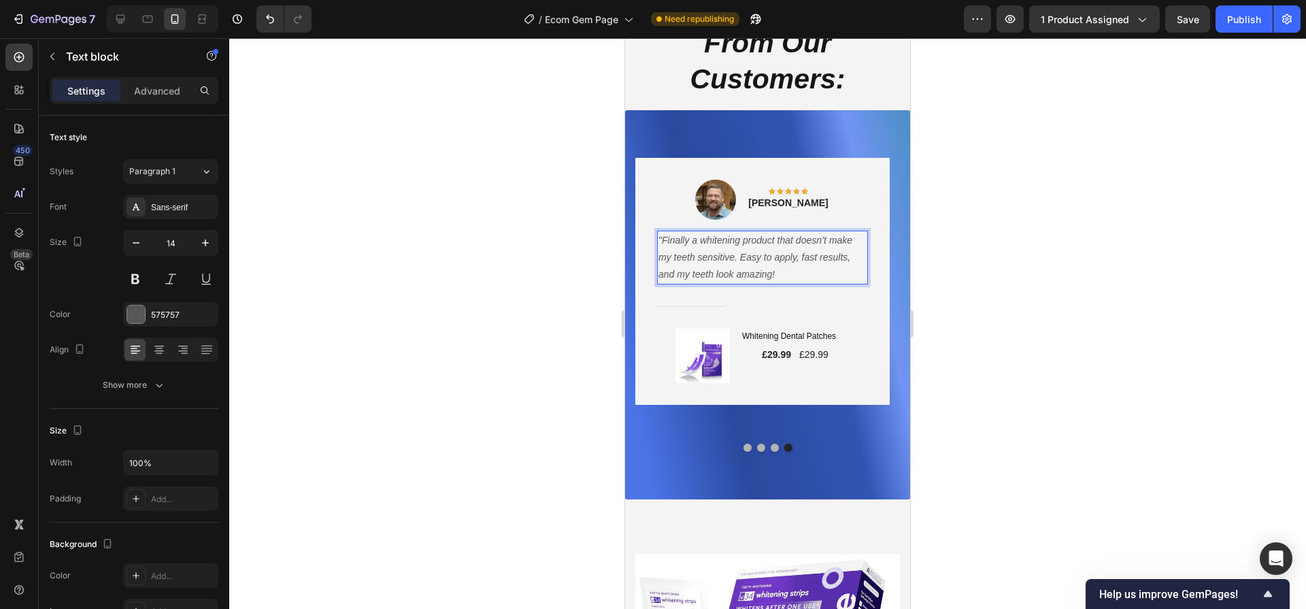
click at [664, 236] on icon ""Finally a whitening product that doesn’t make my teeth sensitive. Easy to appl…" at bounding box center [755, 257] width 194 height 45
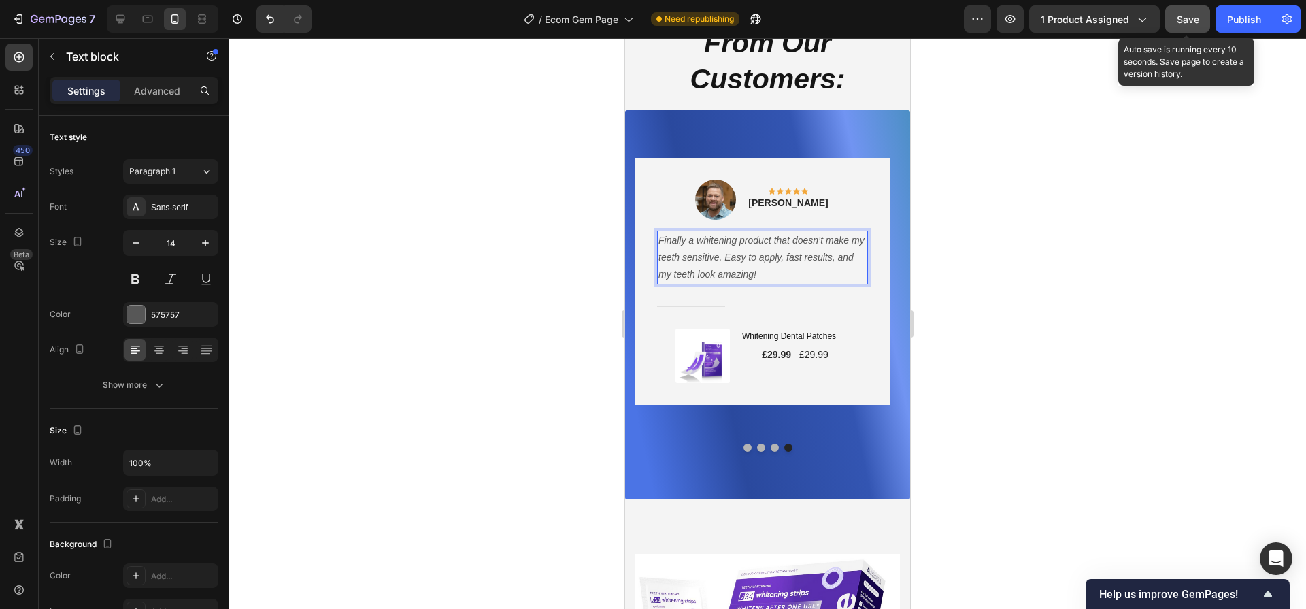
click at [1166, 18] on button "Save" at bounding box center [1187, 18] width 45 height 27
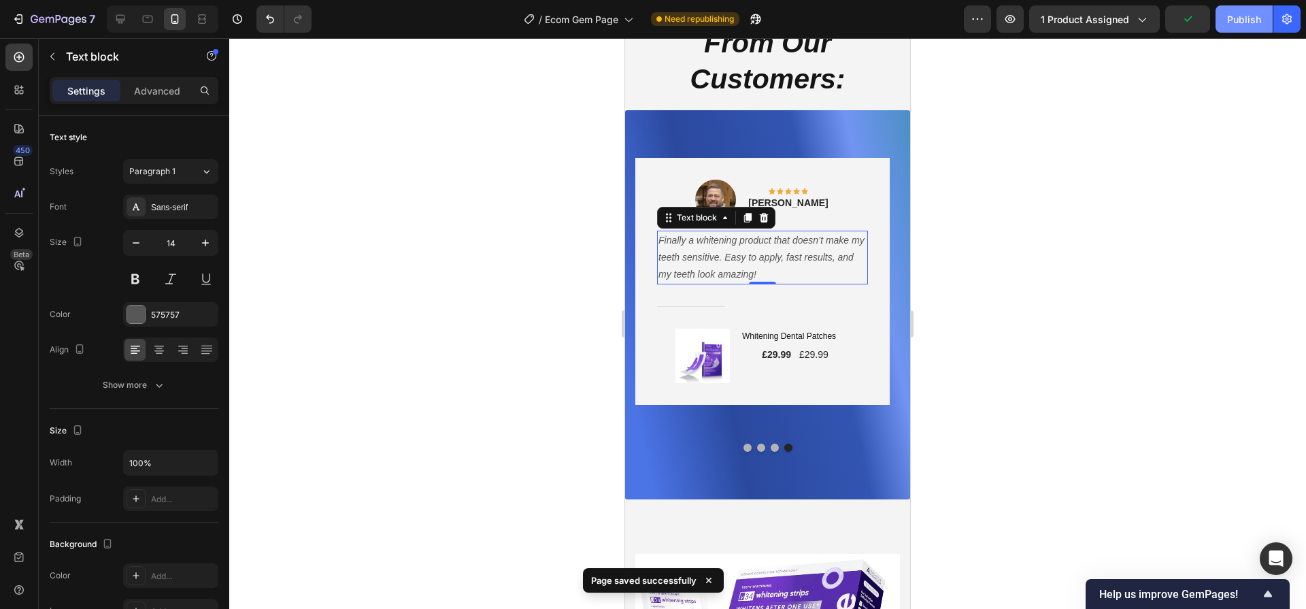
click at [1238, 29] on button "Publish" at bounding box center [1243, 18] width 57 height 27
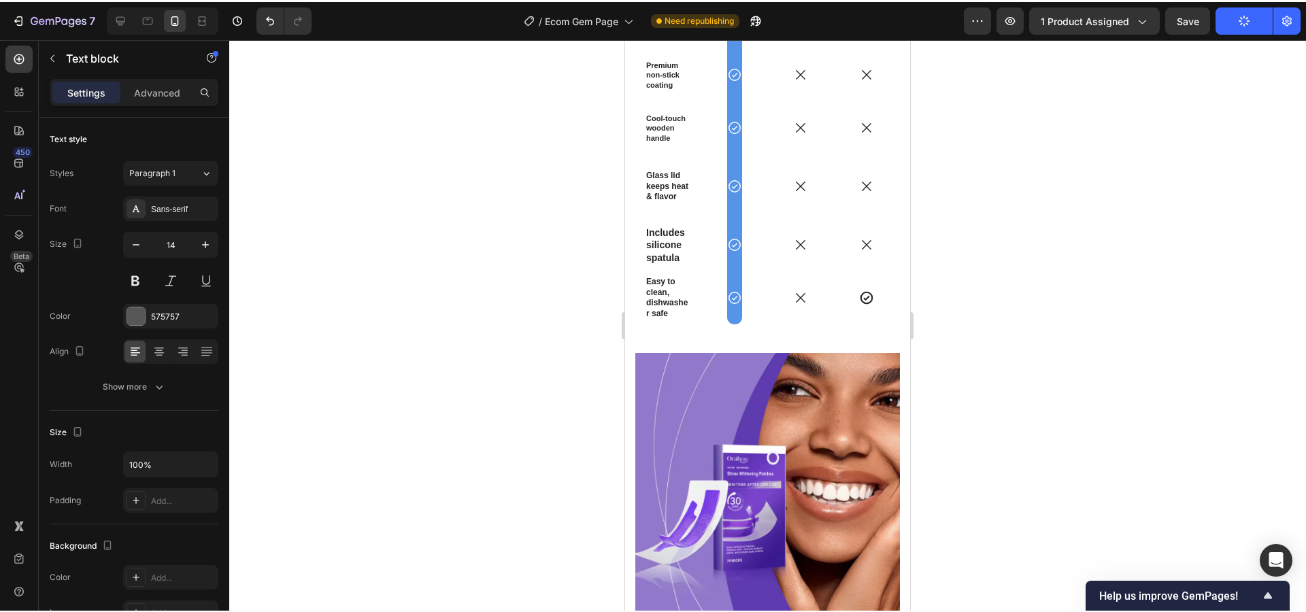
scroll to position [4144, 0]
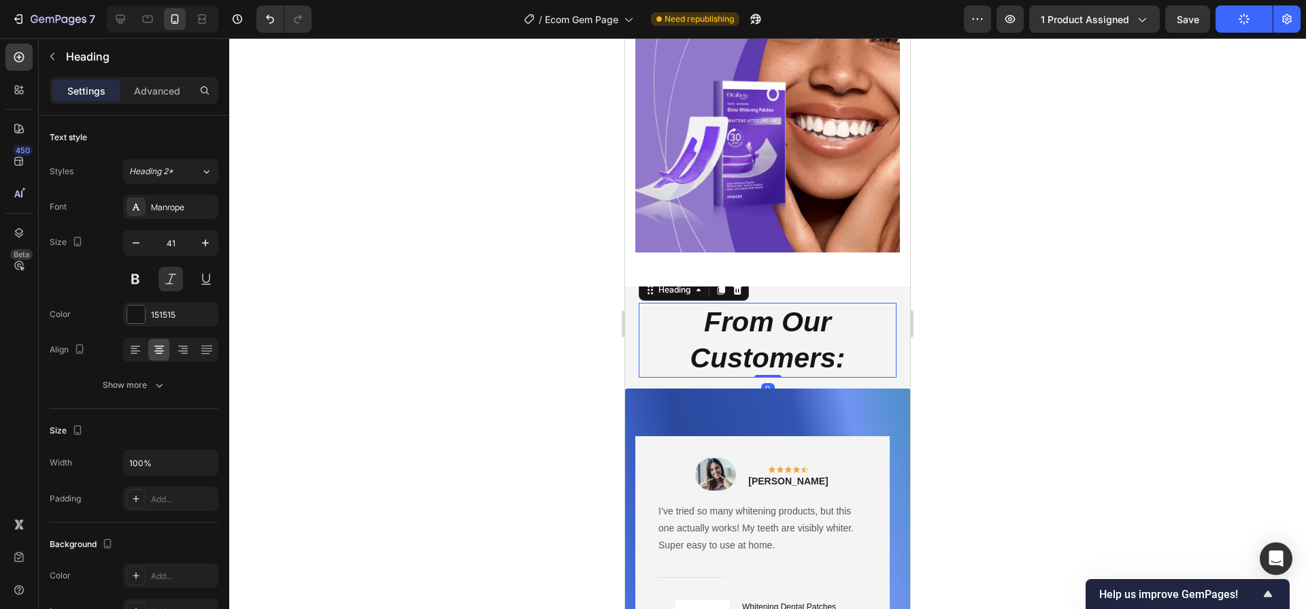
click at [780, 330] on h2 "From Our Customers:" at bounding box center [768, 340] width 258 height 75
click at [779, 330] on h2 "From Our Customers:" at bounding box center [768, 340] width 258 height 75
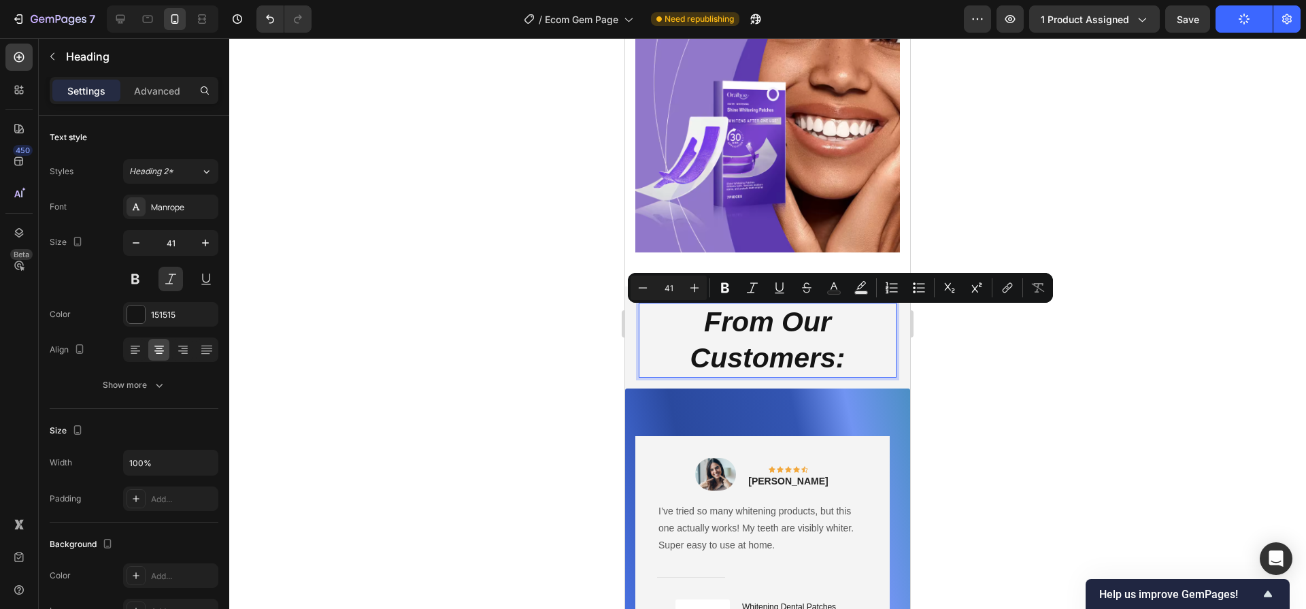
click at [778, 331] on p "From Our Customers:" at bounding box center [767, 340] width 255 height 73
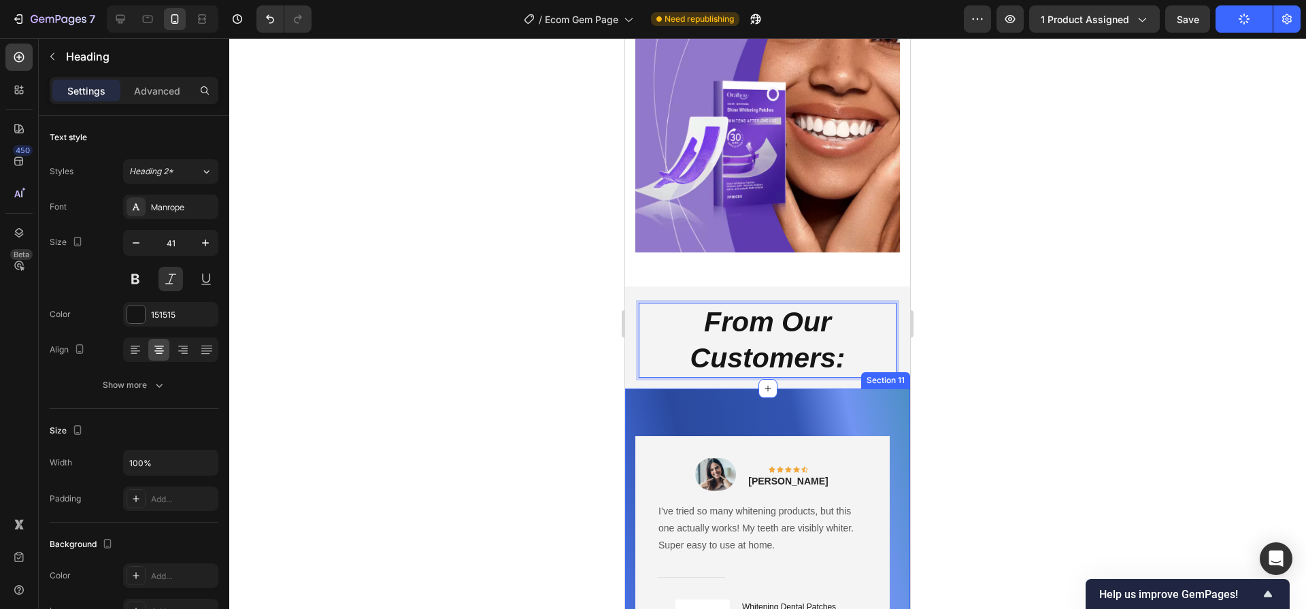
click at [856, 328] on p "From Our Customers:" at bounding box center [767, 340] width 255 height 73
click at [134, 246] on icon "button" at bounding box center [136, 243] width 14 height 14
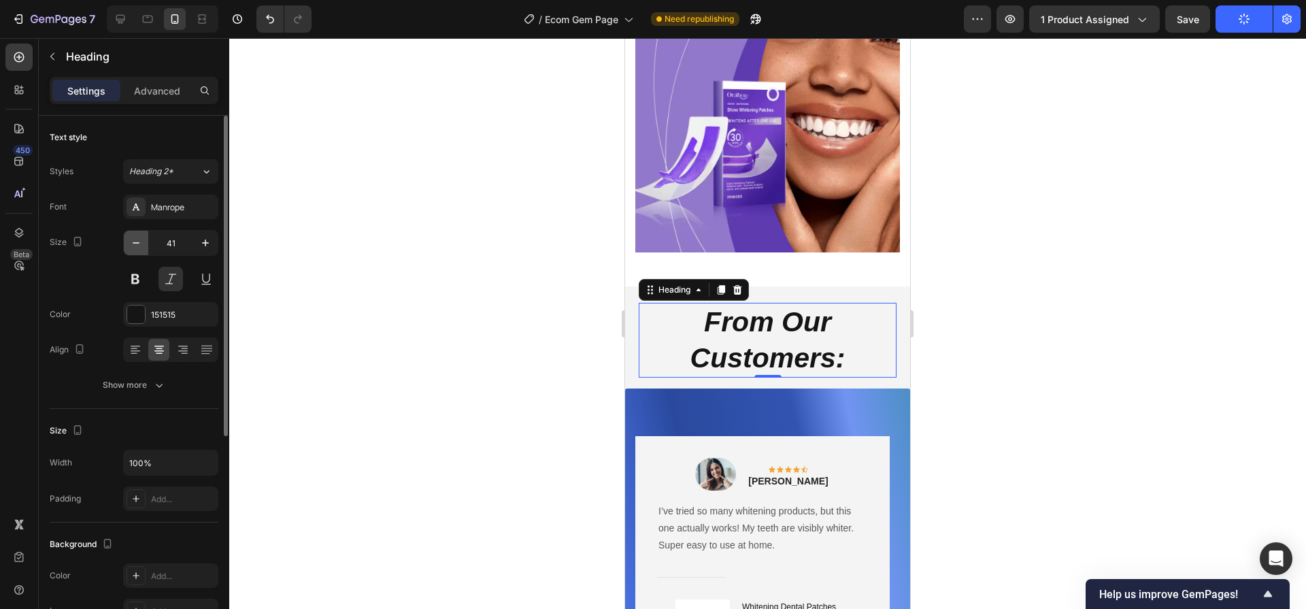
click at [134, 246] on icon "button" at bounding box center [136, 243] width 14 height 14
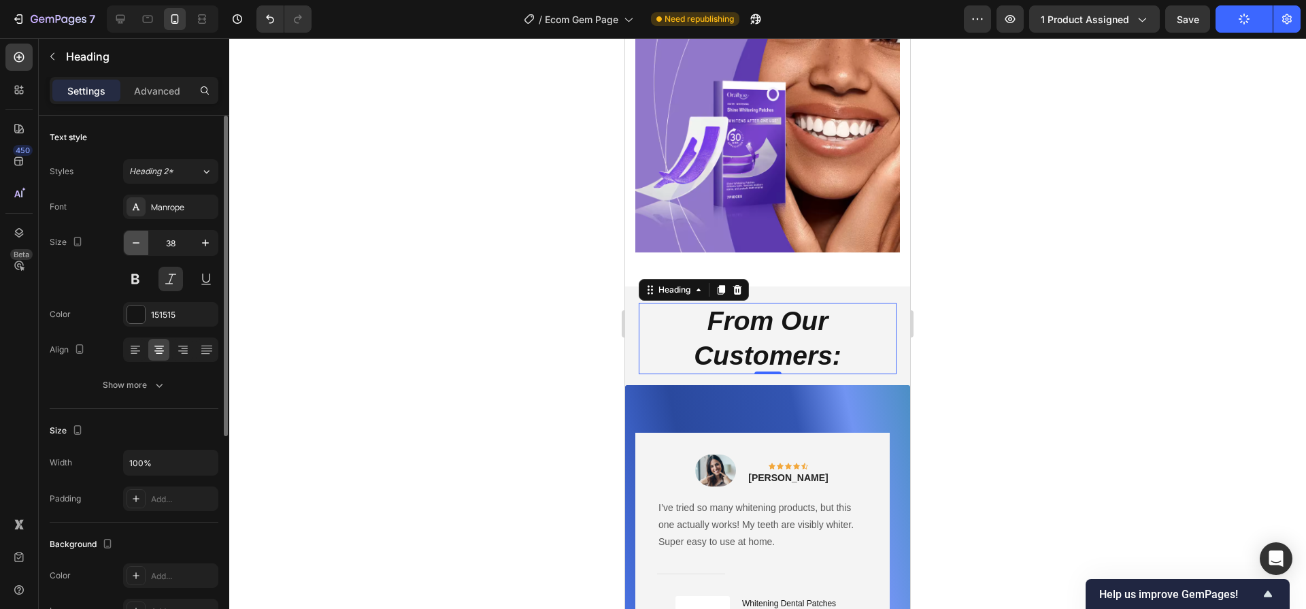
click at [134, 246] on icon "button" at bounding box center [136, 243] width 14 height 14
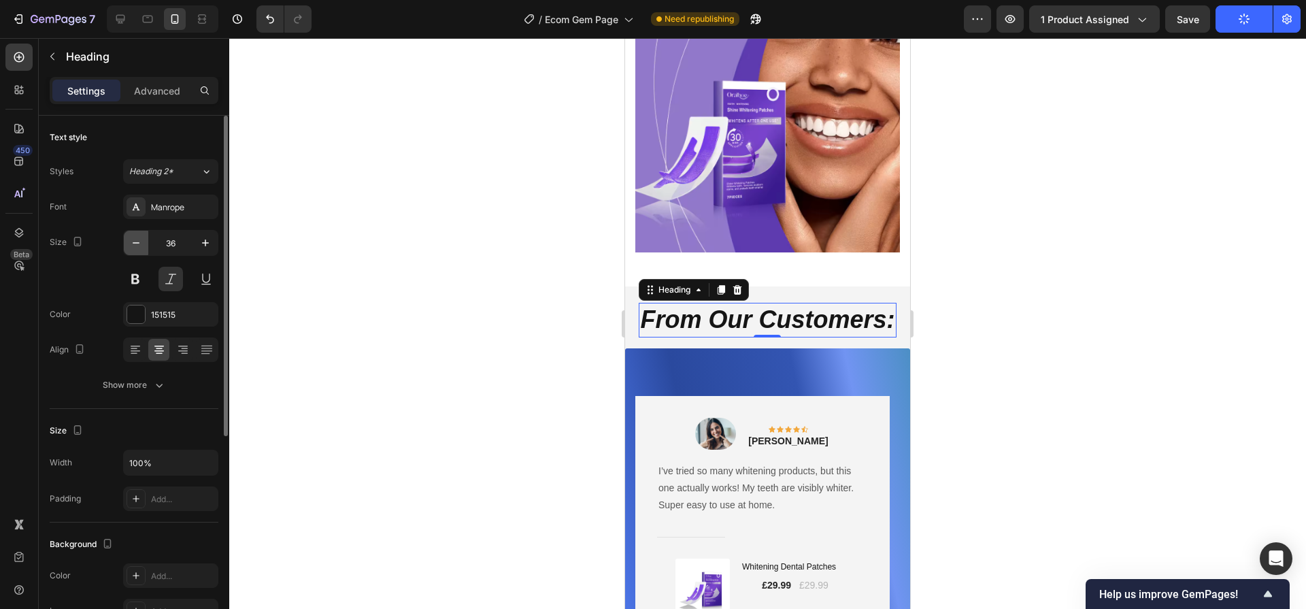
click at [134, 246] on icon "button" at bounding box center [136, 243] width 14 height 14
type input "34"
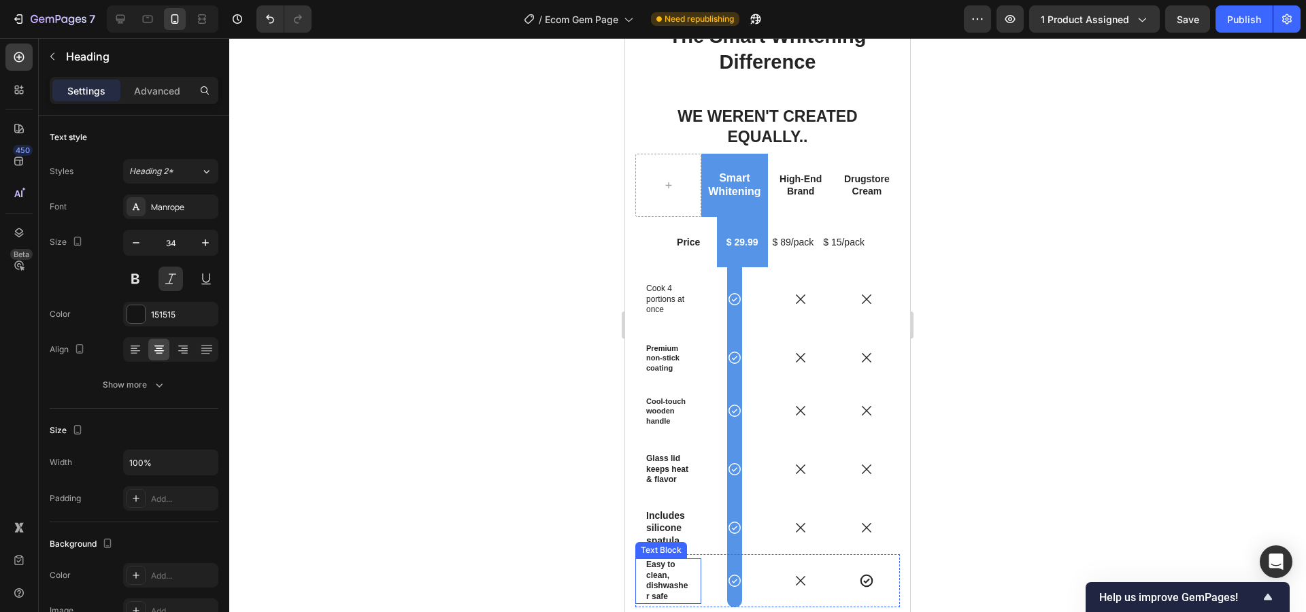
scroll to position [3451, 0]
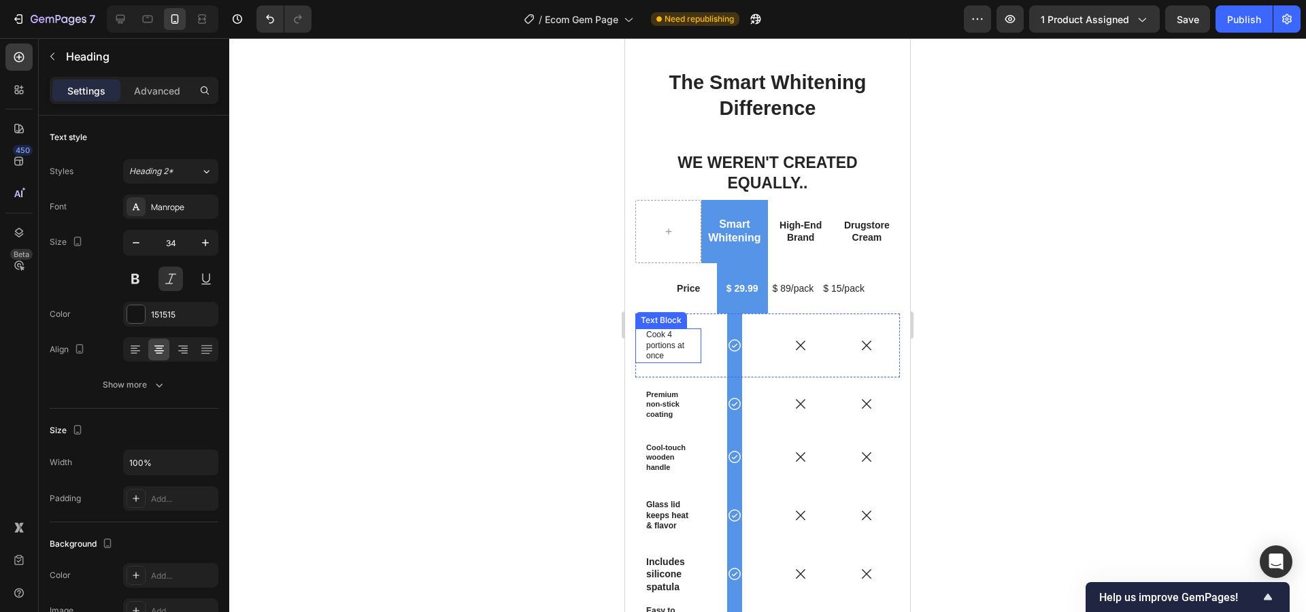
click at [663, 330] on p "Cook 4 portions at once" at bounding box center [668, 346] width 44 height 32
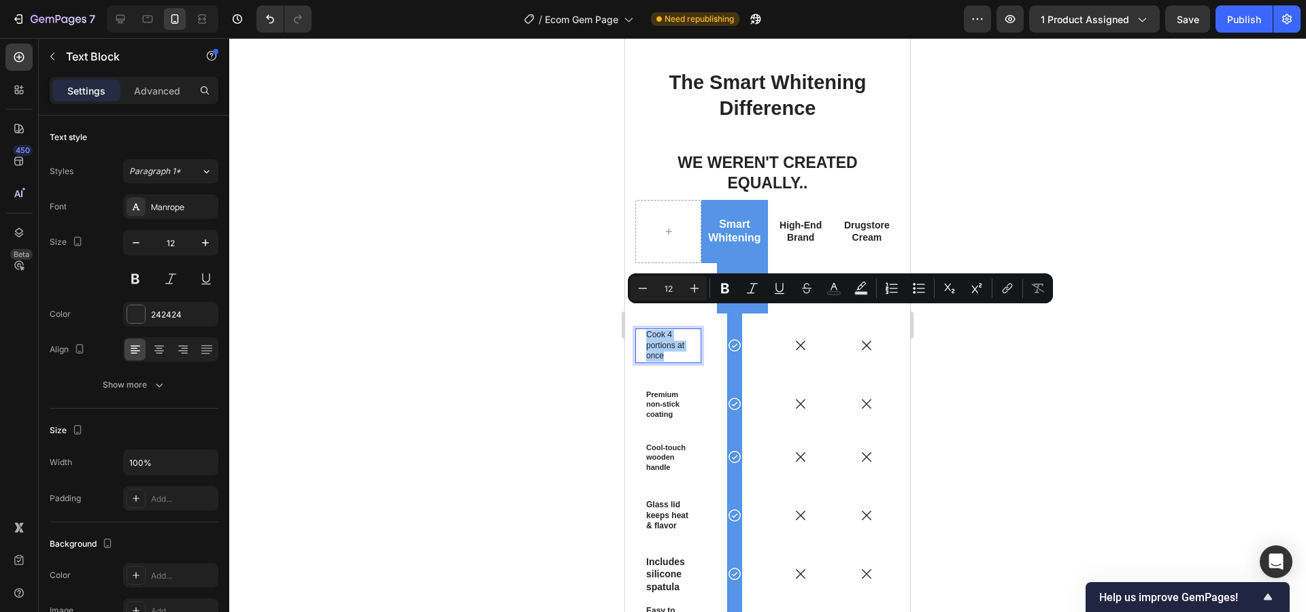
click at [934, 360] on div at bounding box center [767, 325] width 1077 height 574
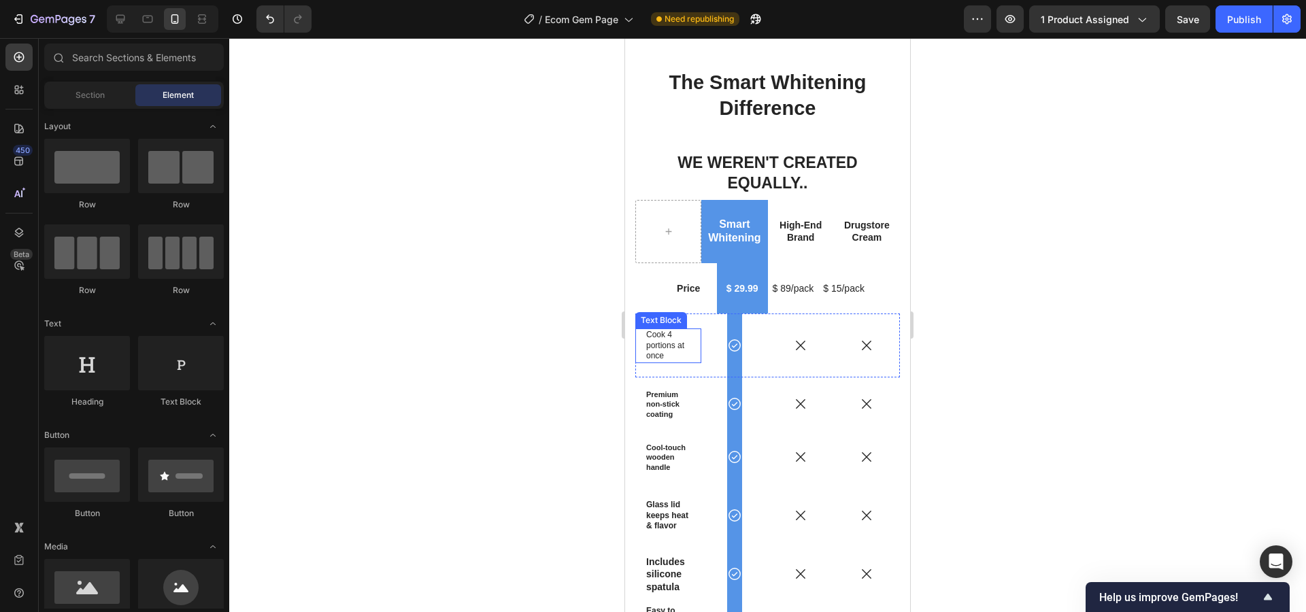
click at [671, 332] on p "Cook 4 portions at once" at bounding box center [668, 346] width 44 height 32
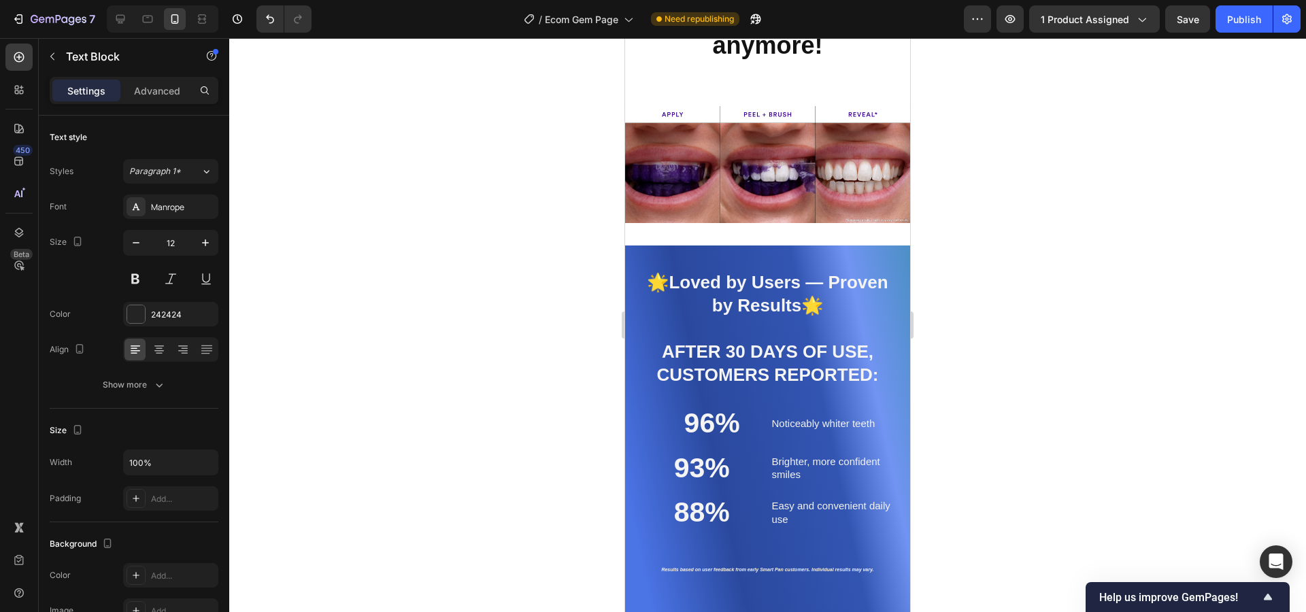
scroll to position [2661, 0]
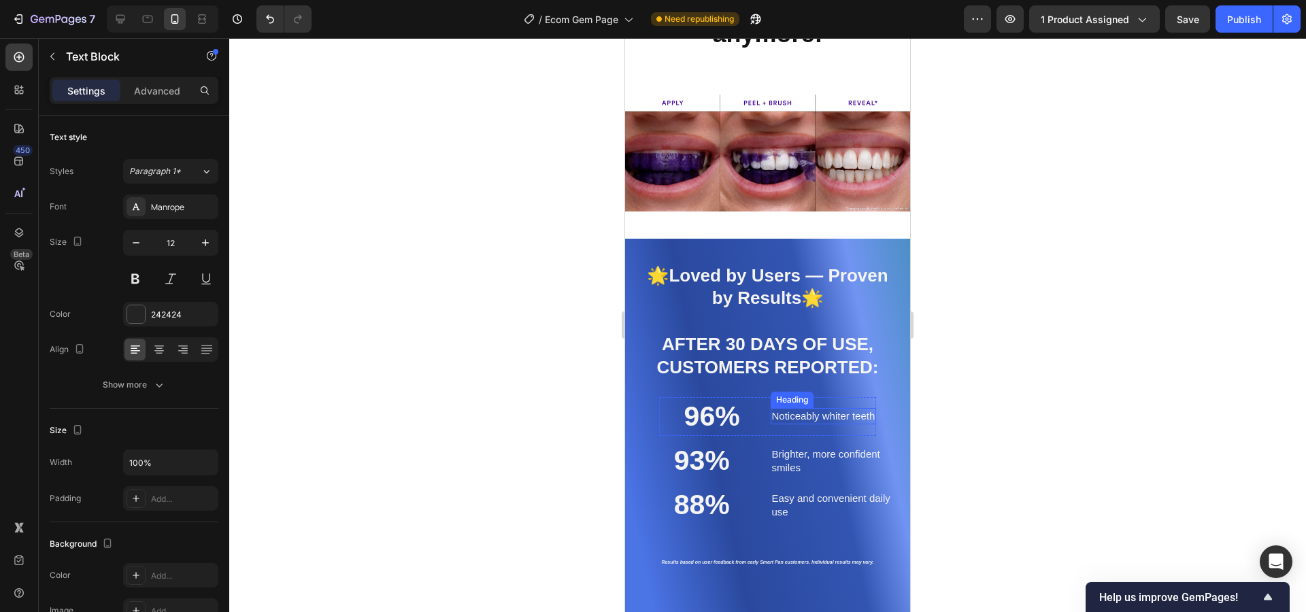
click at [845, 418] on h2 "Noticeably whiter teeth" at bounding box center [824, 416] width 106 height 16
click at [845, 418] on p "Noticeably whiter teeth" at bounding box center [823, 416] width 103 height 14
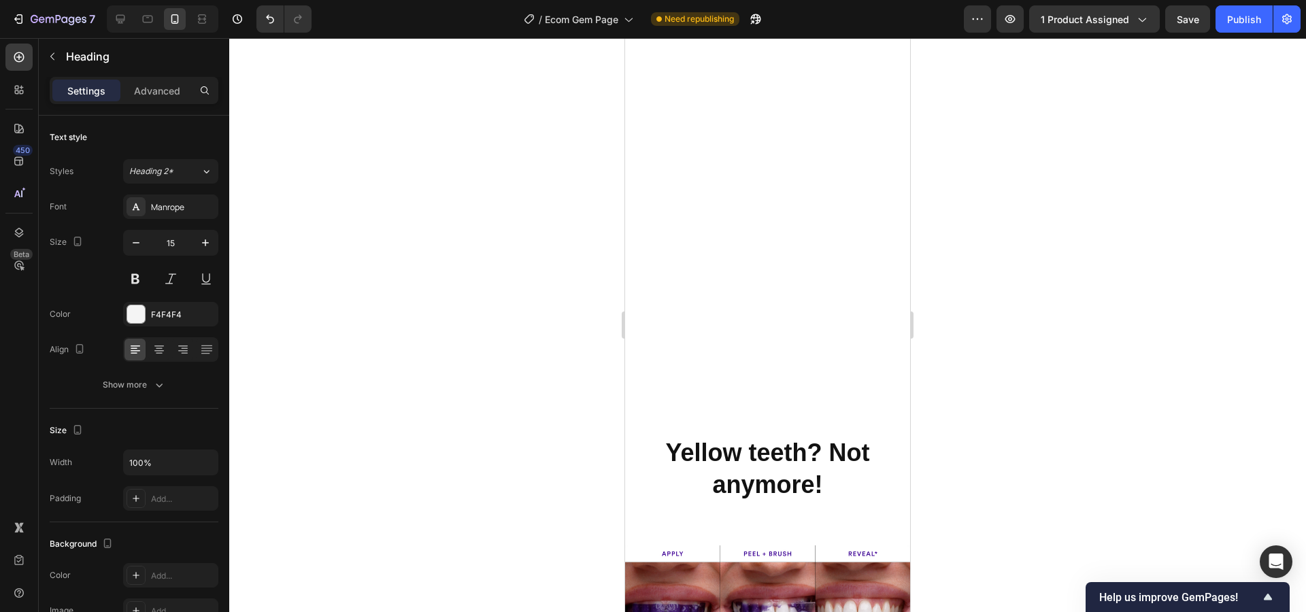
type input "16"
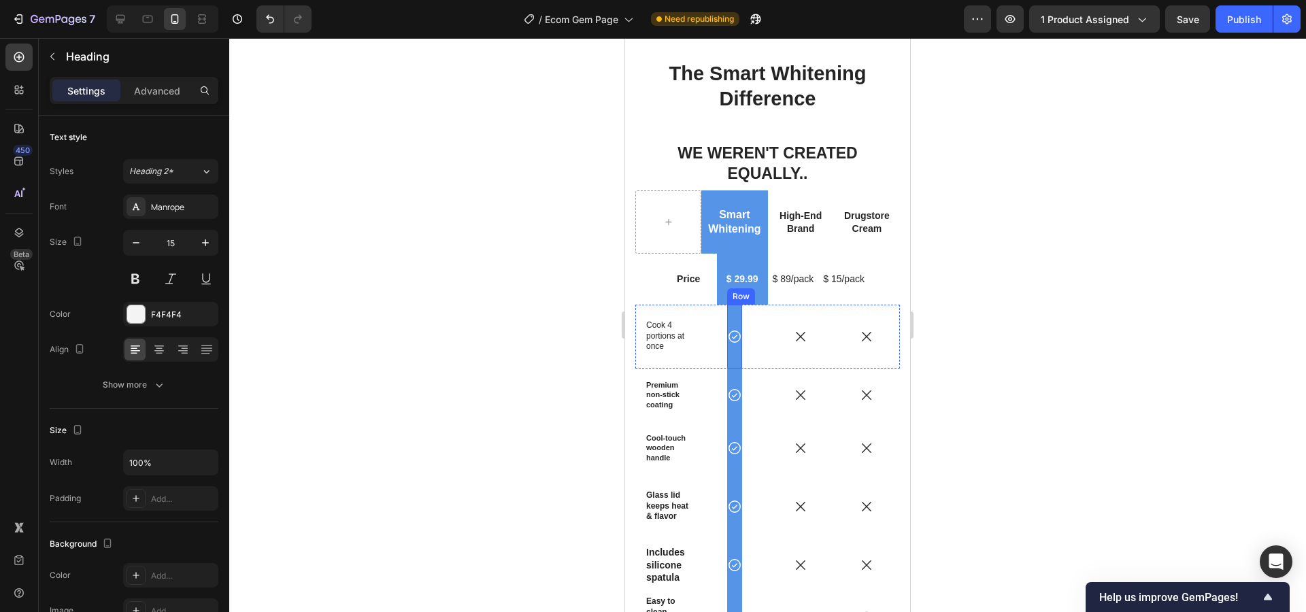
scroll to position [3472, 0]
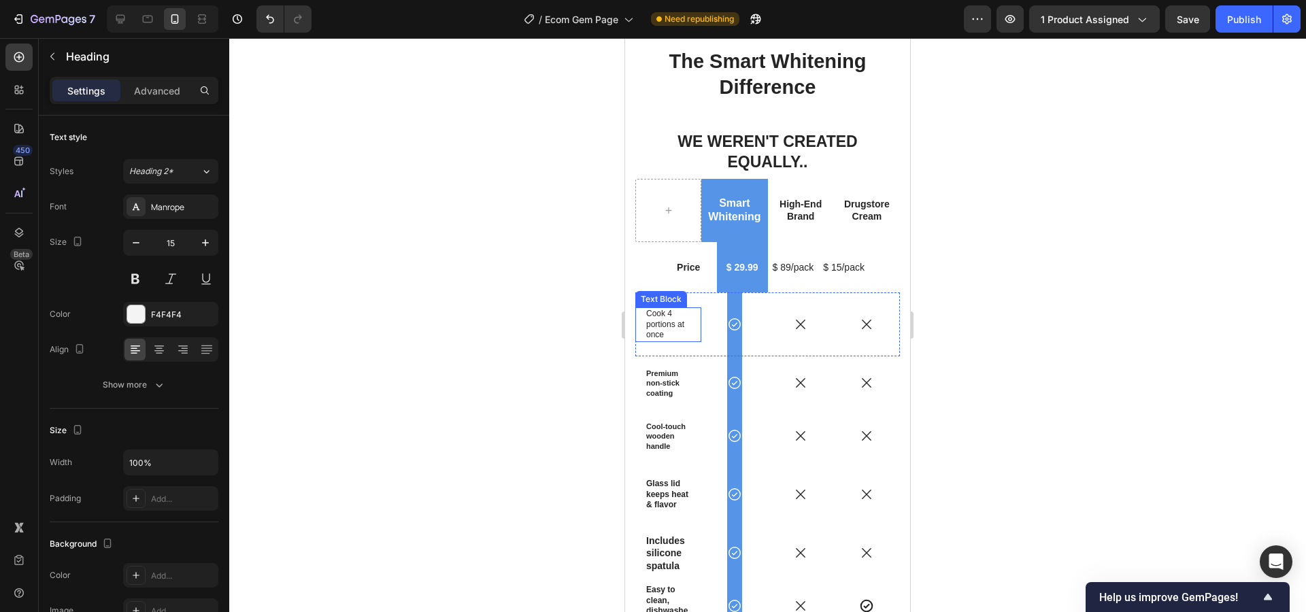
click at [654, 309] on p "Cook 4 portions at once" at bounding box center [668, 325] width 44 height 32
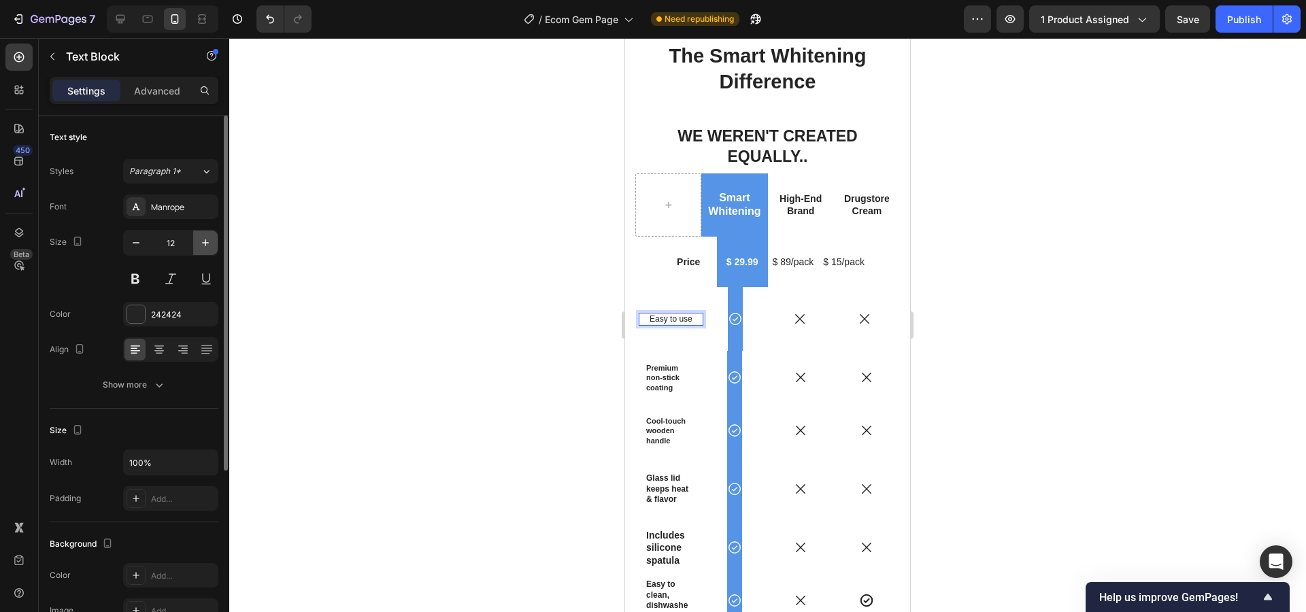
click at [199, 239] on icon "button" at bounding box center [206, 243] width 14 height 14
type input "15"
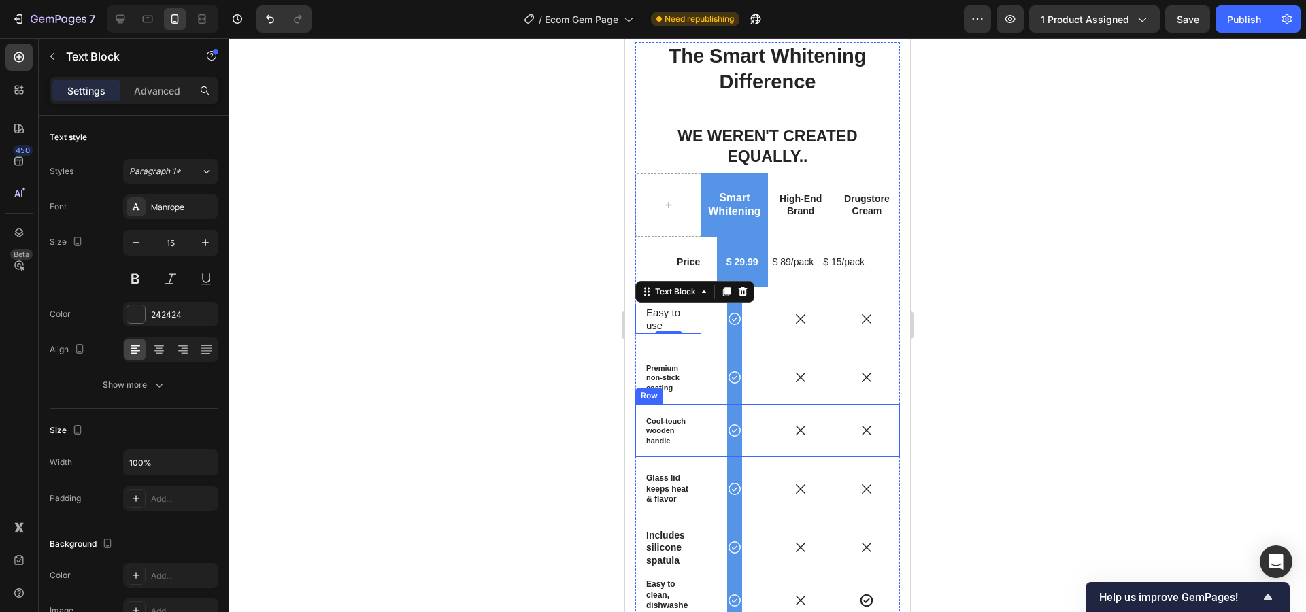
click at [660, 364] on strong "Premium non-stick coating" at bounding box center [662, 378] width 33 height 28
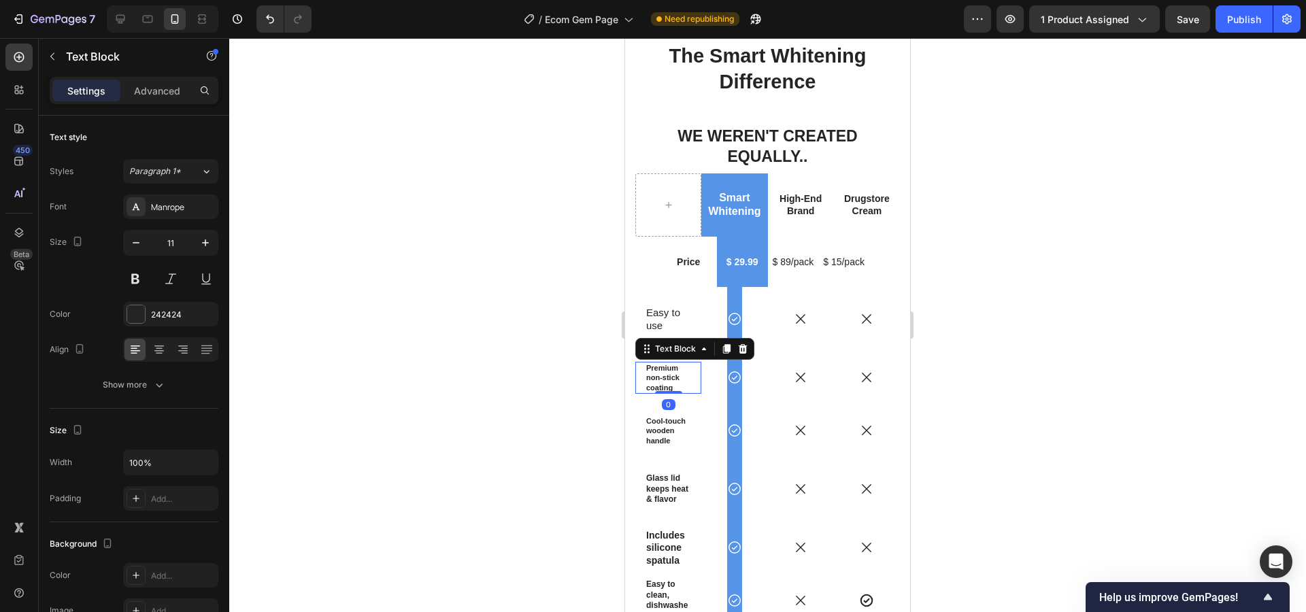
click at [660, 364] on strong "Premium non-stick coating" at bounding box center [662, 378] width 33 height 28
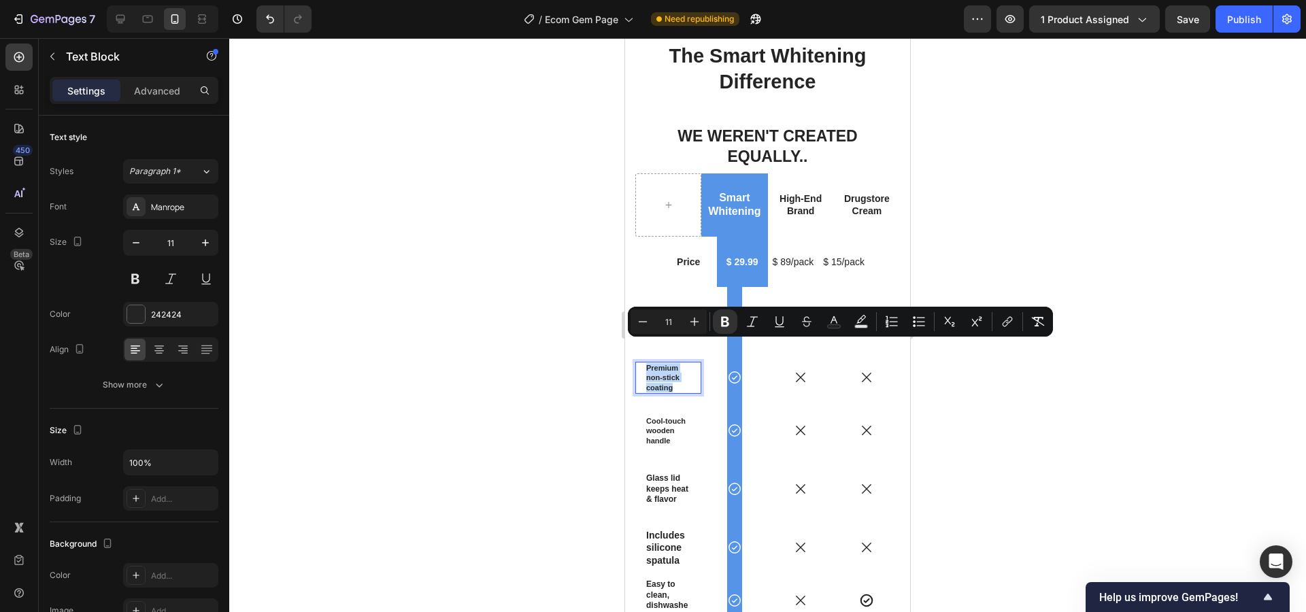
scroll to position [3482, 0]
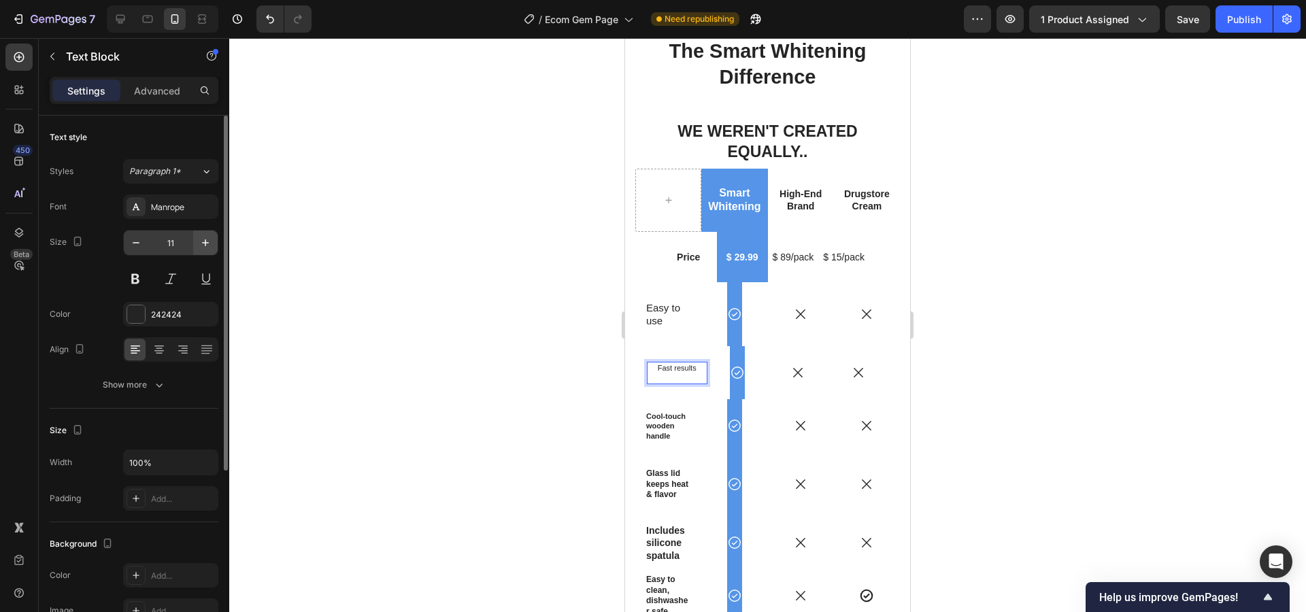
click at [209, 238] on icon "button" at bounding box center [206, 243] width 14 height 14
click at [209, 239] on icon "button" at bounding box center [206, 243] width 14 height 14
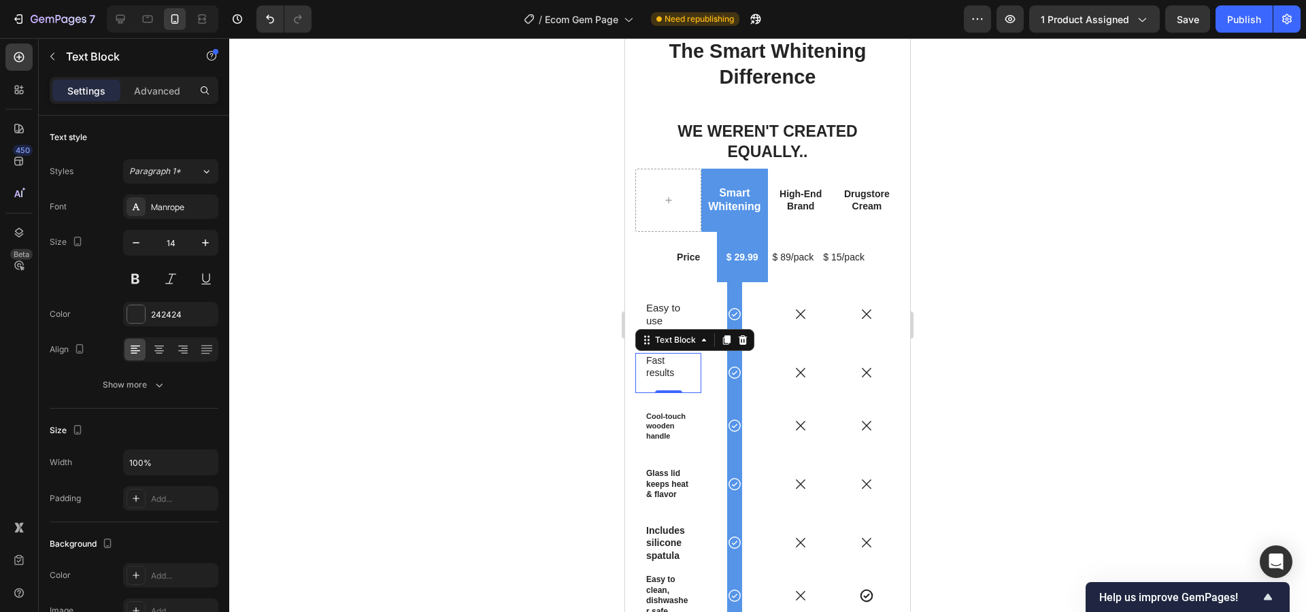
type input "15"
click at [652, 412] on strong "Cool-touch wooden handle" at bounding box center [665, 426] width 39 height 28
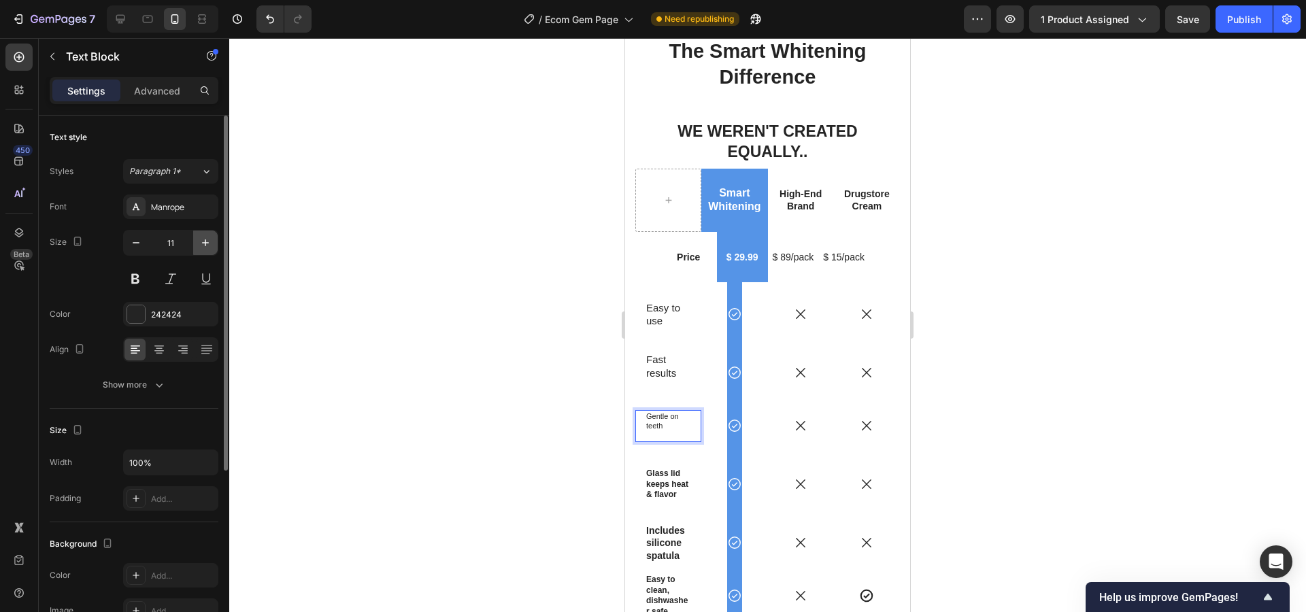
click at [207, 240] on icon "button" at bounding box center [206, 243] width 14 height 14
type input "13"
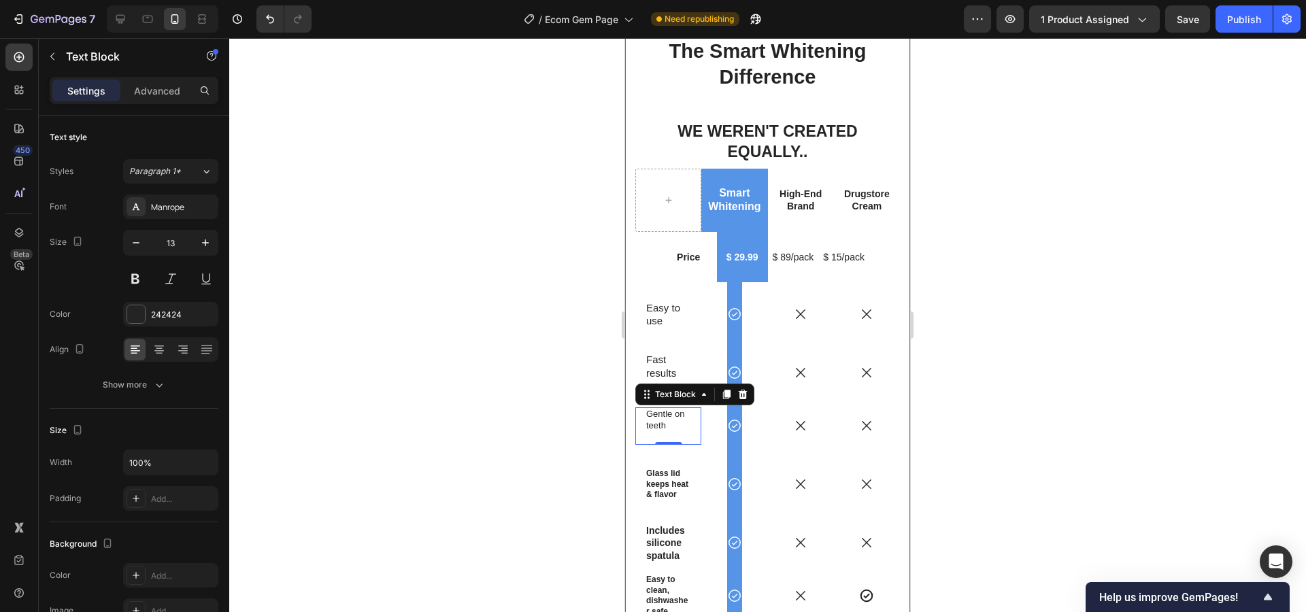
click at [659, 469] on strong "Glass lid keeps heat & flavor" at bounding box center [667, 484] width 42 height 31
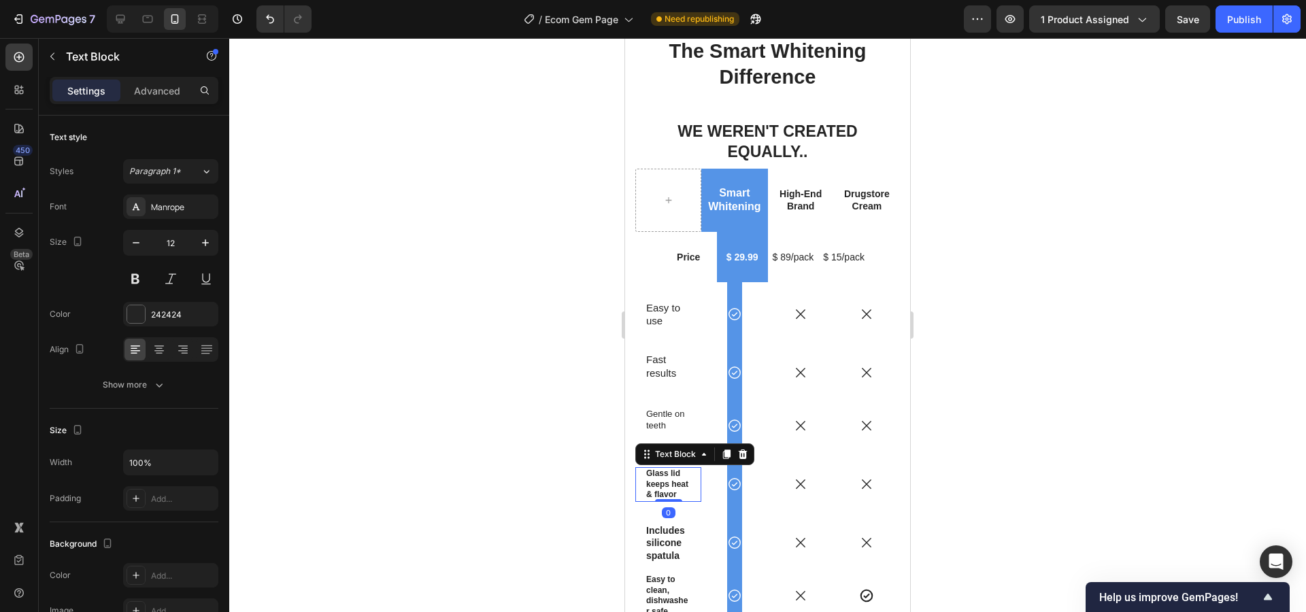
click at [659, 469] on strong "Glass lid keeps heat & flavor" at bounding box center [667, 484] width 42 height 31
click at [209, 246] on icon "button" at bounding box center [206, 243] width 14 height 14
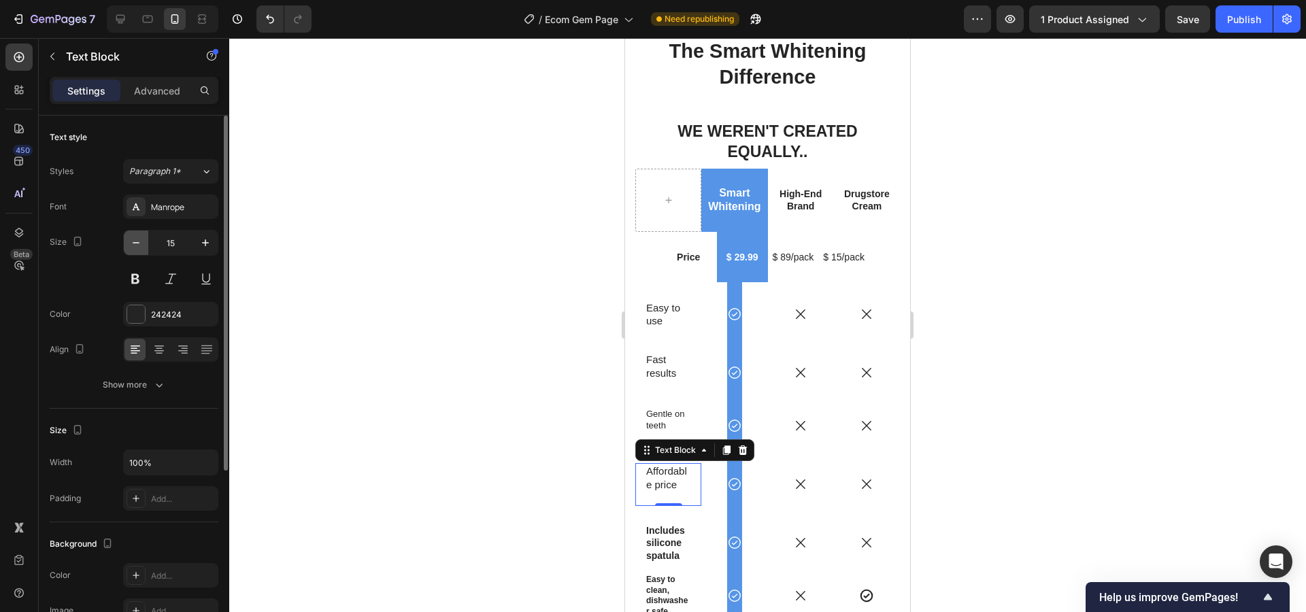
click at [135, 240] on icon "button" at bounding box center [136, 243] width 14 height 14
type input "12"
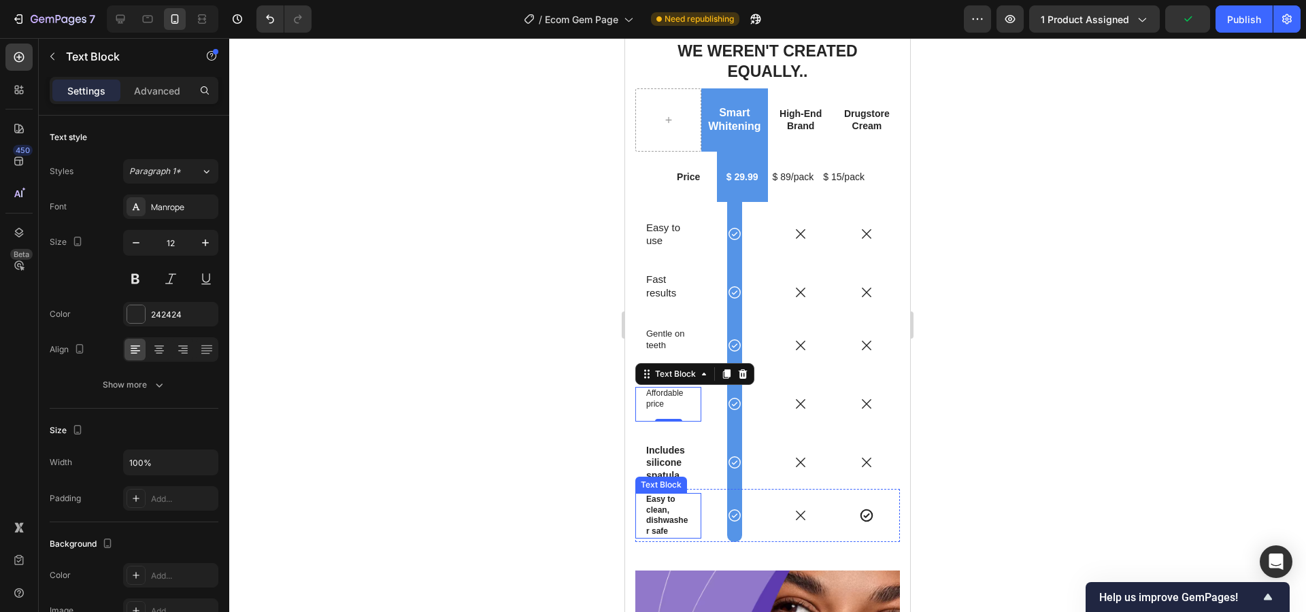
click at [664, 445] on strong "Includes silicone spatula" at bounding box center [665, 462] width 39 height 35
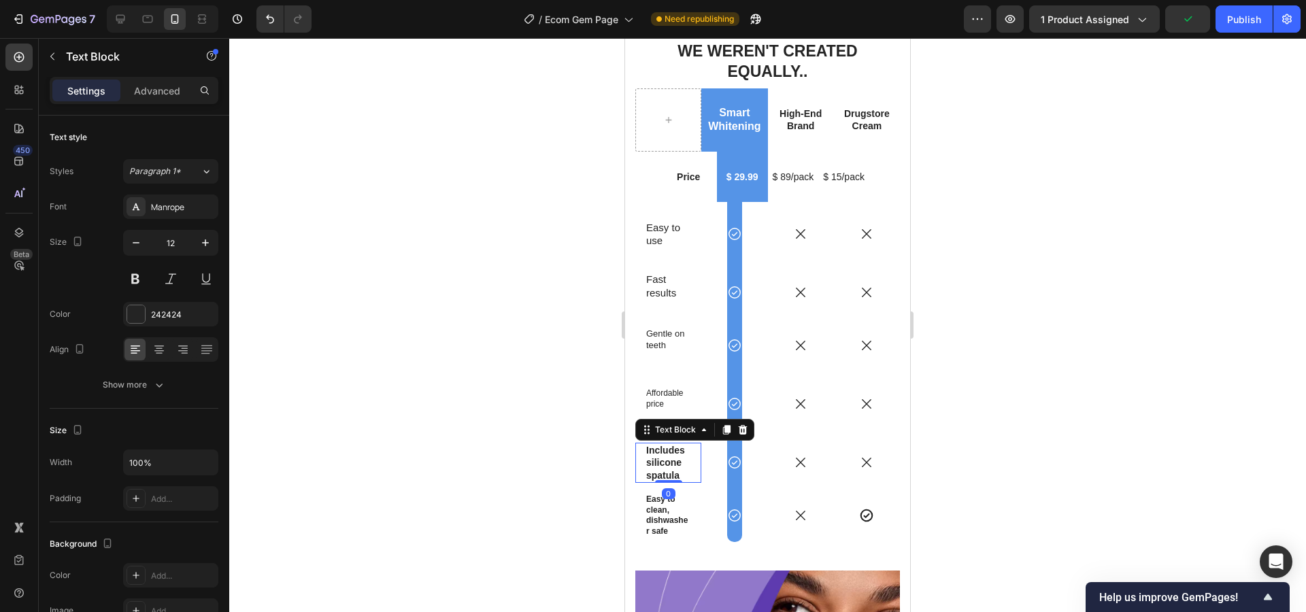
click at [664, 445] on strong "Includes silicone spatula" at bounding box center [665, 462] width 39 height 35
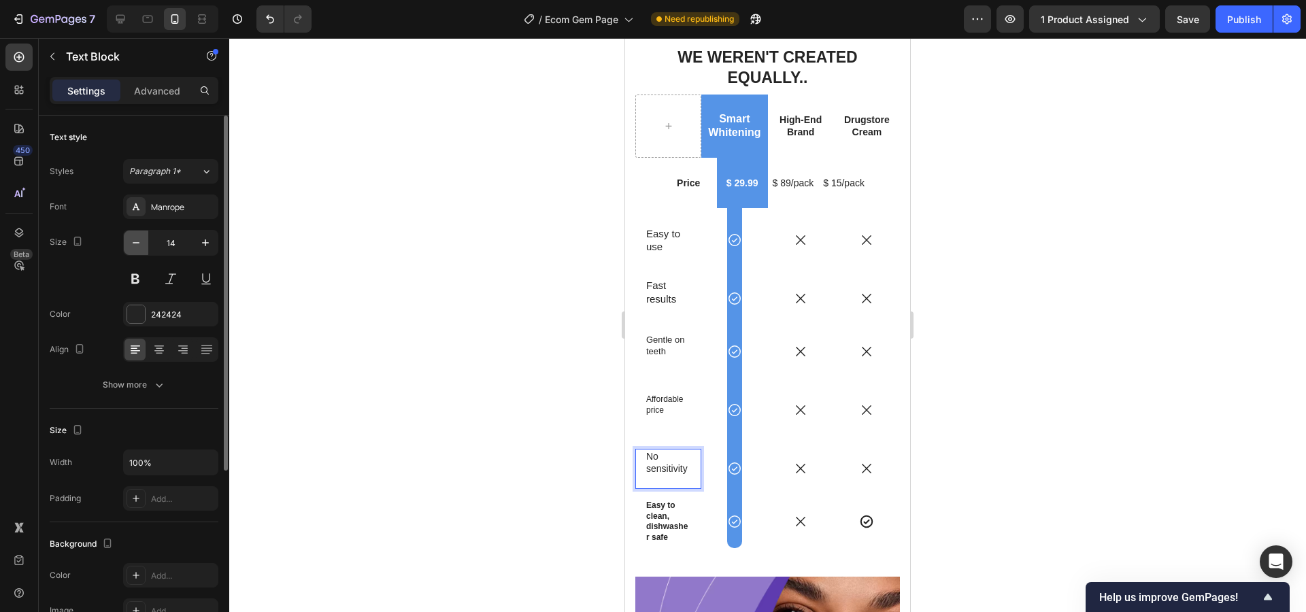
click at [142, 250] on button "button" at bounding box center [136, 243] width 24 height 24
click at [130, 248] on icon "button" at bounding box center [136, 243] width 14 height 14
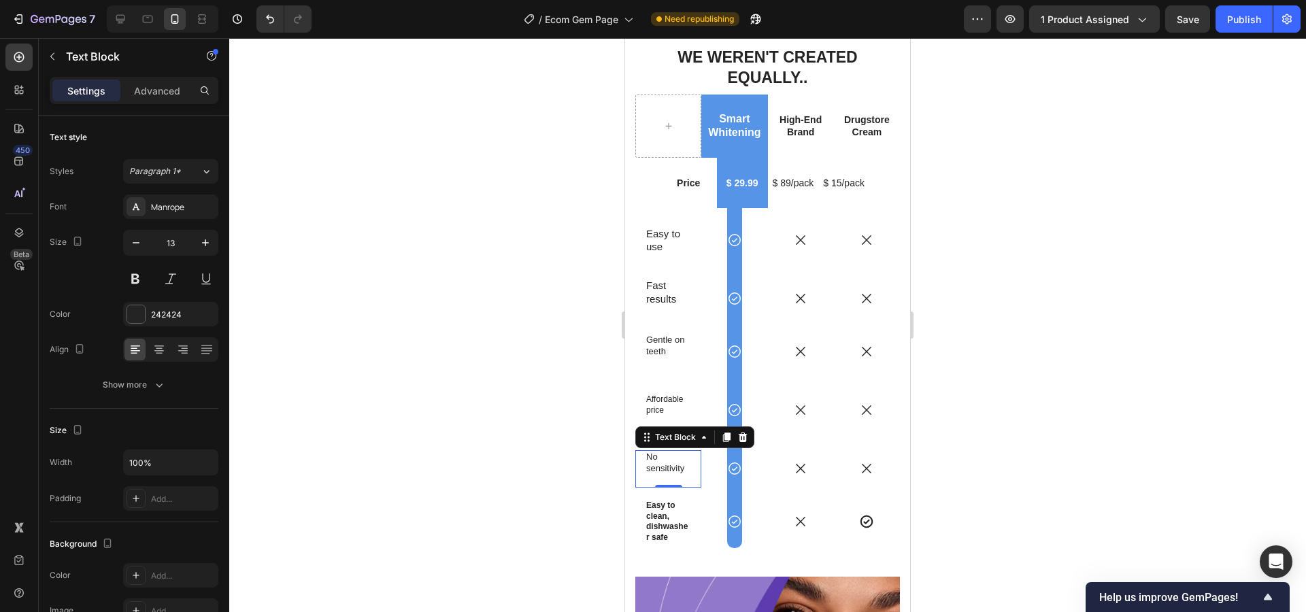
type input "12"
click at [665, 501] on strong "Easy to clean, dishwasher safe" at bounding box center [666, 521] width 41 height 41
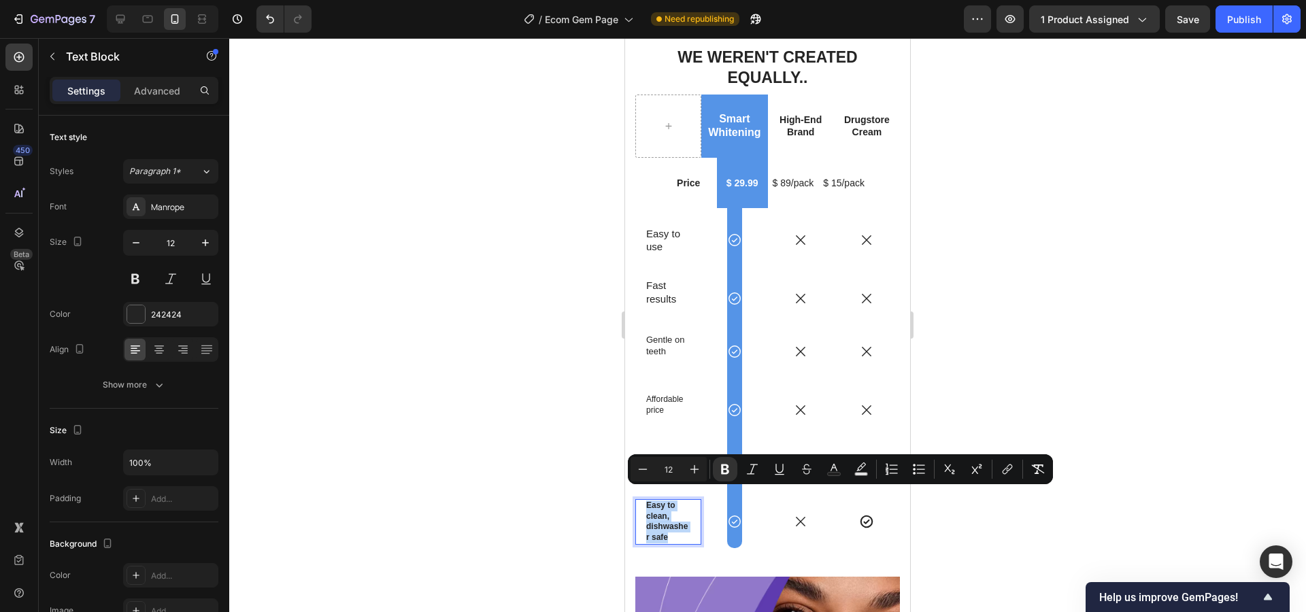
click at [665, 501] on strong "Easy to clean, dishwasher safe" at bounding box center [666, 521] width 41 height 41
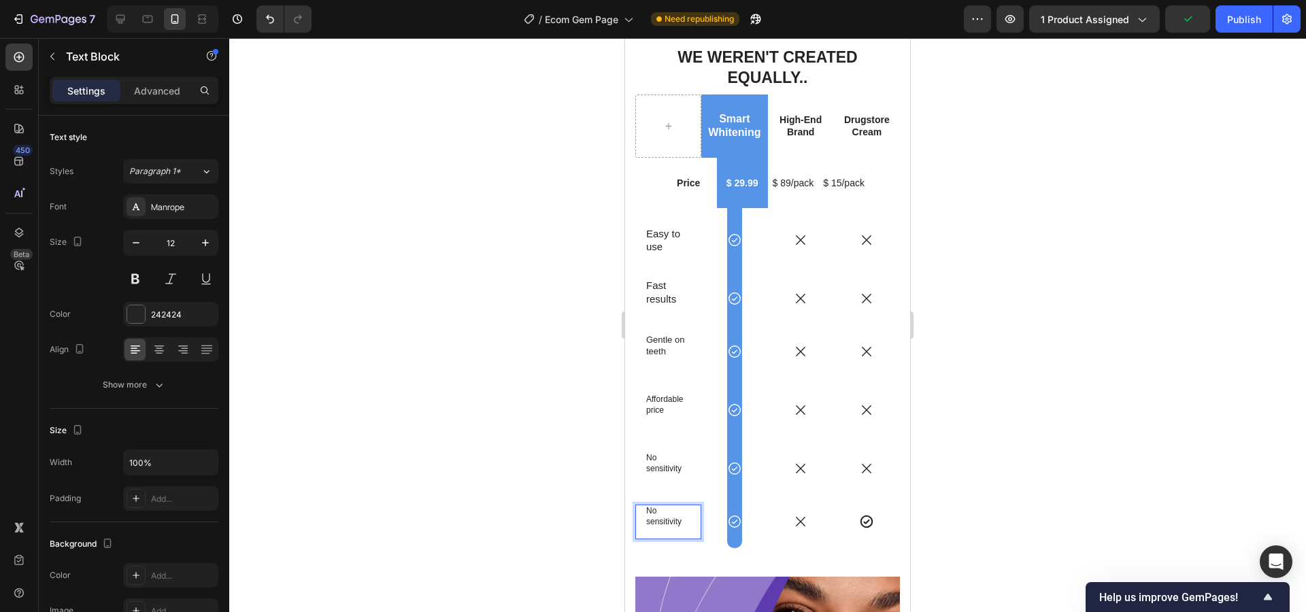
scroll to position [3562, 0]
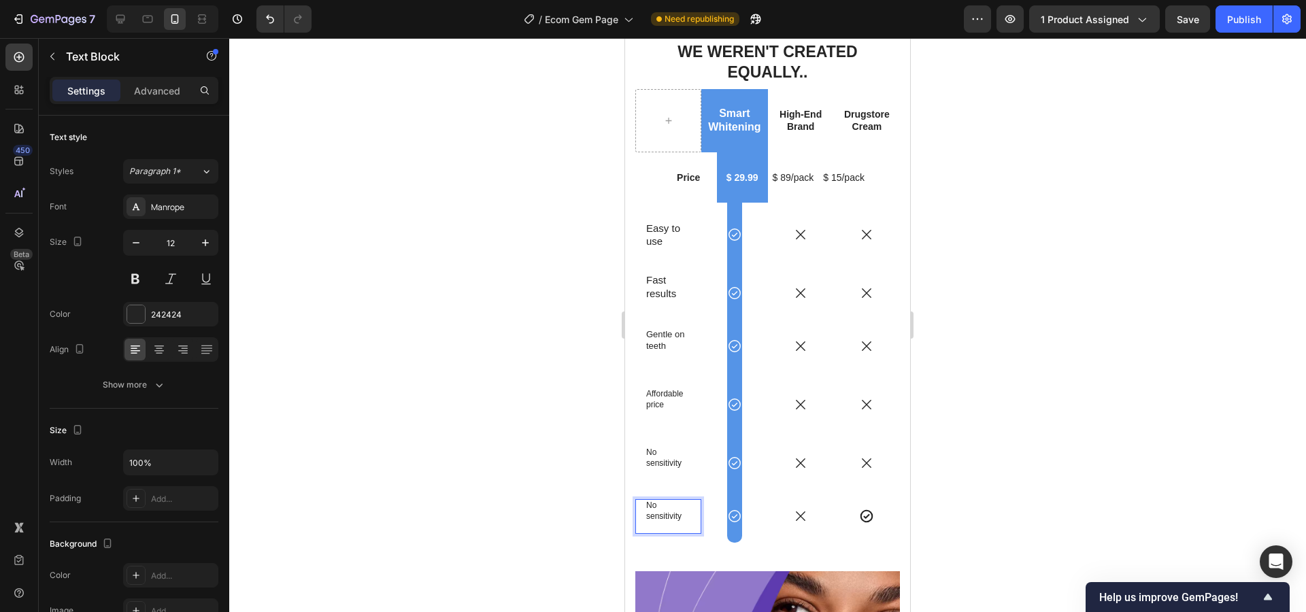
click at [664, 501] on p "No sensitivity" at bounding box center [668, 511] width 44 height 21
click at [205, 233] on button "button" at bounding box center [205, 243] width 24 height 24
click at [205, 239] on icon "button" at bounding box center [206, 243] width 14 height 14
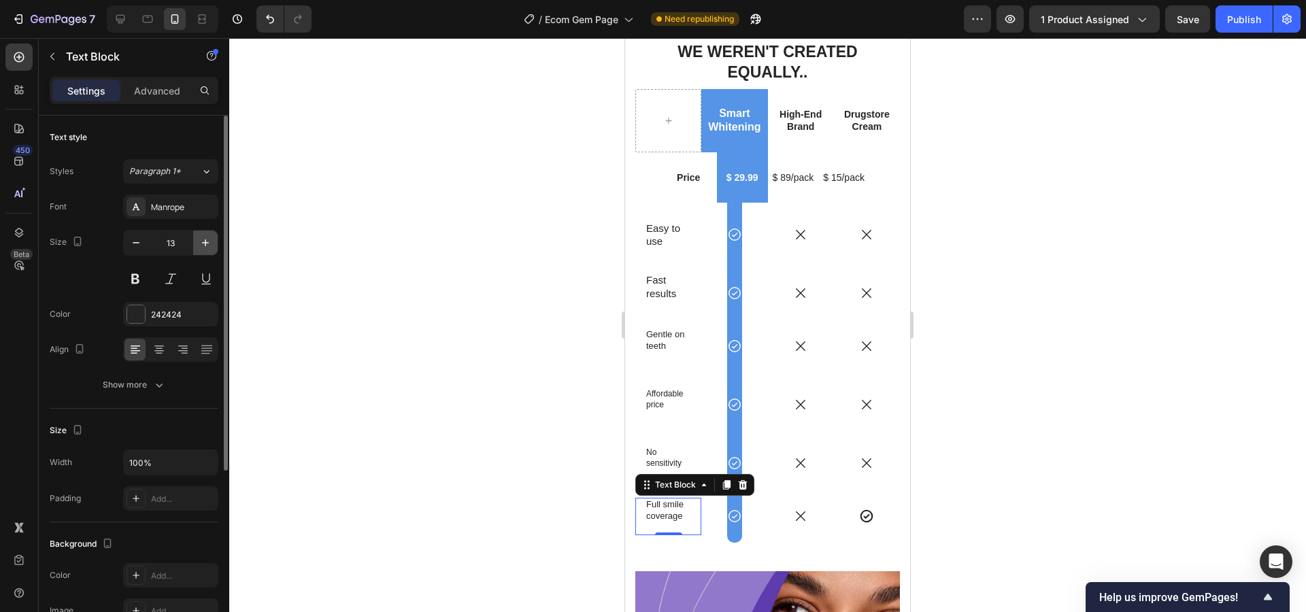
type input "14"
click at [1194, 23] on span "Save" at bounding box center [1188, 20] width 22 height 12
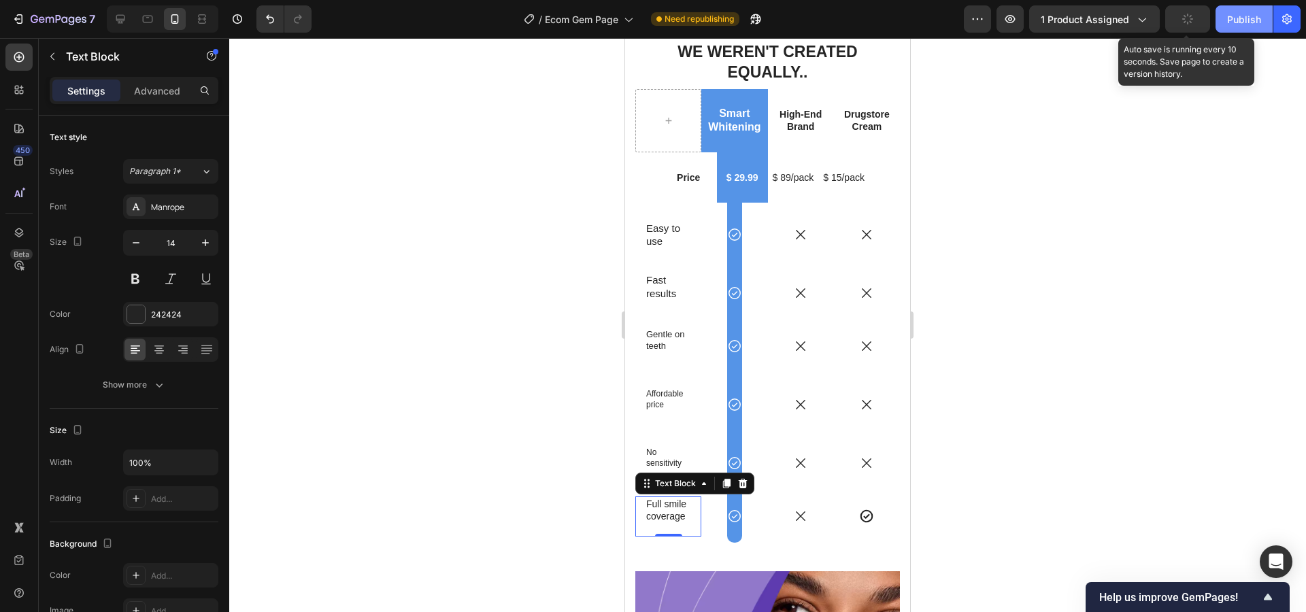
click at [1256, 18] on div "Publish" at bounding box center [1244, 19] width 34 height 14
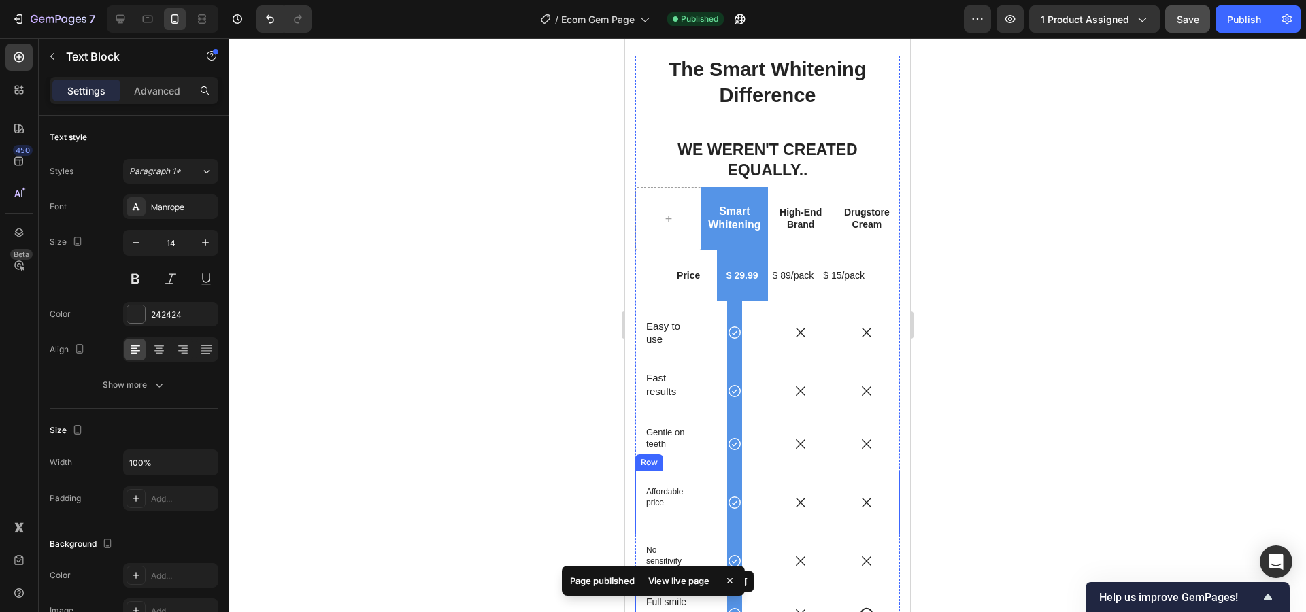
scroll to position [3464, 0]
click at [859, 383] on icon at bounding box center [866, 390] width 15 height 15
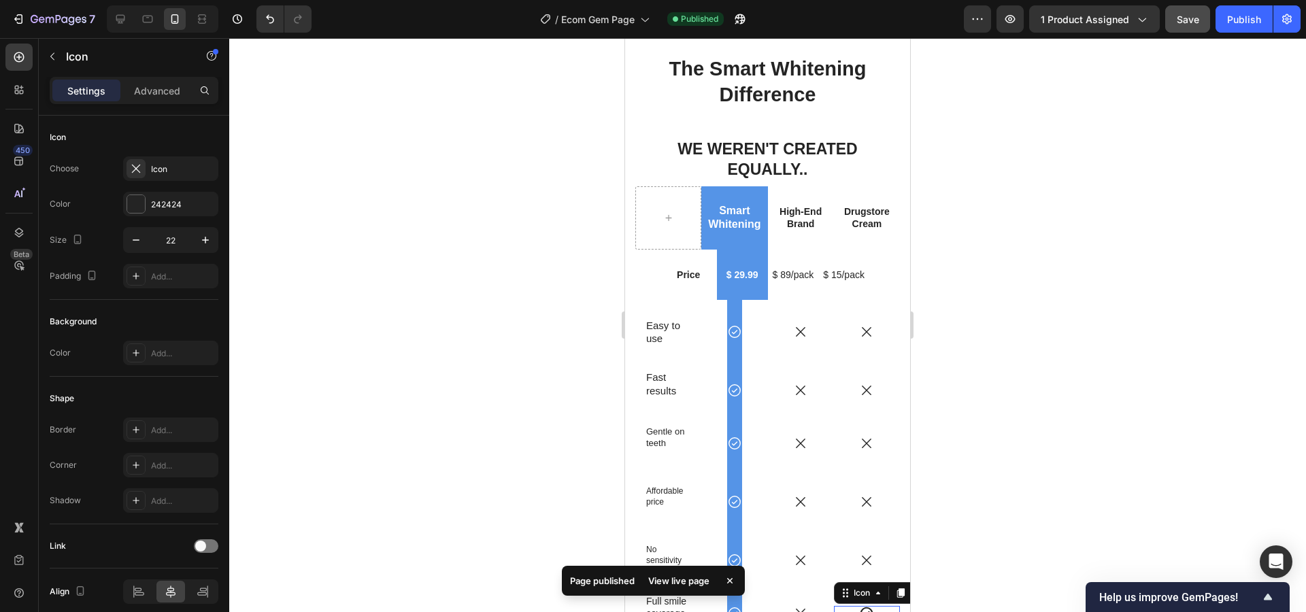
click at [859, 606] on icon at bounding box center [866, 613] width 15 height 15
click at [859, 383] on icon at bounding box center [866, 390] width 15 height 15
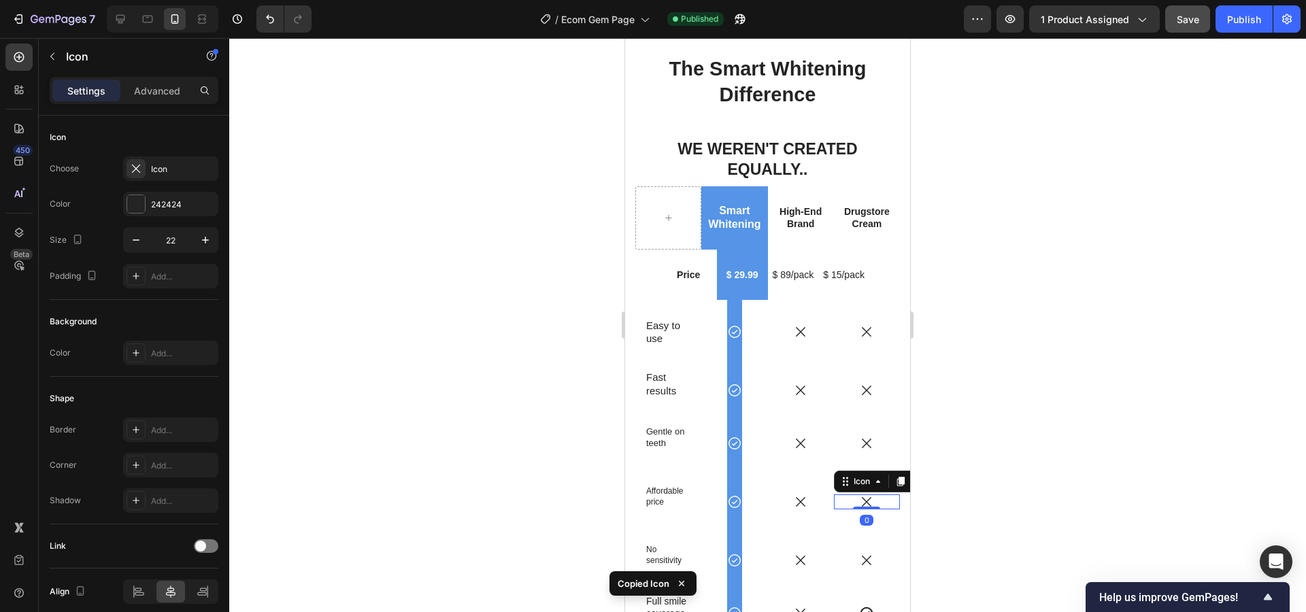
click at [868, 494] on div "Icon 0" at bounding box center [867, 501] width 66 height 15
click at [859, 494] on icon at bounding box center [866, 501] width 15 height 15
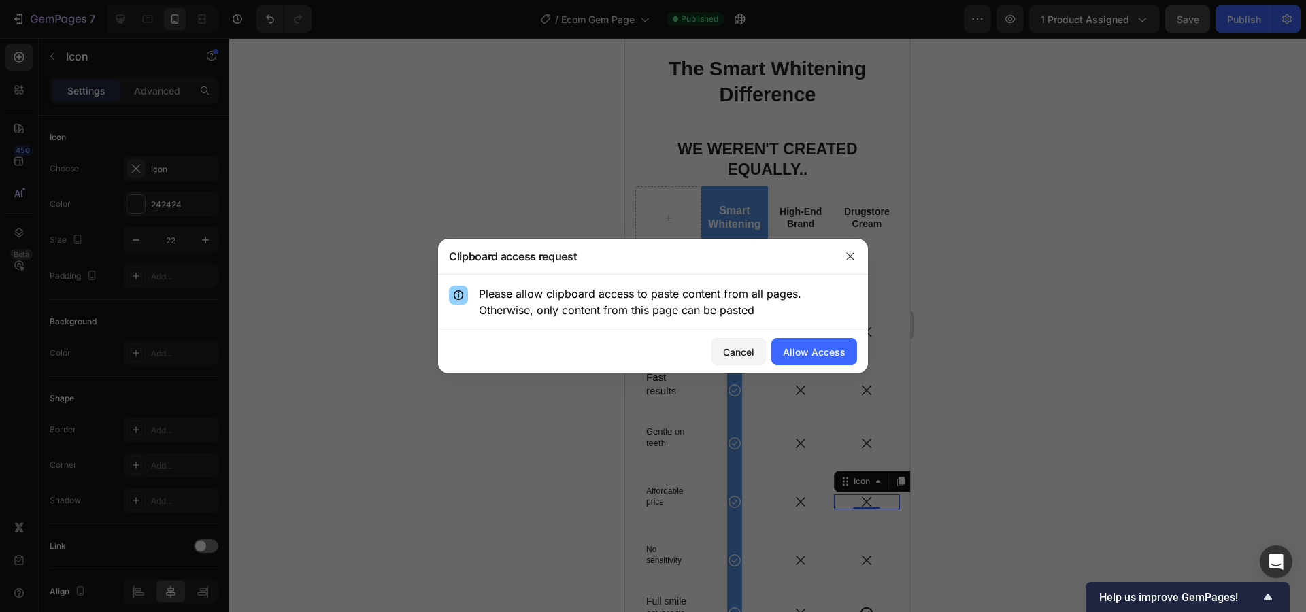
click at [733, 366] on div "Cancel Allow Access" at bounding box center [653, 352] width 430 height 44
click at [724, 350] on div "Cancel" at bounding box center [738, 352] width 31 height 14
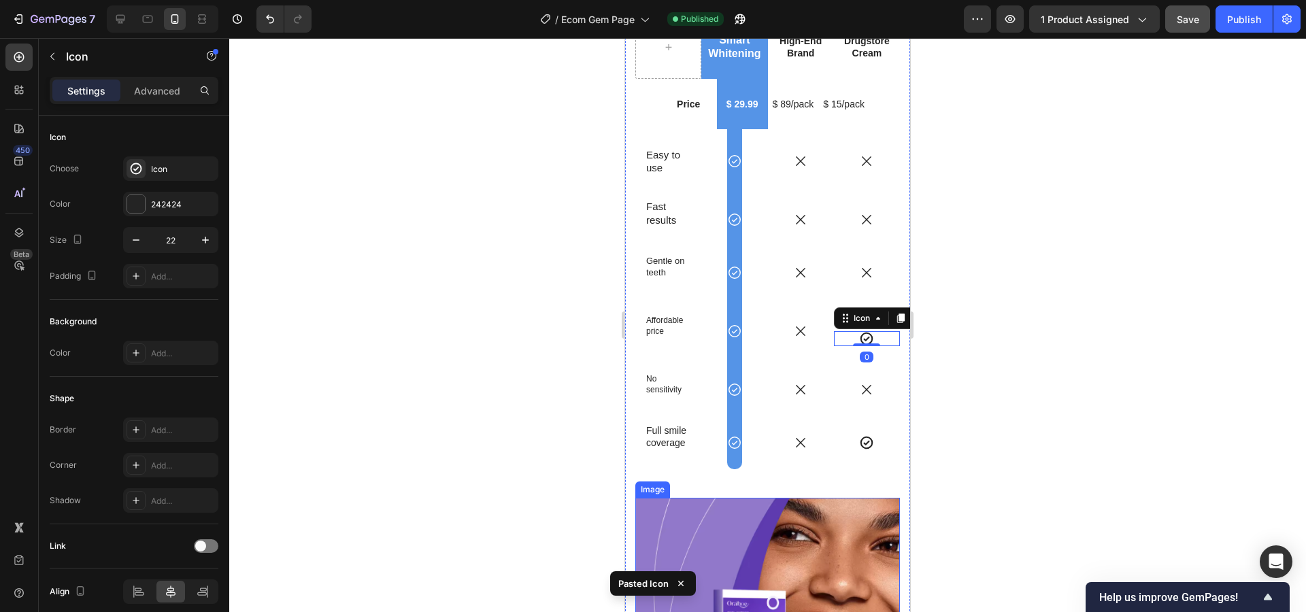
scroll to position [3700, 0]
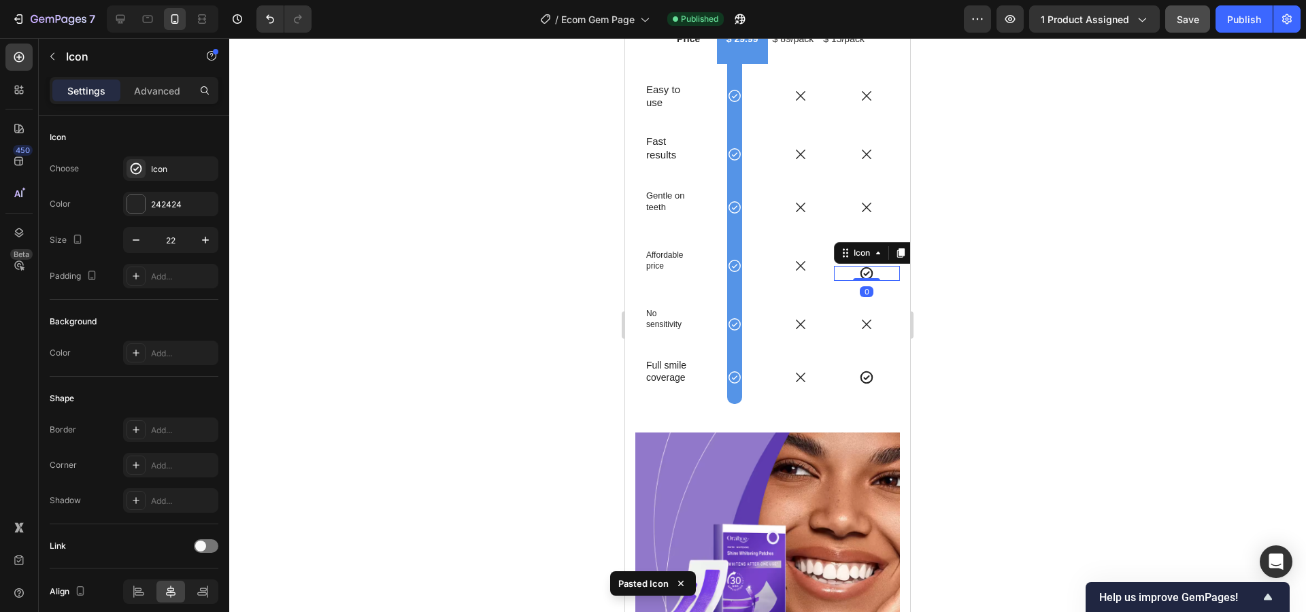
click at [964, 361] on div at bounding box center [767, 325] width 1077 height 574
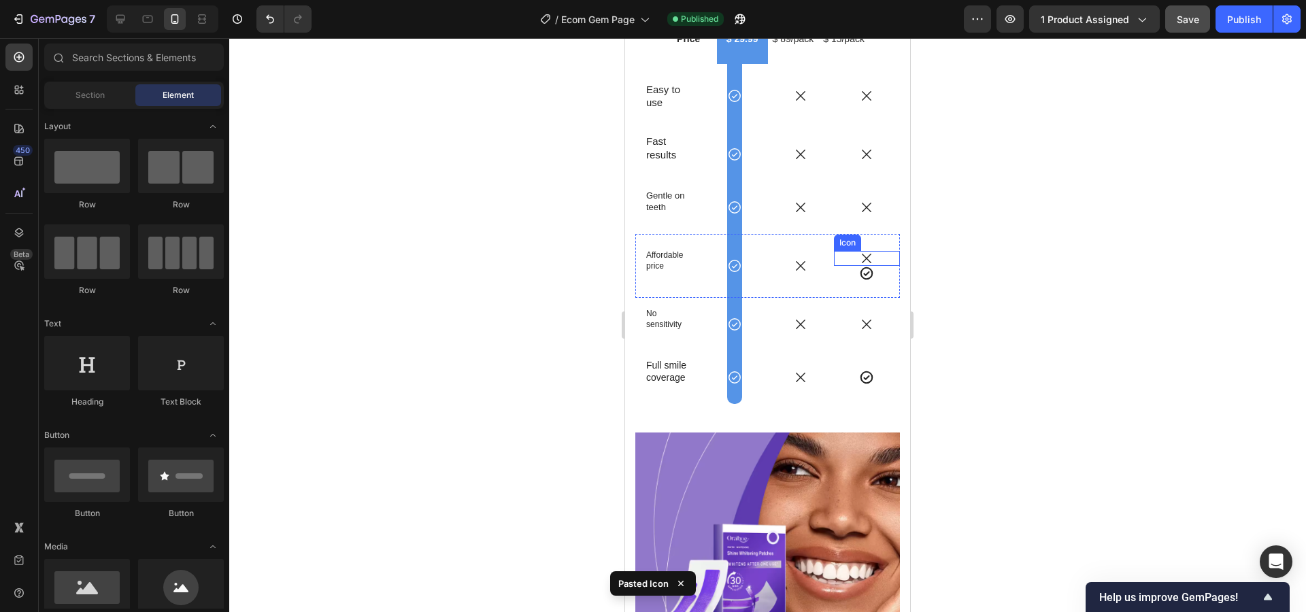
click at [859, 251] on icon at bounding box center [866, 258] width 15 height 15
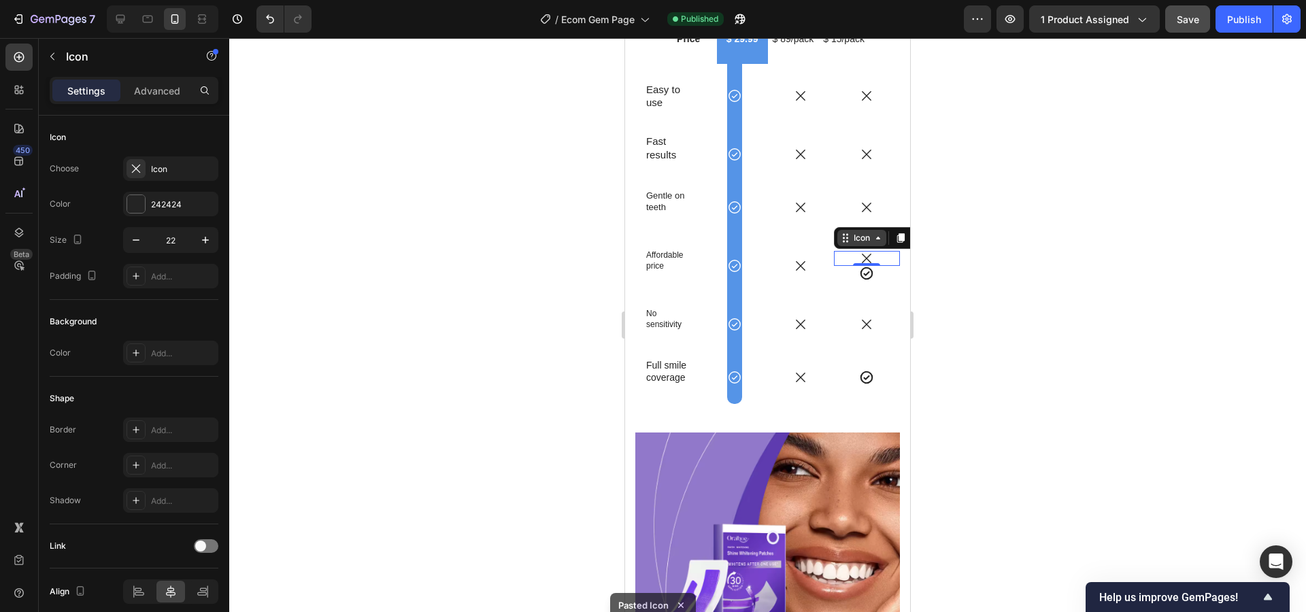
click at [840, 233] on icon at bounding box center [845, 238] width 11 height 11
click at [985, 242] on div at bounding box center [767, 325] width 1077 height 574
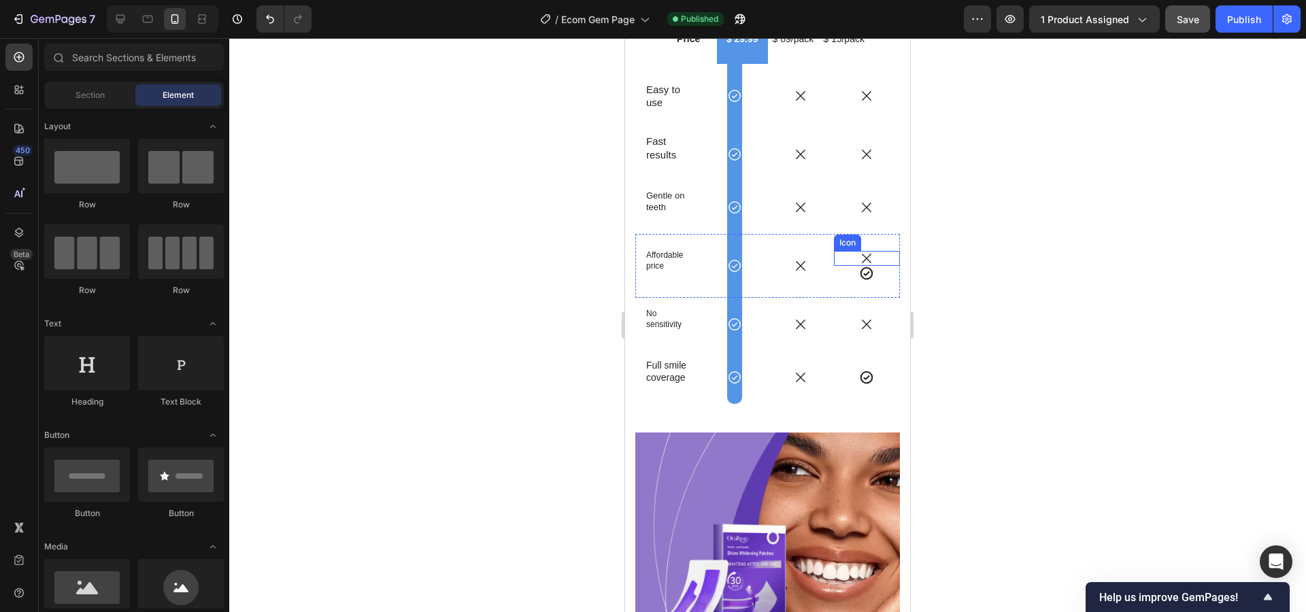
click at [858, 251] on div "Icon" at bounding box center [867, 258] width 66 height 15
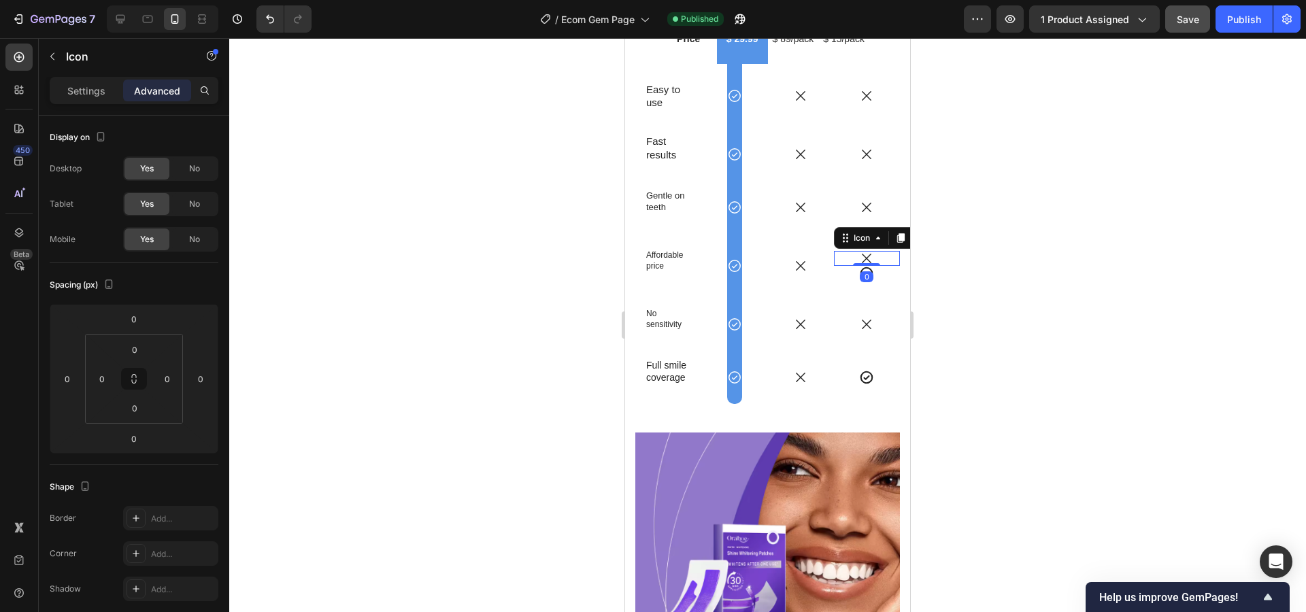
click at [859, 251] on icon at bounding box center [866, 258] width 15 height 15
click at [841, 233] on icon at bounding box center [845, 238] width 11 height 11
click at [895, 233] on icon at bounding box center [900, 238] width 11 height 11
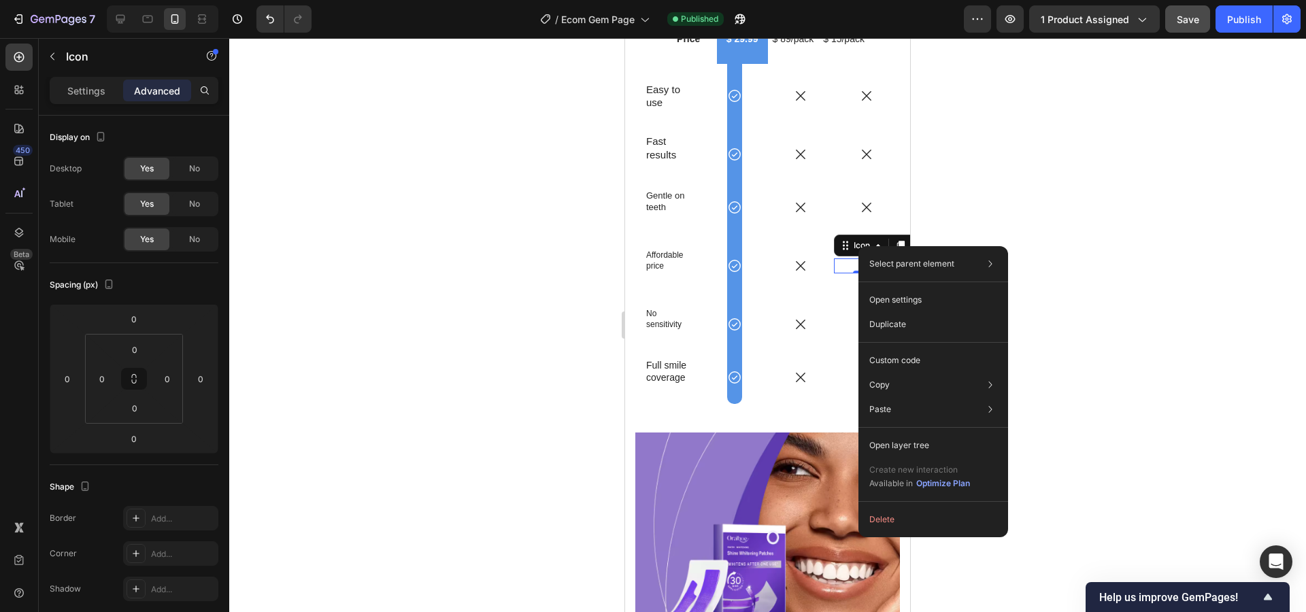
click at [981, 260] on div "Select parent element Section Row 1 col Row 4 cols Icon" at bounding box center [933, 264] width 139 height 24
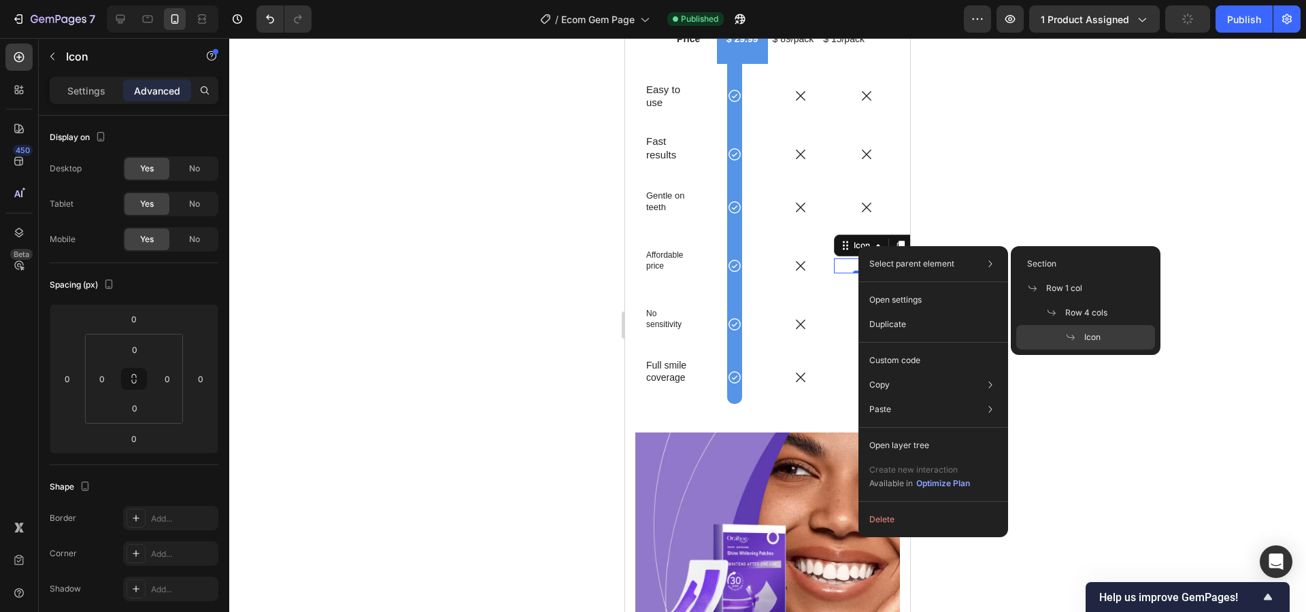
click at [1043, 207] on div at bounding box center [767, 325] width 1077 height 574
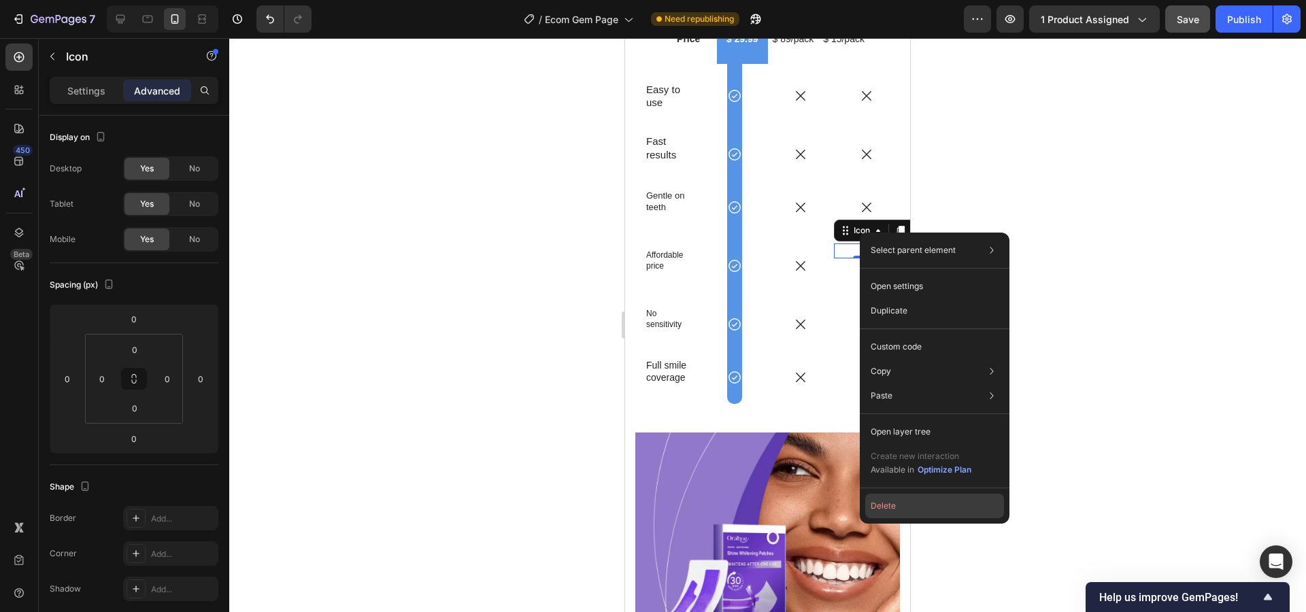
click at [893, 503] on button "Delete" at bounding box center [934, 506] width 139 height 24
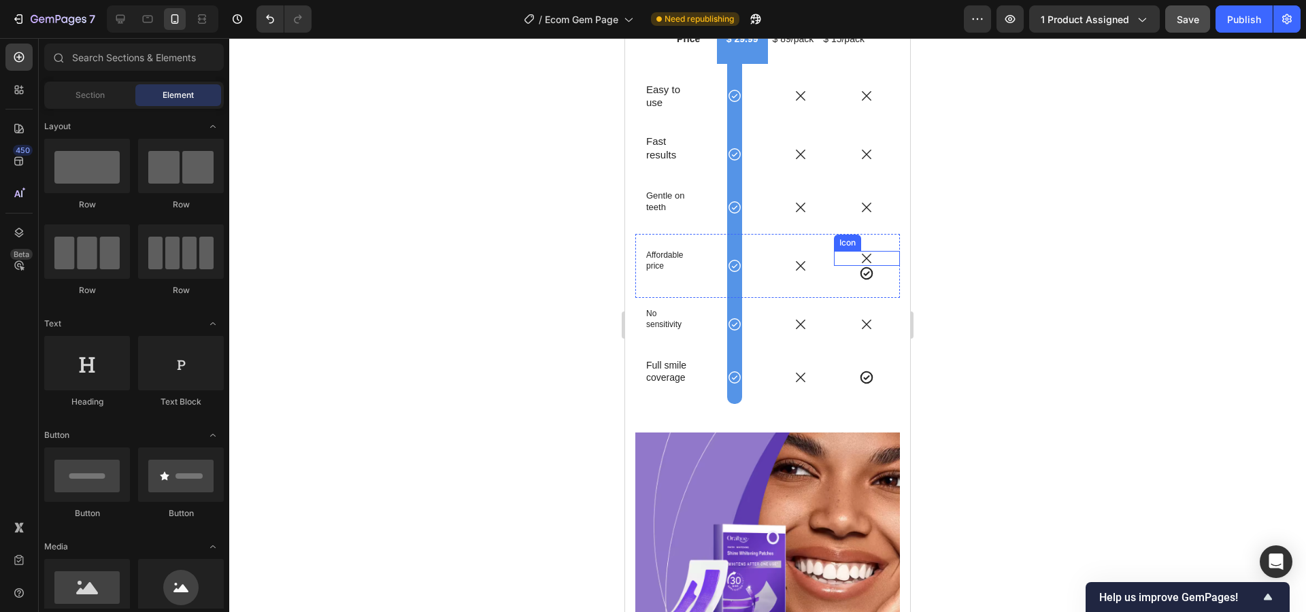
click at [866, 251] on div "Icon" at bounding box center [867, 258] width 66 height 15
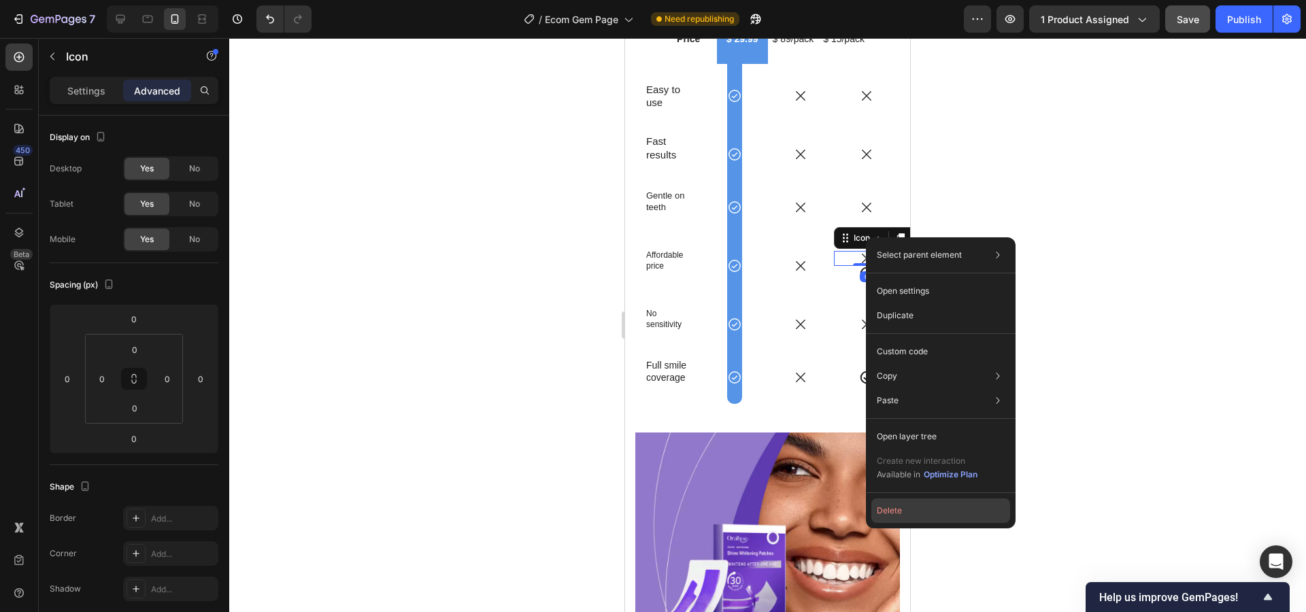
click at [895, 512] on button "Delete" at bounding box center [940, 511] width 139 height 24
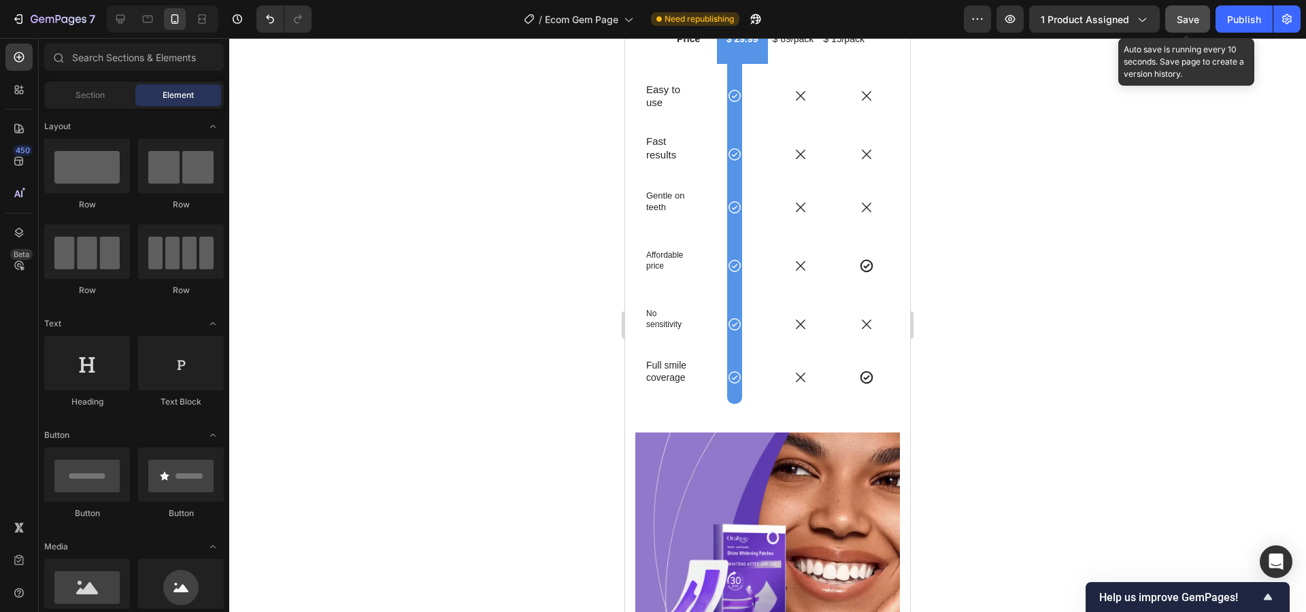
click at [1181, 12] on div "Save" at bounding box center [1188, 19] width 22 height 14
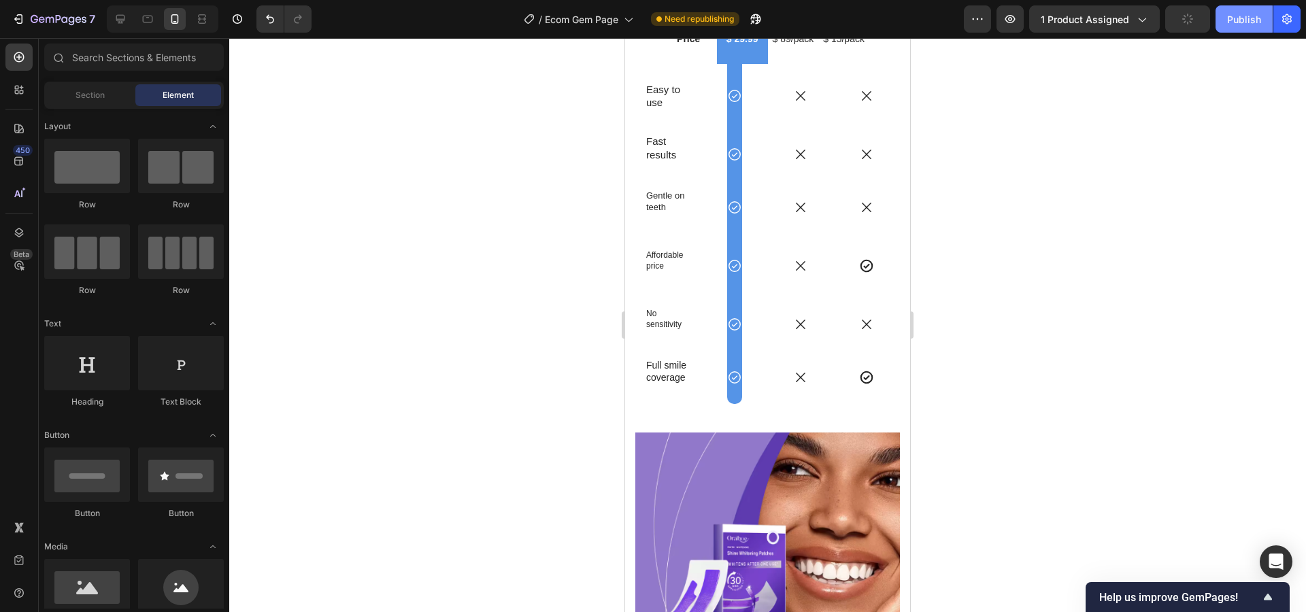
click at [1227, 20] on div "Publish" at bounding box center [1244, 19] width 34 height 14
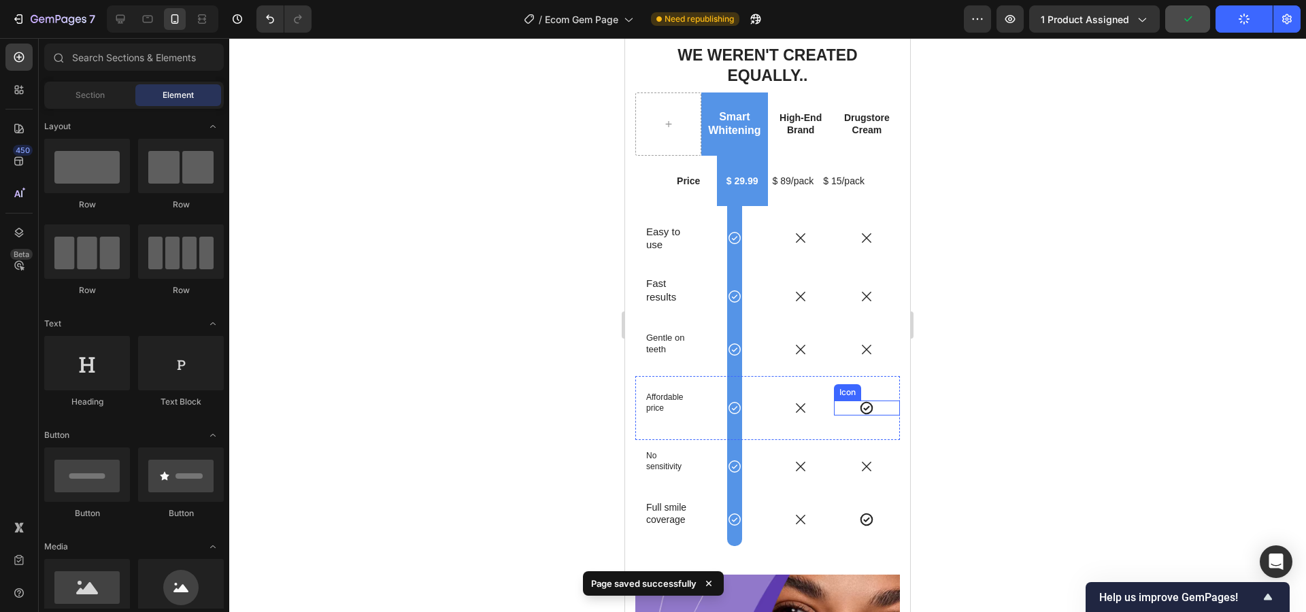
scroll to position [3500, 0]
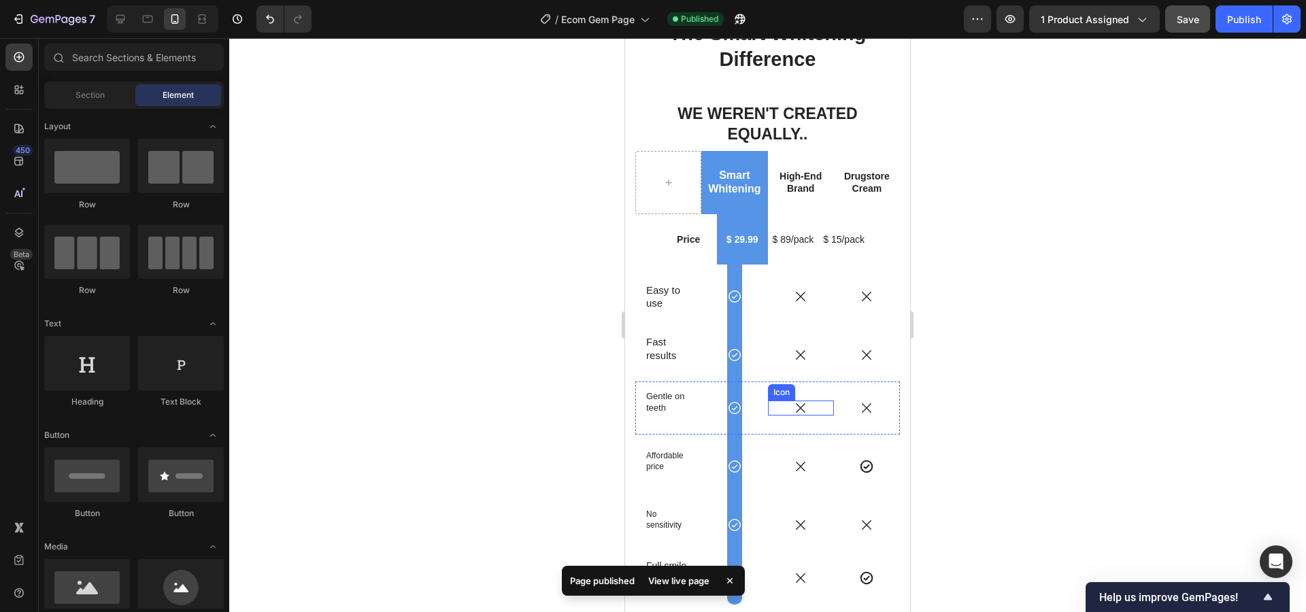
click at [793, 401] on icon at bounding box center [800, 408] width 15 height 15
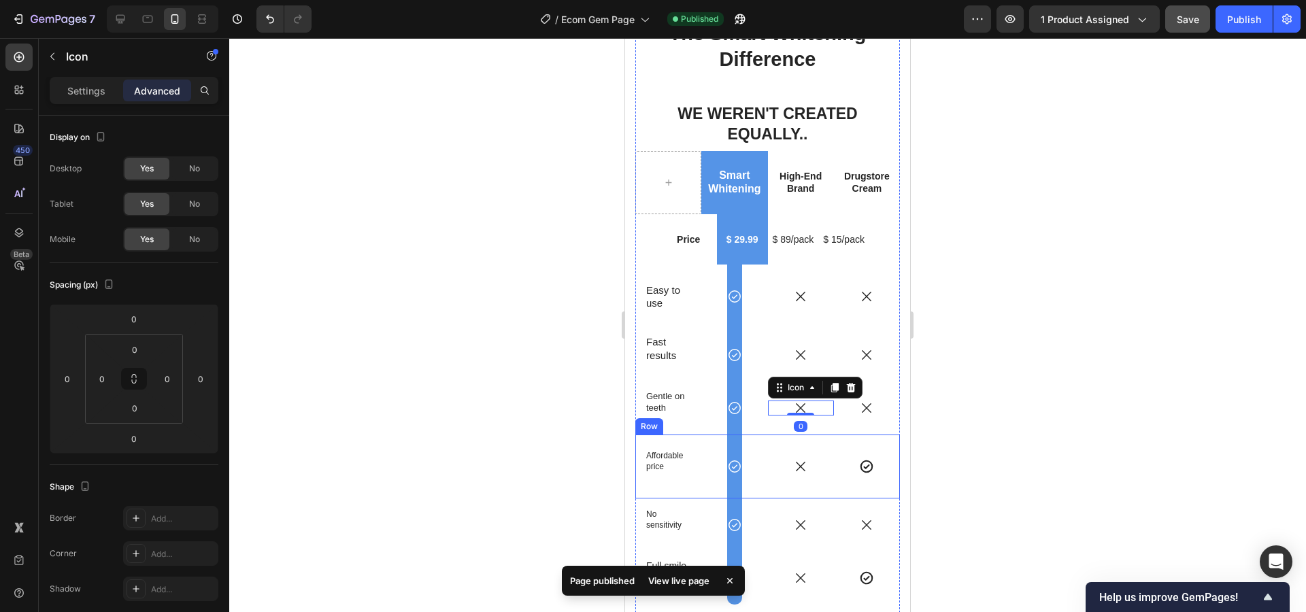
click at [848, 459] on div "Icon" at bounding box center [867, 466] width 66 height 15
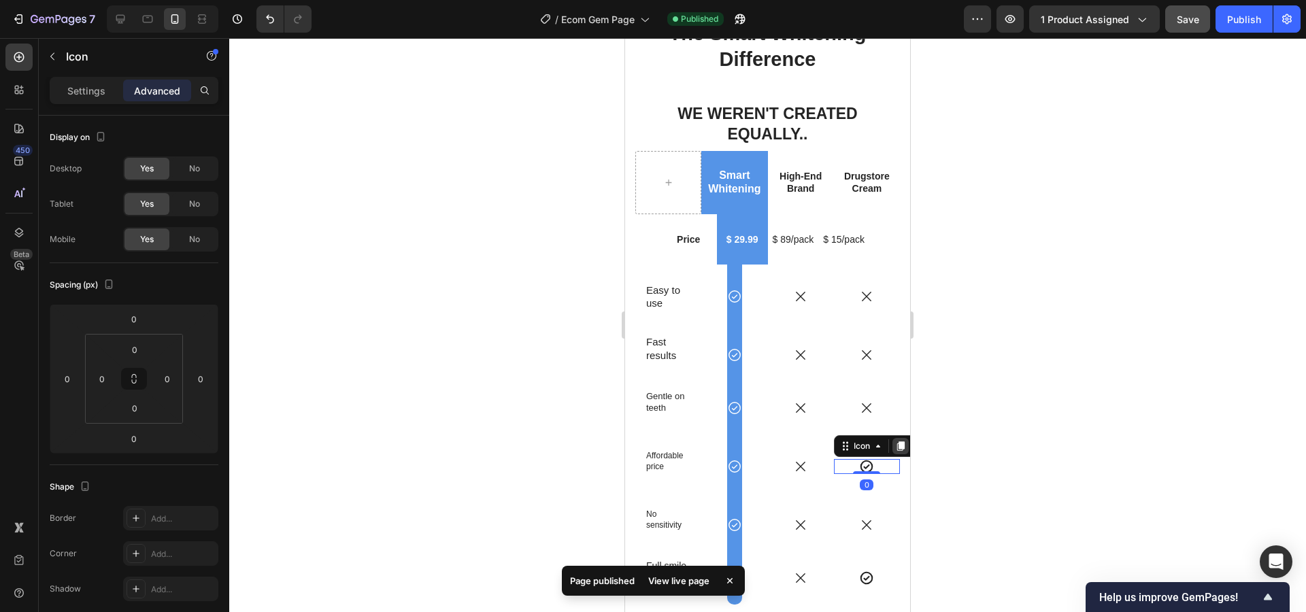
click at [897, 442] on icon at bounding box center [900, 447] width 7 height 10
click at [793, 401] on icon at bounding box center [800, 408] width 15 height 15
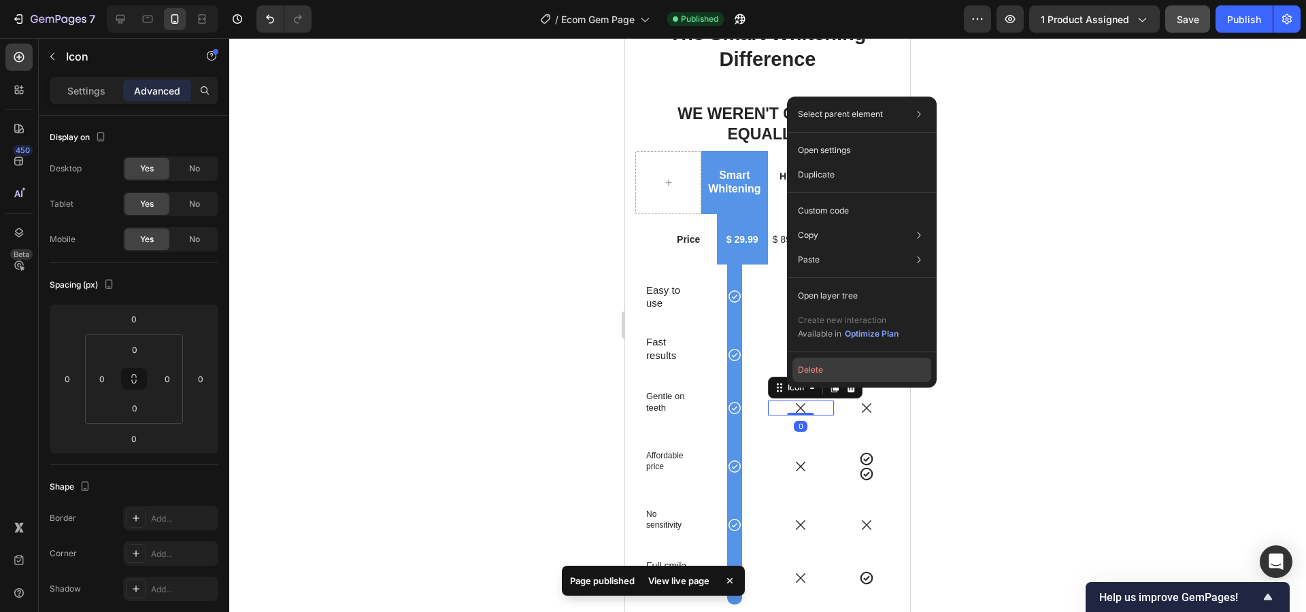
click at [813, 358] on button "Delete" at bounding box center [861, 370] width 139 height 24
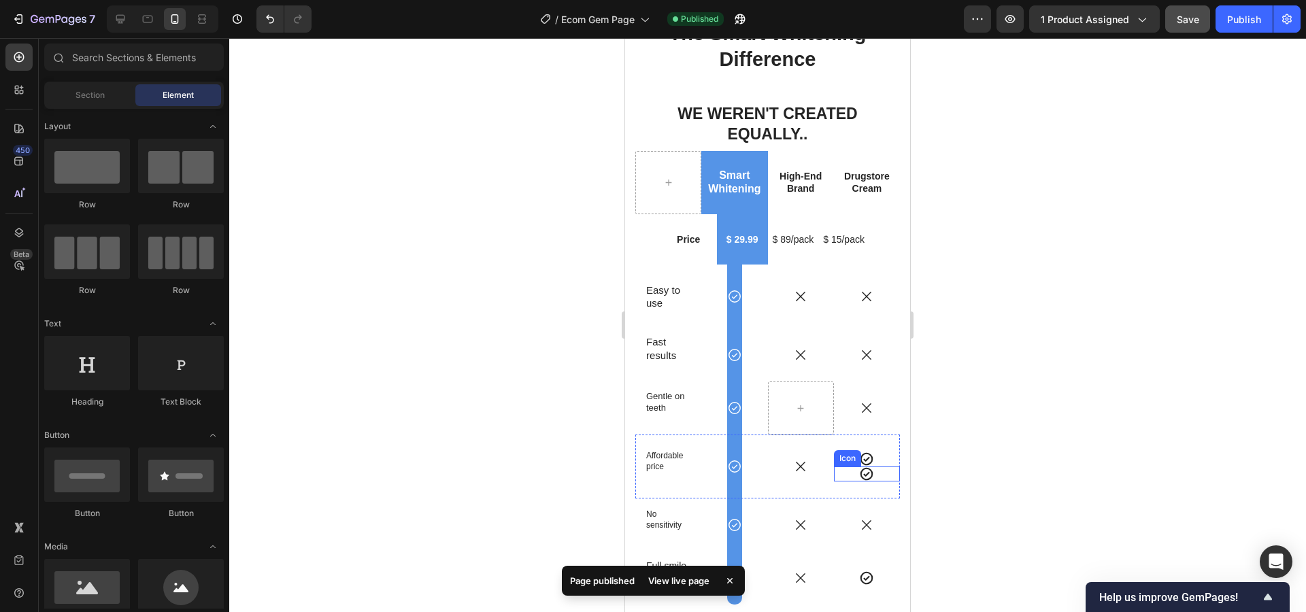
click at [849, 462] on div "Icon Icon" at bounding box center [867, 467] width 66 height 64
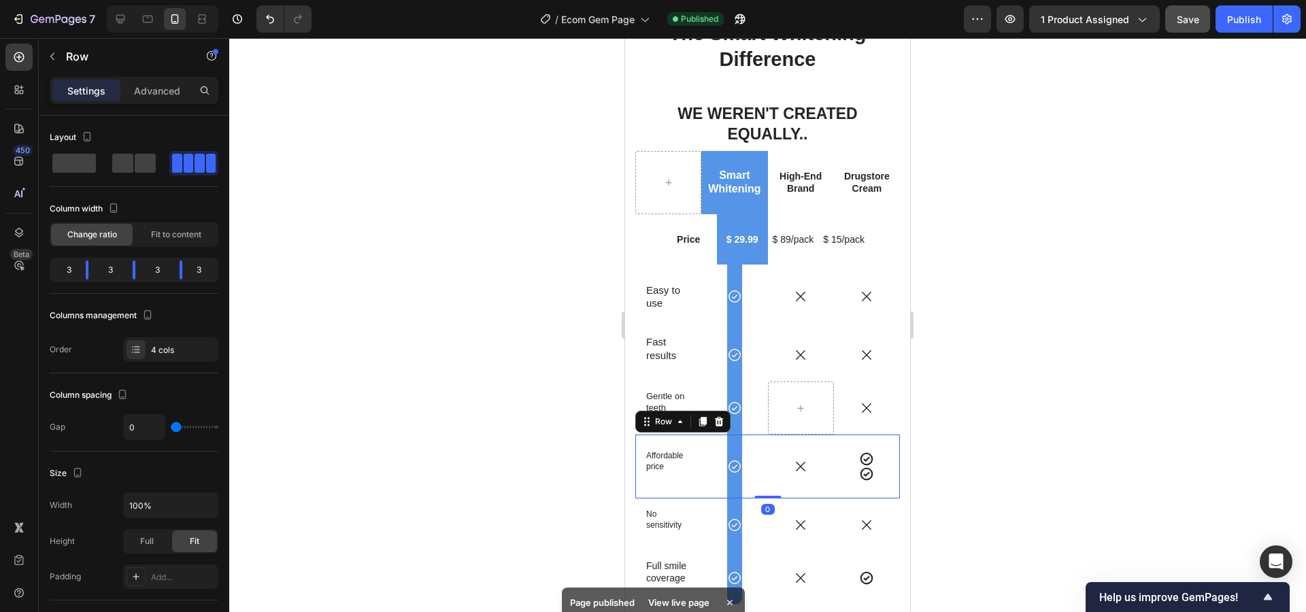
click at [859, 467] on icon at bounding box center [866, 474] width 15 height 15
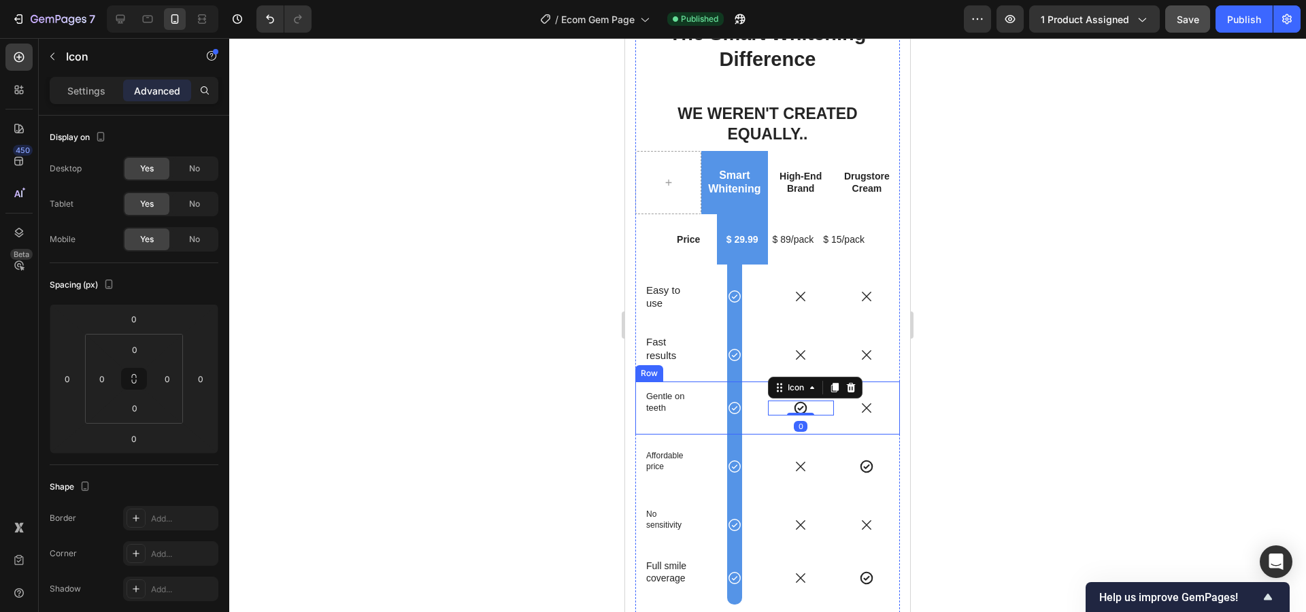
click at [1086, 388] on div at bounding box center [767, 325] width 1077 height 574
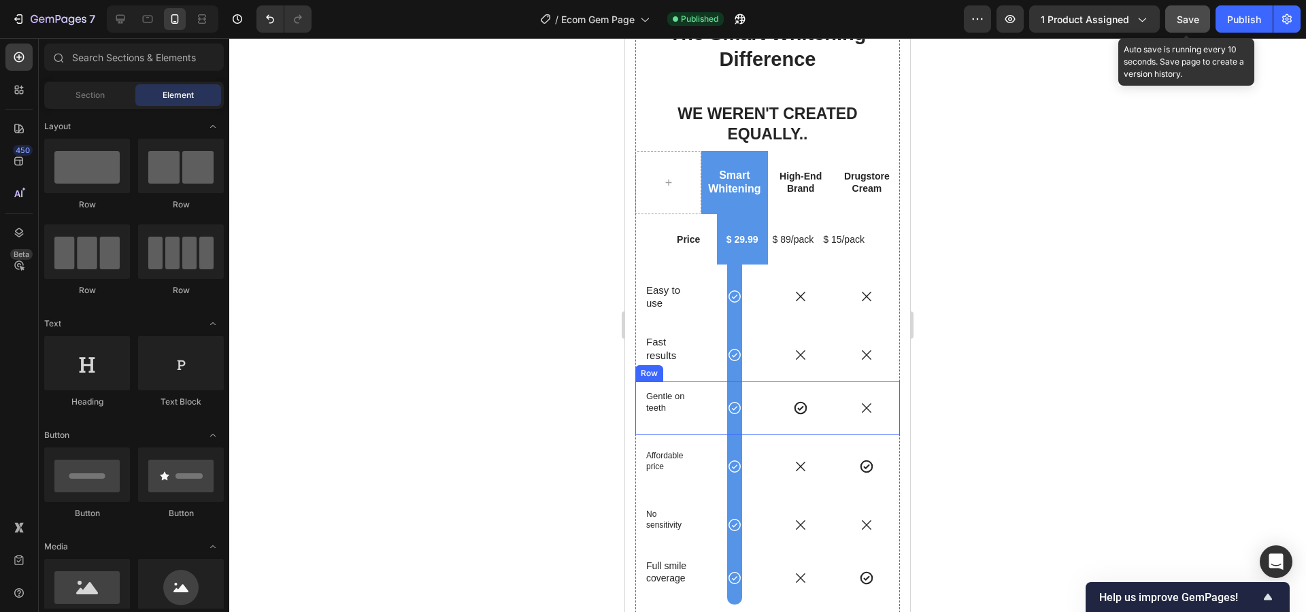
click at [1183, 18] on span "Save" at bounding box center [1188, 20] width 22 height 12
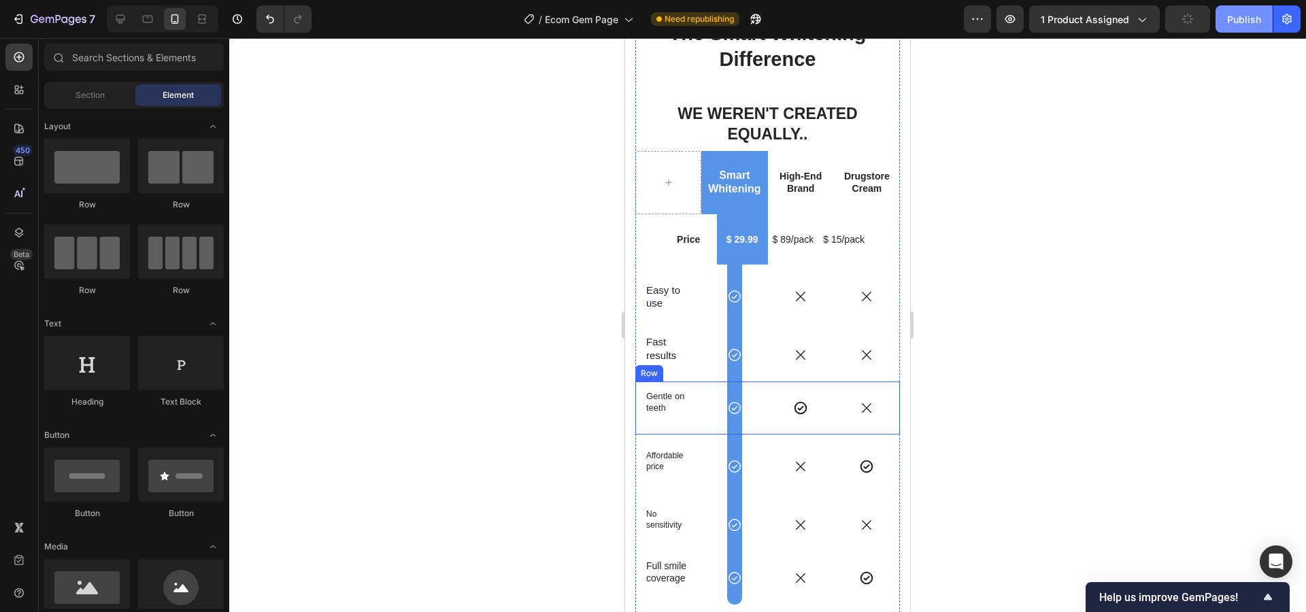
click at [1233, 17] on div "Publish" at bounding box center [1244, 19] width 34 height 14
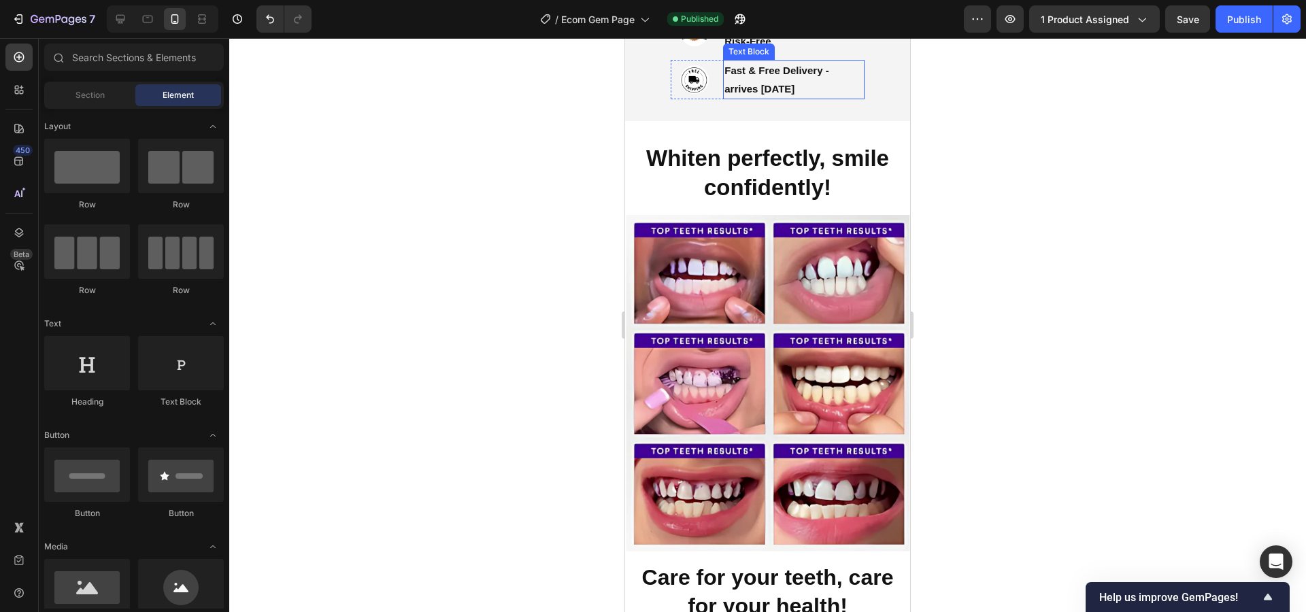
scroll to position [684, 0]
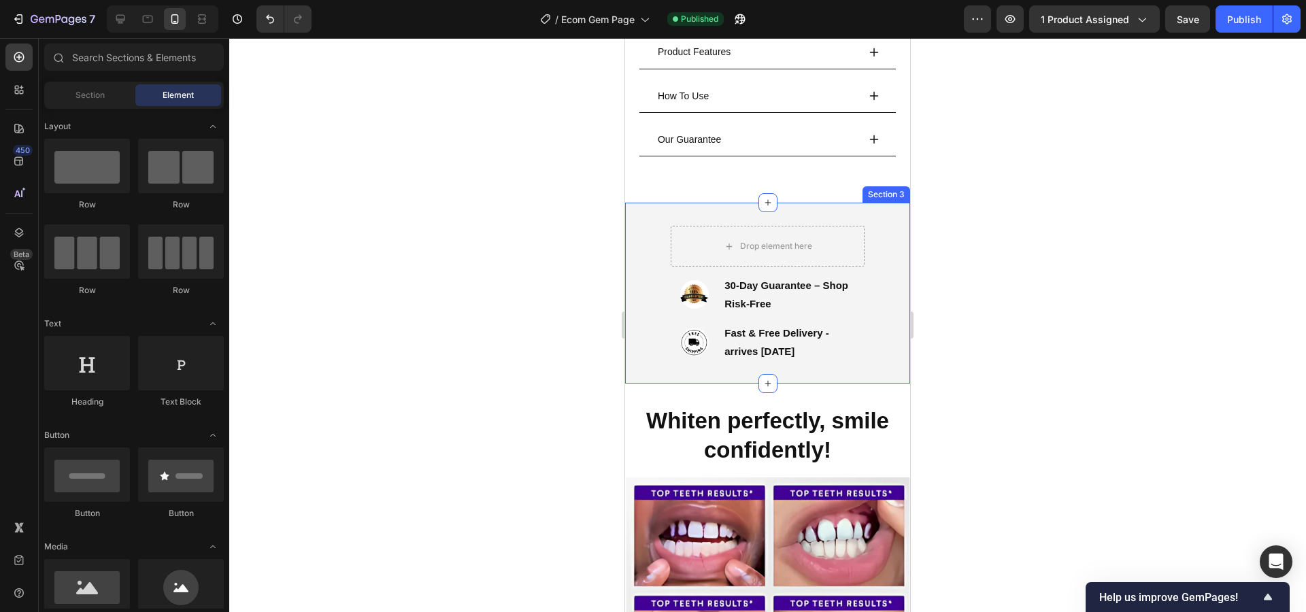
click at [894, 341] on div "Drop element here Image 30-Day Guarantee – Shop Risk-Free Text Block Row Image …" at bounding box center [767, 292] width 285 height 137
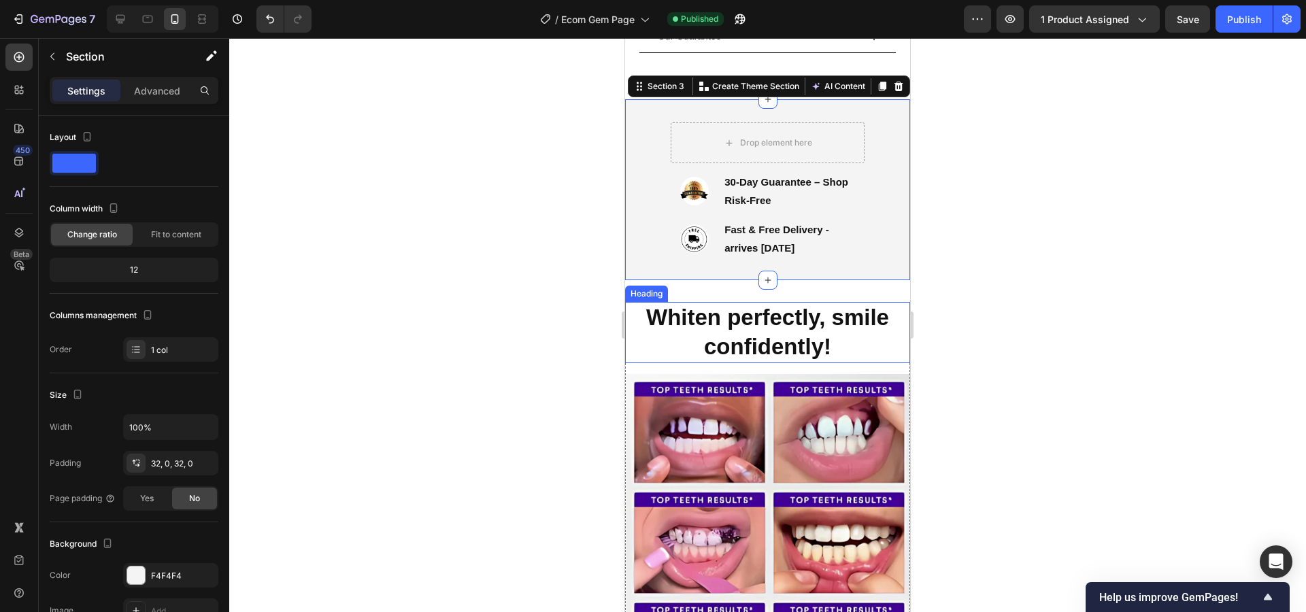
scroll to position [518, 0]
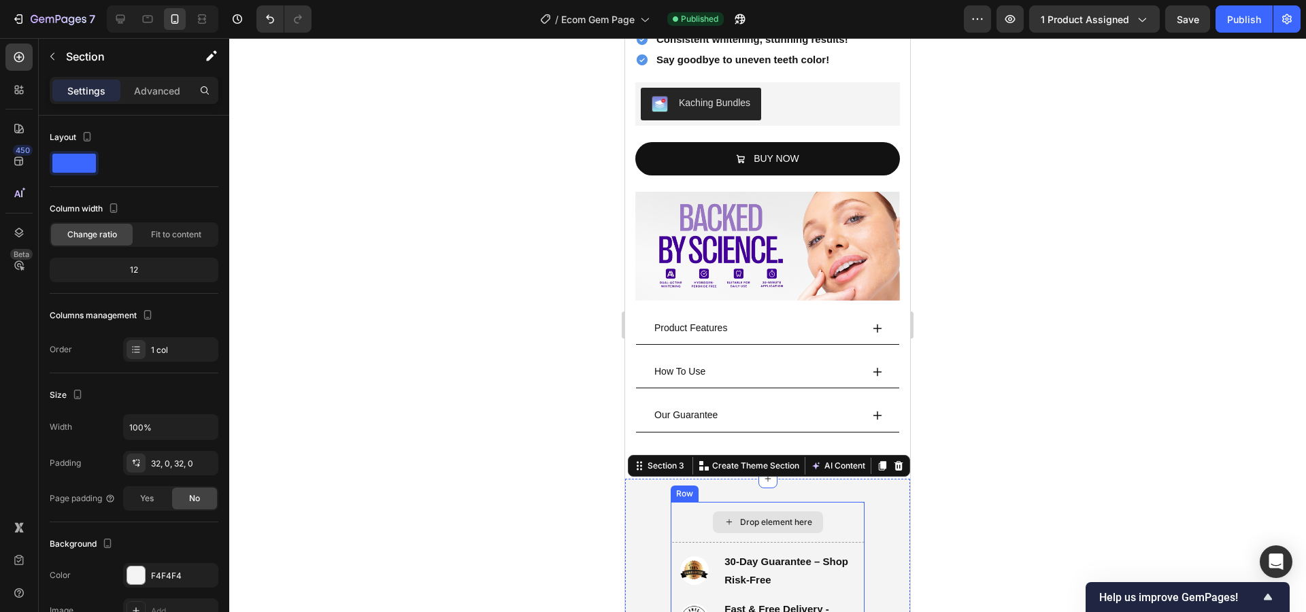
click at [680, 564] on img at bounding box center [694, 570] width 29 height 29
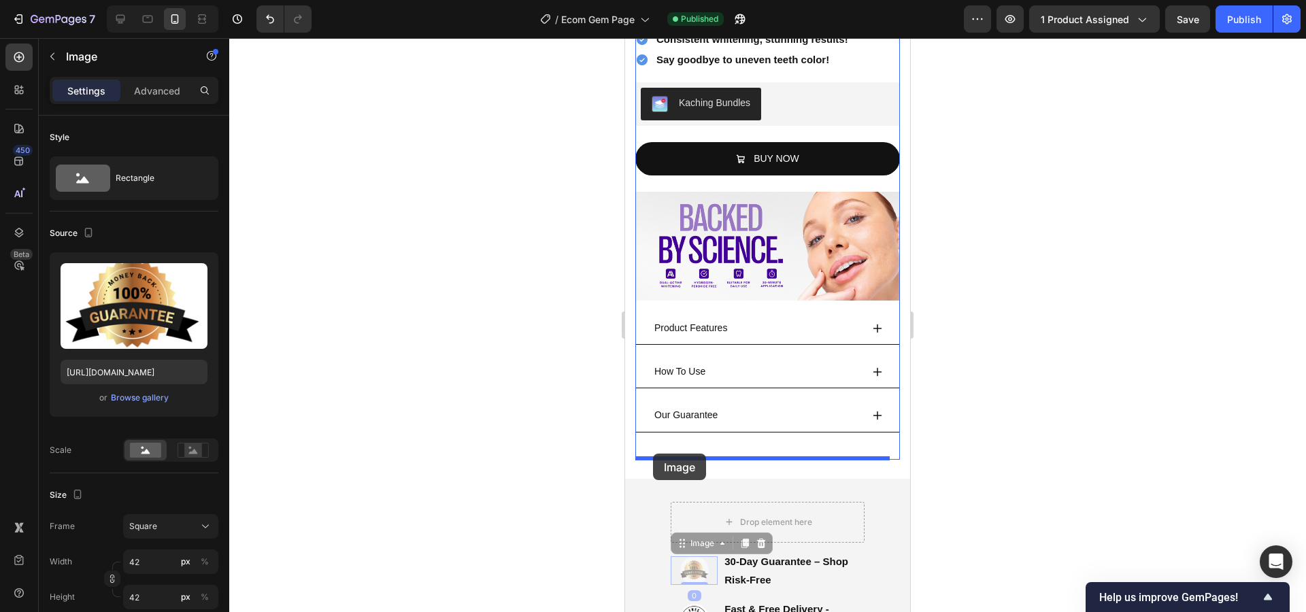
drag, startPoint x: 671, startPoint y: 543, endPoint x: 653, endPoint y: 454, distance: 91.6
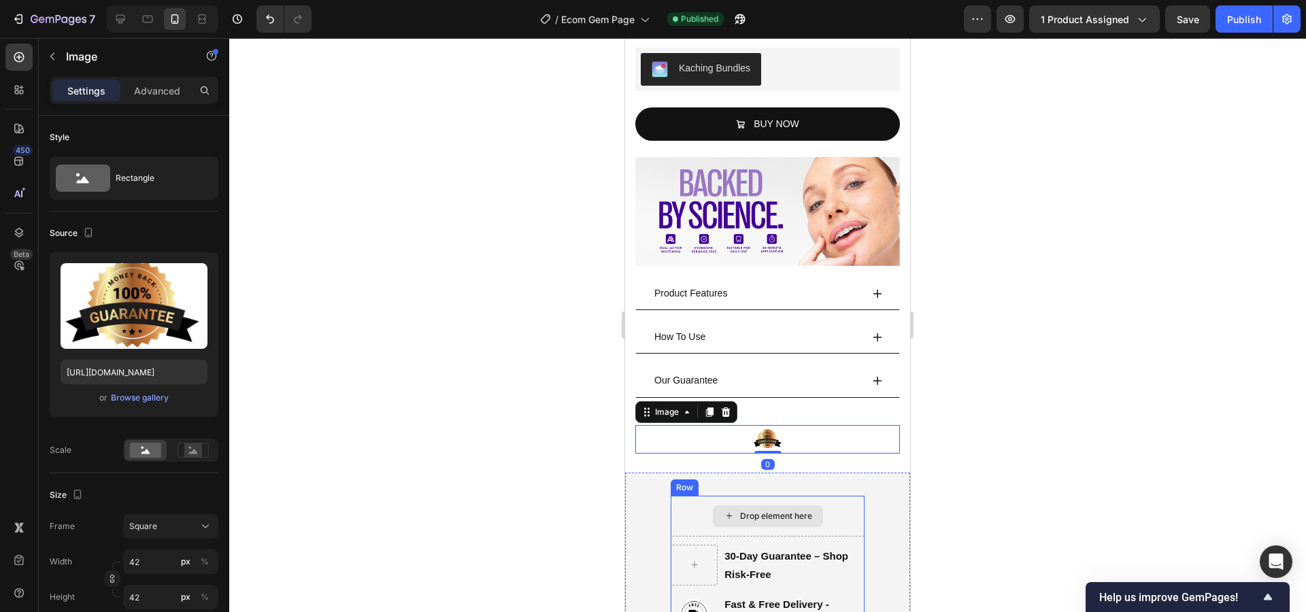
scroll to position [571, 0]
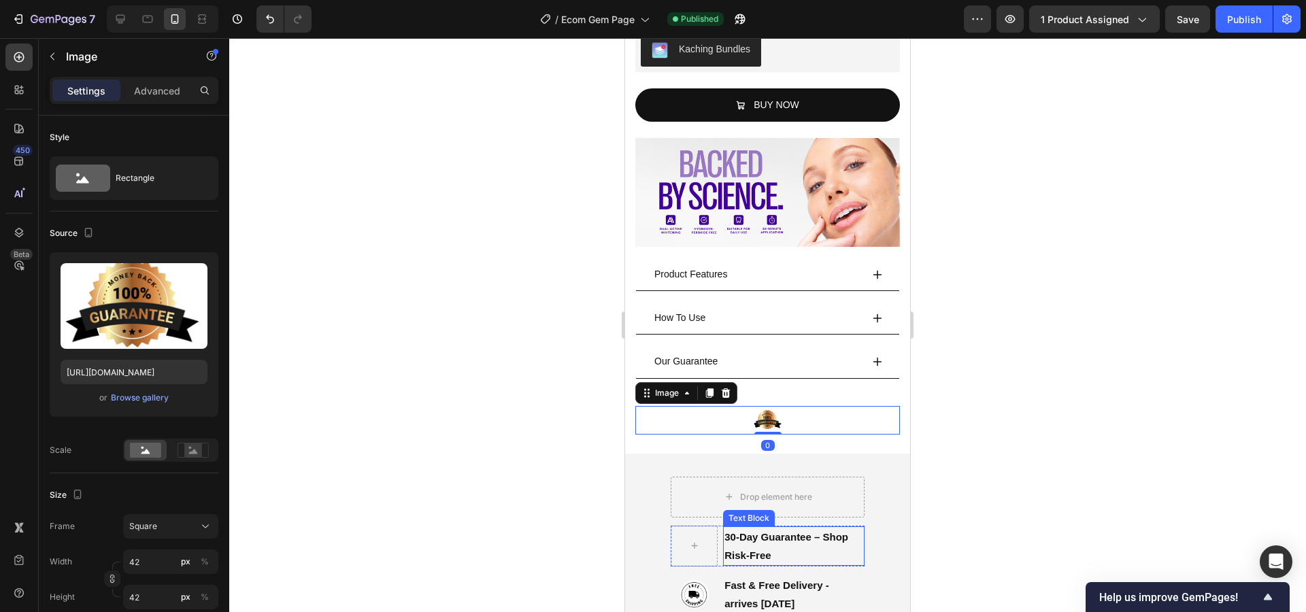
click at [764, 539] on p "30-Day Guarantee – Shop Risk-Free" at bounding box center [793, 546] width 139 height 37
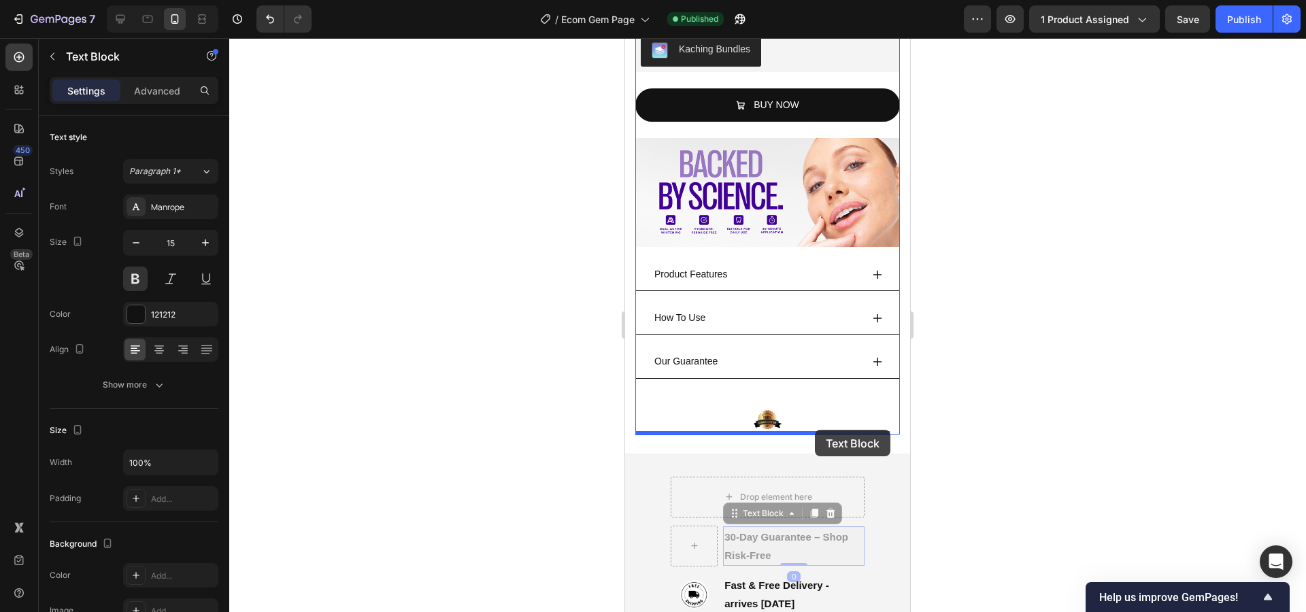
drag, startPoint x: 729, startPoint y: 516, endPoint x: 815, endPoint y: 430, distance: 121.7
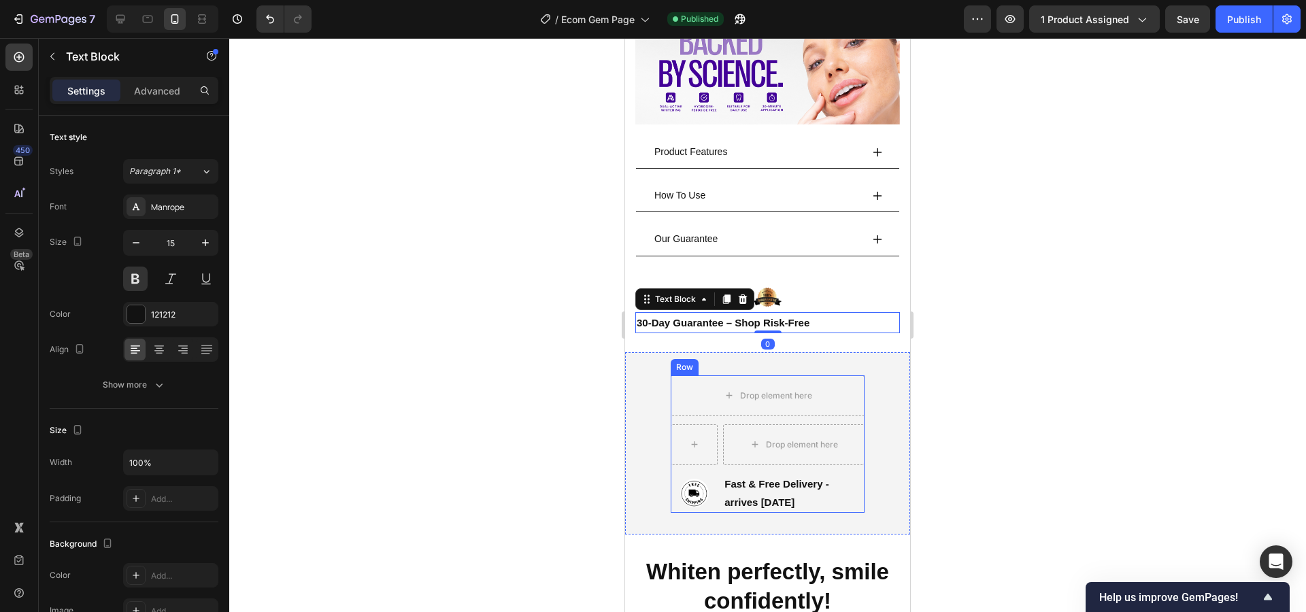
scroll to position [700, 0]
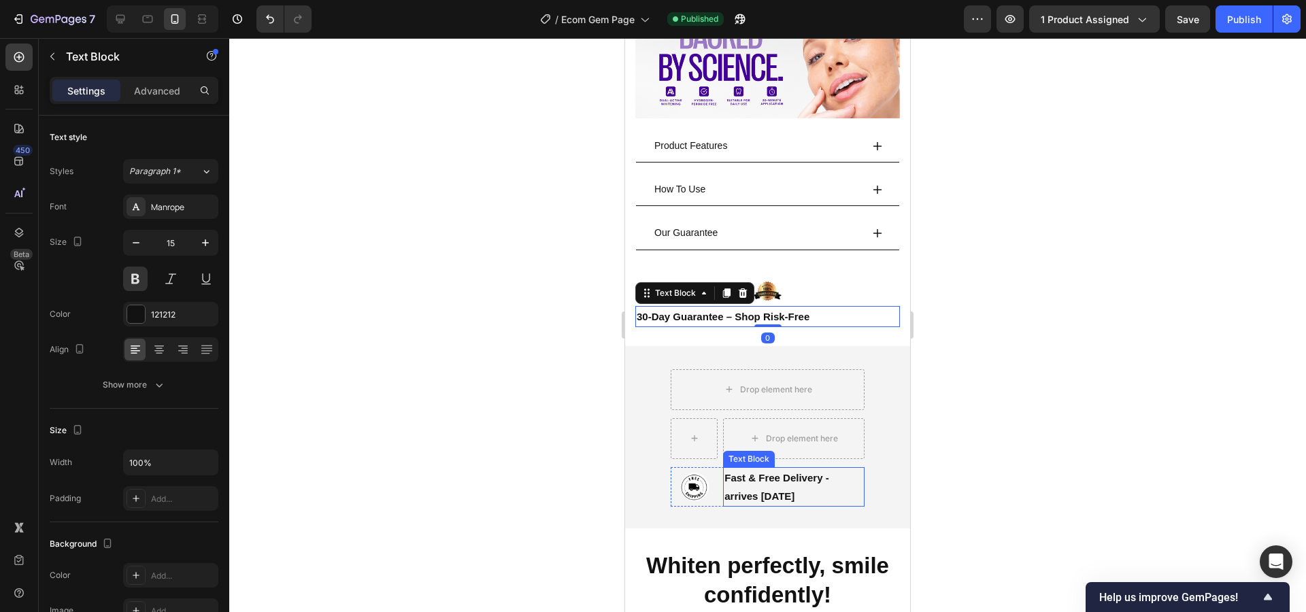
click at [750, 485] on p "Fast & Free Delivery - arrives [DATE]" at bounding box center [793, 487] width 139 height 37
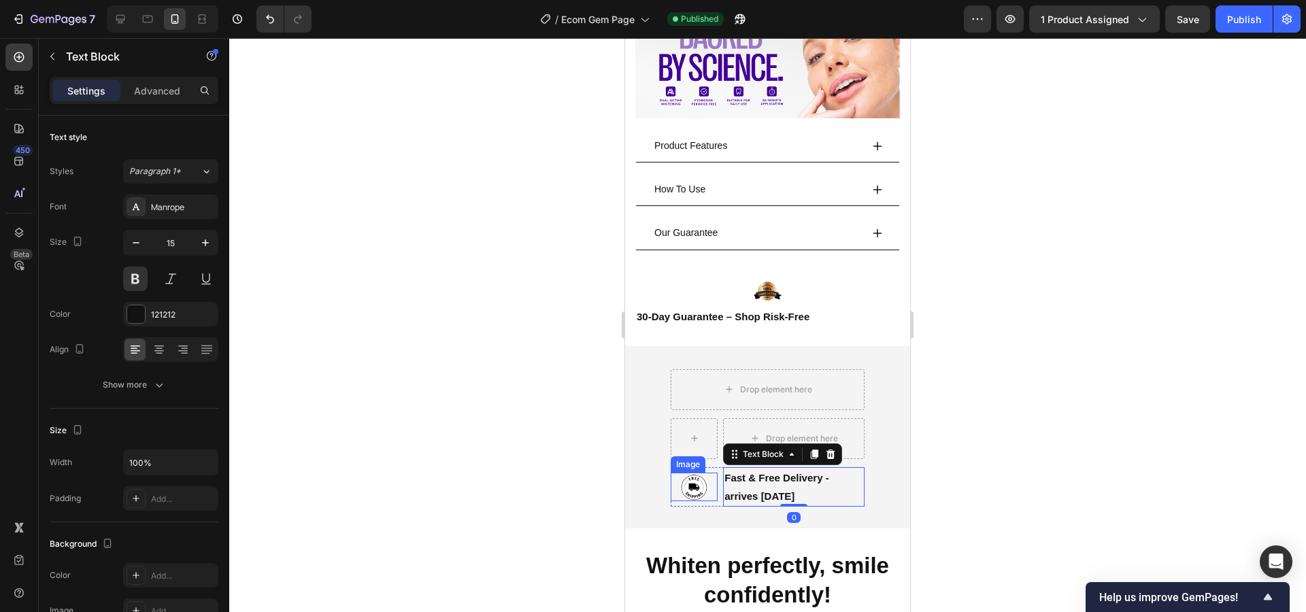
click at [694, 486] on img at bounding box center [694, 487] width 29 height 29
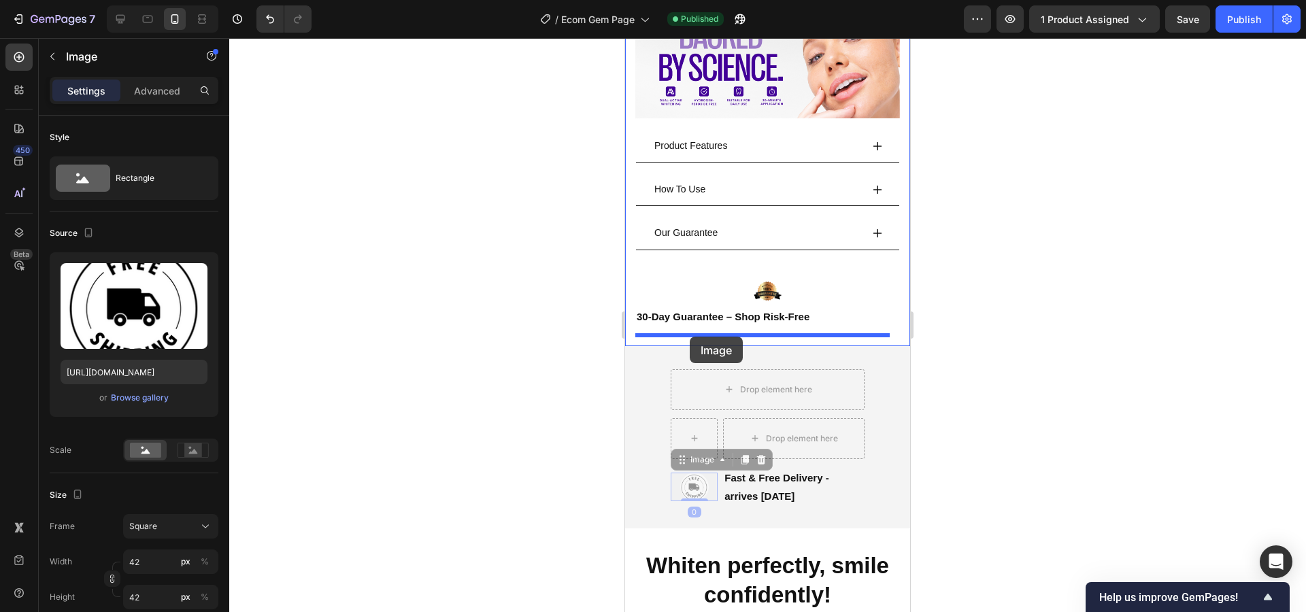
drag, startPoint x: 679, startPoint y: 462, endPoint x: 689, endPoint y: 337, distance: 124.8
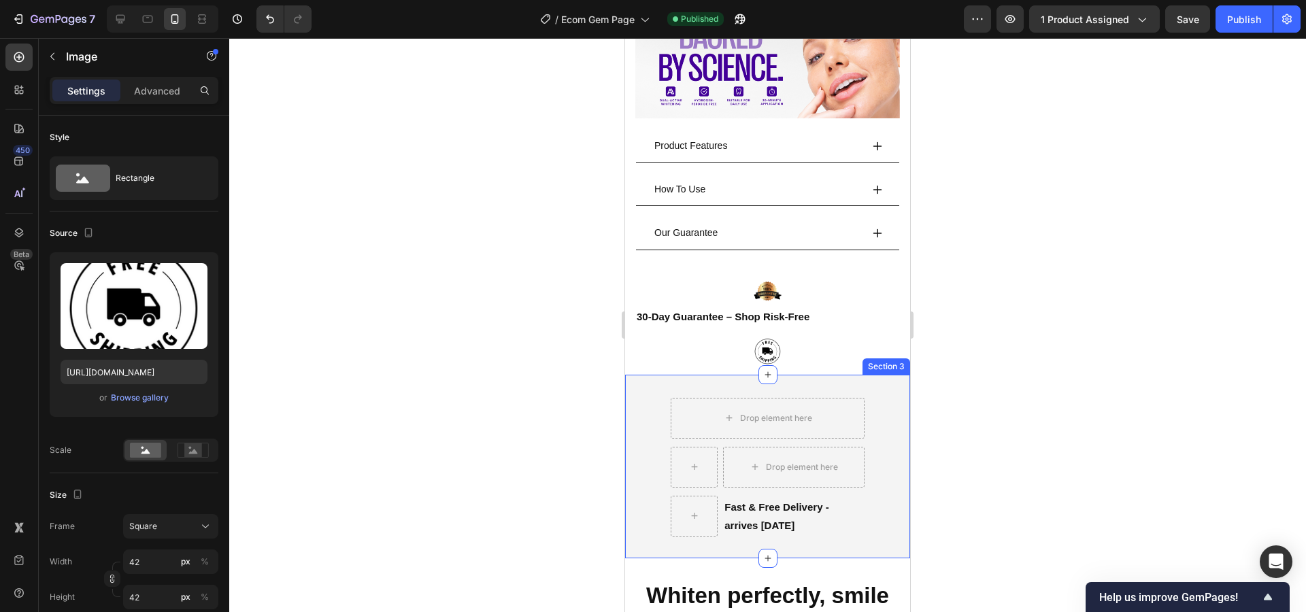
click at [794, 553] on div "Drop element here Drop element here Row Fast & Free Delivery - arrives in 4 day…" at bounding box center [767, 467] width 285 height 184
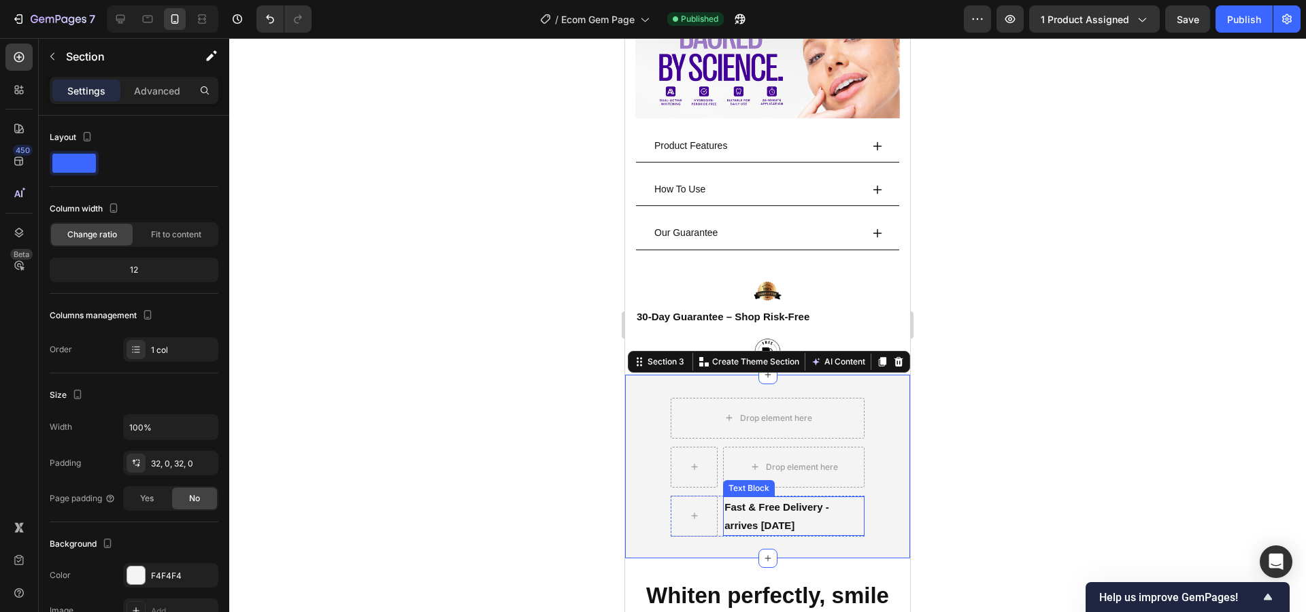
click at [781, 520] on p "Fast & Free Delivery - arrives [DATE]" at bounding box center [793, 516] width 139 height 37
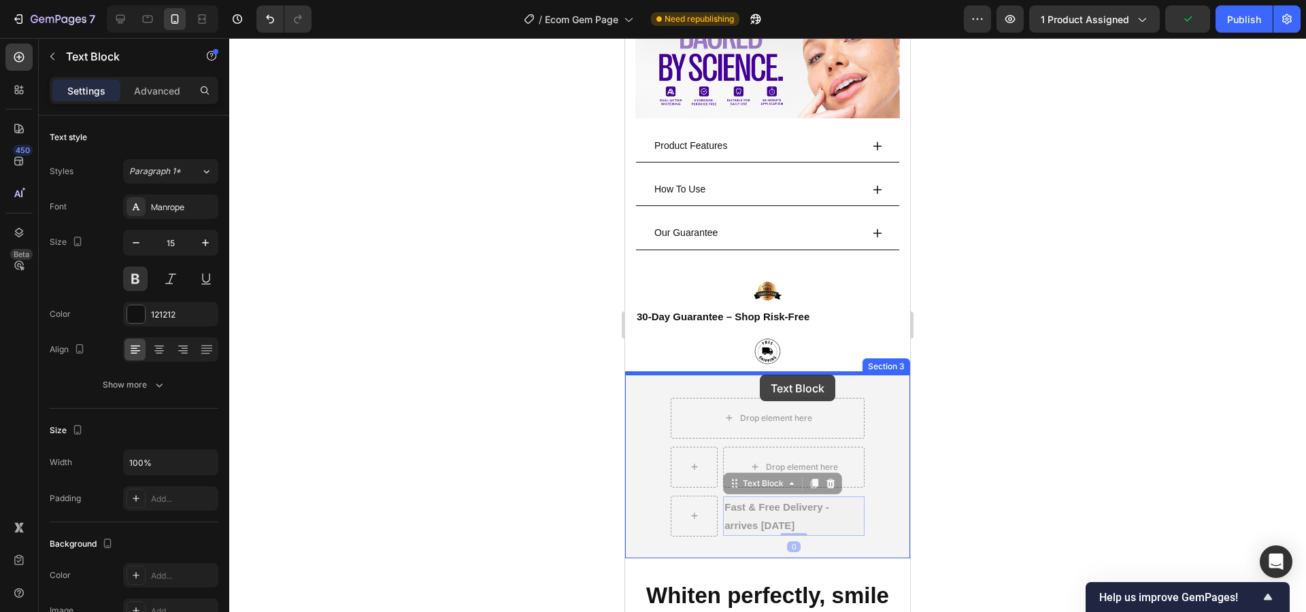
drag, startPoint x: 732, startPoint y: 460, endPoint x: 760, endPoint y: 375, distance: 89.5
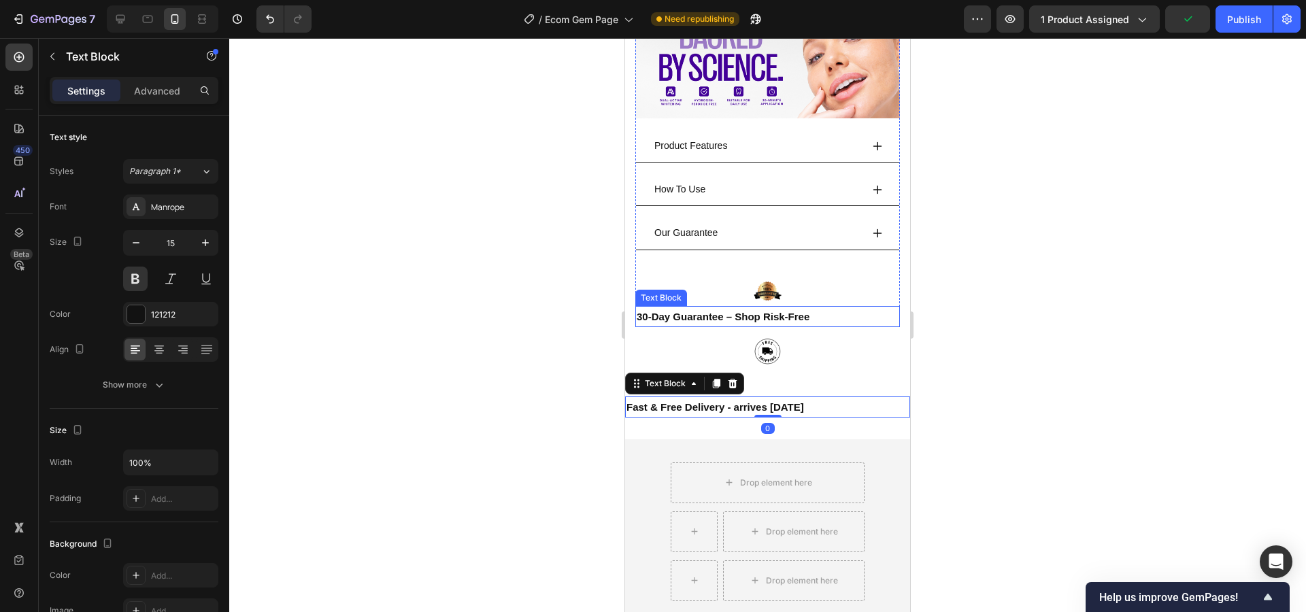
click at [760, 274] on div "Icon Icon Icon Icon Icon Icon List 4.9 stars (9,233+ reviews) Text Block Row 🧭 …" at bounding box center [767, 31] width 265 height 589
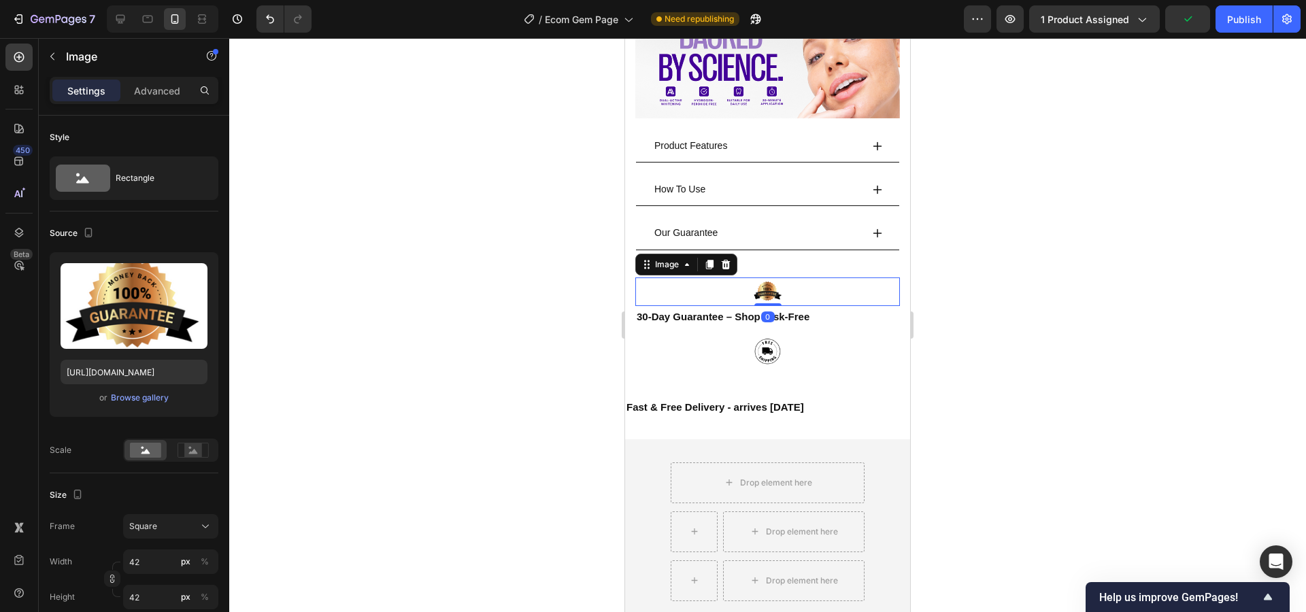
click at [761, 279] on img at bounding box center [768, 291] width 29 height 29
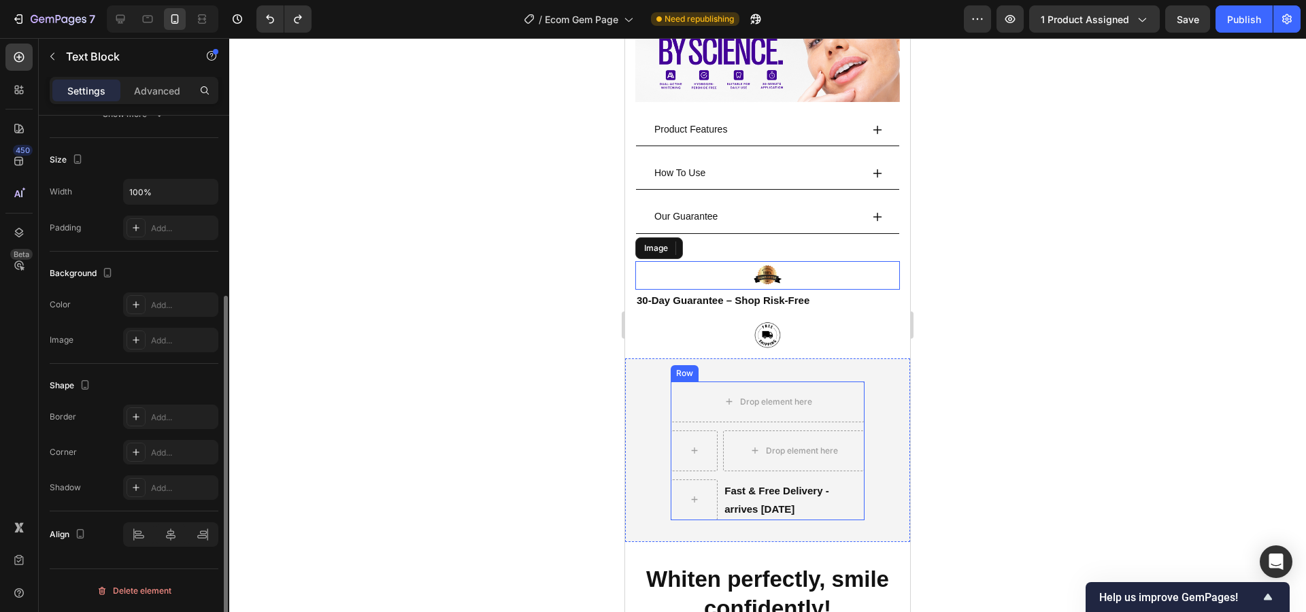
scroll to position [0, 0]
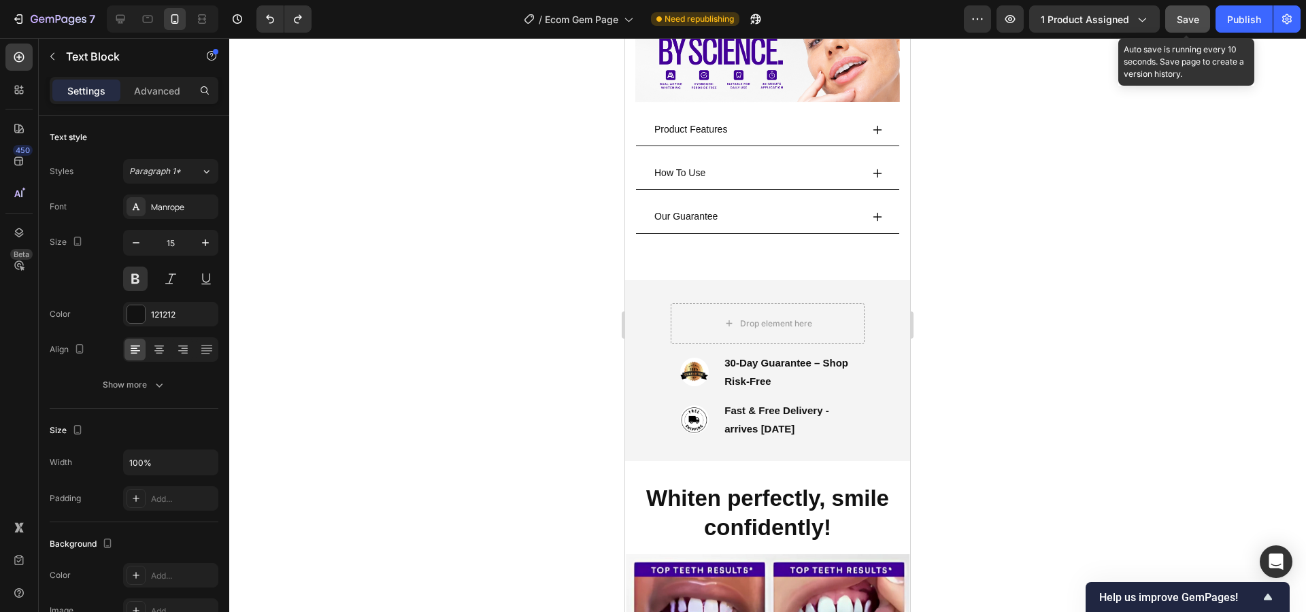
drag, startPoint x: 1180, startPoint y: 31, endPoint x: 1192, endPoint y: 28, distance: 12.5
click at [1180, 31] on button "Save" at bounding box center [1187, 18] width 45 height 27
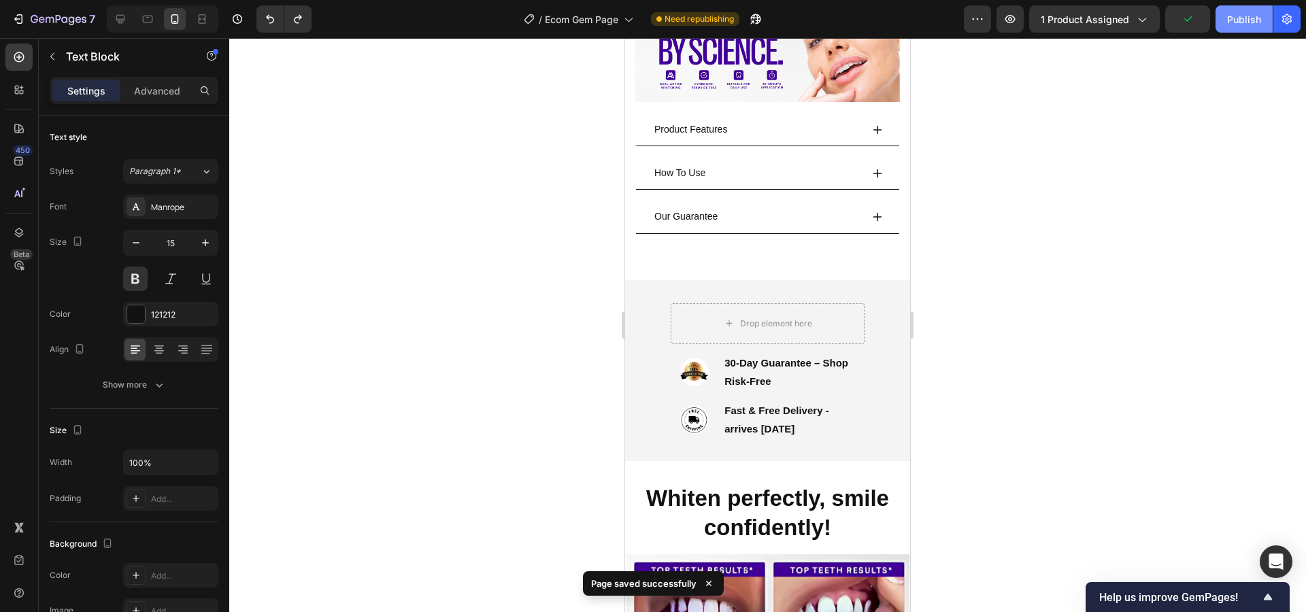
click at [1219, 24] on button "Publish" at bounding box center [1243, 18] width 57 height 27
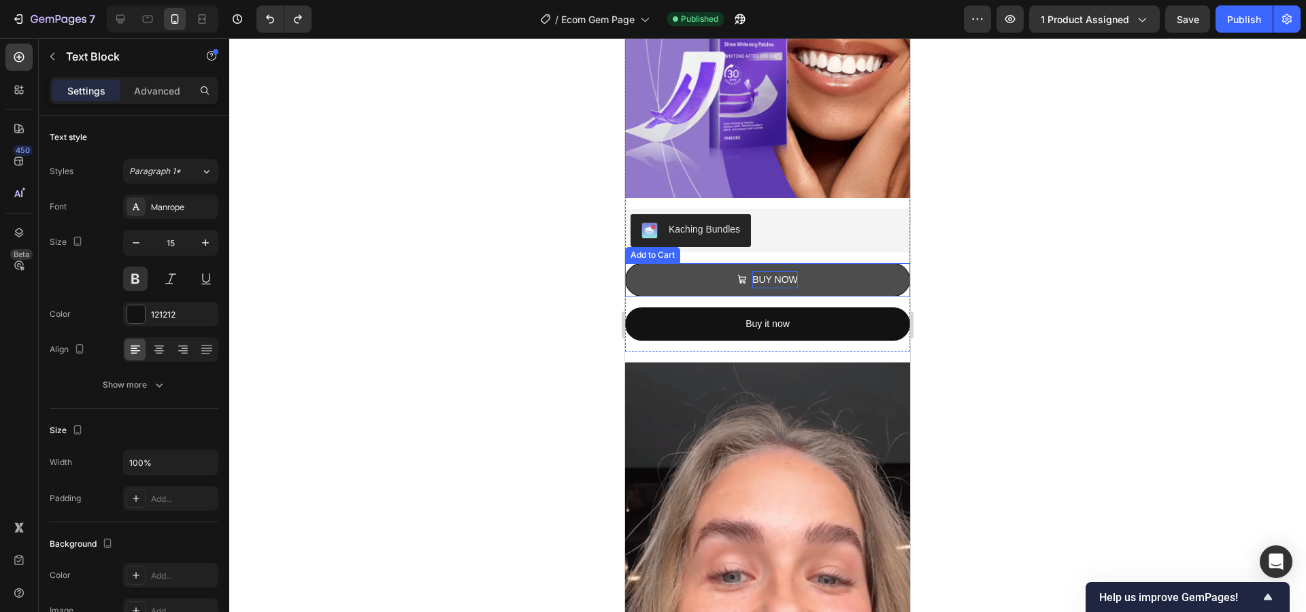
scroll to position [1780, 0]
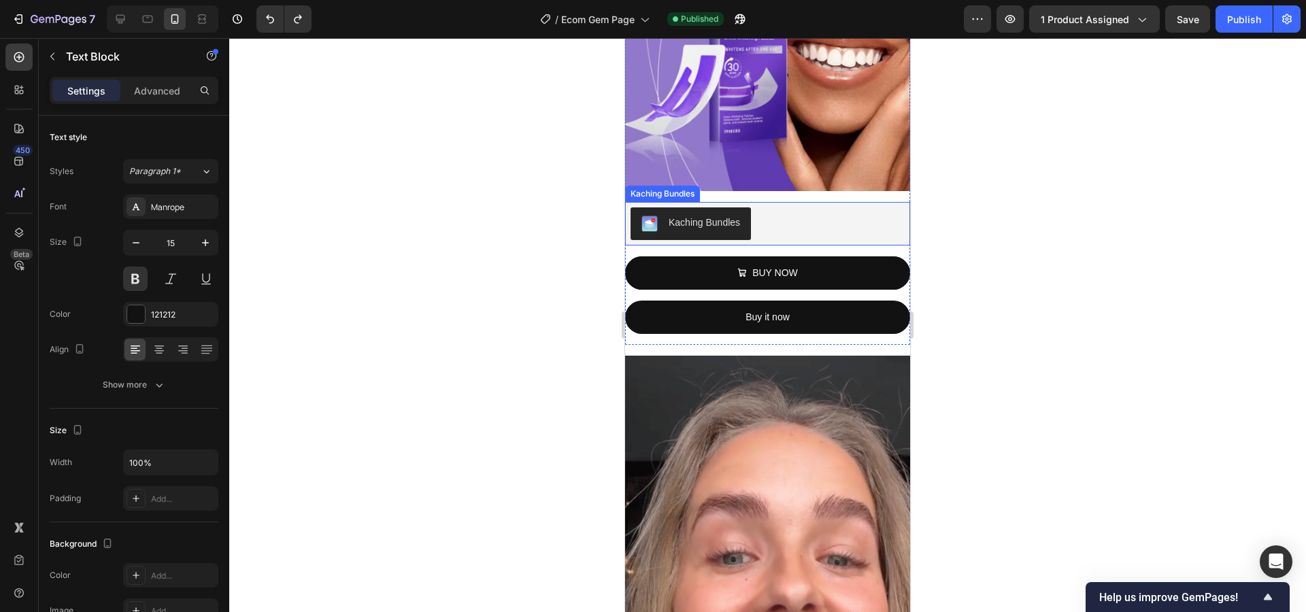
click at [831, 207] on div "Kaching Bundles" at bounding box center [767, 223] width 274 height 33
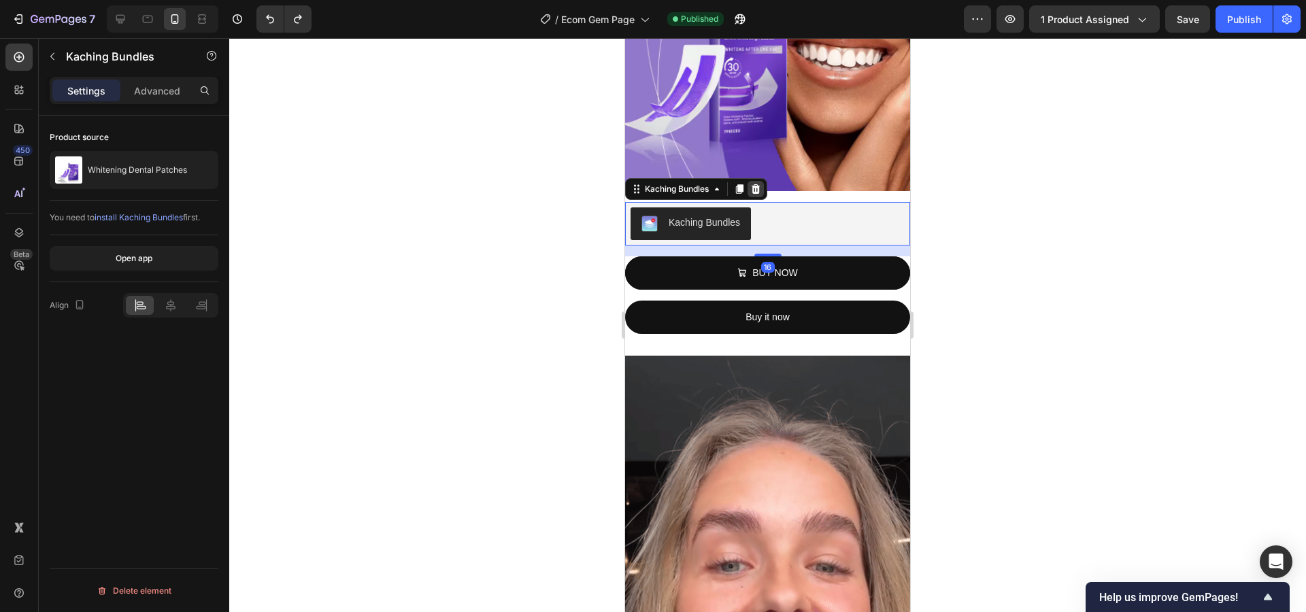
click at [764, 181] on div at bounding box center [755, 189] width 16 height 16
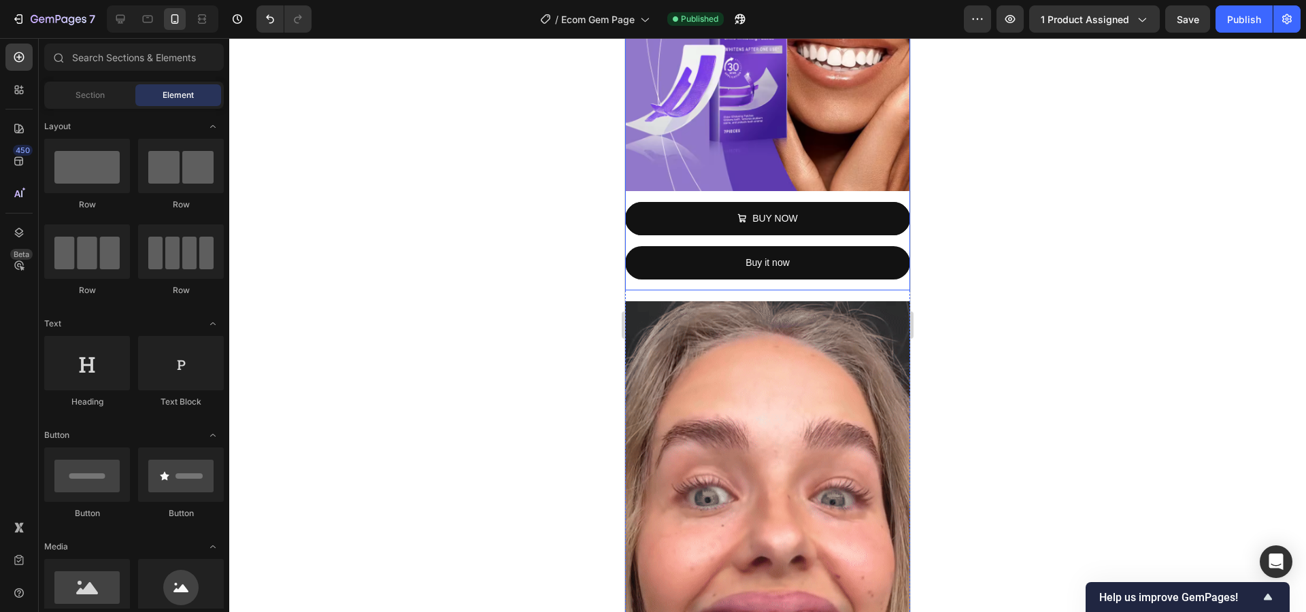
click at [872, 218] on div "BUY NOW Add to Cart" at bounding box center [767, 224] width 285 height 44
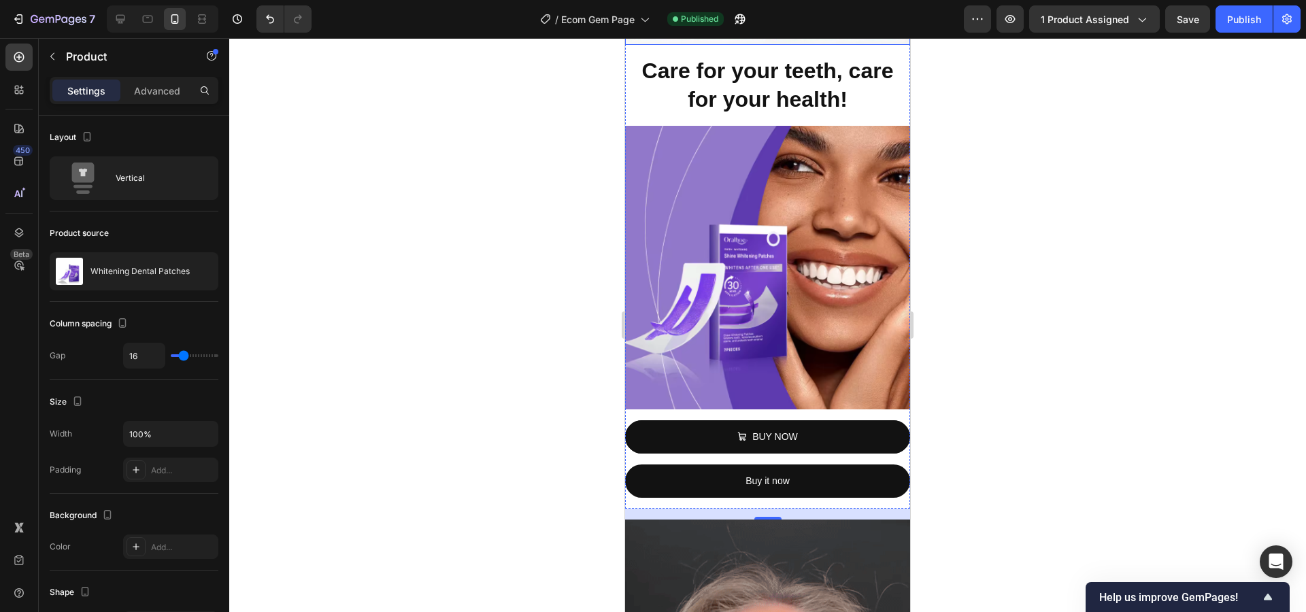
scroll to position [1636, 0]
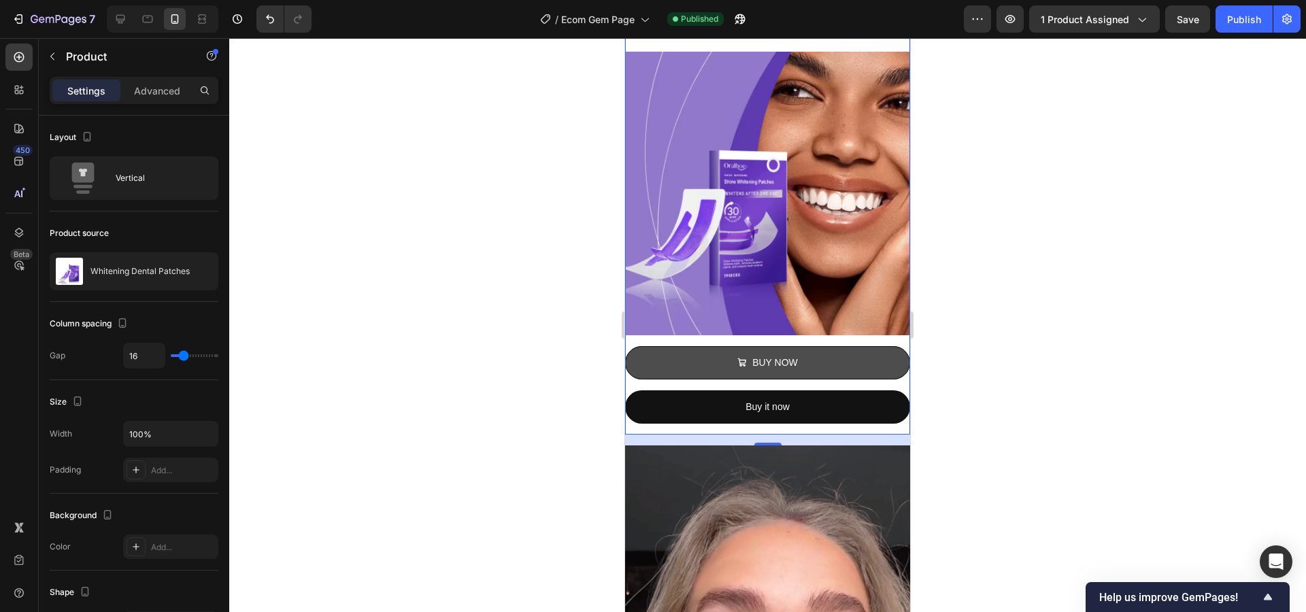
click at [831, 346] on button "BUY NOW" at bounding box center [767, 362] width 285 height 33
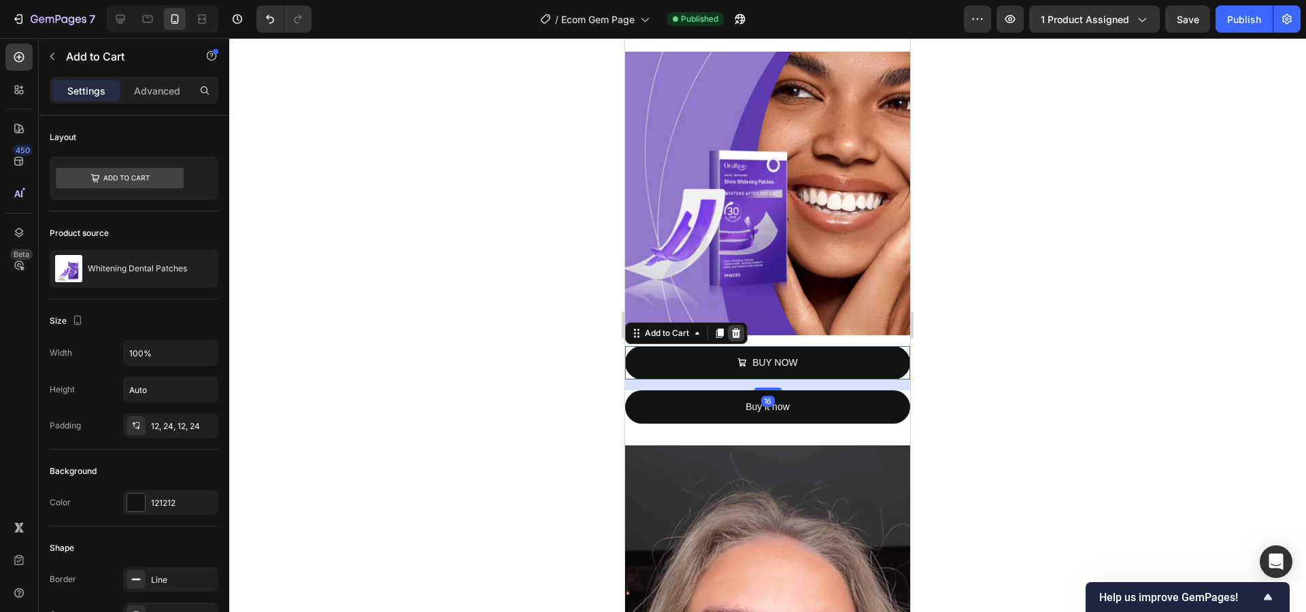
click at [732, 328] on icon at bounding box center [736, 333] width 9 height 10
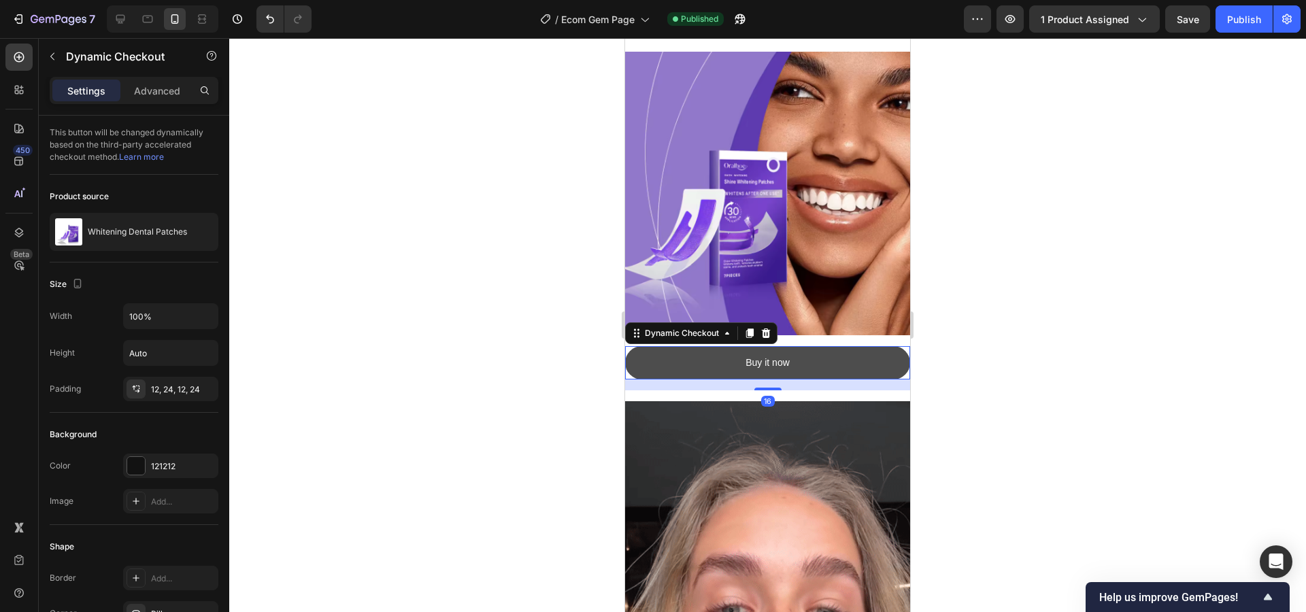
click at [822, 352] on button "Buy it now" at bounding box center [767, 362] width 285 height 33
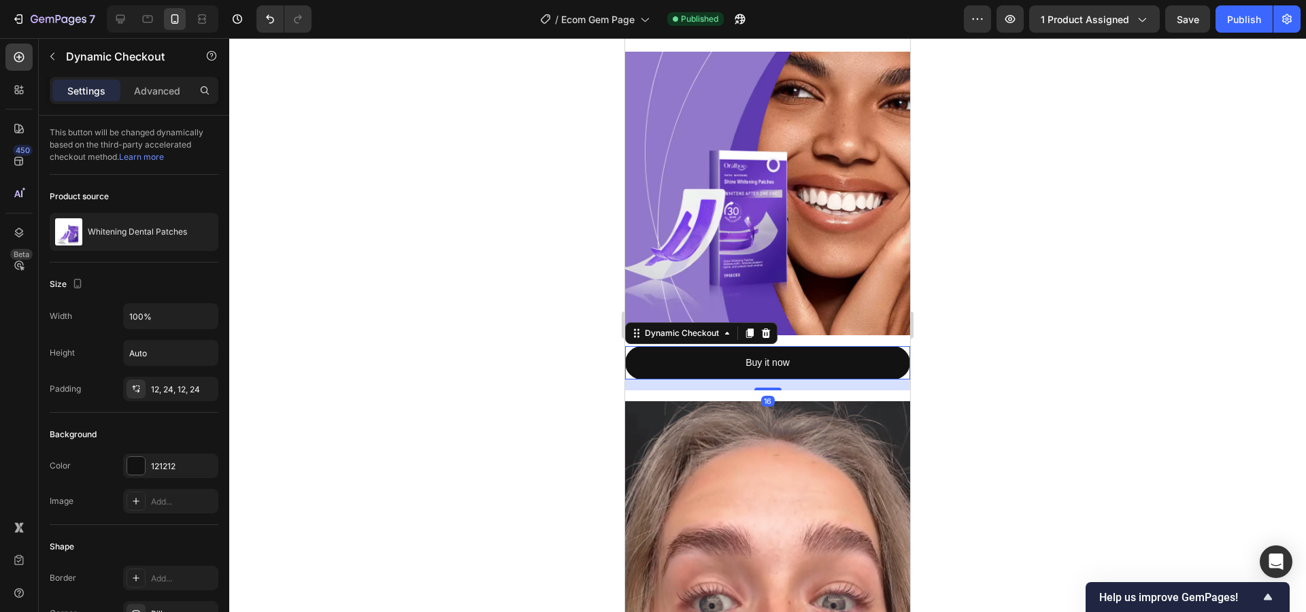
click at [762, 328] on icon at bounding box center [765, 333] width 11 height 11
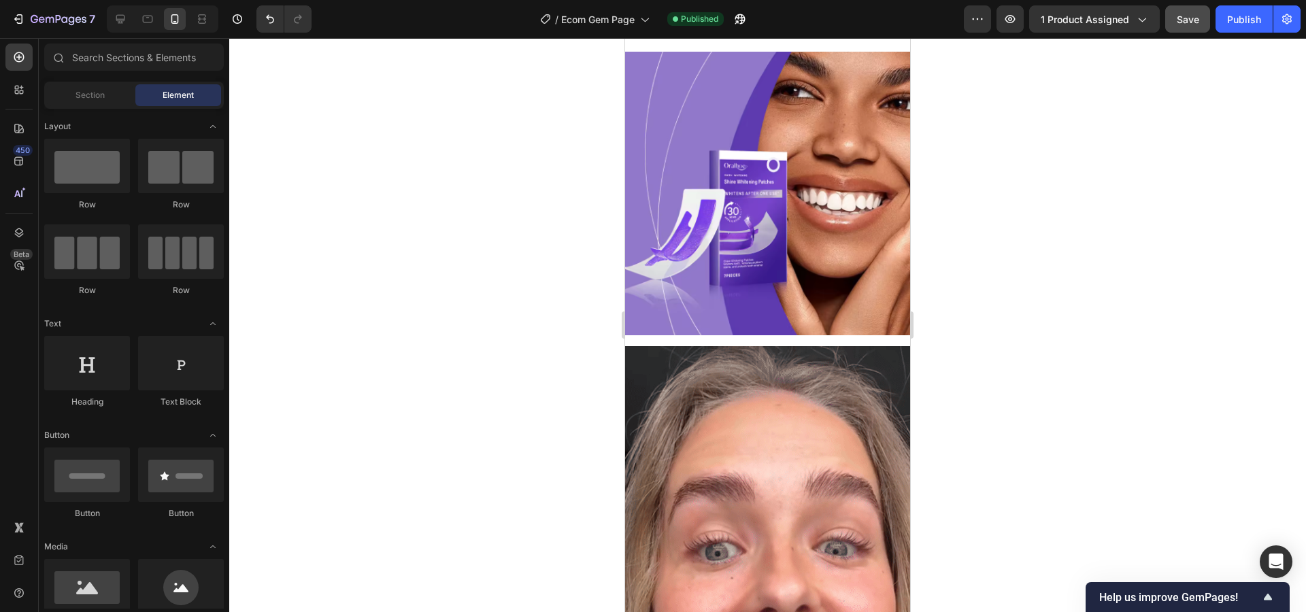
click at [1171, 29] on button "Save" at bounding box center [1187, 18] width 45 height 27
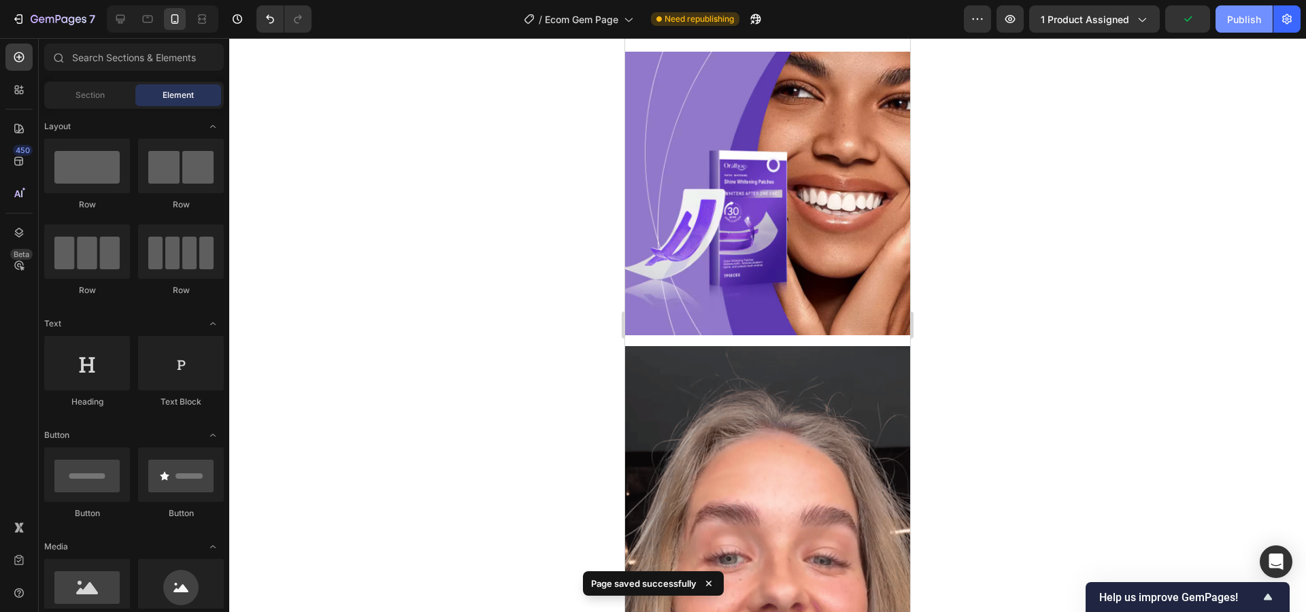
click at [1238, 26] on button "Publish" at bounding box center [1243, 18] width 57 height 27
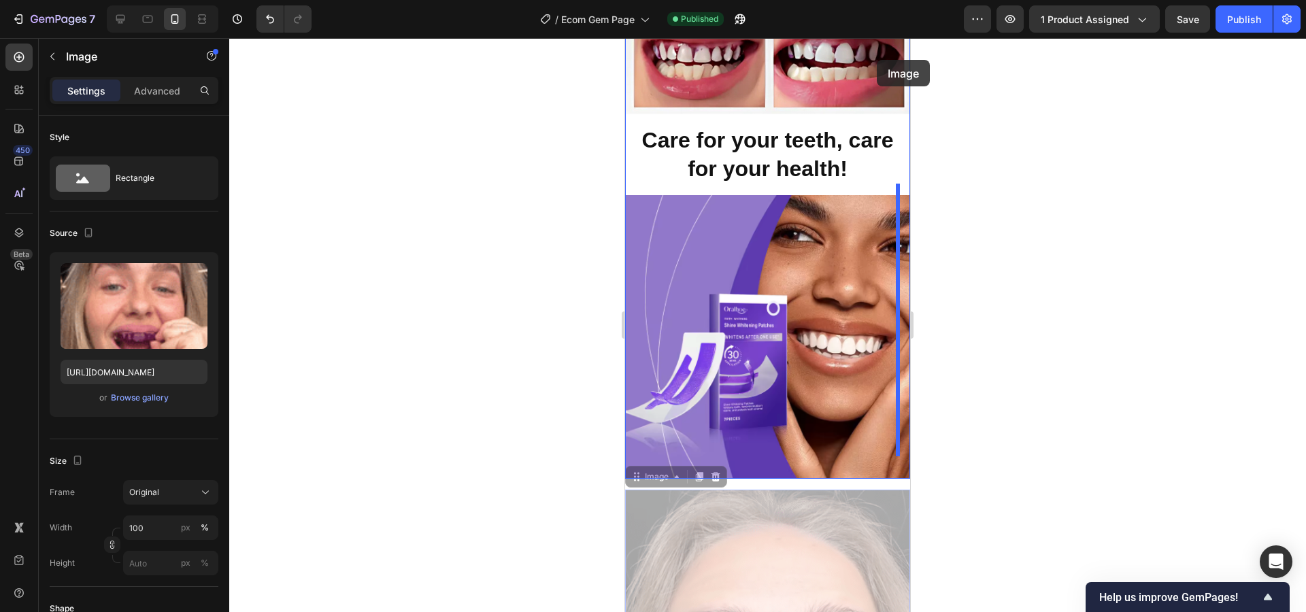
scroll to position [1472, 0]
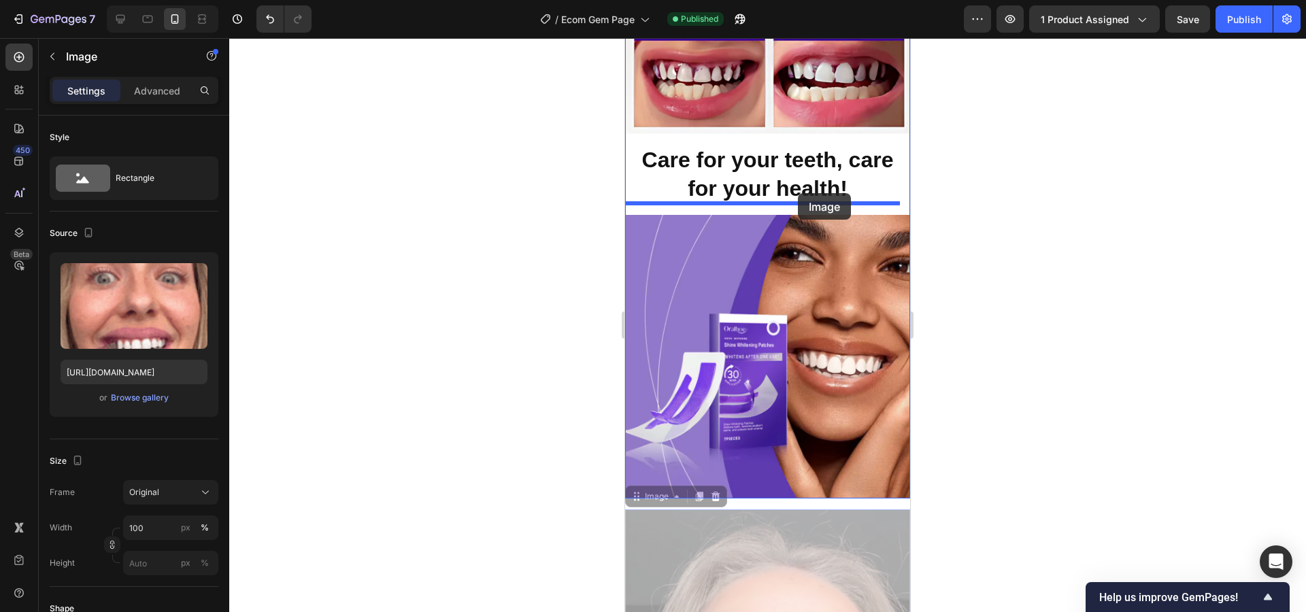
drag, startPoint x: 843, startPoint y: 339, endPoint x: 798, endPoint y: 195, distance: 151.2
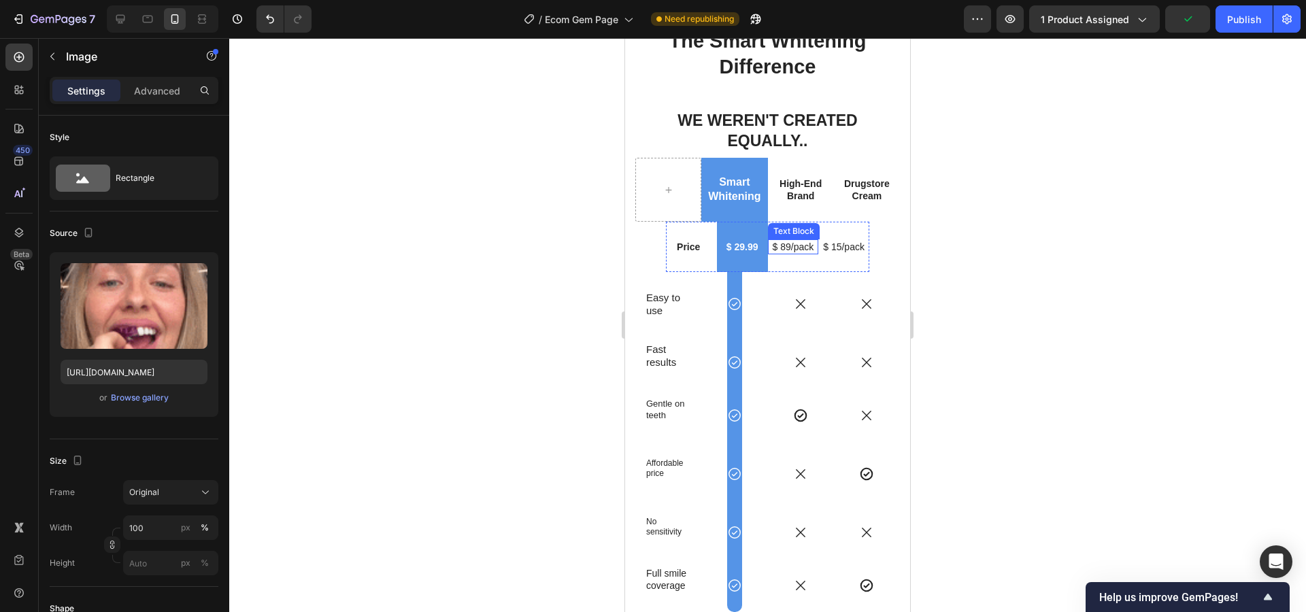
scroll to position [3487, 0]
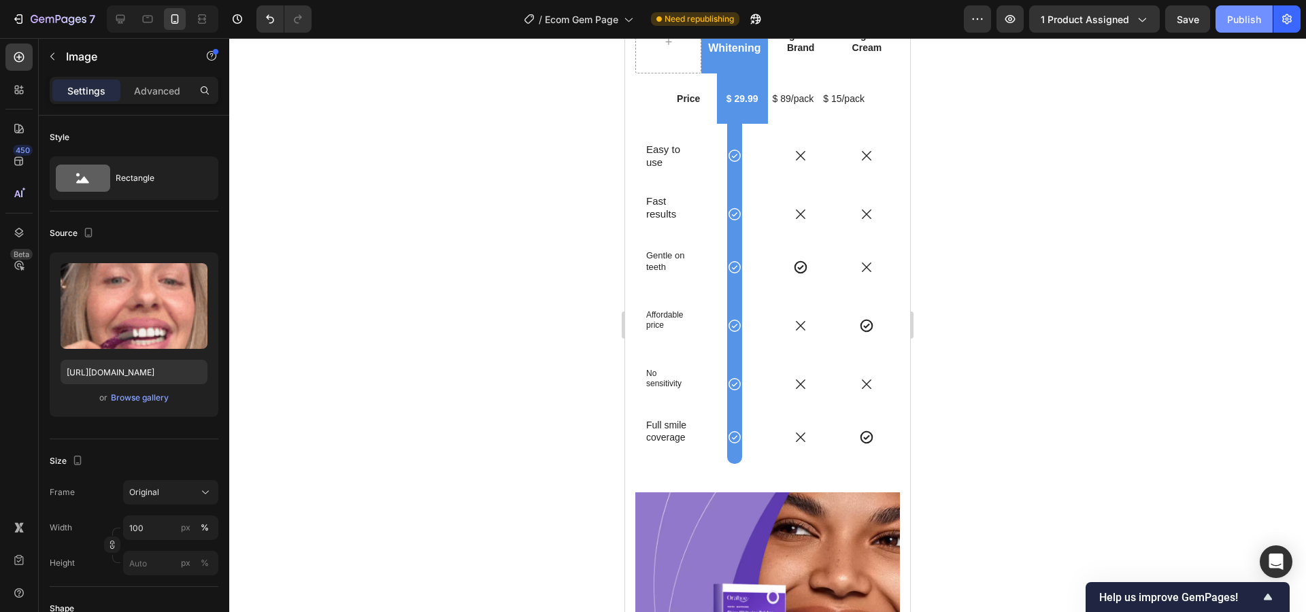
click at [1217, 23] on button "Publish" at bounding box center [1243, 18] width 57 height 27
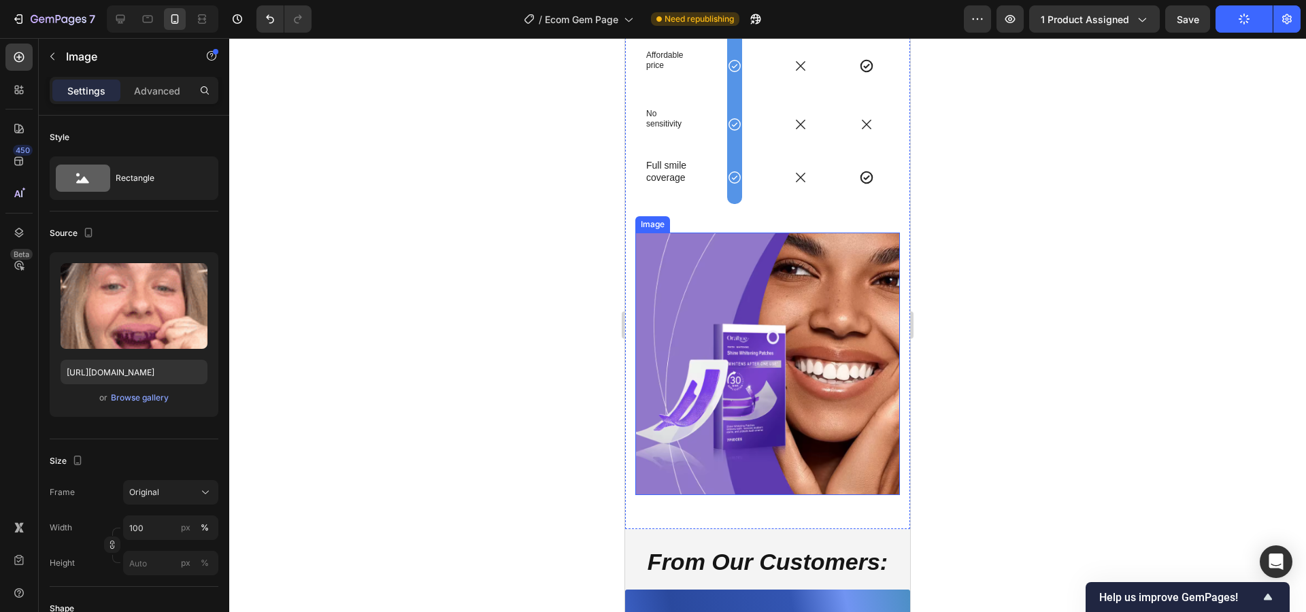
scroll to position [3900, 0]
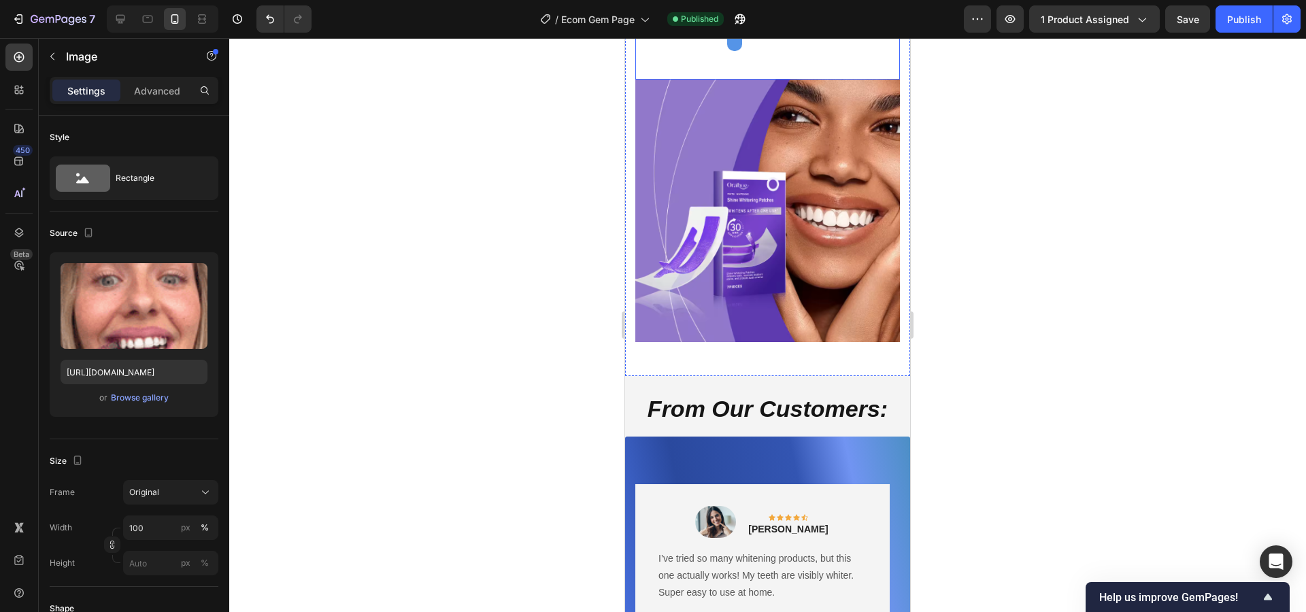
click at [717, 112] on img at bounding box center [767, 211] width 265 height 263
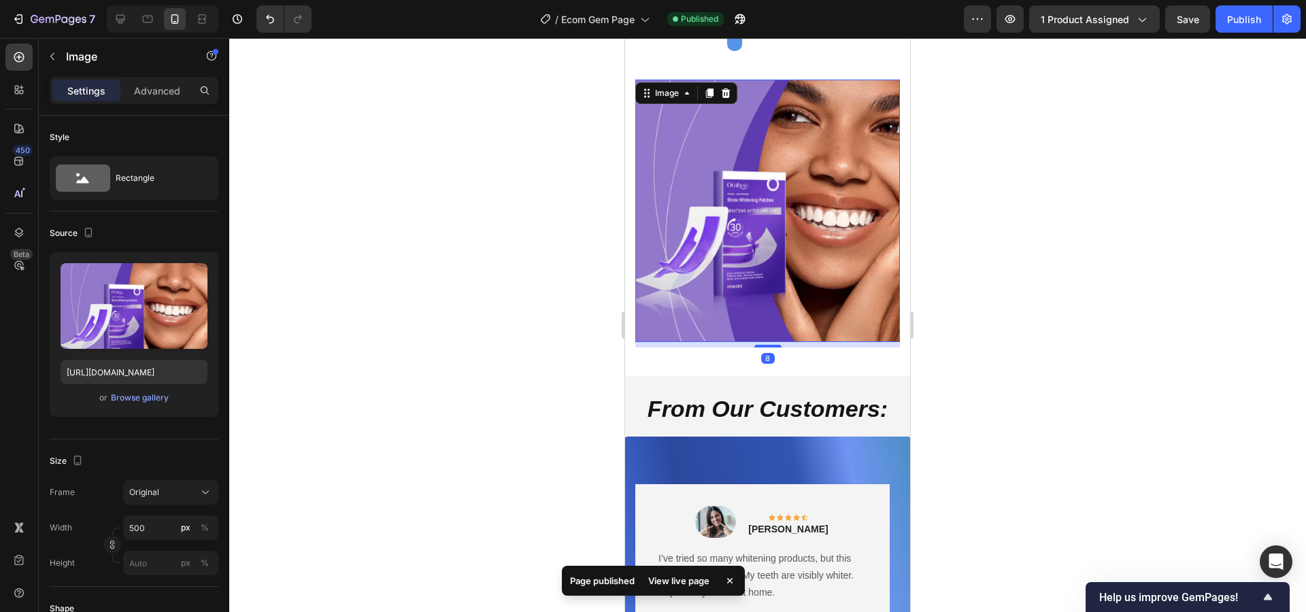
click at [689, 232] on img at bounding box center [767, 211] width 265 height 263
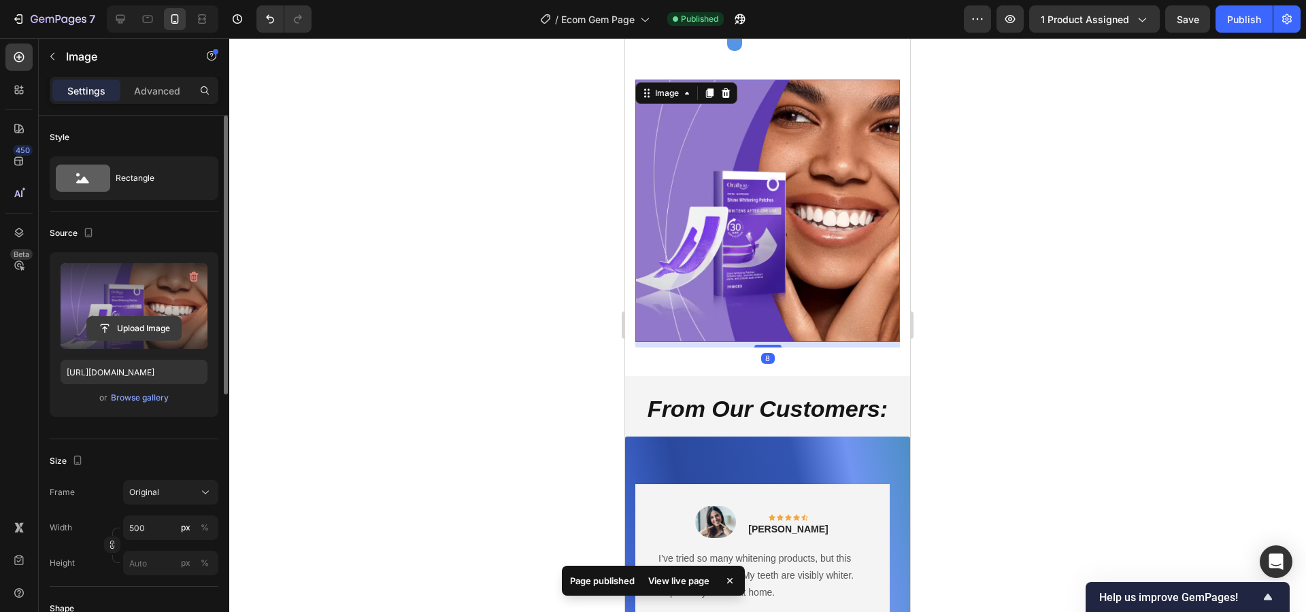
click at [170, 324] on input "file" at bounding box center [134, 328] width 94 height 23
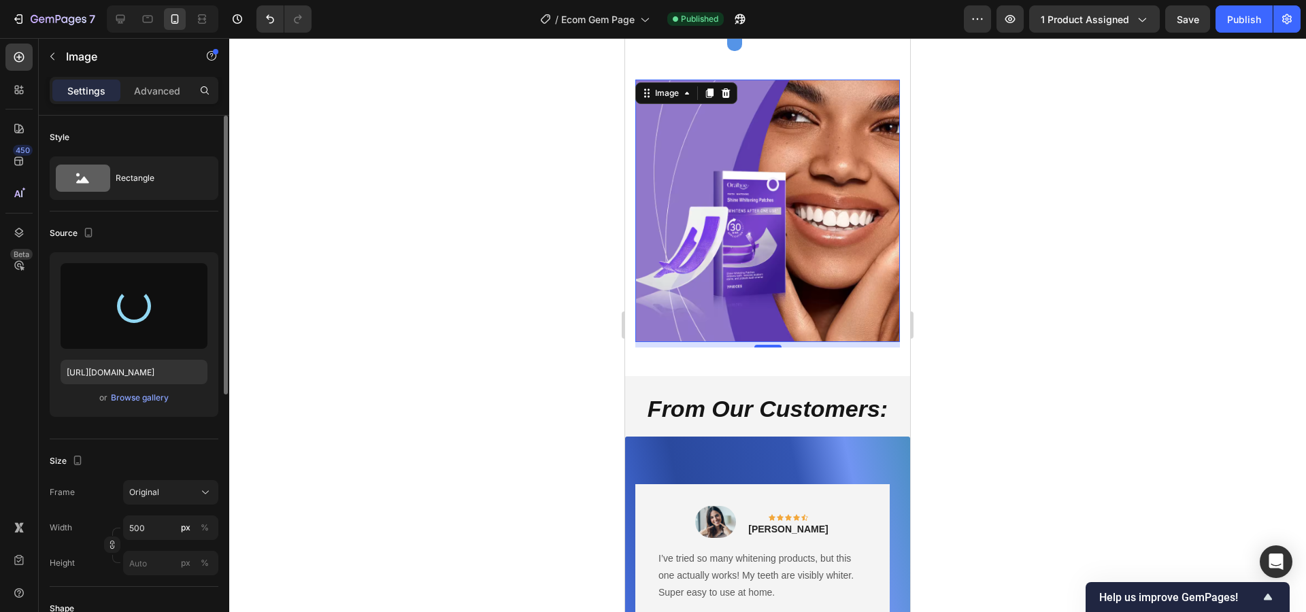
type input "https://cdn.shopify.com/s/files/1/0603/5901/6553/files/gempages_549352626550997…"
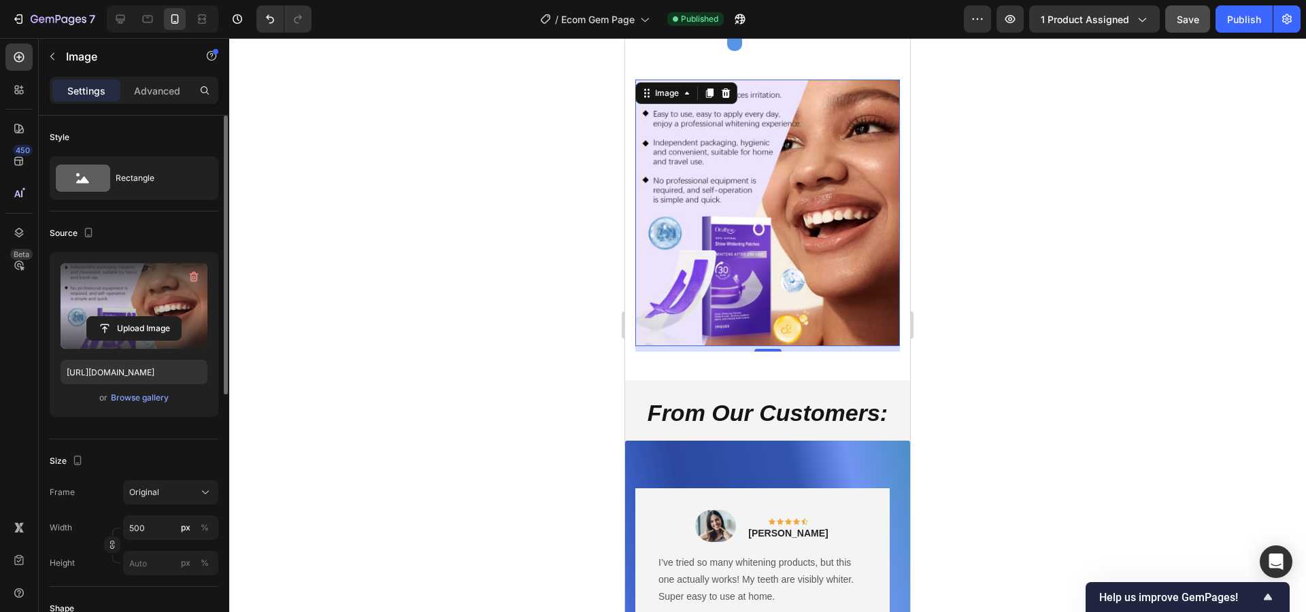
click at [1190, 23] on span "Save" at bounding box center [1188, 20] width 22 height 12
click at [1231, 20] on div "Publish" at bounding box center [1244, 19] width 34 height 14
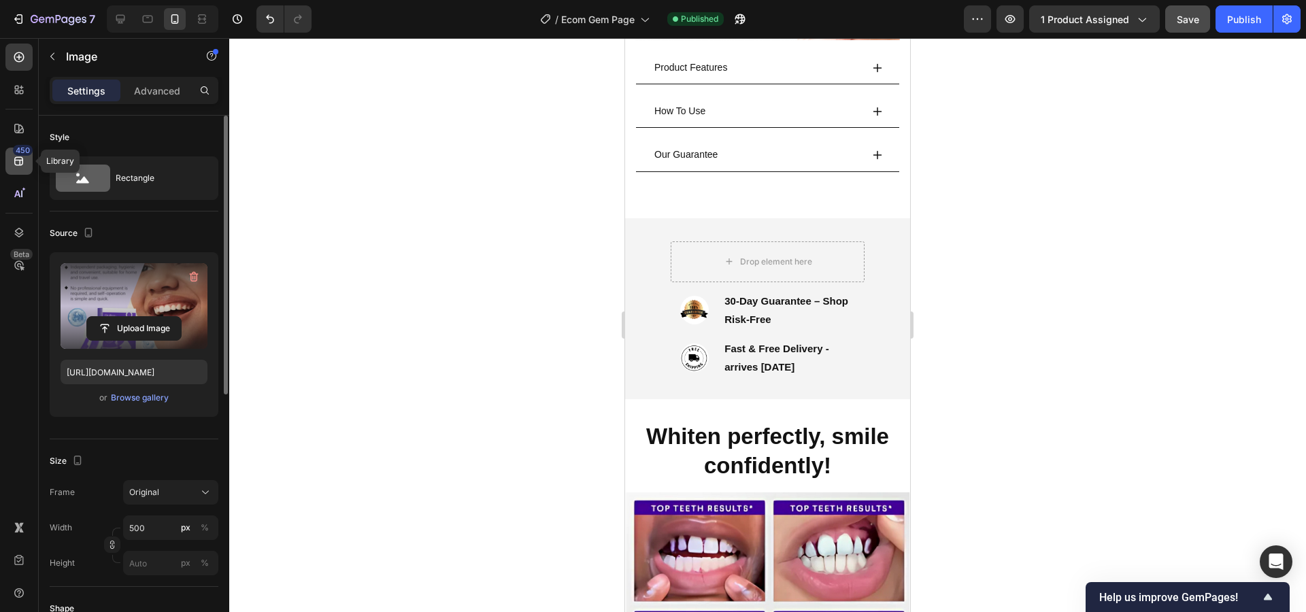
scroll to position [780, 0]
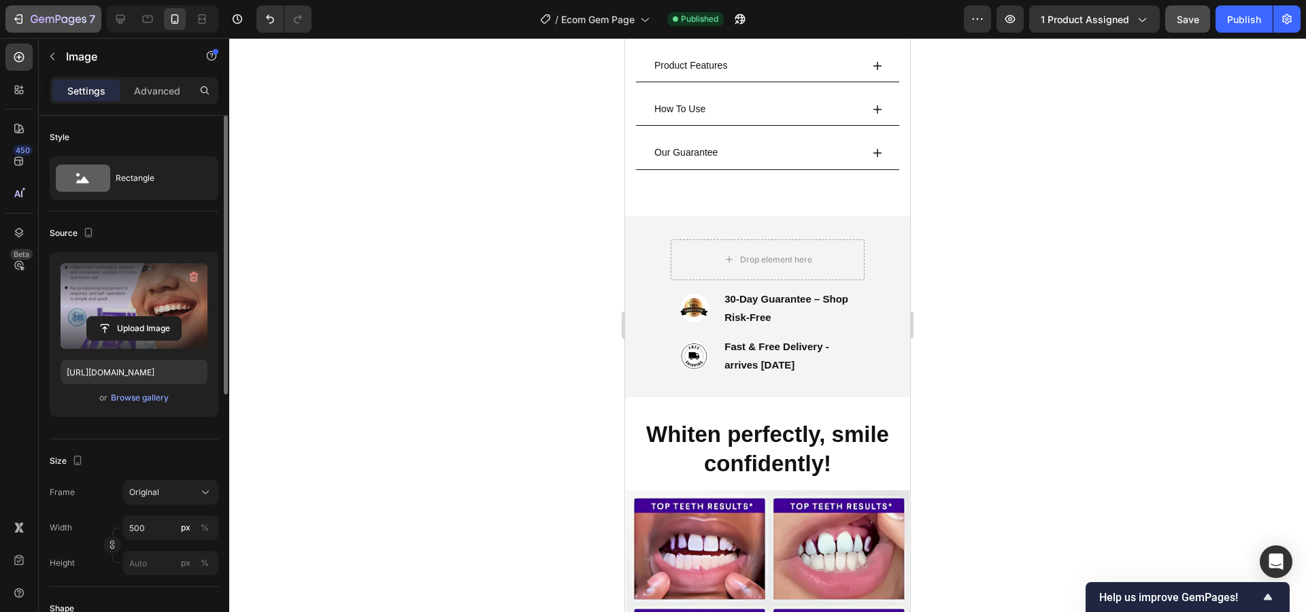
click at [31, 31] on button "7" at bounding box center [53, 18] width 96 height 27
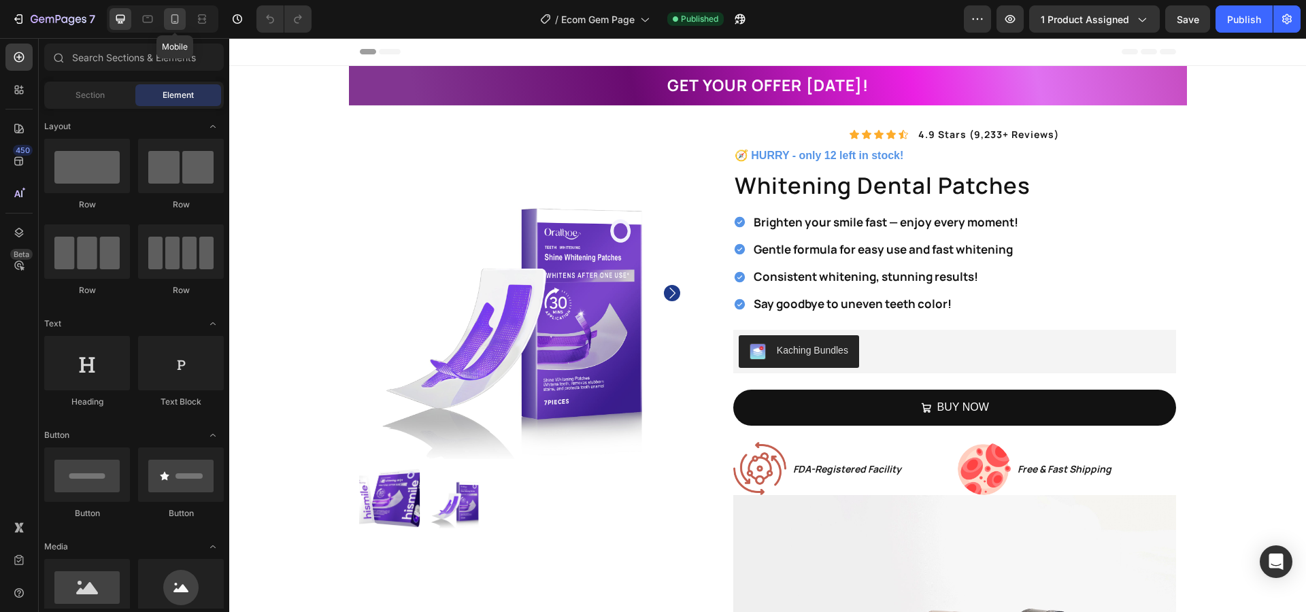
click at [168, 25] on icon at bounding box center [175, 19] width 14 height 14
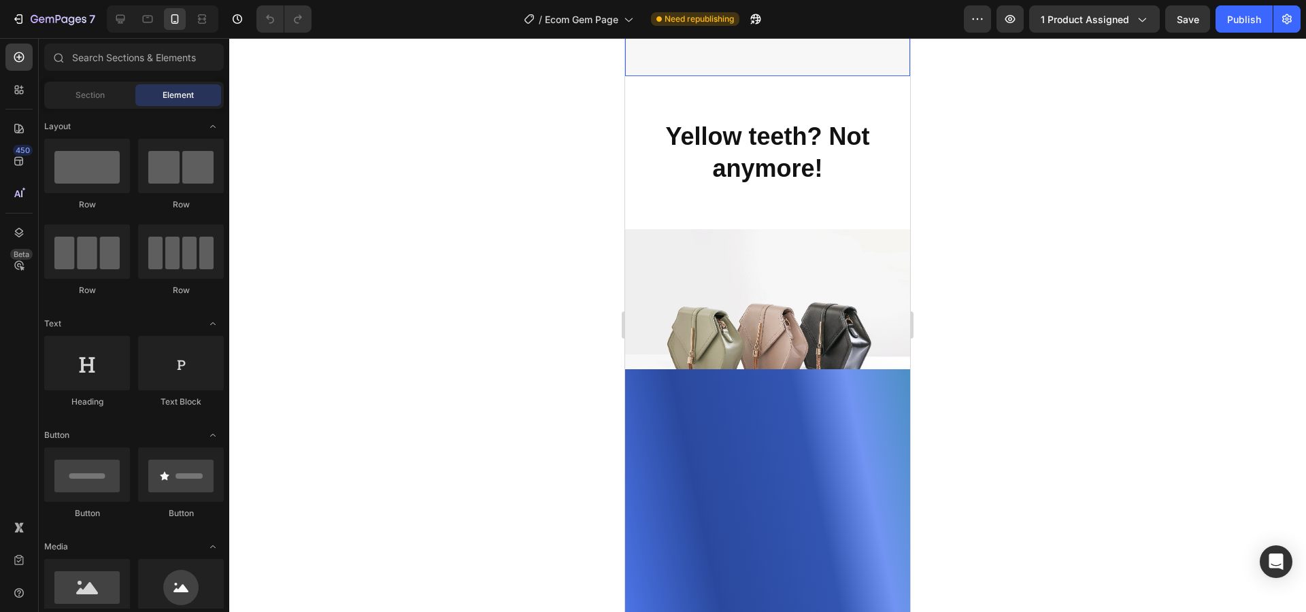
scroll to position [1895, 0]
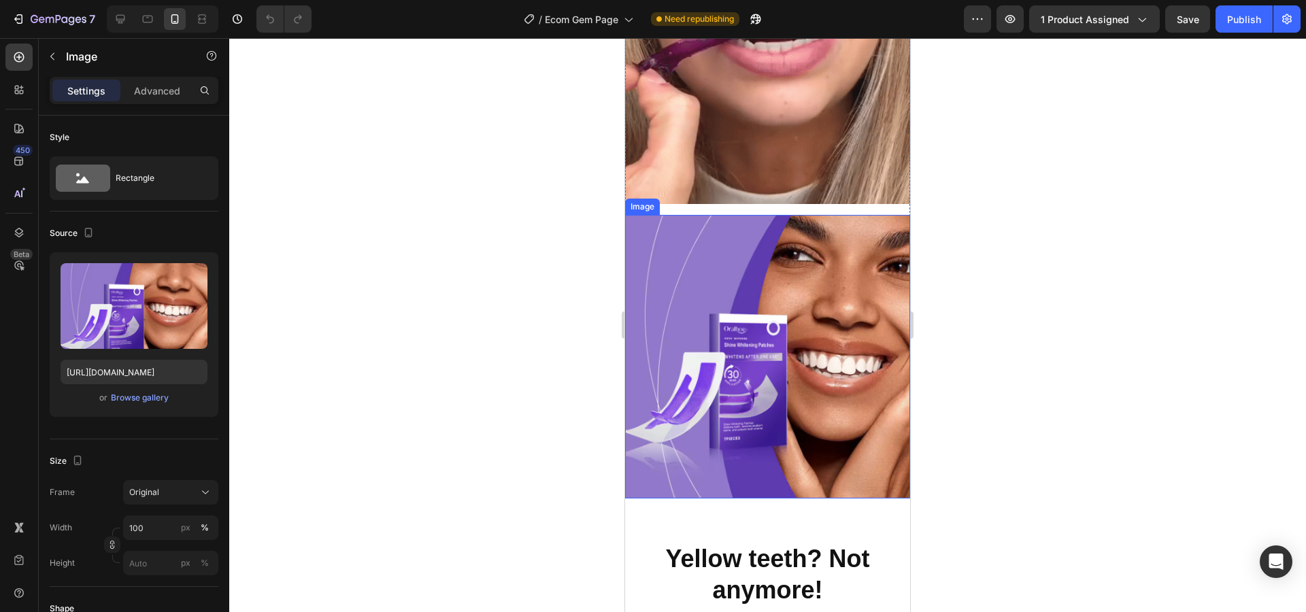
click at [769, 317] on img at bounding box center [767, 356] width 285 height 283
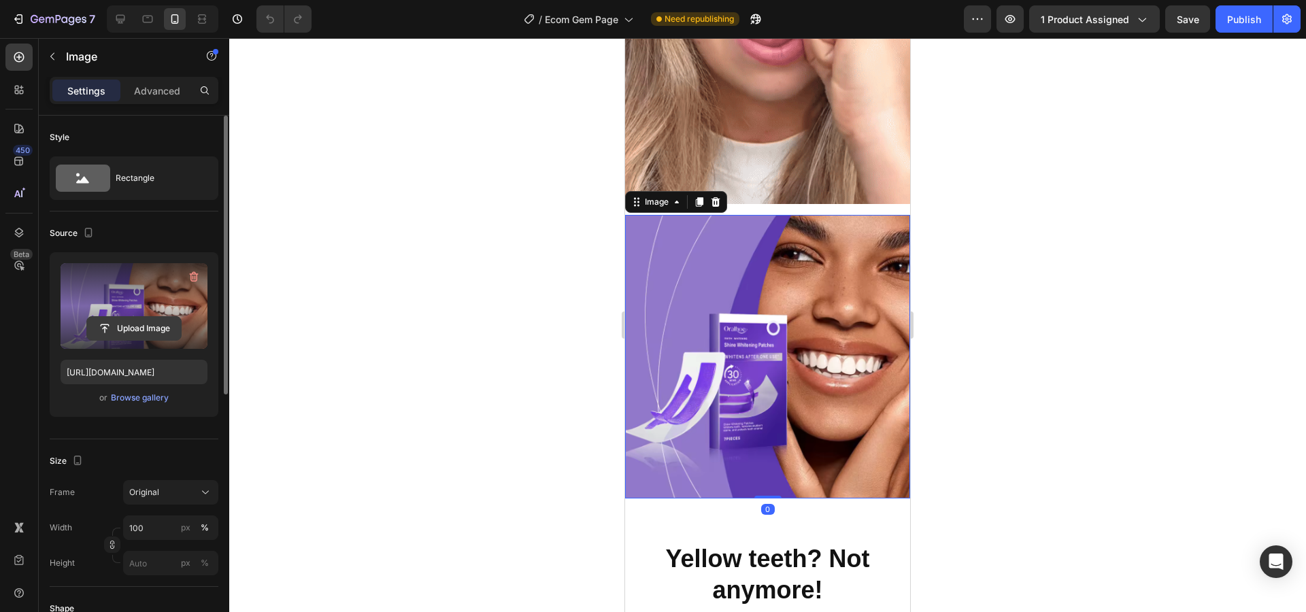
click at [165, 326] on input "file" at bounding box center [134, 328] width 94 height 23
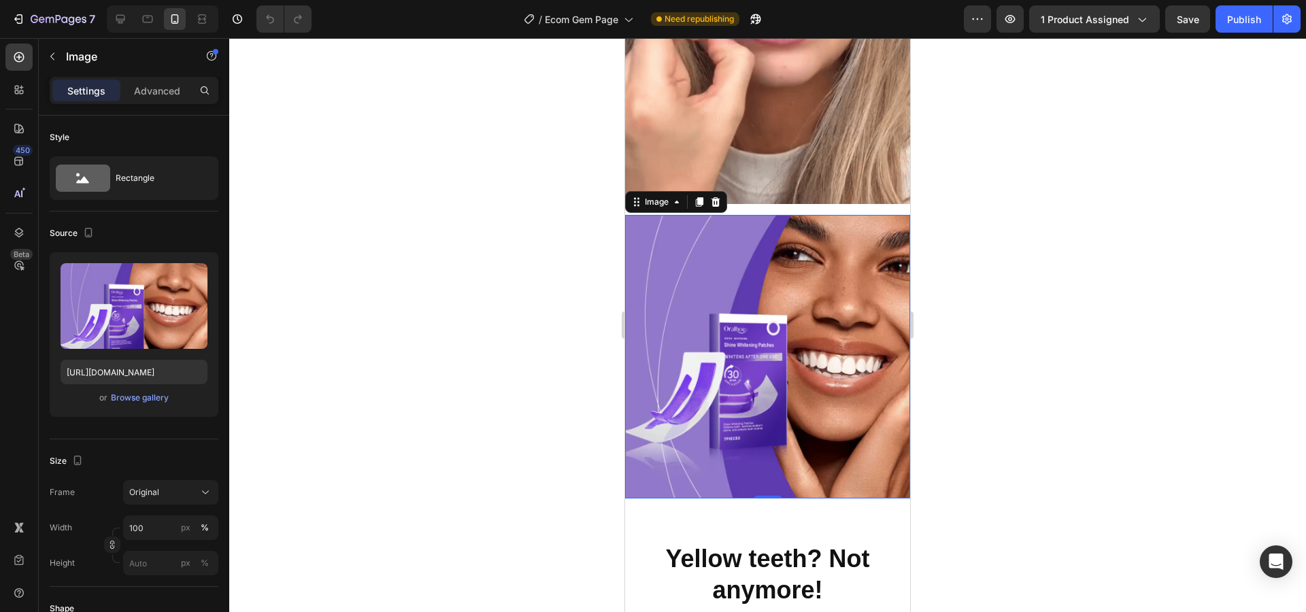
type input "https://cdn.shopify.com/s/files/1/0603/5901/6553/files/gempages_549352626550997…"
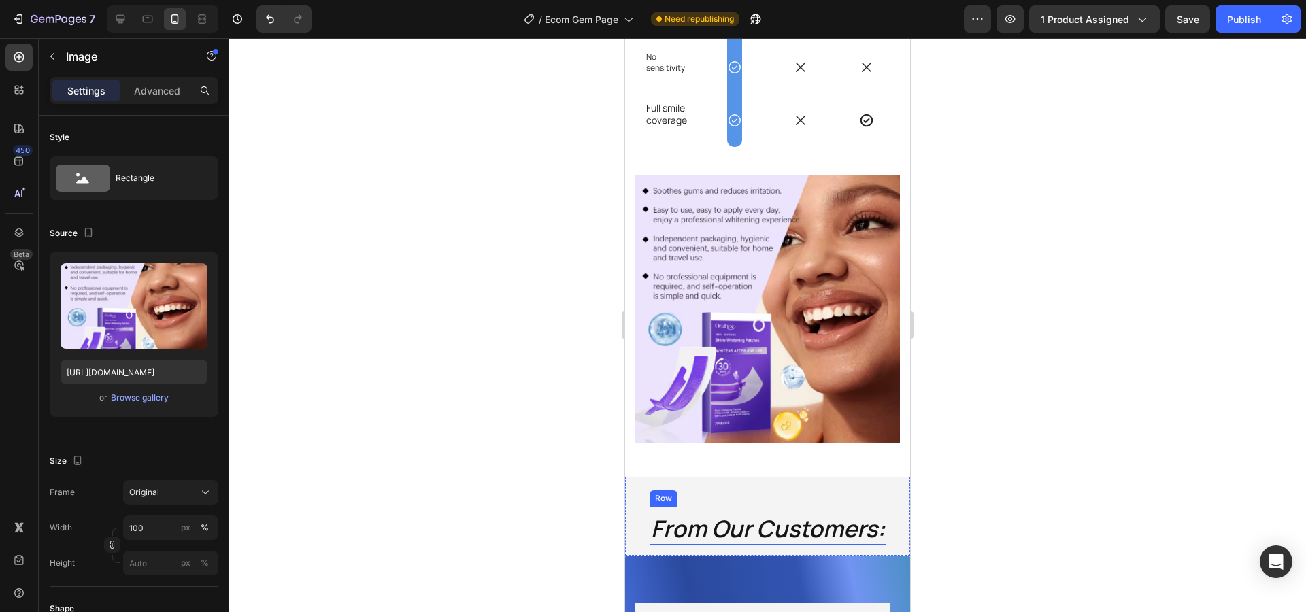
scroll to position [3693, 0]
click at [728, 356] on img at bounding box center [767, 308] width 265 height 267
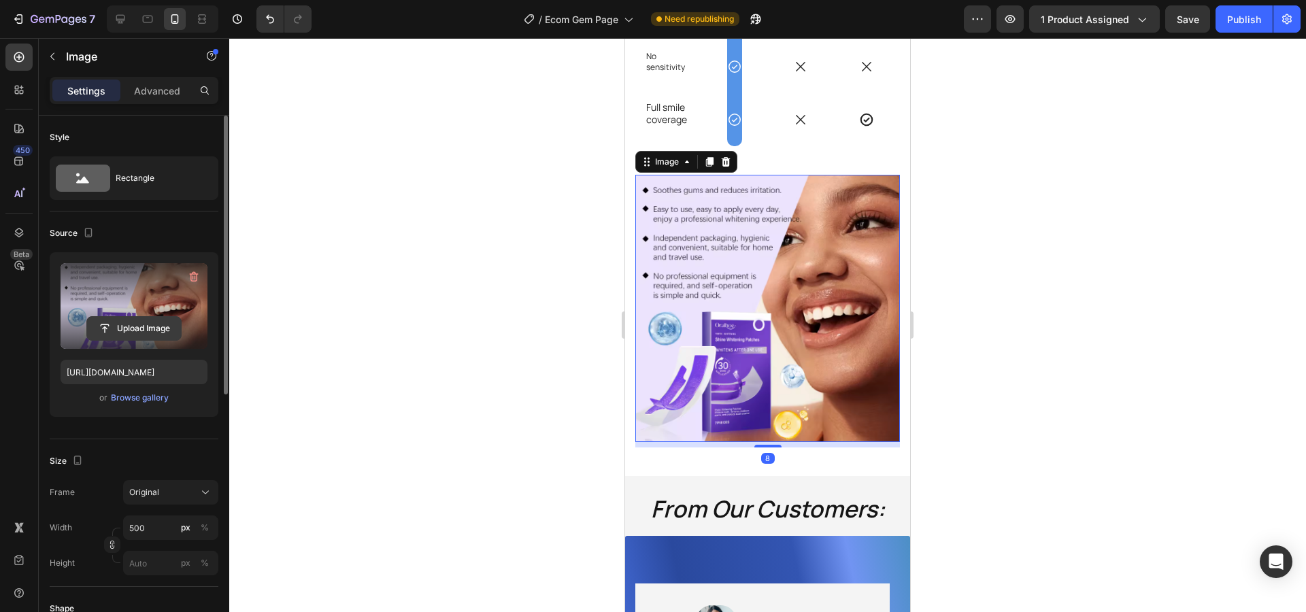
click at [152, 334] on input "file" at bounding box center [134, 328] width 94 height 23
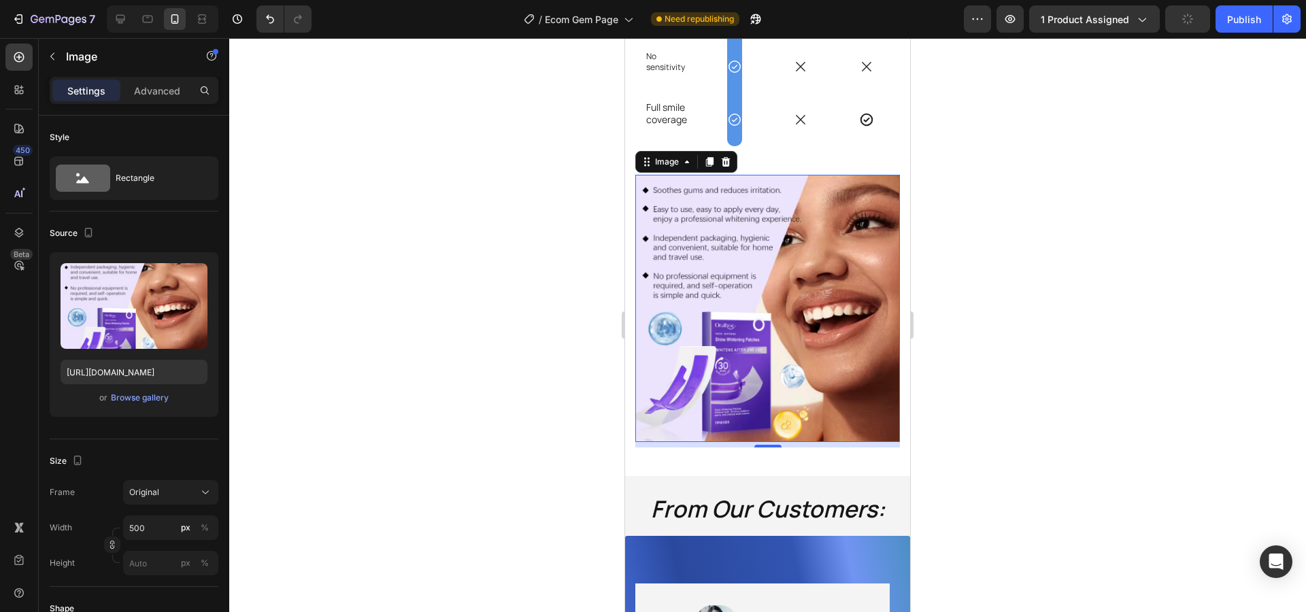
type input "[URL][DOMAIN_NAME]"
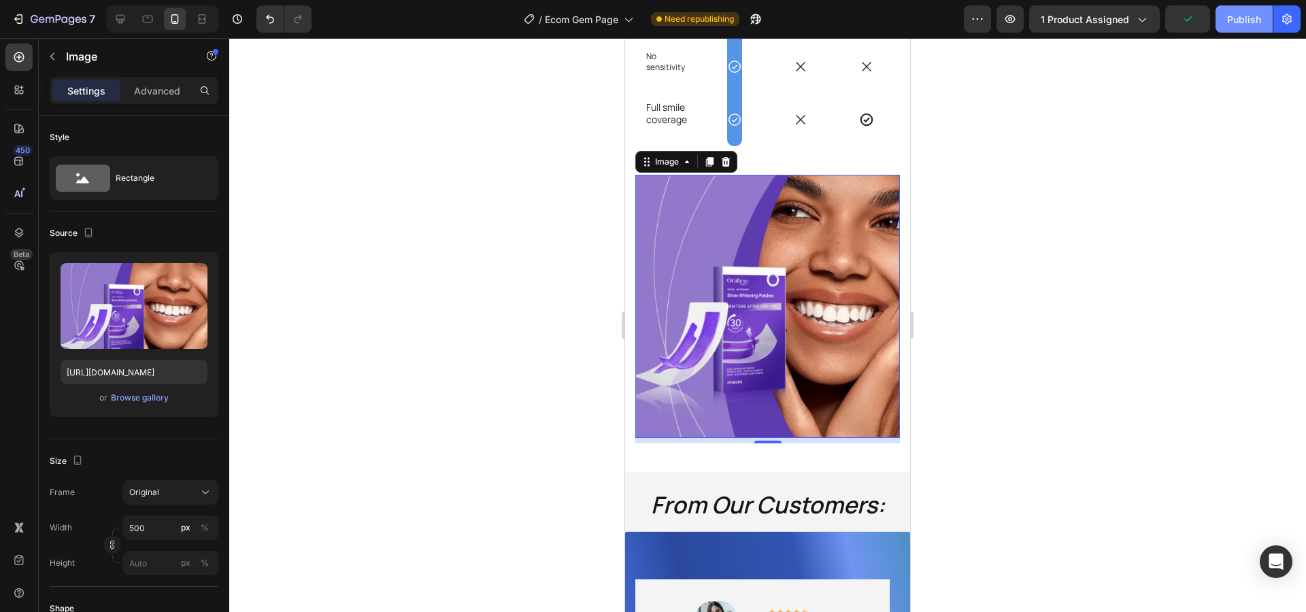
click at [1238, 22] on div "Publish" at bounding box center [1244, 19] width 34 height 14
click at [1241, 28] on button "Publish" at bounding box center [1243, 18] width 57 height 27
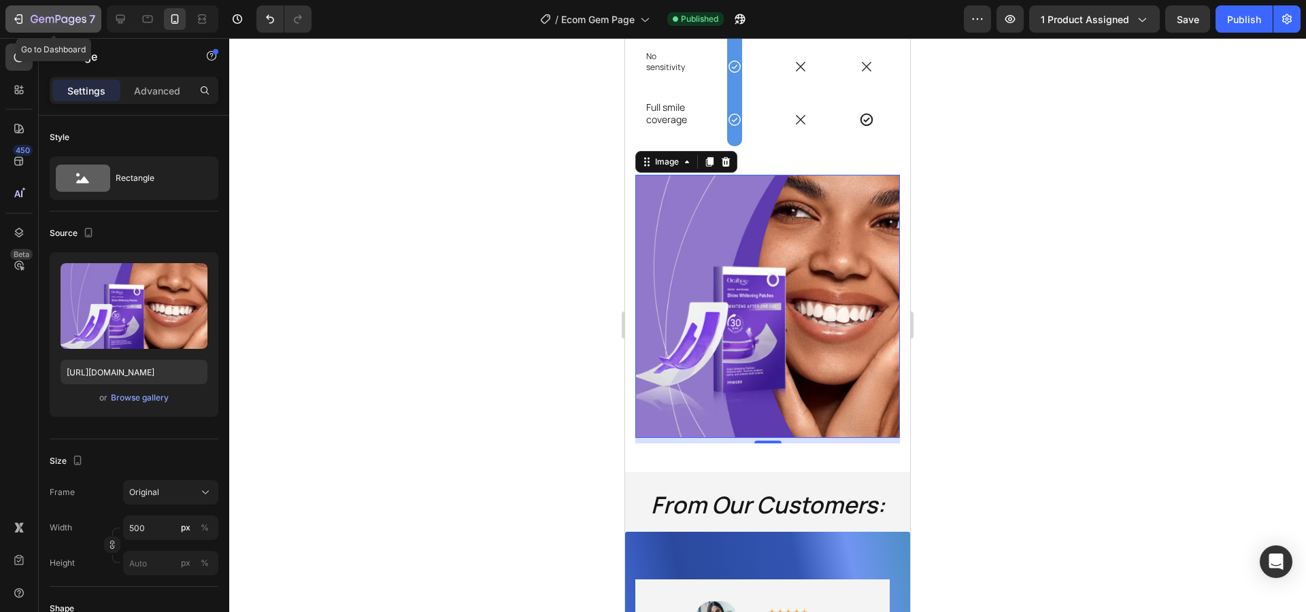
click at [31, 14] on icon "button" at bounding box center [59, 20] width 56 height 12
